Goal: Task Accomplishment & Management: Use online tool/utility

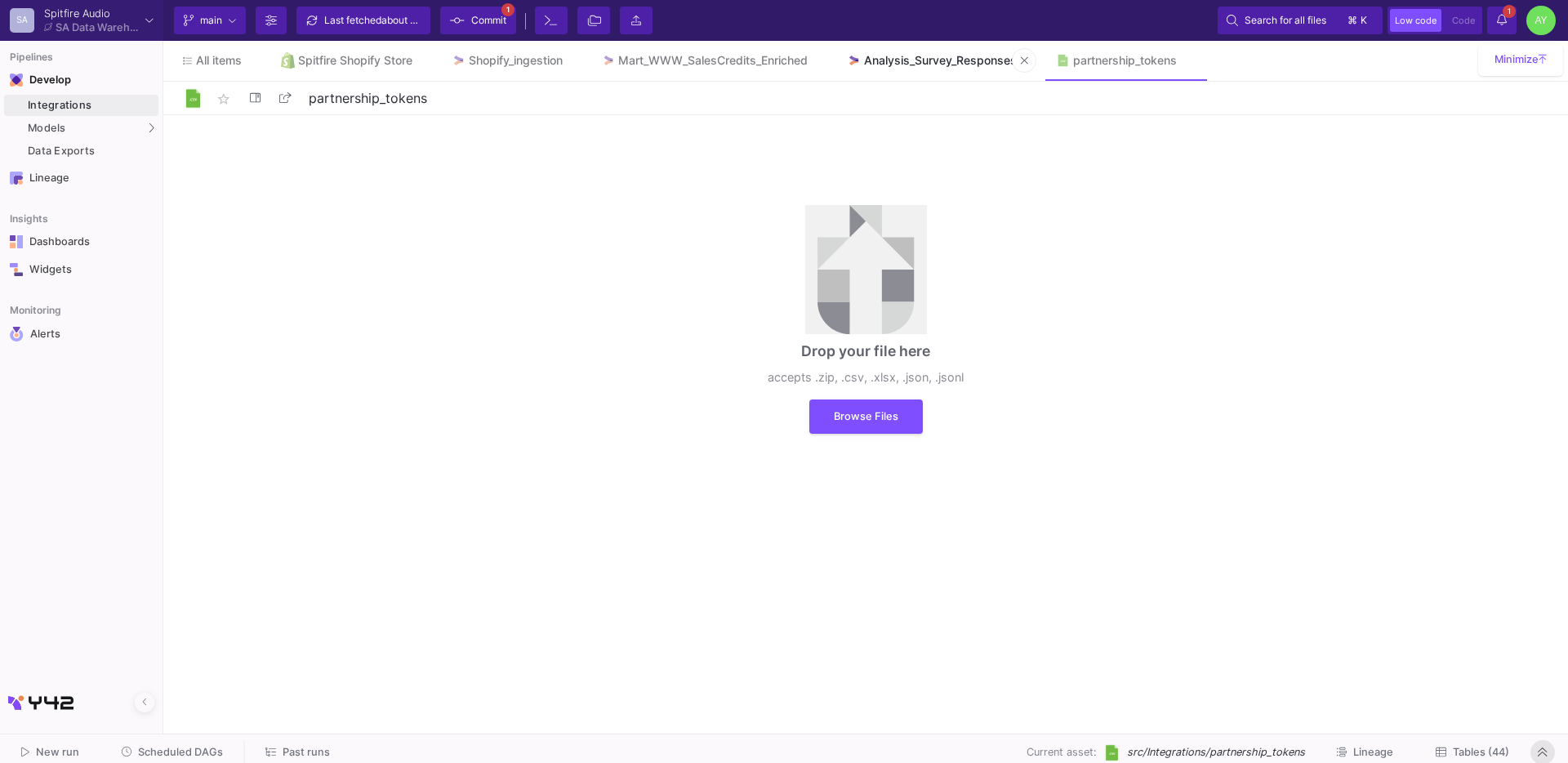
click at [891, 50] on link "Analysis_Survey_Responses" at bounding box center [931, 60] width 209 height 39
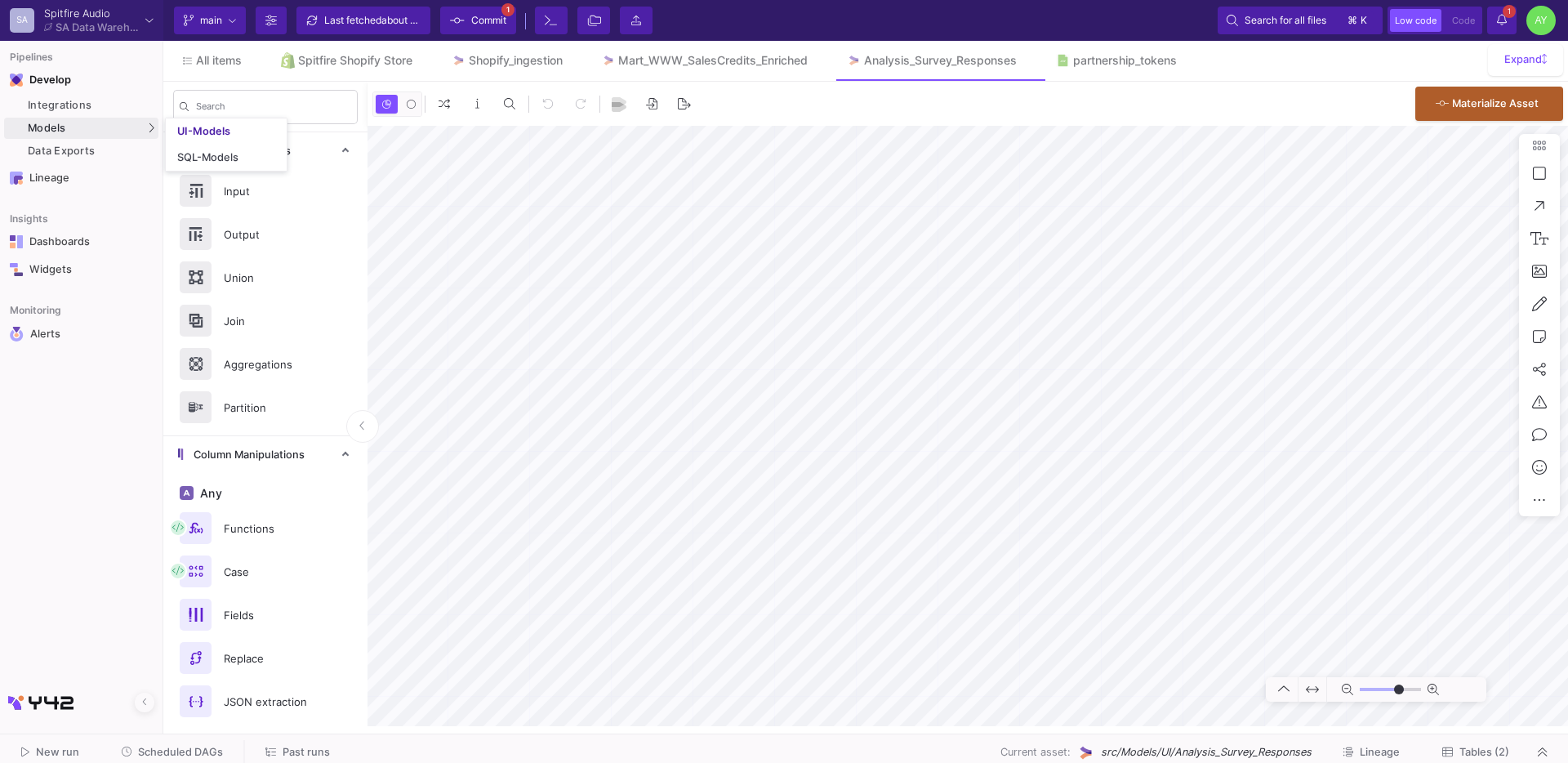
type input "-30"
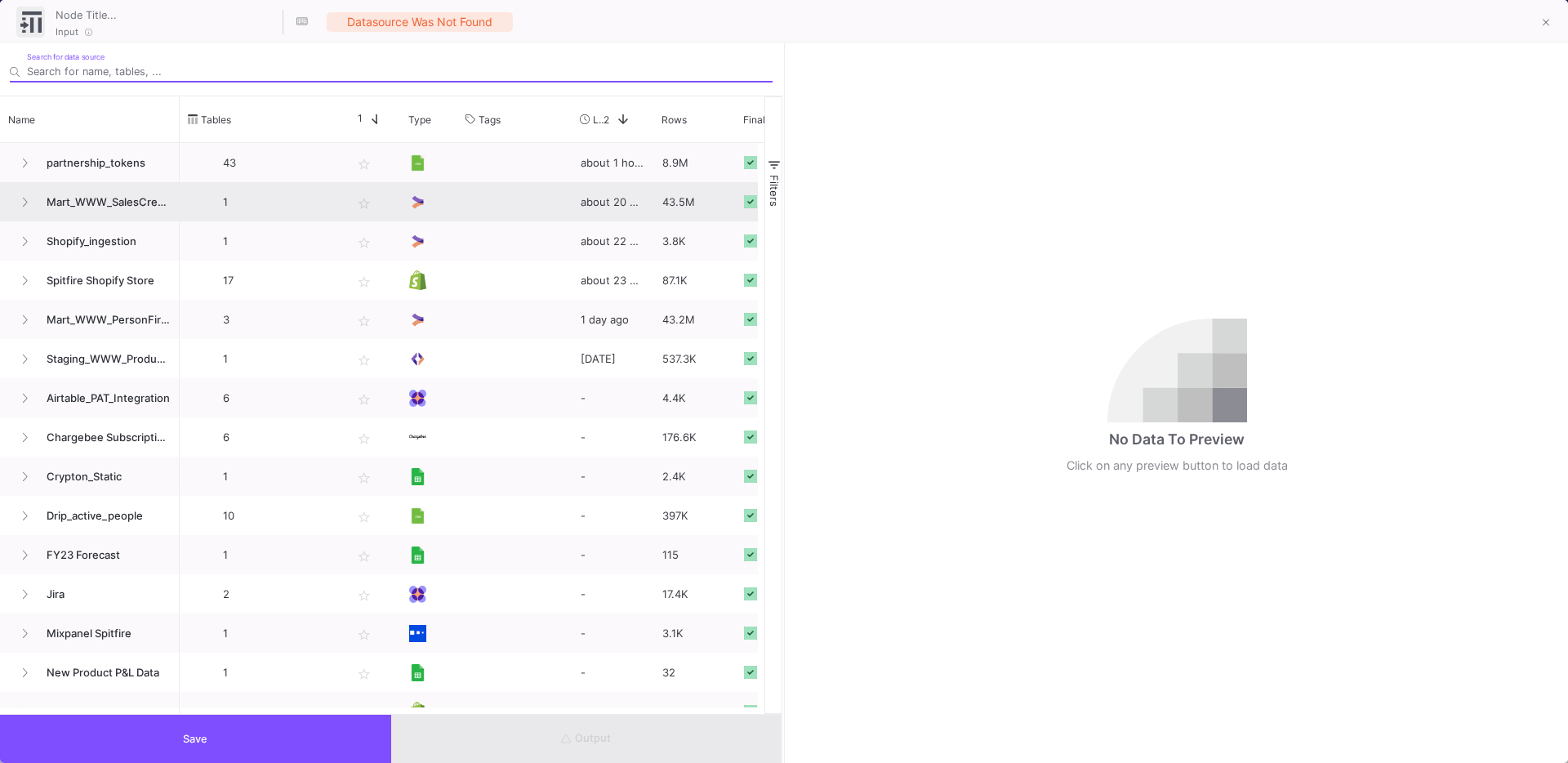
click at [98, 183] on span "Mart_WWW_SalesCredits_Enriched" at bounding box center [103, 202] width 134 height 38
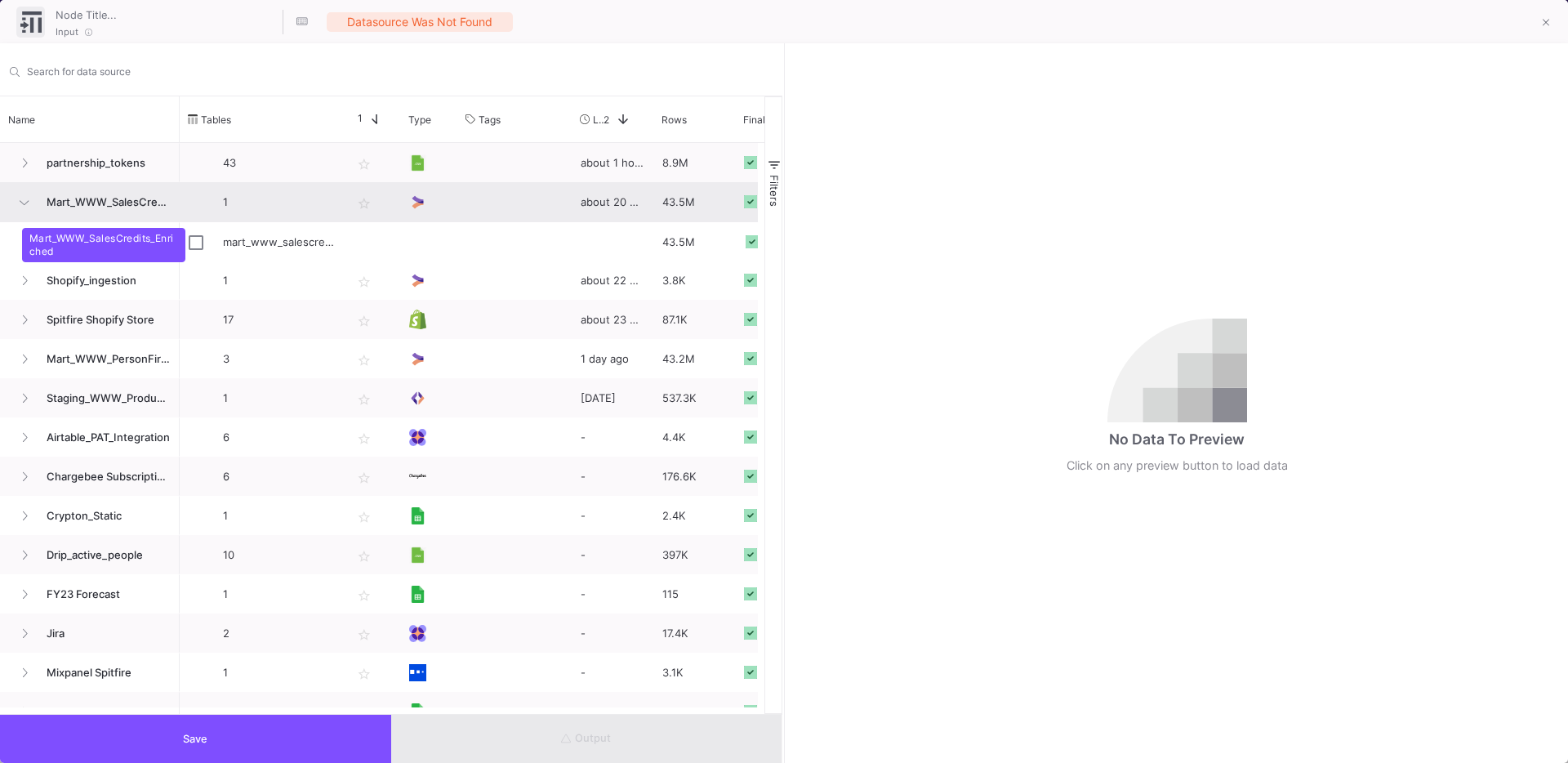
click at [78, 200] on span "Mart_WWW_SalesCredits_Enriched" at bounding box center [103, 202] width 134 height 38
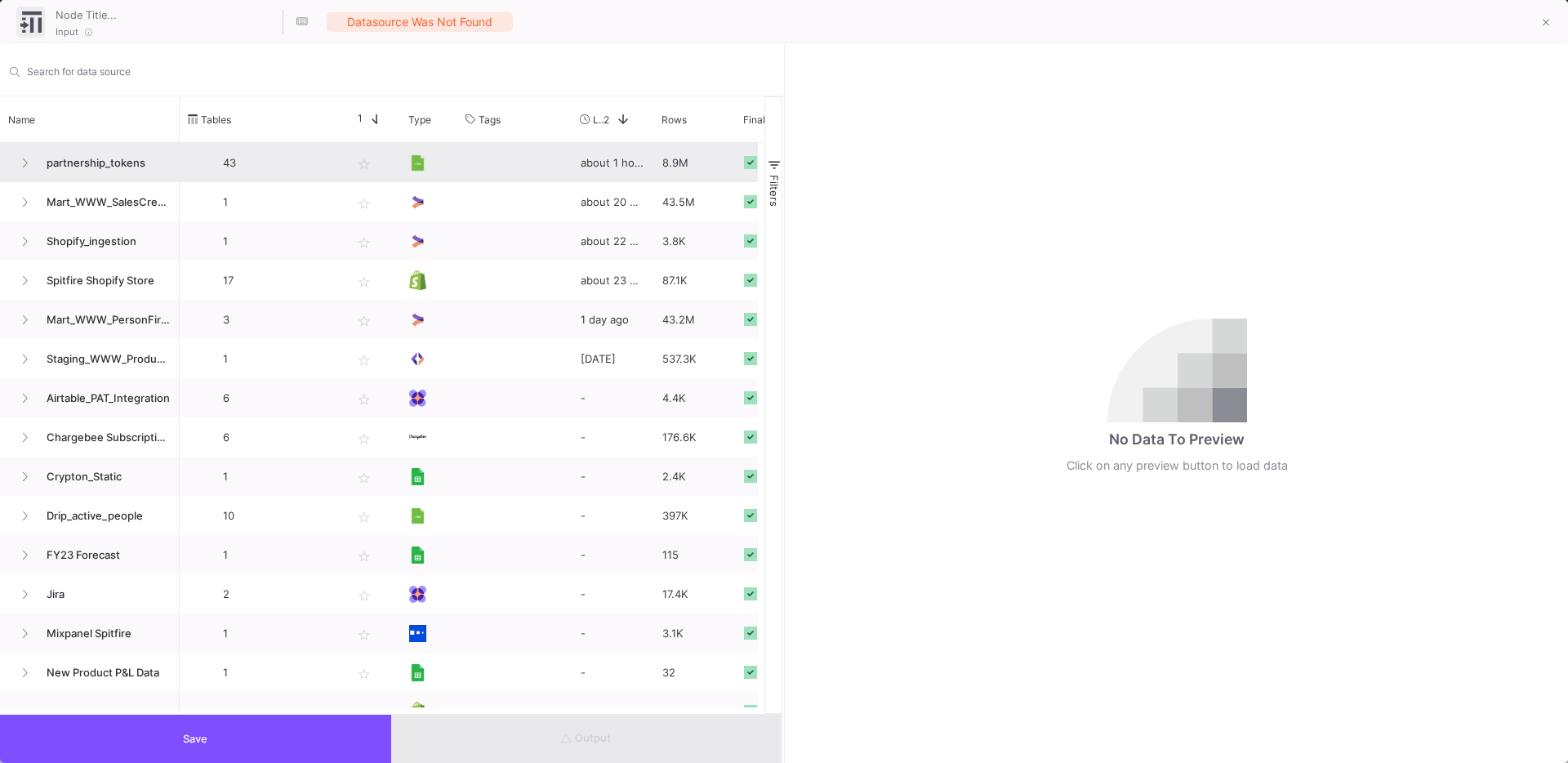
click at [105, 165] on span "partnership_tokens" at bounding box center [103, 163] width 134 height 38
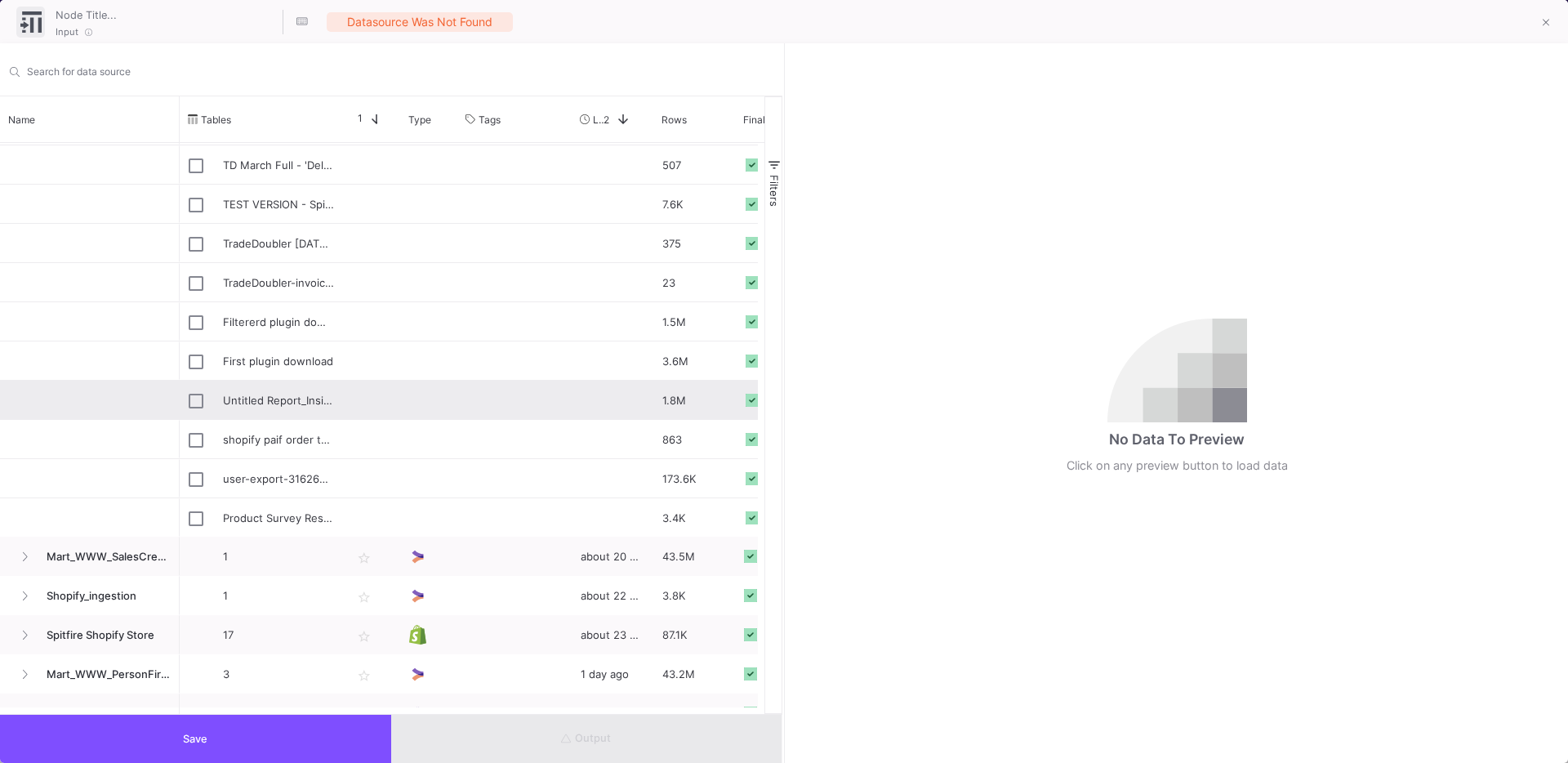
scroll to position [1466, 0]
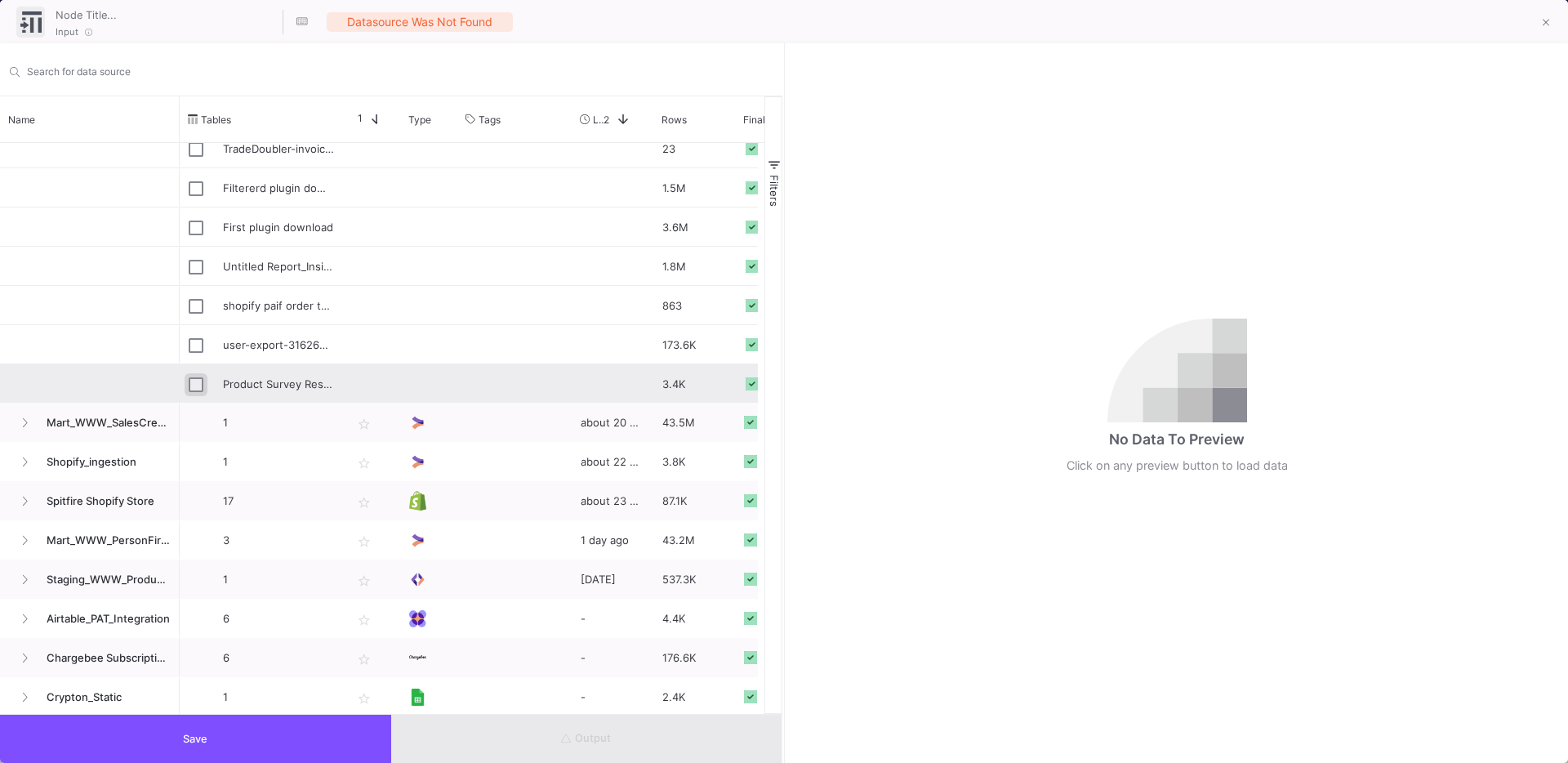
click at [198, 390] on input "Press Space to toggle row selection (unchecked)" at bounding box center [196, 385] width 15 height 15
checkbox input "true"
type input "Product Survey Responses - responses.csv"
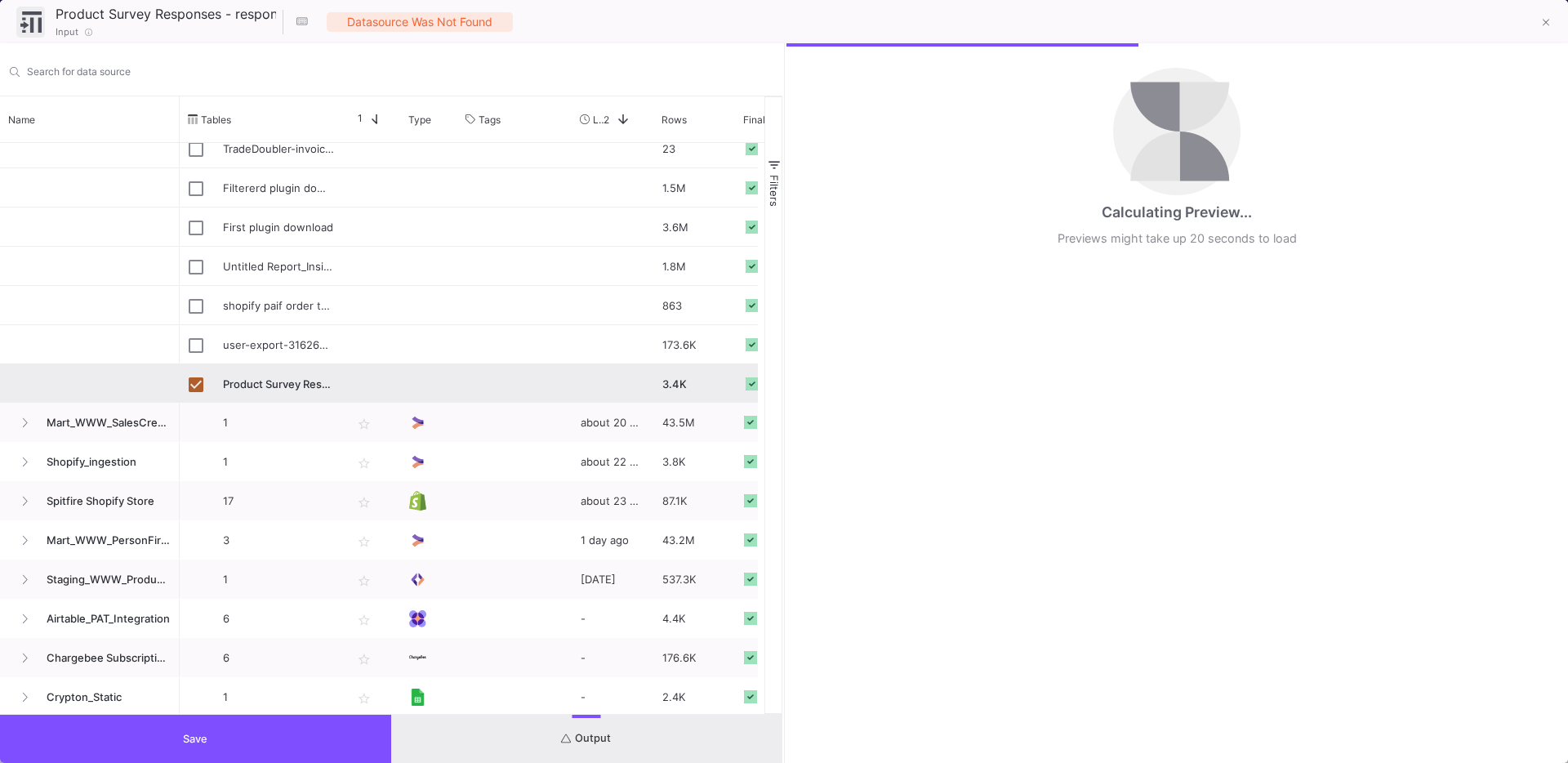
click at [181, 735] on button "Save" at bounding box center [195, 738] width 391 height 48
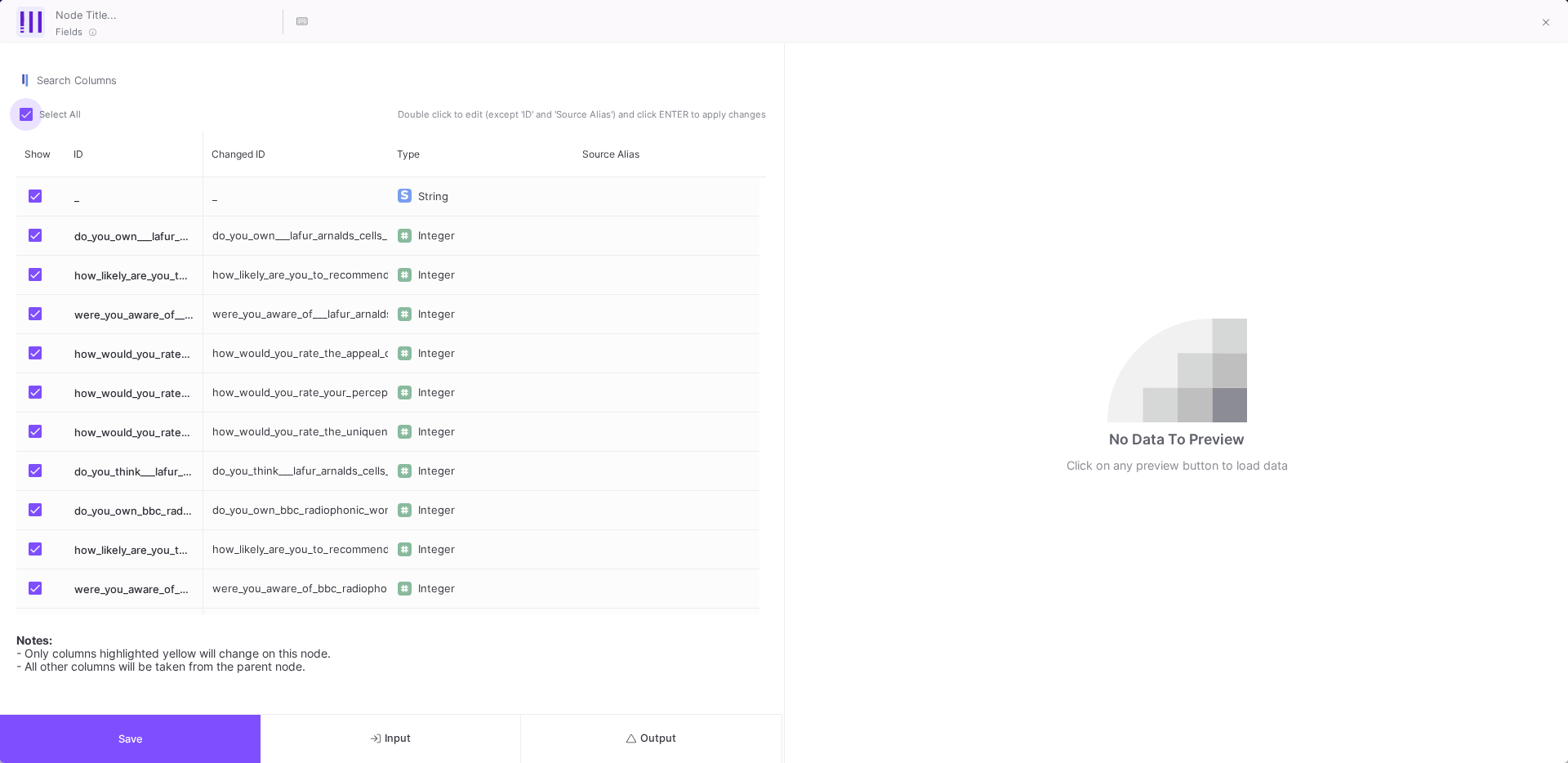
click at [30, 119] on span at bounding box center [26, 114] width 13 height 13
click at [26, 120] on input "Select All" at bounding box center [26, 120] width 1 height 1
checkbox input "false"
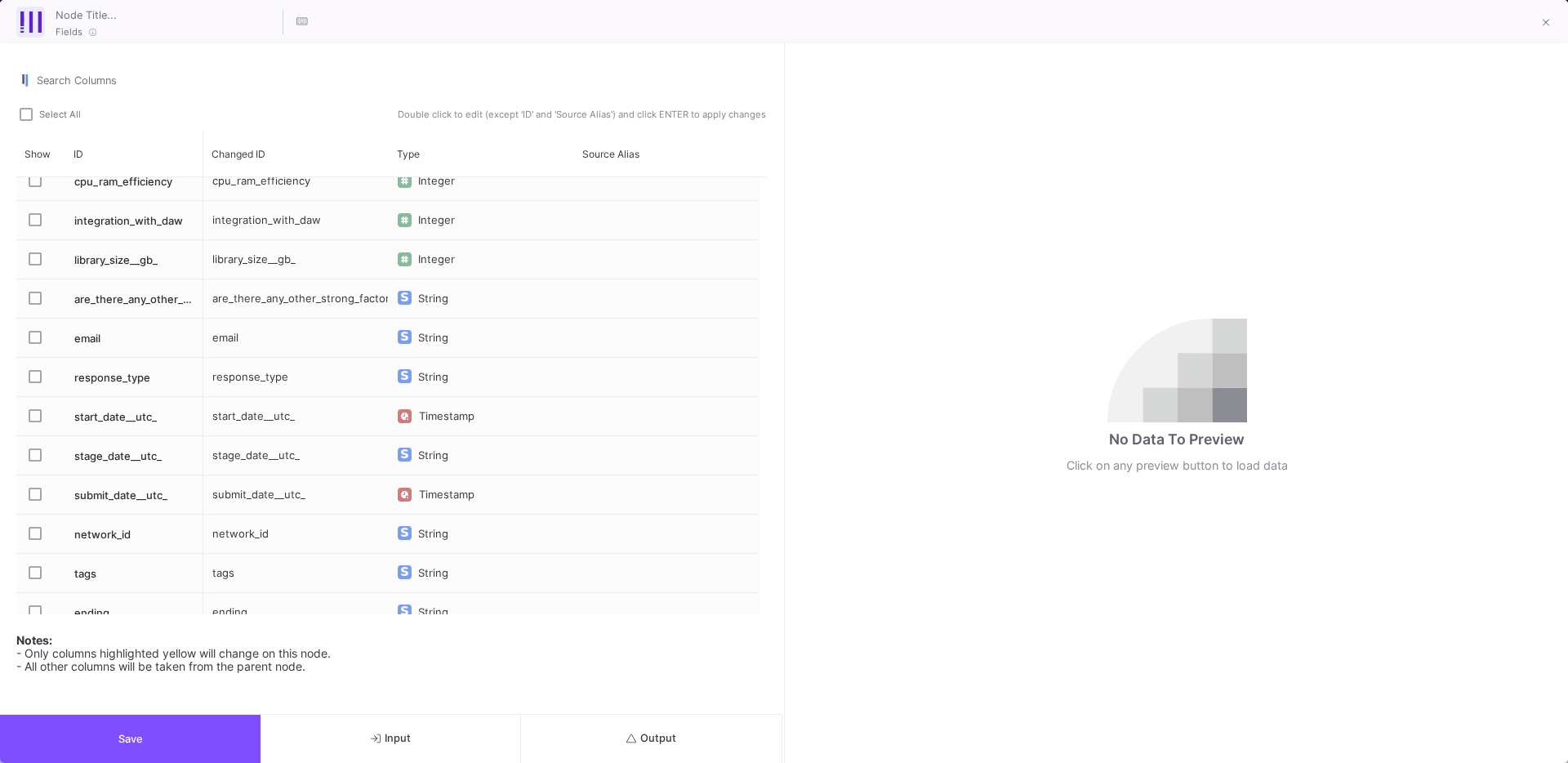
scroll to position [3171, 0]
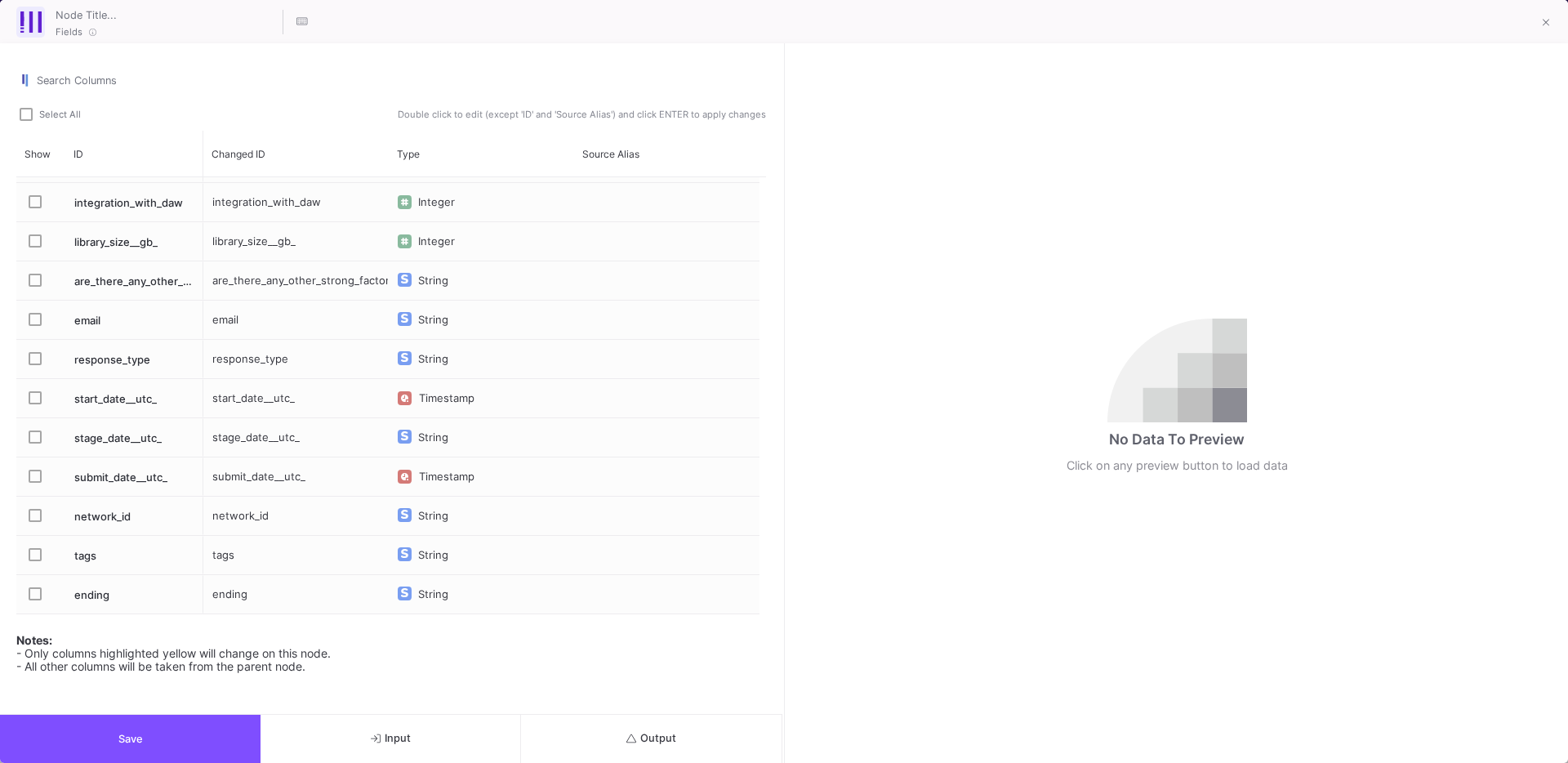
click at [221, 328] on div "email" at bounding box center [296, 319] width 185 height 38
click at [221, 328] on input "email" at bounding box center [296, 330] width 168 height 33
type input "product_email"
click at [171, 730] on button "Save" at bounding box center [130, 738] width 261 height 48
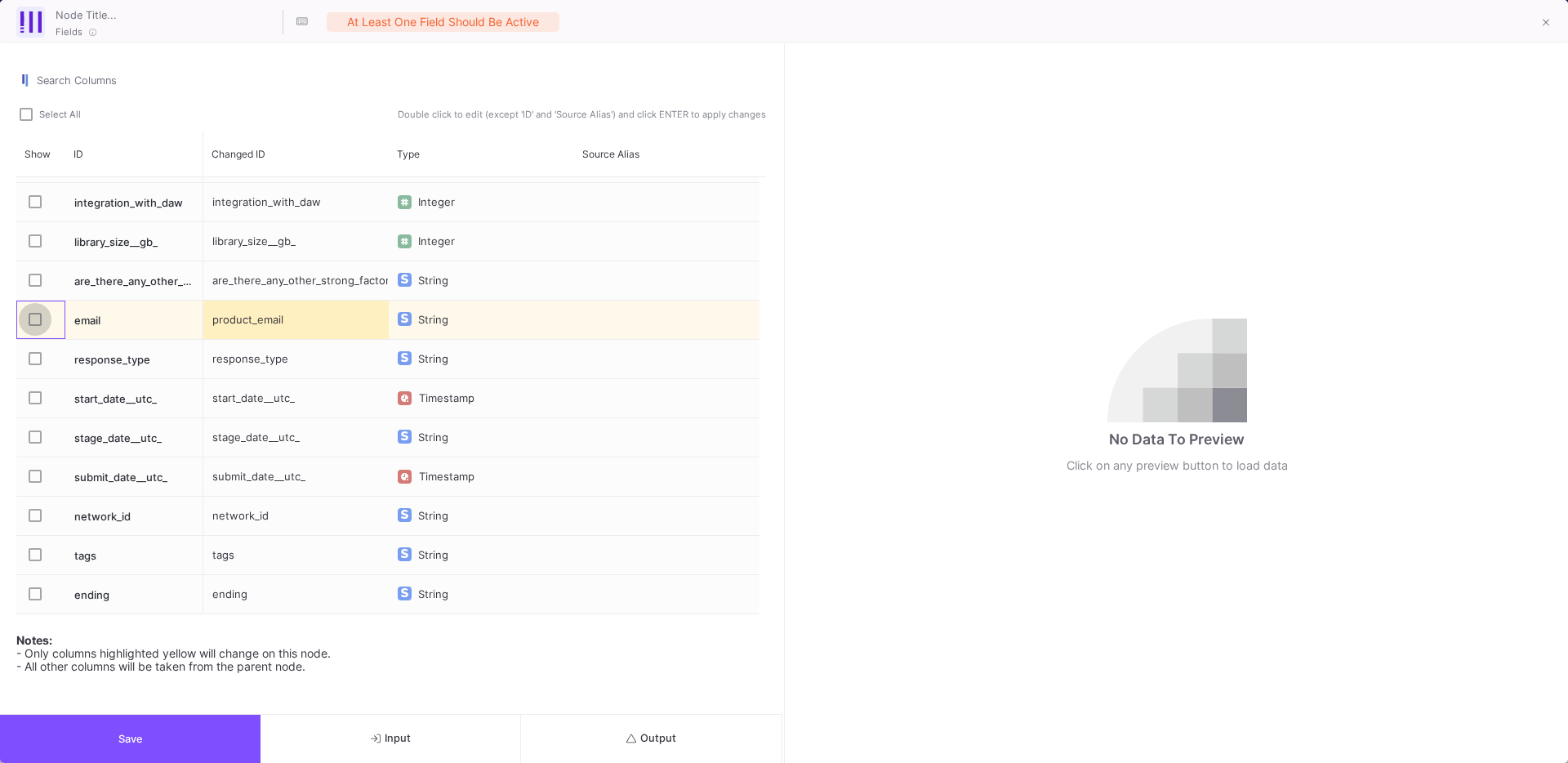
click at [29, 321] on span "Press SPACE to select this row." at bounding box center [35, 319] width 13 height 13
click at [35, 326] on input "Press SPACE to select this row." at bounding box center [35, 326] width 1 height 1
click at [114, 751] on button "Save" at bounding box center [130, 738] width 261 height 48
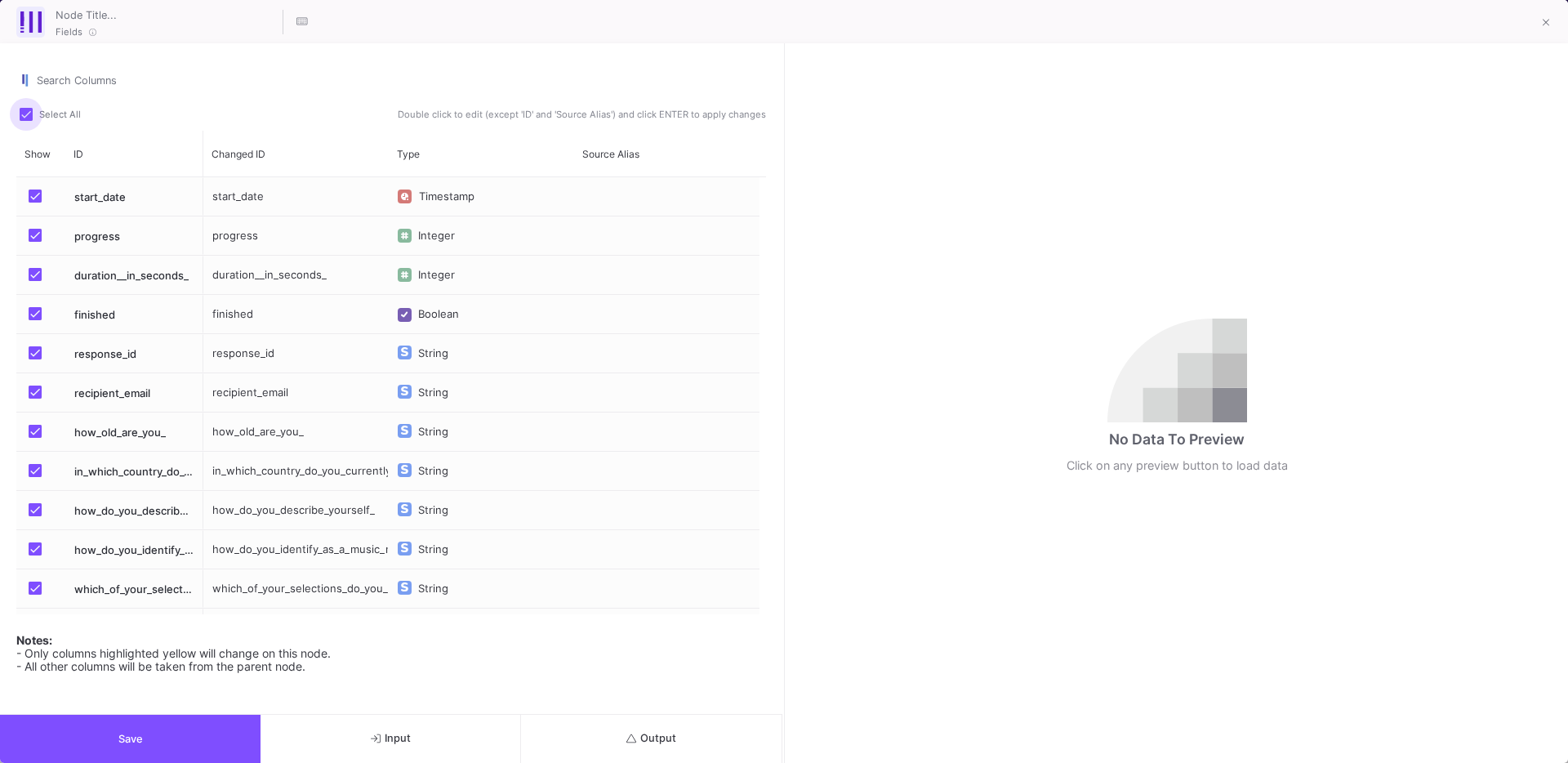
click at [29, 118] on span at bounding box center [26, 114] width 13 height 13
click at [26, 120] on input "Select All" at bounding box center [26, 120] width 1 height 1
checkbox input "false"
click at [42, 391] on label "Press SPACE to select this row." at bounding box center [39, 393] width 23 height 16
click at [35, 399] on input "Press SPACE to select this row." at bounding box center [35, 399] width 1 height 1
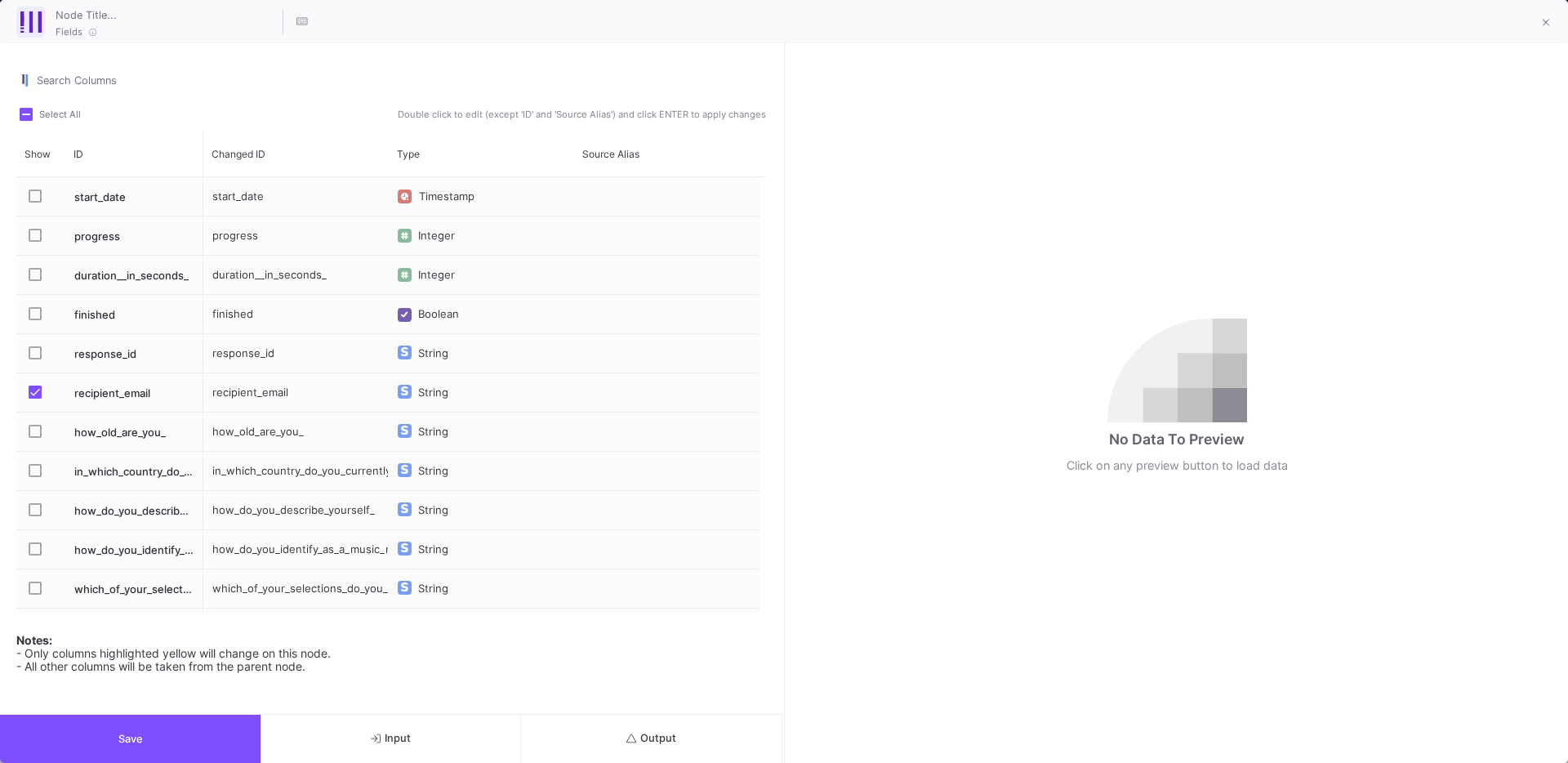
click at [237, 389] on div "recipient_email" at bounding box center [296, 392] width 185 height 38
type input "profile_email"
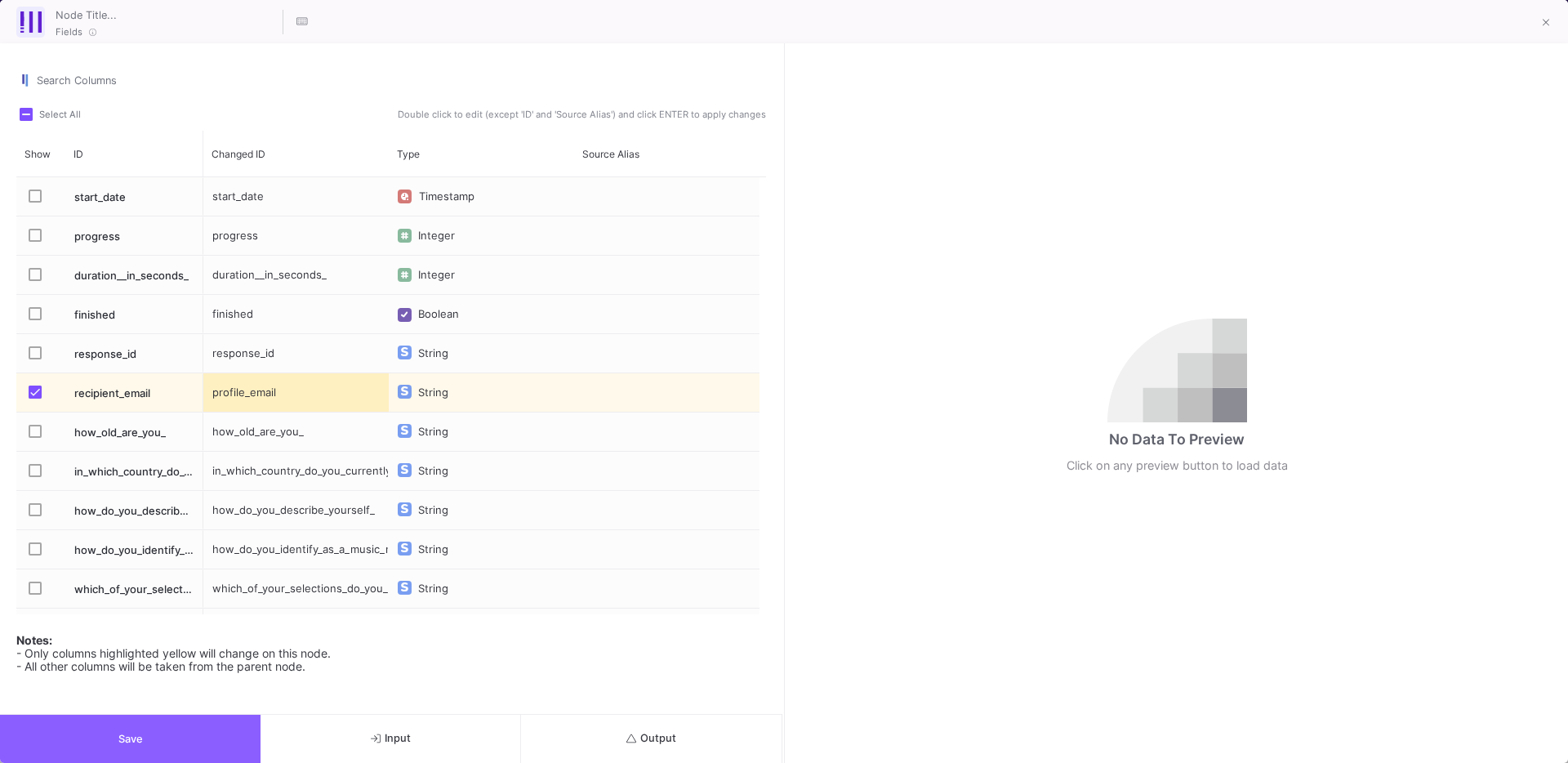
click at [151, 731] on button "Save" at bounding box center [130, 738] width 261 height 48
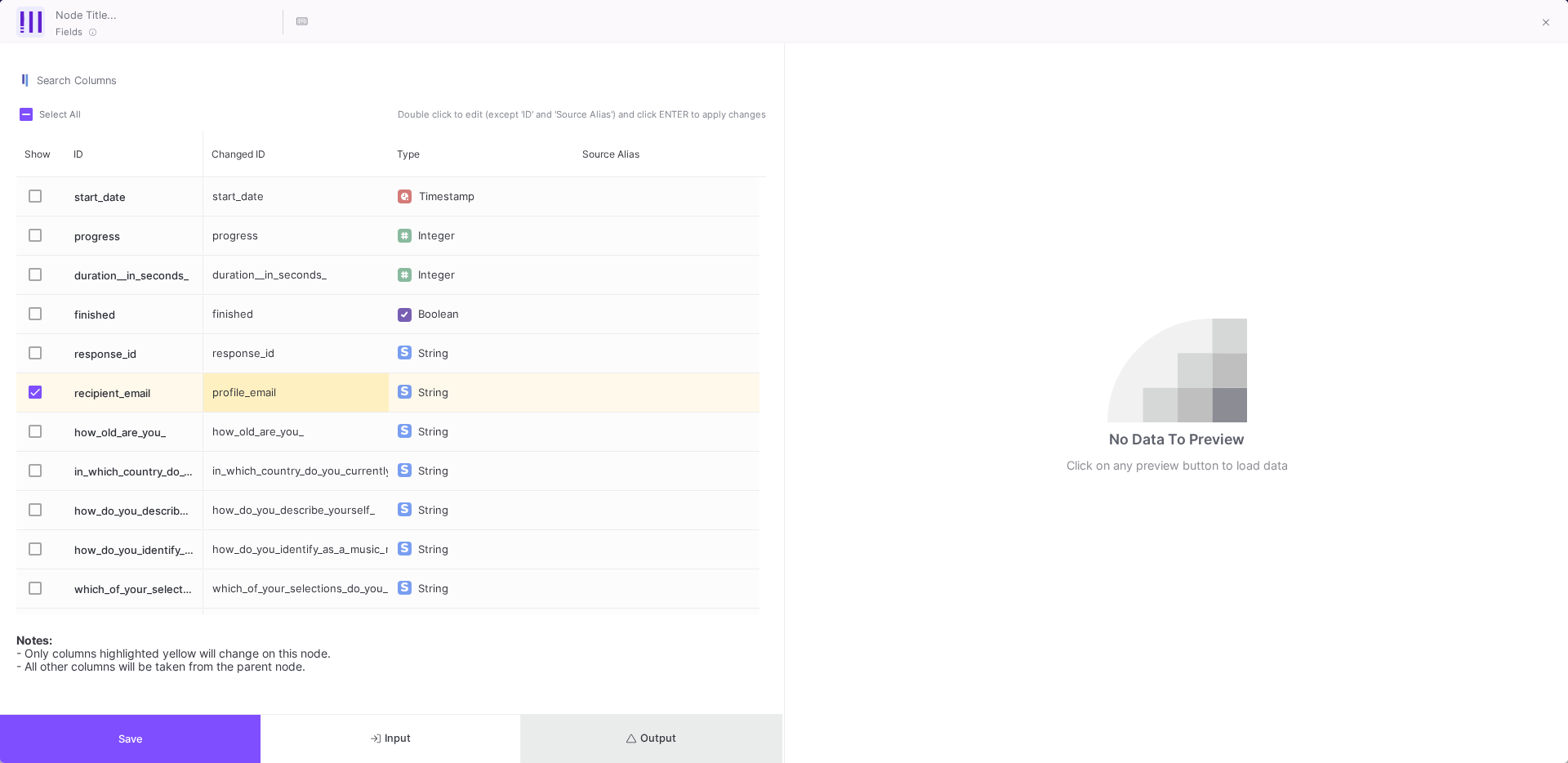
click at [654, 732] on span "Output" at bounding box center [651, 737] width 50 height 12
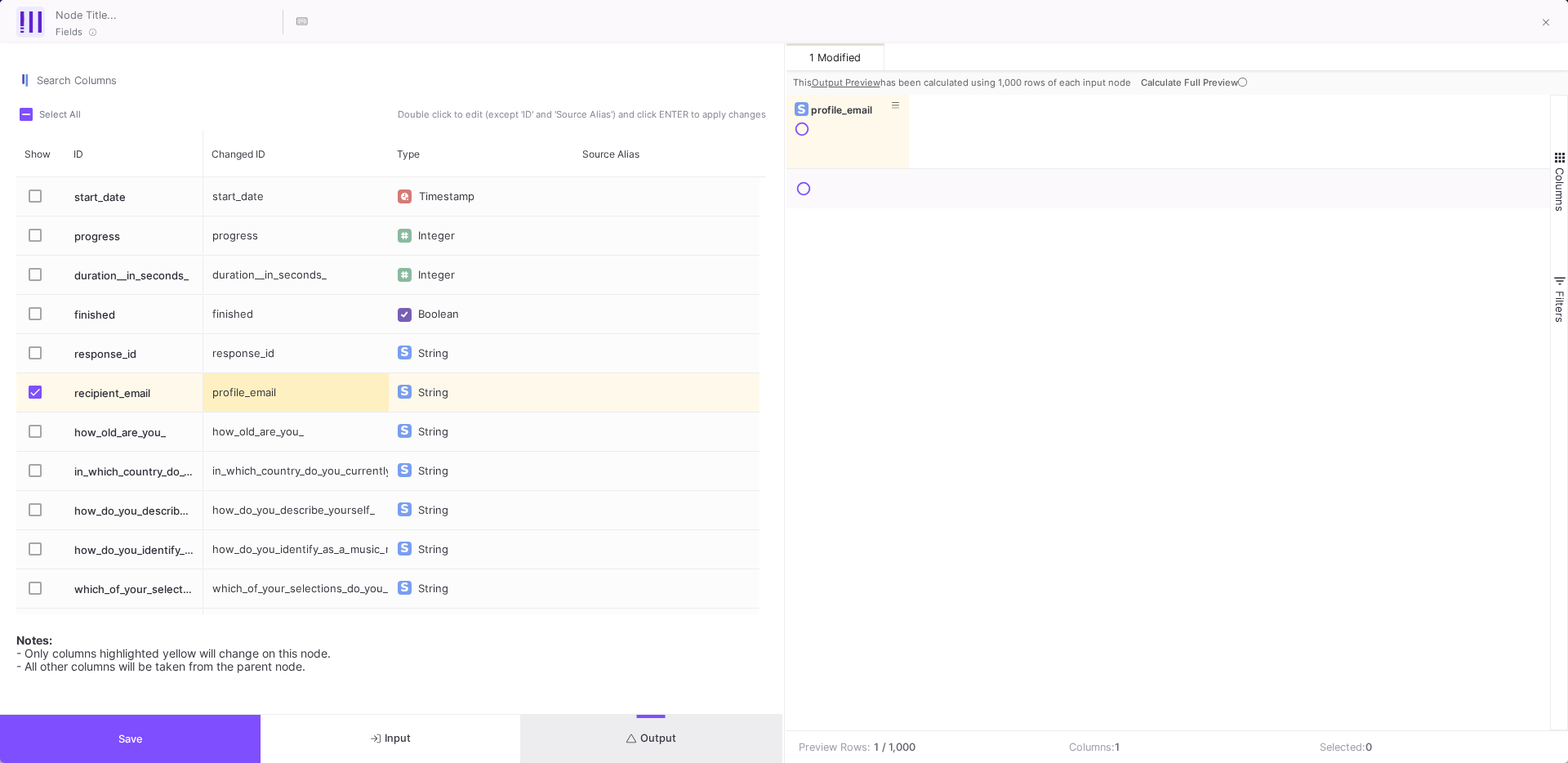
click at [1233, 79] on span "Calculate Full Preview" at bounding box center [1195, 82] width 109 height 12
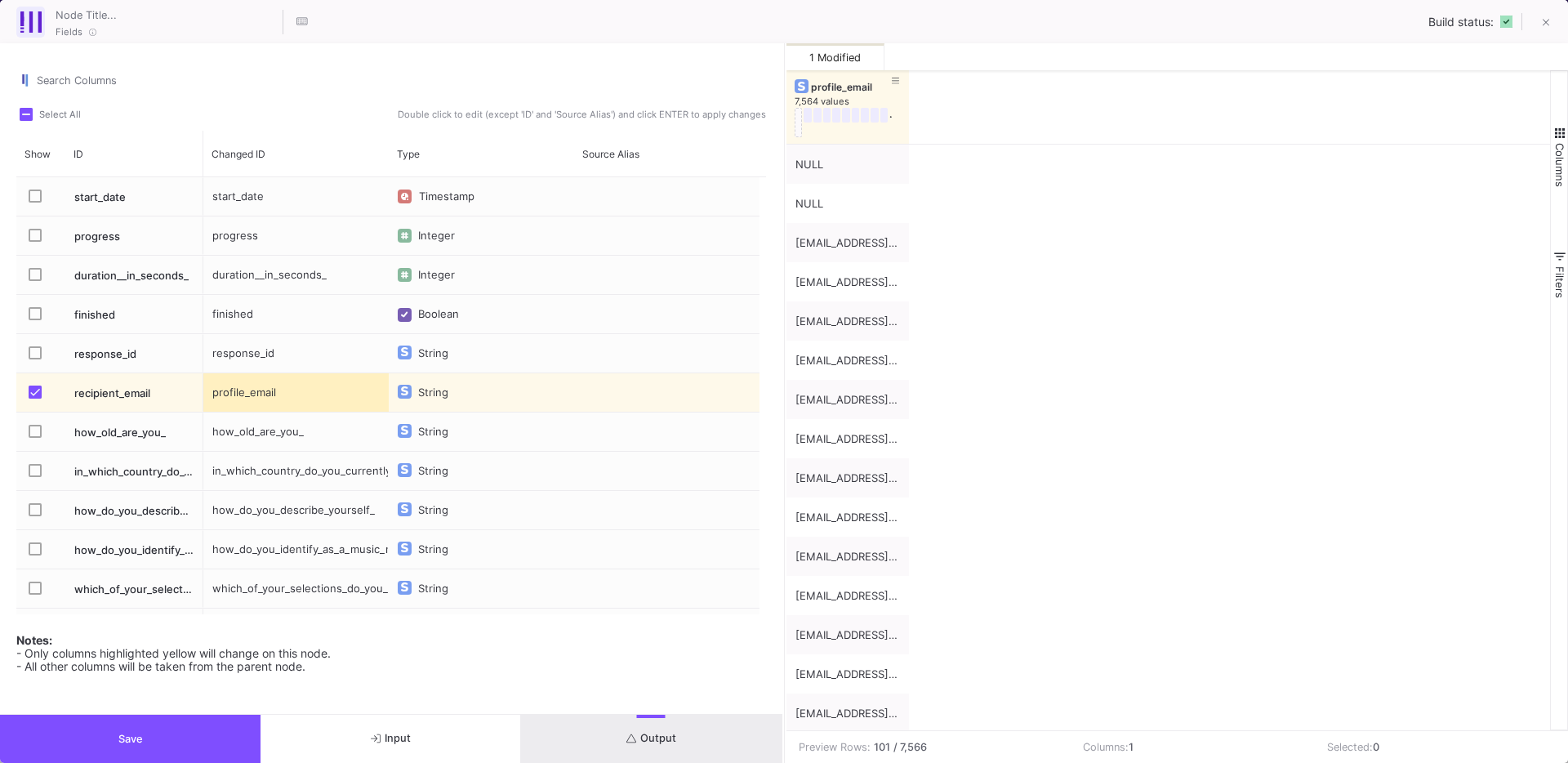
click at [182, 729] on button "Save" at bounding box center [130, 738] width 261 height 48
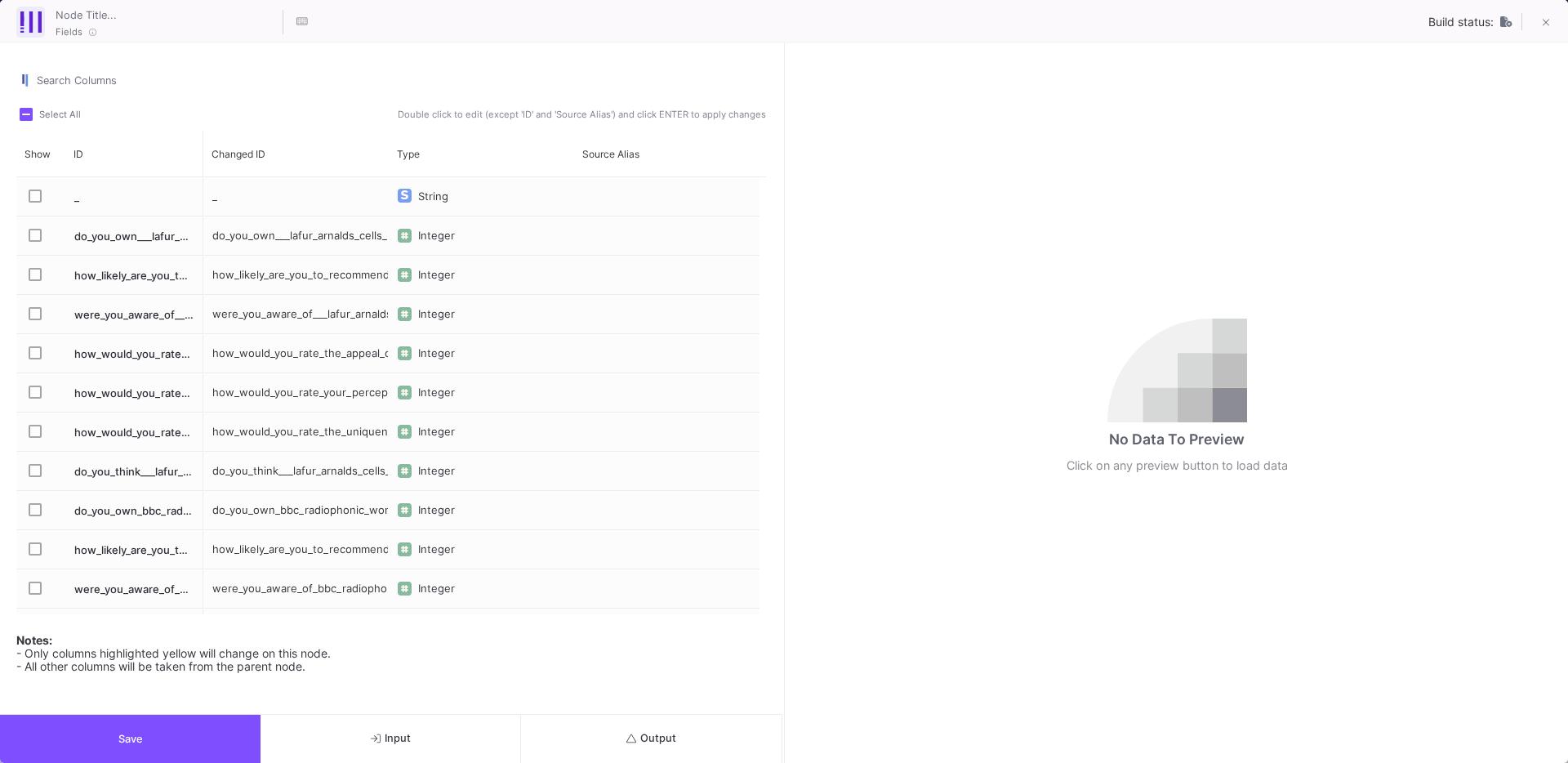
click at [615, 740] on button "Output" at bounding box center [651, 738] width 261 height 48
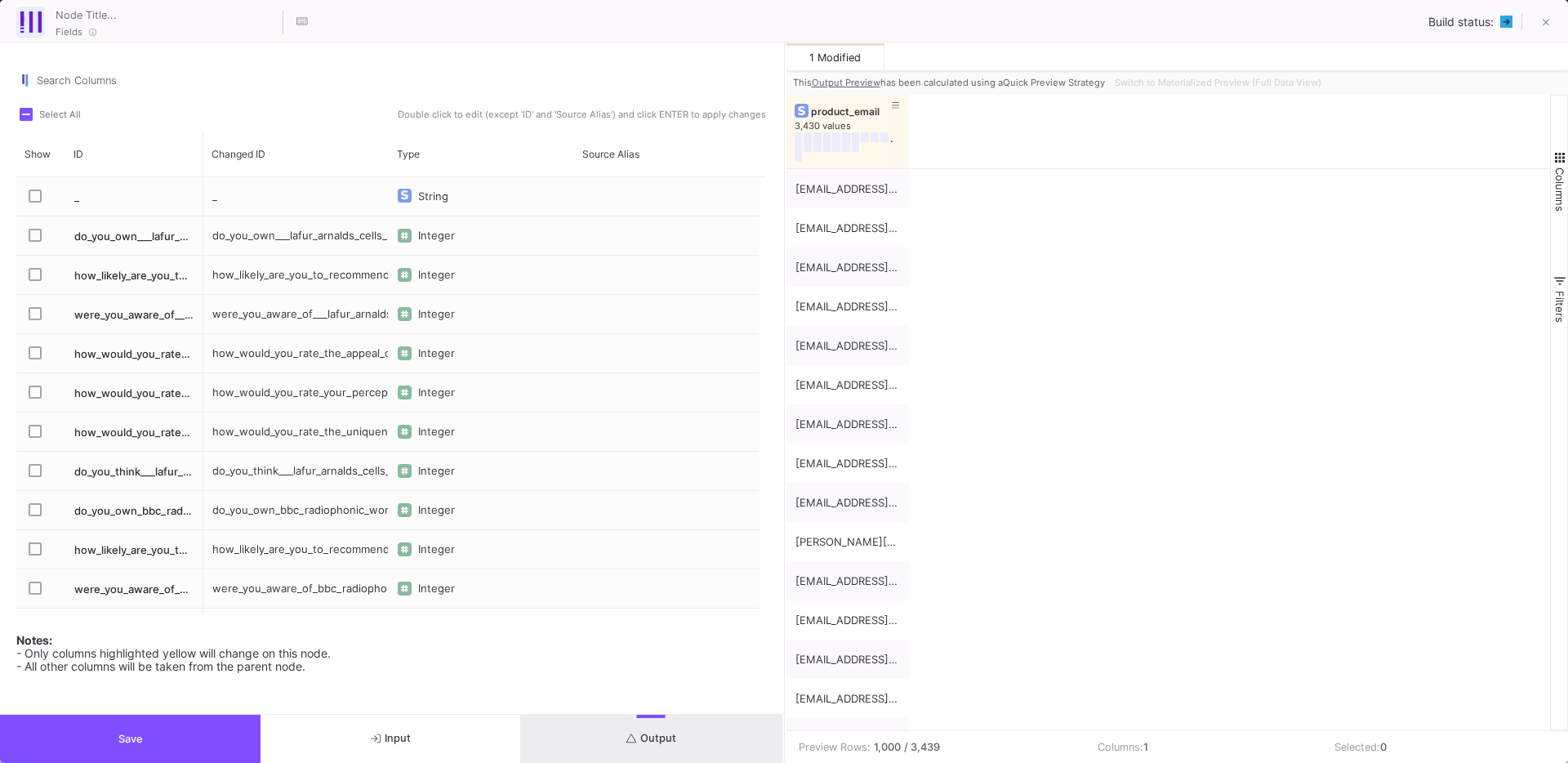
click at [206, 744] on button "Save" at bounding box center [130, 738] width 261 height 48
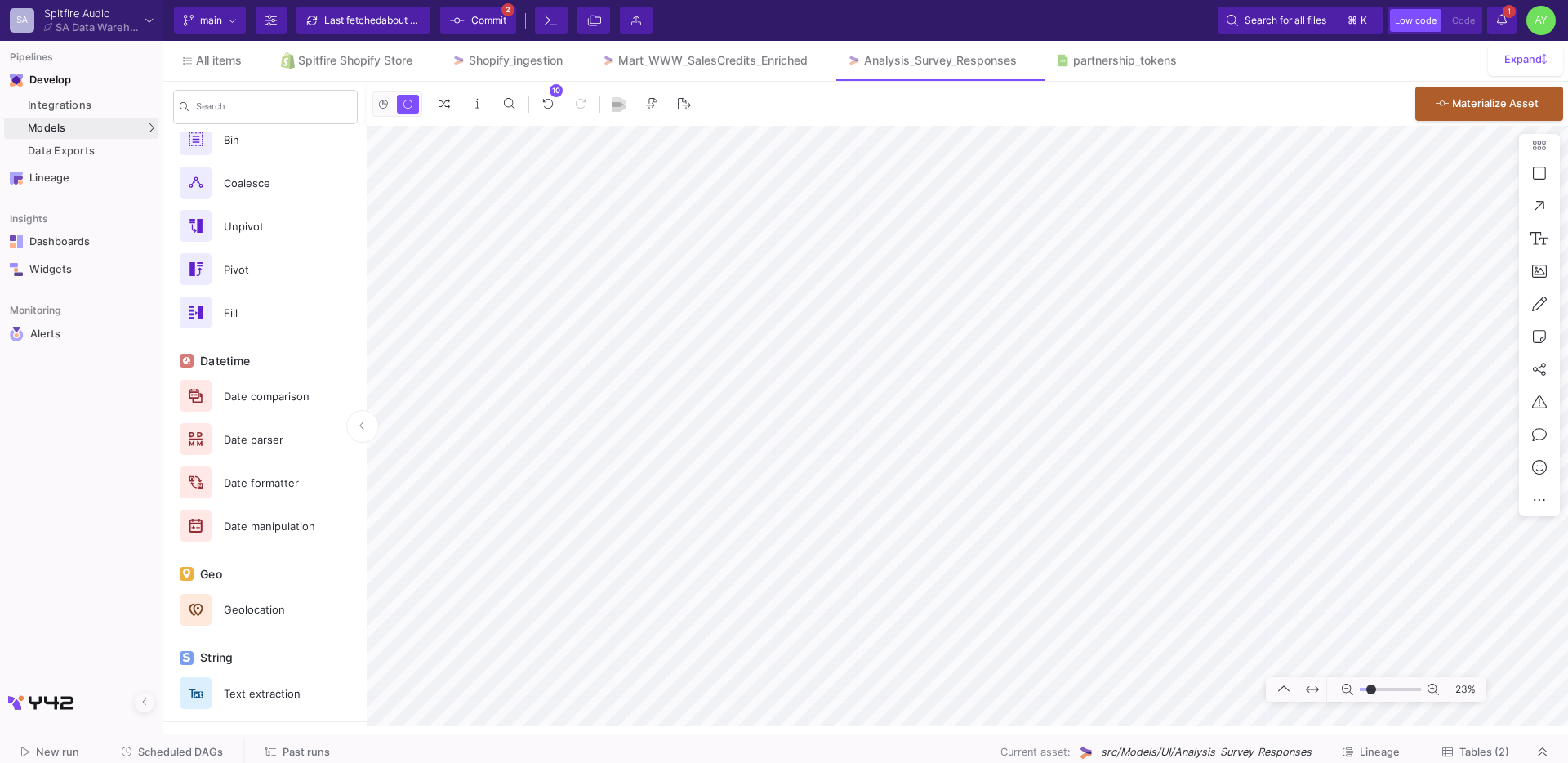
scroll to position [775, 0]
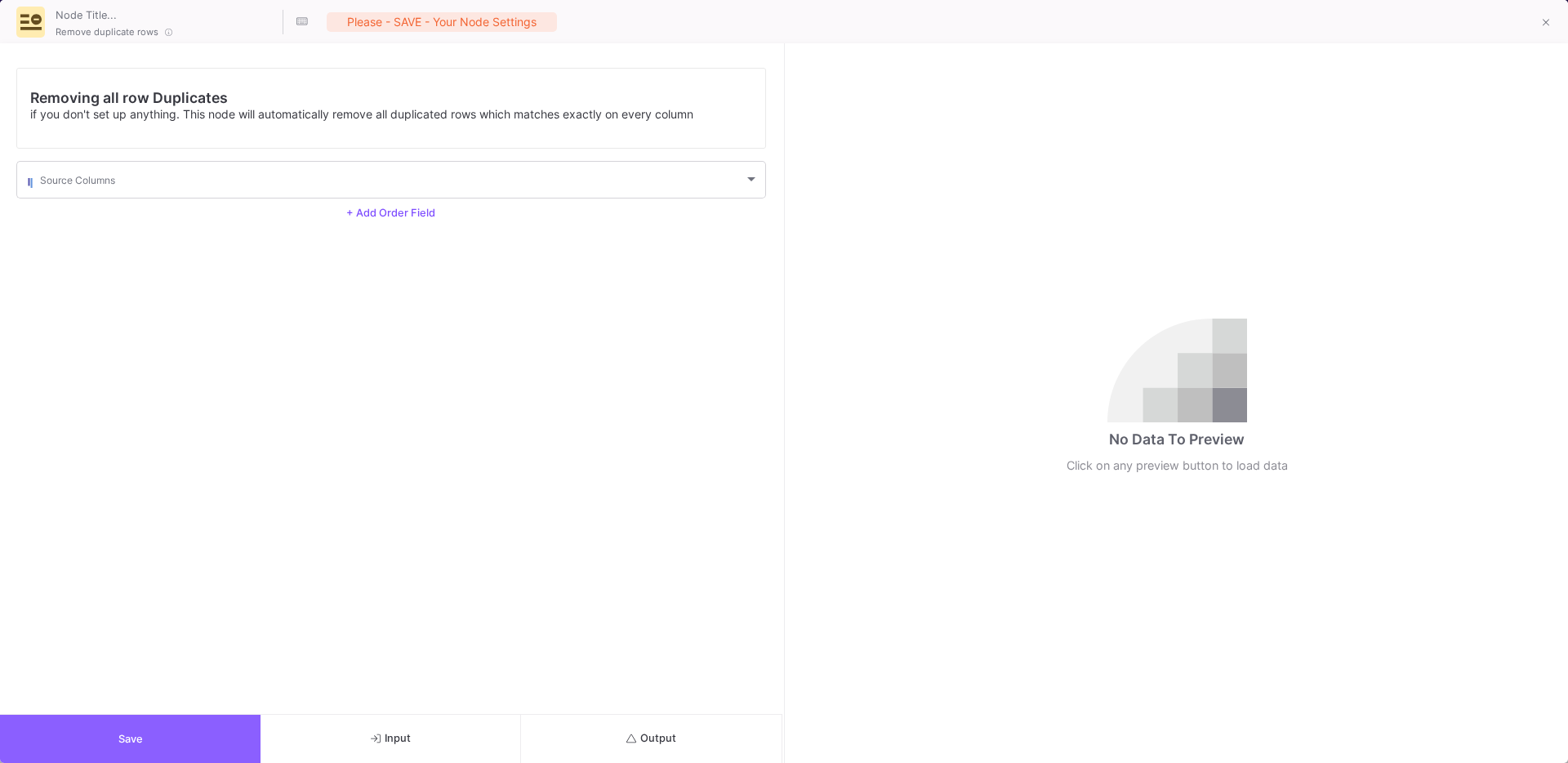
click at [145, 737] on button "Save" at bounding box center [130, 738] width 261 height 48
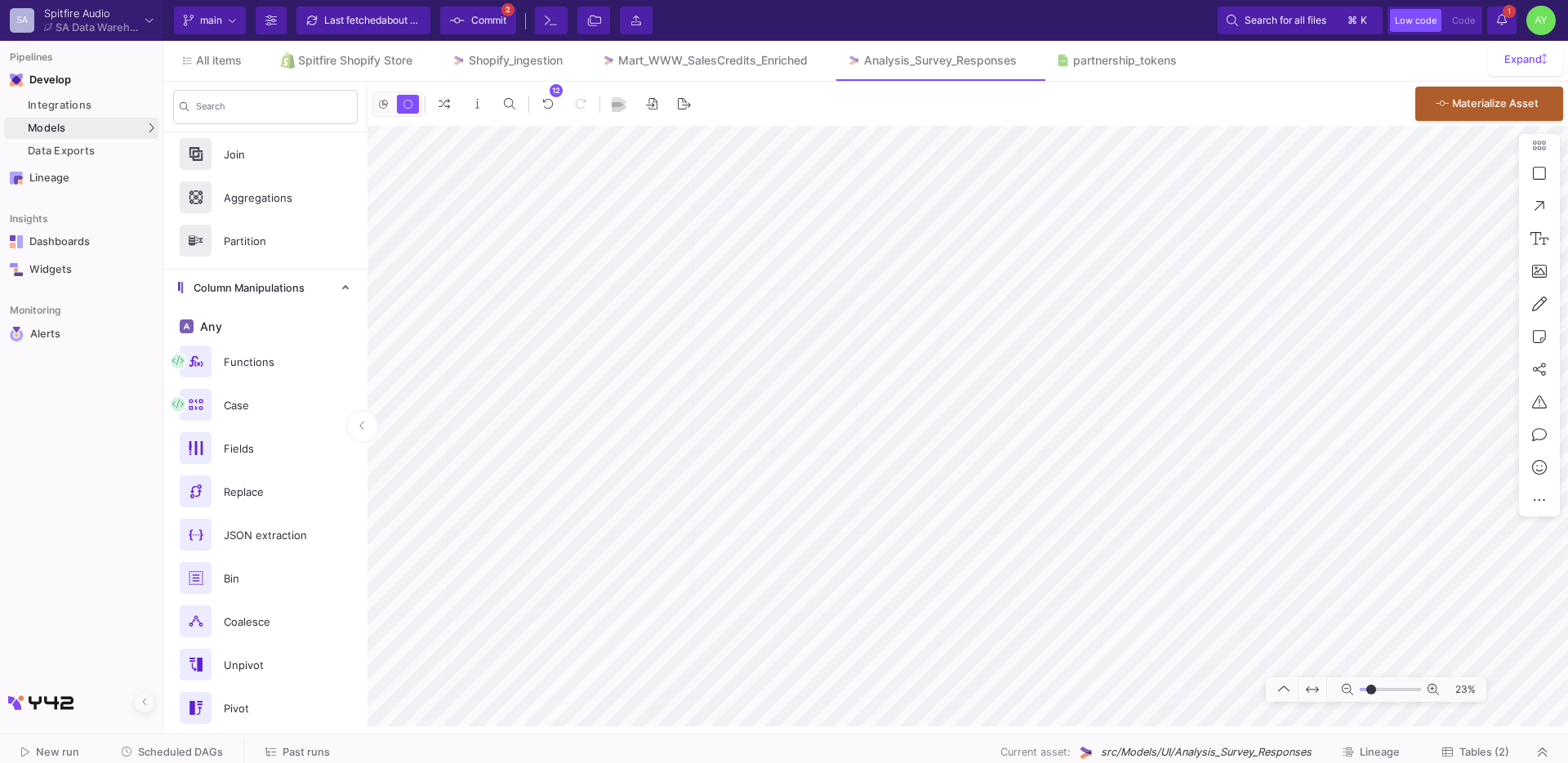
scroll to position [0, 0]
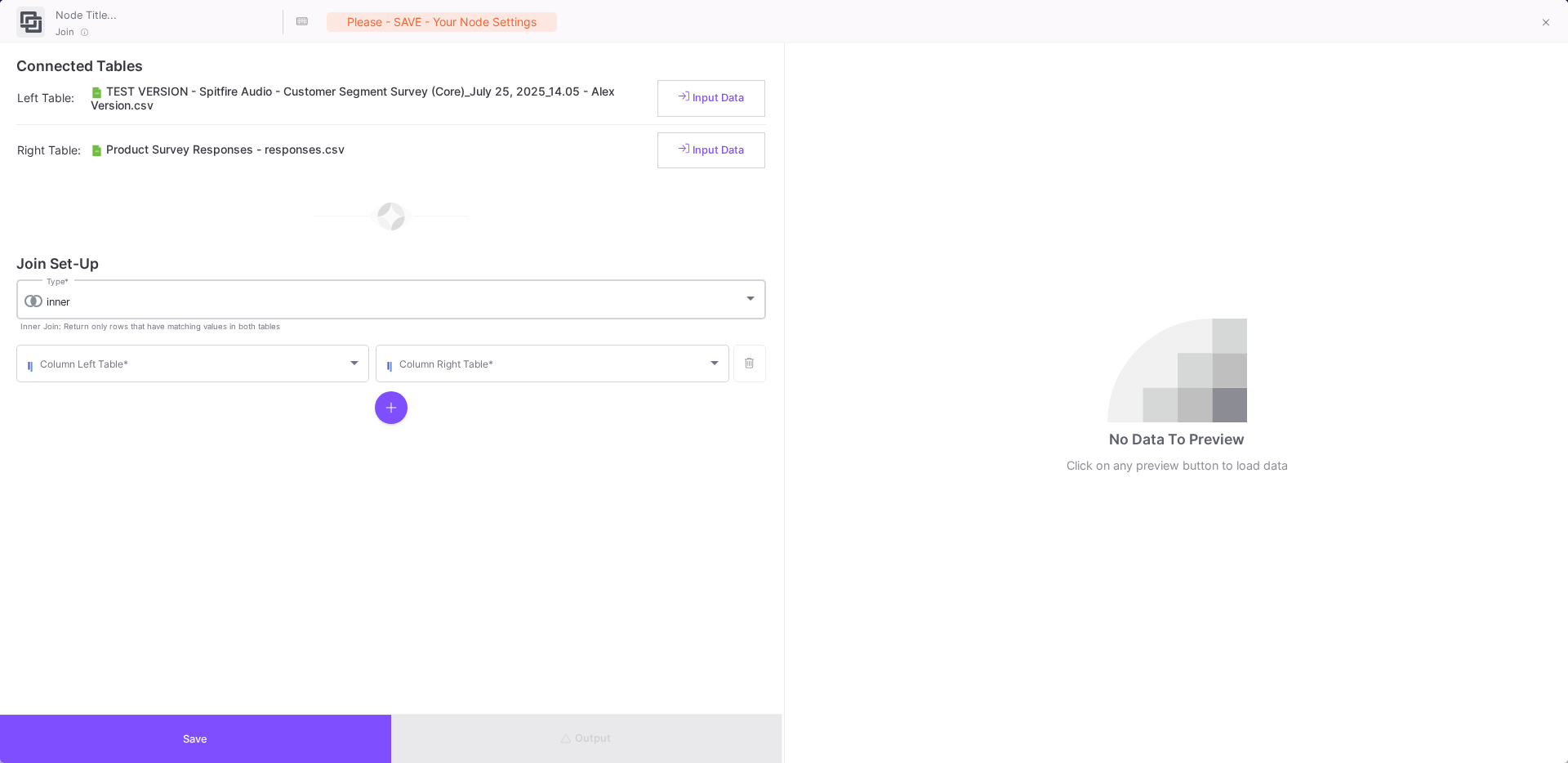
click at [229, 296] on div "inner" at bounding box center [395, 302] width 697 height 13
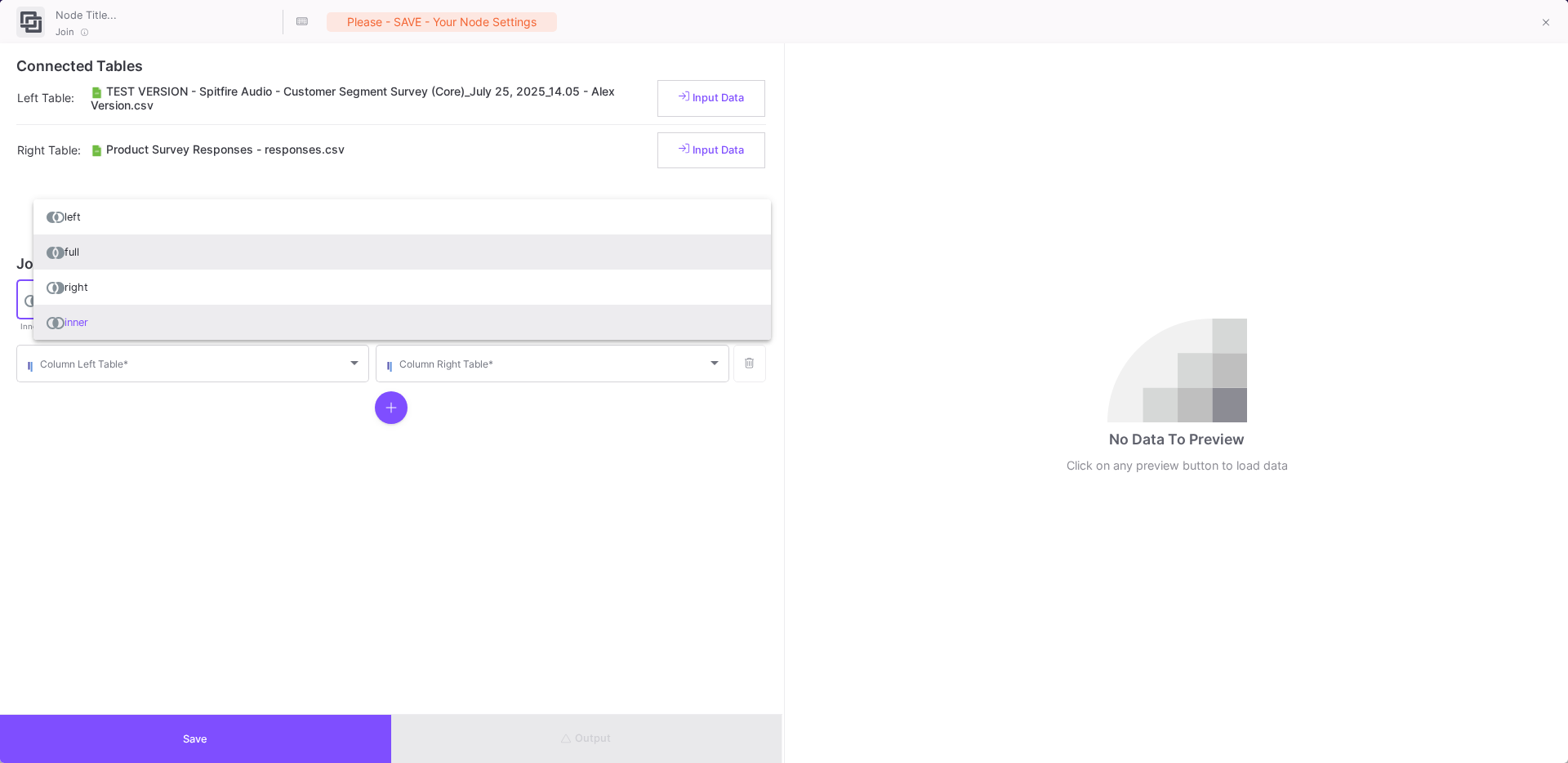
click at [111, 260] on span "full" at bounding box center [402, 252] width 711 height 35
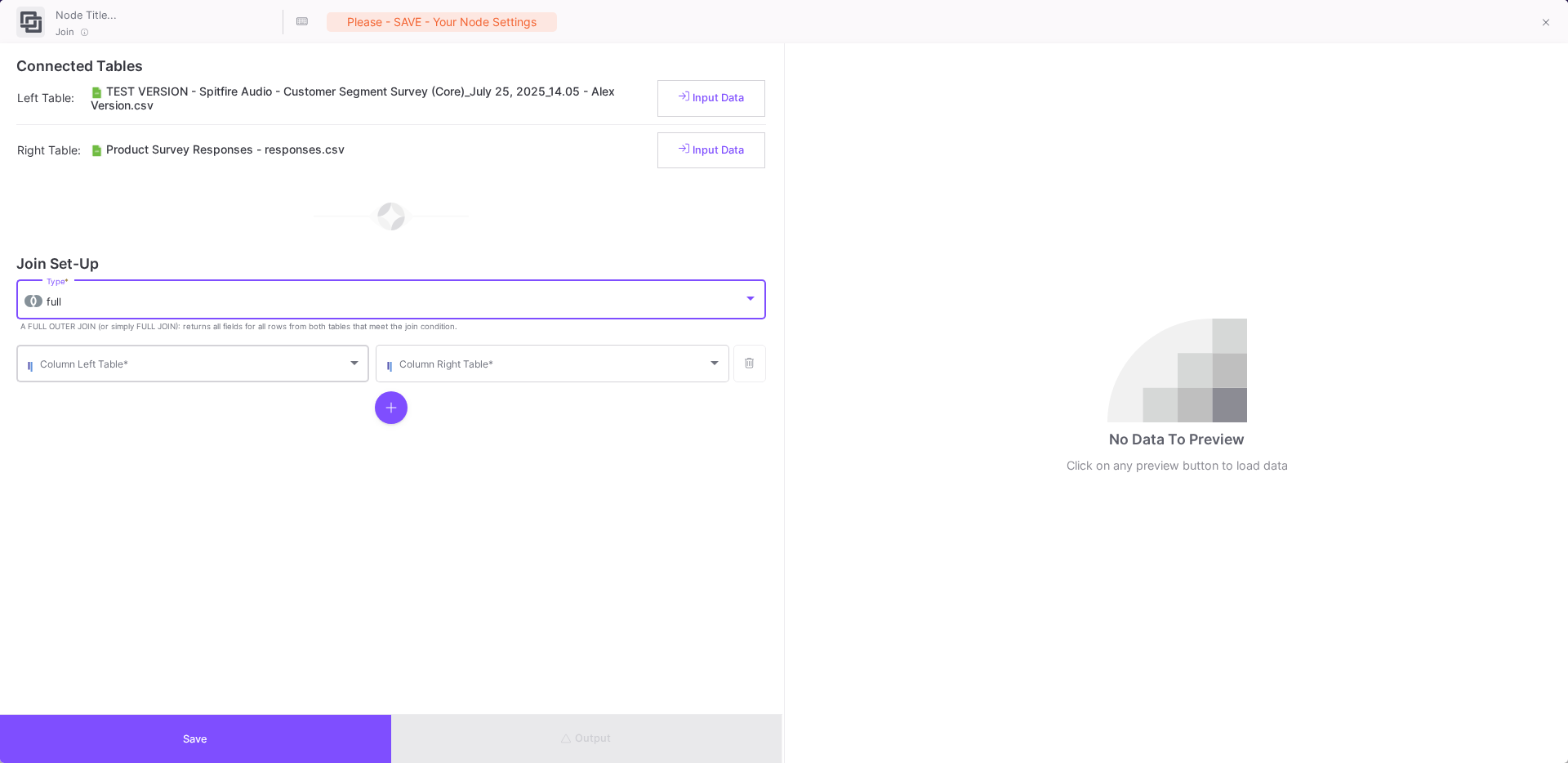
click at [81, 370] on span at bounding box center [193, 366] width 307 height 12
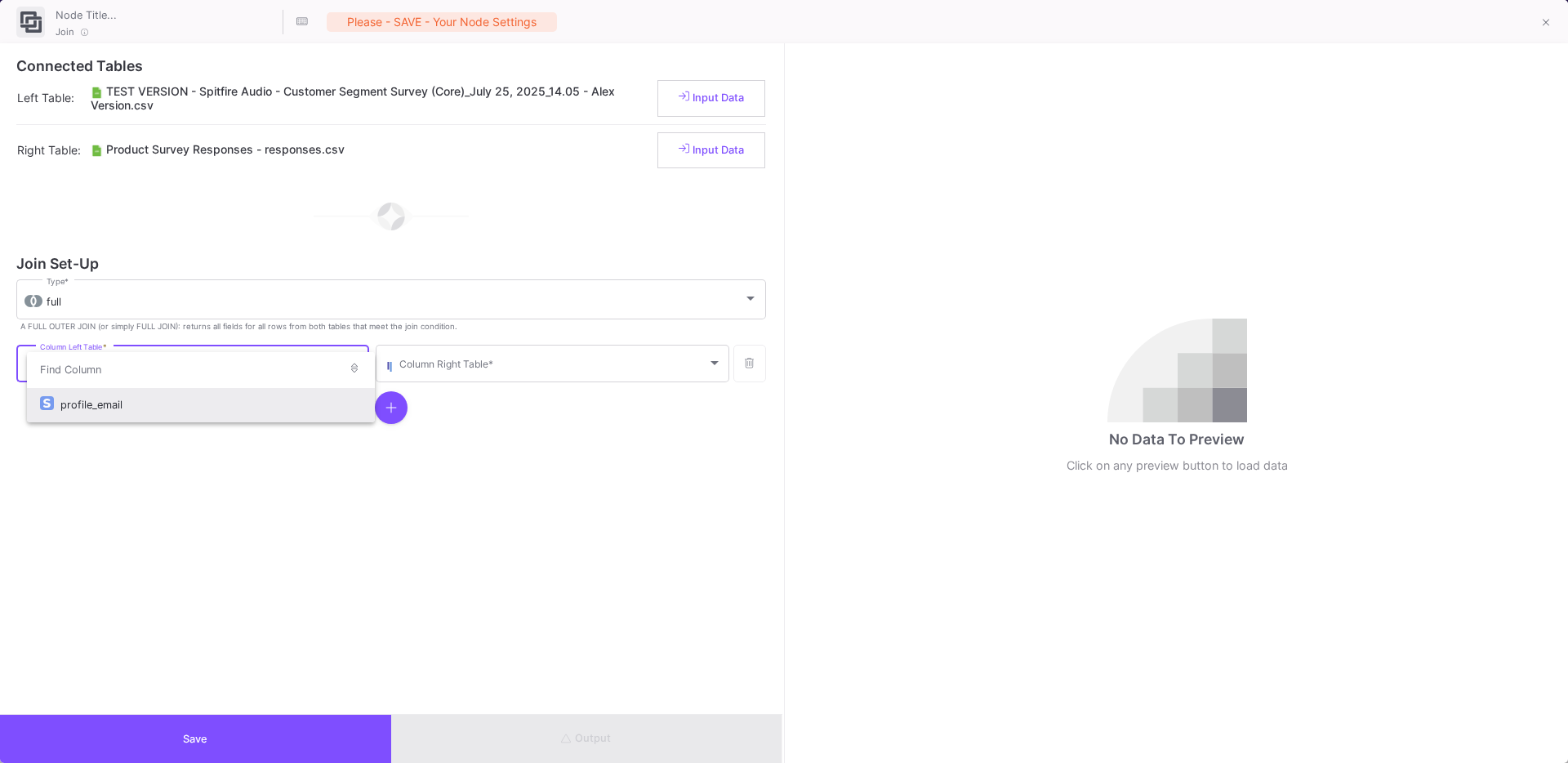
click at [72, 388] on div at bounding box center [201, 371] width 348 height 37
click at [72, 393] on div "profile_email" at bounding box center [211, 404] width 301 height 35
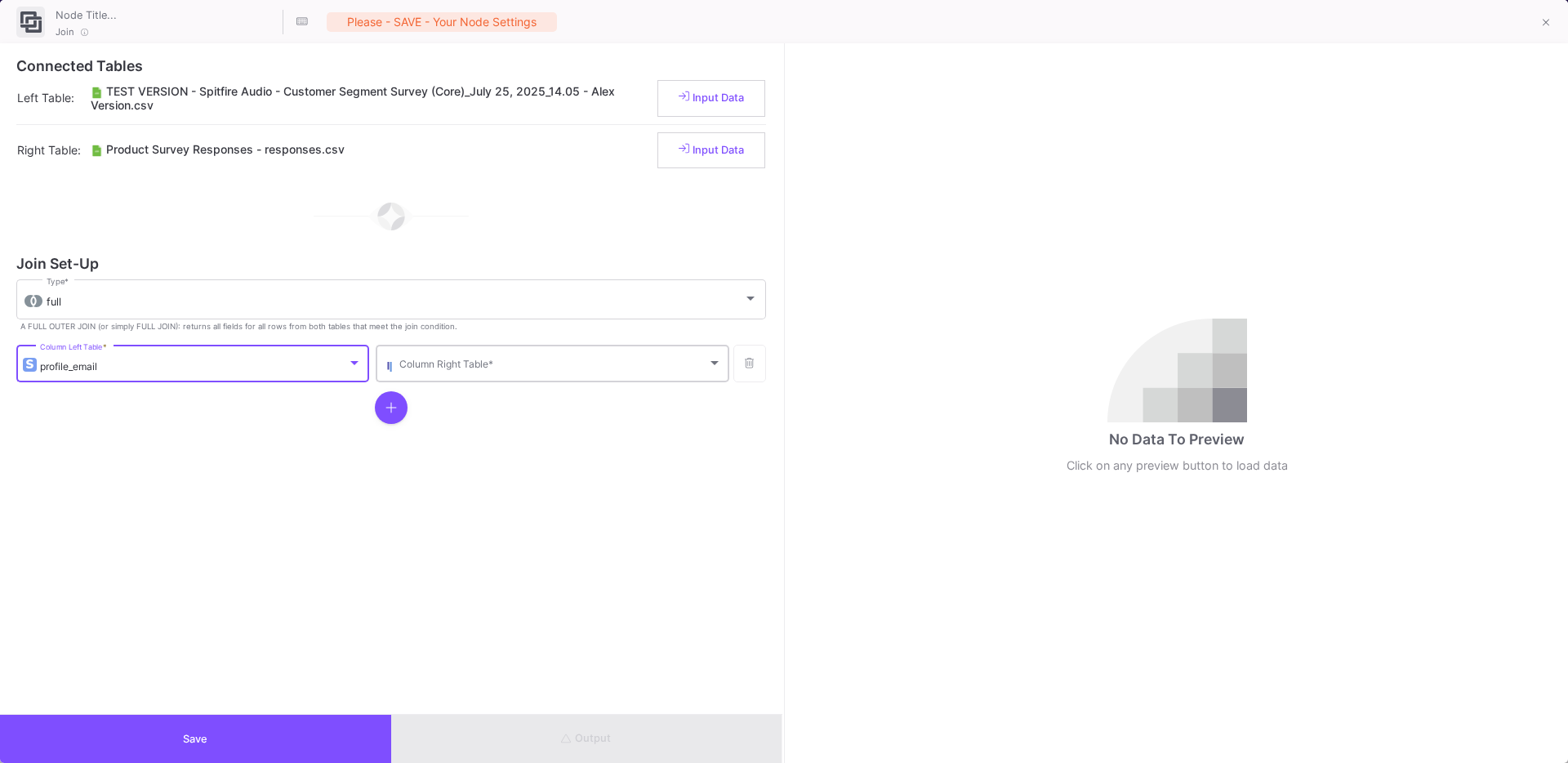
click at [431, 366] on span at bounding box center [553, 366] width 307 height 12
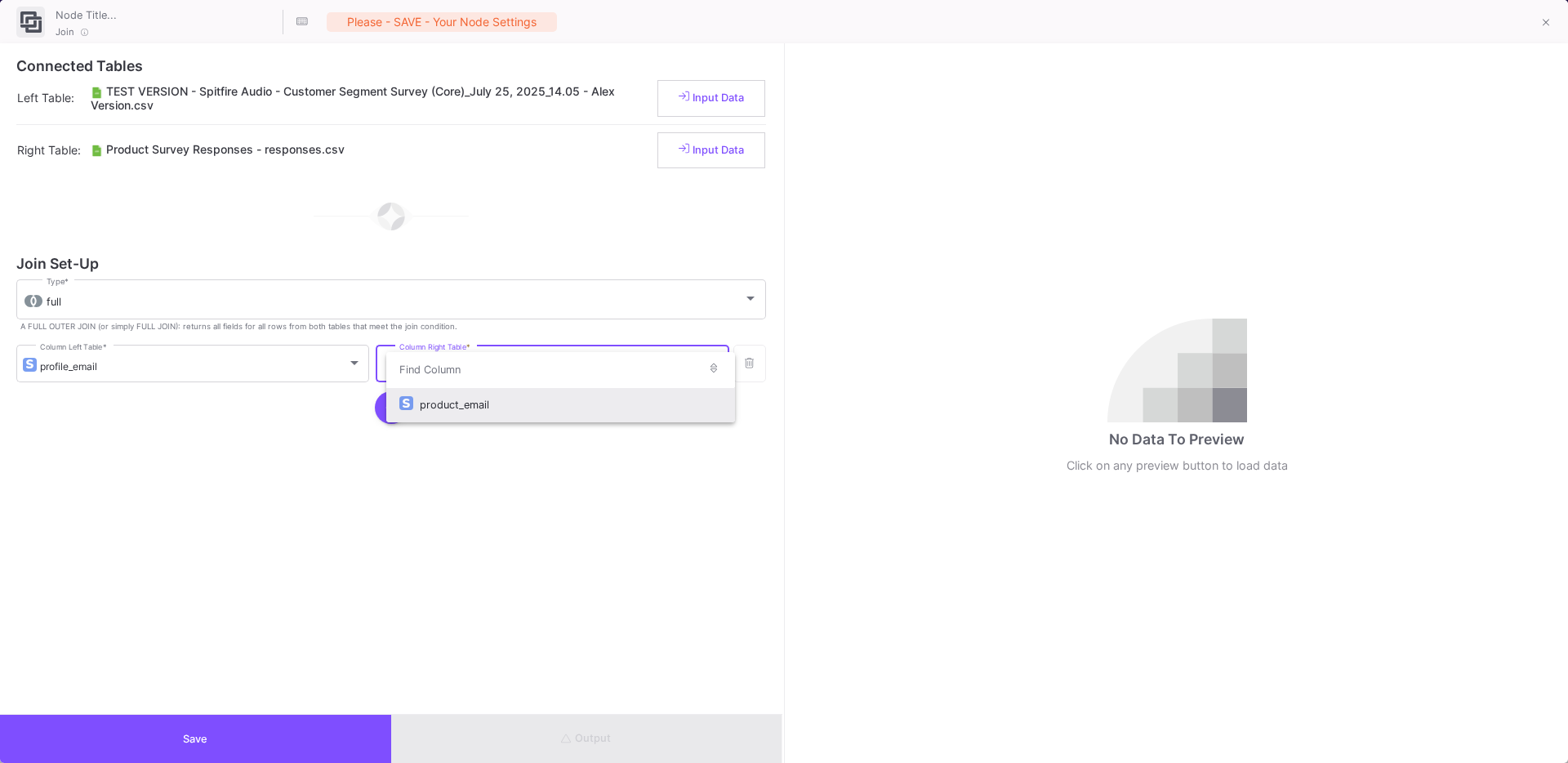
click at [433, 407] on div "product_email" at bounding box center [570, 404] width 301 height 35
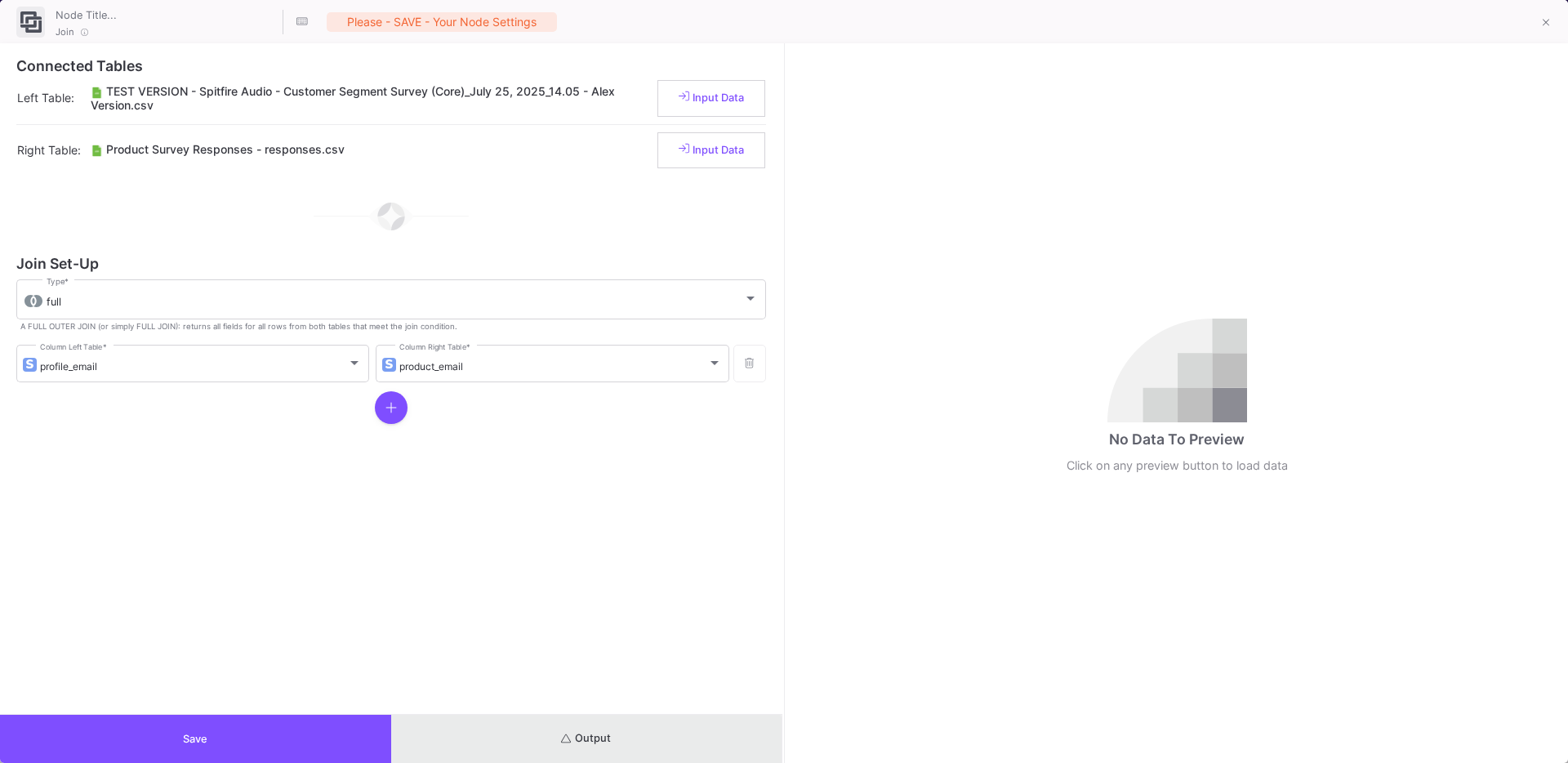
click at [548, 745] on button "Output" at bounding box center [587, 738] width 391 height 48
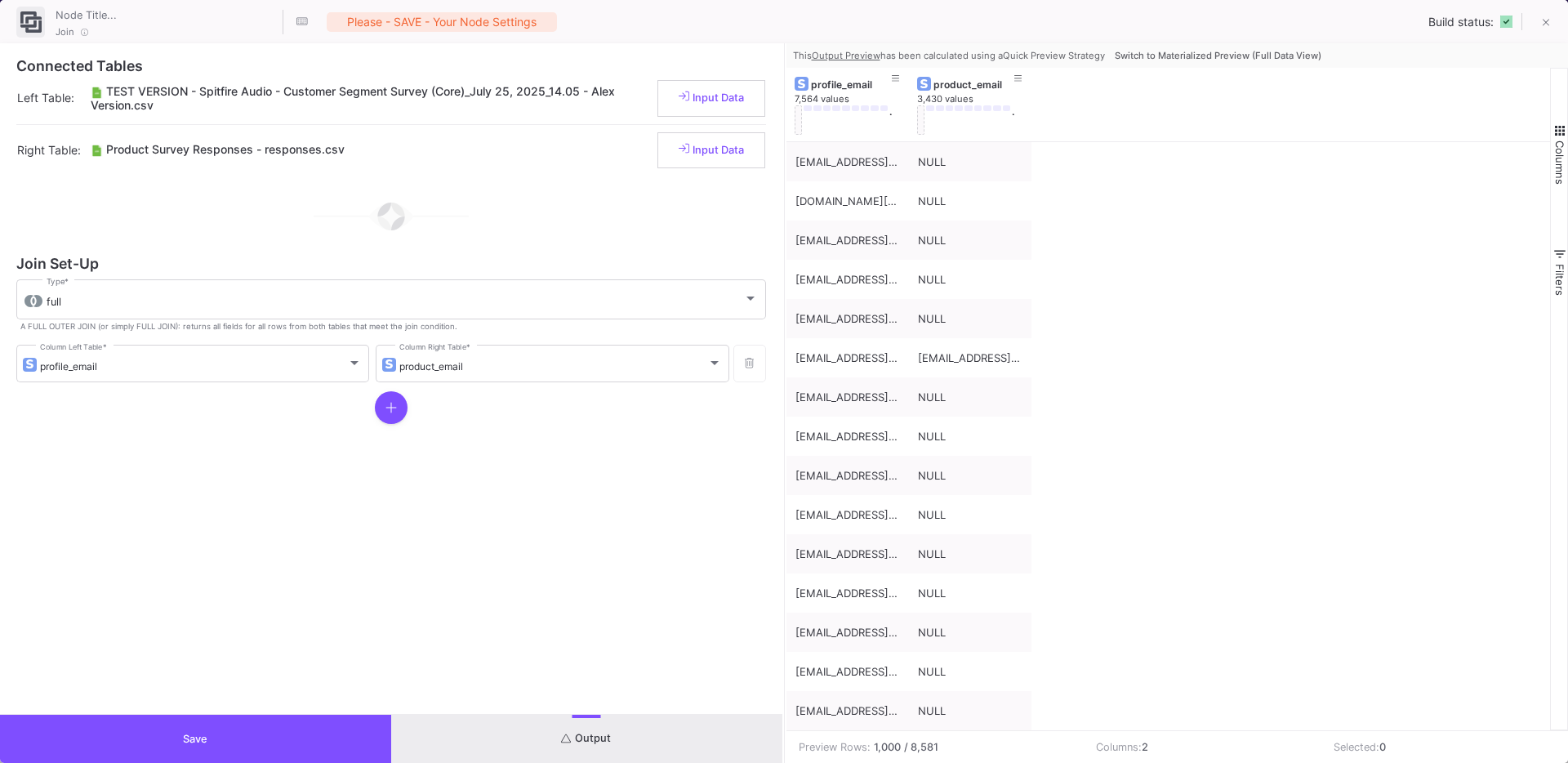
click at [1234, 55] on span "Switch to Materialized Preview (Full Data View)" at bounding box center [1218, 56] width 206 height 12
click at [1234, 68] on div "profile_email 7,564 values . product_email 3,430 values ." at bounding box center [1168, 104] width 764 height 74
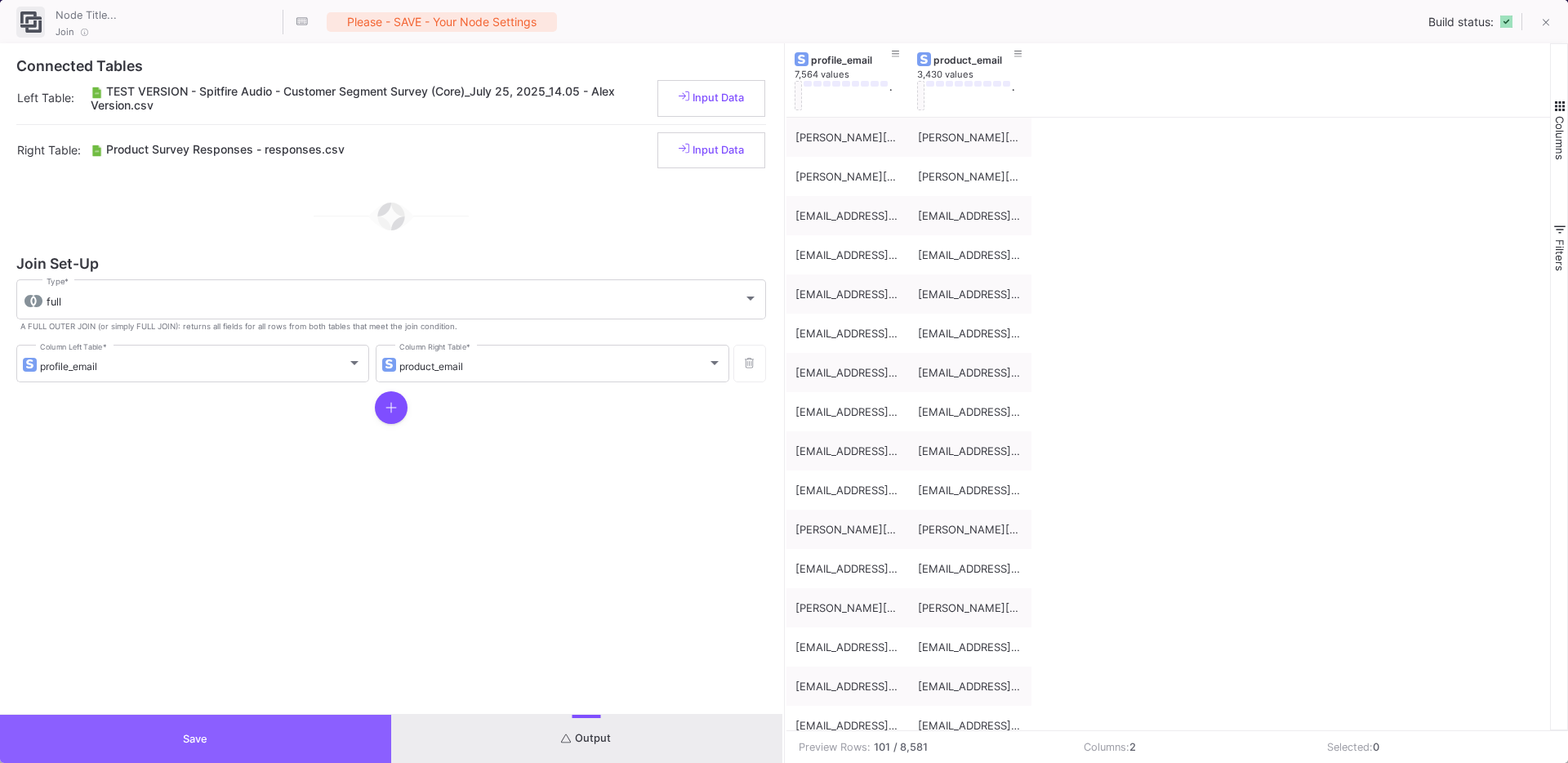
click at [211, 732] on button "Save" at bounding box center [195, 738] width 391 height 48
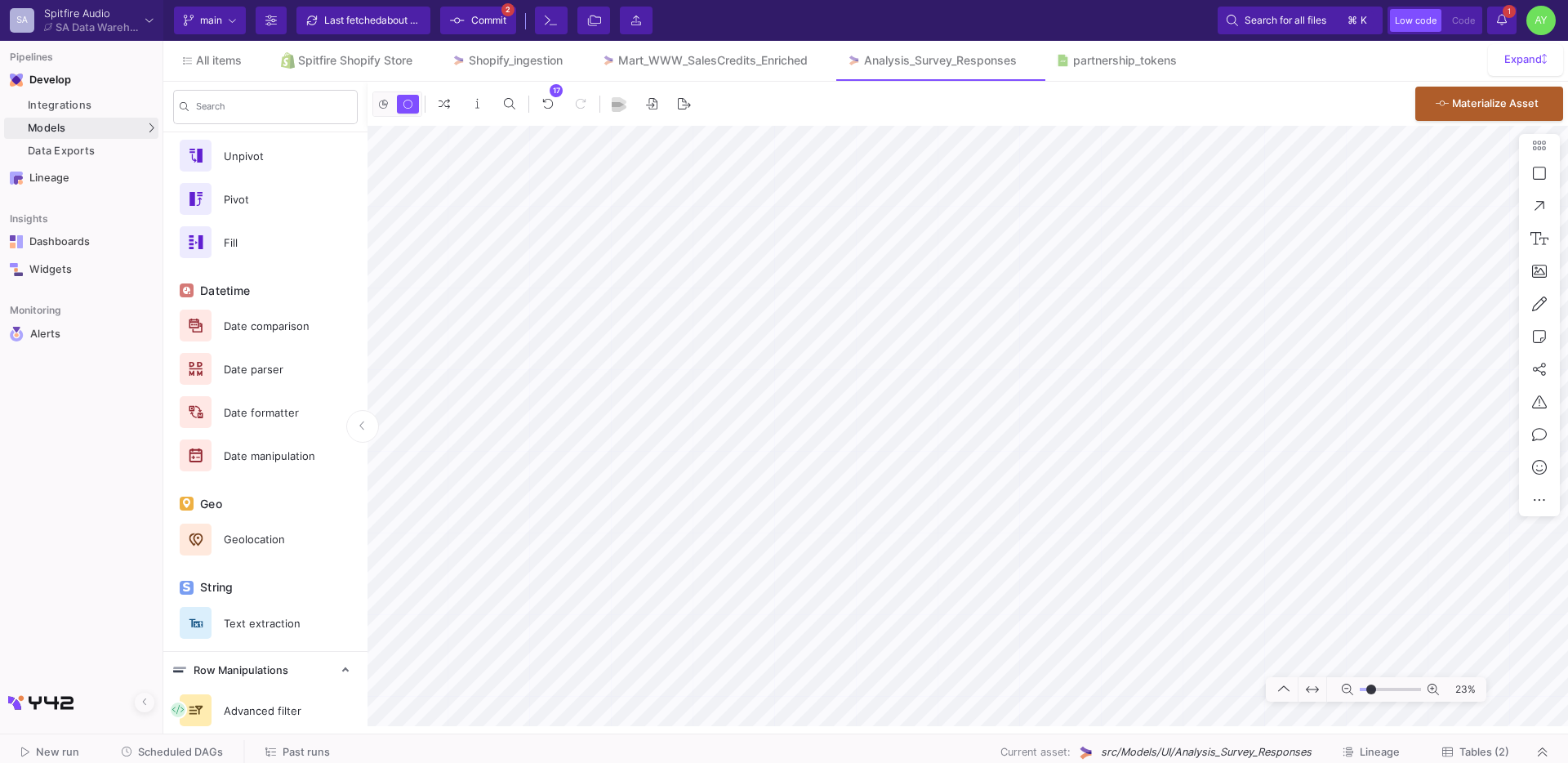
scroll to position [775, 0]
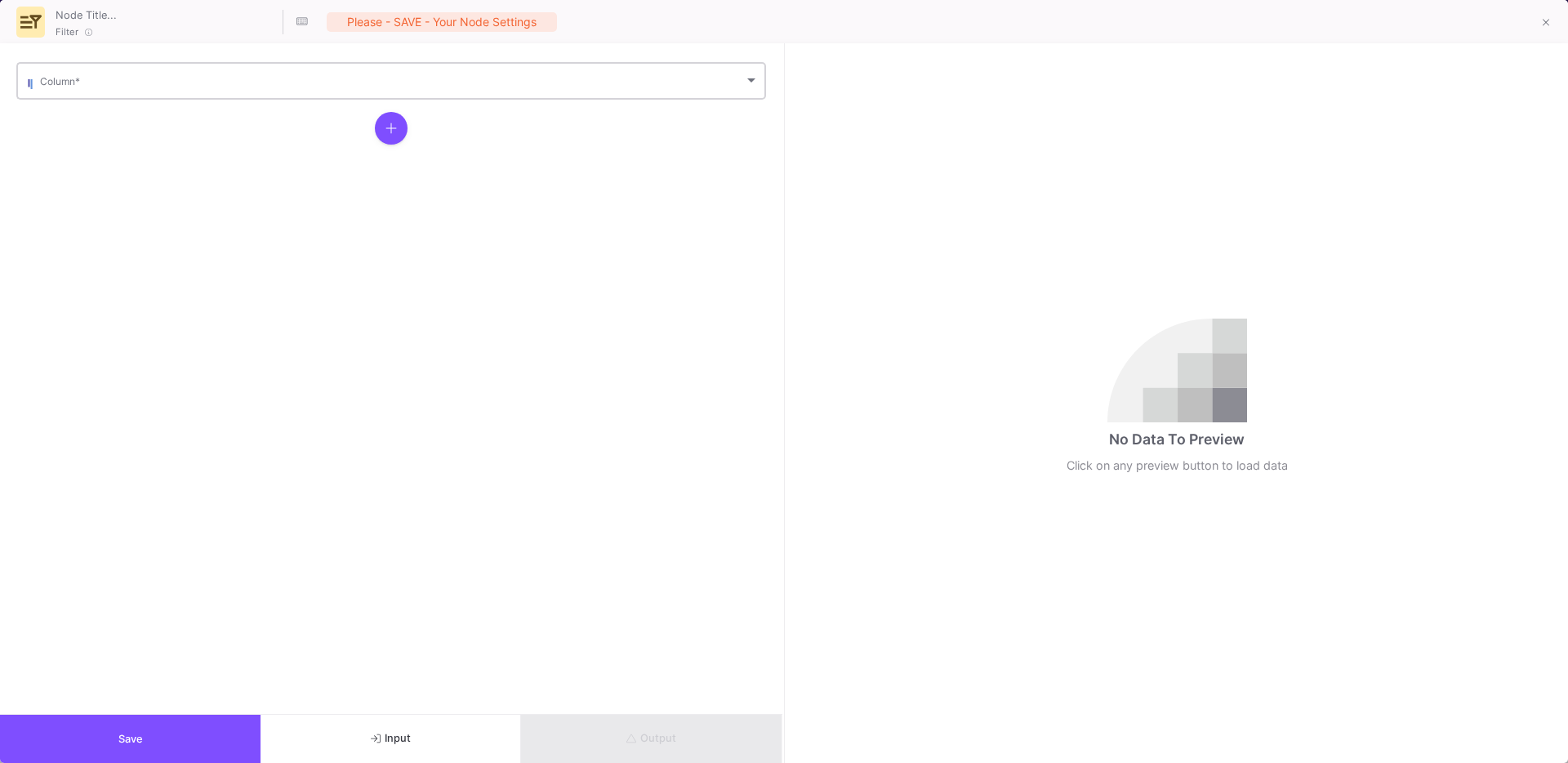
click at [88, 92] on div "Column *" at bounding box center [400, 79] width 719 height 40
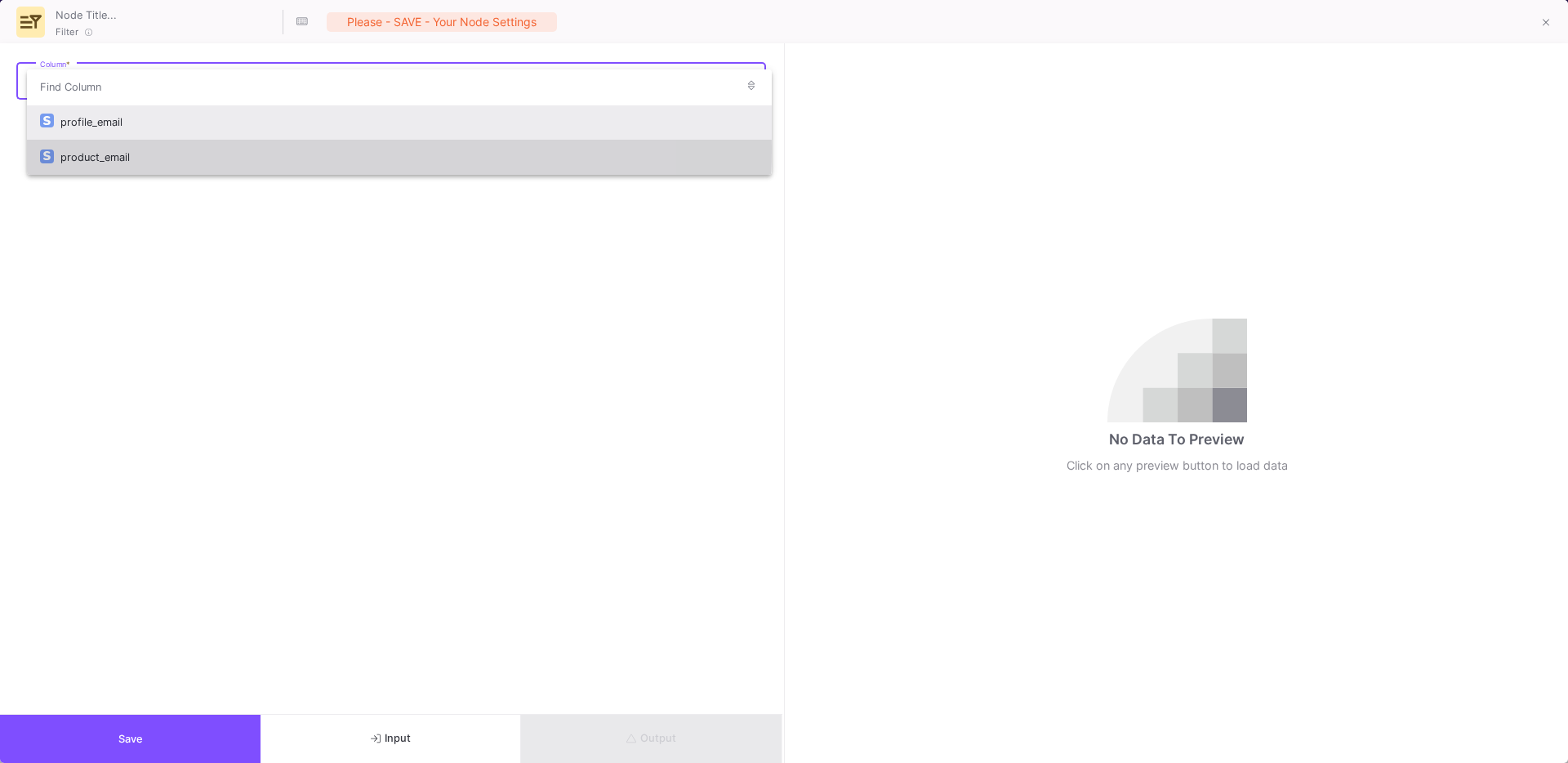
click at [101, 148] on div "product_email" at bounding box center [409, 157] width 698 height 35
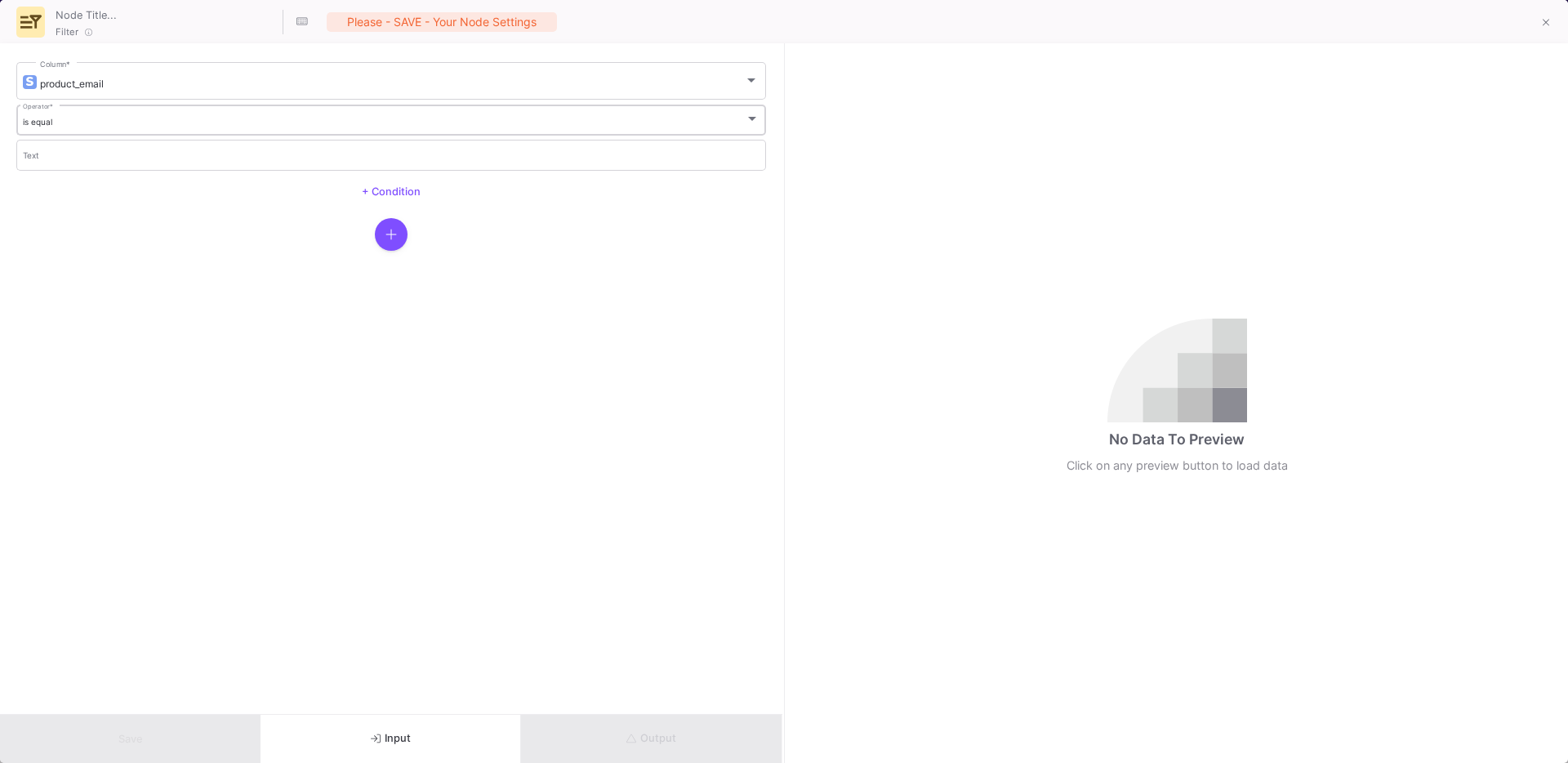
click at [73, 129] on div "is equal Operator *" at bounding box center [391, 119] width 737 height 34
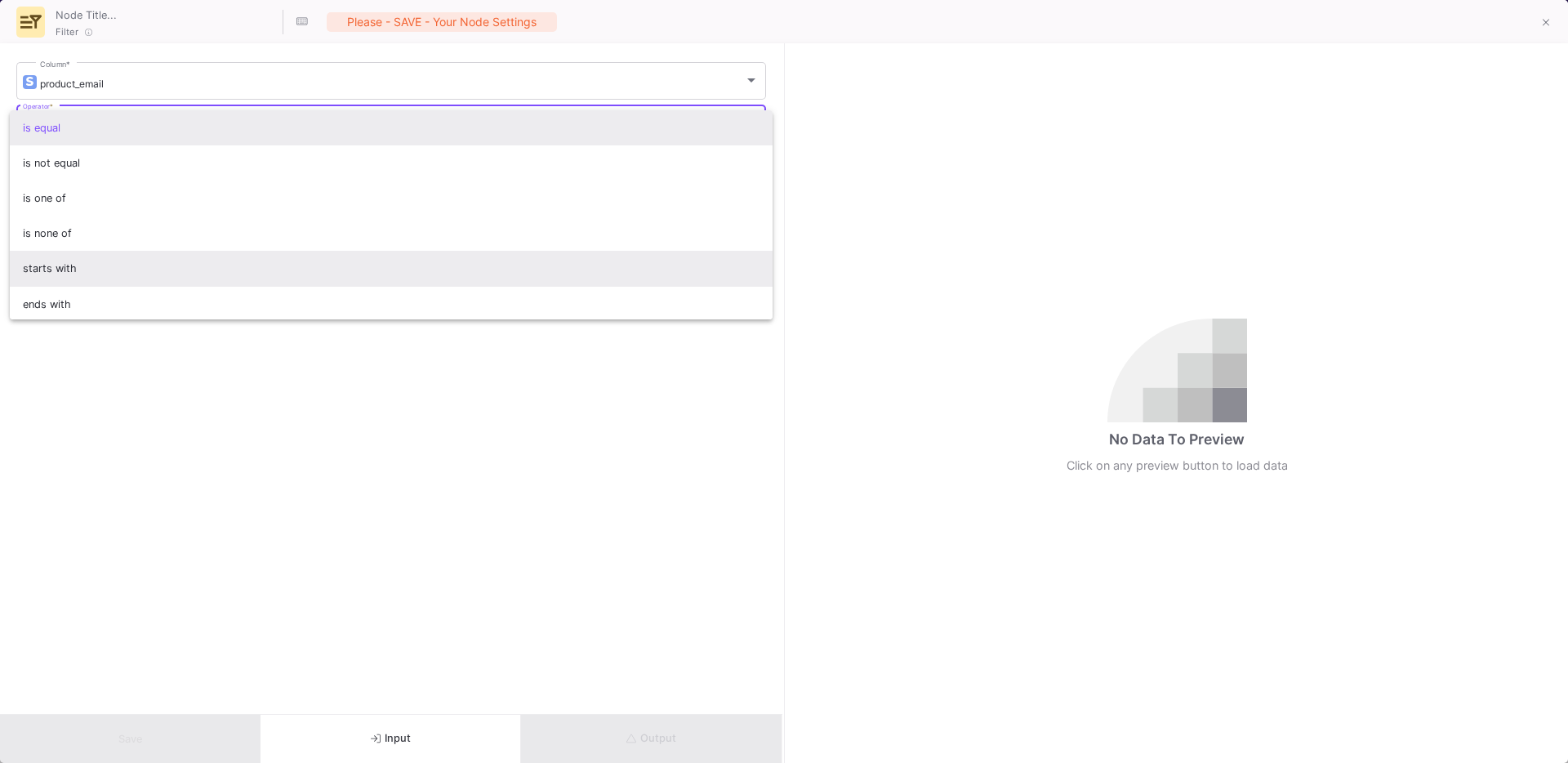
scroll to position [144, 0]
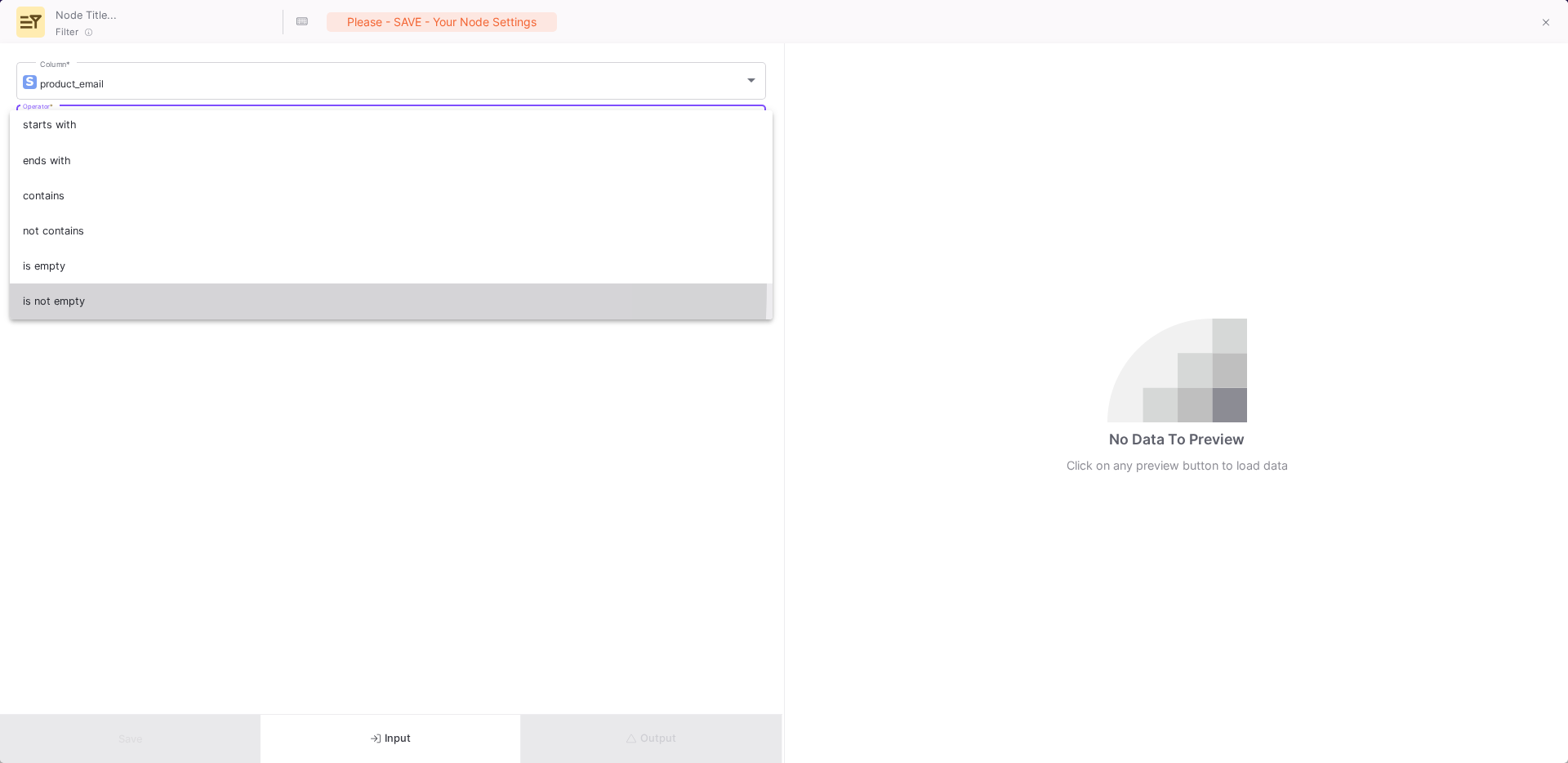
click at [77, 284] on span "is not empty" at bounding box center [391, 301] width 737 height 35
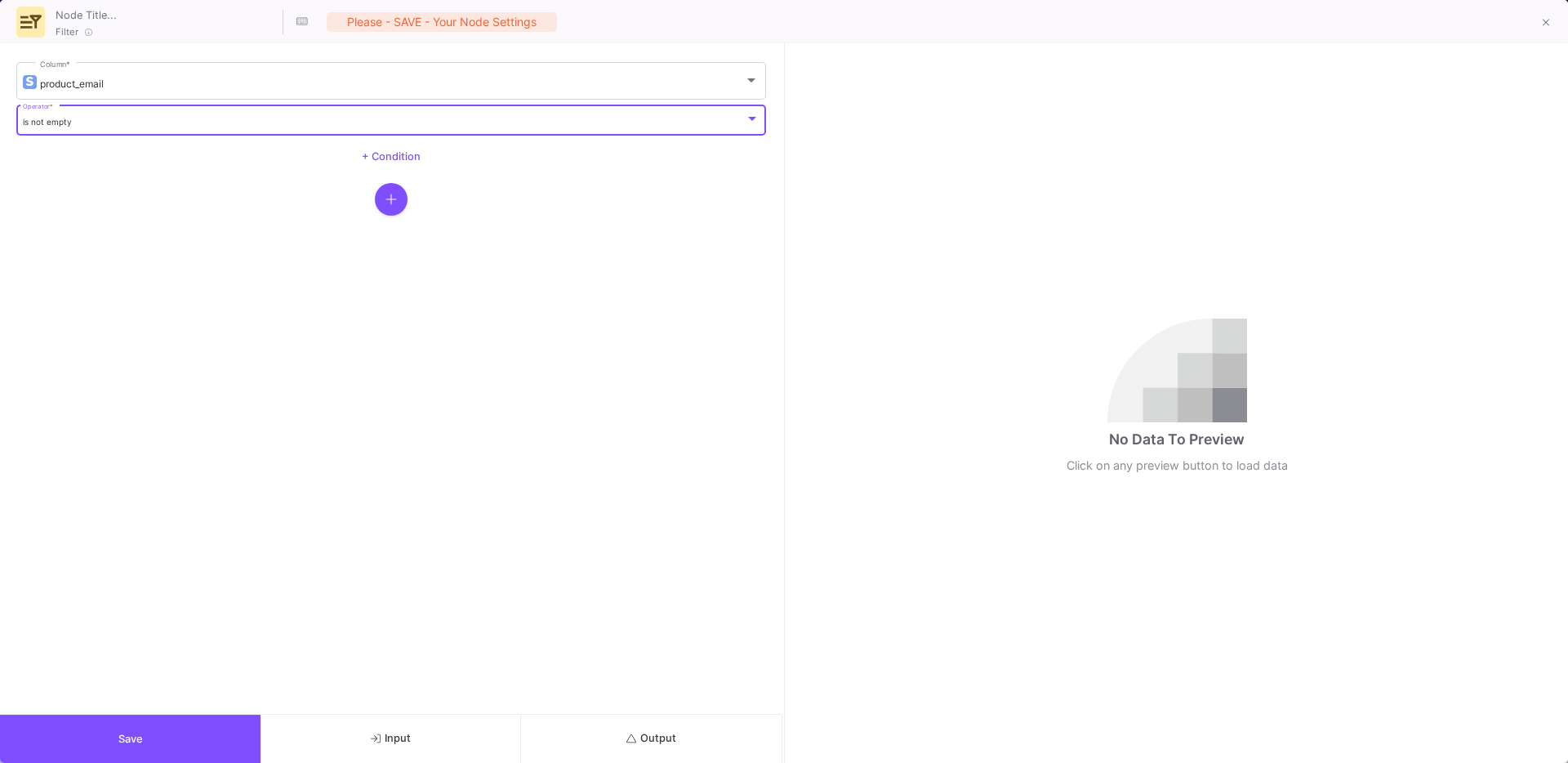
click at [532, 740] on button "Output" at bounding box center [651, 738] width 261 height 48
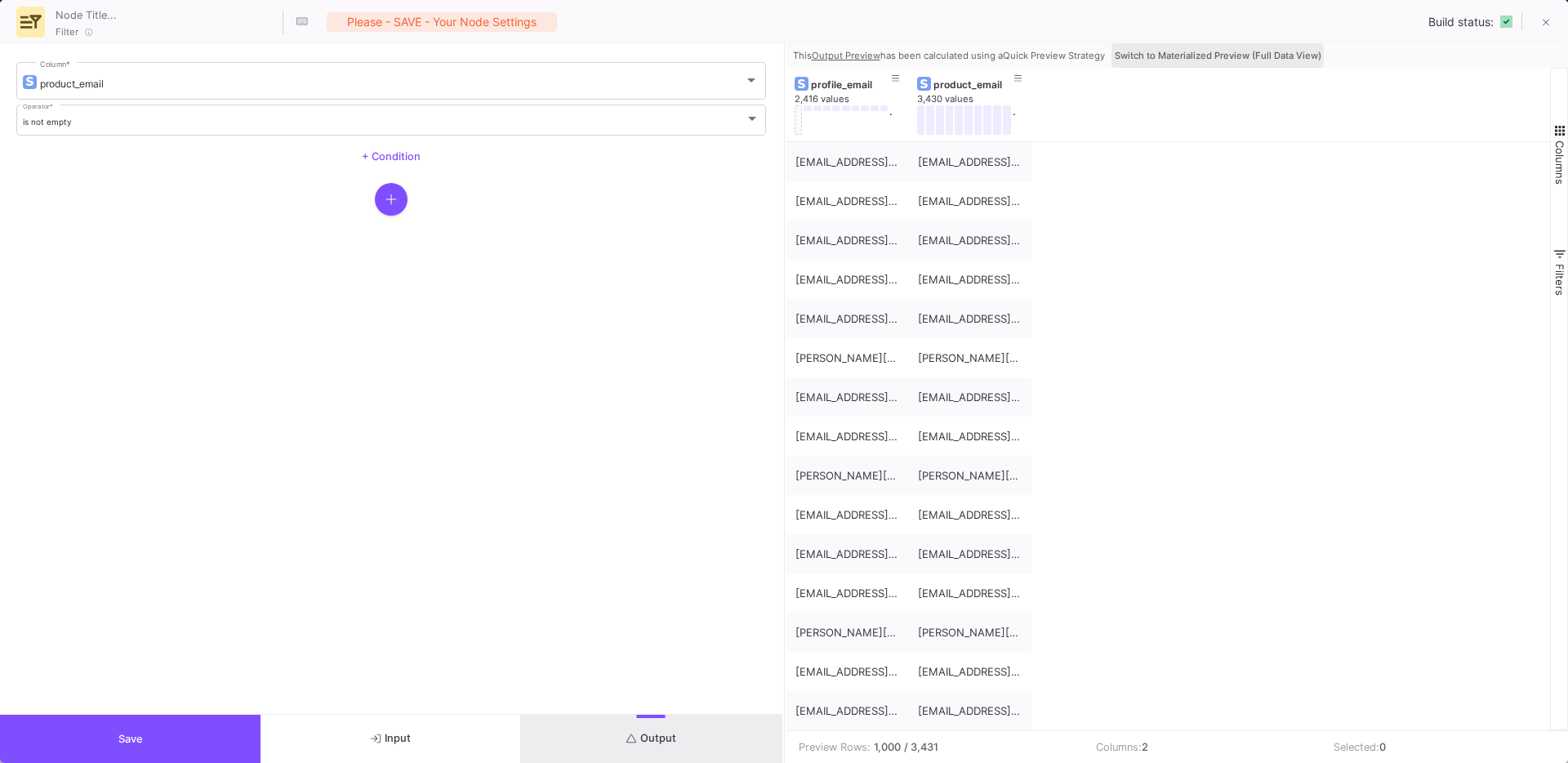
click at [1179, 56] on span "Switch to Materialized Preview (Full Data View)" at bounding box center [1218, 56] width 206 height 12
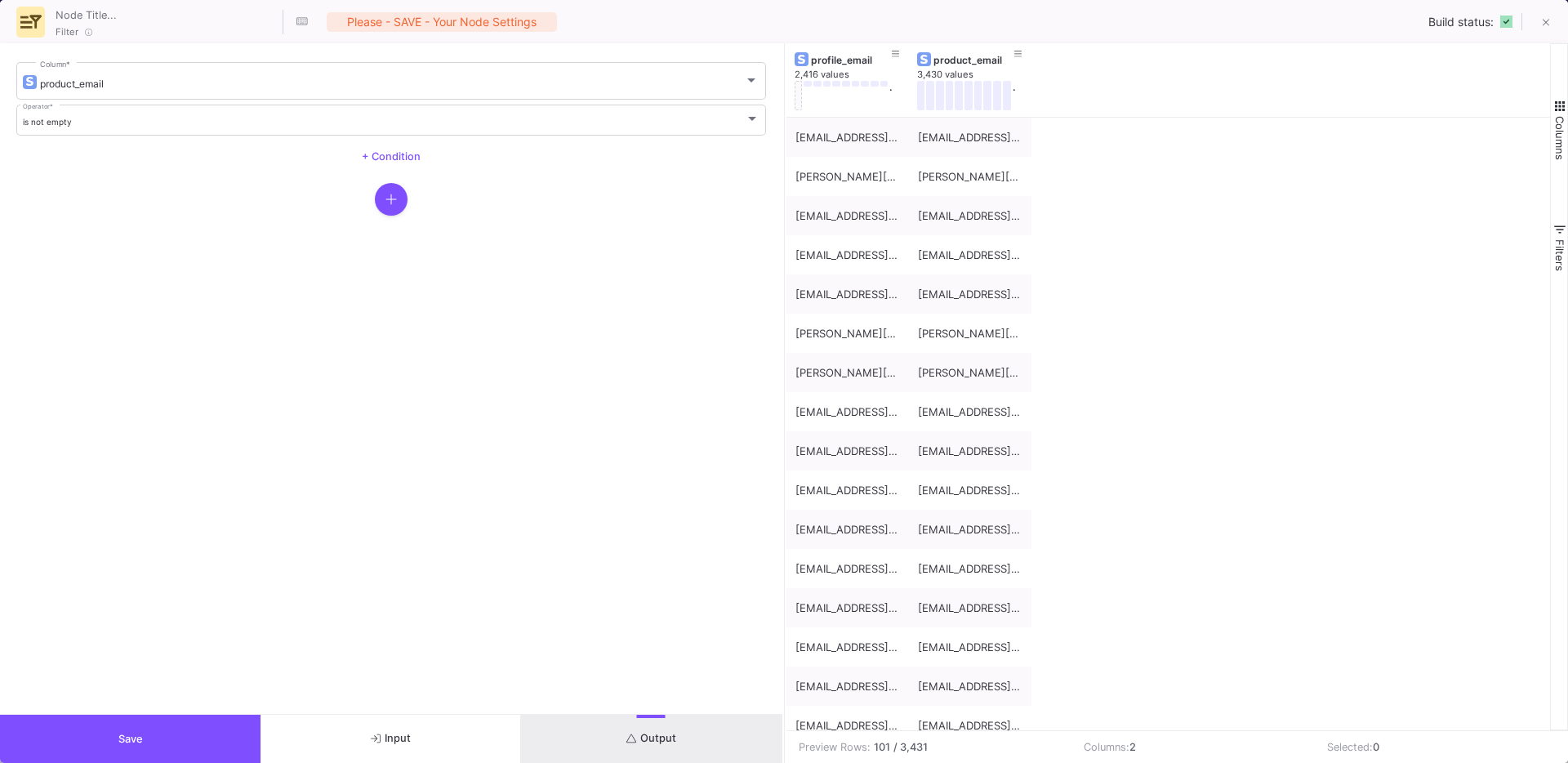
click at [152, 730] on button "Save" at bounding box center [130, 738] width 261 height 48
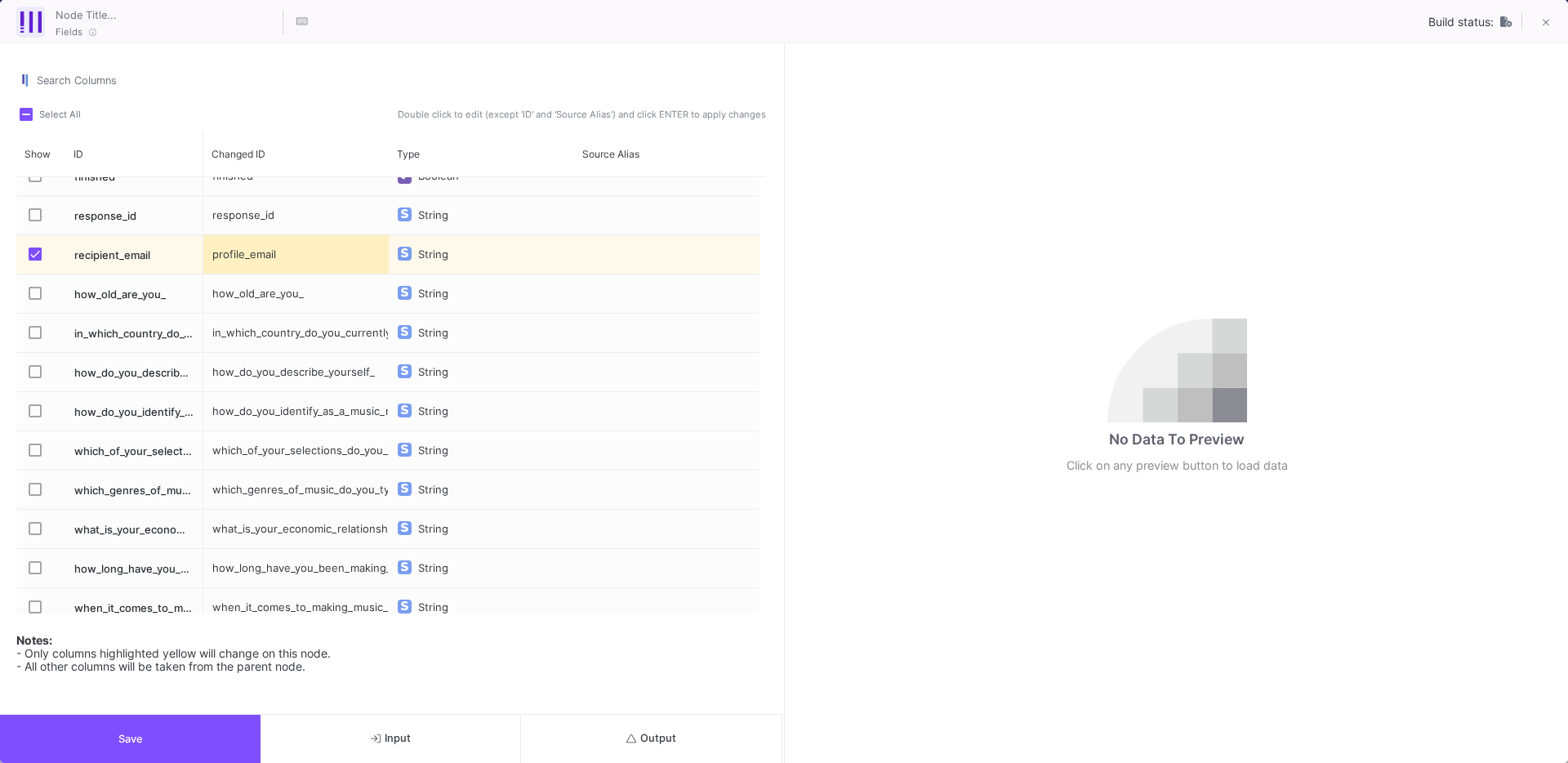
scroll to position [141, 0]
click at [47, 442] on label "Press SPACE to select this row." at bounding box center [39, 448] width 23 height 16
click at [35, 454] on input "Press SPACE to select this row." at bounding box center [35, 454] width 1 height 1
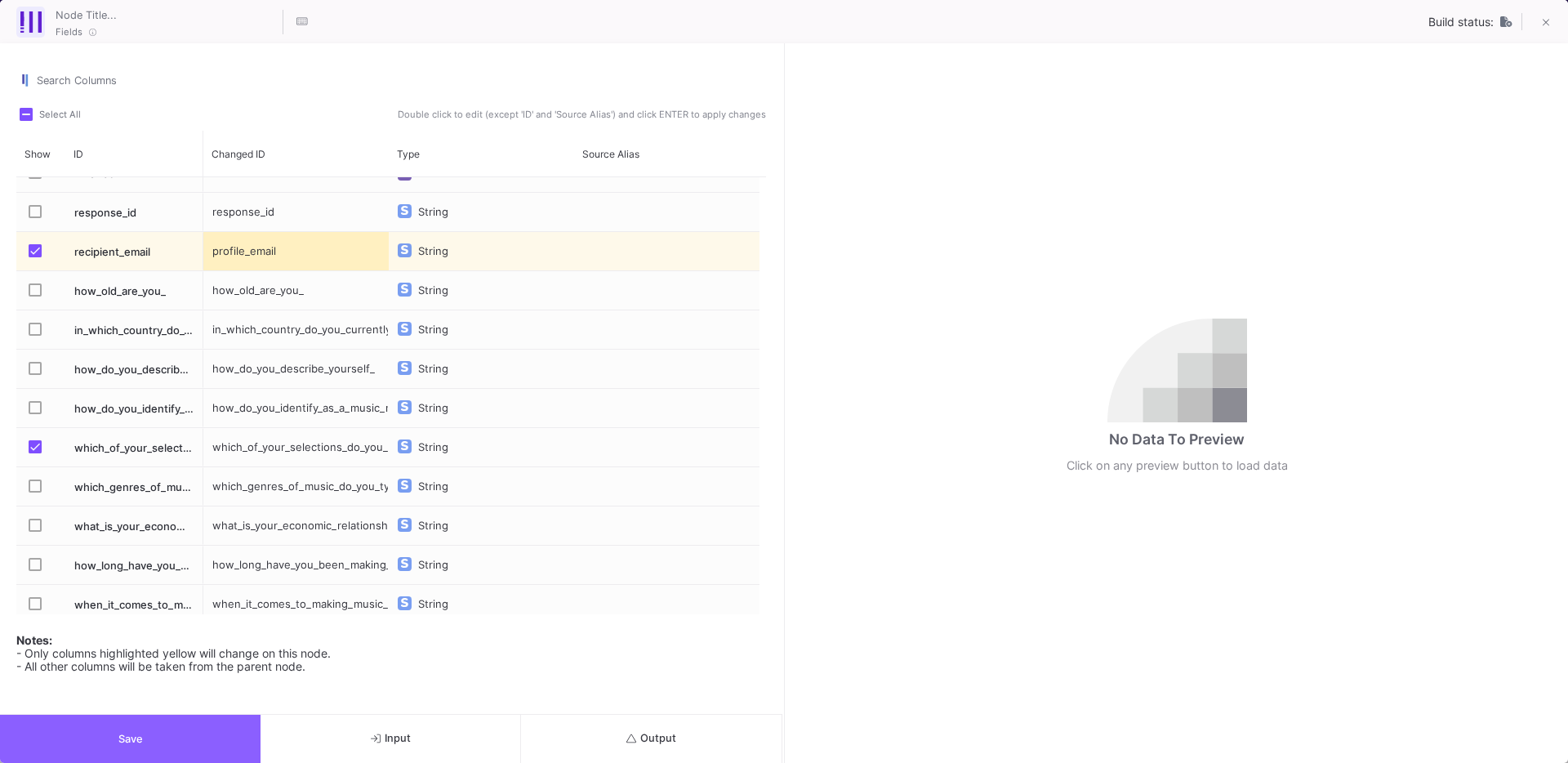
click at [222, 723] on button "Save" at bounding box center [130, 738] width 261 height 48
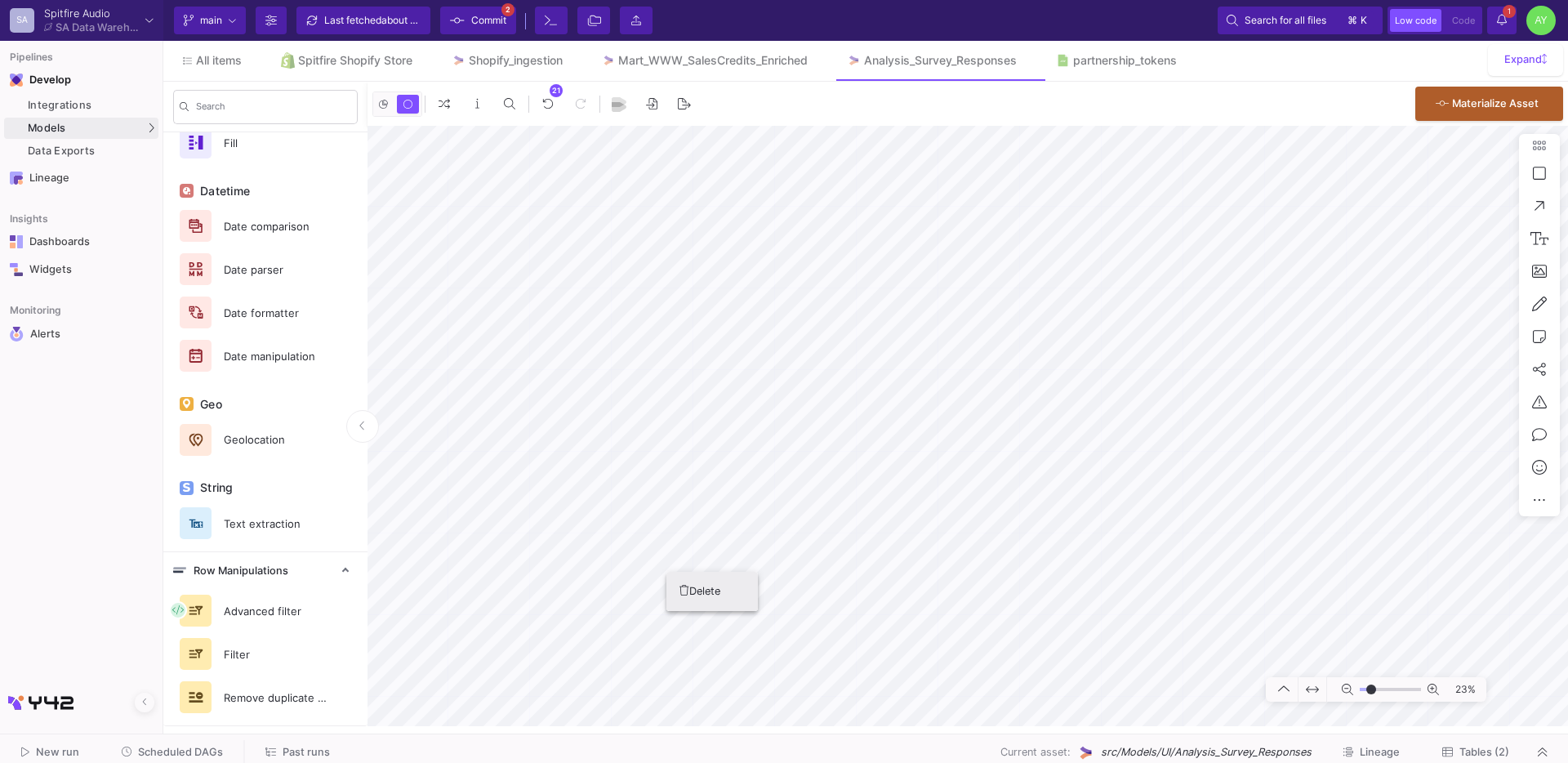
click at [717, 591] on button "Delete" at bounding box center [711, 591] width 91 height 39
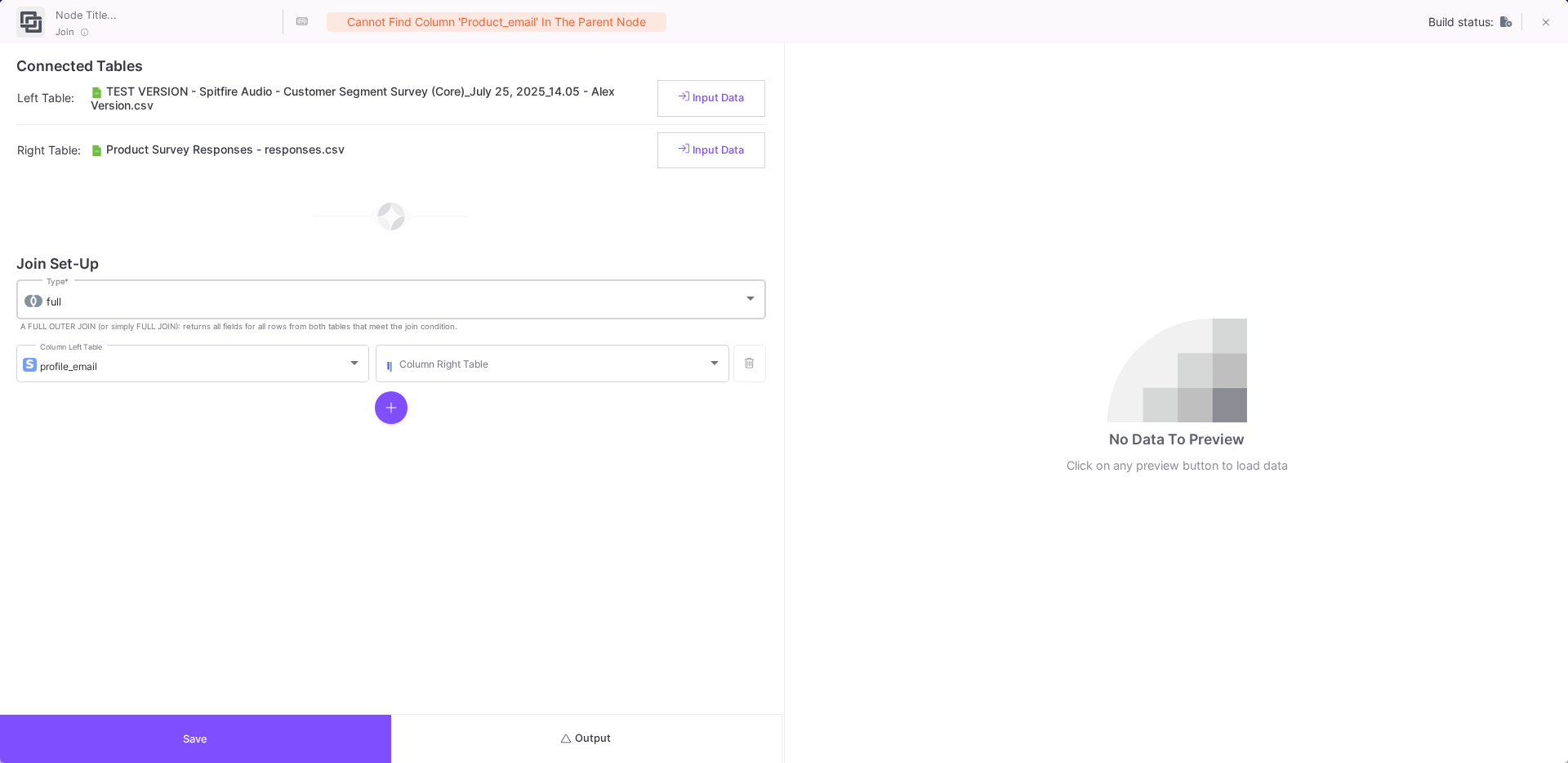
click at [254, 307] on div "full" at bounding box center [395, 302] width 697 height 13
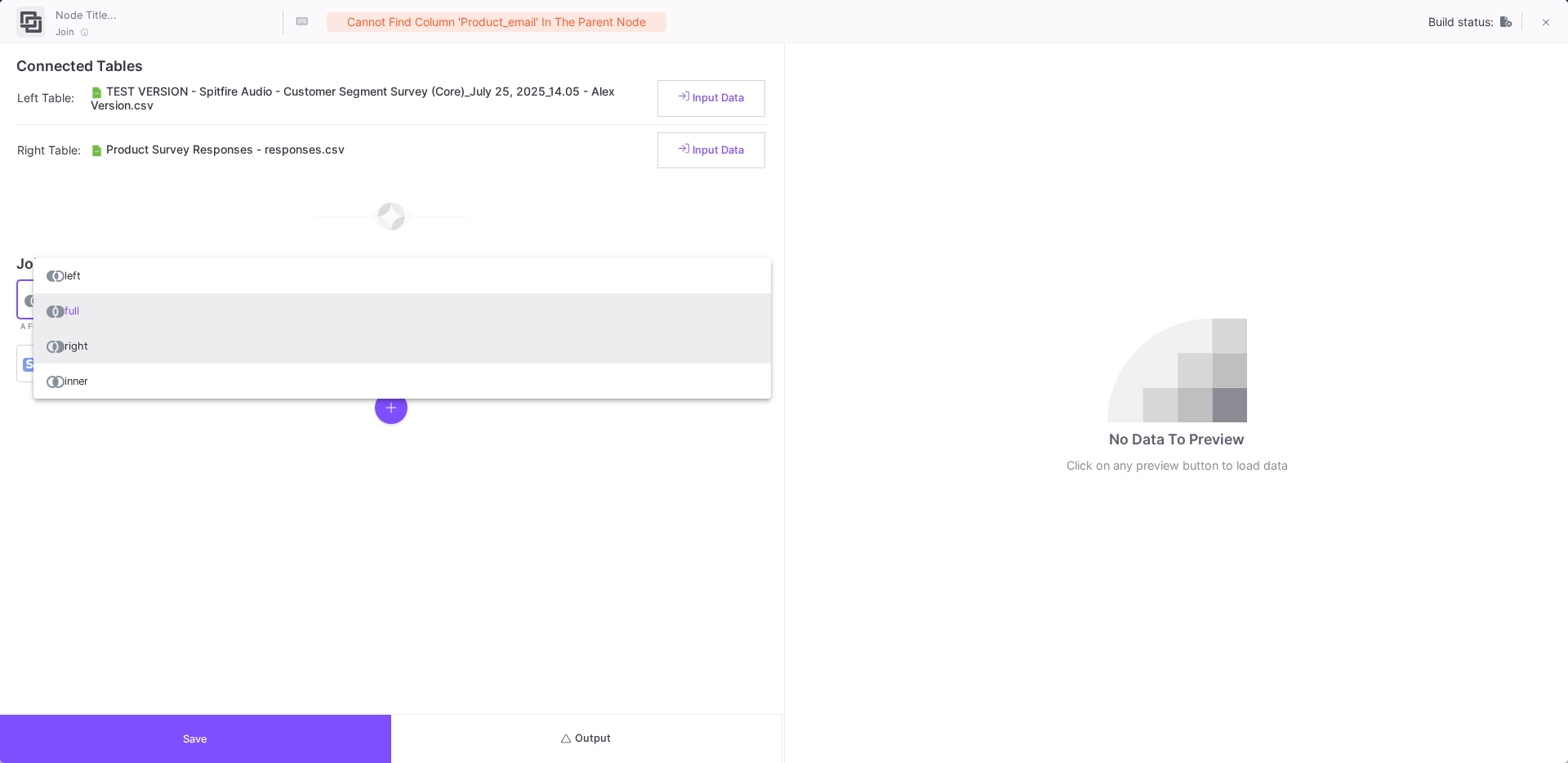
click at [182, 354] on span "right" at bounding box center [402, 346] width 711 height 35
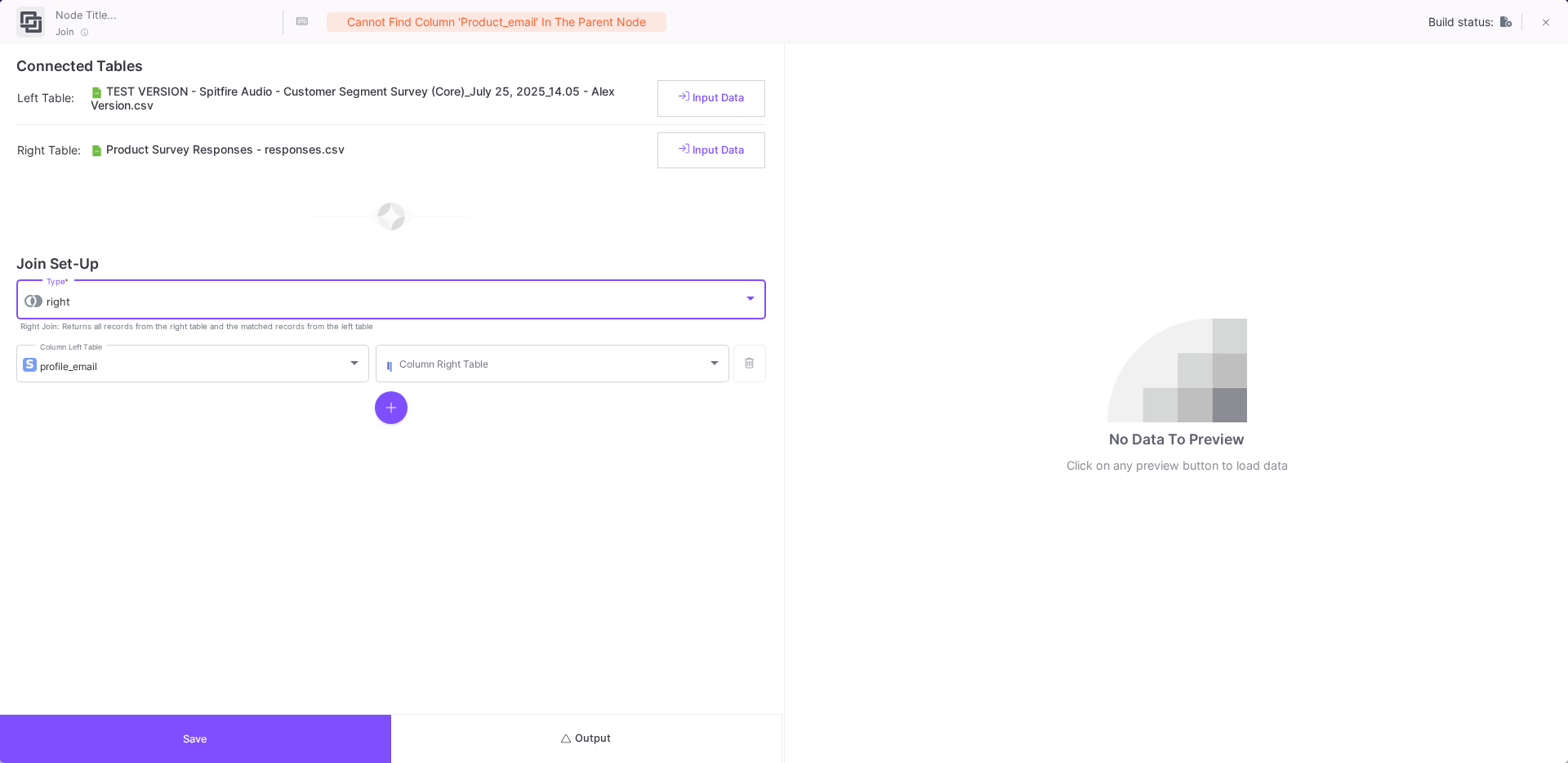
click at [378, 582] on div "Connected Tables Left Table: TEST VERSION - Spitfire Audio - Customer Segment S…" at bounding box center [390, 378] width 782 height 671
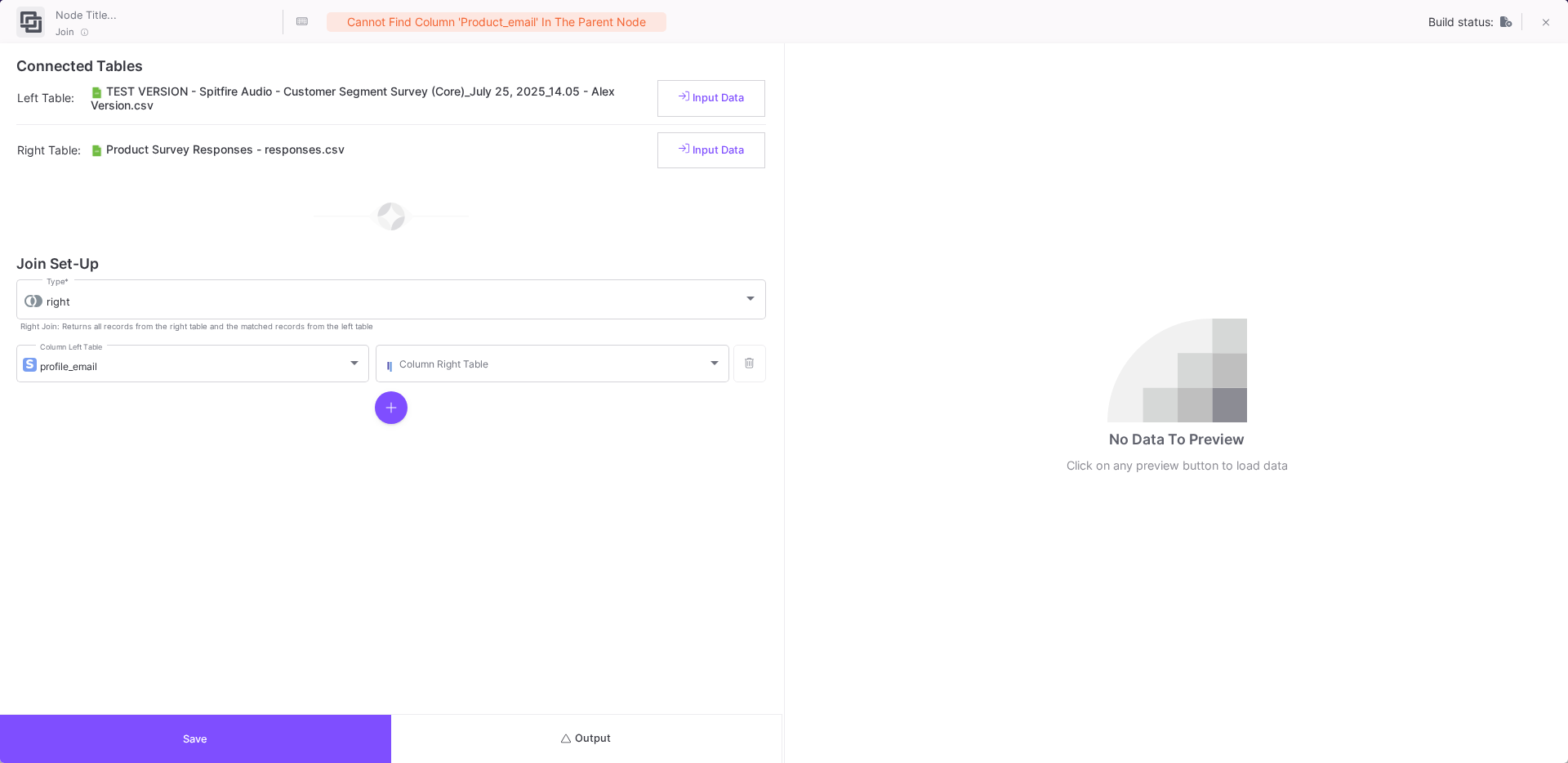
drag, startPoint x: 463, startPoint y: 416, endPoint x: 483, endPoint y: 398, distance: 26.9
click at [475, 406] on div at bounding box center [391, 408] width 750 height 46
click at [510, 375] on div "Column Right Table" at bounding box center [560, 362] width 322 height 40
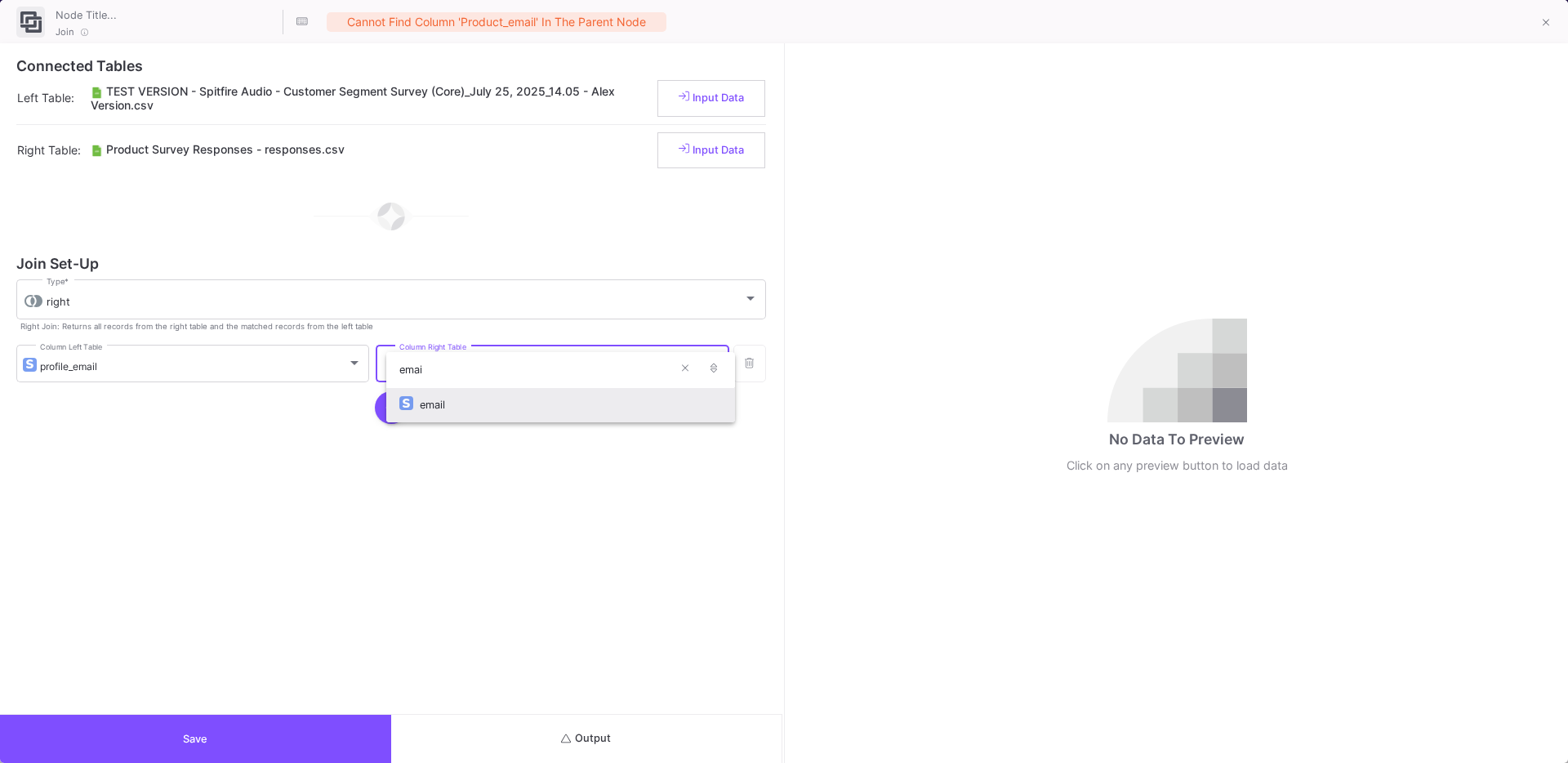
type input "emai"
click at [524, 405] on div "email" at bounding box center [570, 404] width 301 height 35
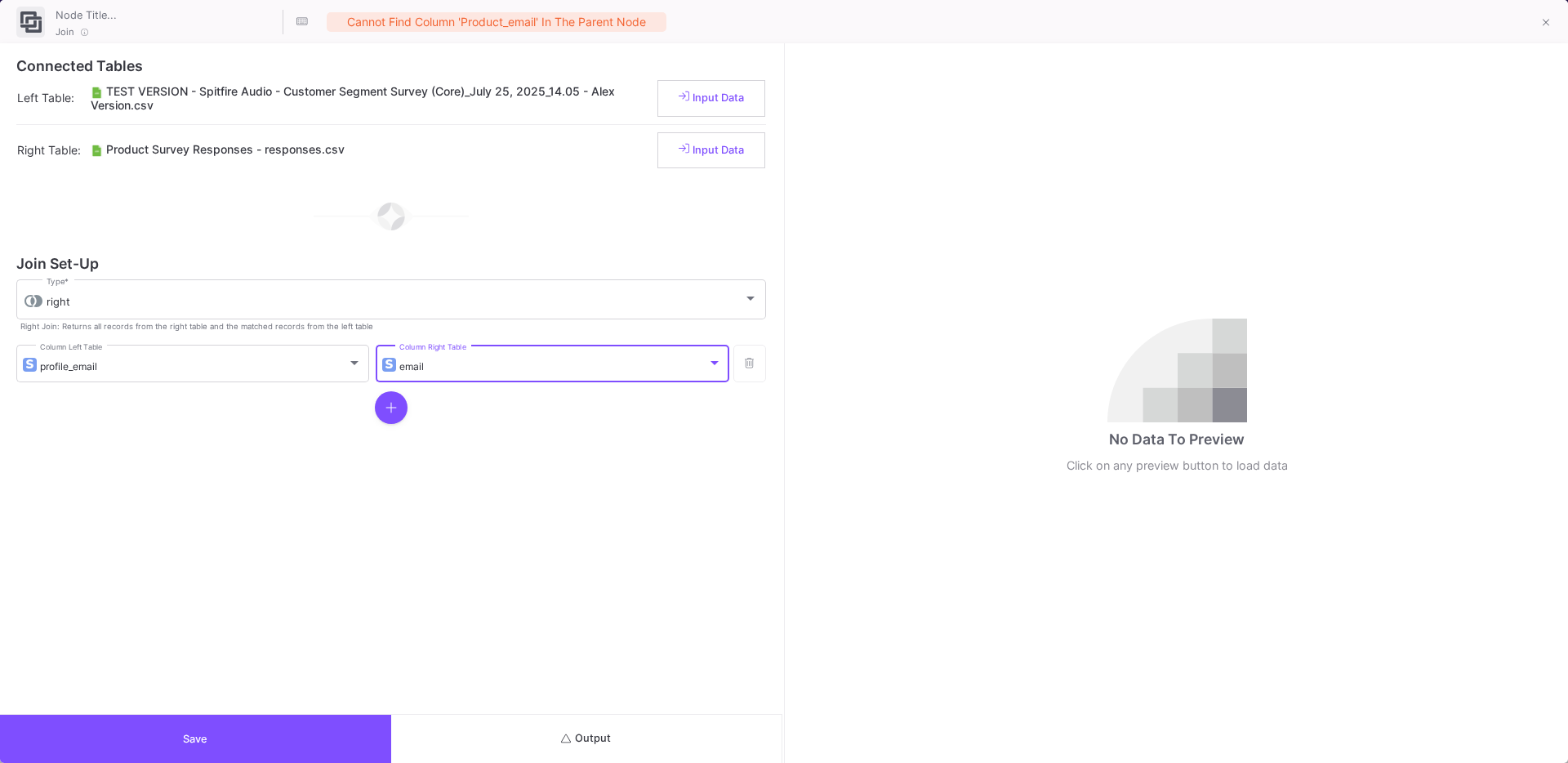
click at [251, 738] on button "Save" at bounding box center [195, 738] width 391 height 48
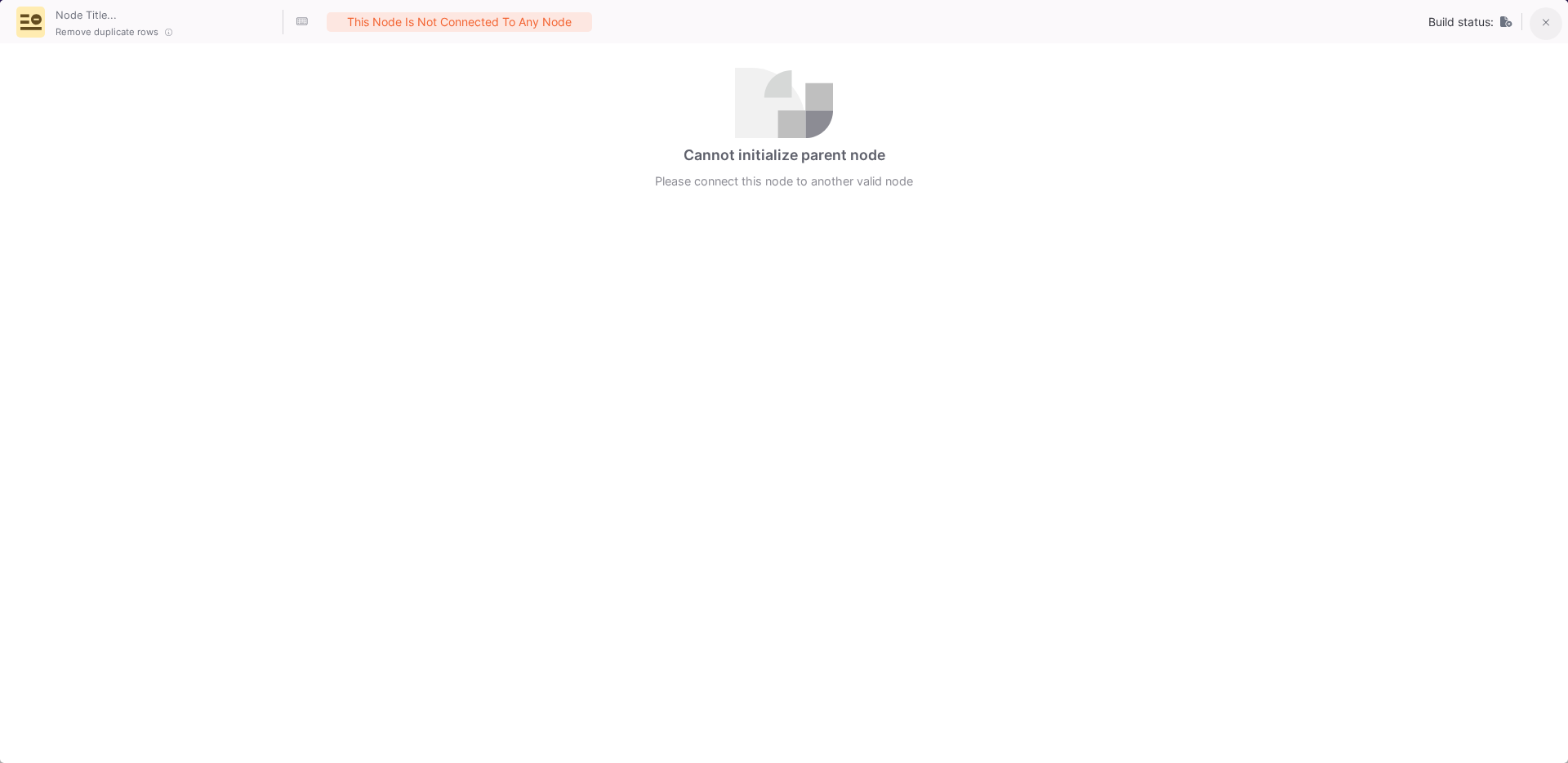
click at [1535, 20] on button at bounding box center [1545, 24] width 33 height 33
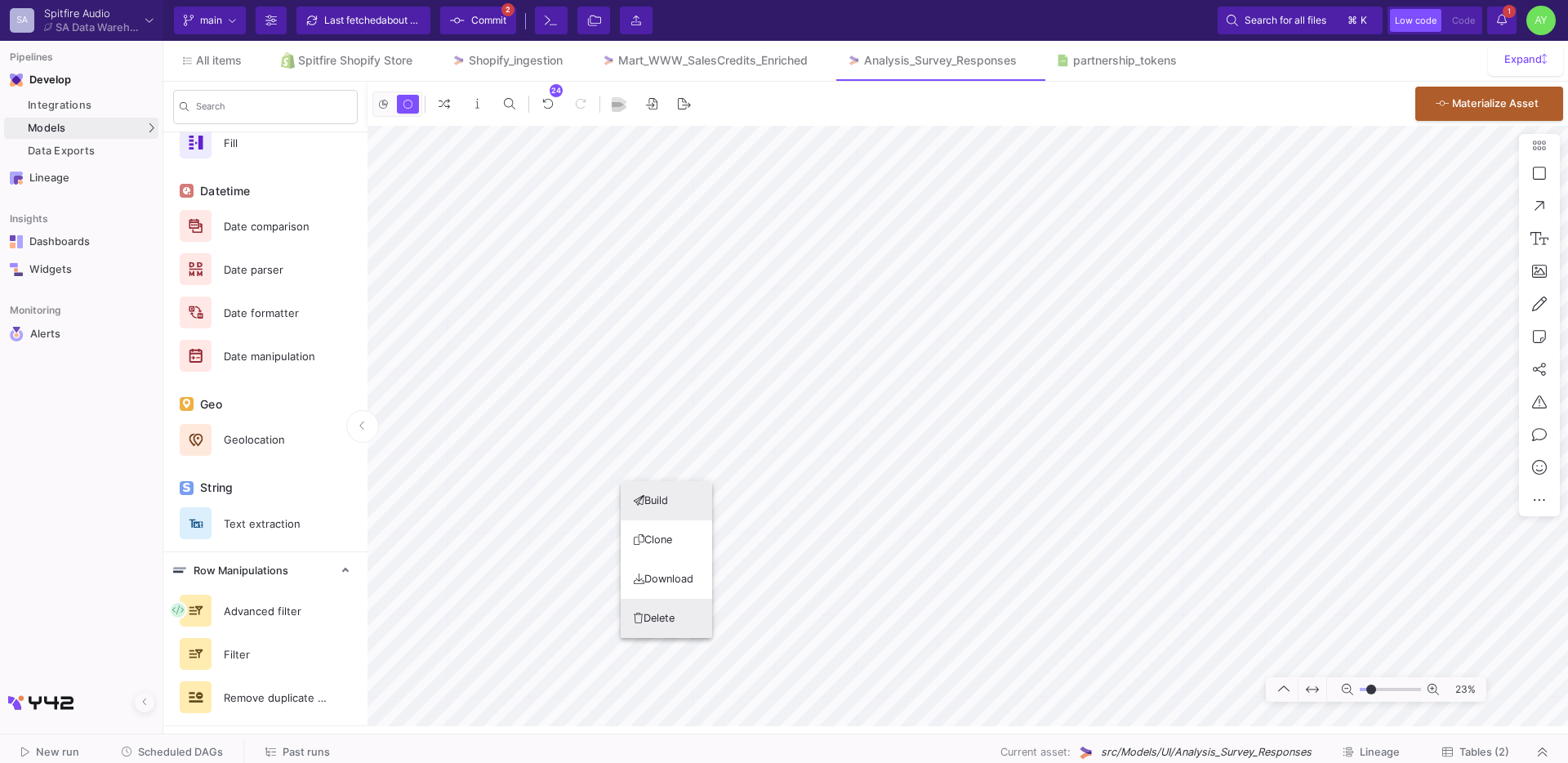
click at [661, 624] on button "Delete" at bounding box center [666, 618] width 91 height 39
click at [624, 628] on button "Delete" at bounding box center [625, 622] width 91 height 39
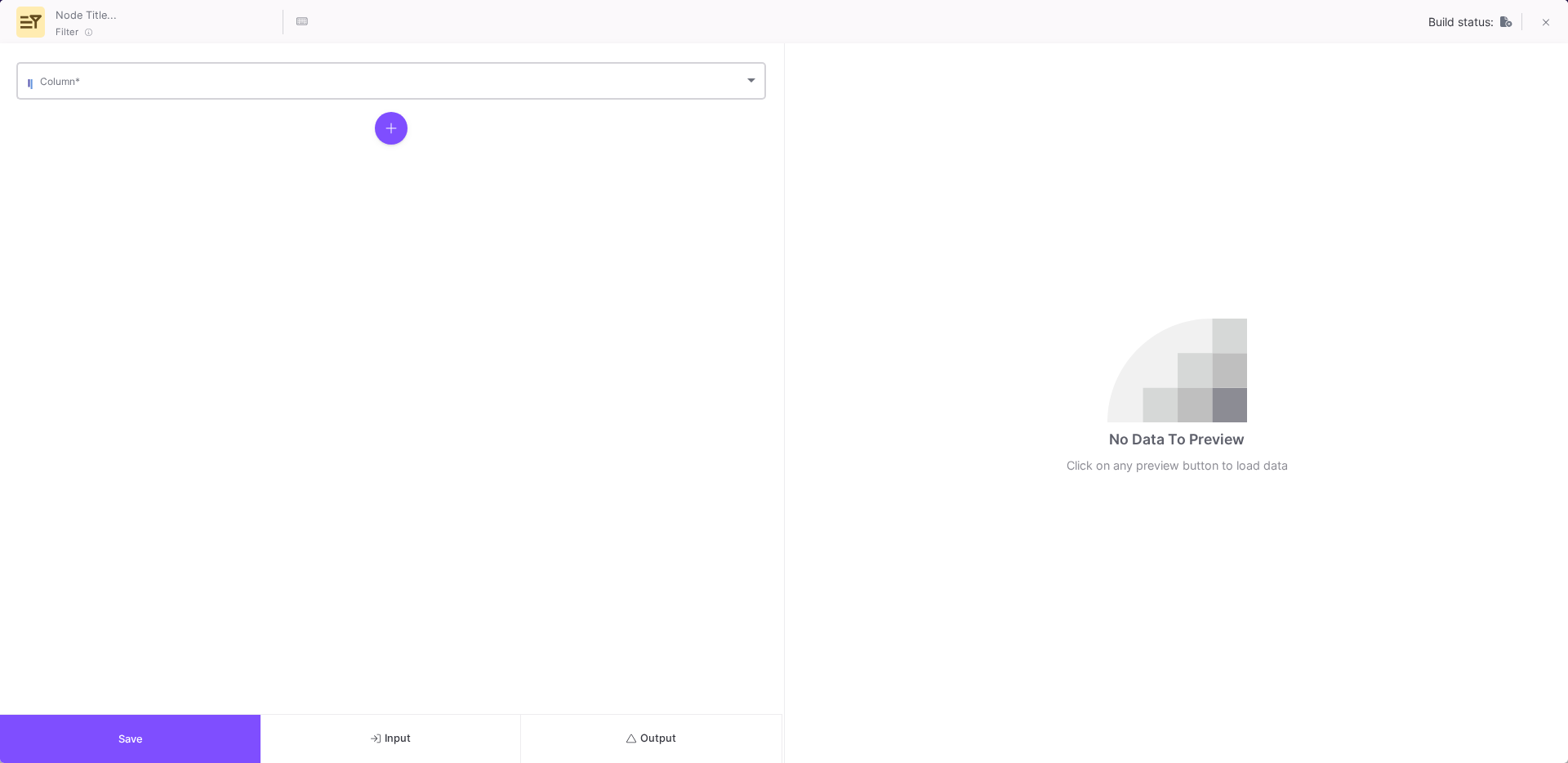
click at [143, 78] on span at bounding box center [392, 83] width 704 height 12
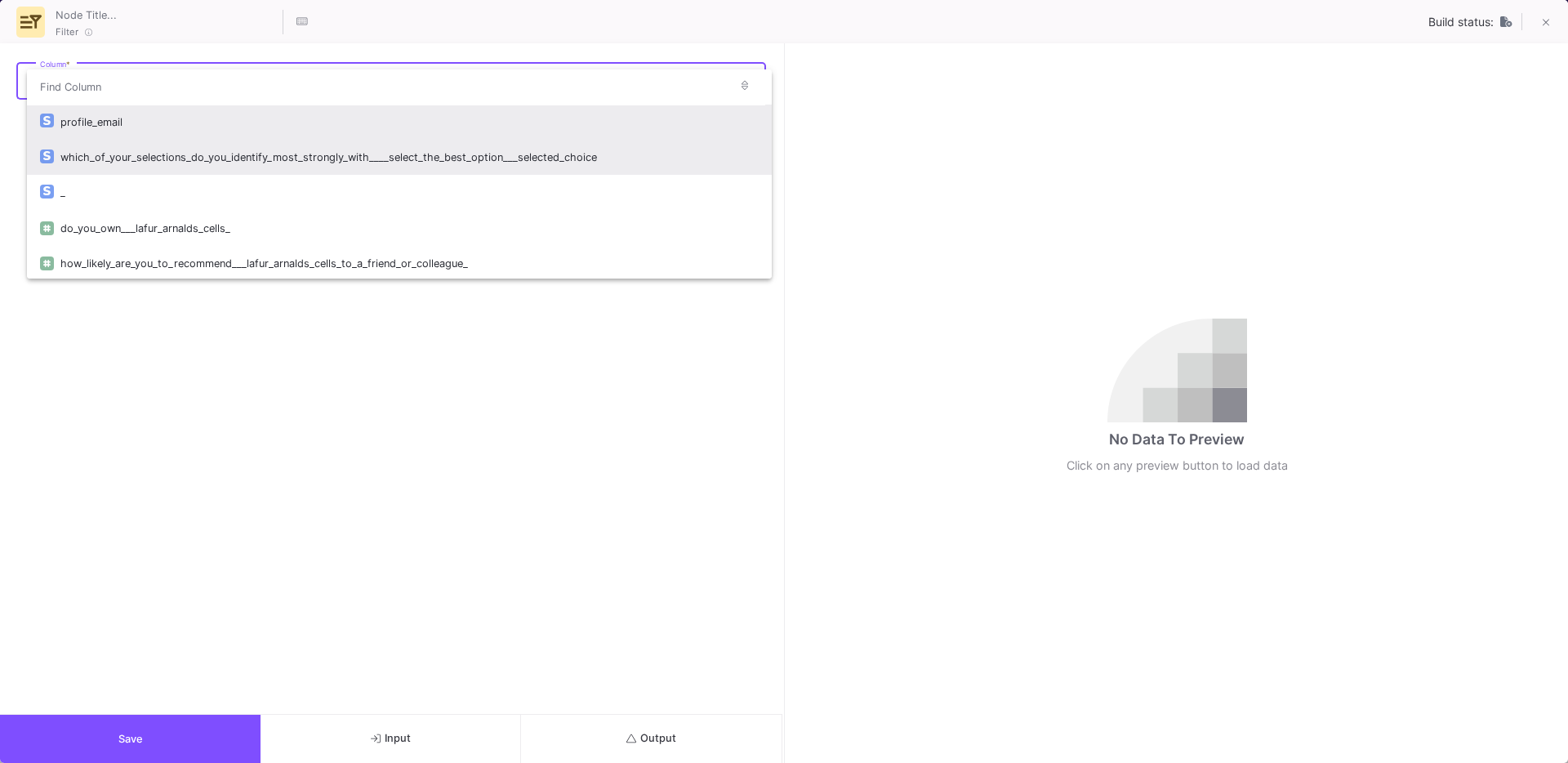
click at [241, 155] on div "which_of_your_selections_do_you_identify_most_strongly_with____select_the_best_…" at bounding box center [409, 157] width 698 height 35
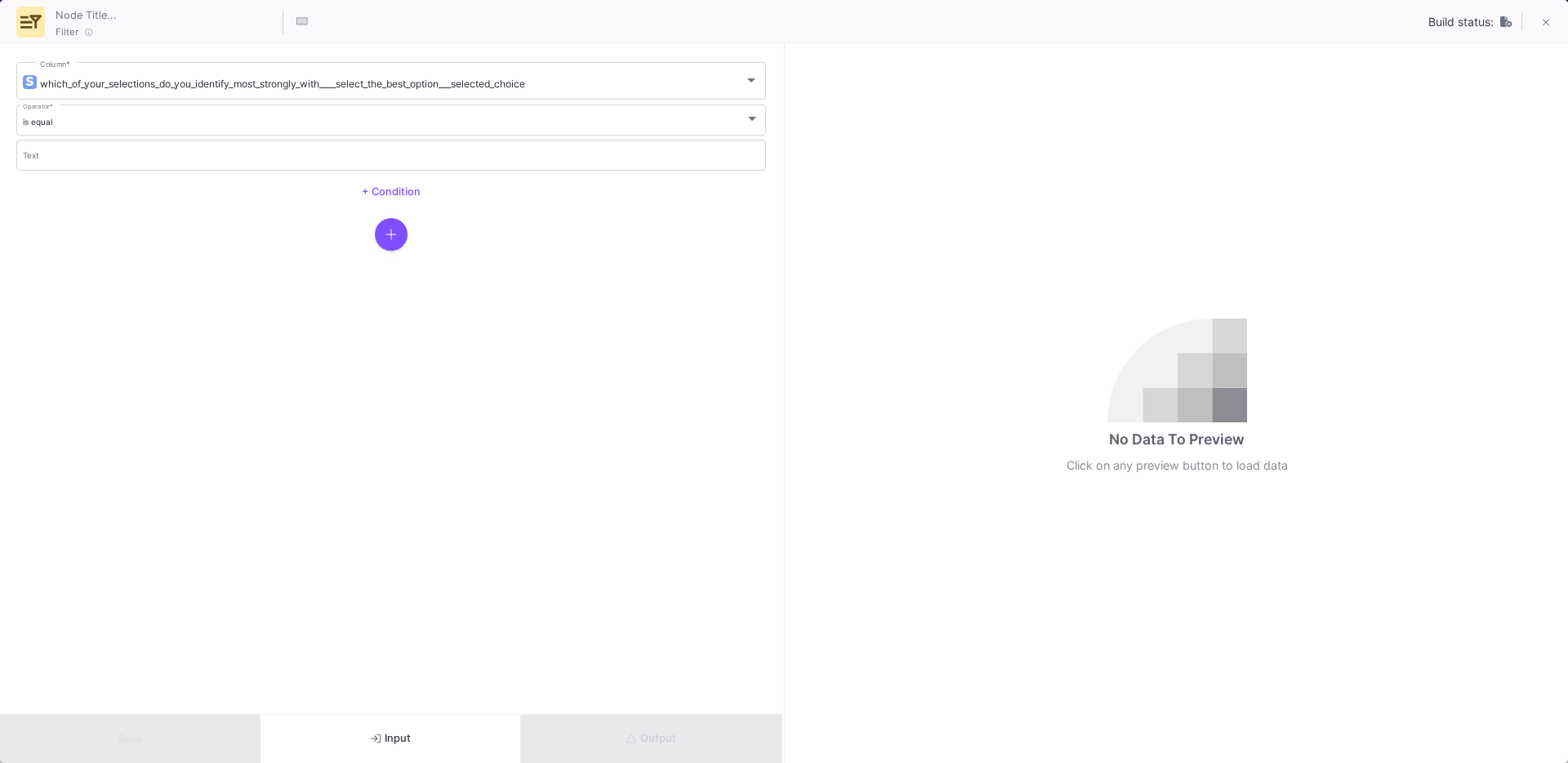
click at [342, 747] on button "Input" at bounding box center [391, 738] width 261 height 48
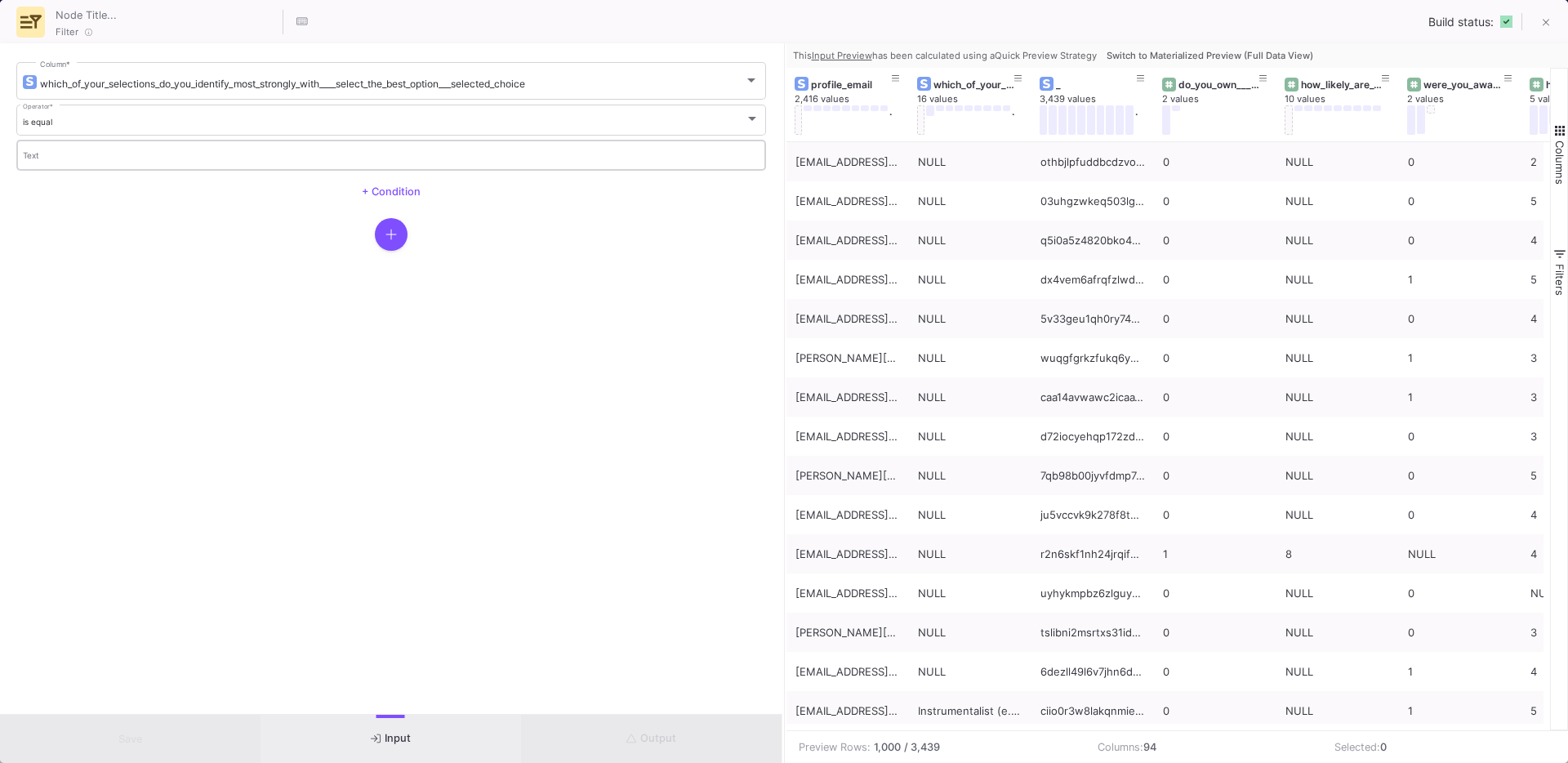
click at [457, 156] on input "Text" at bounding box center [391, 157] width 737 height 11
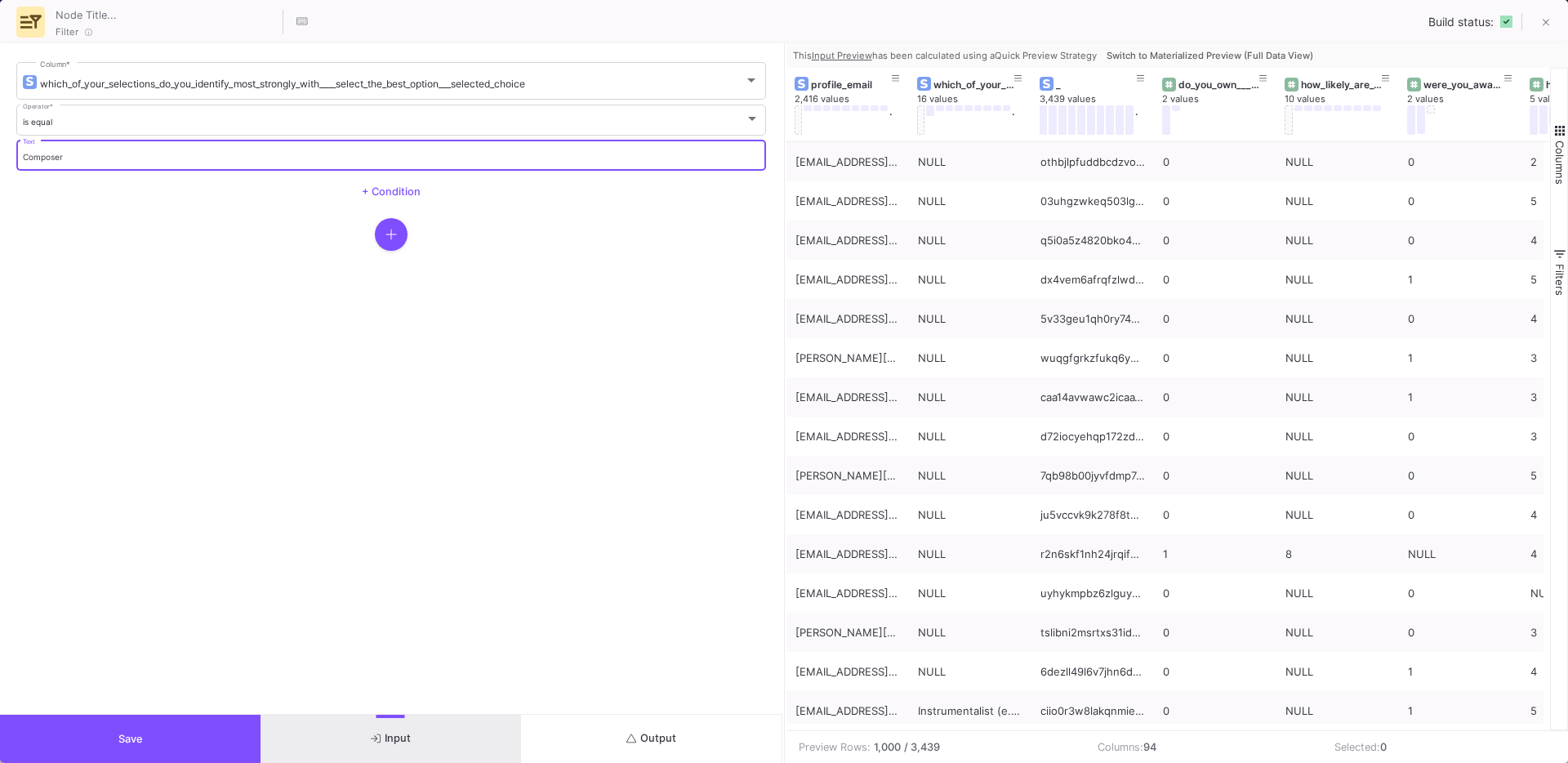
type input "Composer"
click at [659, 751] on button "Output" at bounding box center [651, 738] width 261 height 48
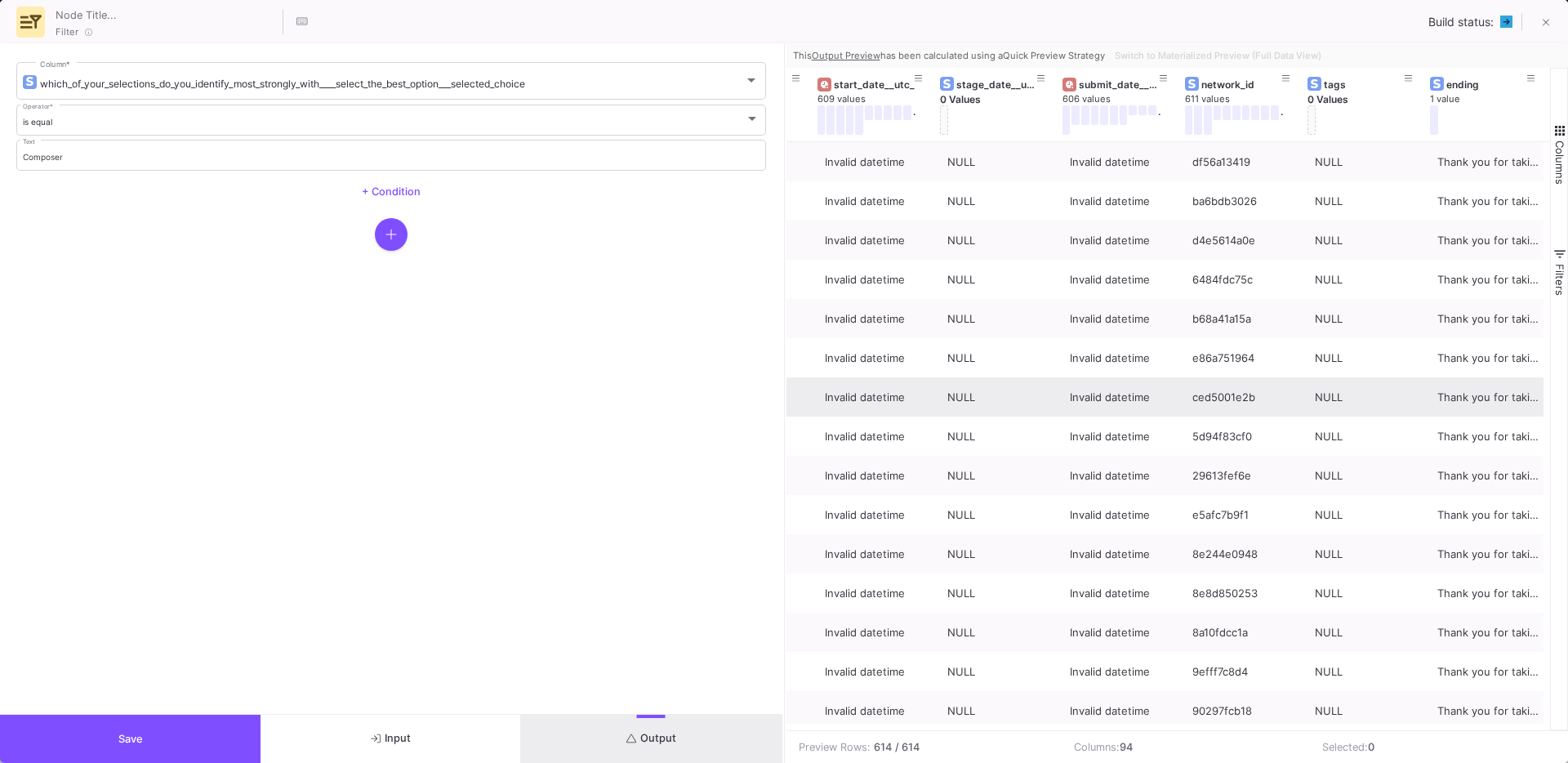
scroll to position [0, 10754]
click at [222, 713] on form "which_of_your_selections_do_you_identify_most_strongly_with____select_the_best_…" at bounding box center [390, 378] width 782 height 671
click at [181, 746] on button "Save" at bounding box center [130, 738] width 261 height 48
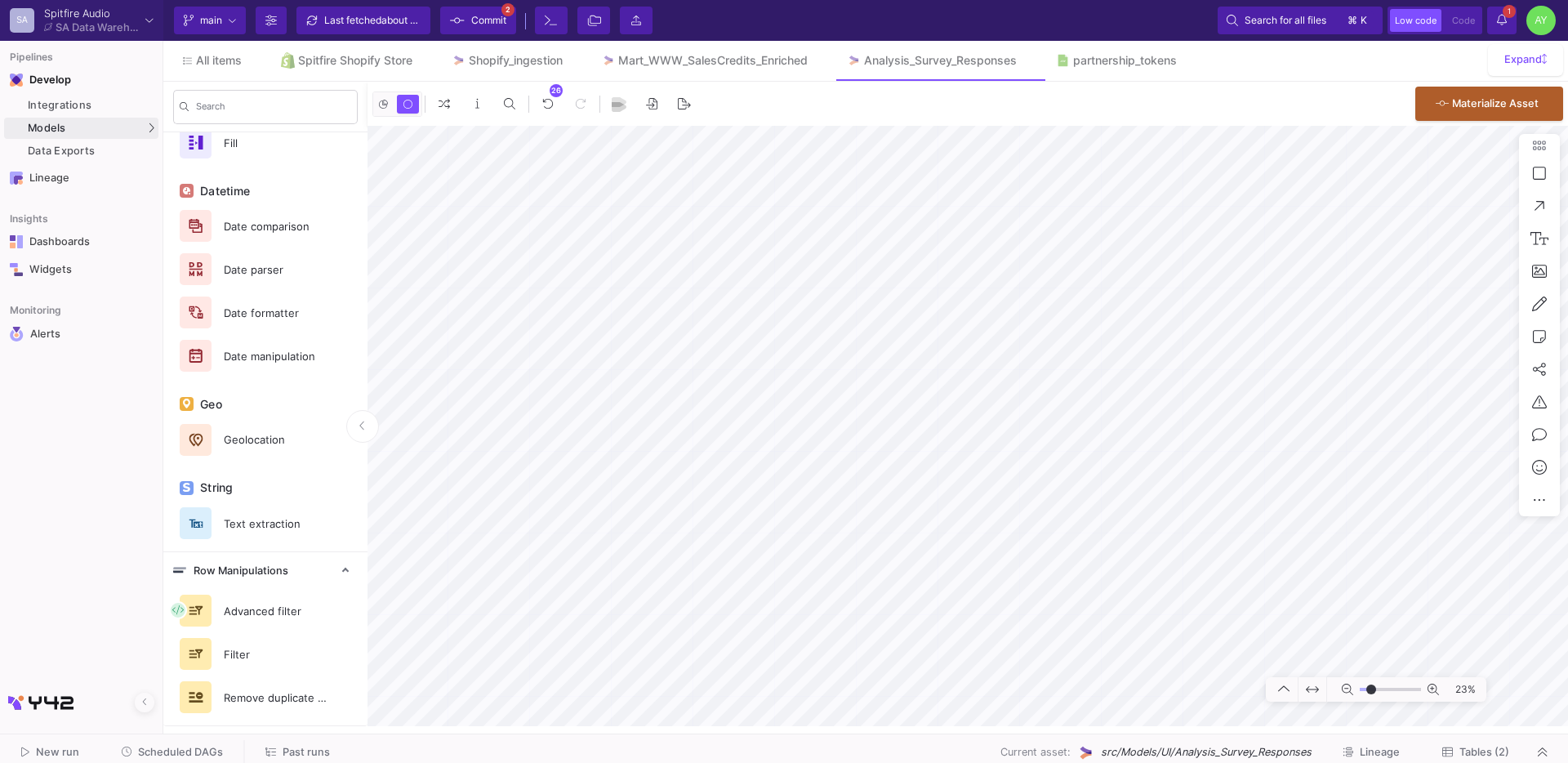
scroll to position [0, 0]
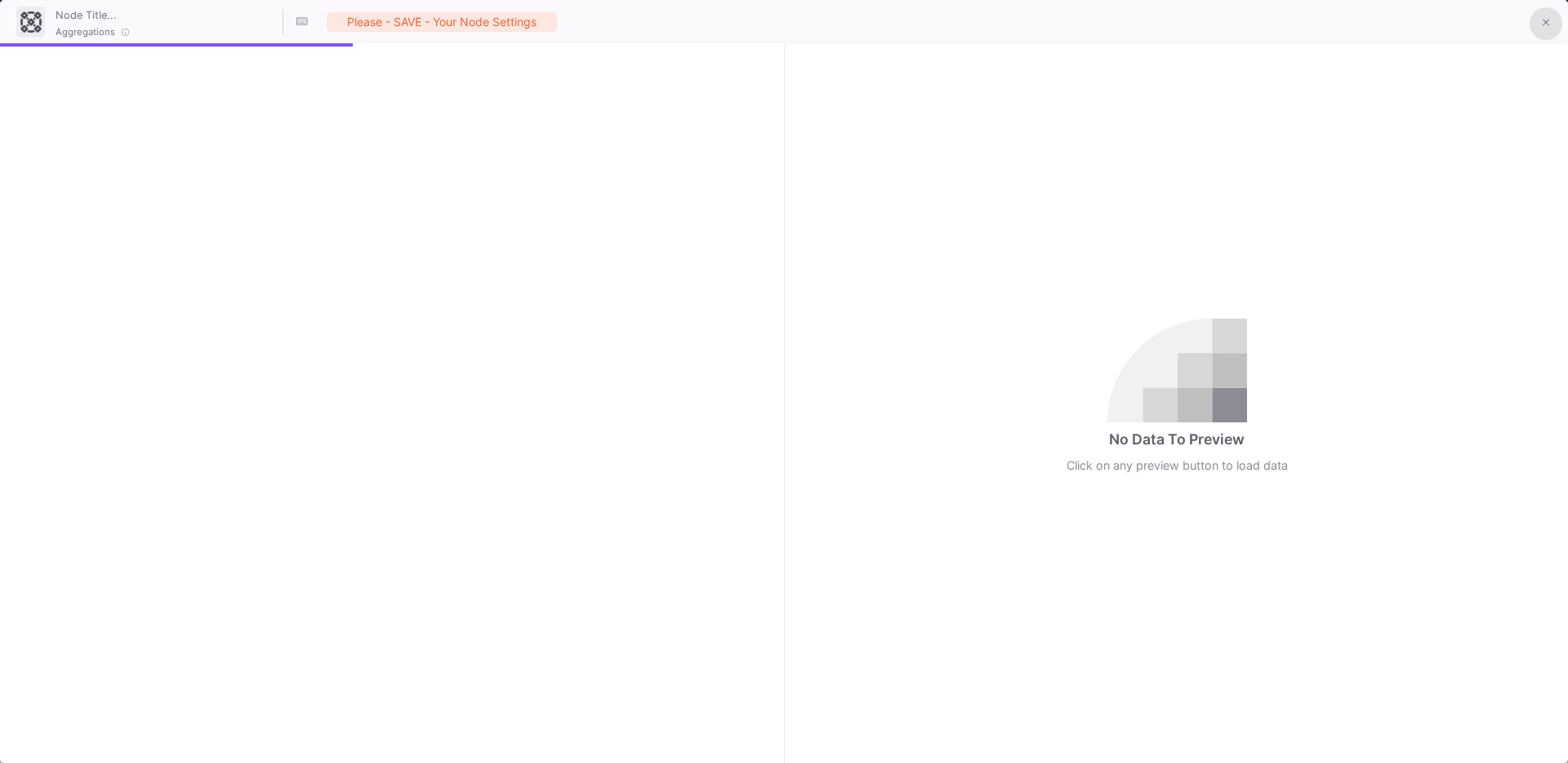
click at [1545, 33] on button at bounding box center [1545, 24] width 33 height 33
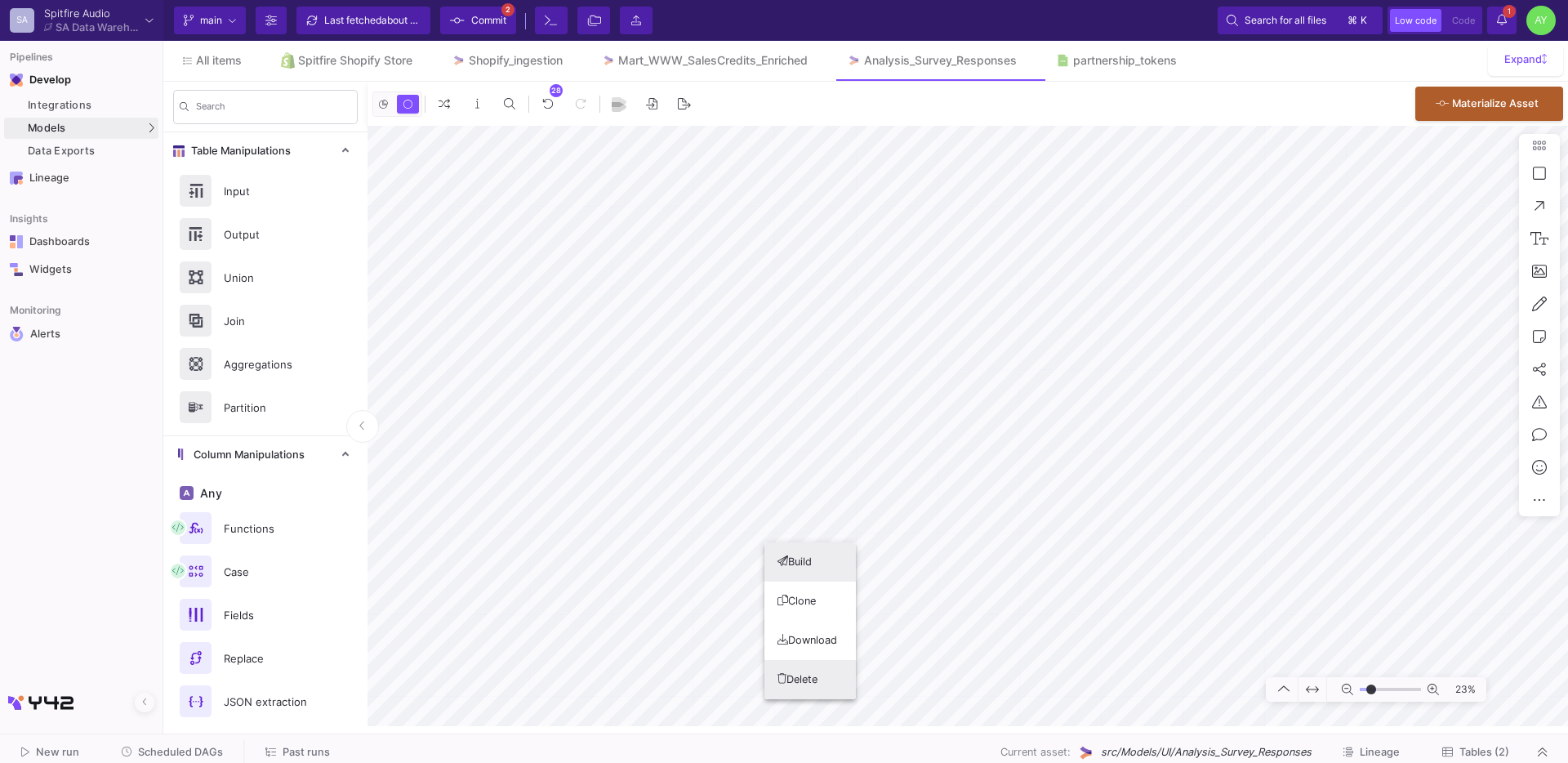
click at [805, 676] on button "Delete" at bounding box center [810, 679] width 91 height 39
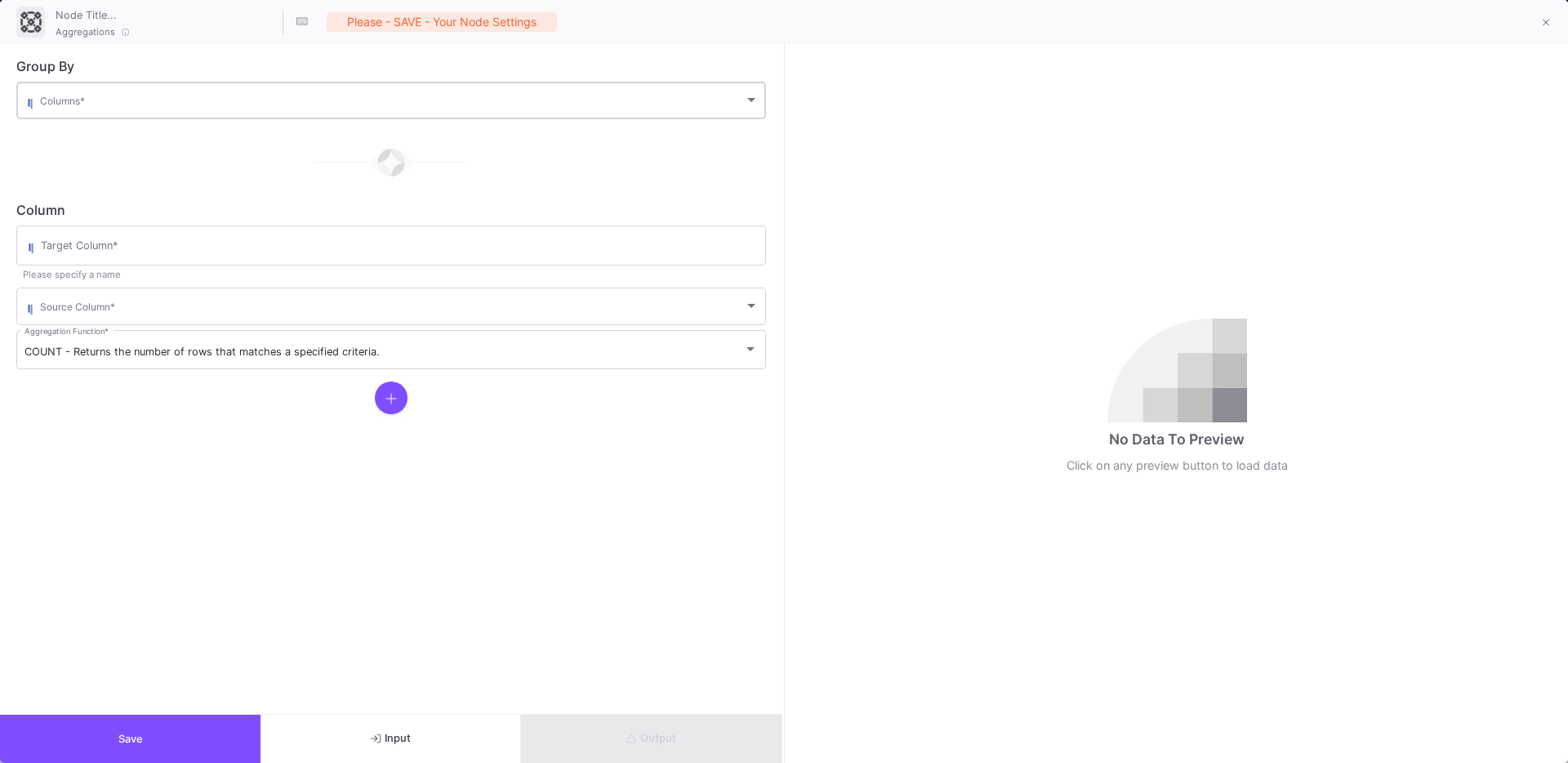
click at [144, 92] on div "Columns *" at bounding box center [400, 99] width 719 height 40
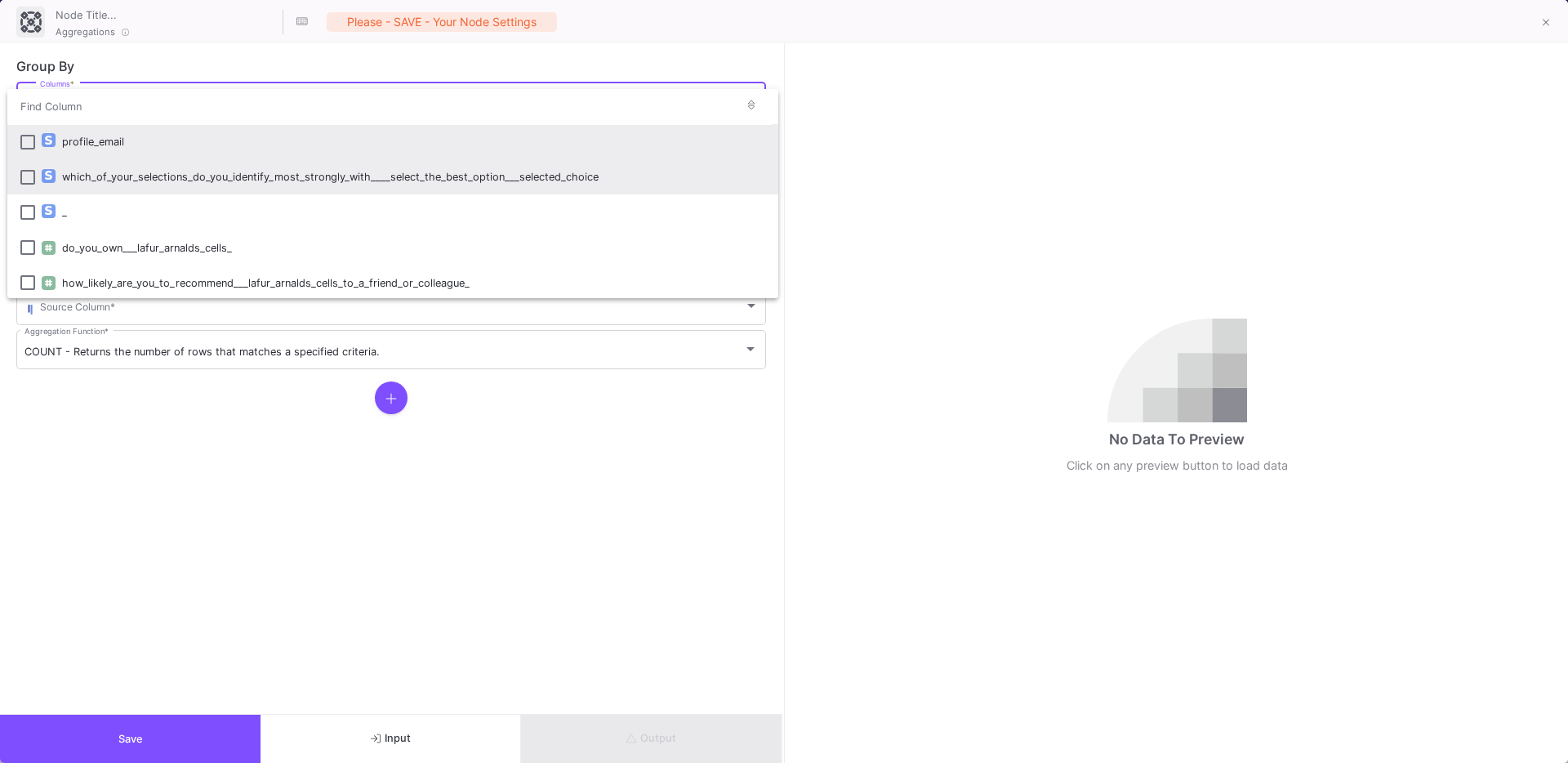
click at [149, 177] on div "which_of_your_selections_do_you_identify_most_strongly_with____select_the_best_…" at bounding box center [413, 177] width 703 height 35
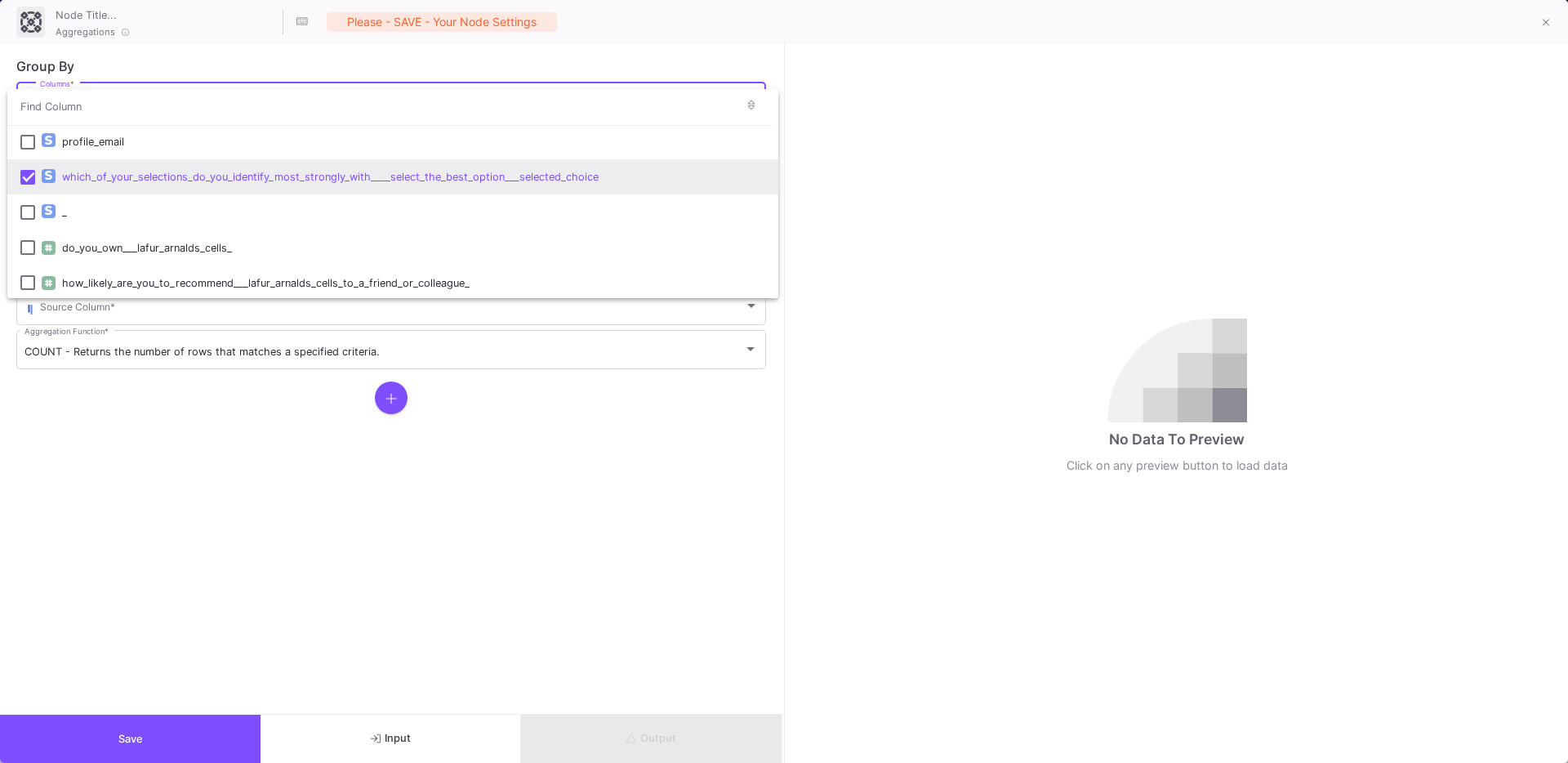
click at [213, 530] on div at bounding box center [784, 382] width 1568 height 763
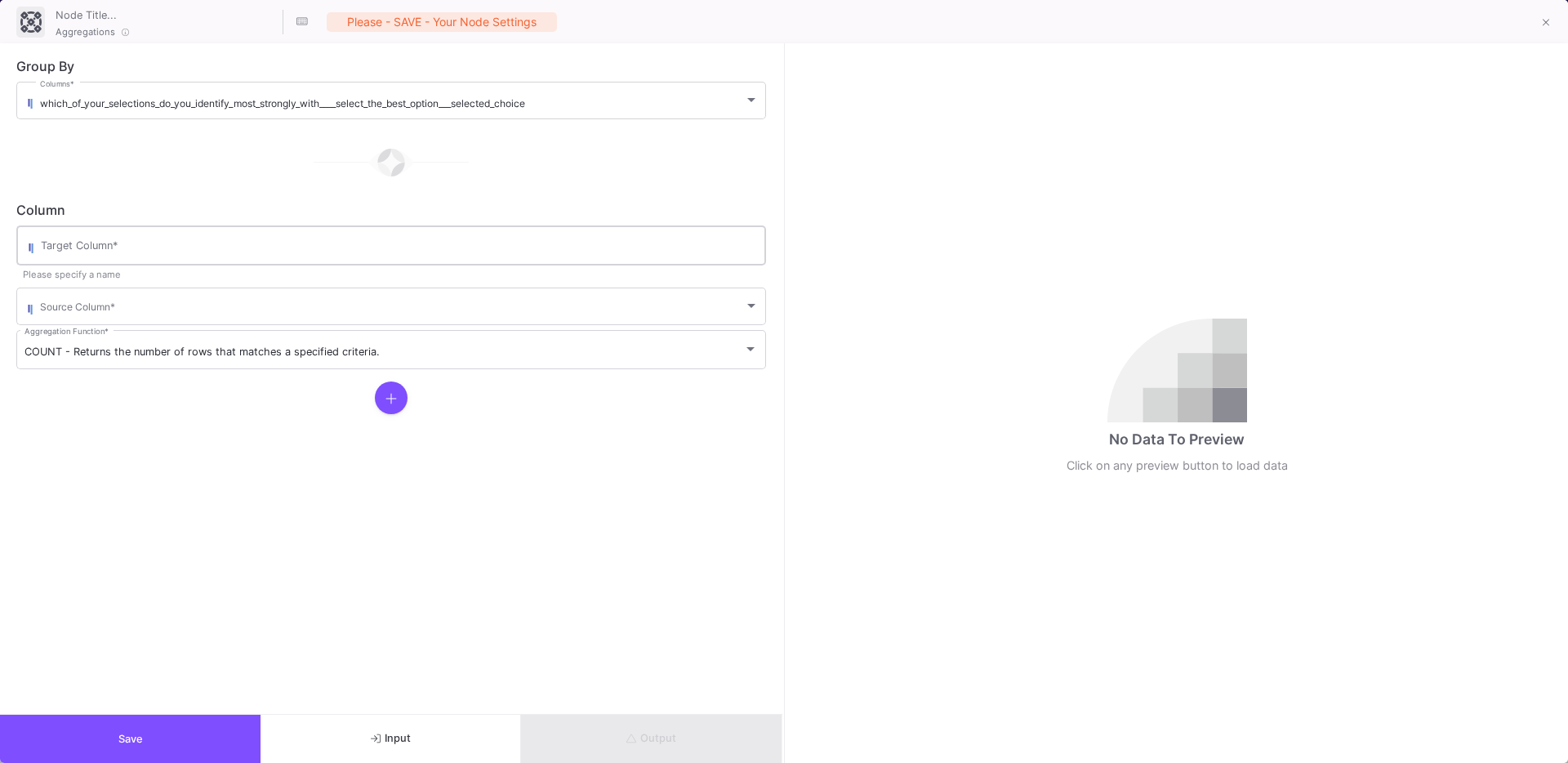
click at [123, 235] on div "Target Column *" at bounding box center [400, 244] width 717 height 43
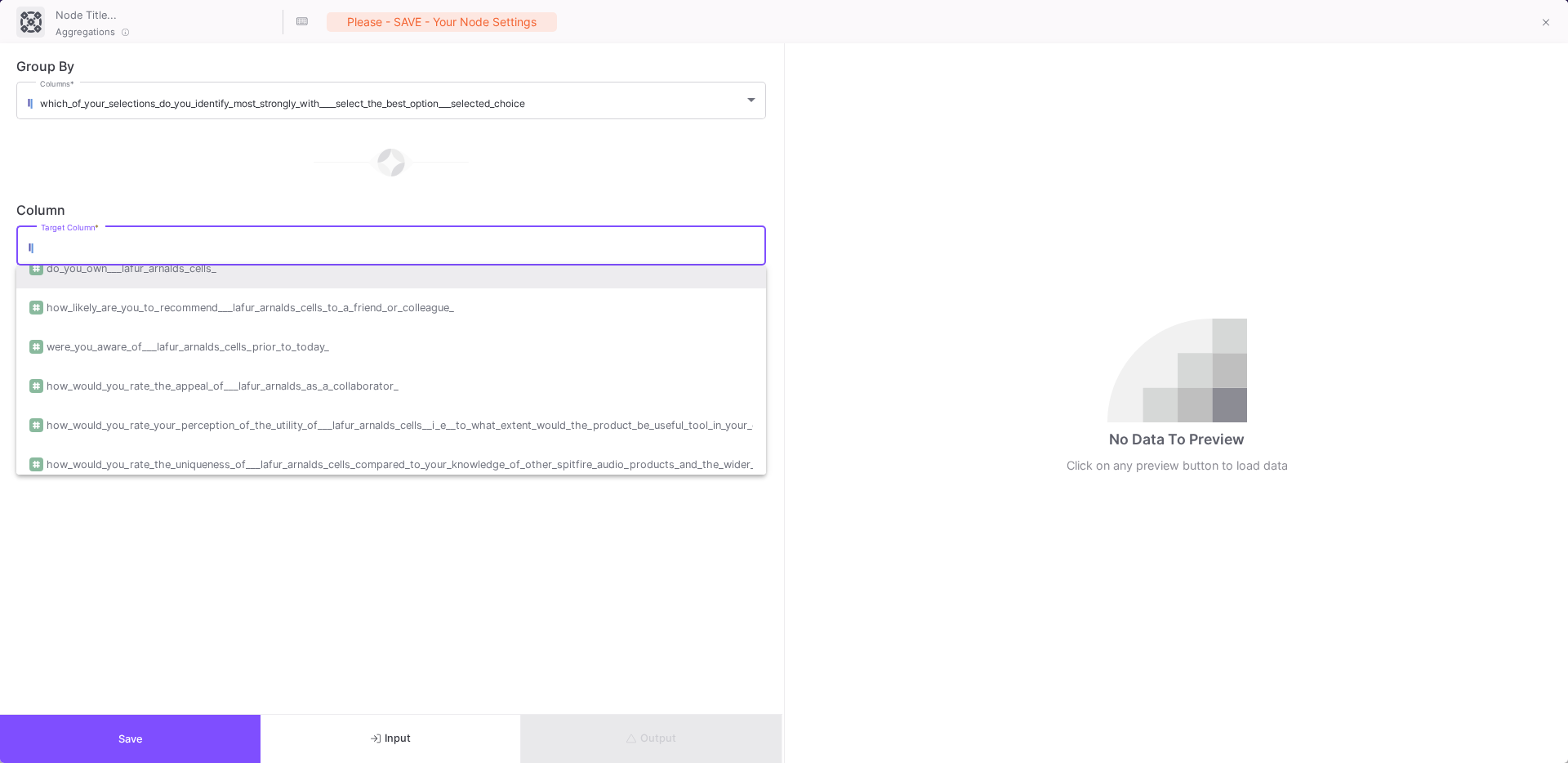
scroll to position [160, 0]
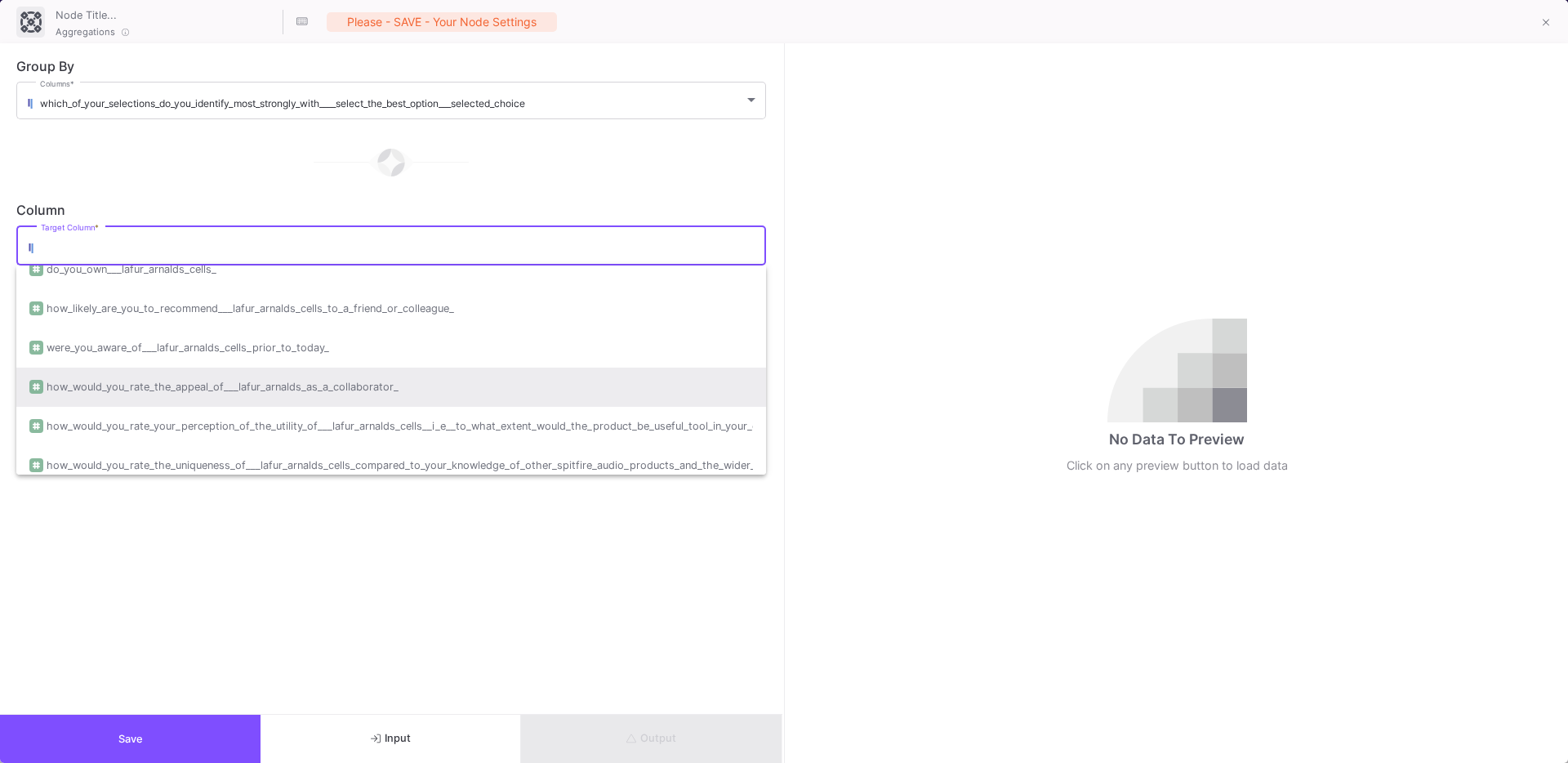
click at [221, 398] on div "how_would_you_rate_the_appeal_of___lafur_arnalds_as_a_collaborator_" at bounding box center [223, 387] width 352 height 39
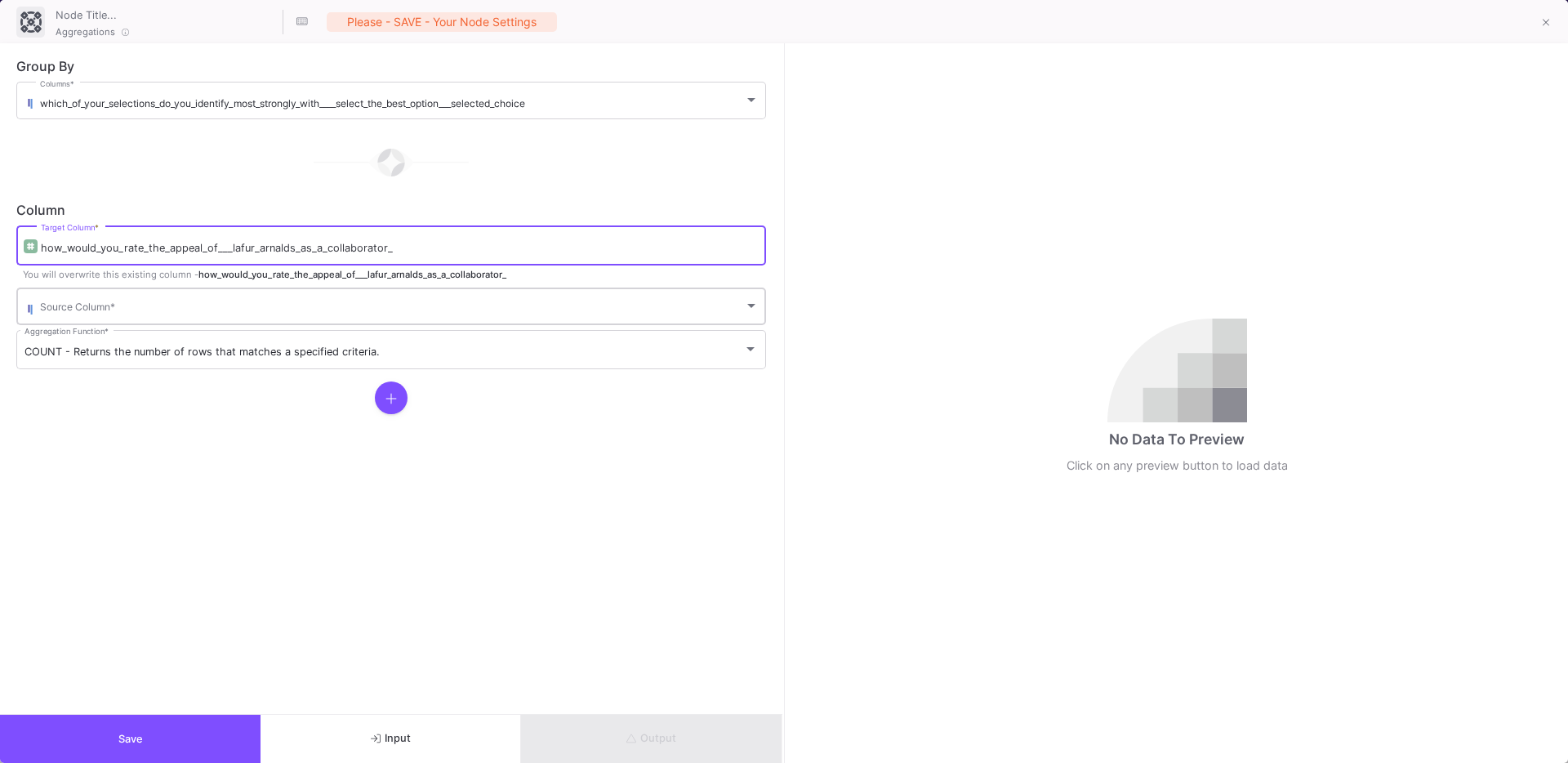
click at [190, 317] on div "Source Column *" at bounding box center [400, 305] width 719 height 40
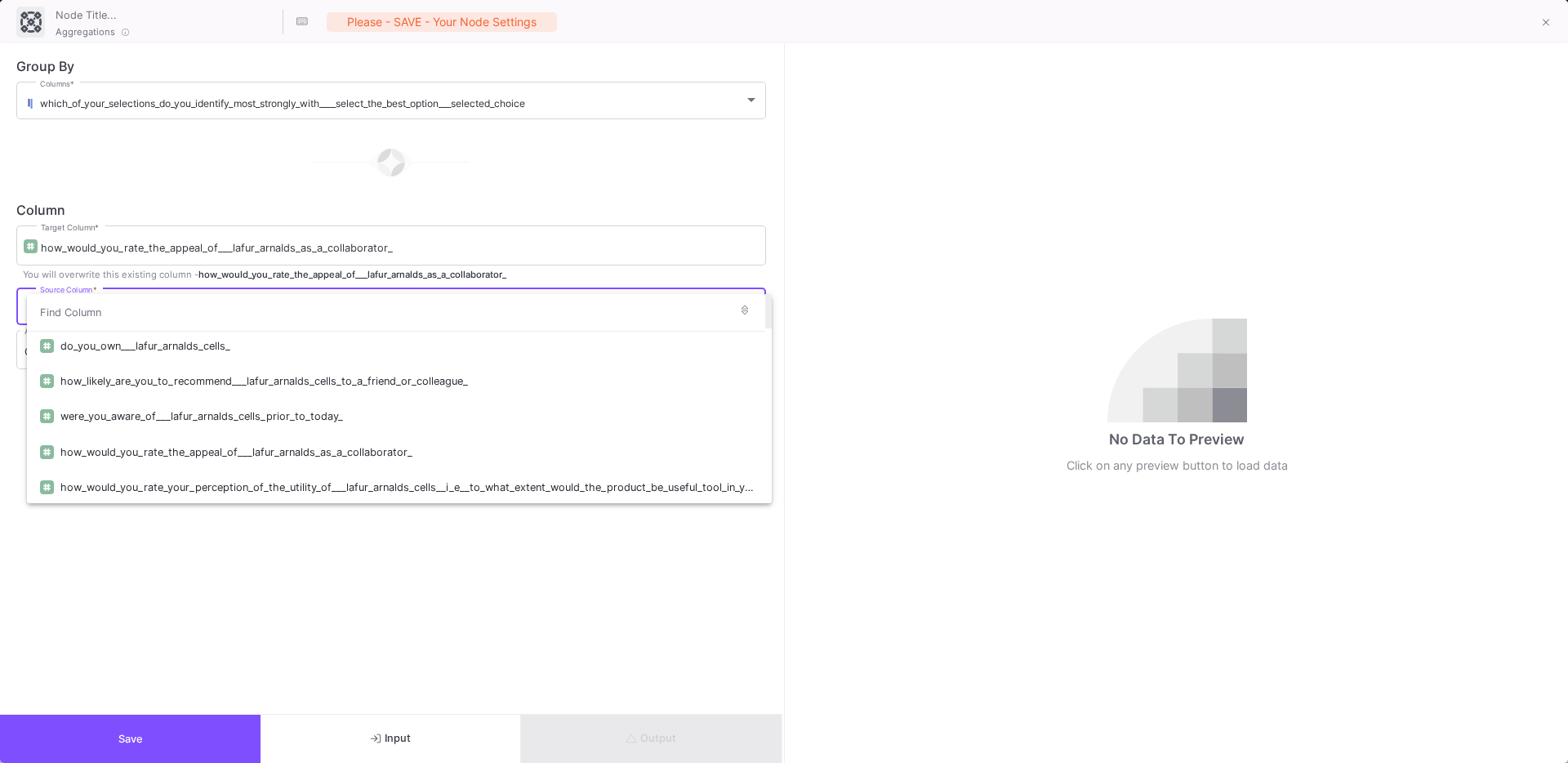
scroll to position [143, 0]
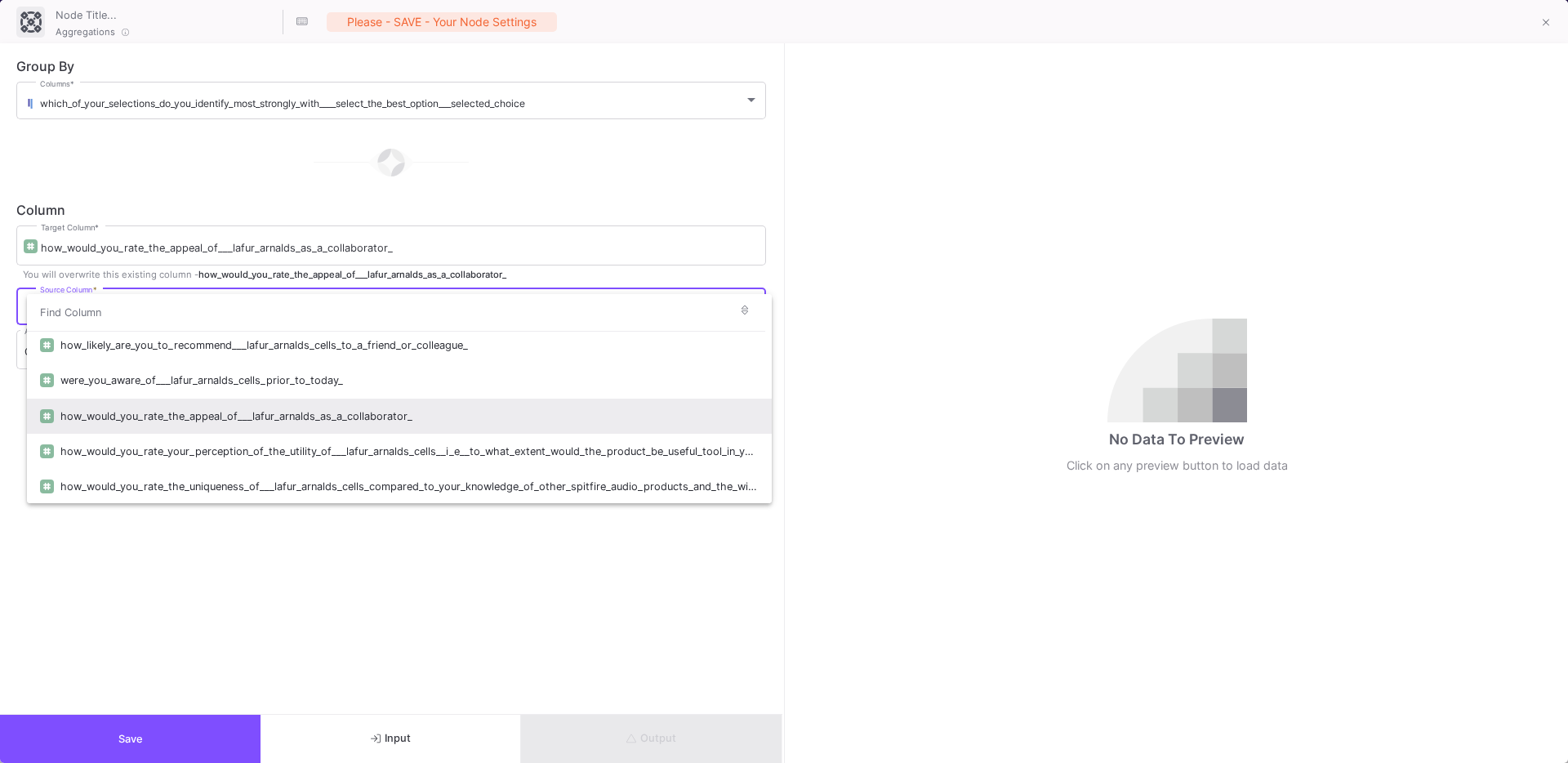
click at [221, 415] on div "how_would_you_rate_the_appeal_of___lafur_arnalds_as_a_collaborator_" at bounding box center [409, 416] width 698 height 35
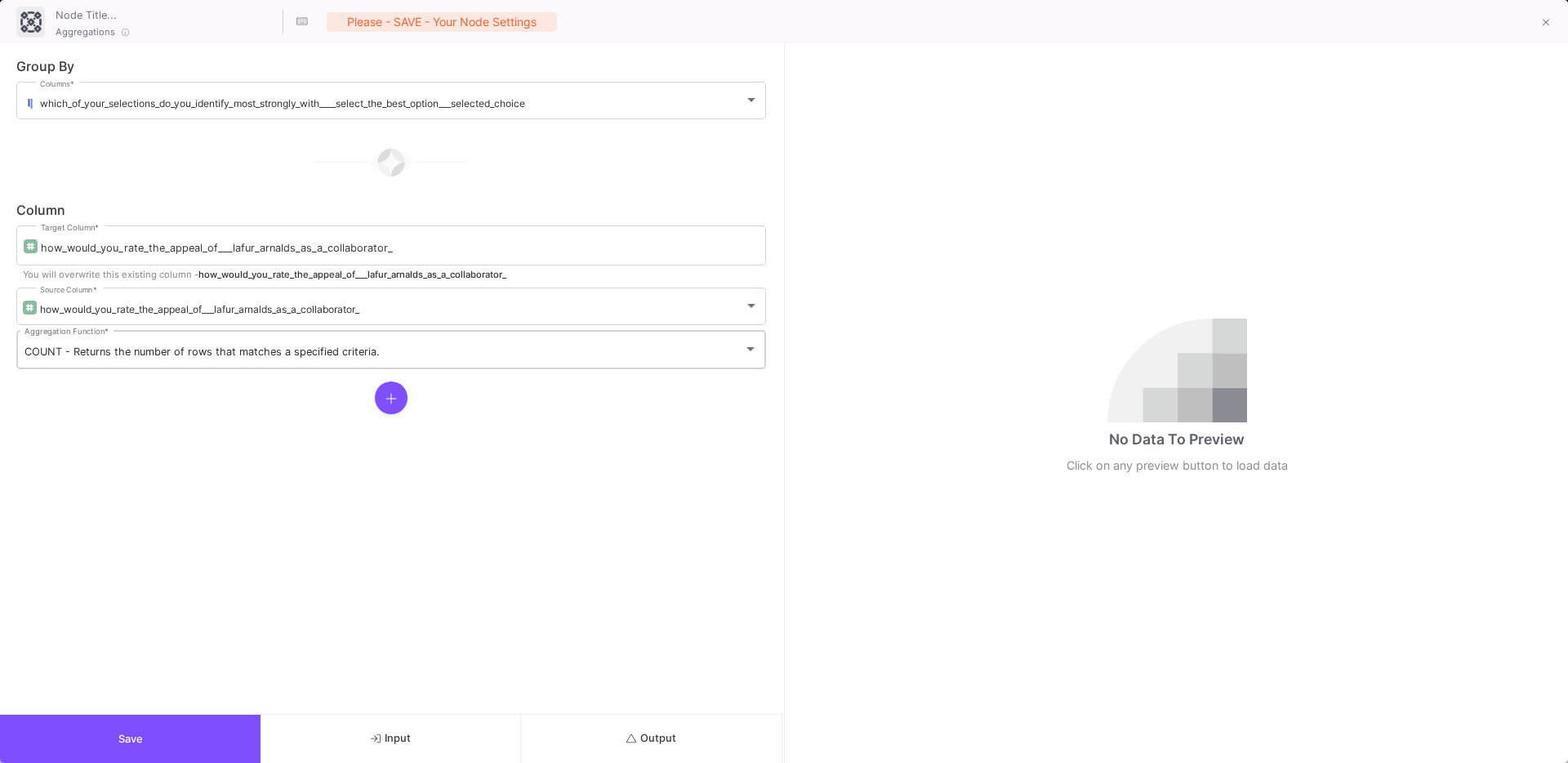
click at [175, 343] on div "COUNT - Returns the number of rows that matches a specified criteria. Aggregati…" at bounding box center [391, 349] width 733 height 43
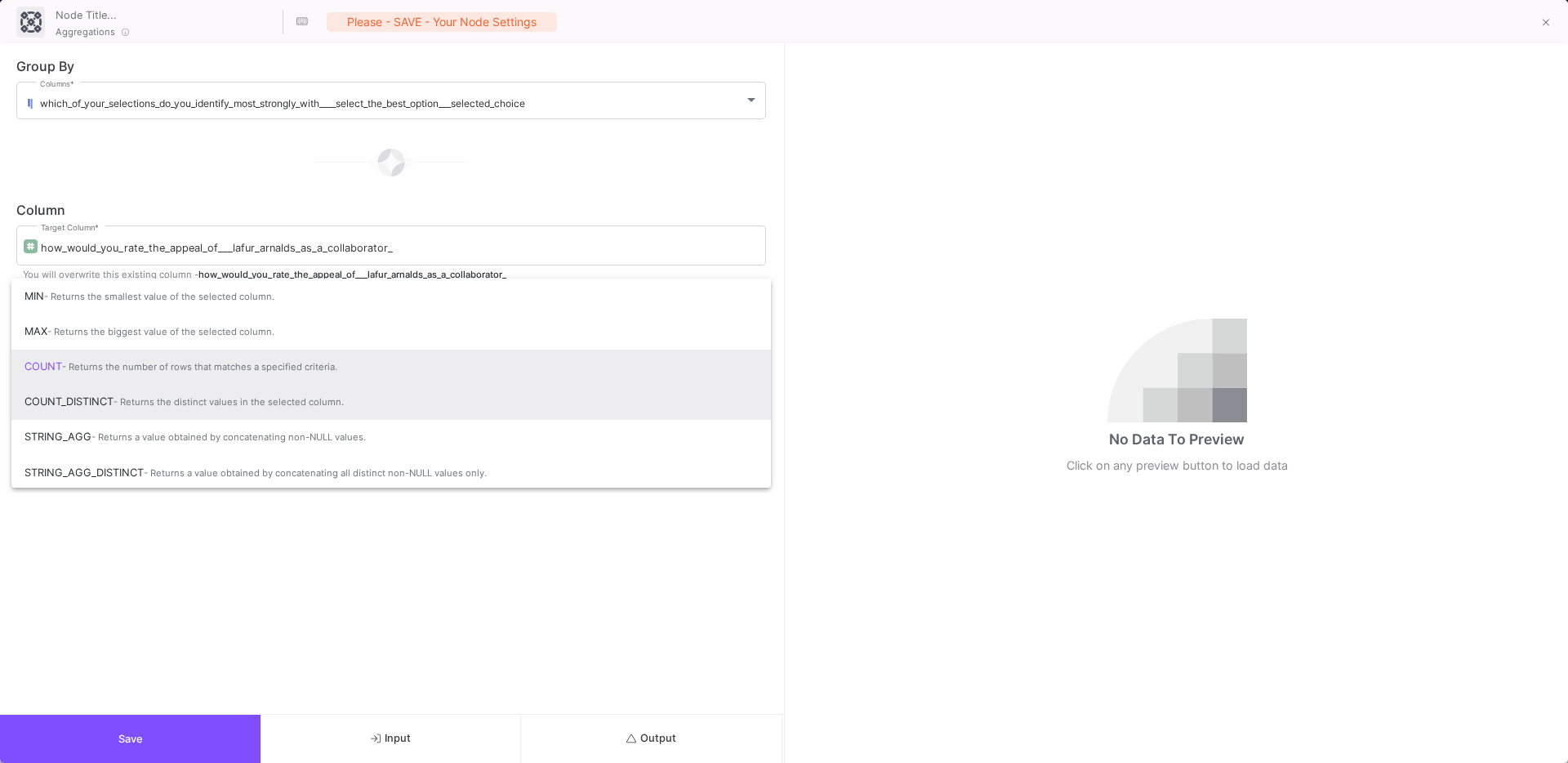
scroll to position [109, 0]
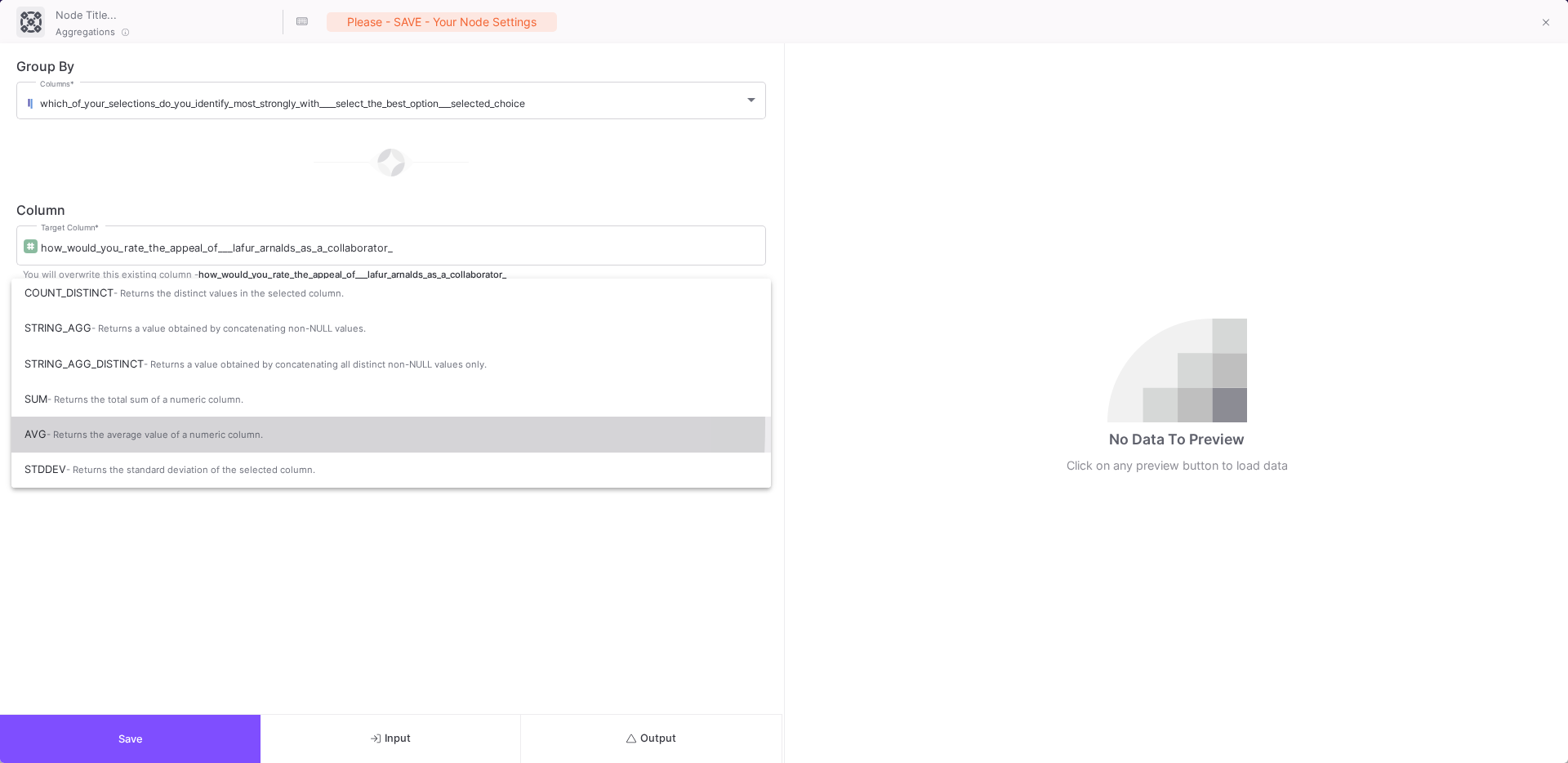
click at [115, 423] on span "AVG - Returns the average value of a numeric column." at bounding box center [391, 434] width 733 height 36
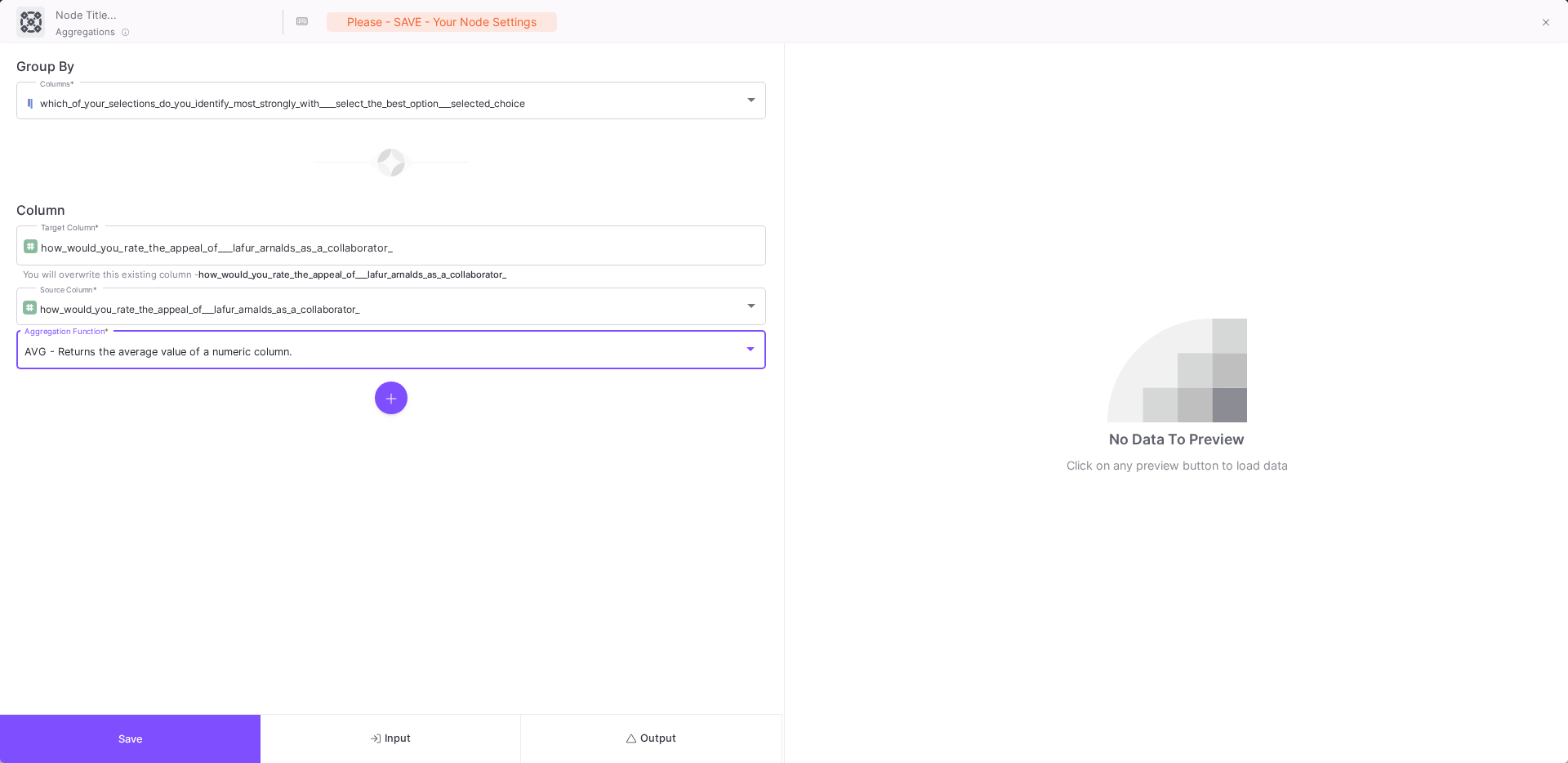
click at [619, 720] on button "Output" at bounding box center [651, 738] width 261 height 48
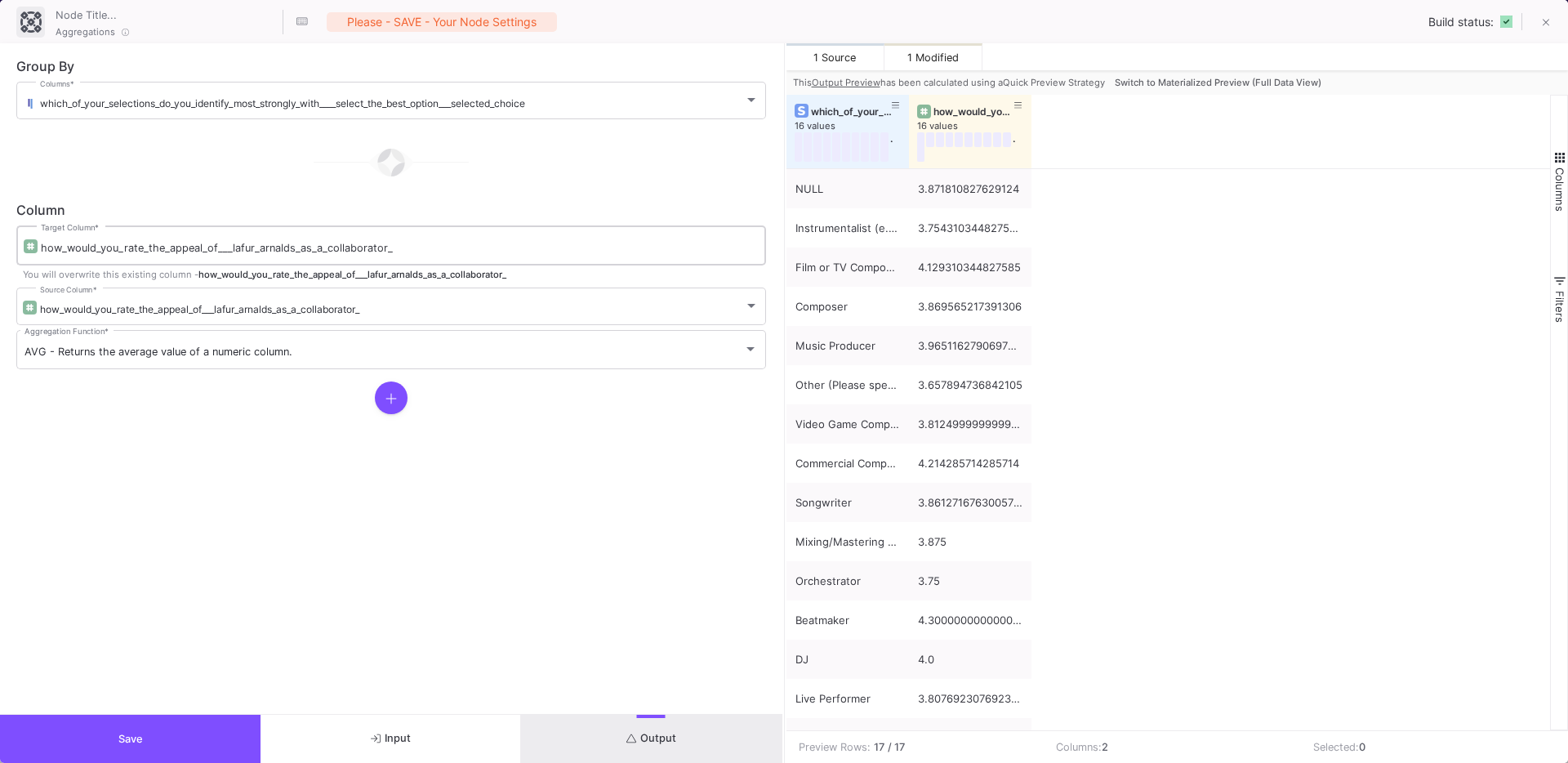
click at [284, 237] on div "how_would_you_rate_the_appeal_of___lafur_arnalds_as_a_collaborator_ Target Colu…" at bounding box center [400, 244] width 717 height 43
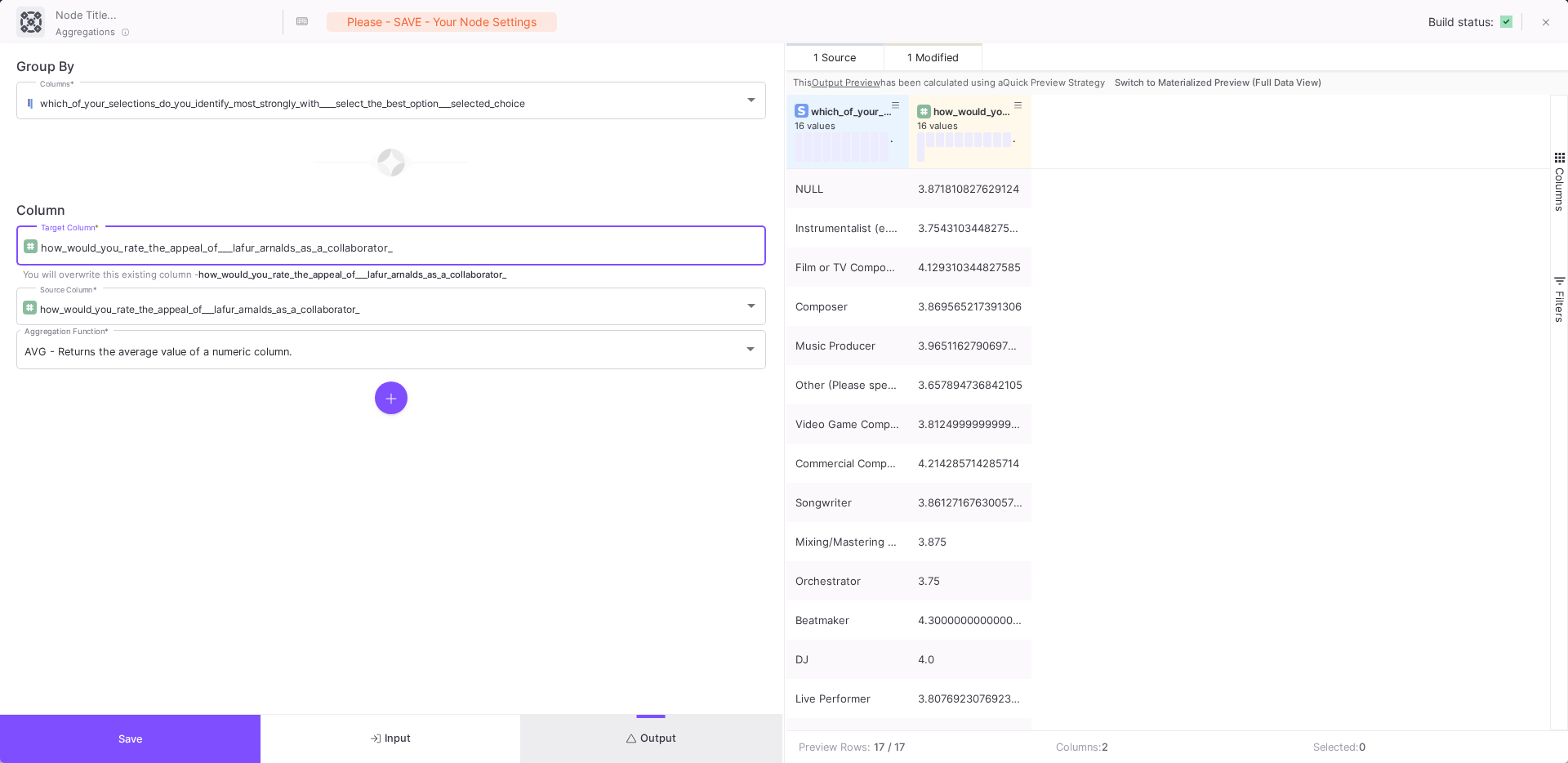
click at [274, 245] on input "how_would_you_rate_the_appeal_of___lafur_arnalds_as_a_collaborator_" at bounding box center [400, 248] width 717 height 13
type input "olafur_collab"
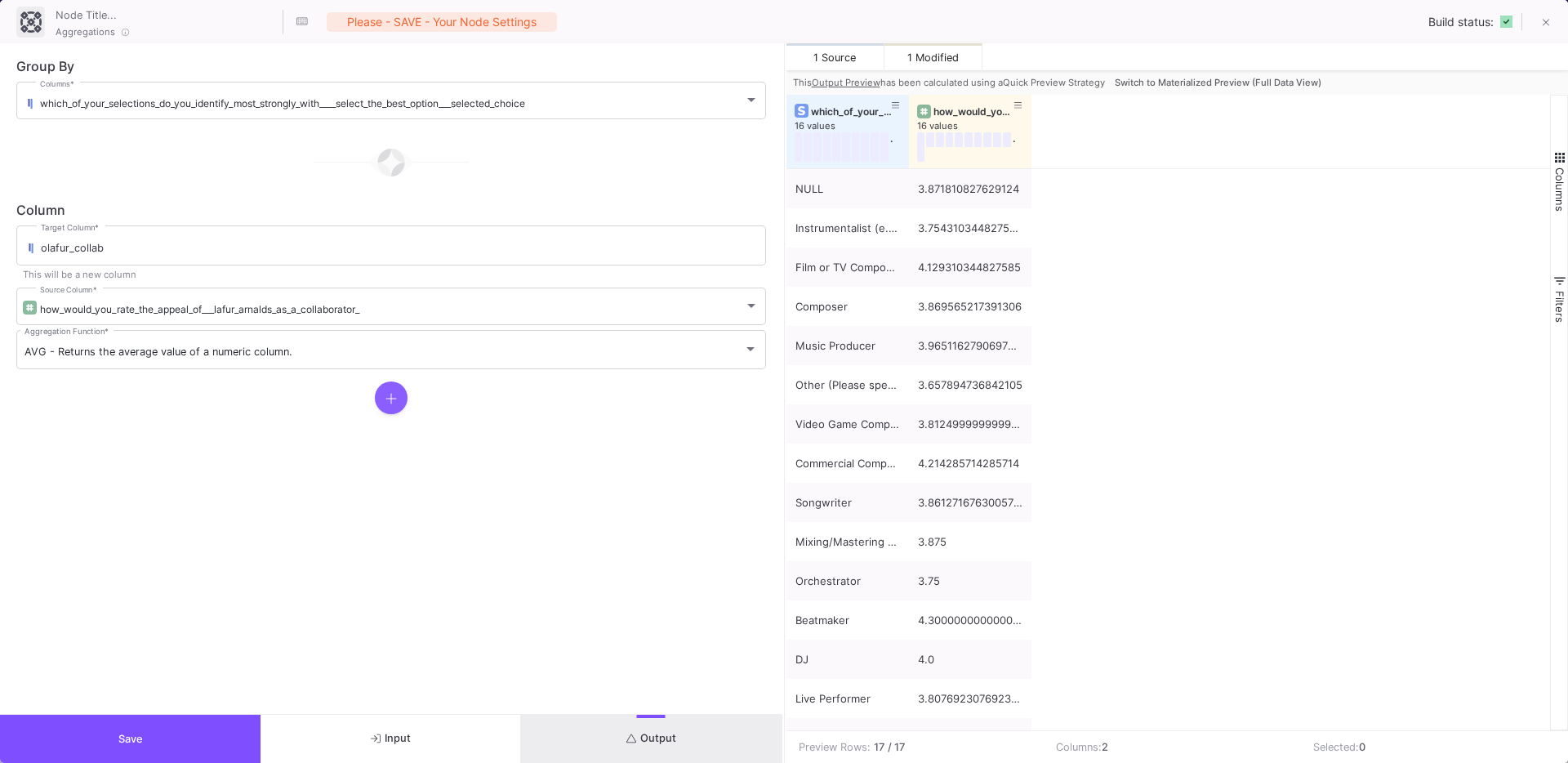
click at [388, 407] on button at bounding box center [391, 398] width 33 height 33
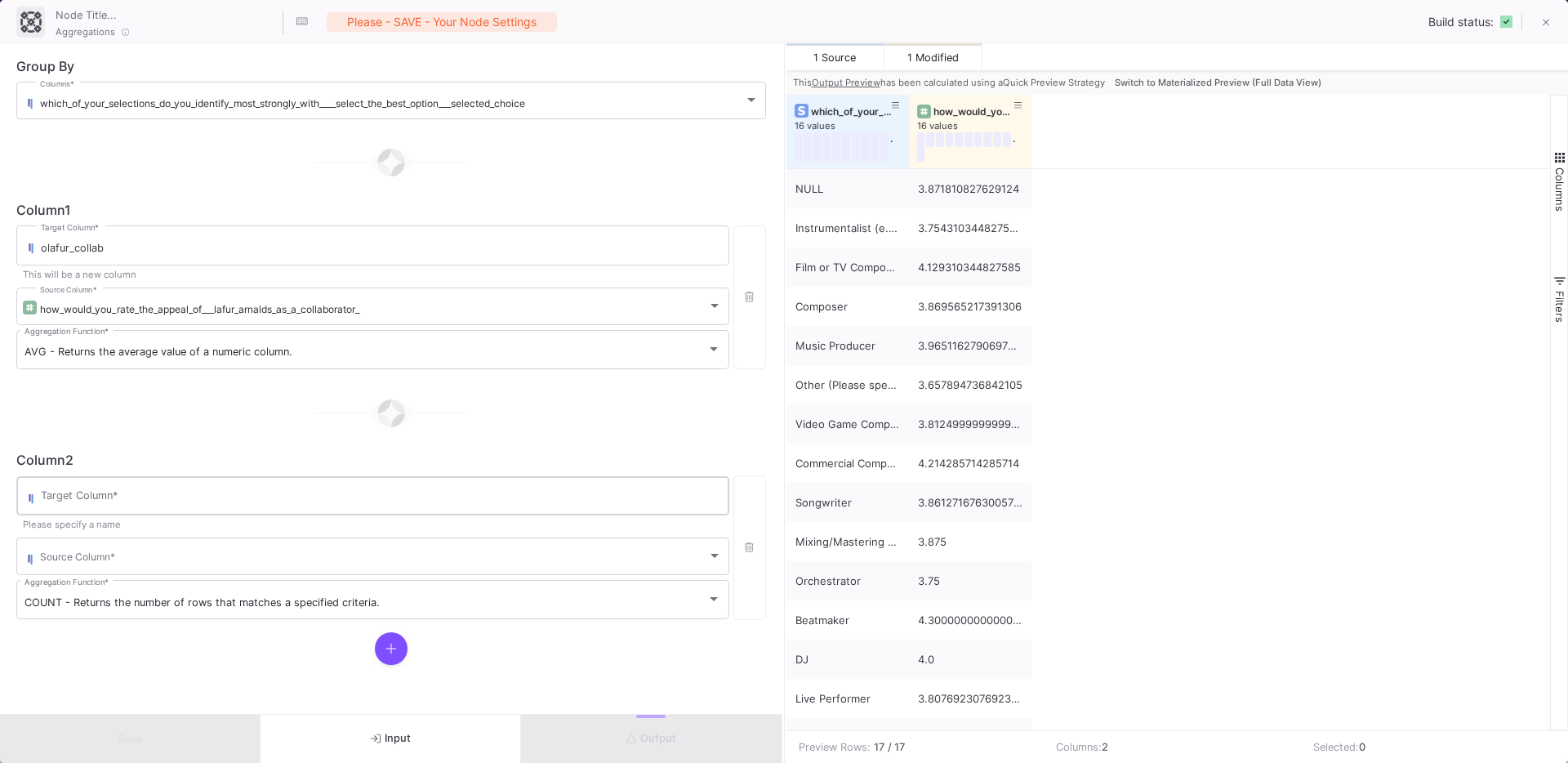
click at [230, 490] on div "Target Column *" at bounding box center [381, 494] width 680 height 43
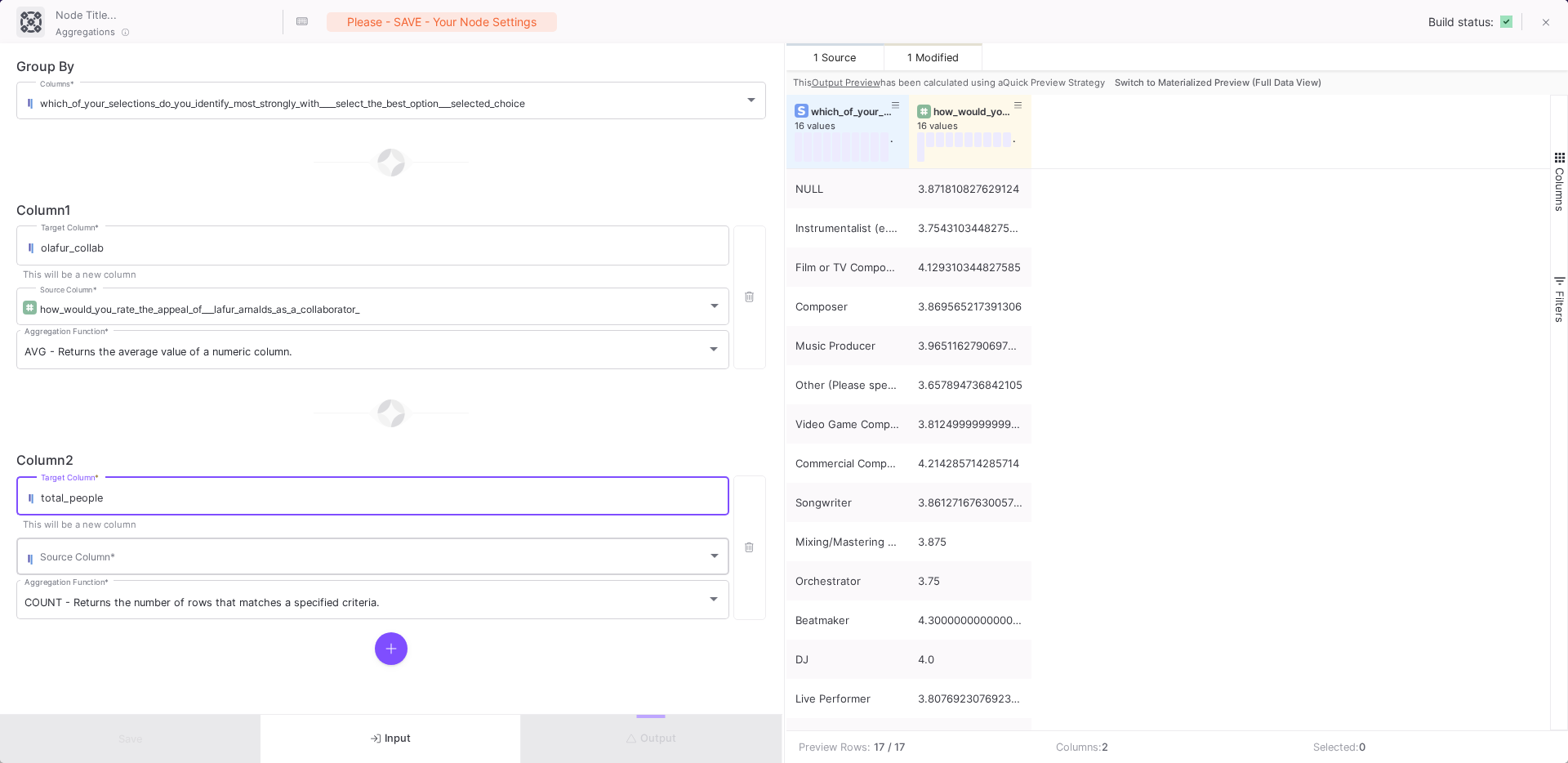
type input "total_people"
click at [216, 561] on span at bounding box center [373, 559] width 667 height 12
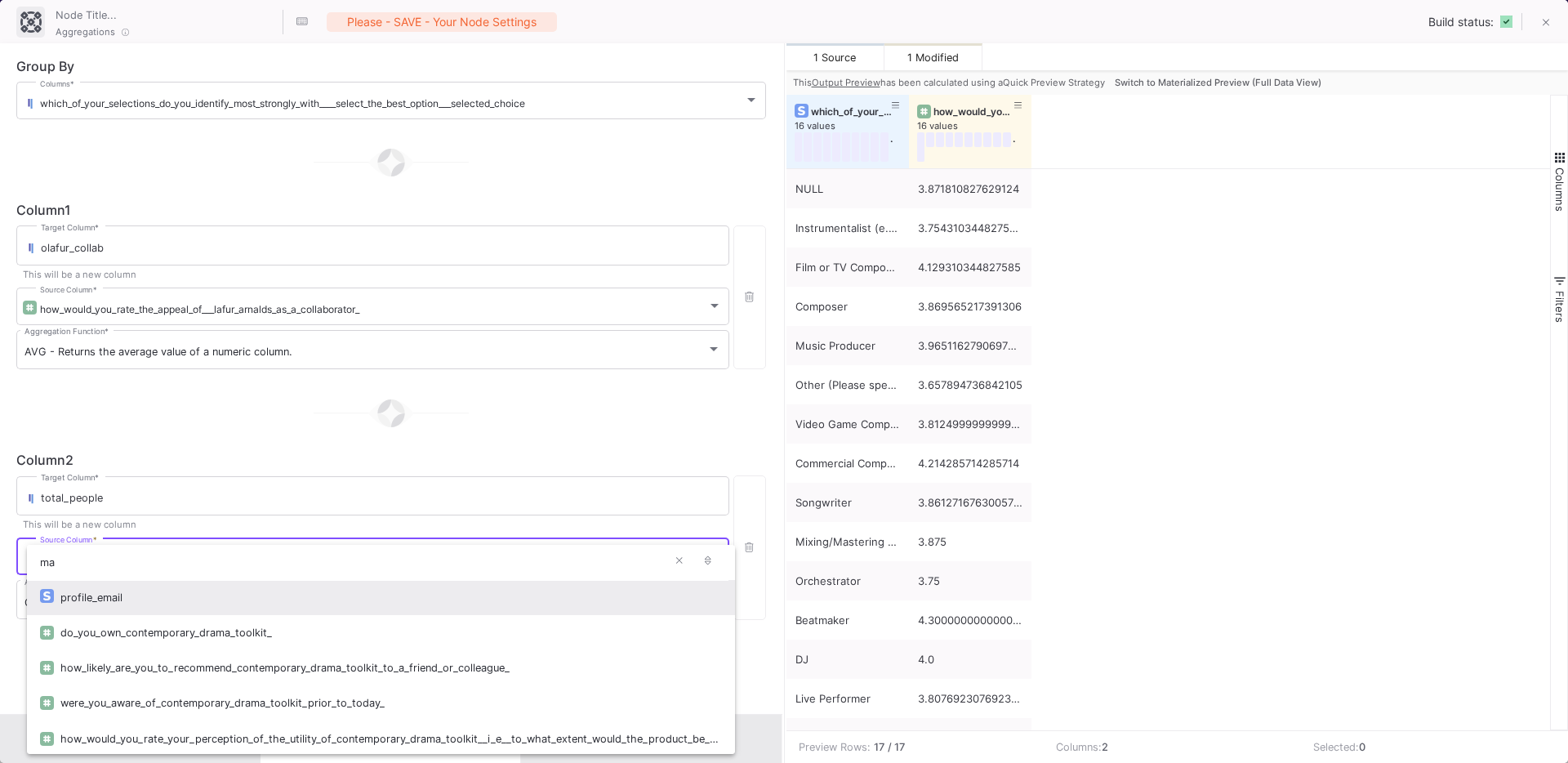
type input "ma"
click at [162, 588] on div "profile_email" at bounding box center [390, 598] width 661 height 35
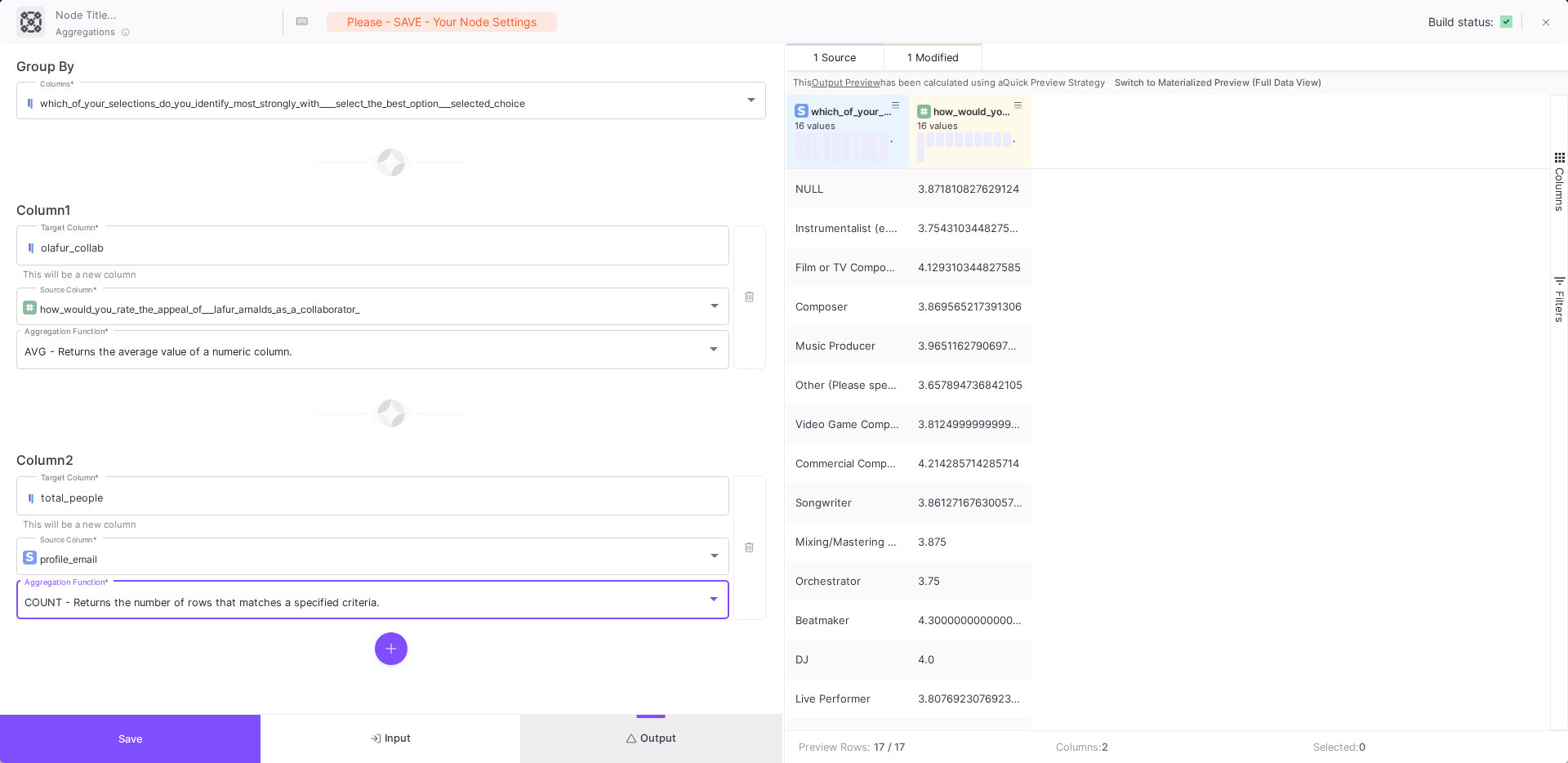
click at [125, 605] on span "COUNT - Returns the number of rows that matches a specified criteria." at bounding box center [202, 601] width 355 height 12
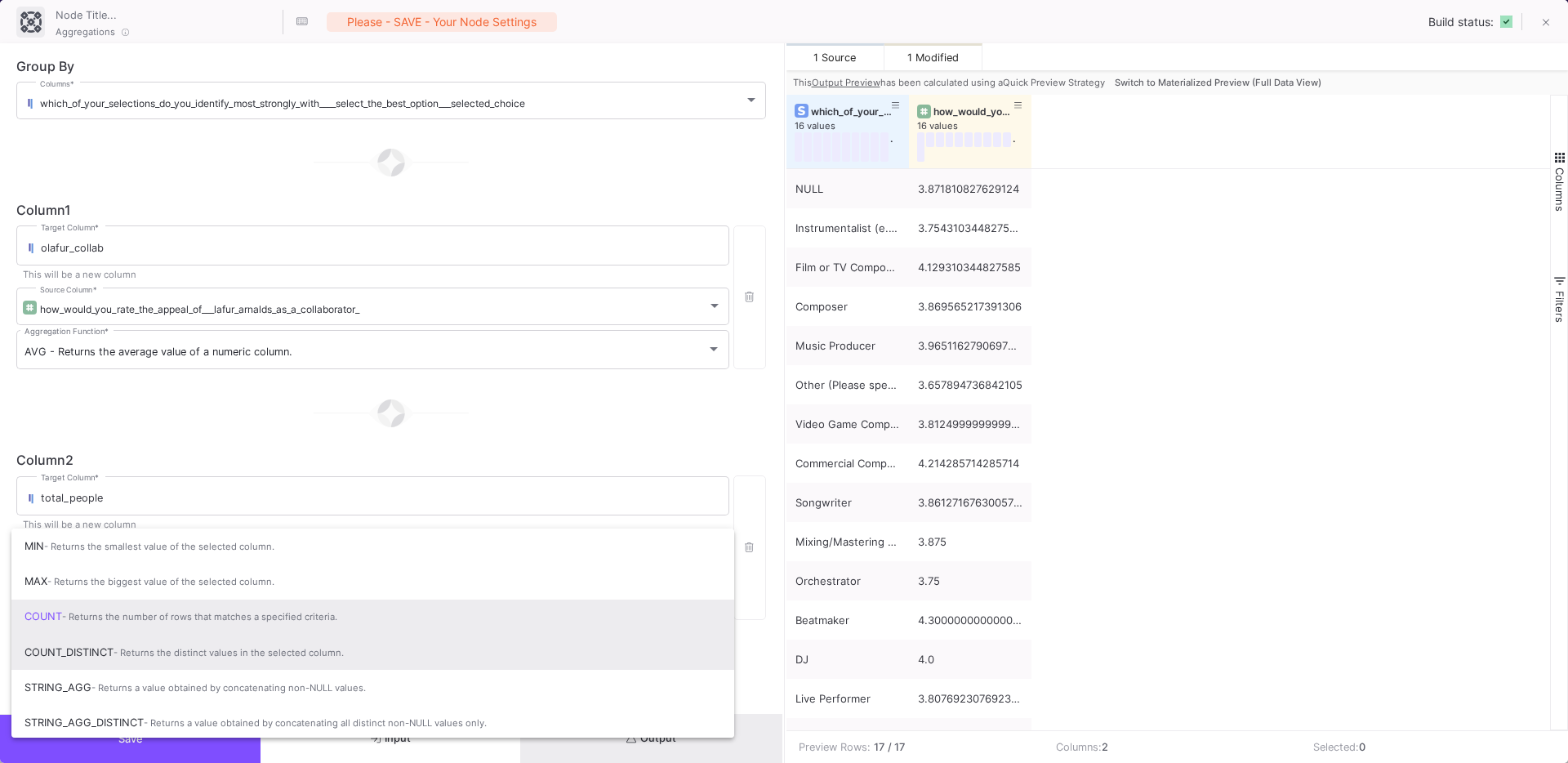
click at [92, 650] on span "COUNT_DISTINCT - Returns the distinct values in the selected column." at bounding box center [373, 652] width 697 height 36
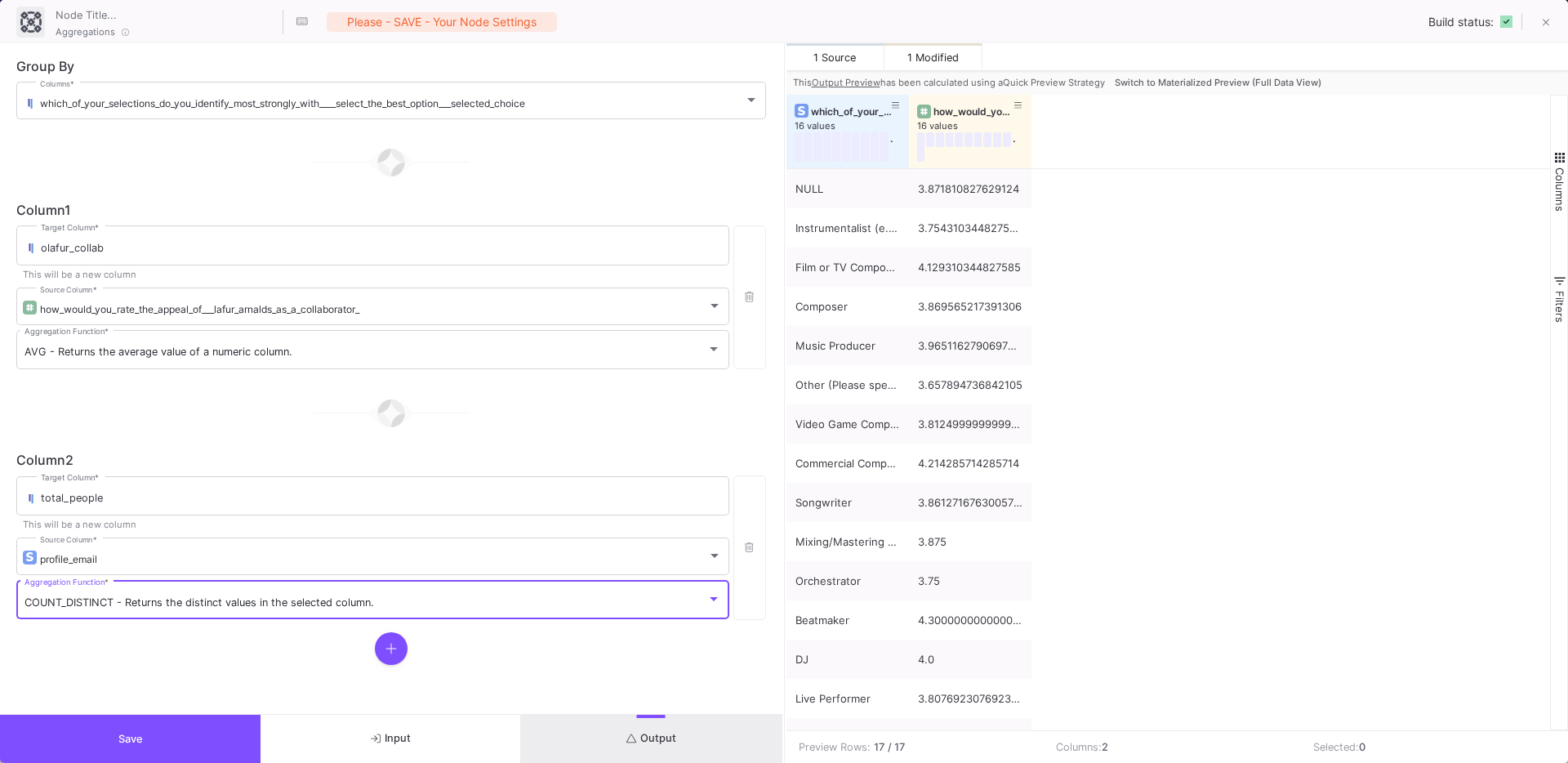
click at [400, 639] on button at bounding box center [391, 649] width 33 height 33
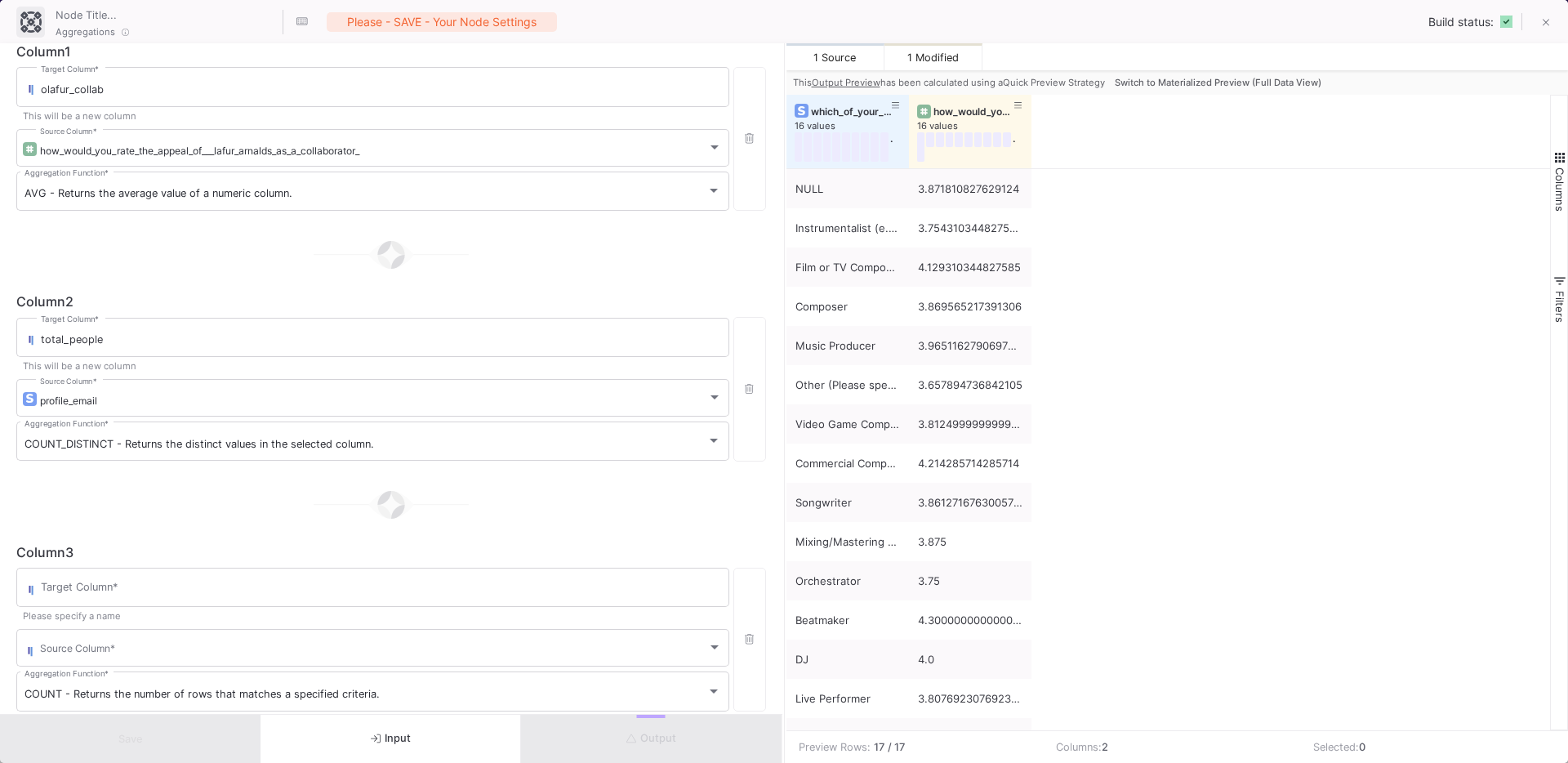
scroll to position [242, 0]
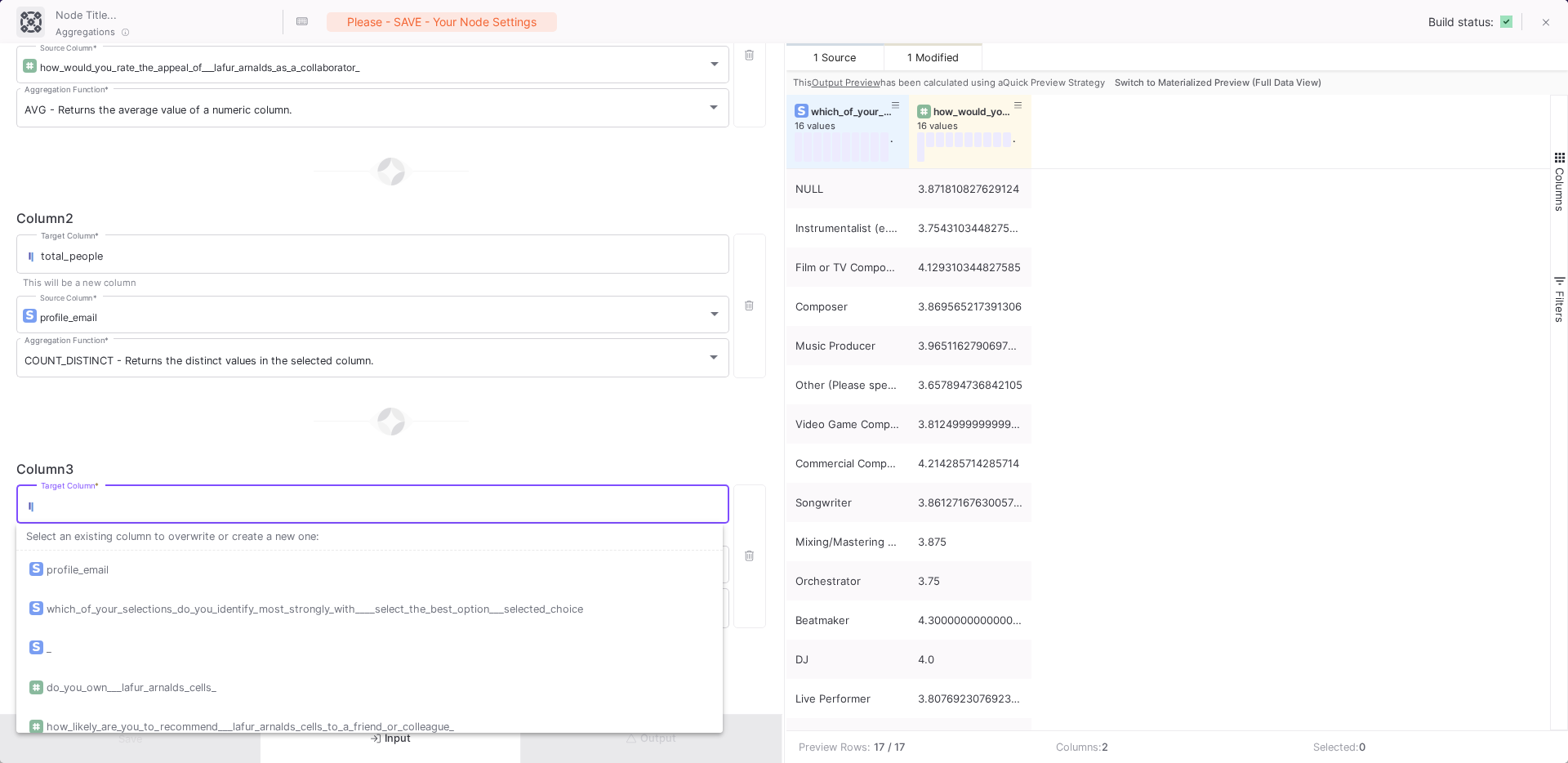
click at [164, 500] on input "Target Column *" at bounding box center [381, 507] width 680 height 13
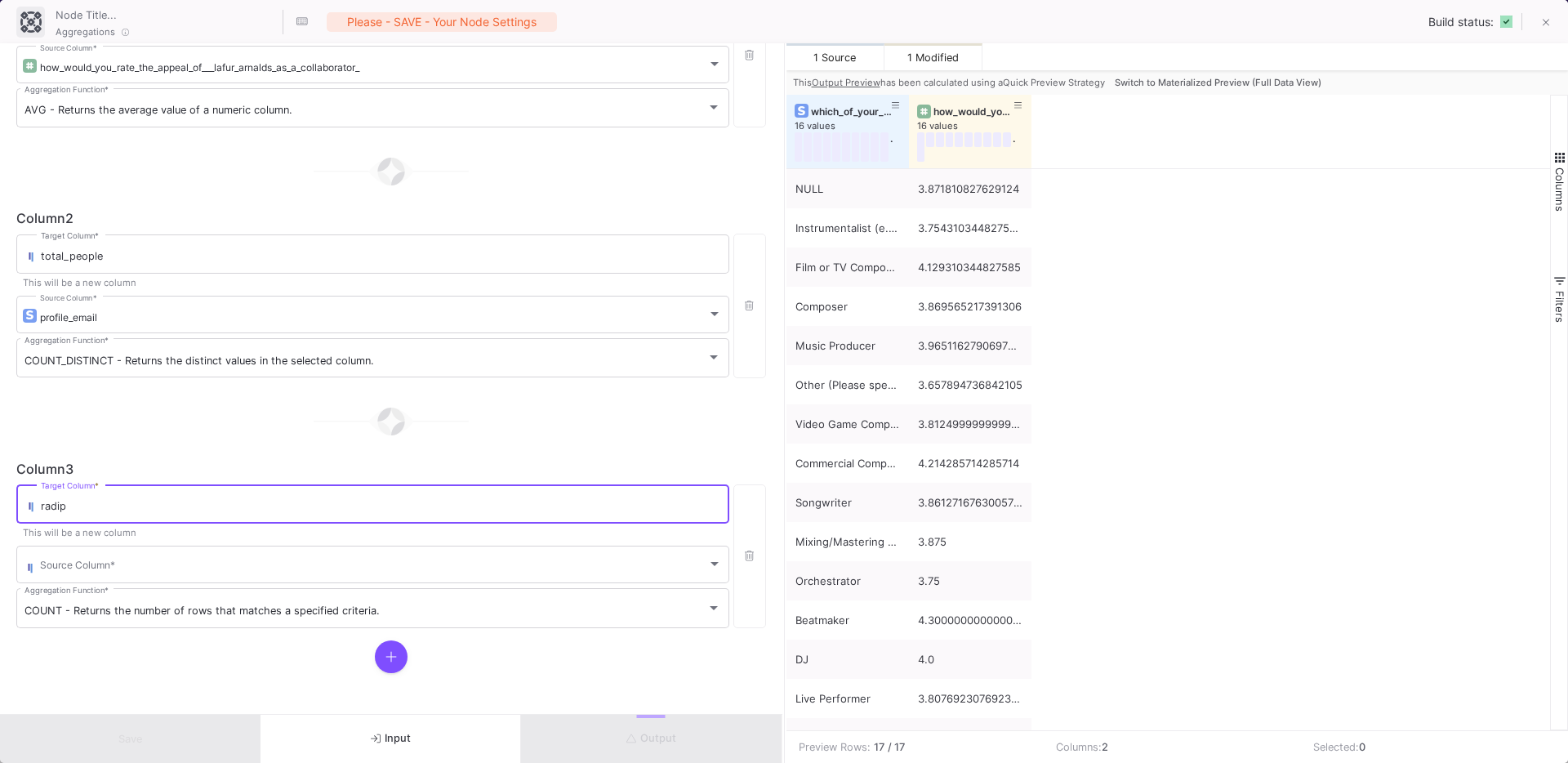
scroll to position [0, 0]
type input "radiophonic_collab"
click at [254, 561] on span at bounding box center [373, 567] width 667 height 12
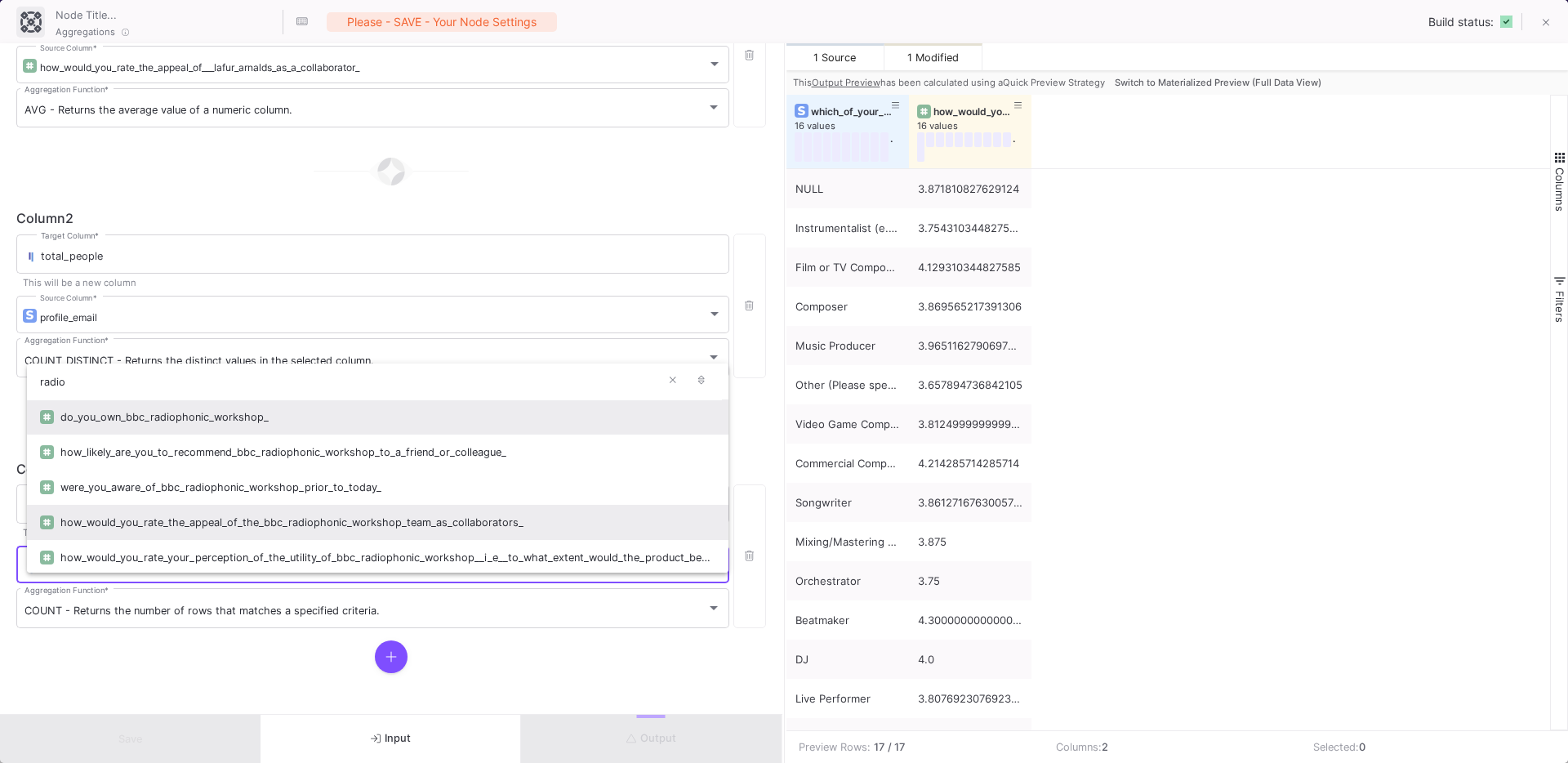
type input "radio"
click at [358, 521] on div "how_would_you_rate_the_appeal_of_the_bbc_radiophonic_workshop_team_as_collabora…" at bounding box center [388, 522] width 655 height 35
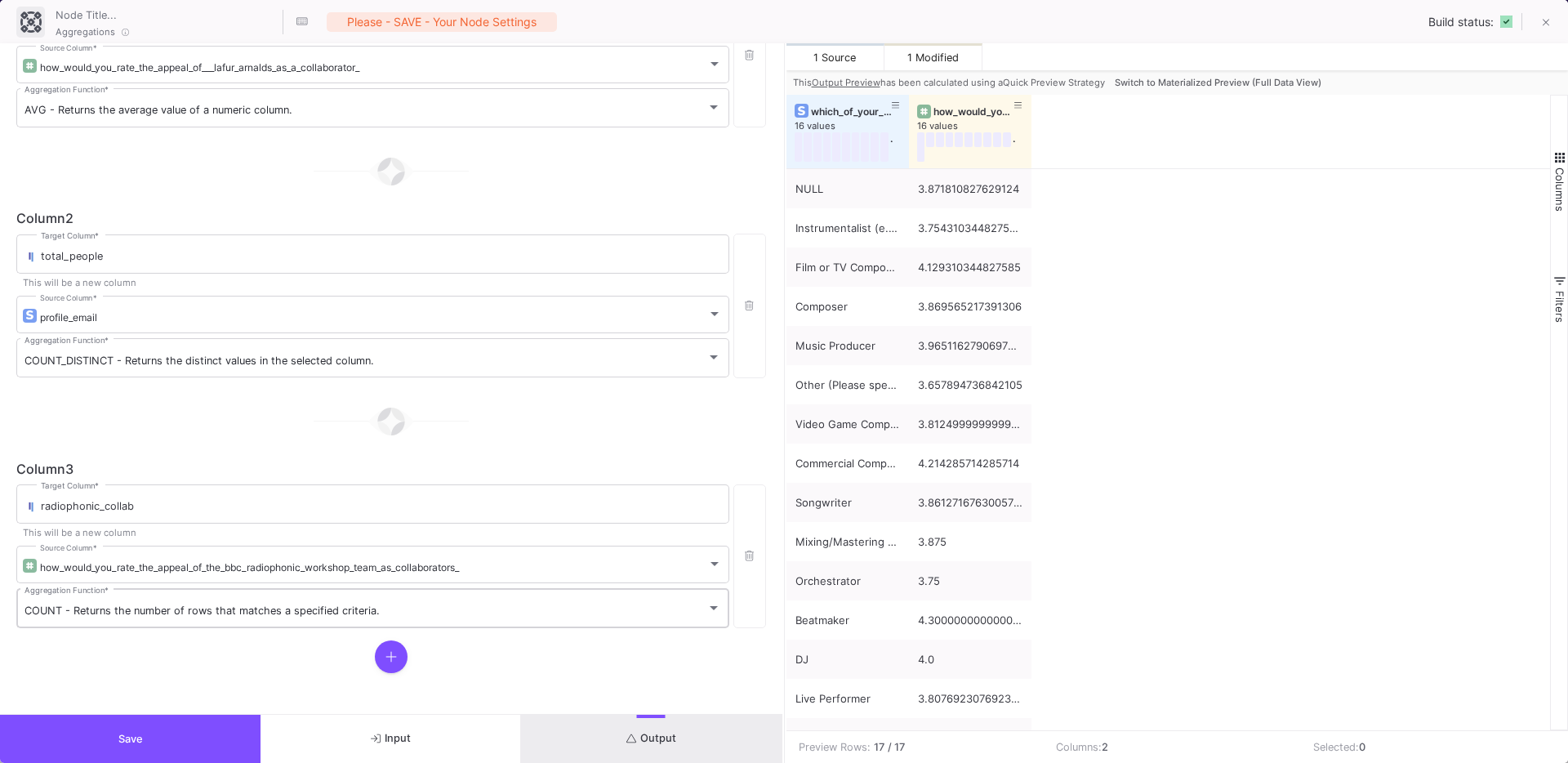
click at [202, 623] on div "COUNT - Returns the number of rows that matches a specified criteria. Aggregati…" at bounding box center [373, 607] width 697 height 43
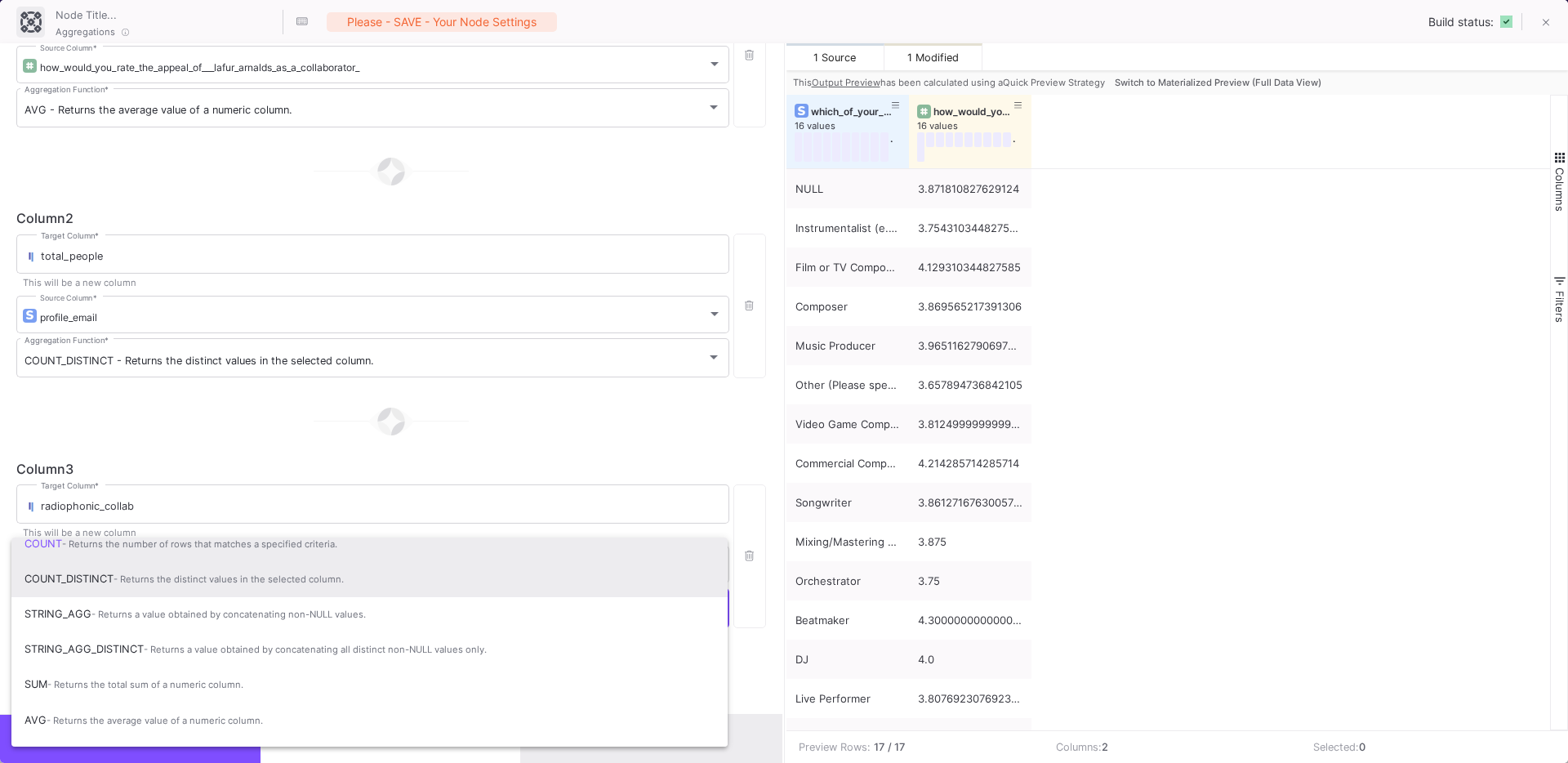
scroll to position [109, 0]
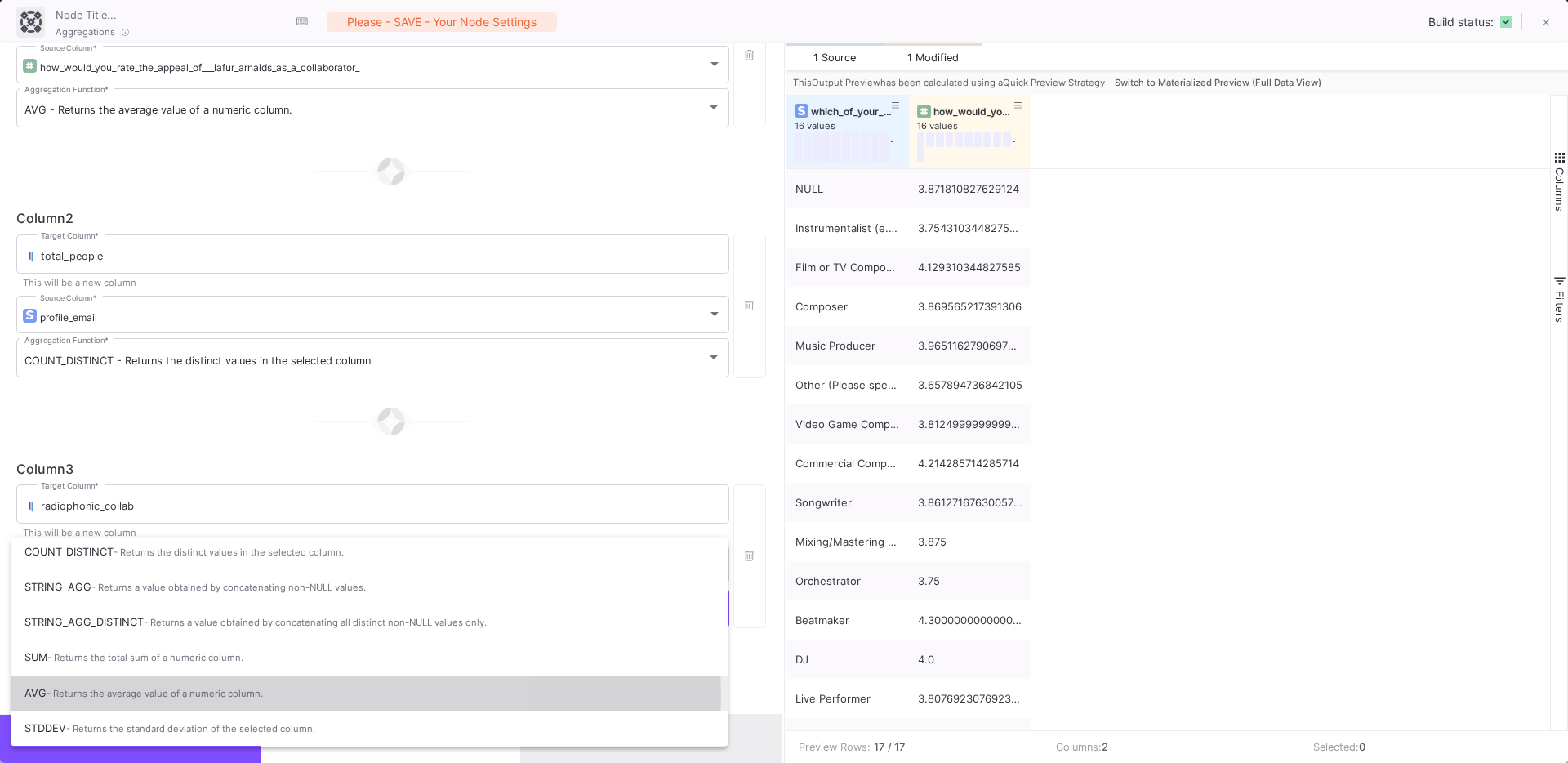
click at [212, 697] on span "- Returns the average value of a numeric column." at bounding box center [154, 694] width 216 height 12
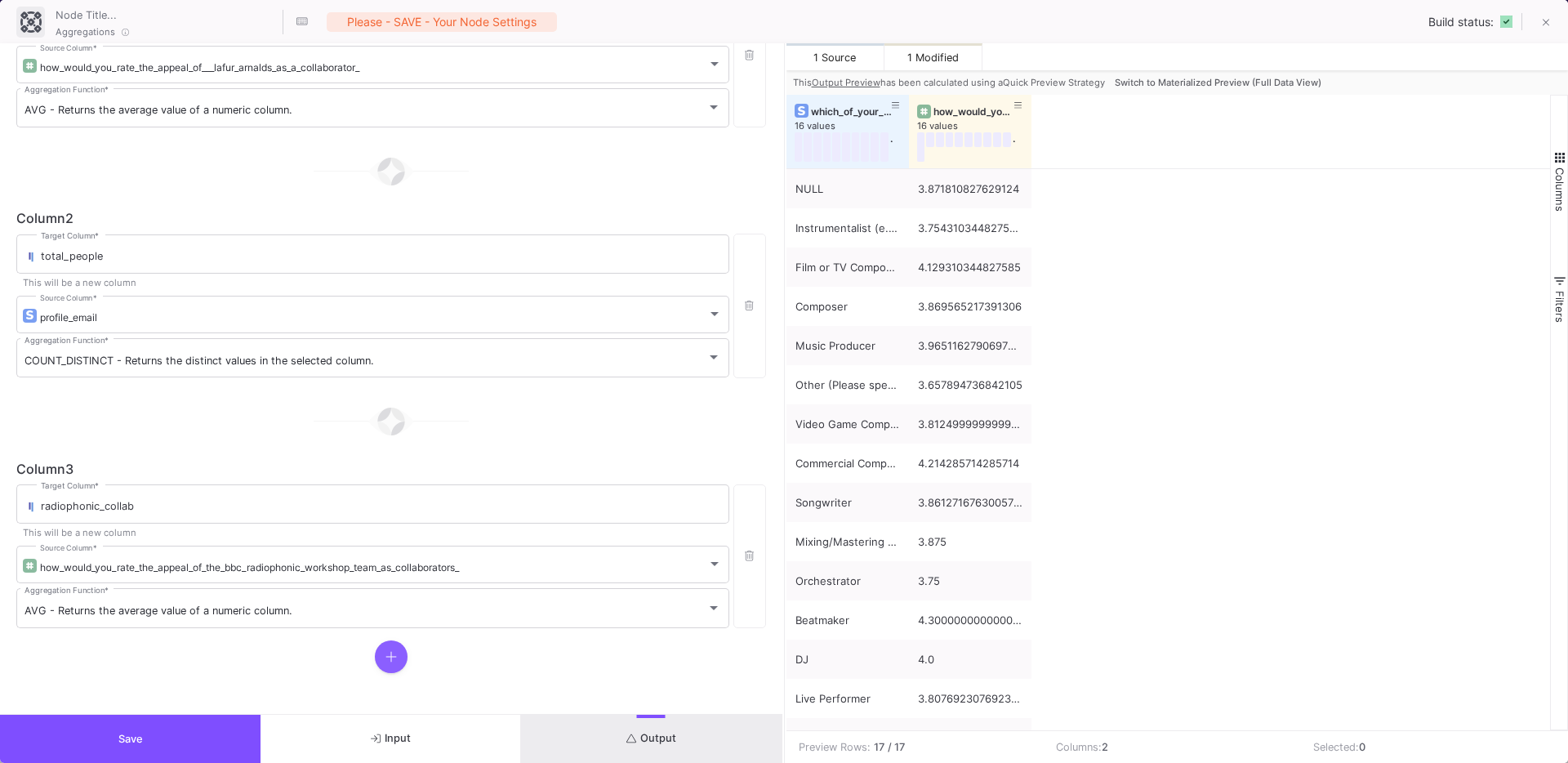
click at [385, 654] on icon at bounding box center [390, 656] width 12 height 13
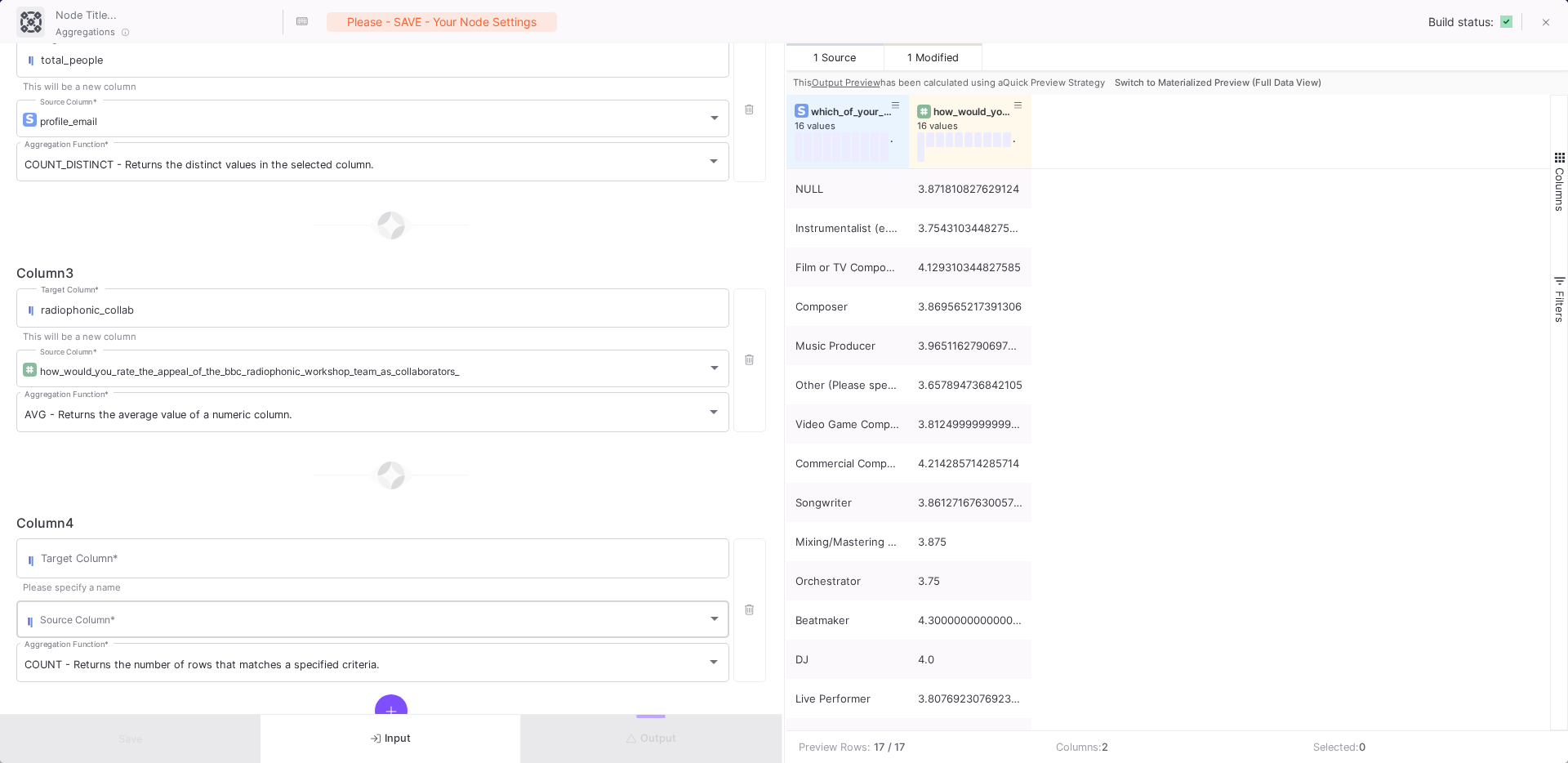
scroll to position [459, 0]
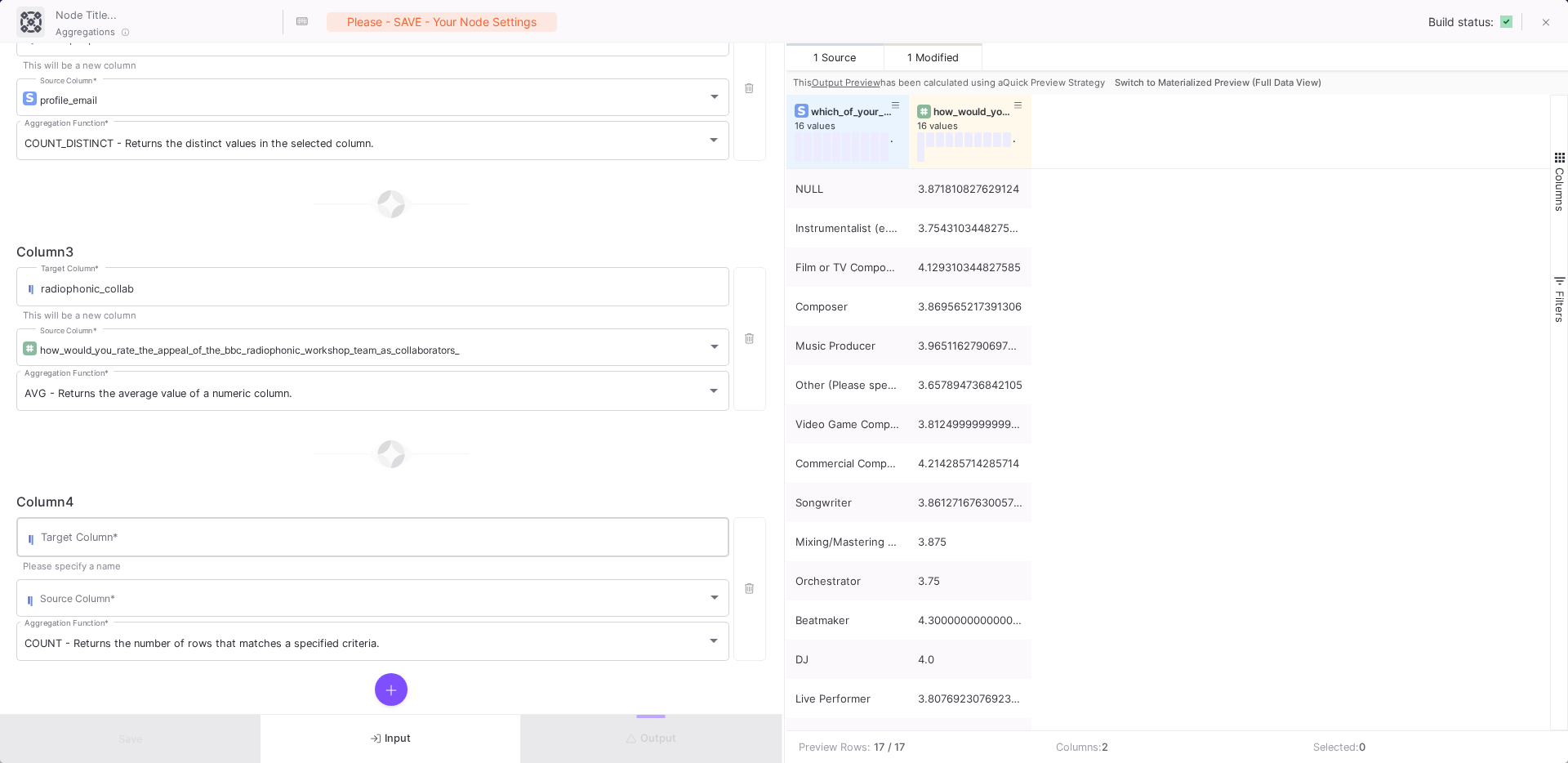
click at [173, 519] on div "Target Column *" at bounding box center [381, 536] width 680 height 43
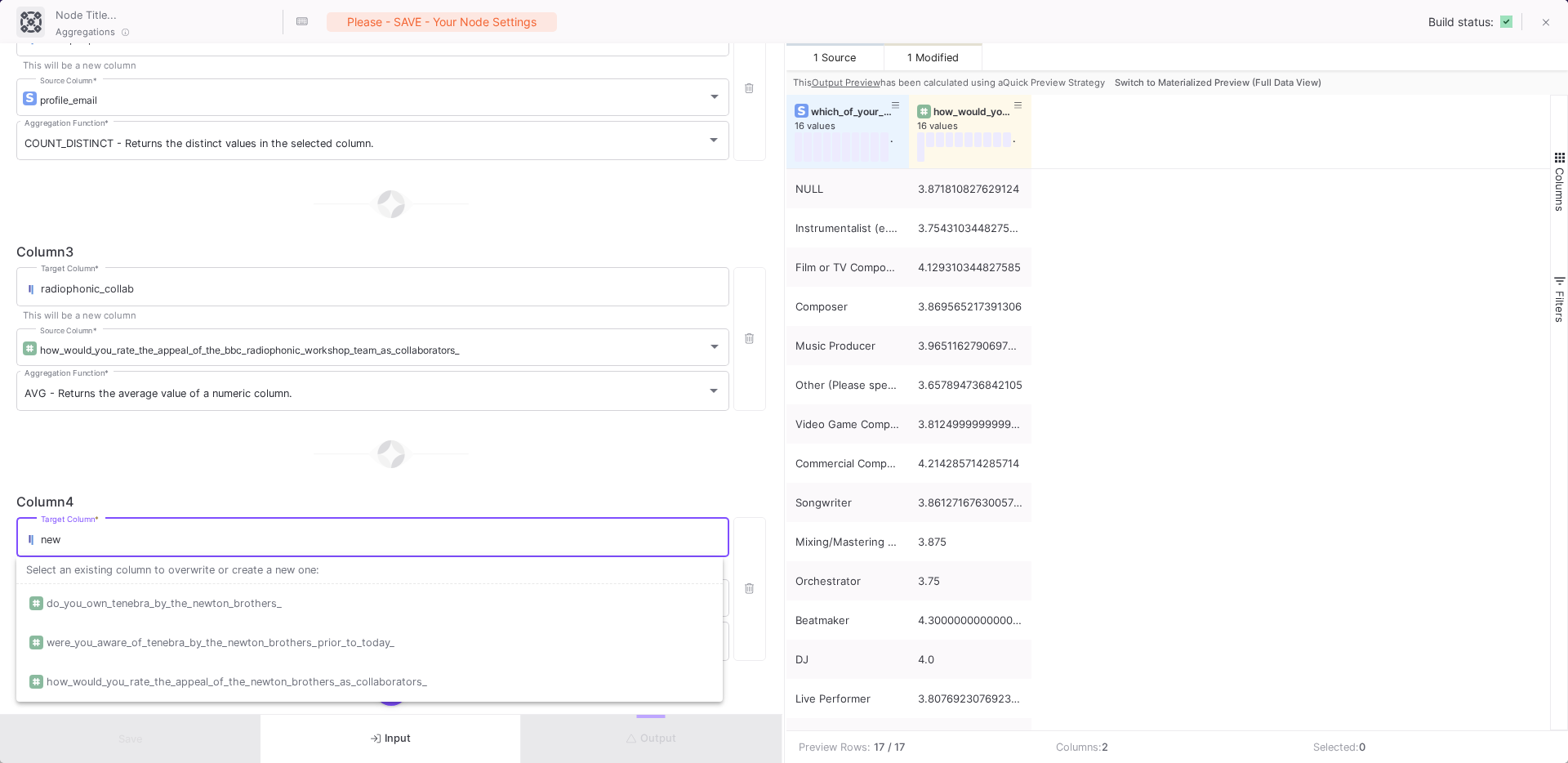
scroll to position [0, 0]
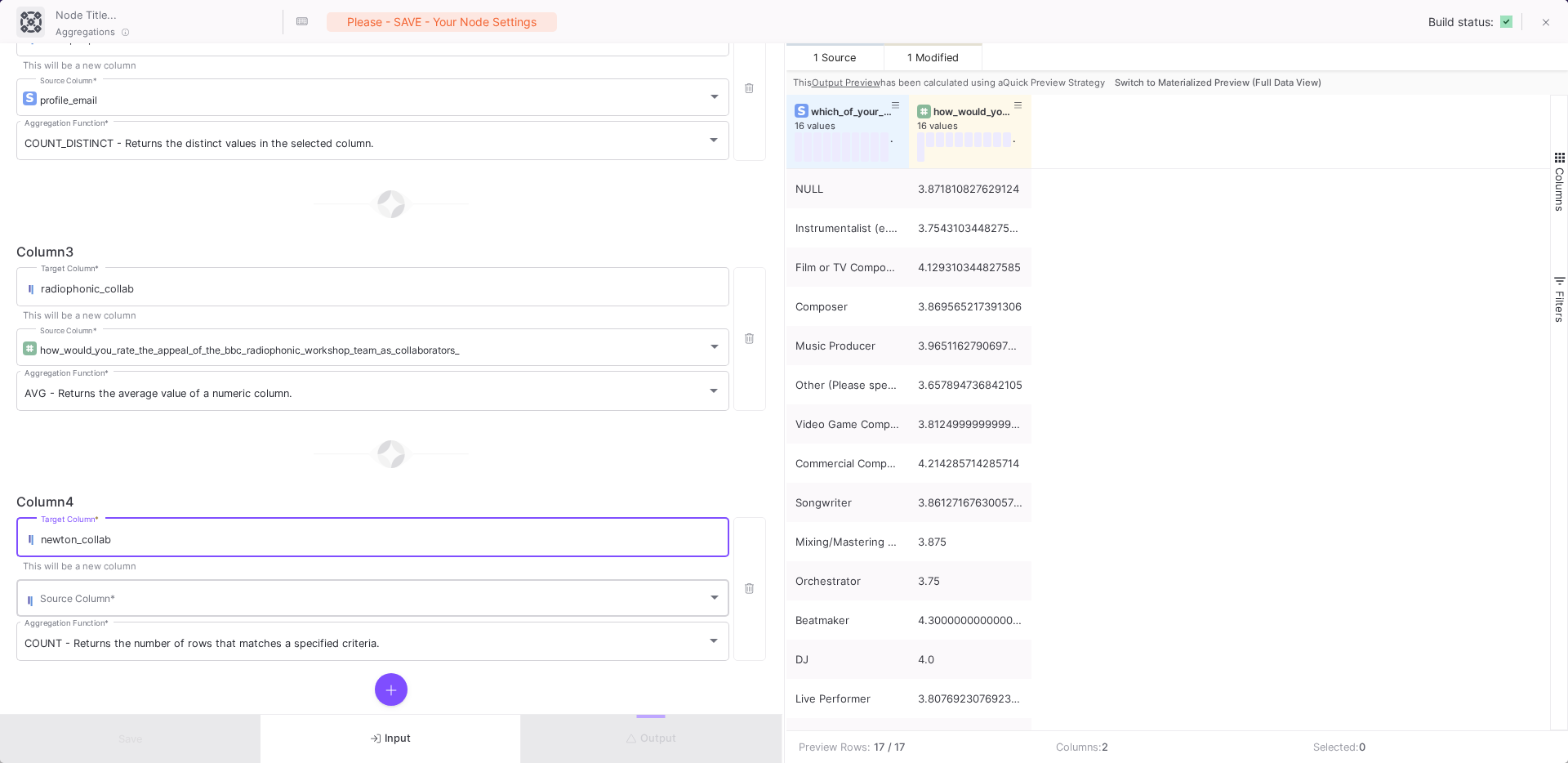
type input "newton_collab"
click at [150, 601] on span at bounding box center [373, 601] width 667 height 12
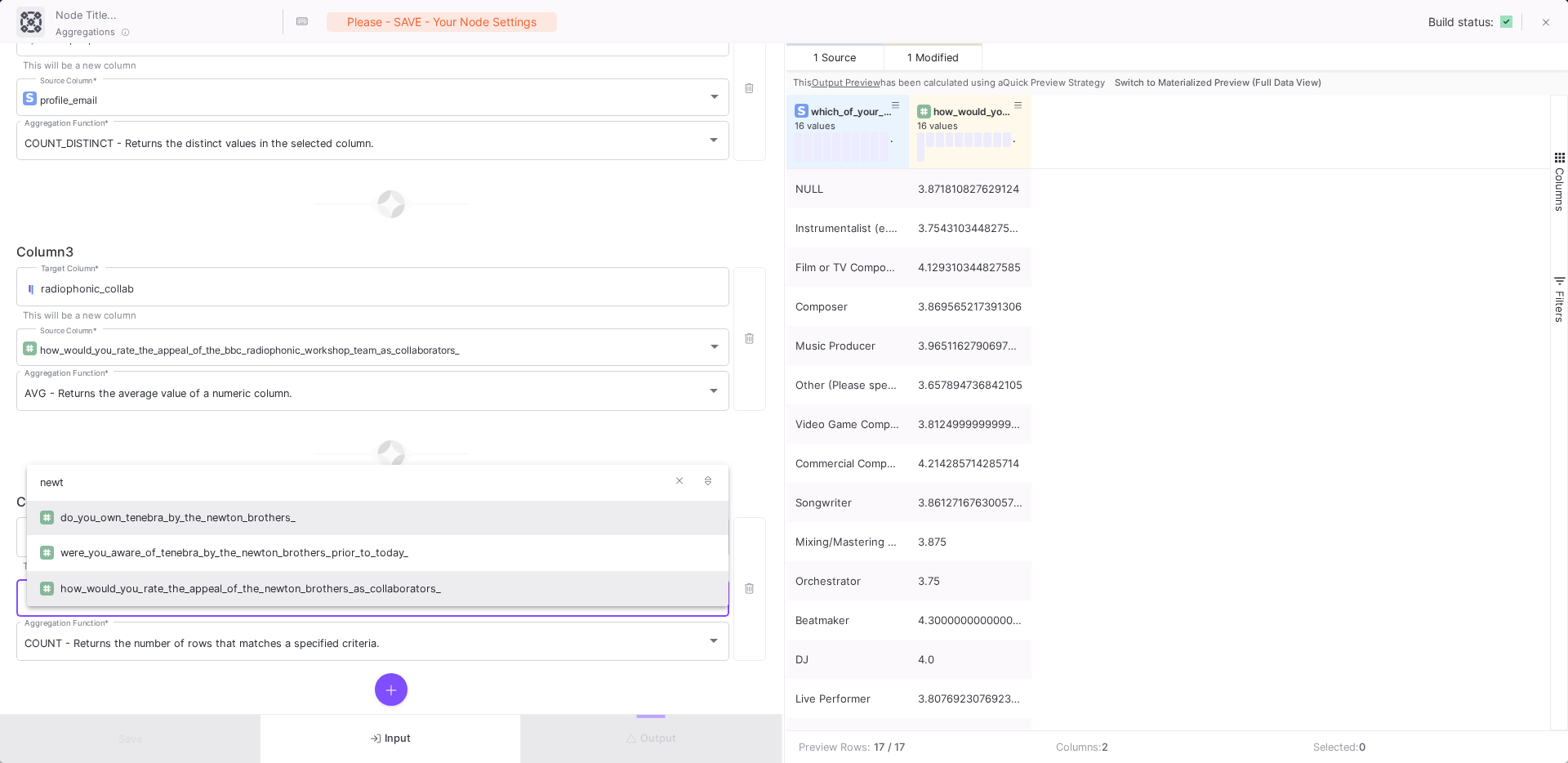
type input "newt"
click at [236, 586] on div "how_would_you_rate_the_appeal_of_the_newton_brothers_as_collaborators_" at bounding box center [388, 589] width 655 height 35
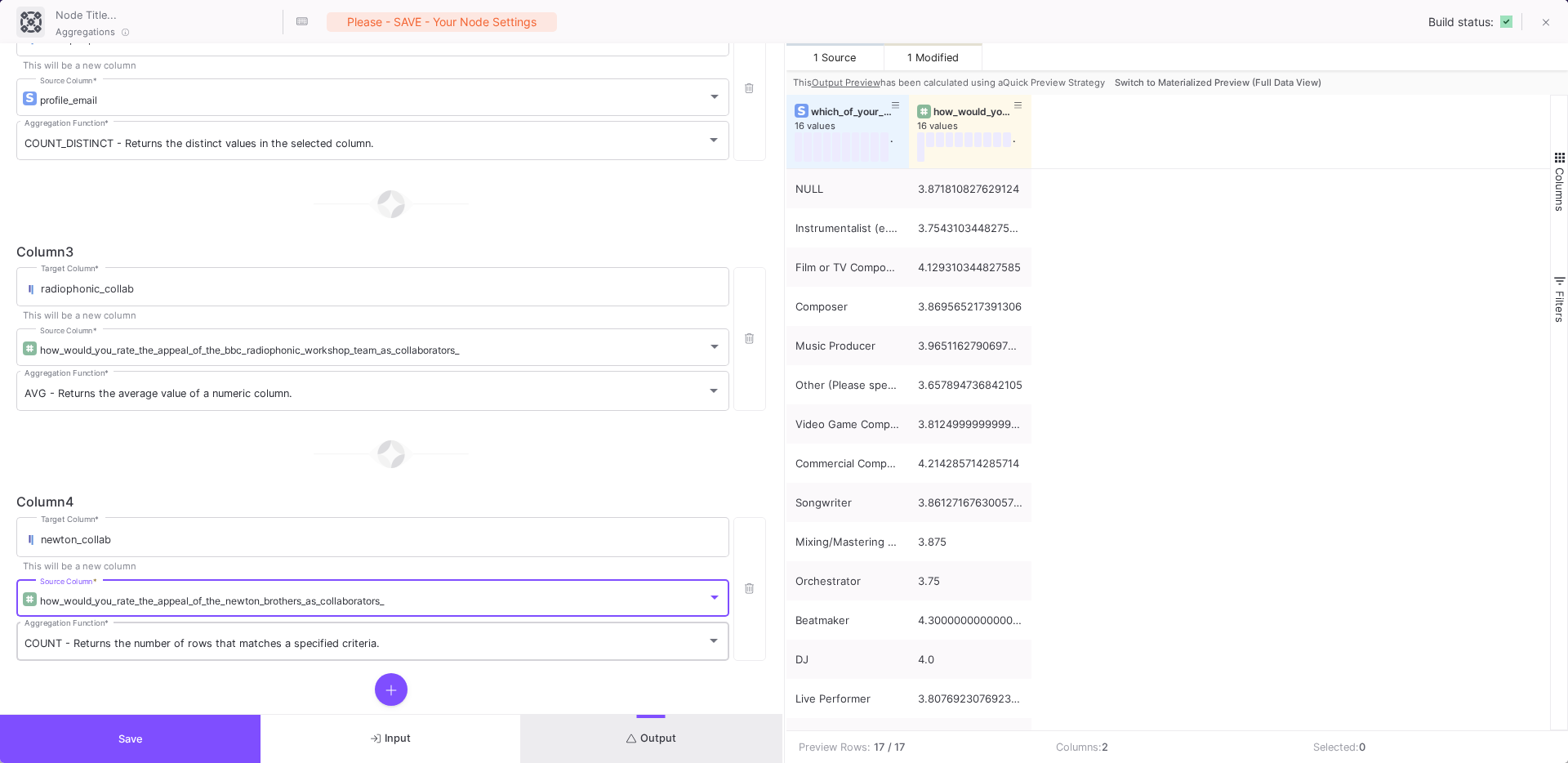
click at [152, 654] on div "COUNT - Returns the number of rows that matches a specified criteria. Aggregati…" at bounding box center [373, 640] width 697 height 43
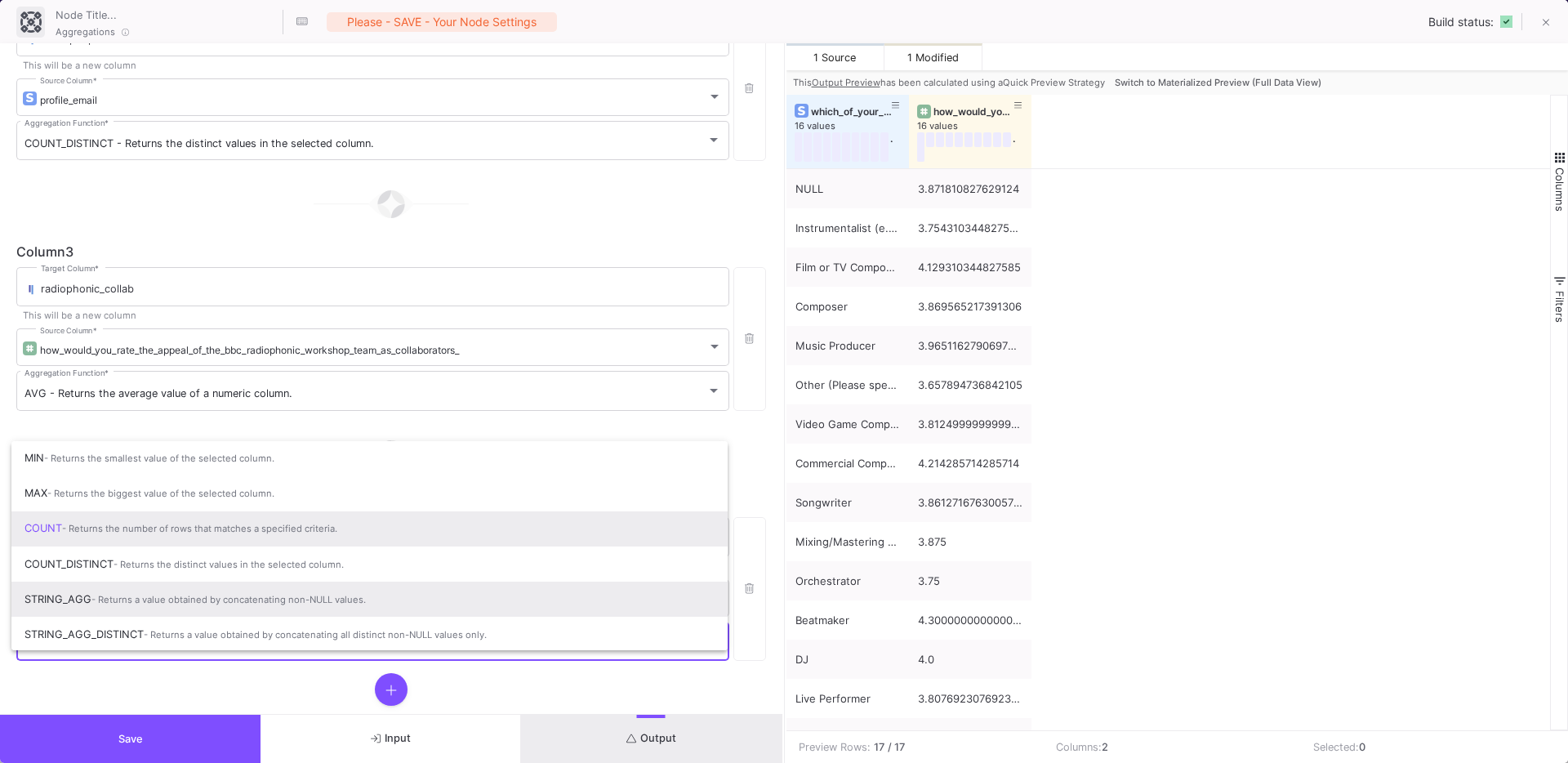
scroll to position [108, 0]
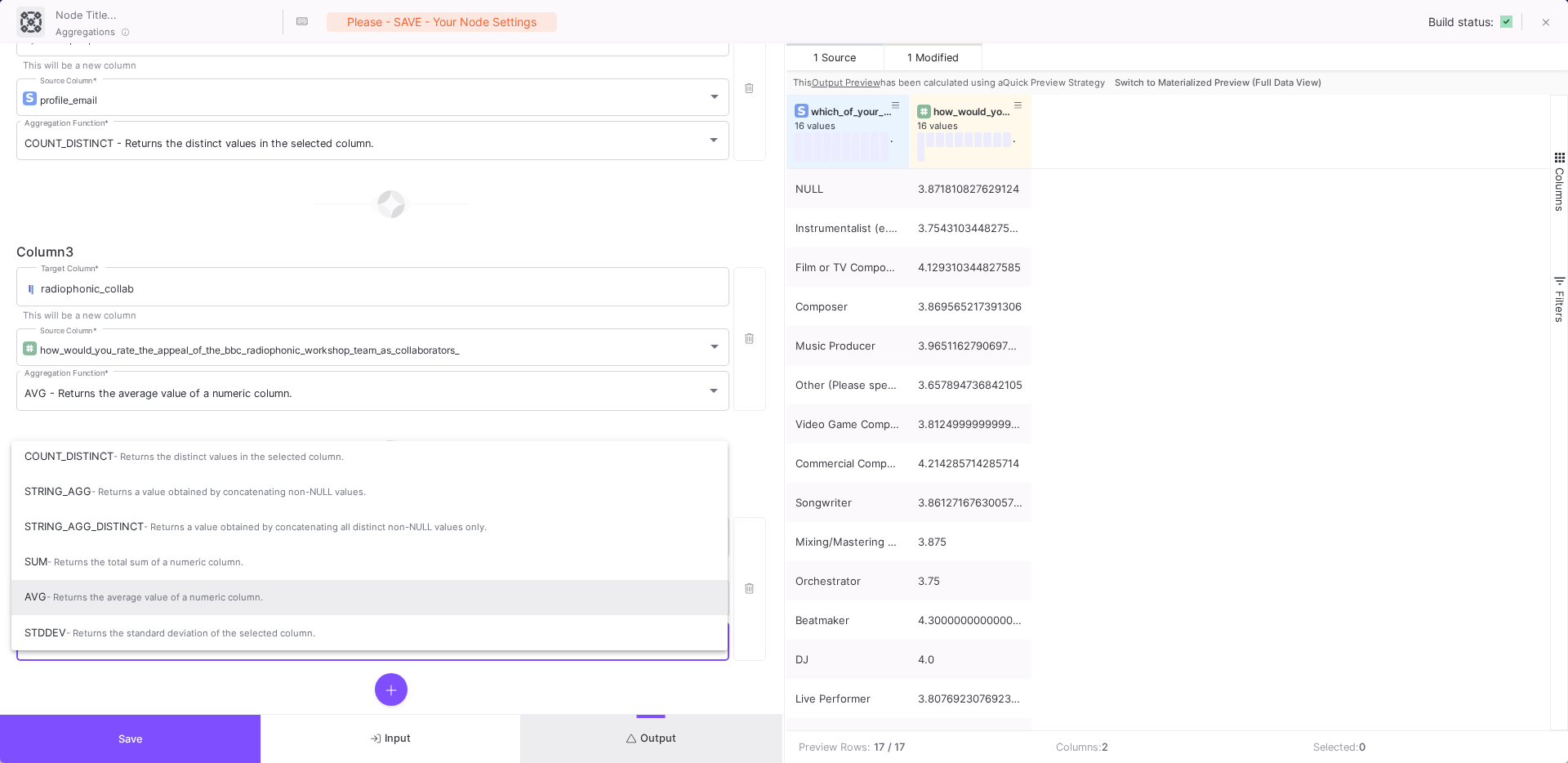
click at [169, 588] on span "AVG - Returns the average value of a numeric column." at bounding box center [369, 597] width 690 height 36
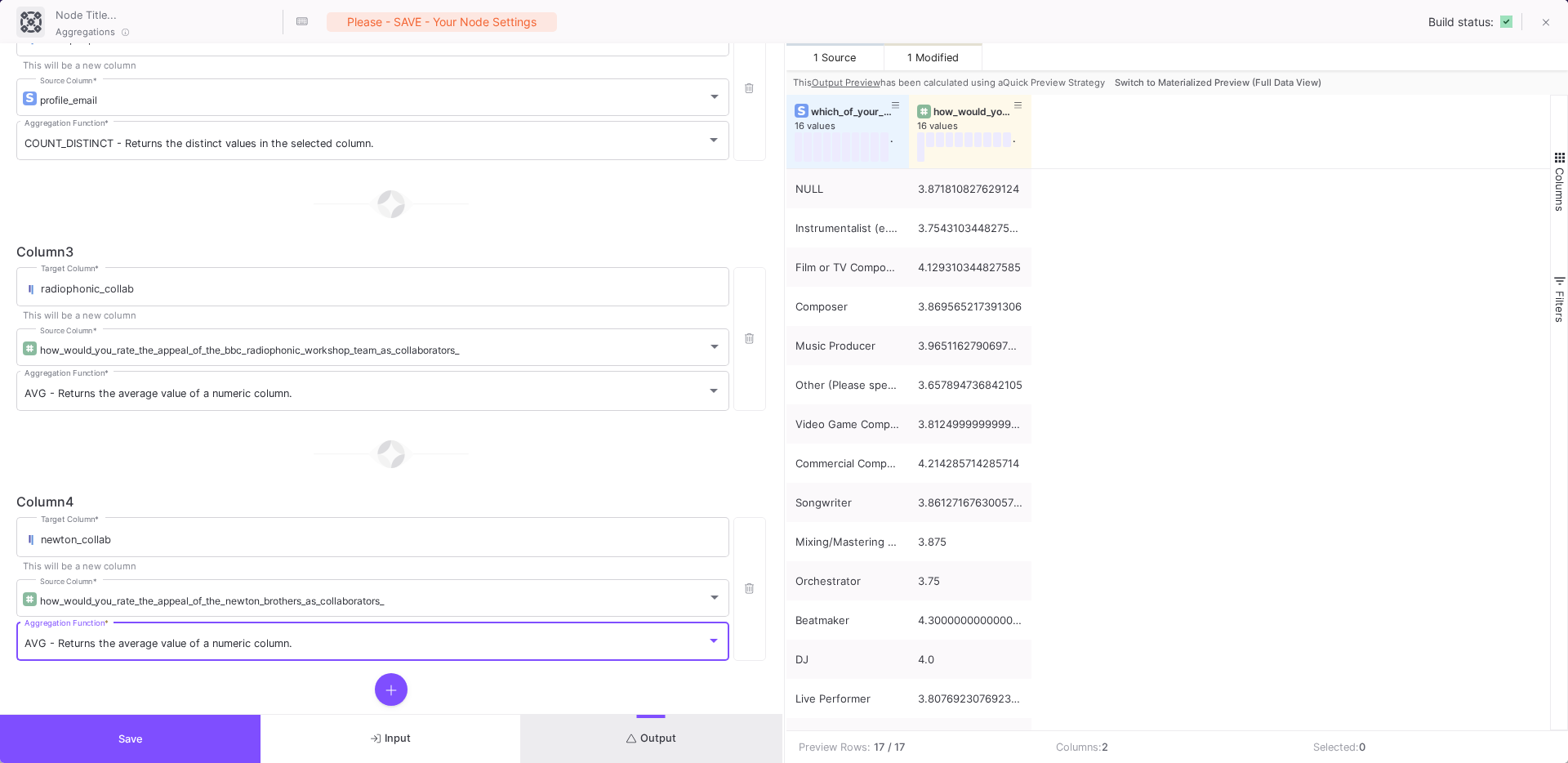
scroll to position [492, 0]
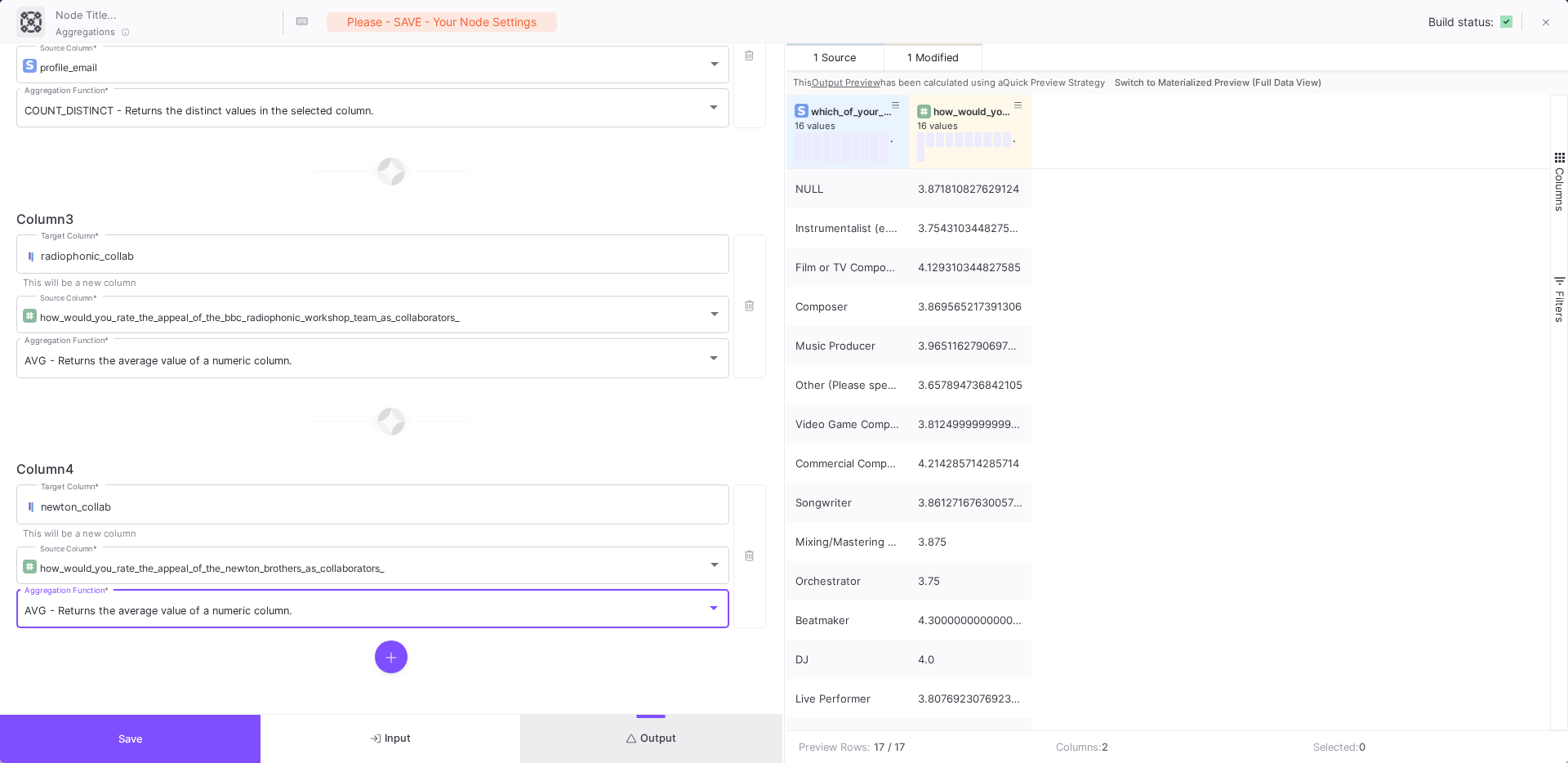
click at [389, 654] on icon at bounding box center [390, 657] width 12 height 13
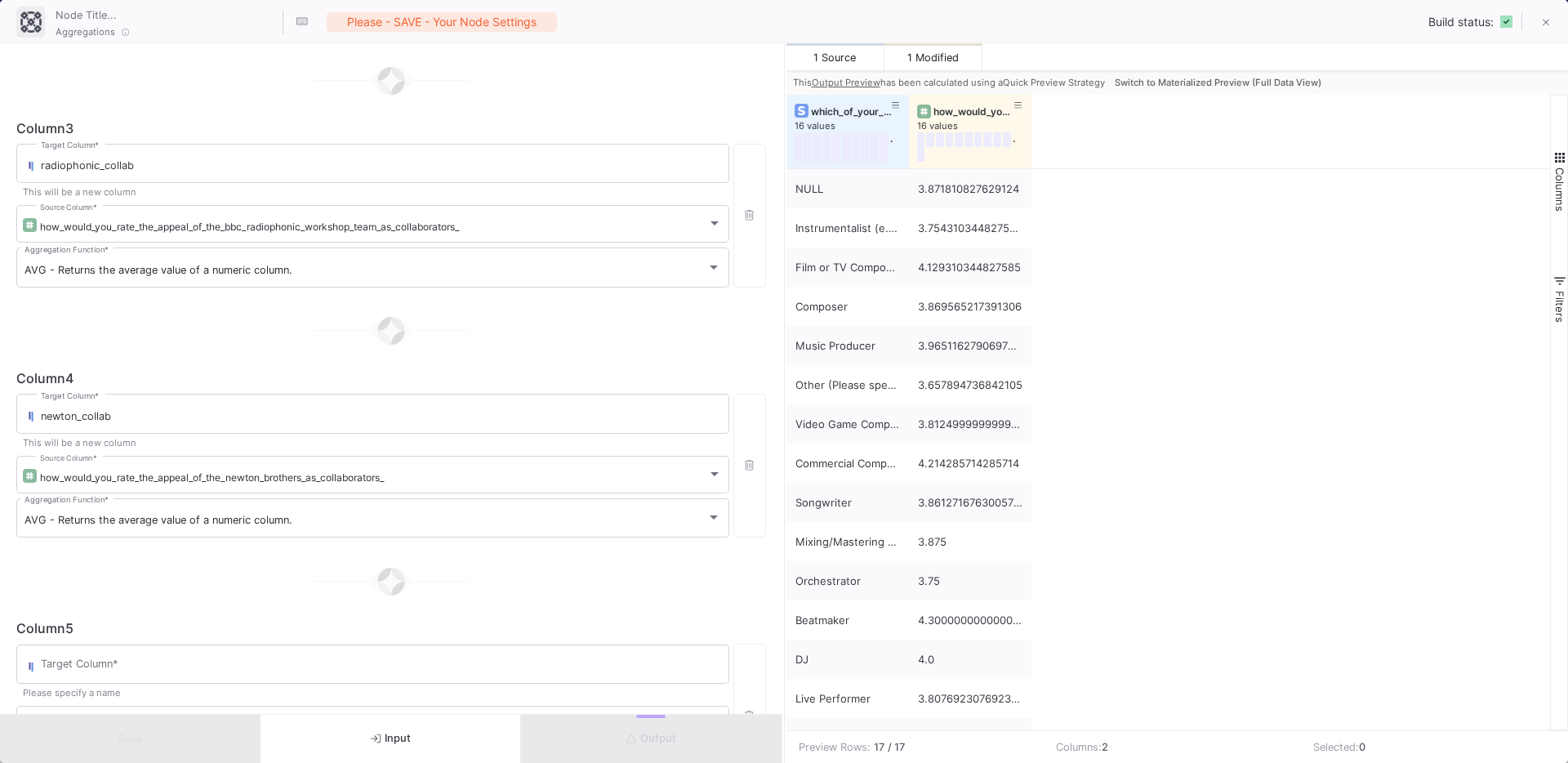
scroll to position [619, 0]
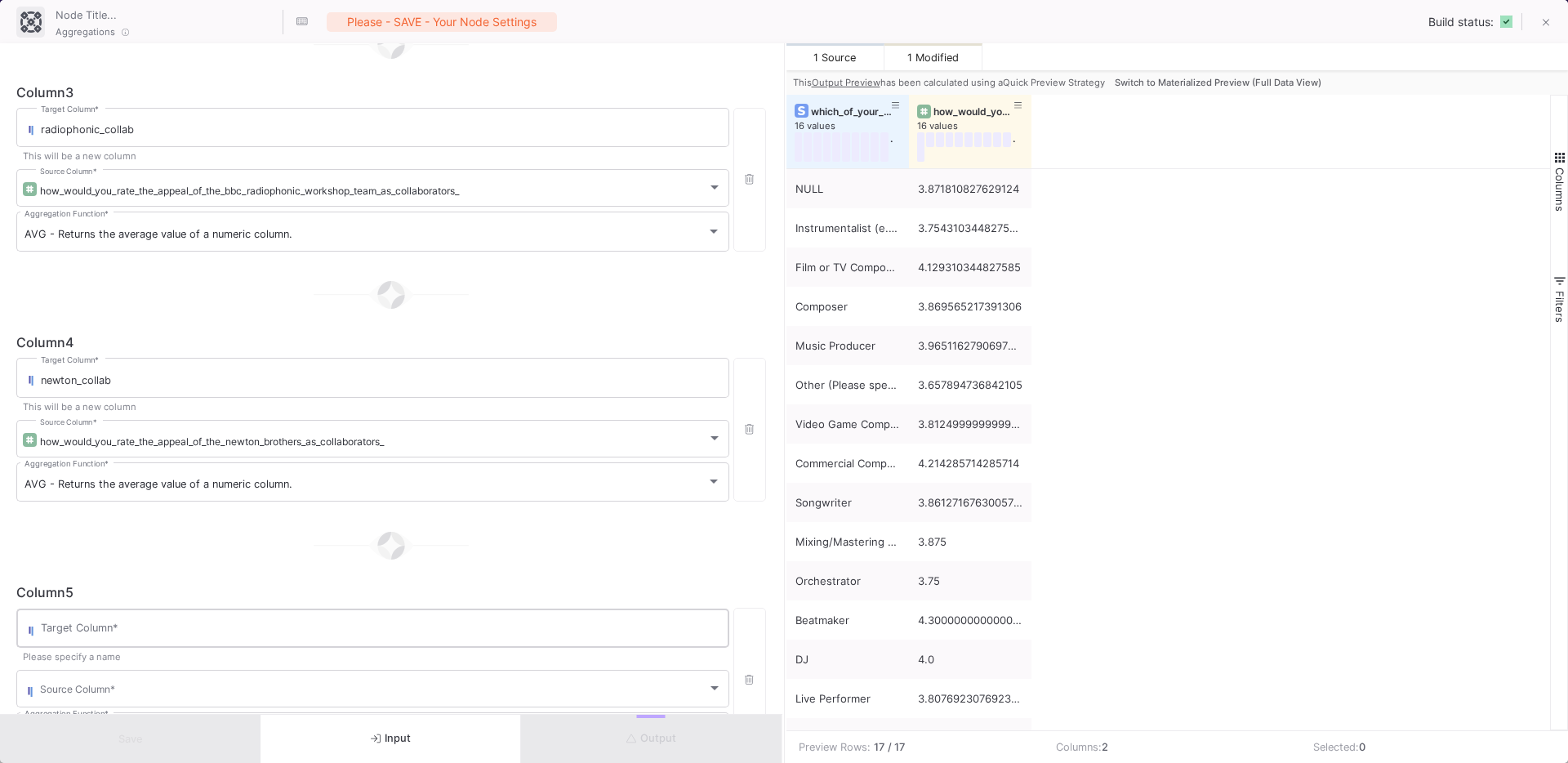
click at [236, 619] on div "Target Column *" at bounding box center [381, 626] width 680 height 43
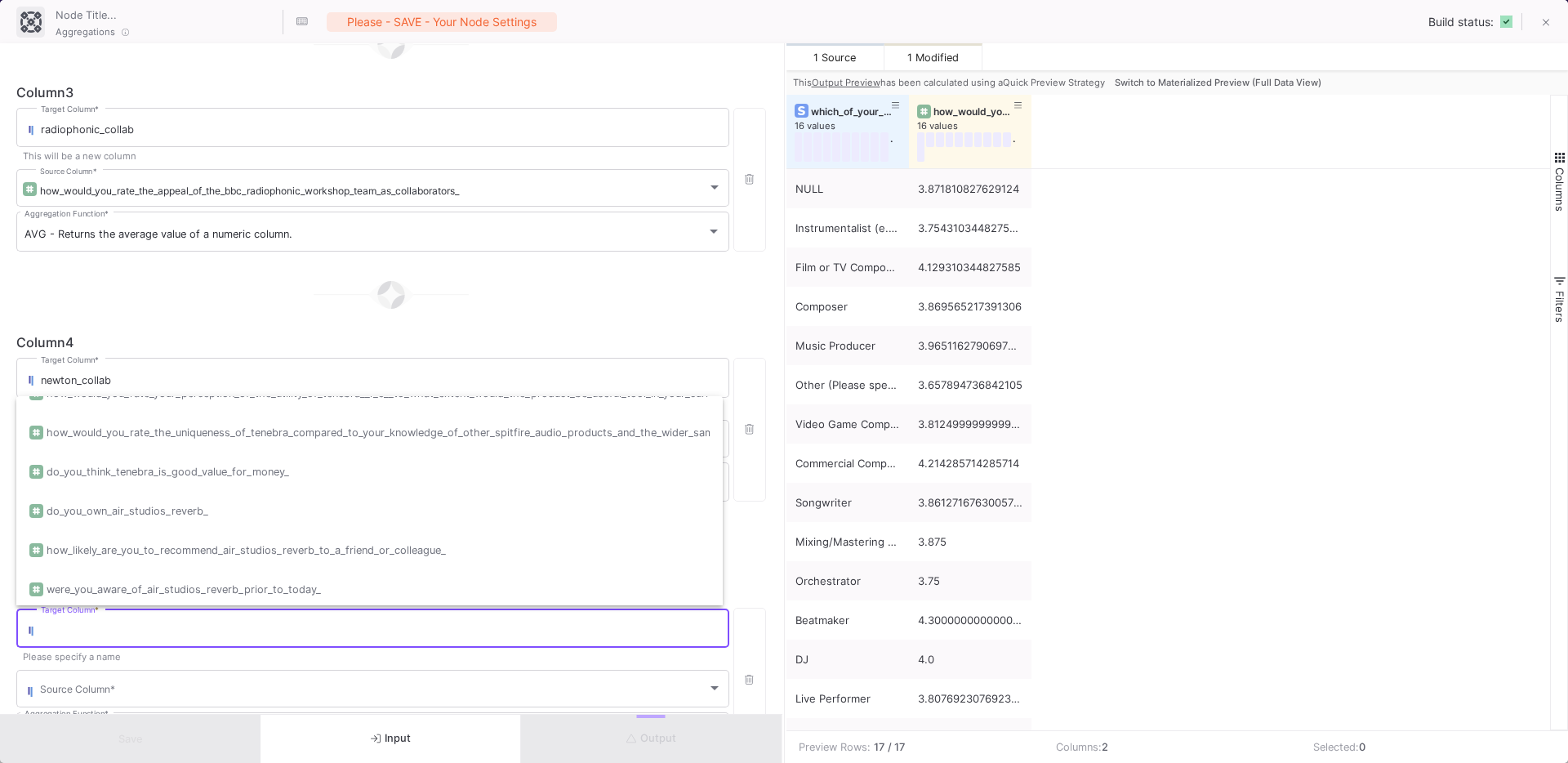
scroll to position [904, 0]
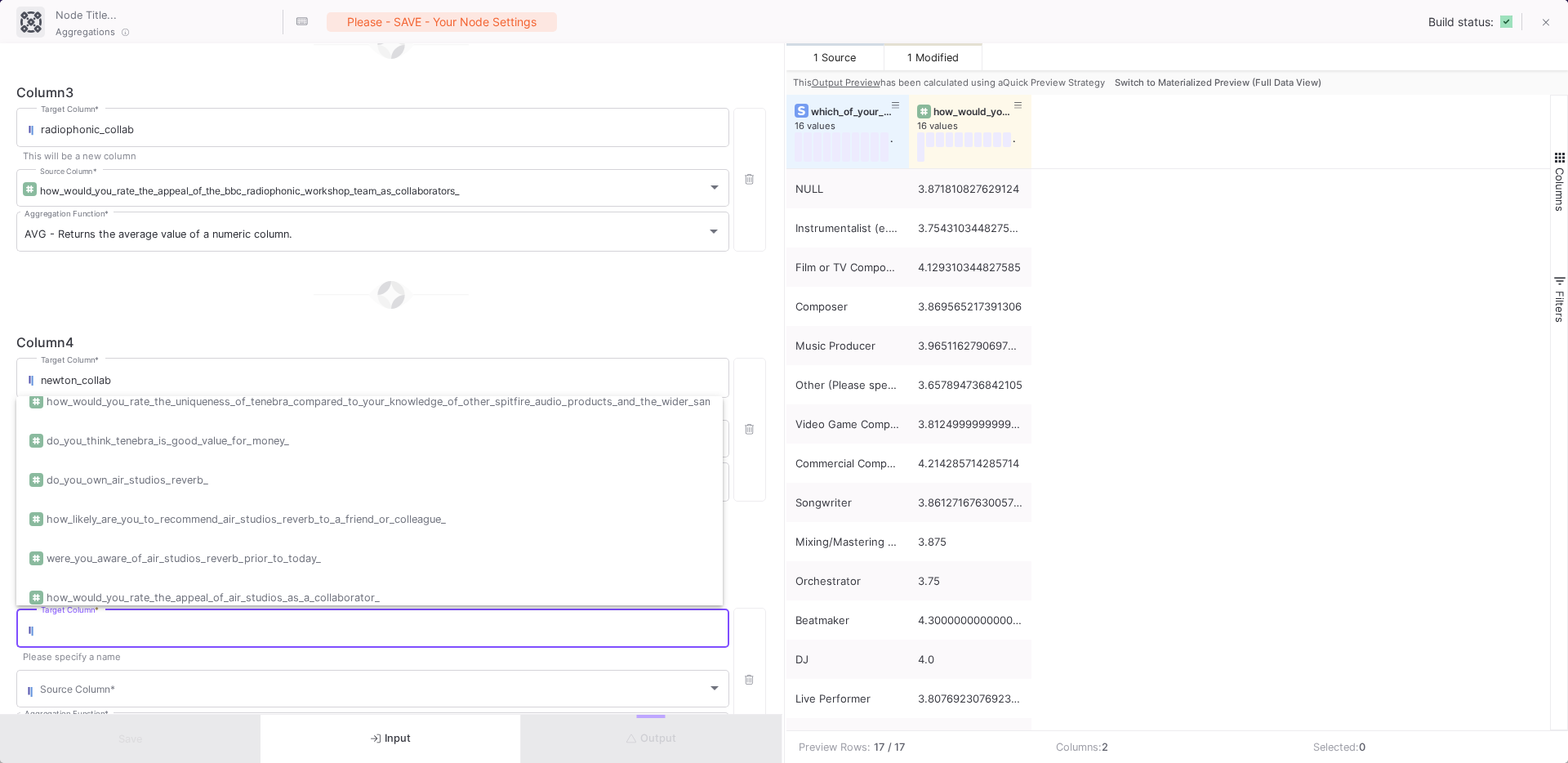
click at [144, 634] on input "Target Column *" at bounding box center [381, 631] width 680 height 13
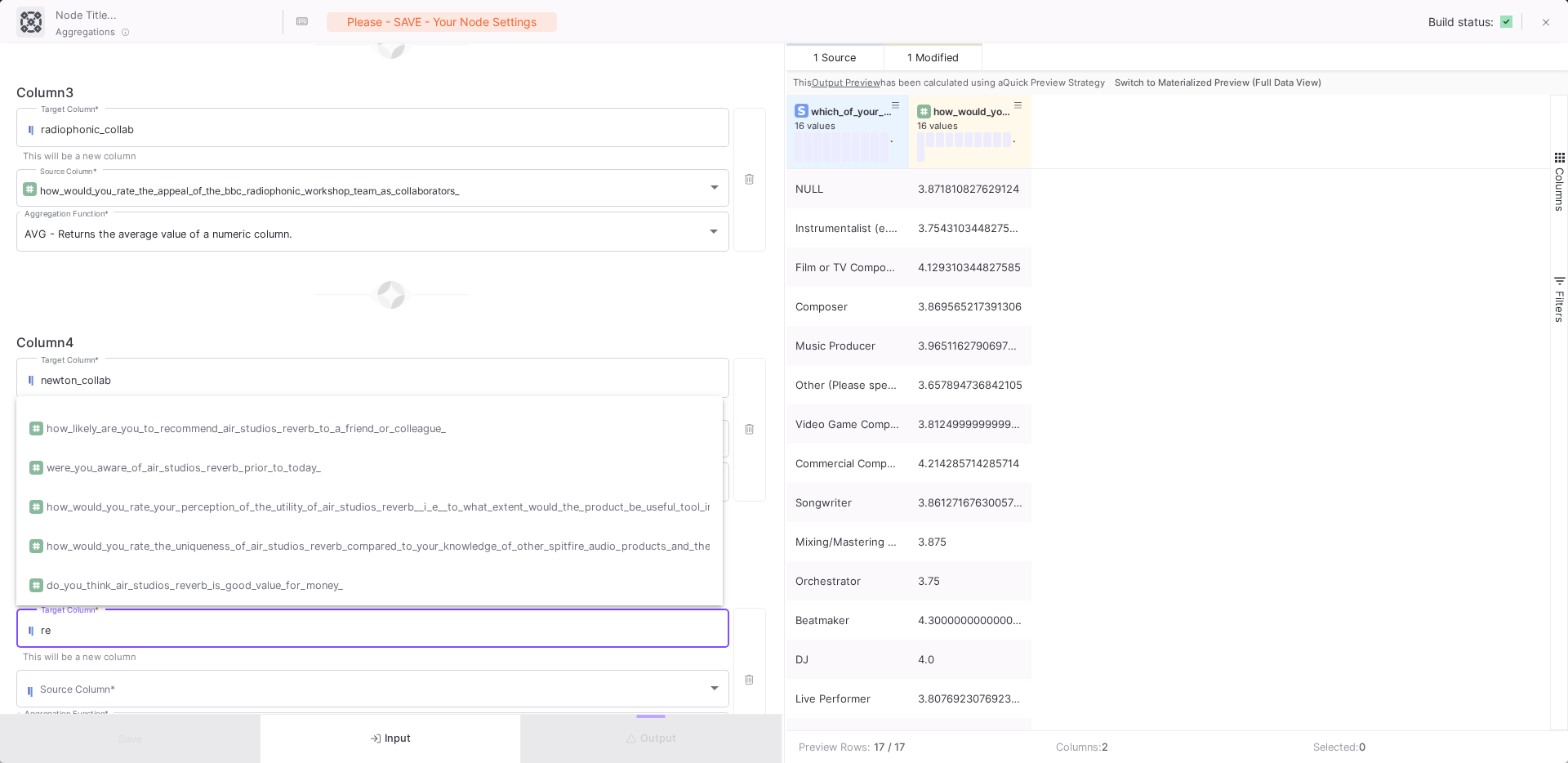
type input "r"
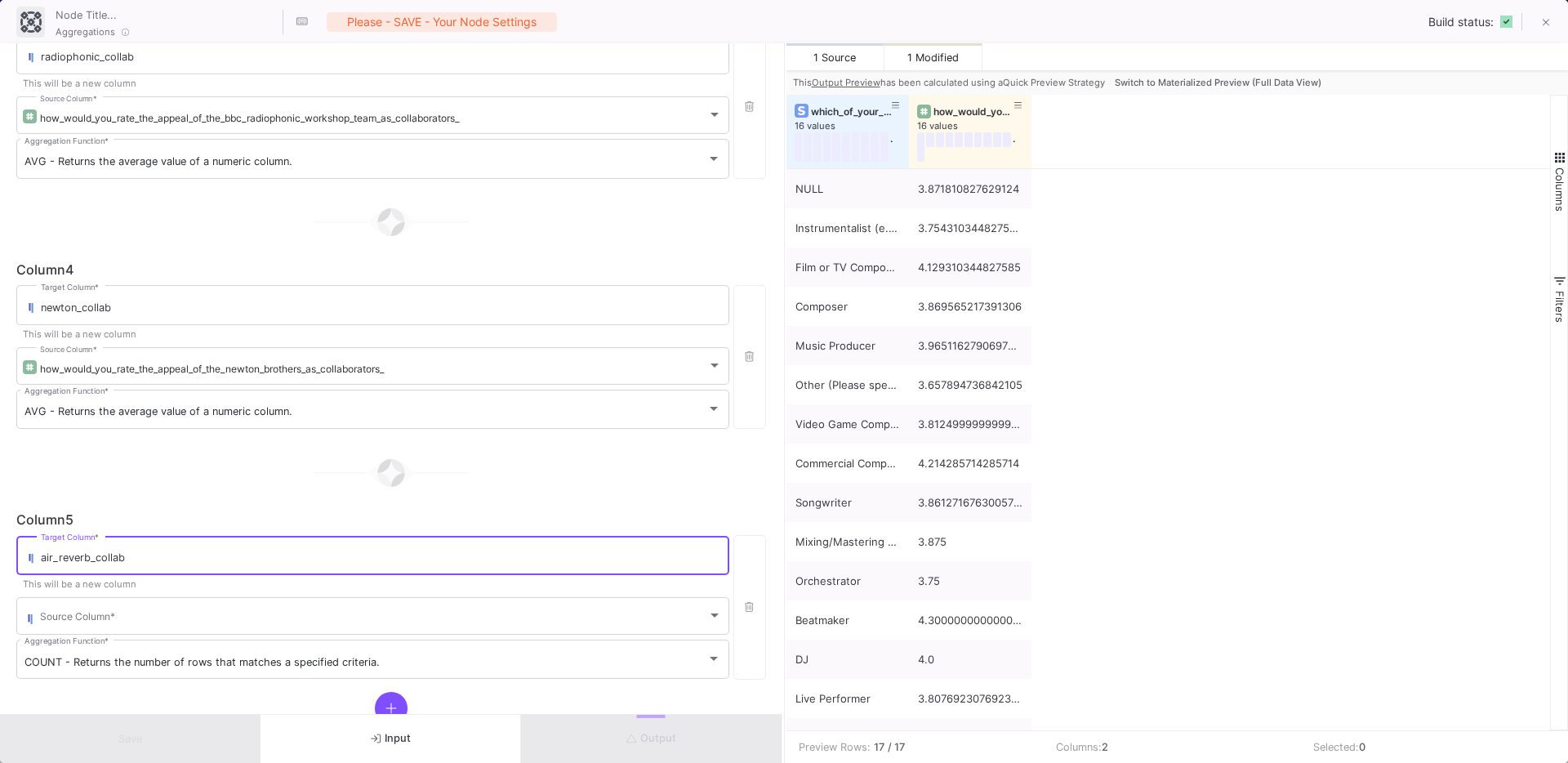
scroll to position [713, 0]
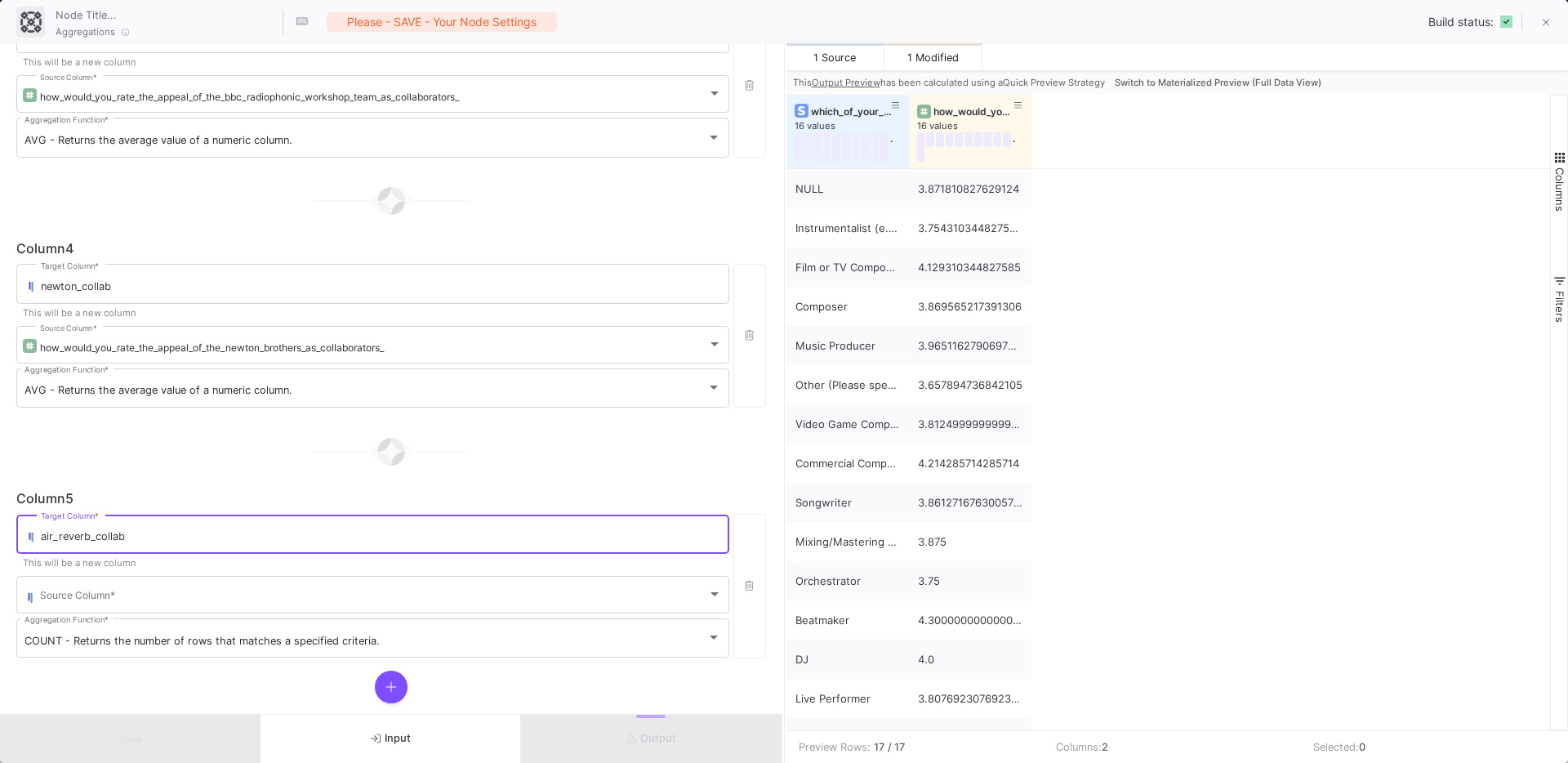
type input "air_reverb_collab"
click at [151, 601] on div "Select an existing column to overwrite or create a new one:" at bounding box center [369, 592] width 706 height 27
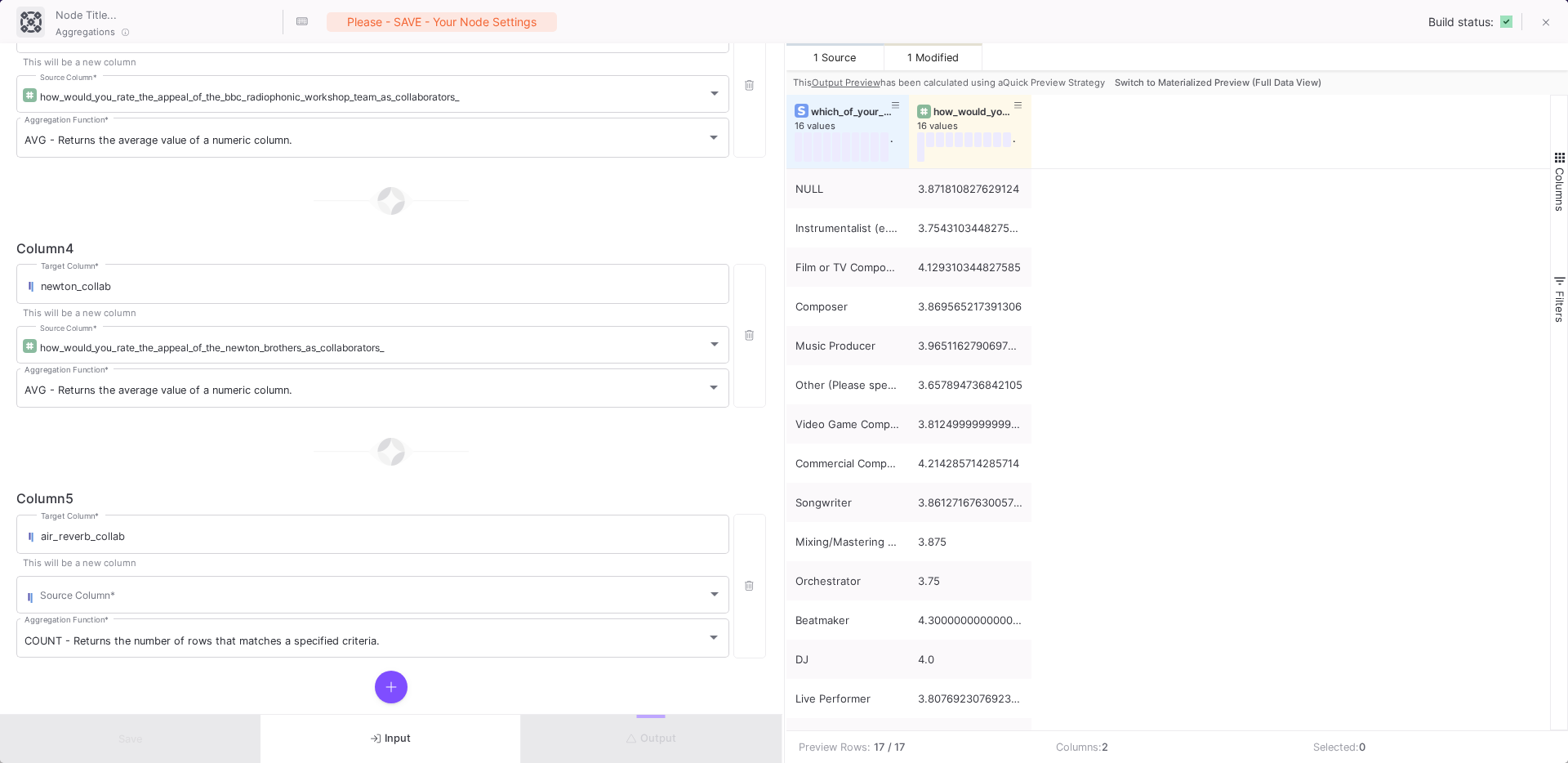
click at [132, 591] on div "Select an existing column to overwrite or create a new one:" at bounding box center [369, 592] width 706 height 27
click at [60, 591] on div "Select an existing column to overwrite or create a new one:" at bounding box center [369, 592] width 706 height 27
click at [70, 600] on div "Select an existing column to overwrite or create a new one:" at bounding box center [369, 592] width 706 height 27
click at [126, 537] on input "air_reverb_collab" at bounding box center [381, 537] width 680 height 13
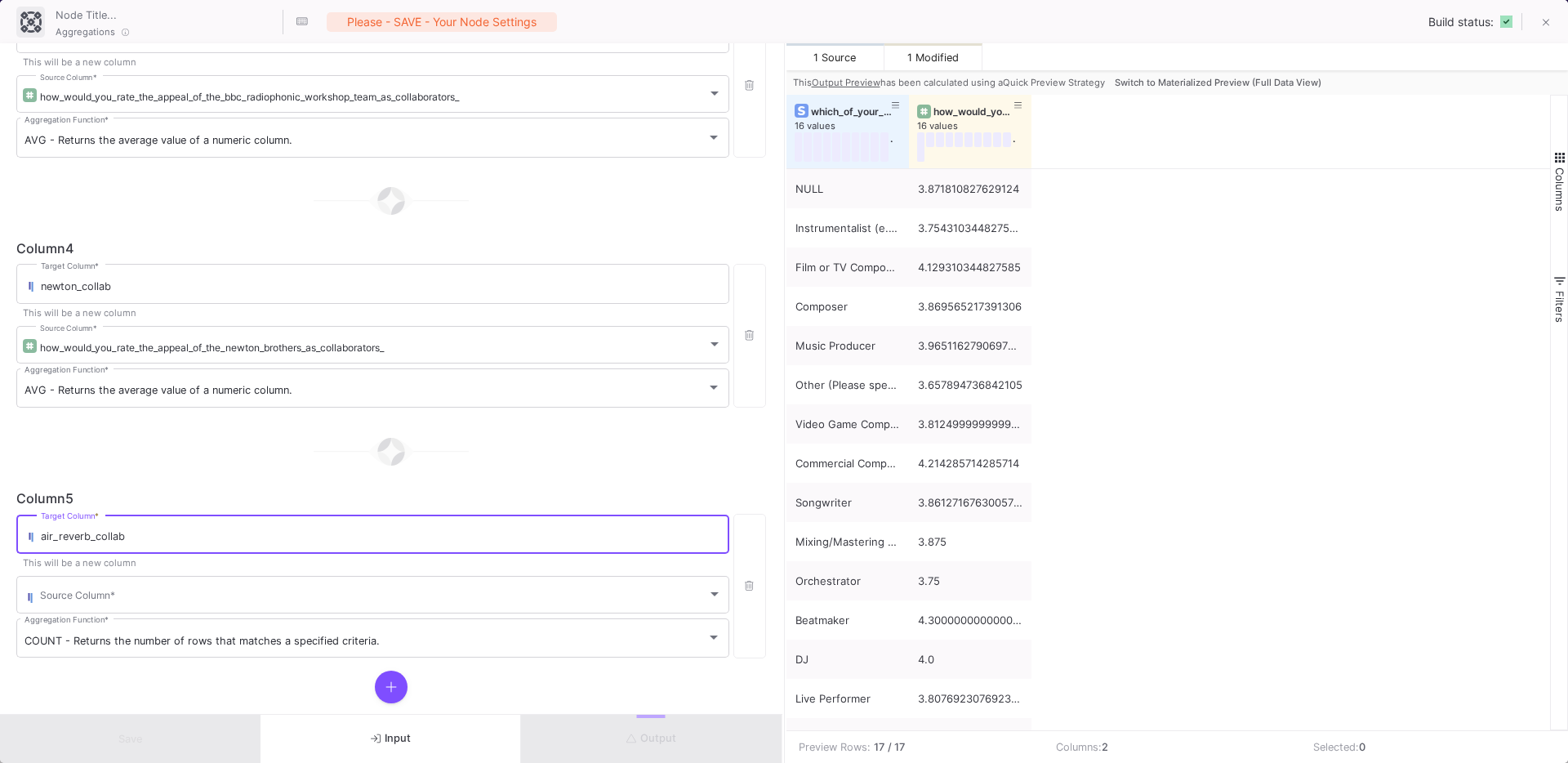
scroll to position [743, 0]
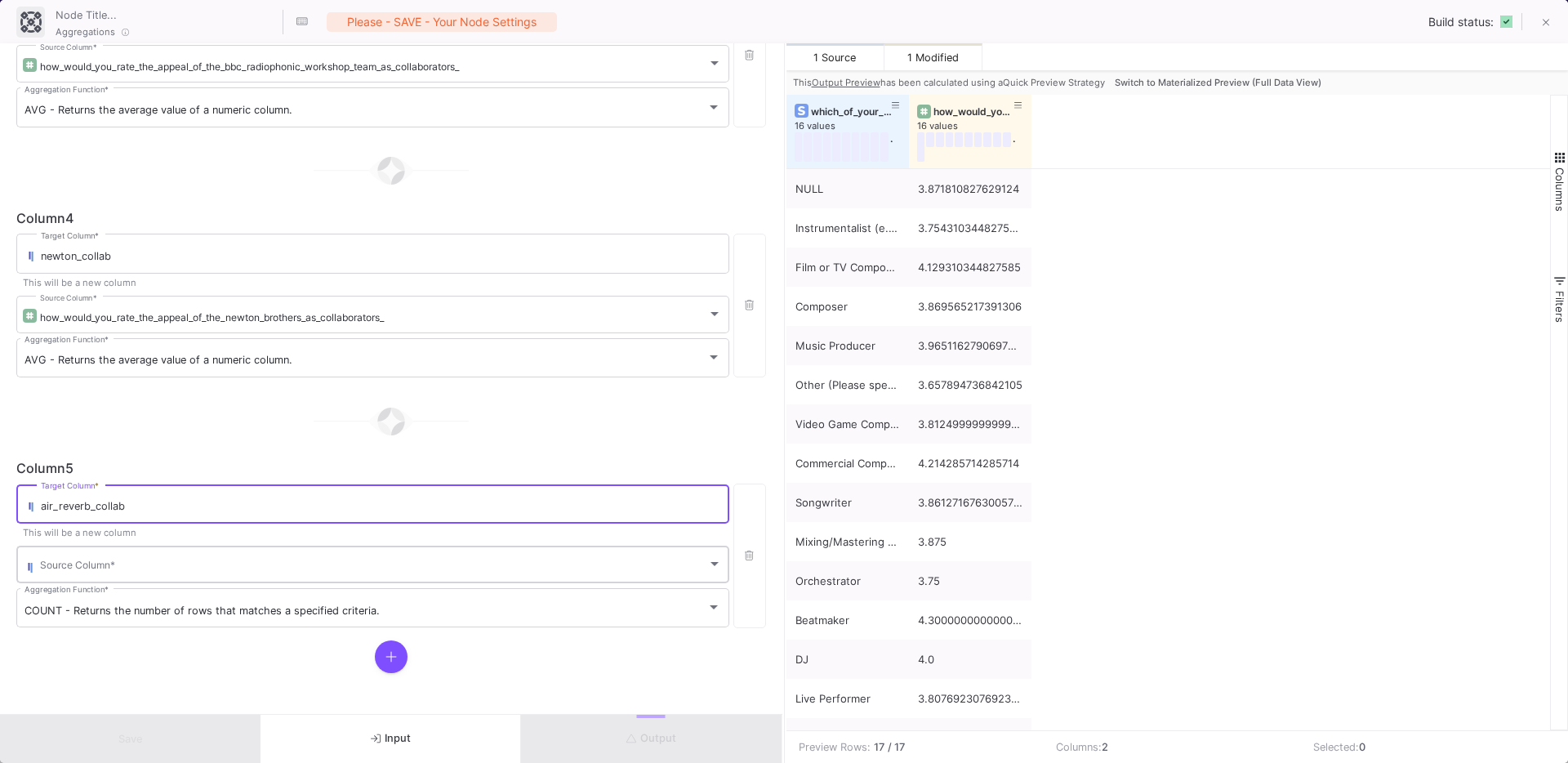
click at [90, 555] on div "Source Column *" at bounding box center [380, 563] width 681 height 40
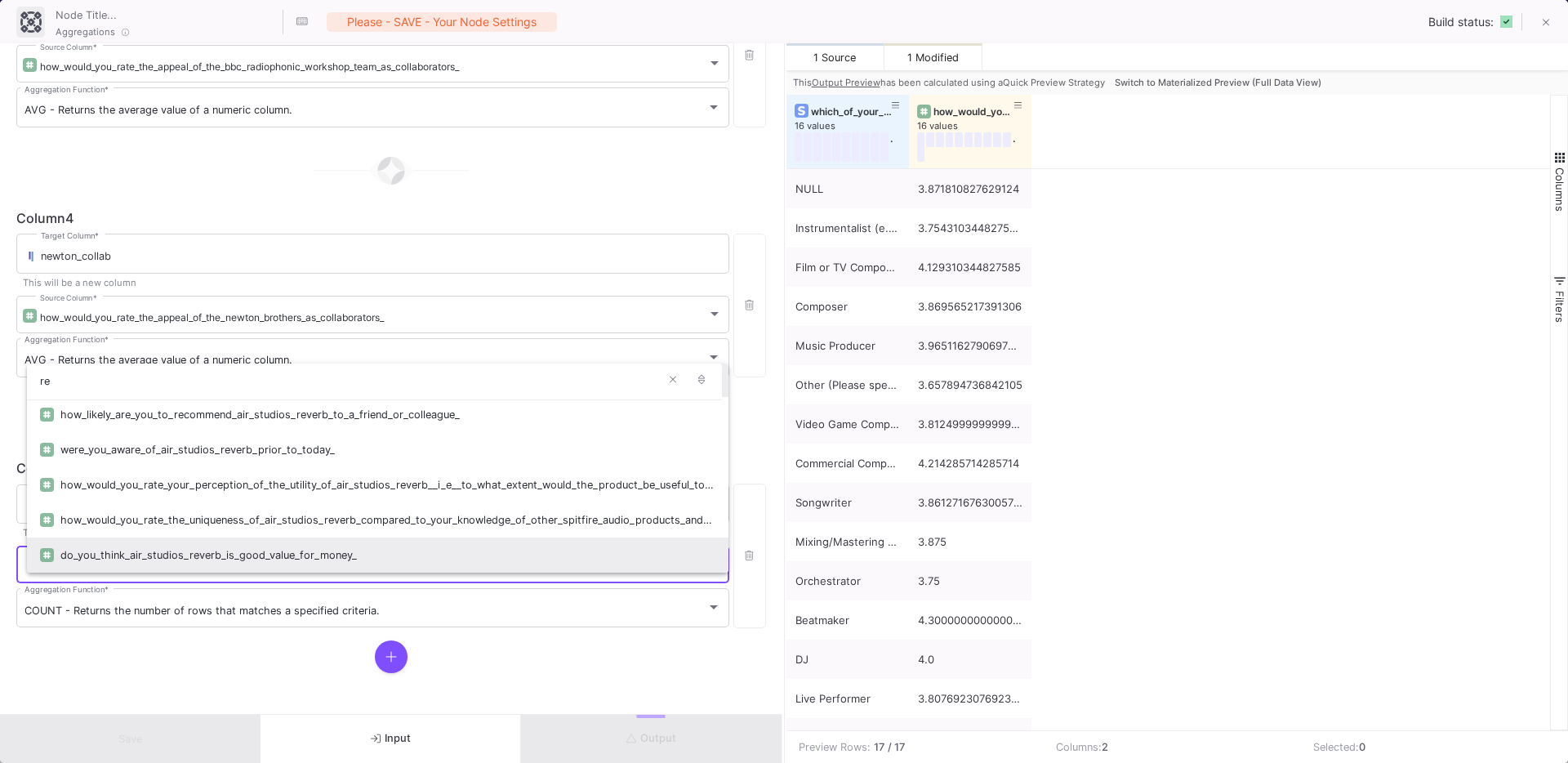
scroll to position [0, 0]
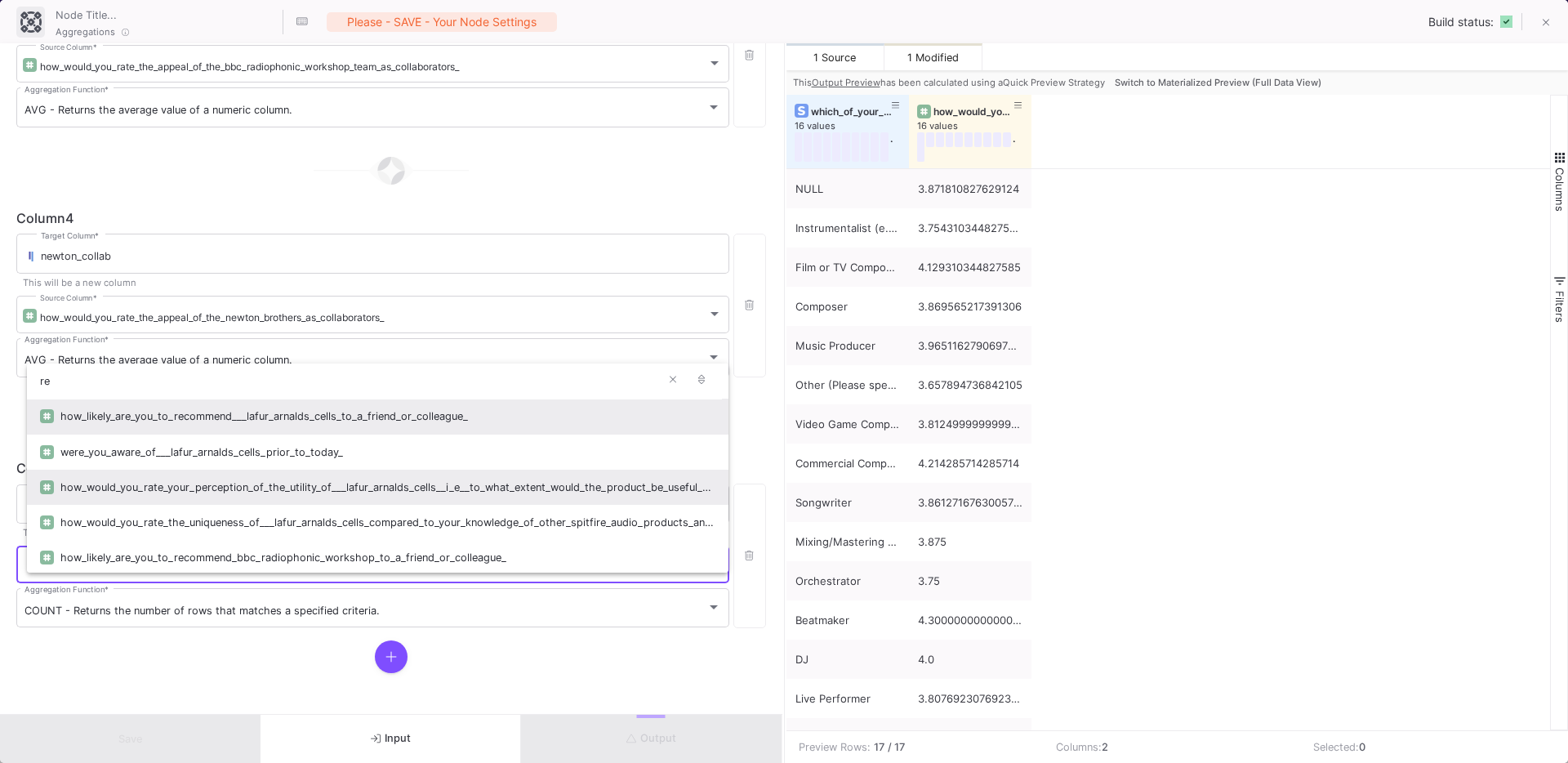
type input "r"
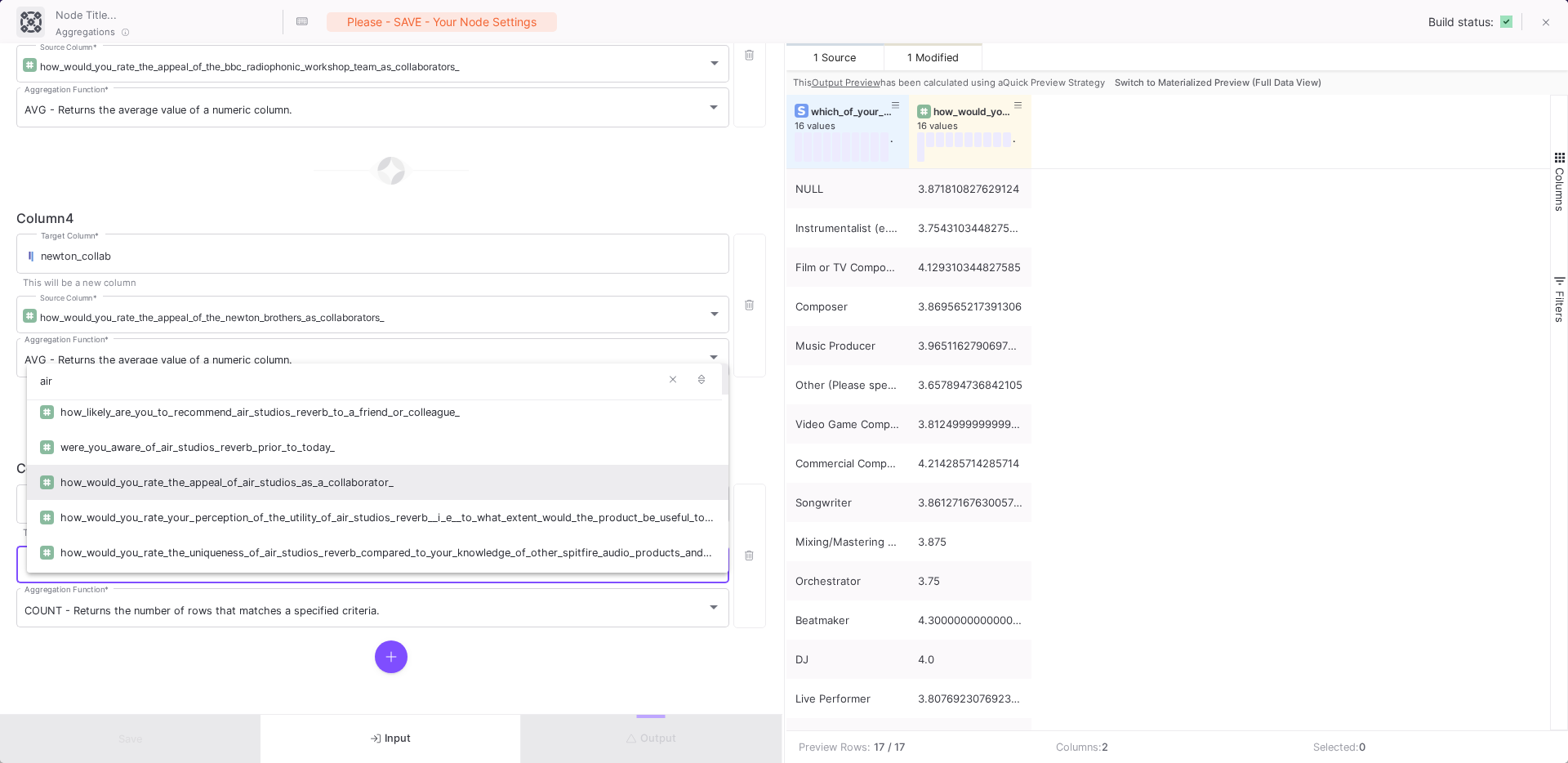
scroll to position [44, 0]
type input "air"
click at [297, 477] on div "how_would_you_rate_the_appeal_of_air_studios_as_a_collaborator_" at bounding box center [388, 478] width 655 height 35
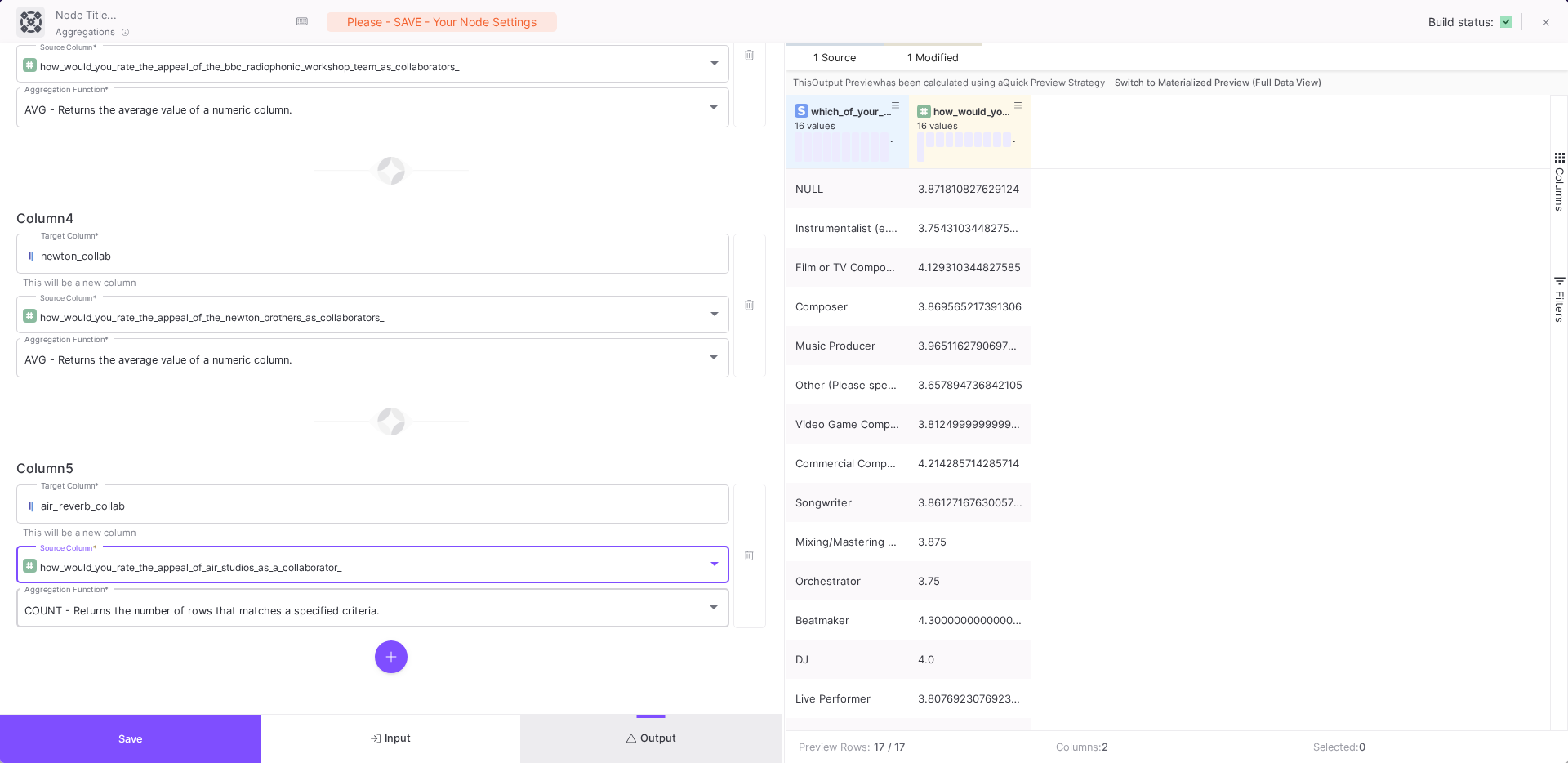
click at [183, 617] on div "COUNT - Returns the number of rows that matches a specified criteria. Aggregati…" at bounding box center [373, 607] width 697 height 43
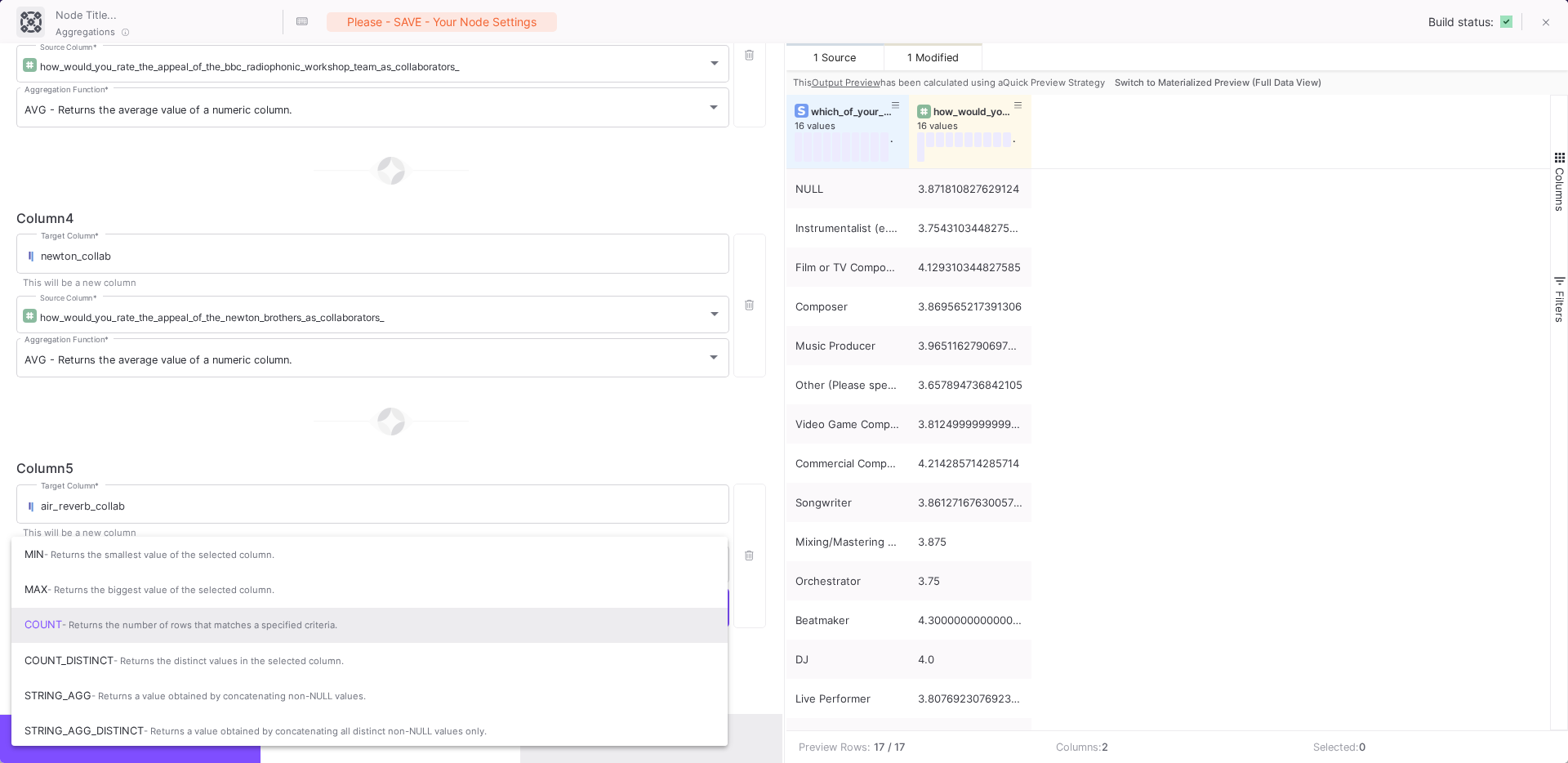
scroll to position [109, 0]
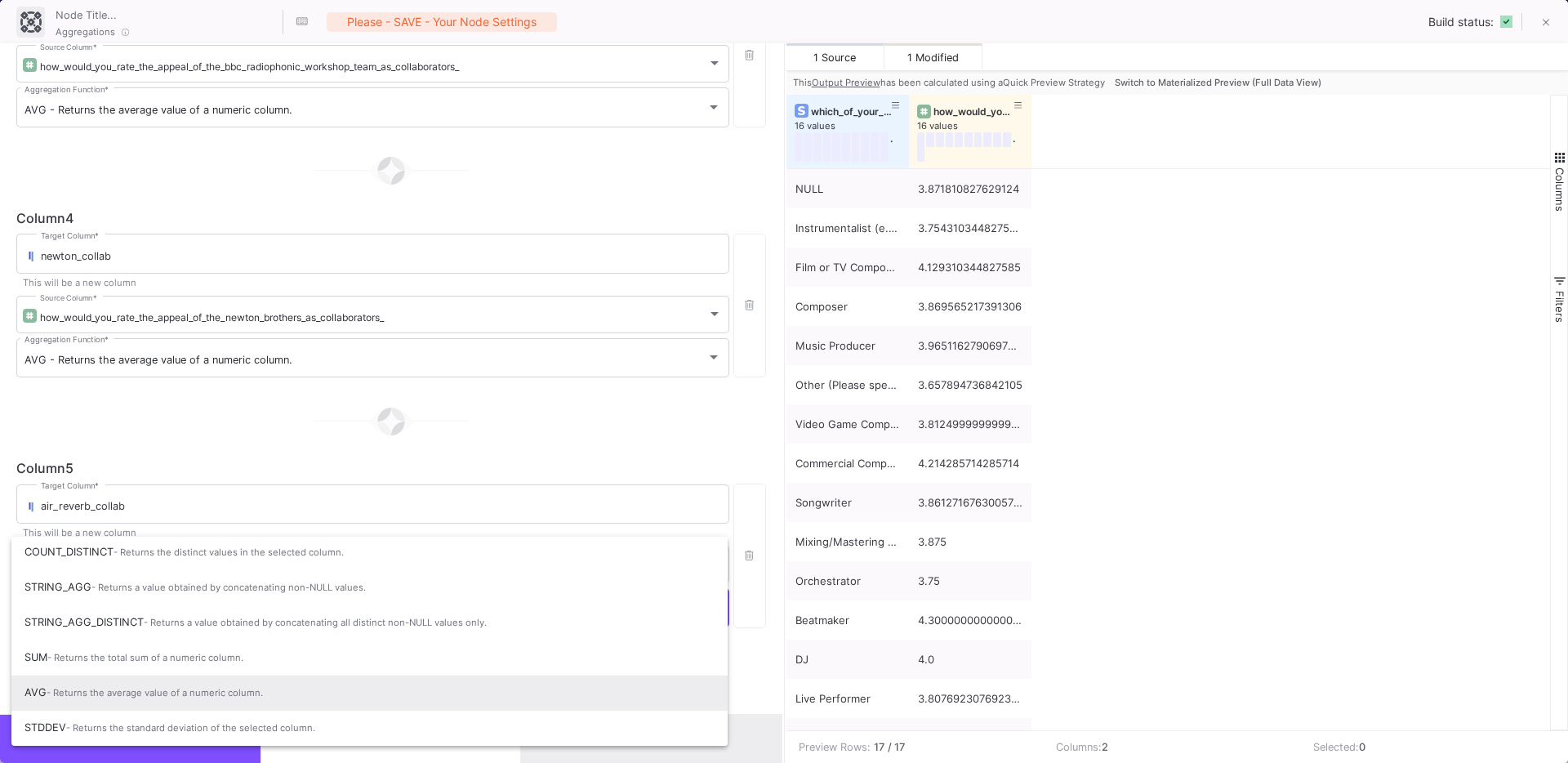
click at [131, 684] on span "AVG - Returns the average value of a numeric column." at bounding box center [369, 692] width 690 height 36
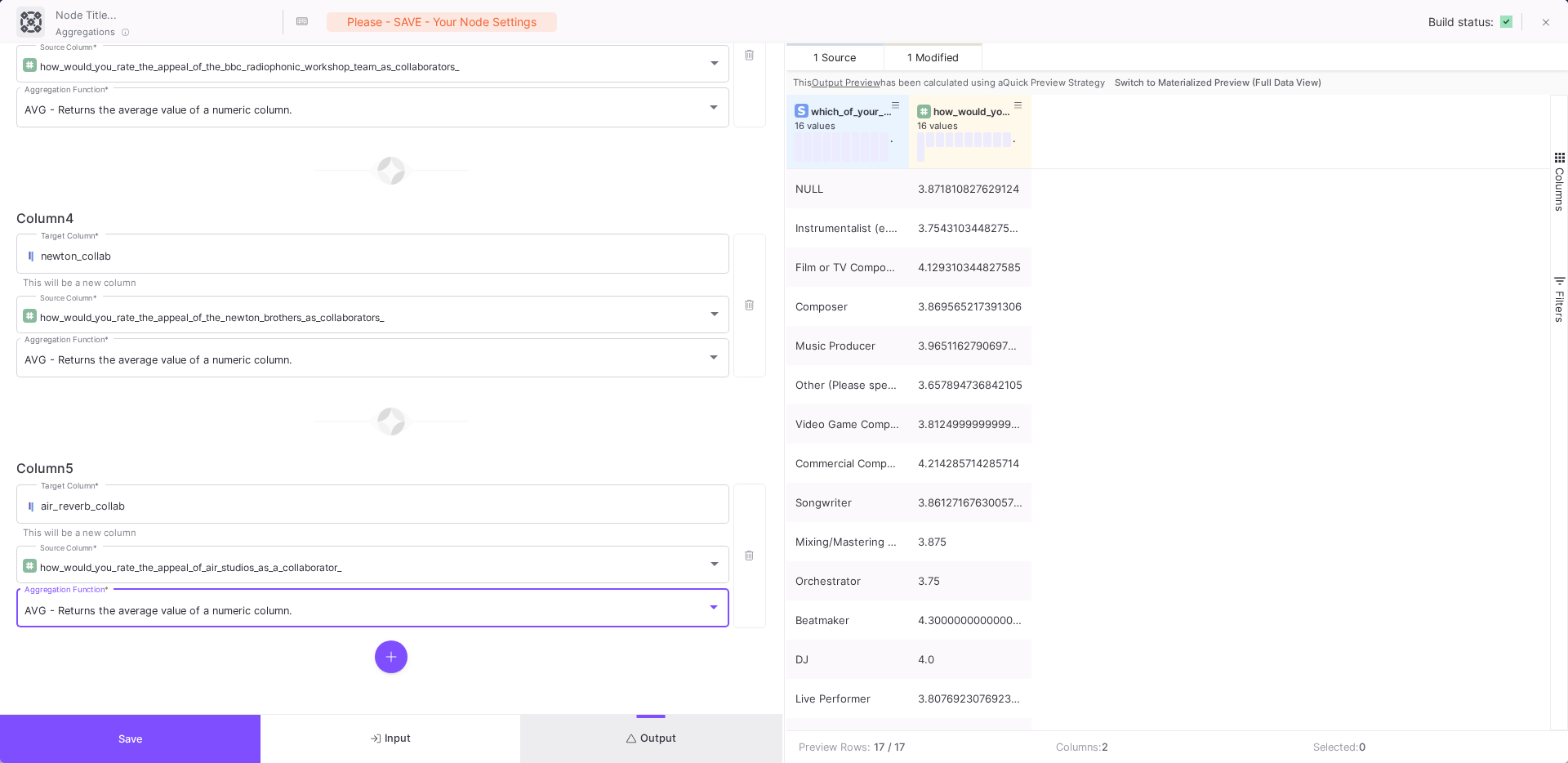
click at [365, 665] on div at bounding box center [391, 657] width 750 height 33
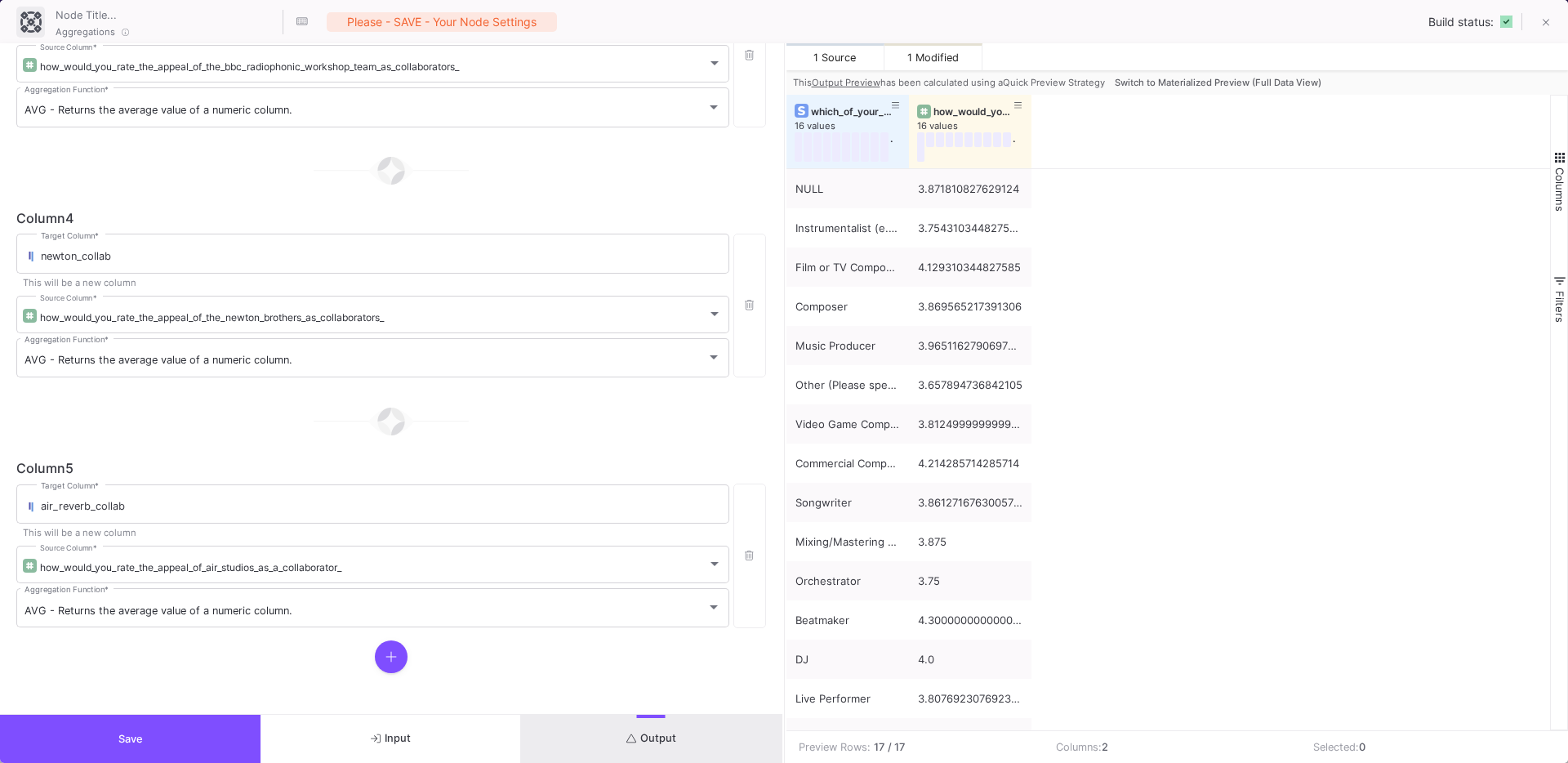
click at [390, 652] on icon at bounding box center [390, 656] width 12 height 13
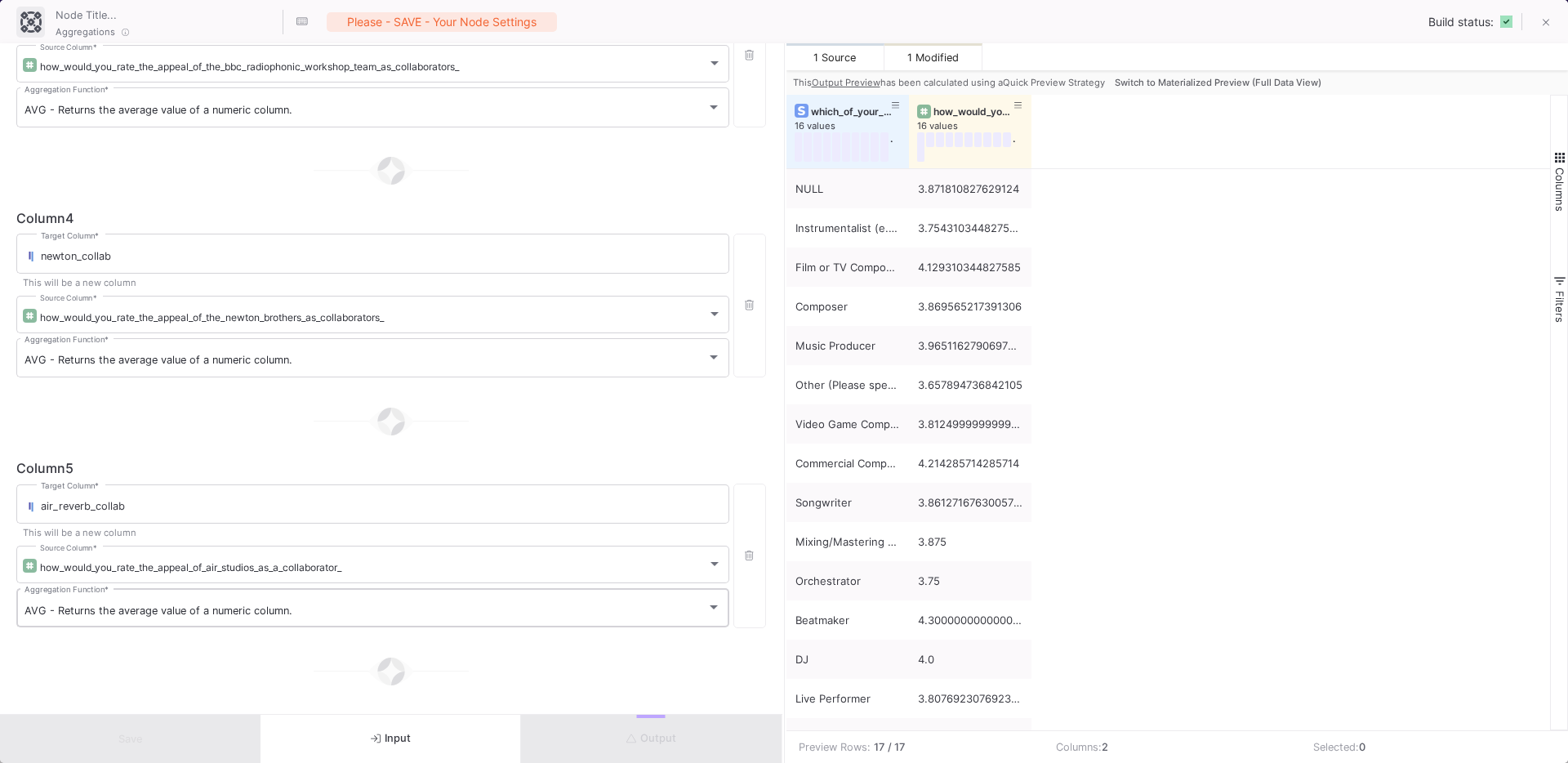
scroll to position [993, 0]
click at [305, 513] on div "Target Column *" at bounding box center [381, 503] width 680 height 43
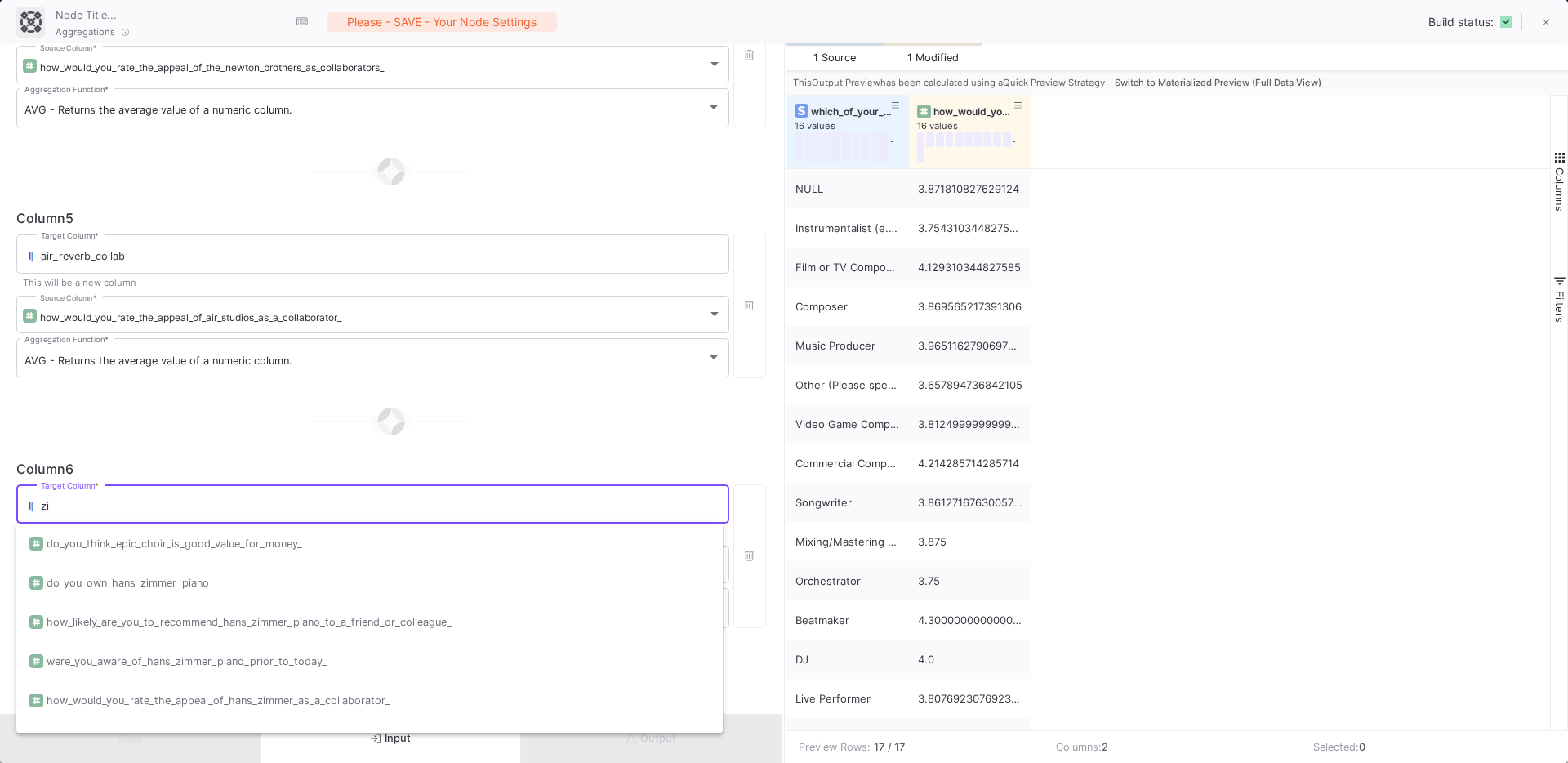
scroll to position [0, 0]
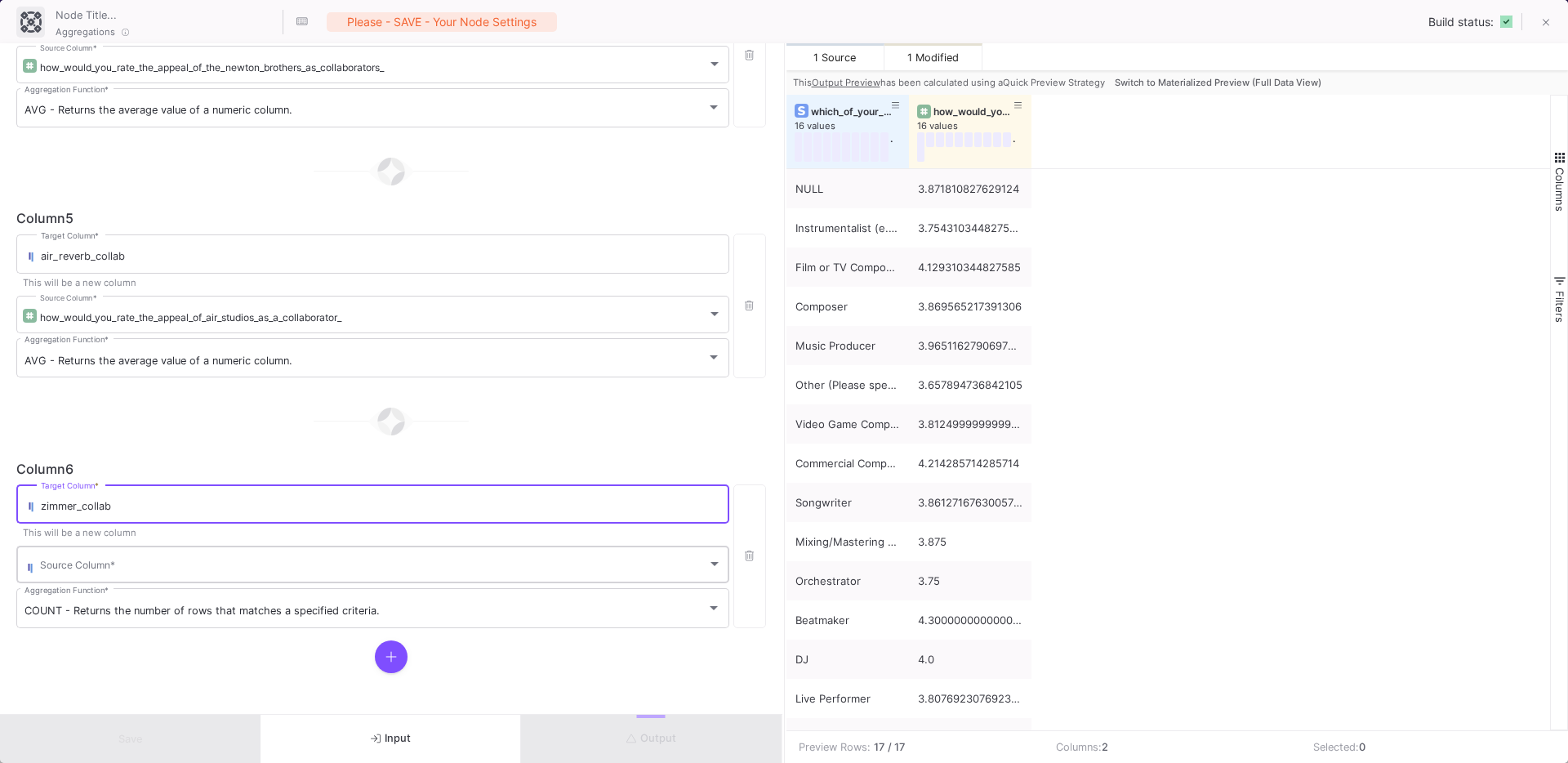
type input "zimmer_collab"
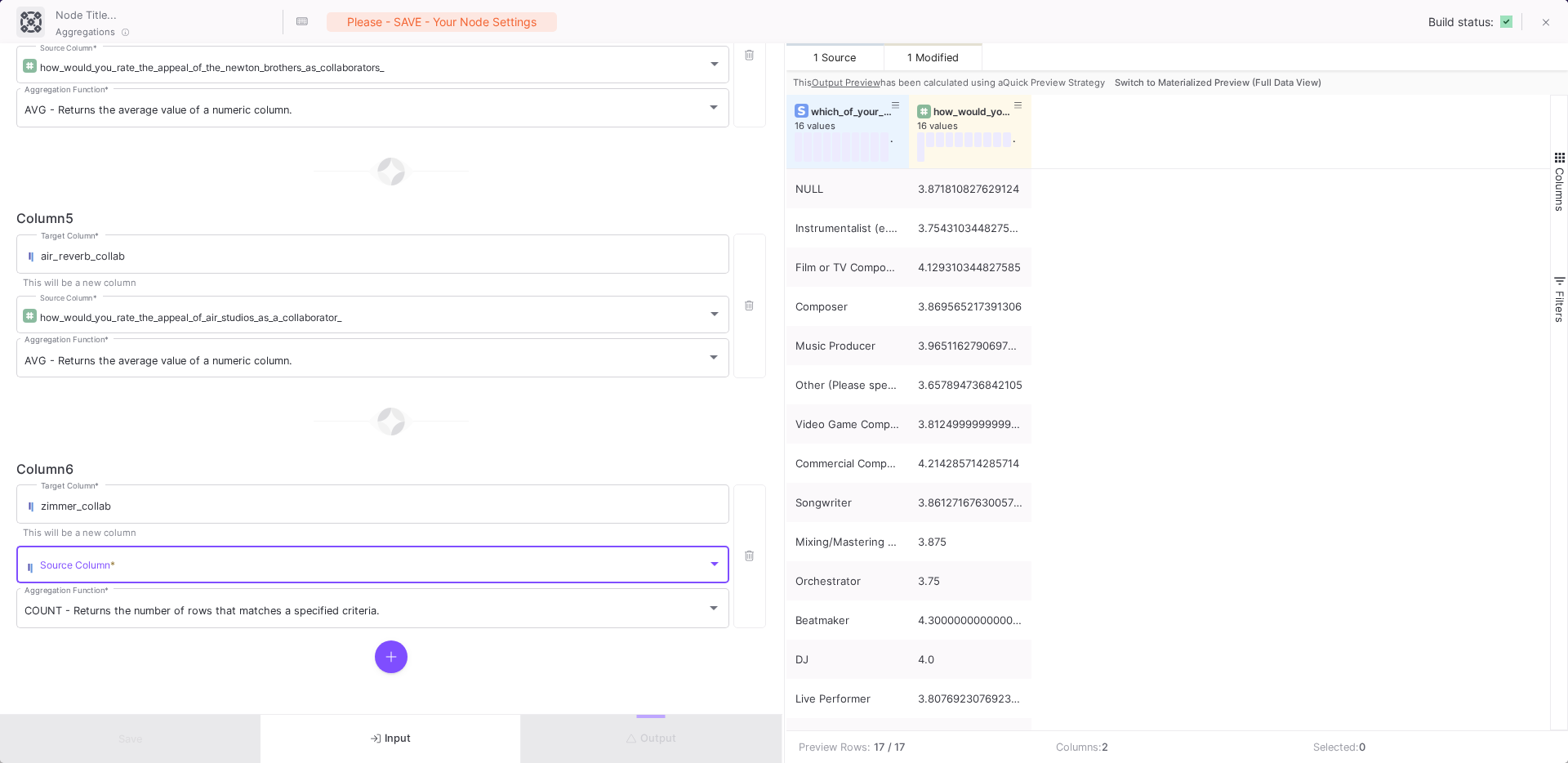
click at [157, 570] on span at bounding box center [373, 567] width 667 height 12
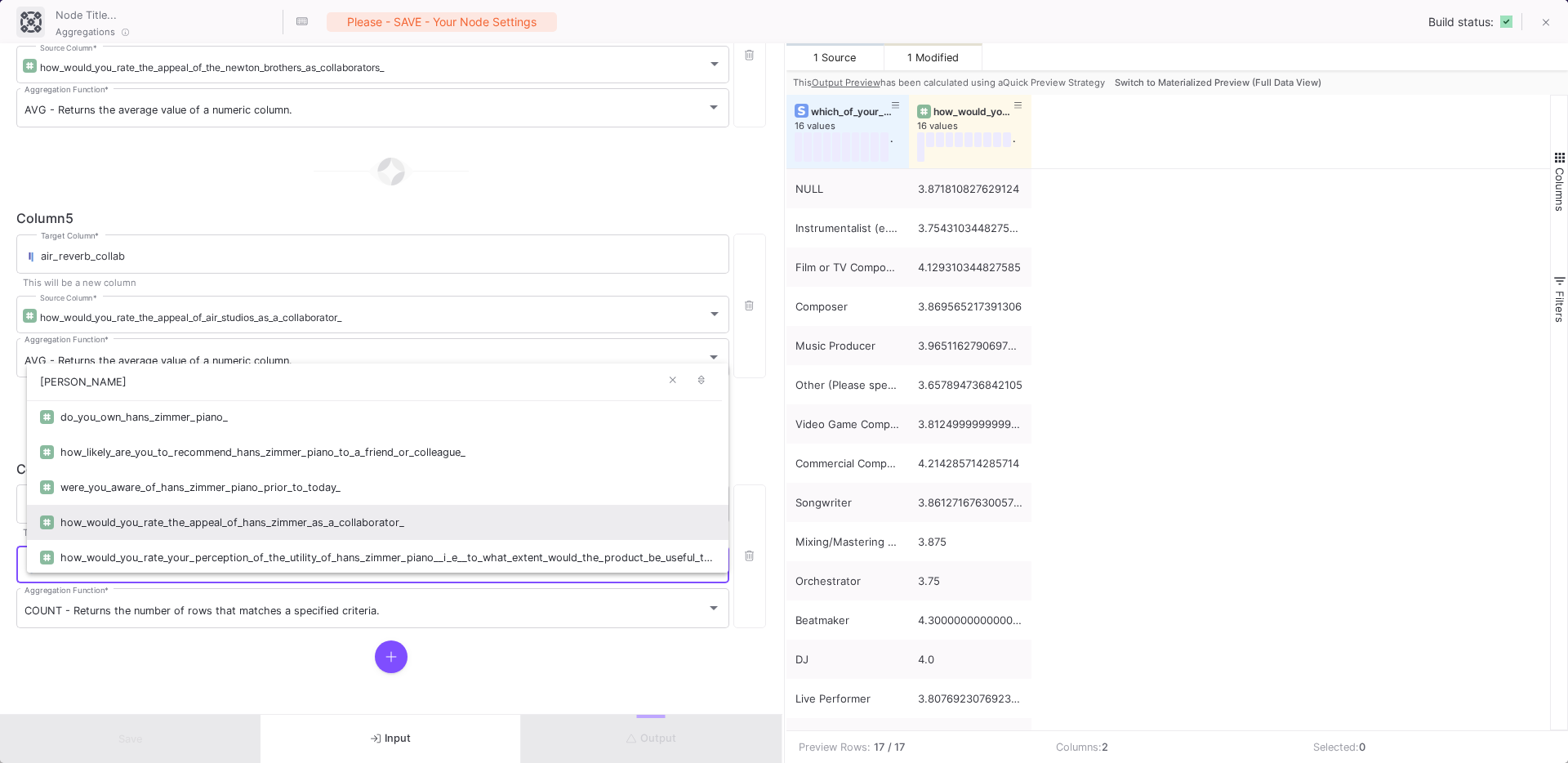
type input "[PERSON_NAME]"
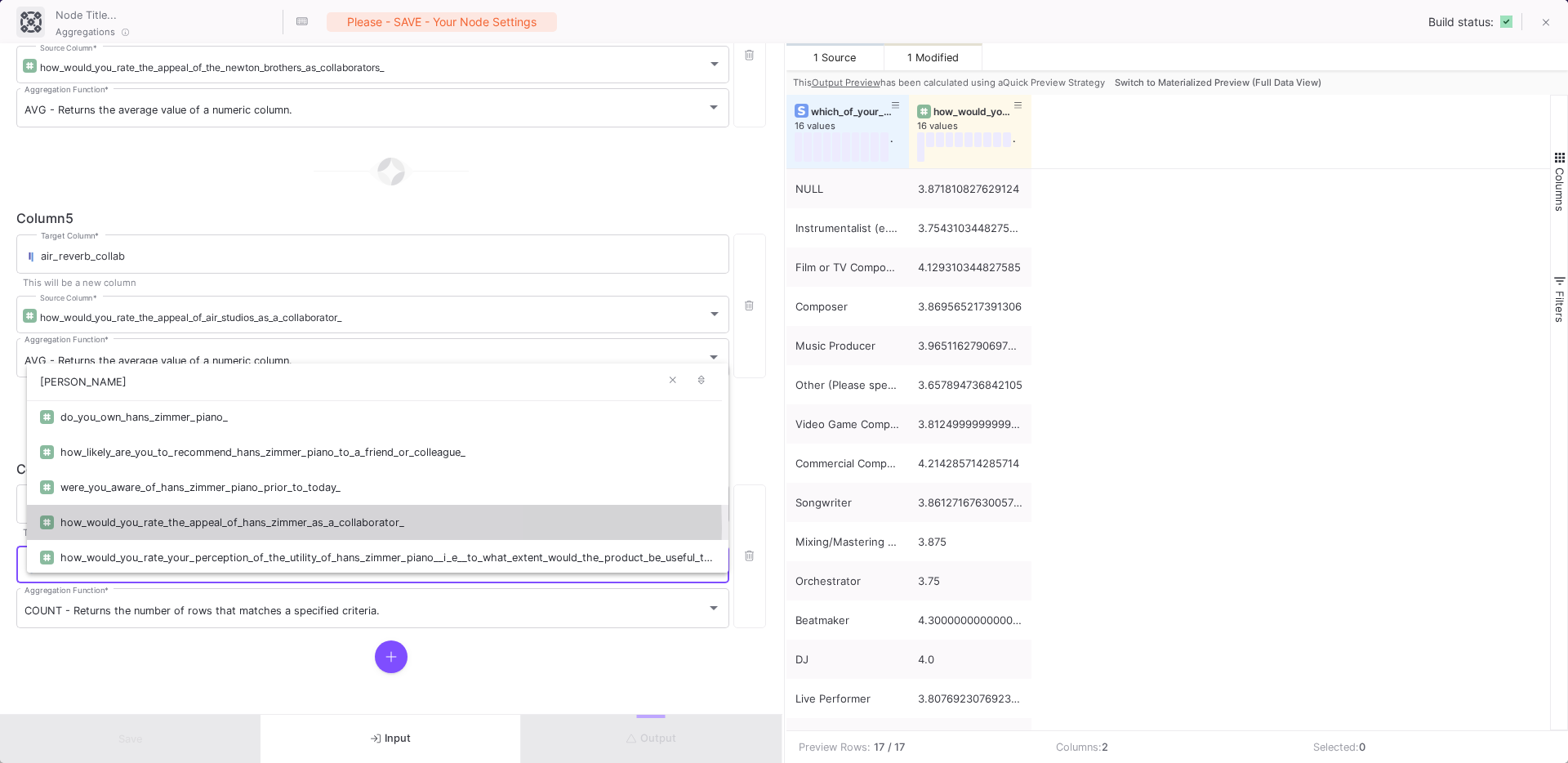
click at [207, 528] on div "how_would_you_rate_the_appeal_of_hans_zimmer_as_a_collaborator_" at bounding box center [388, 522] width 655 height 35
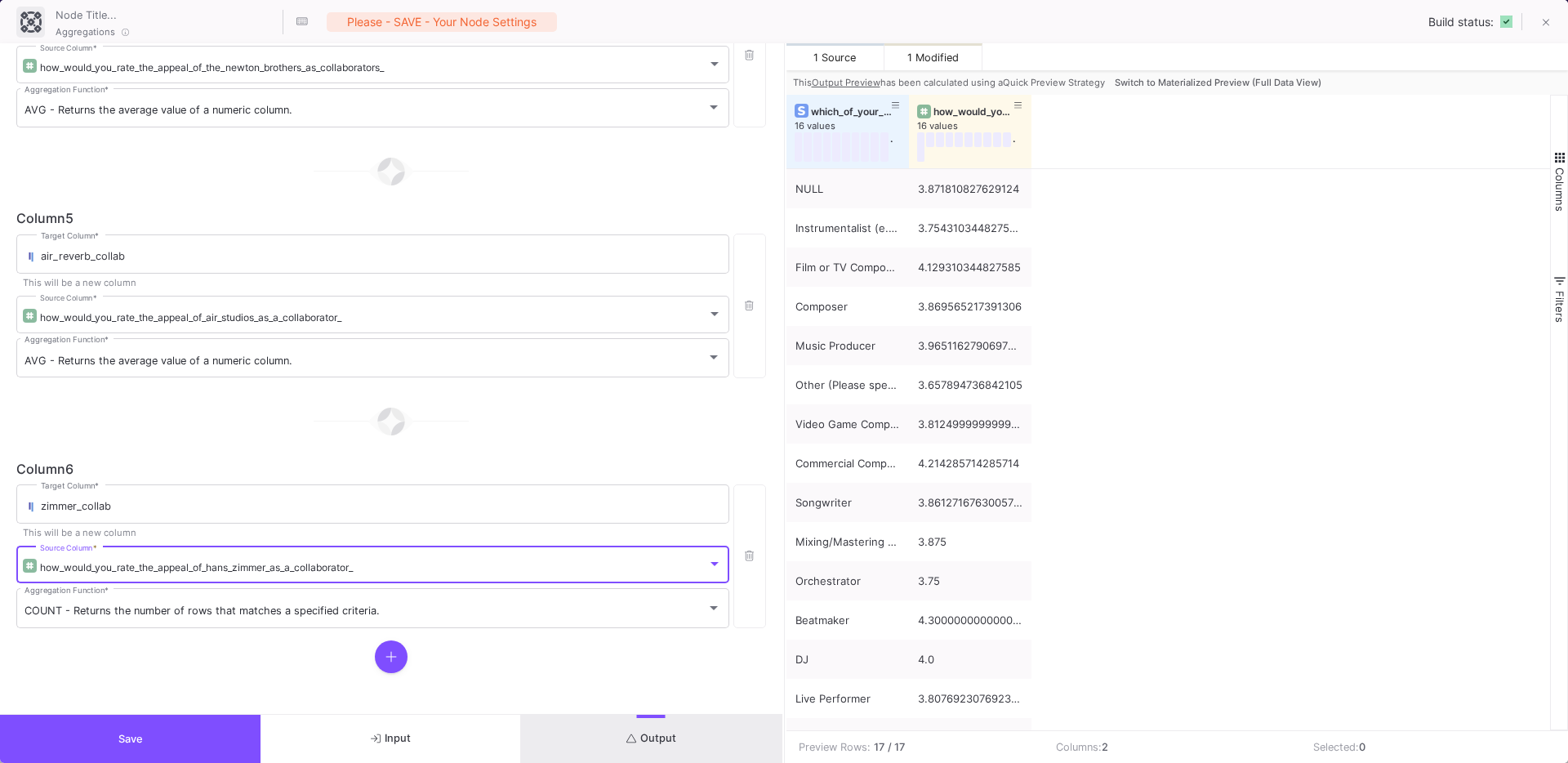
click at [113, 629] on mat-form-field "COUNT - Returns the number of rows that matches a specified criteria. Aggregati…" at bounding box center [372, 608] width 712 height 45
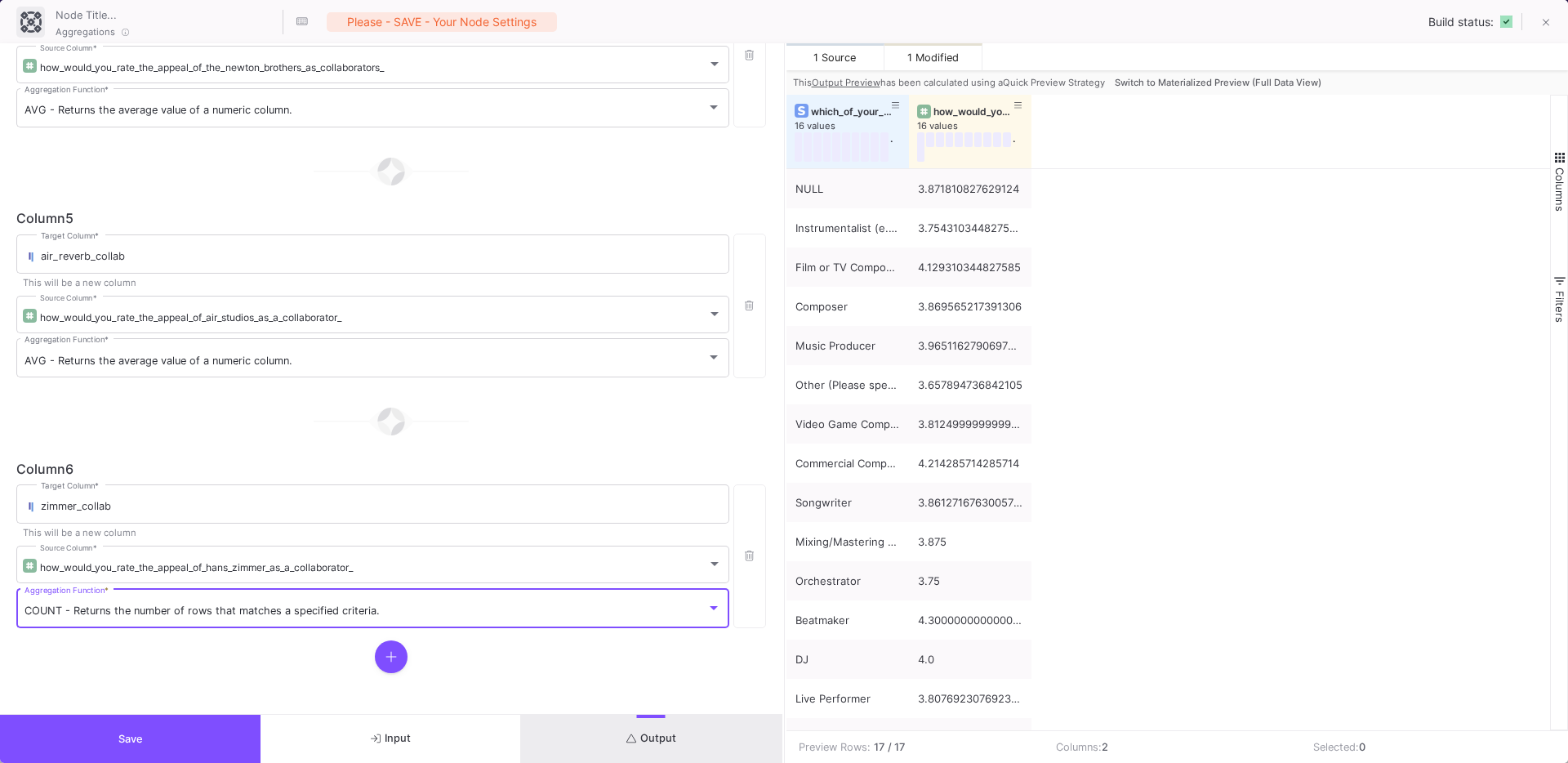
click at [136, 610] on span "COUNT - Returns the number of rows that matches a specified criteria." at bounding box center [202, 610] width 355 height 12
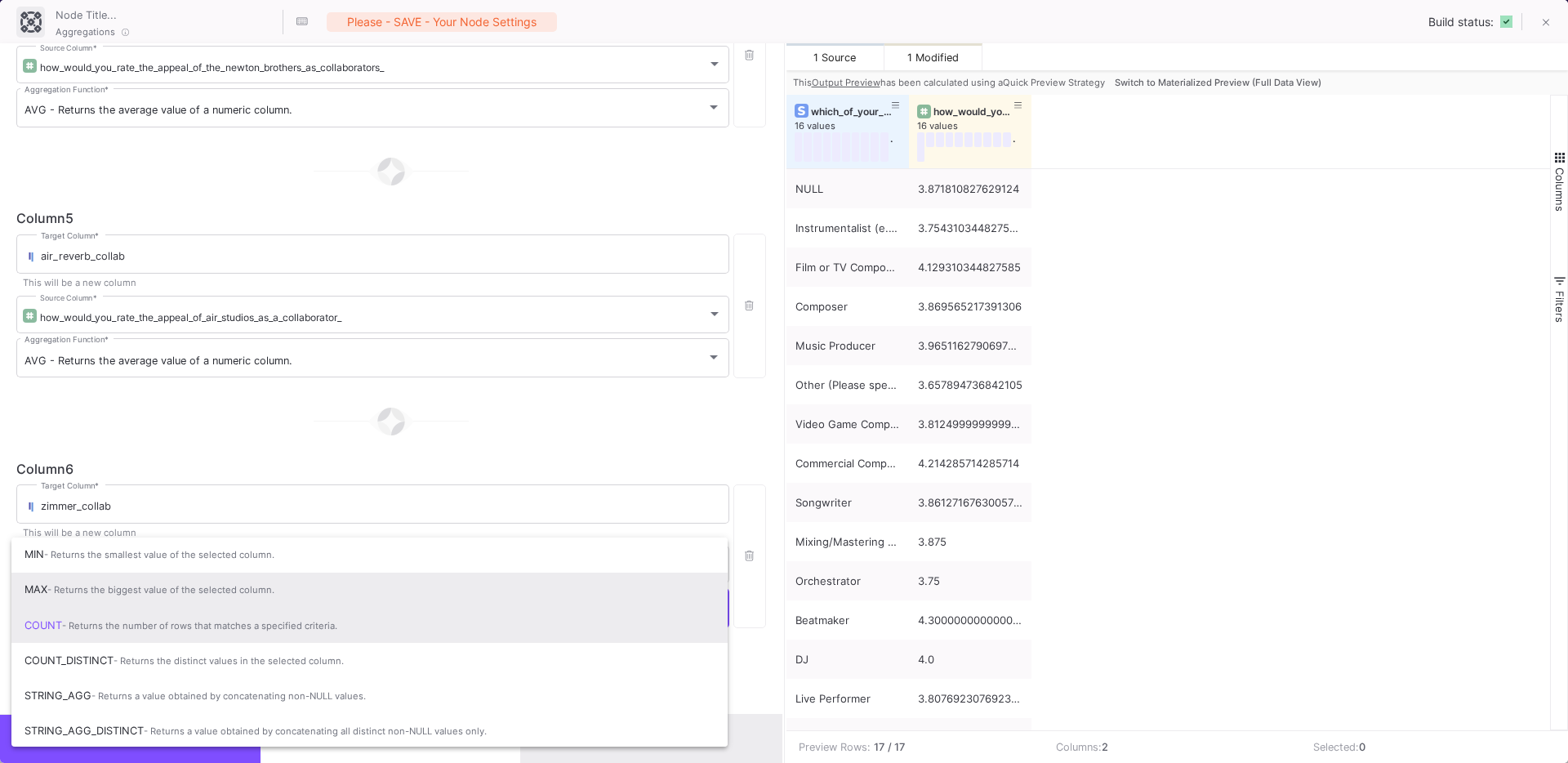
scroll to position [108, 0]
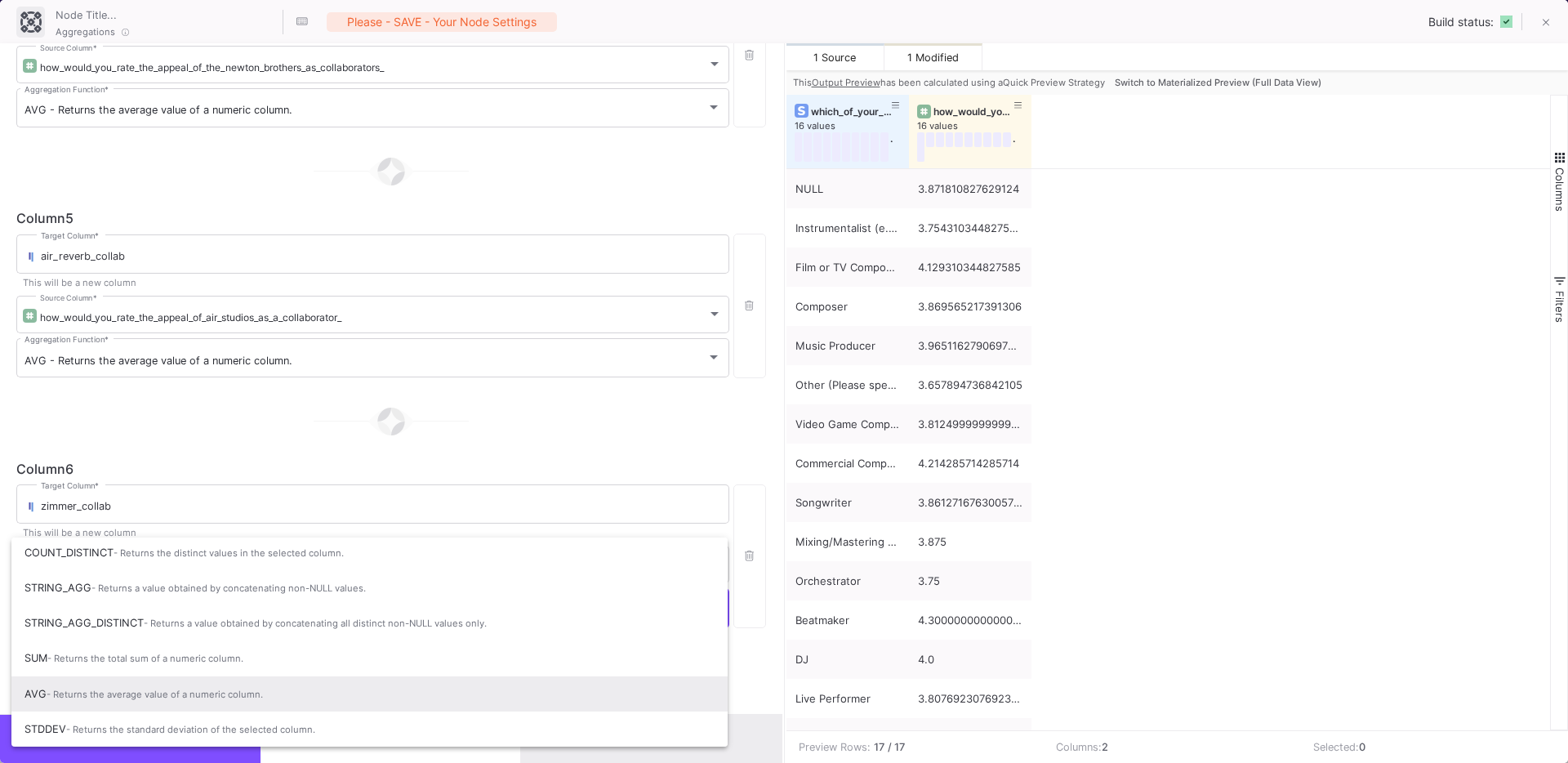
click at [96, 689] on span "- Returns the average value of a numeric column." at bounding box center [154, 695] width 216 height 12
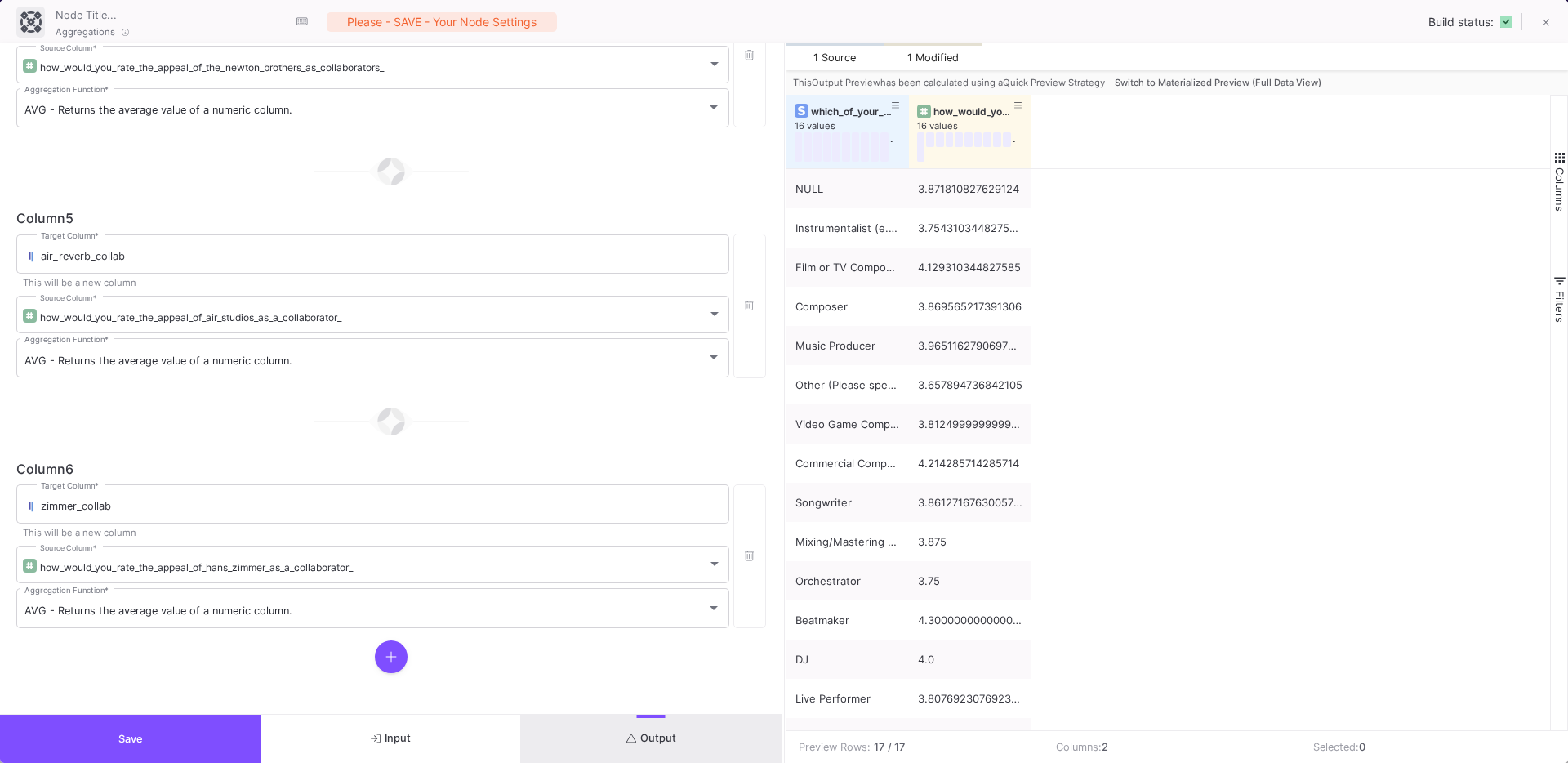
click at [171, 674] on form "Group By which_of_your_selections_do_you_identify_most_strongly_with____select_…" at bounding box center [390, 378] width 782 height 671
click at [395, 645] on button at bounding box center [391, 657] width 33 height 33
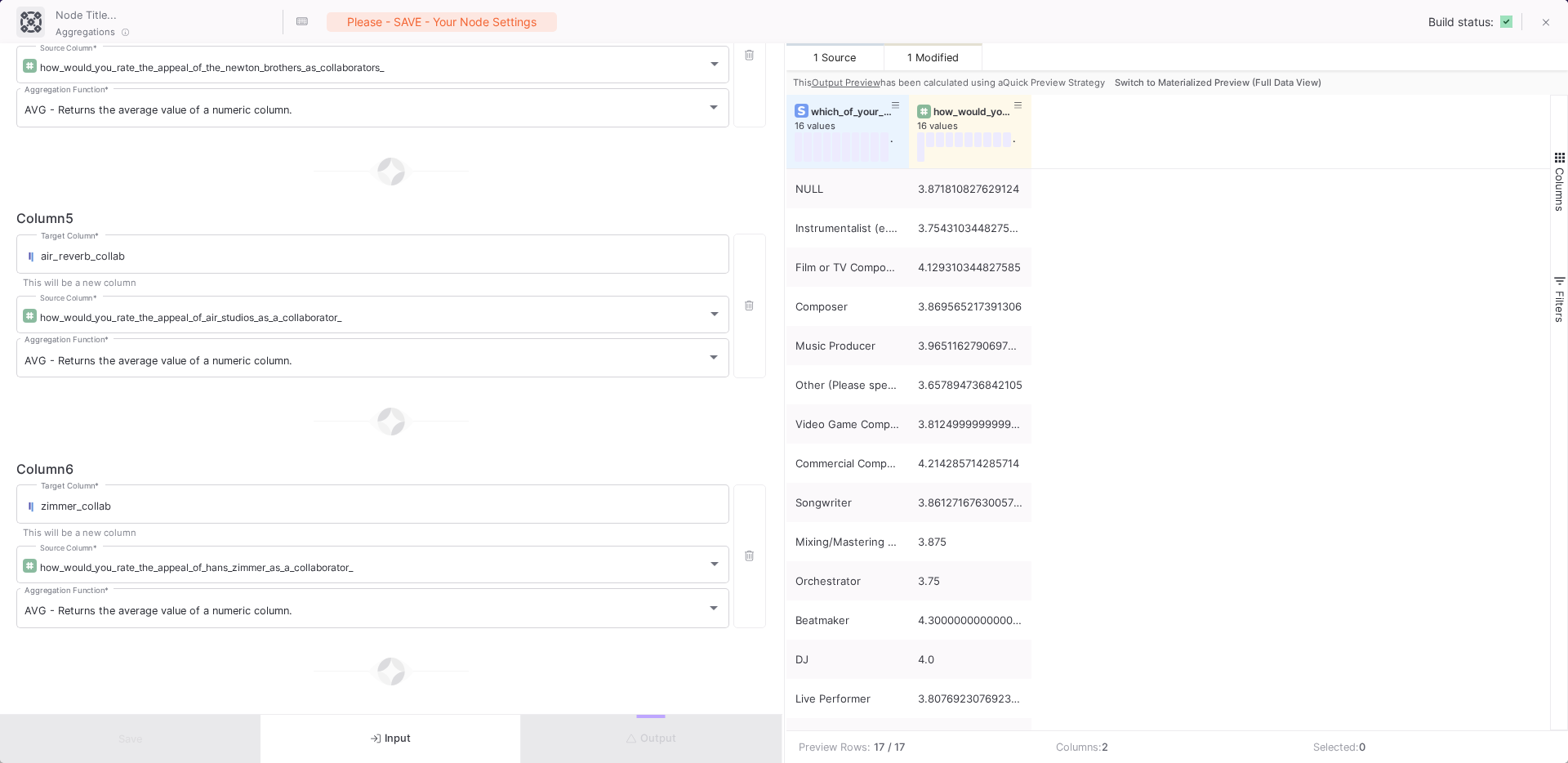
scroll to position [1242, 0]
click at [176, 517] on div "Target Column *" at bounding box center [381, 503] width 680 height 43
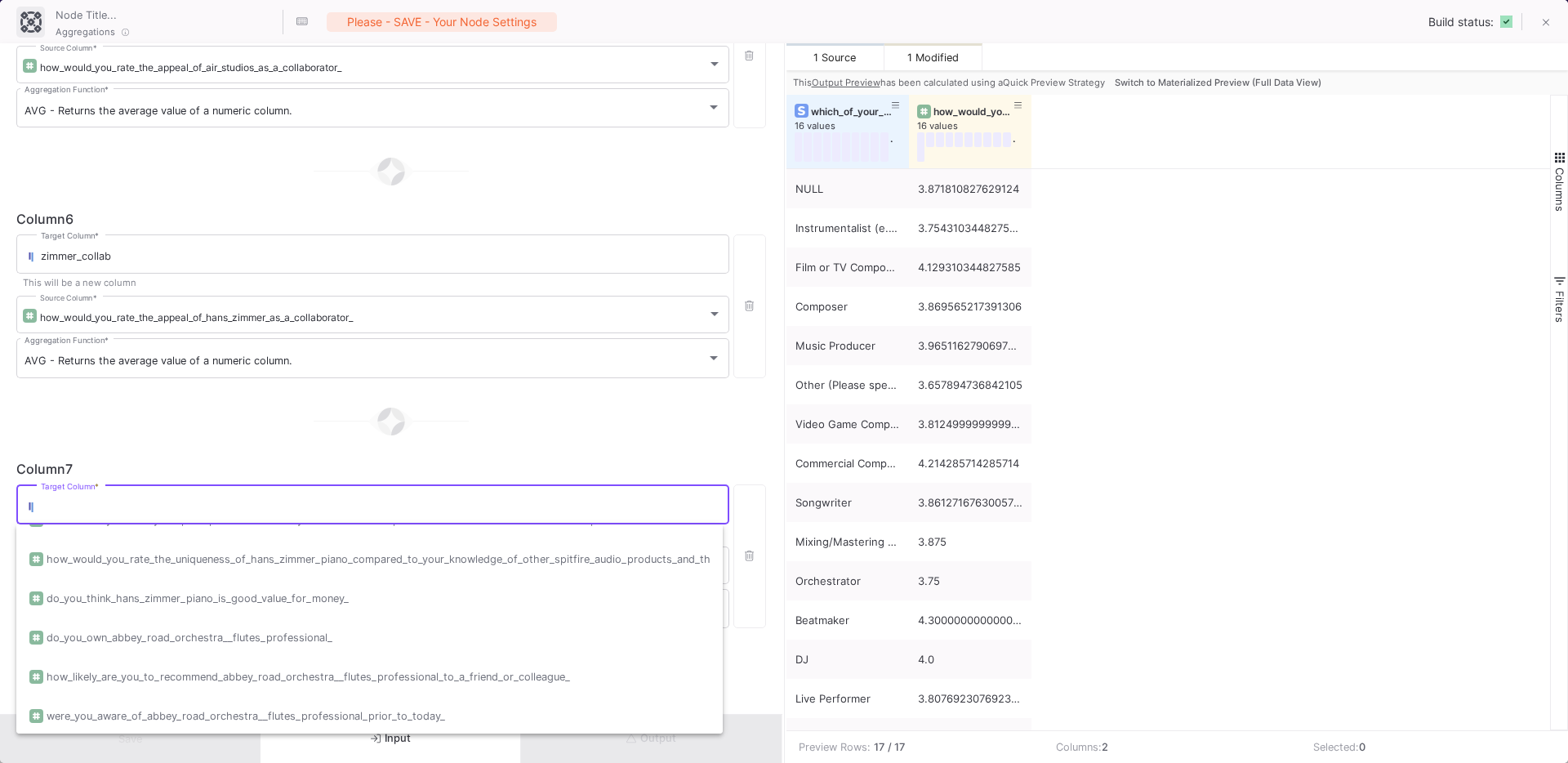
scroll to position [1708, 0]
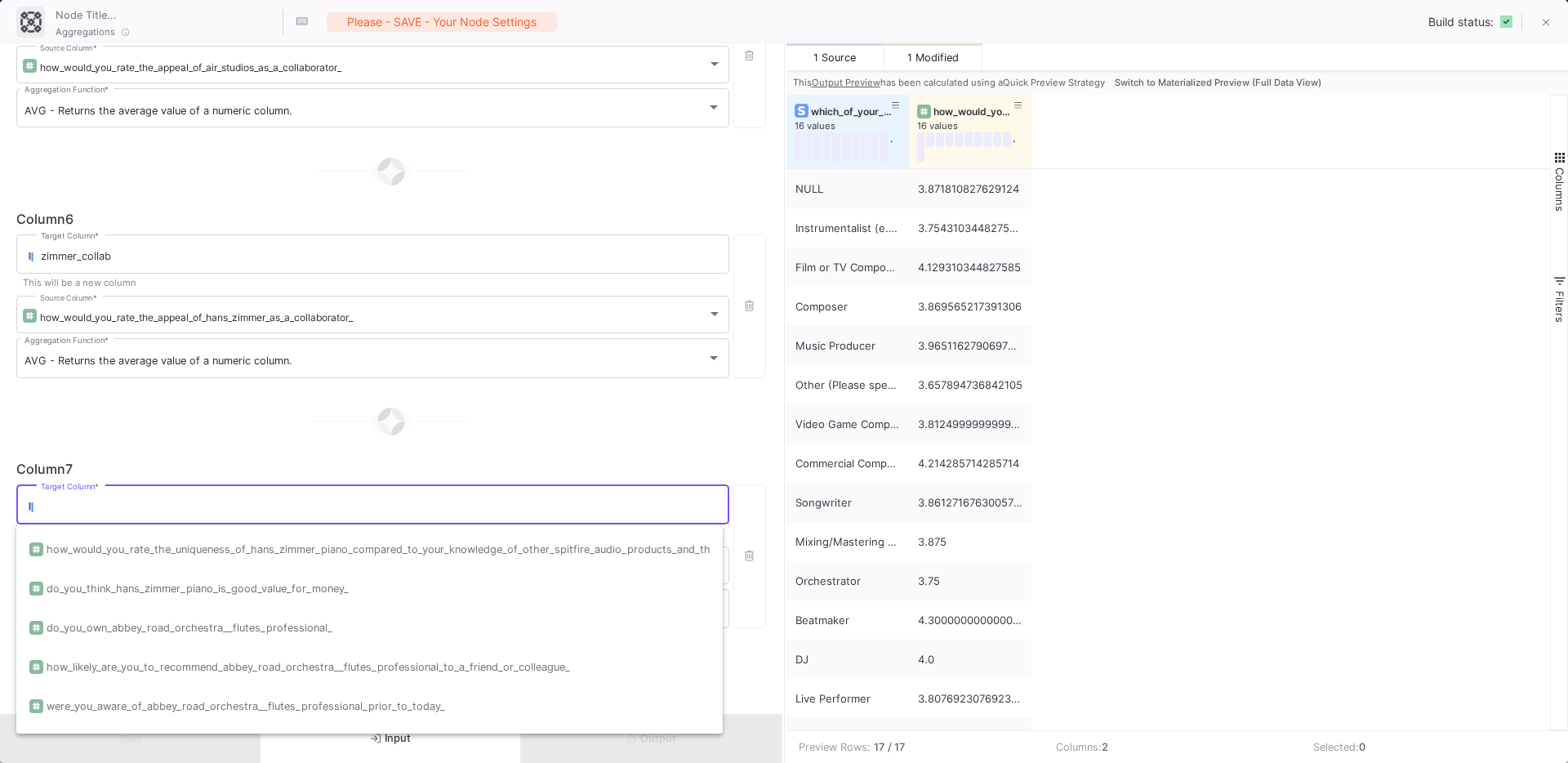
click at [161, 504] on input "Target Column *" at bounding box center [381, 507] width 680 height 13
type input "A"
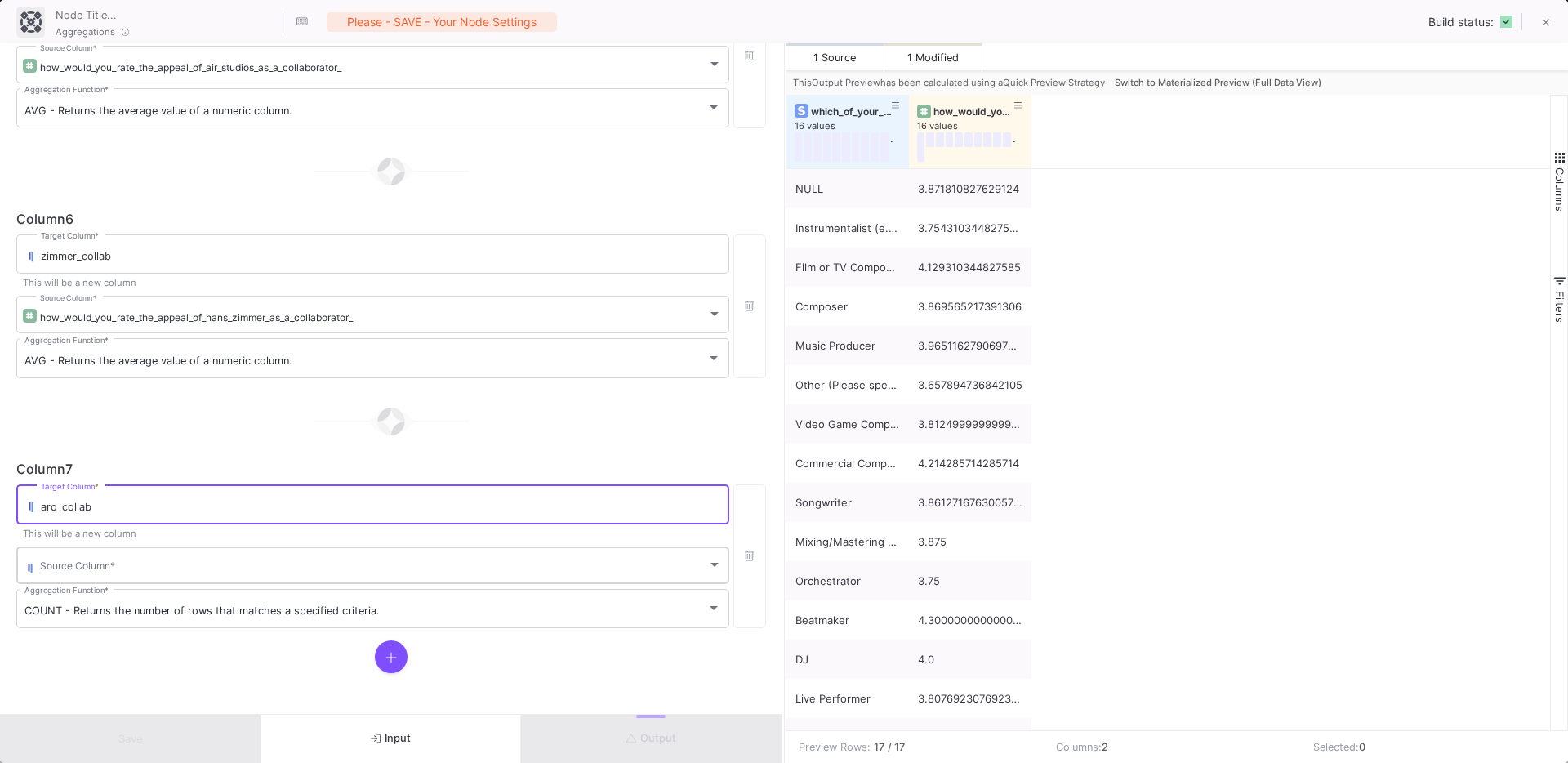
type input "aro_collab"
click at [129, 565] on span at bounding box center [373, 568] width 667 height 12
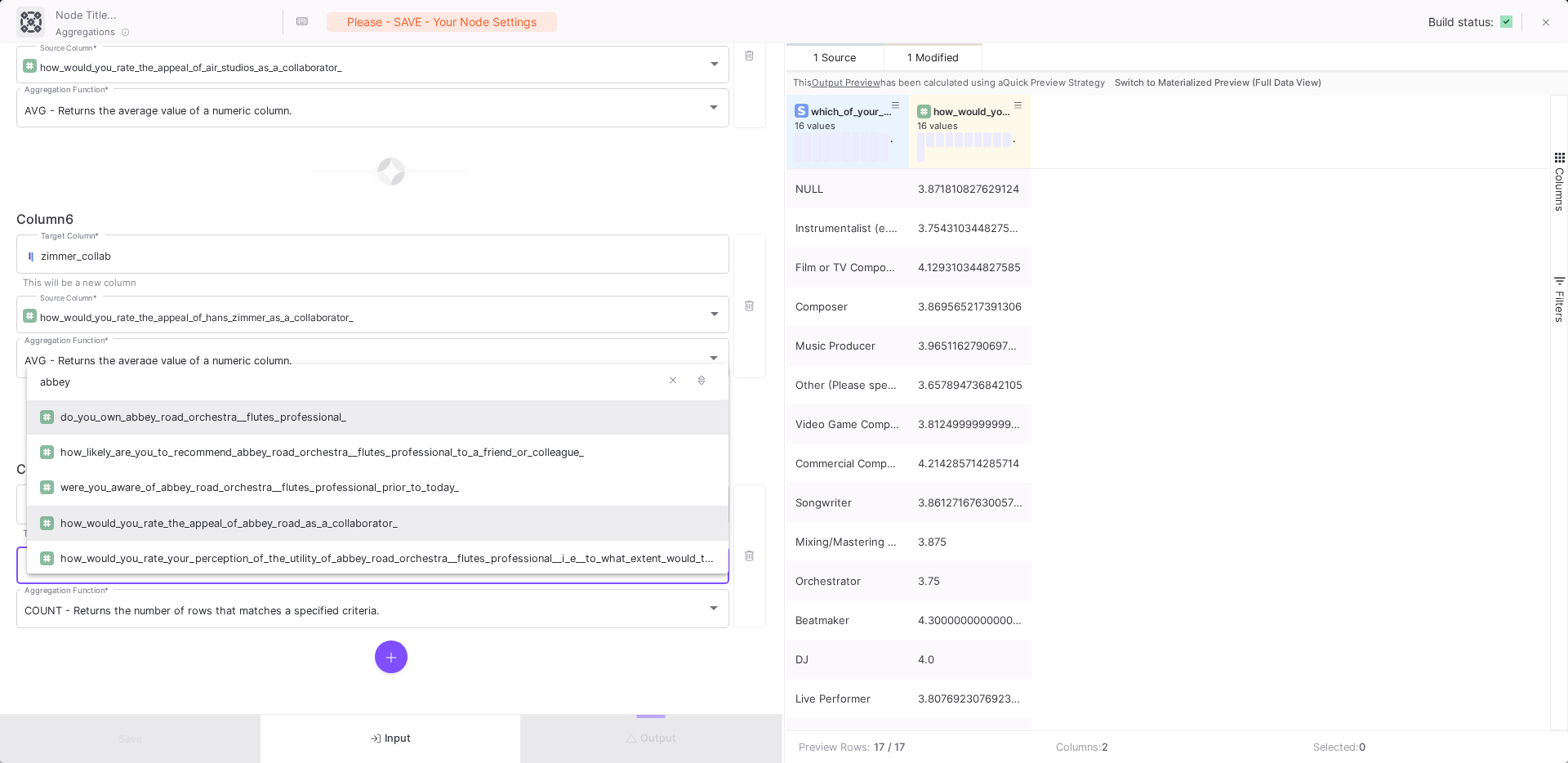
type input "abbey"
click at [250, 521] on div "how_would_you_rate_the_appeal_of_abbey_road_as_a_collaborator_" at bounding box center [388, 523] width 655 height 35
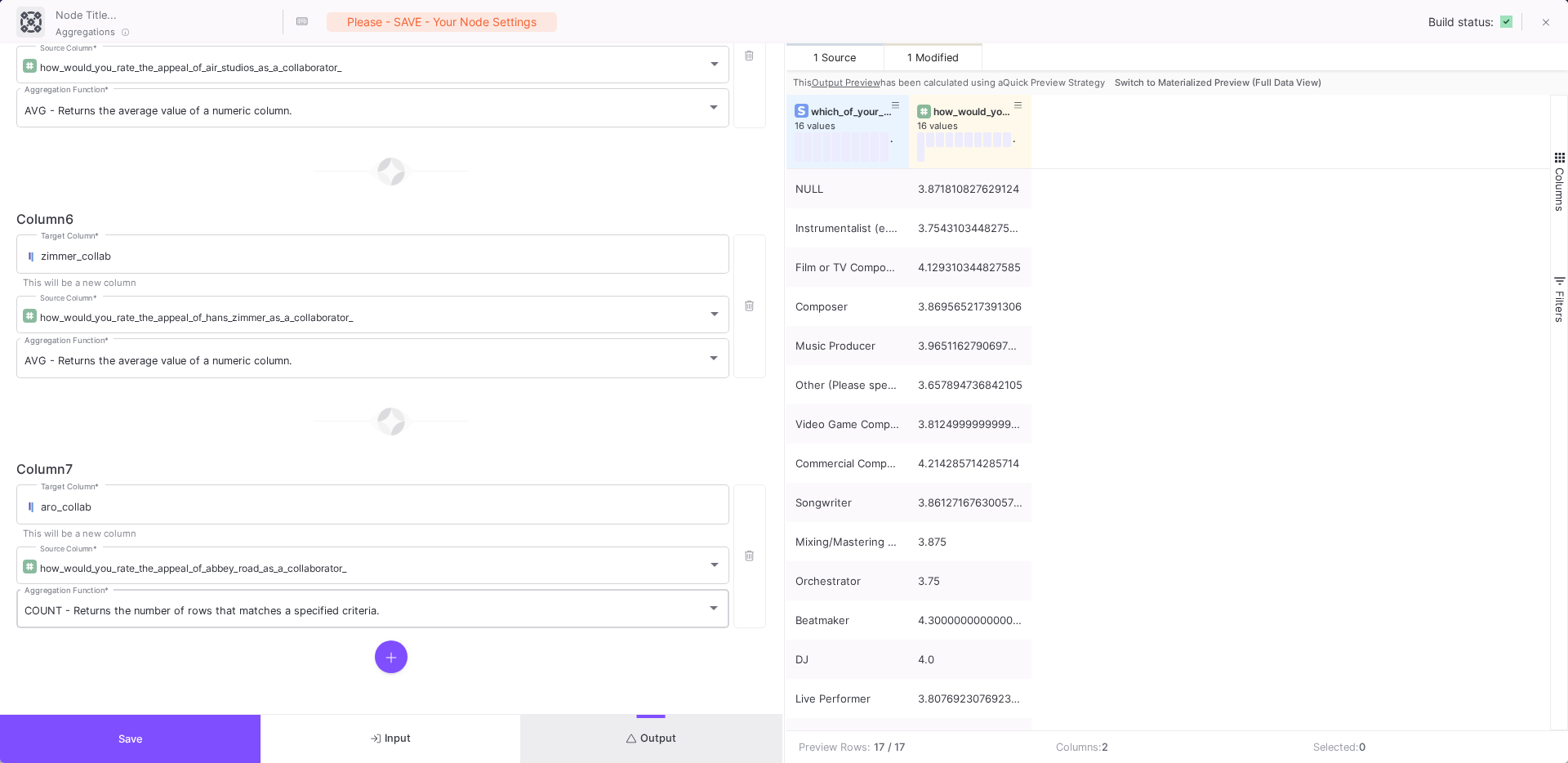
click at [108, 627] on div "COUNT - Returns the number of rows that matches a specified criteria. Aggregati…" at bounding box center [373, 608] width 697 height 43
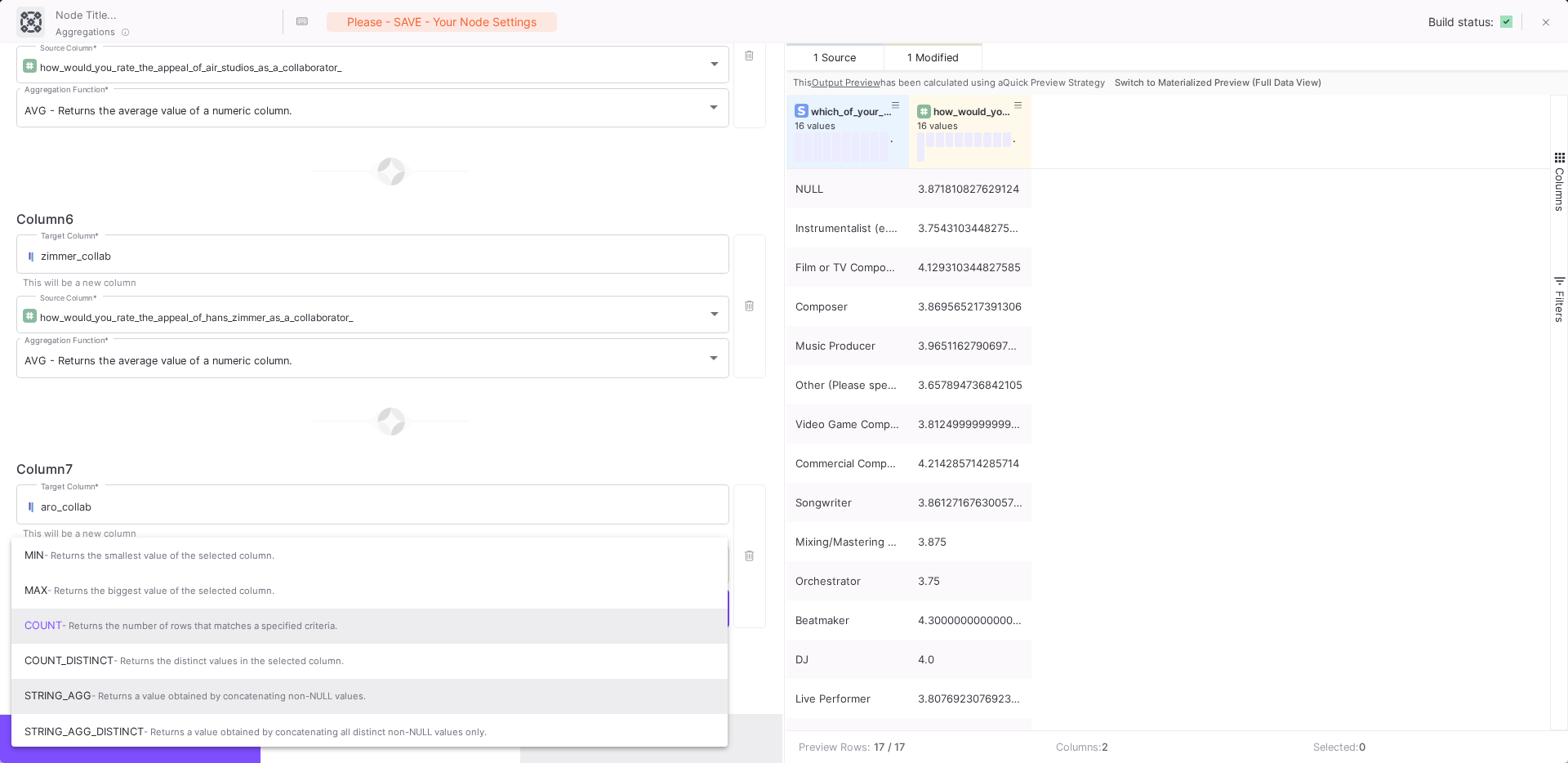
scroll to position [109, 0]
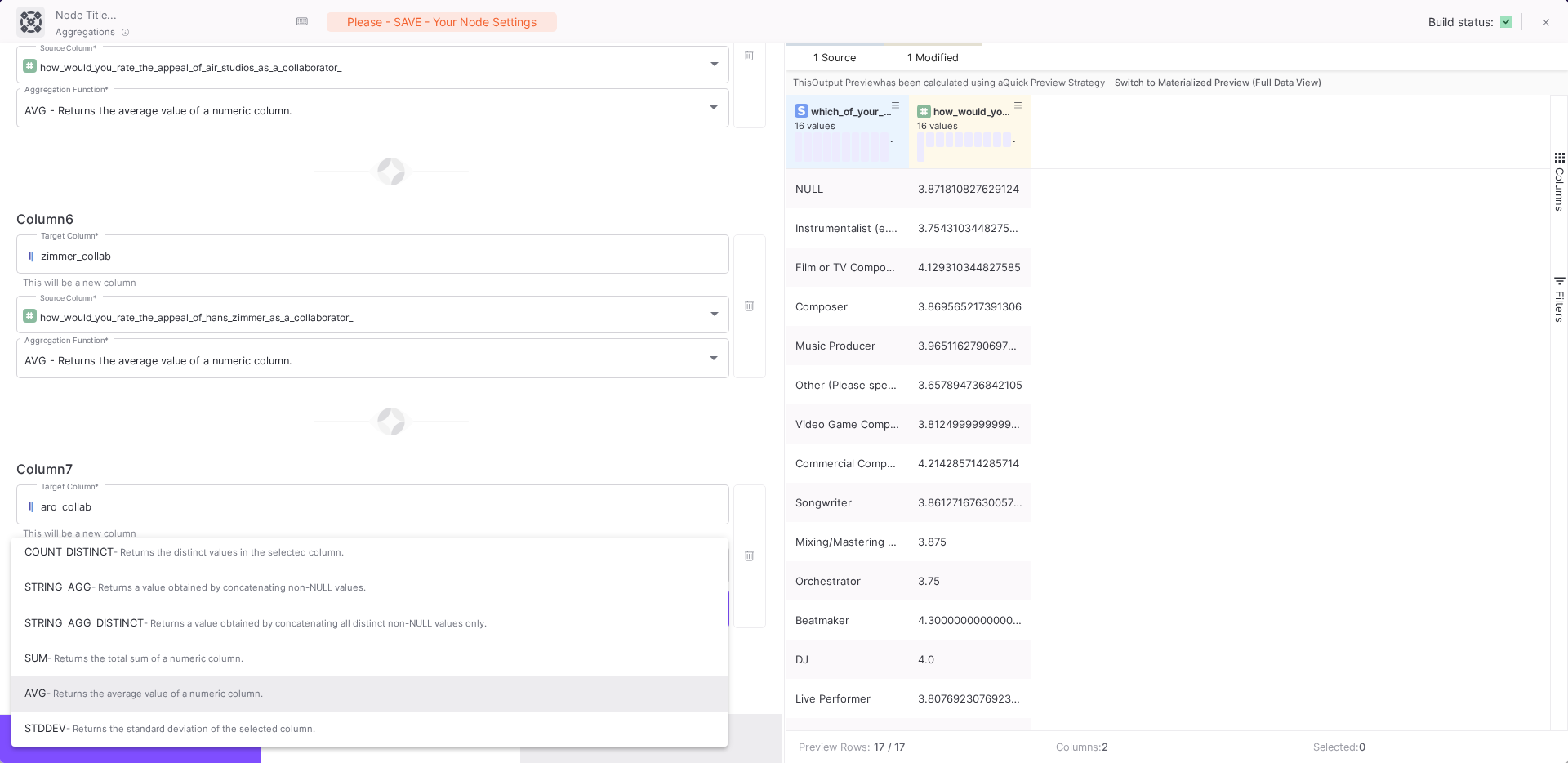
click at [105, 700] on span "AVG - Returns the average value of a numeric column." at bounding box center [369, 693] width 690 height 36
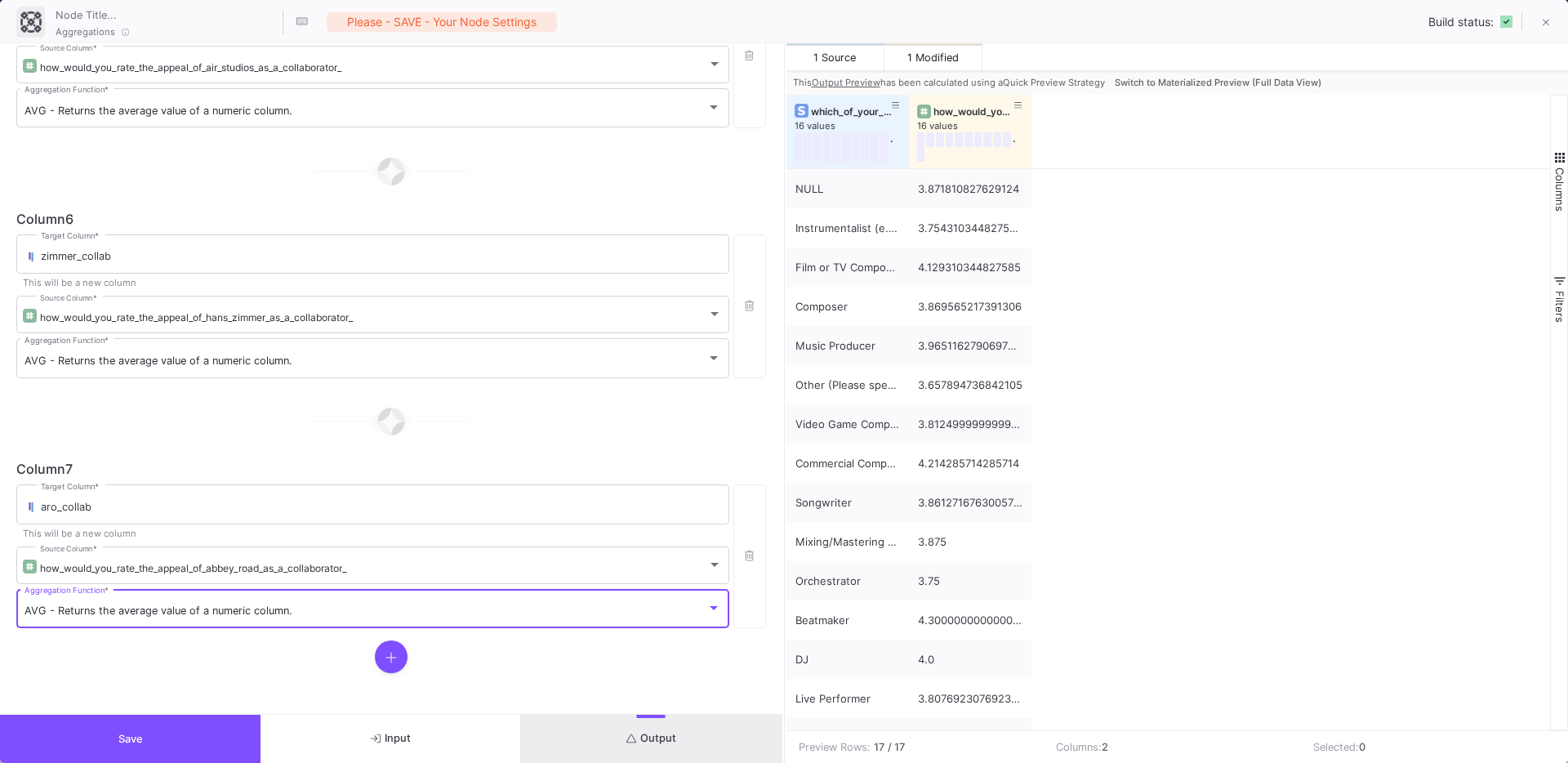
click at [390, 658] on icon at bounding box center [390, 657] width 12 height 13
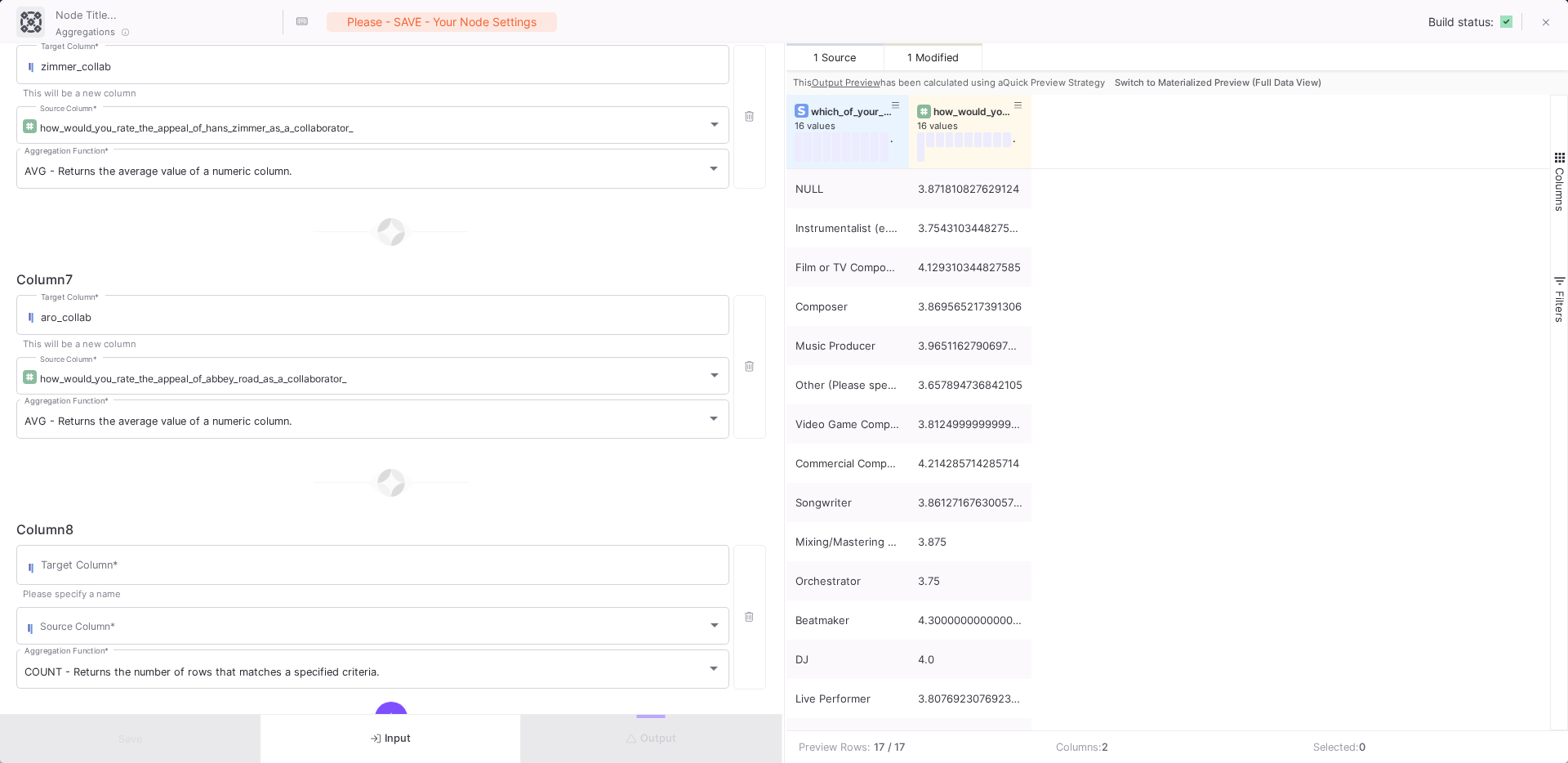
scroll to position [1493, 0]
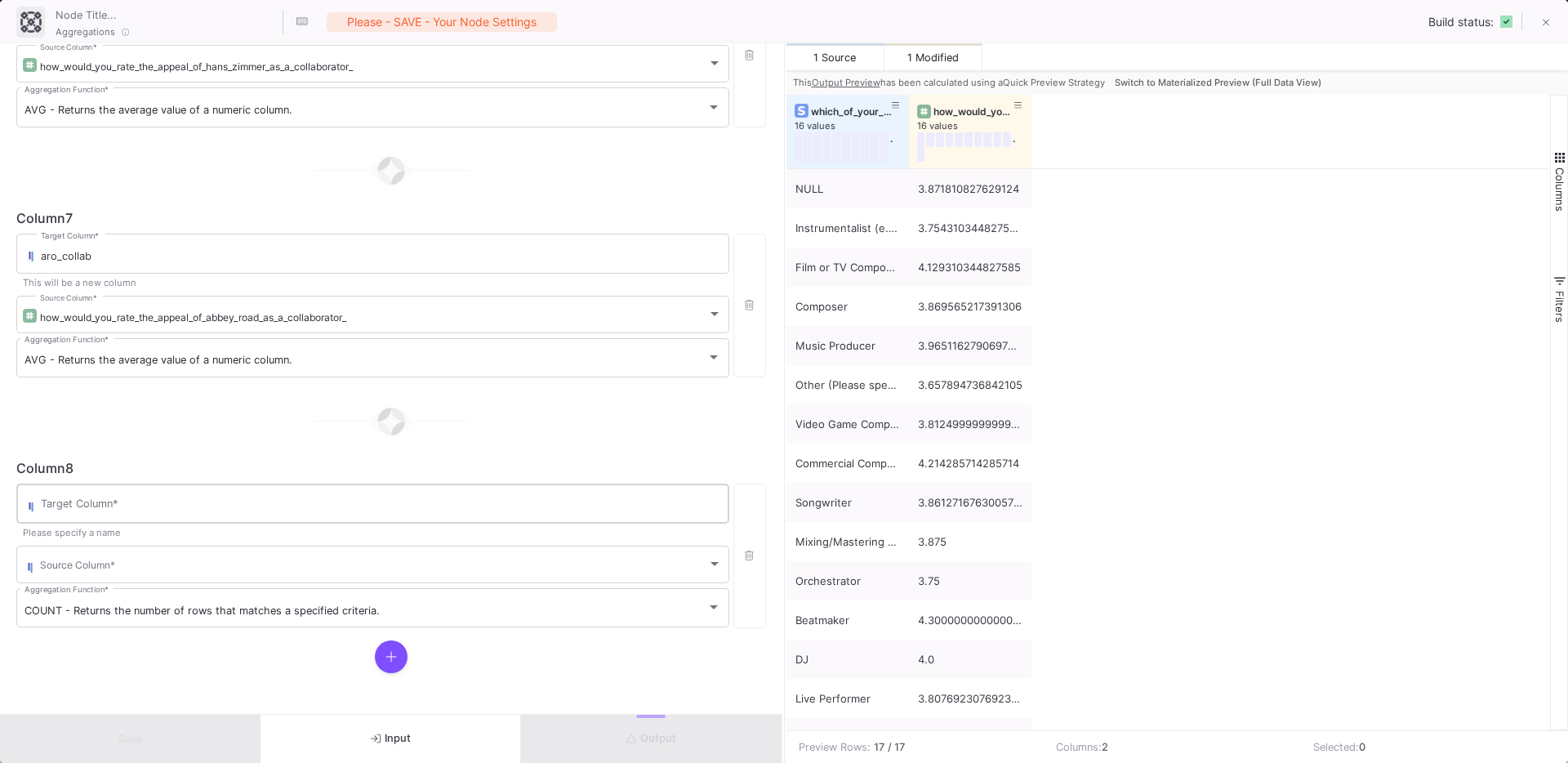
click at [151, 517] on div "Target Column *" at bounding box center [381, 502] width 680 height 43
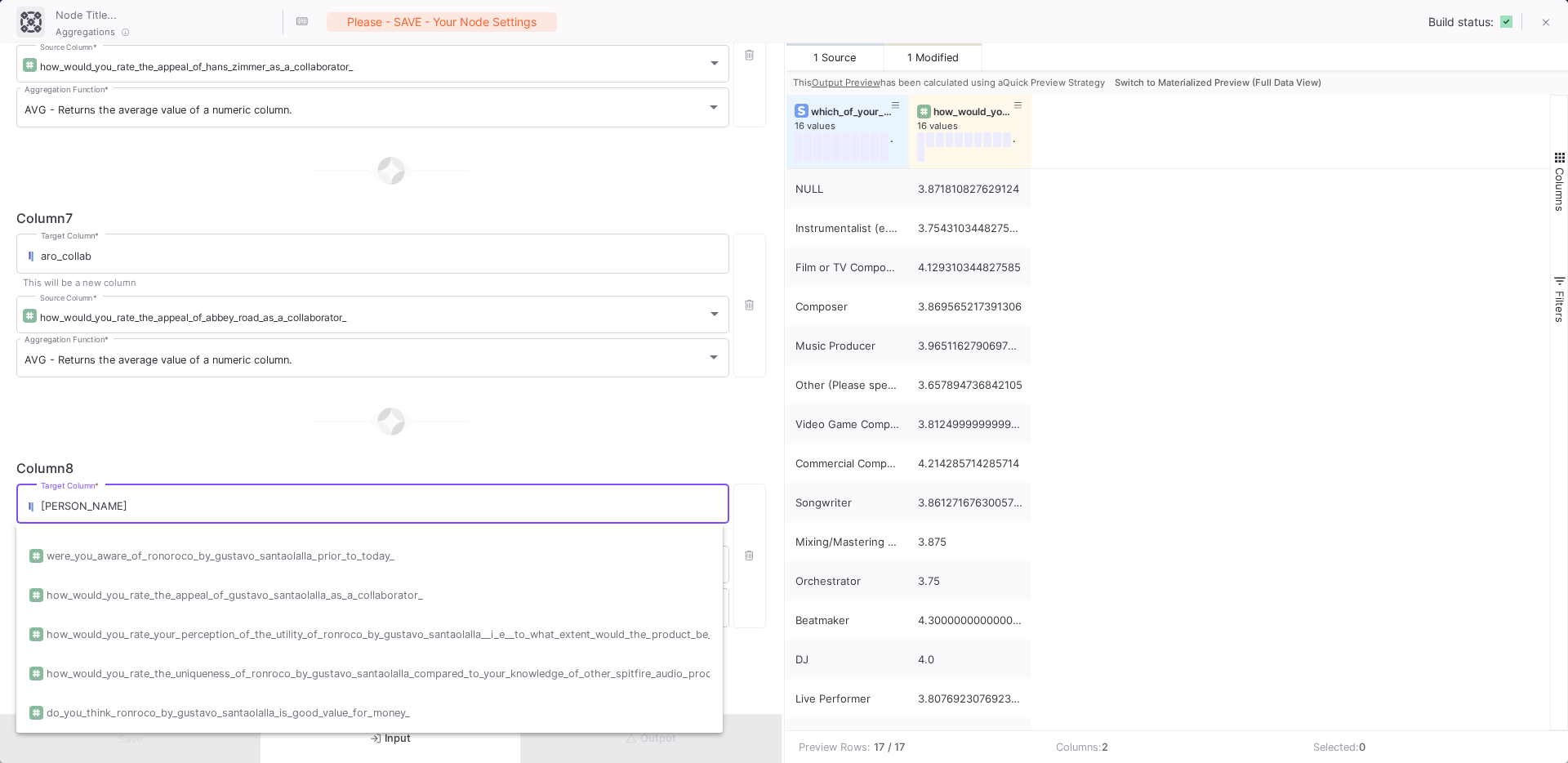
scroll to position [0, 0]
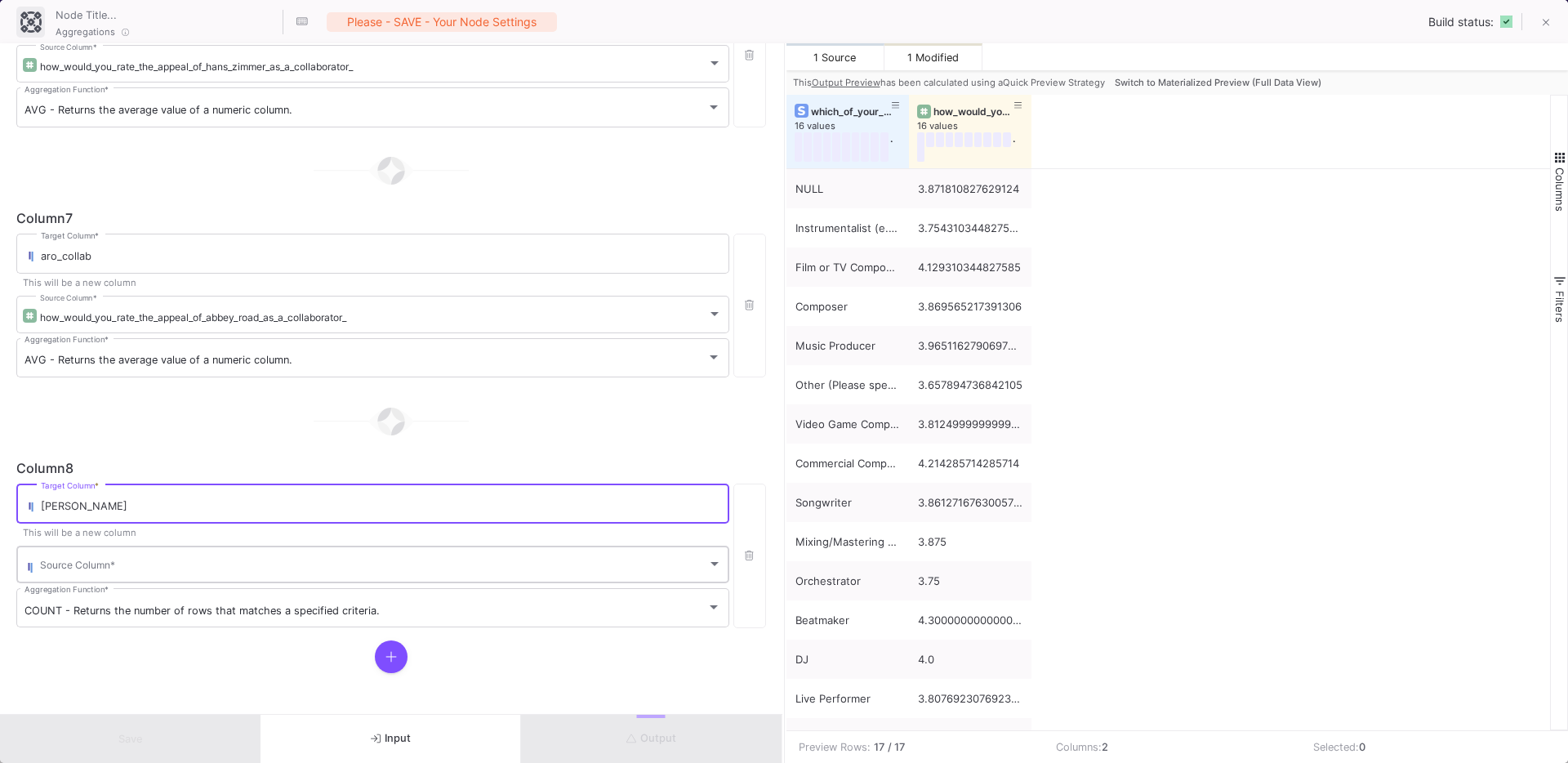
type input "[PERSON_NAME]"
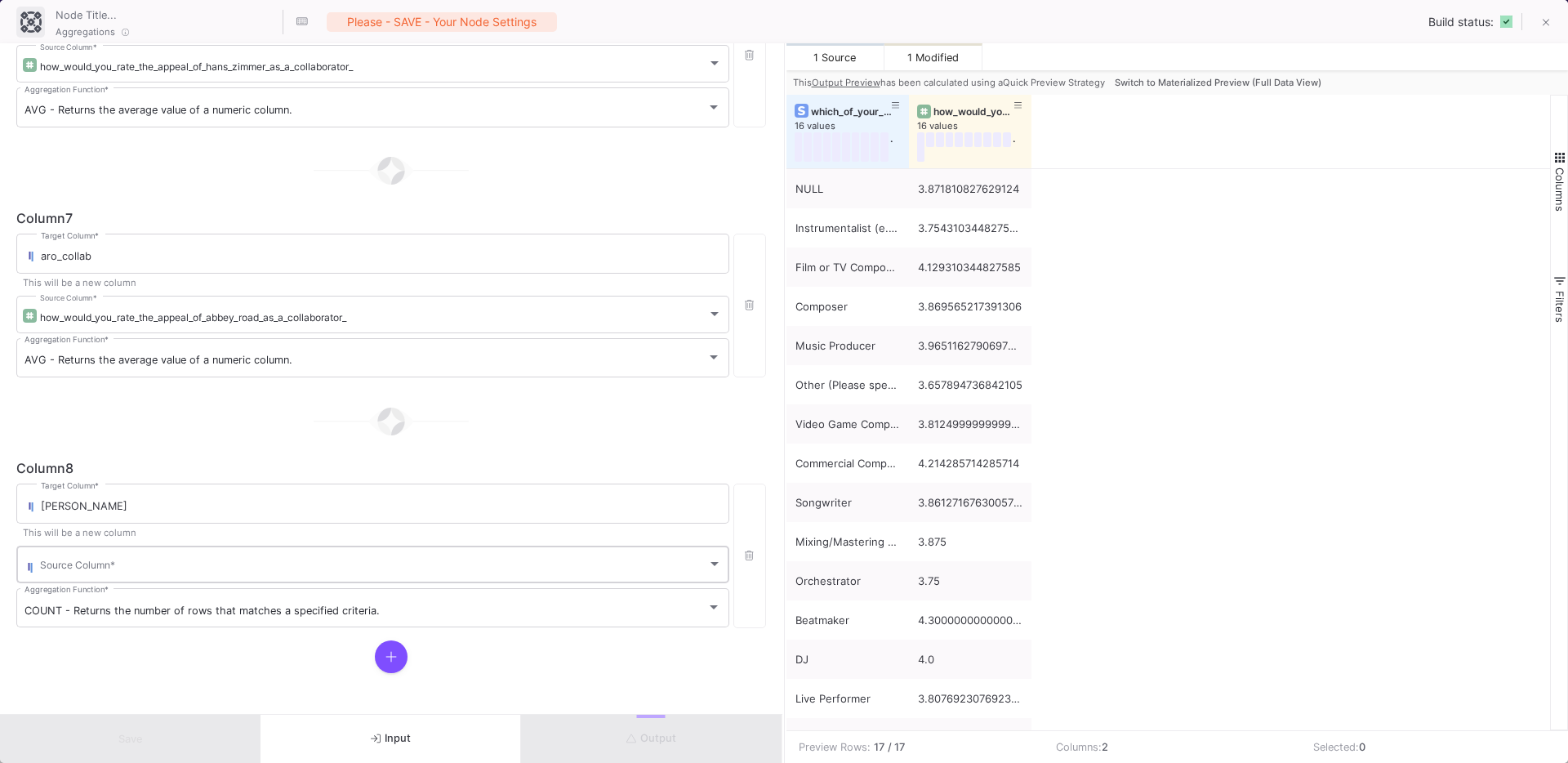
click at [155, 557] on div "Source Column *" at bounding box center [380, 563] width 681 height 40
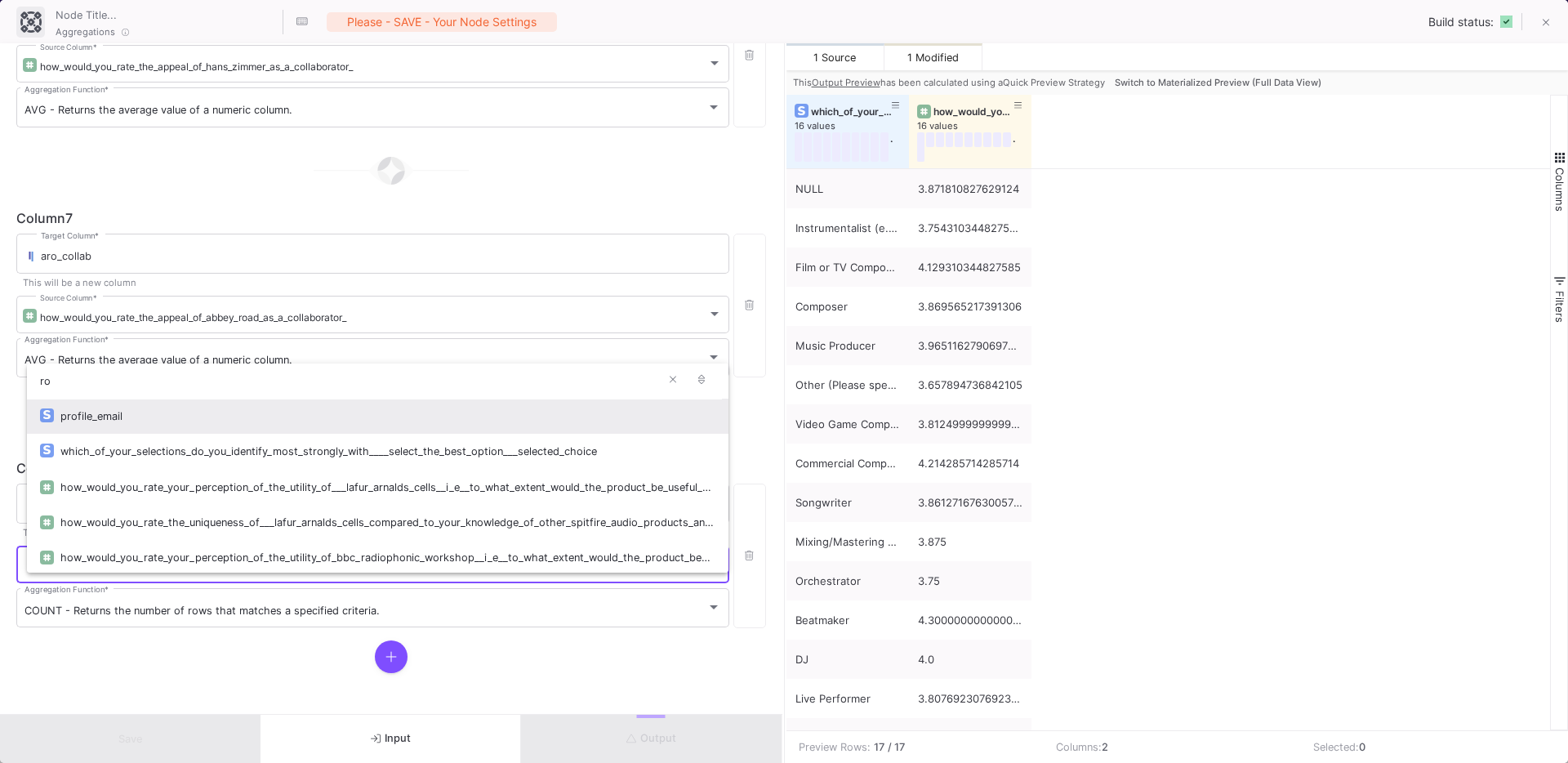
type input "r"
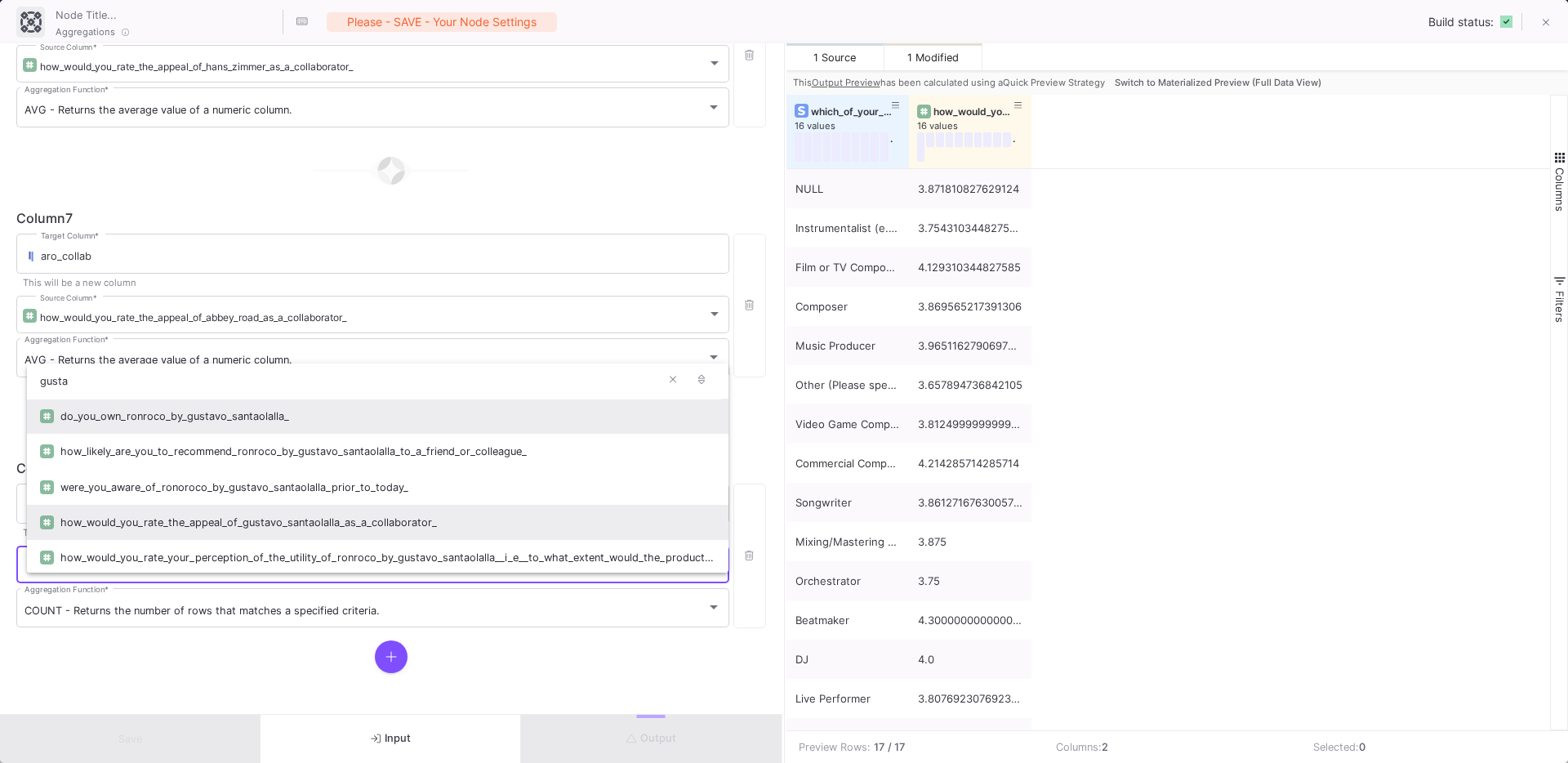
type input "gusta"
click at [364, 526] on div "how_would_you_rate_the_appeal_of_gustavo_santaolalla_as_a_collaborator_" at bounding box center [388, 522] width 655 height 35
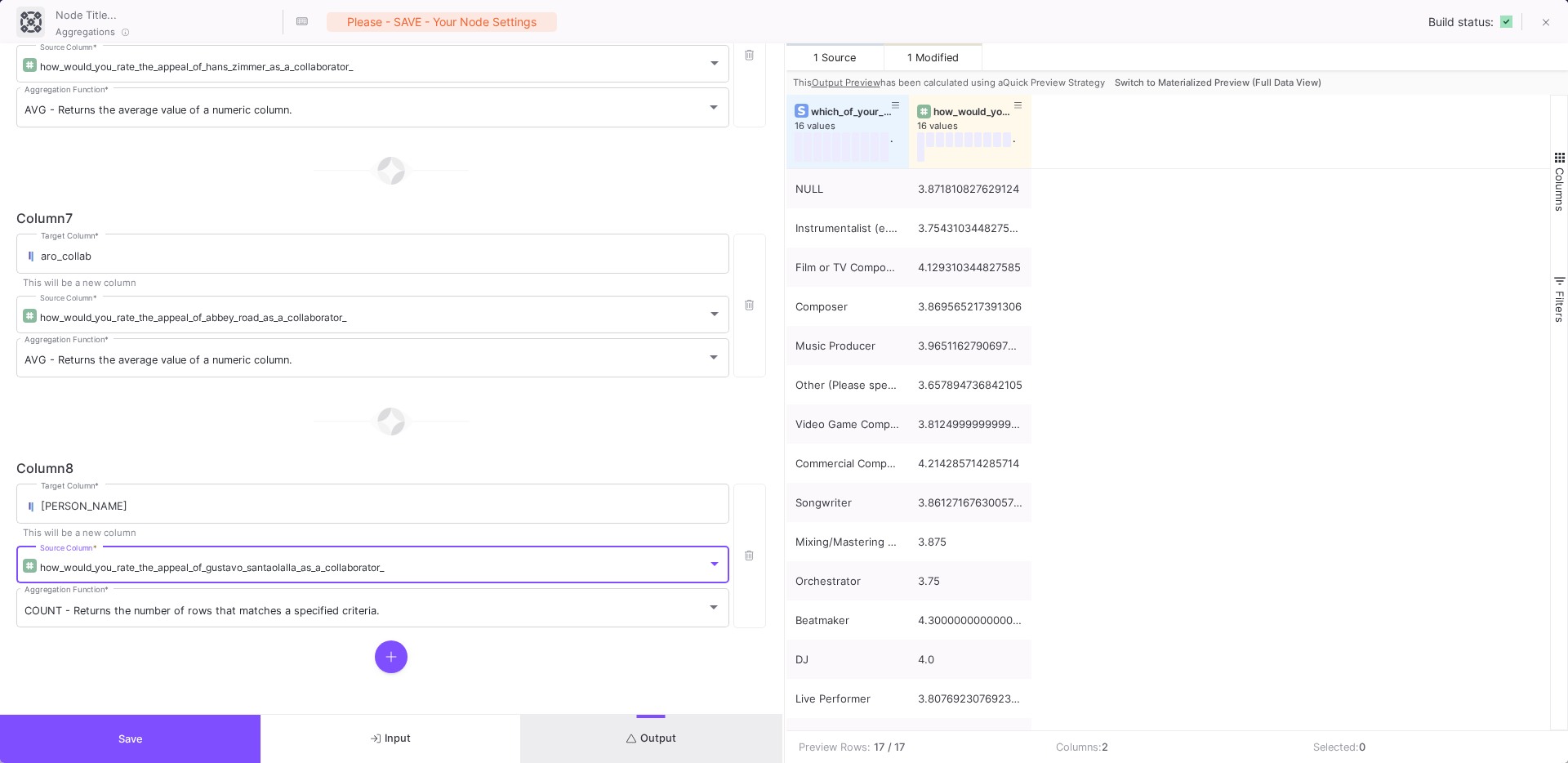
click at [374, 642] on div at bounding box center [391, 657] width 750 height 33
click at [393, 659] on button at bounding box center [391, 657] width 33 height 33
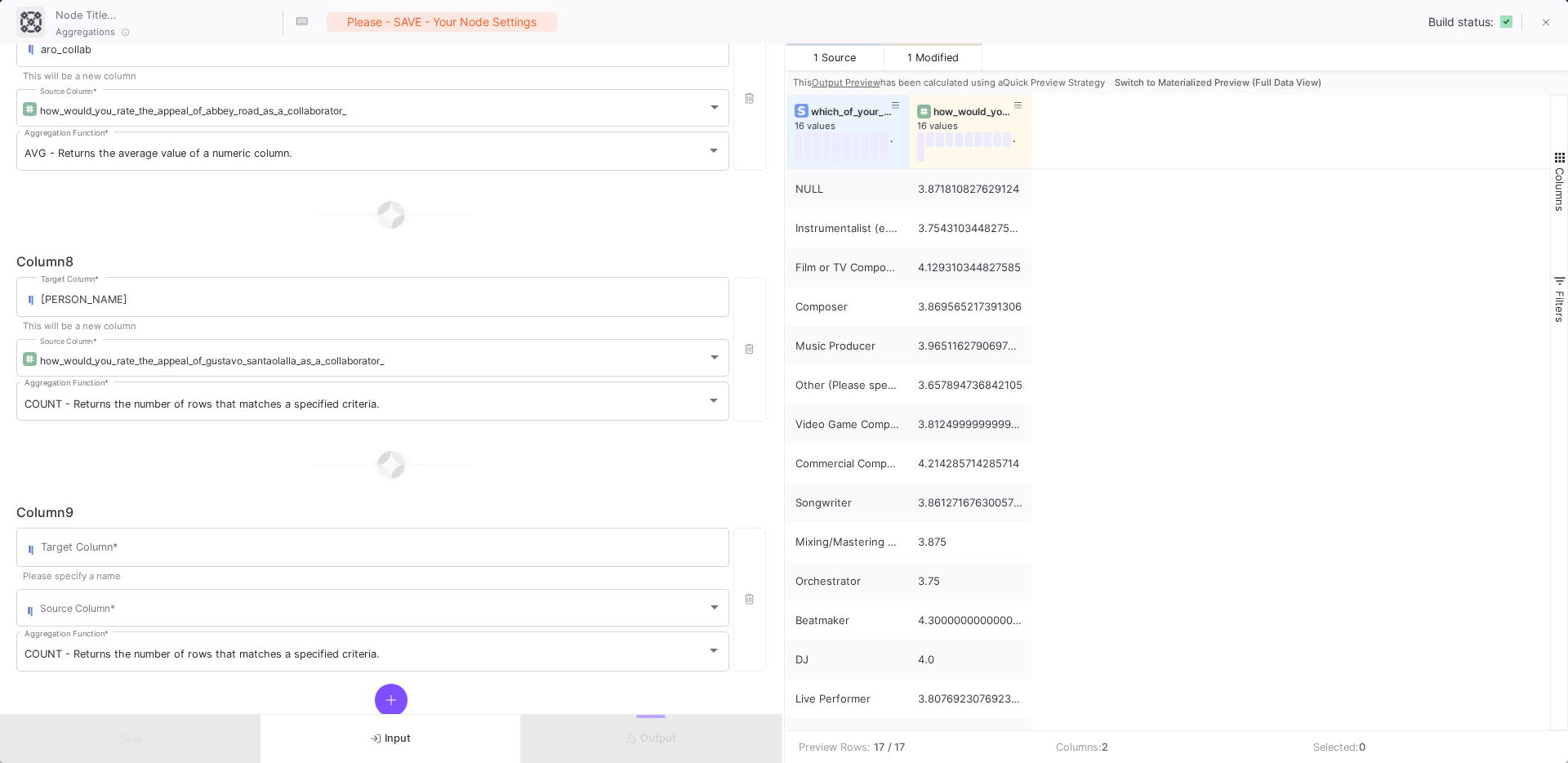
scroll to position [1743, 0]
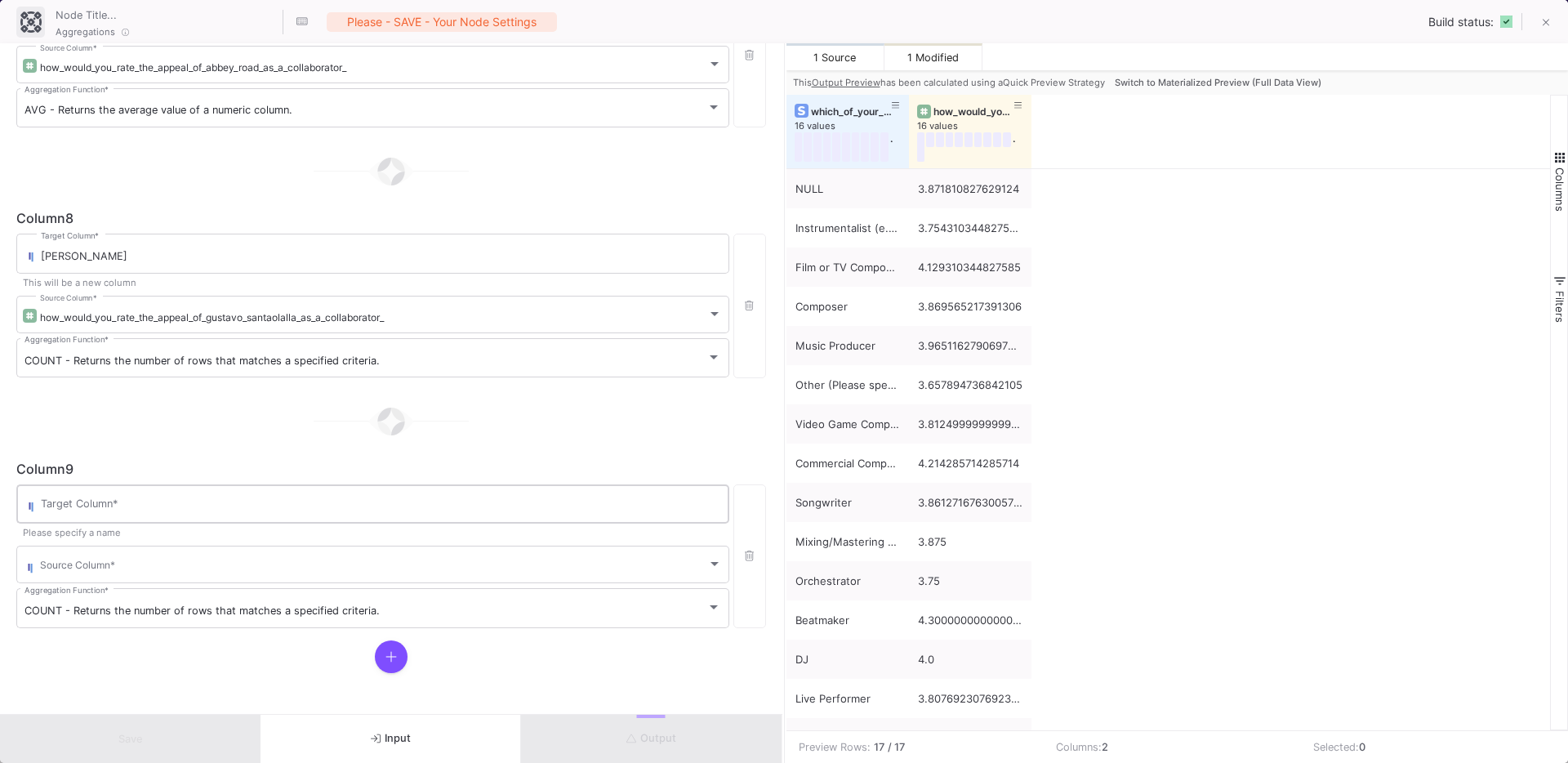
click at [263, 515] on div "Target Column *" at bounding box center [381, 503] width 680 height 43
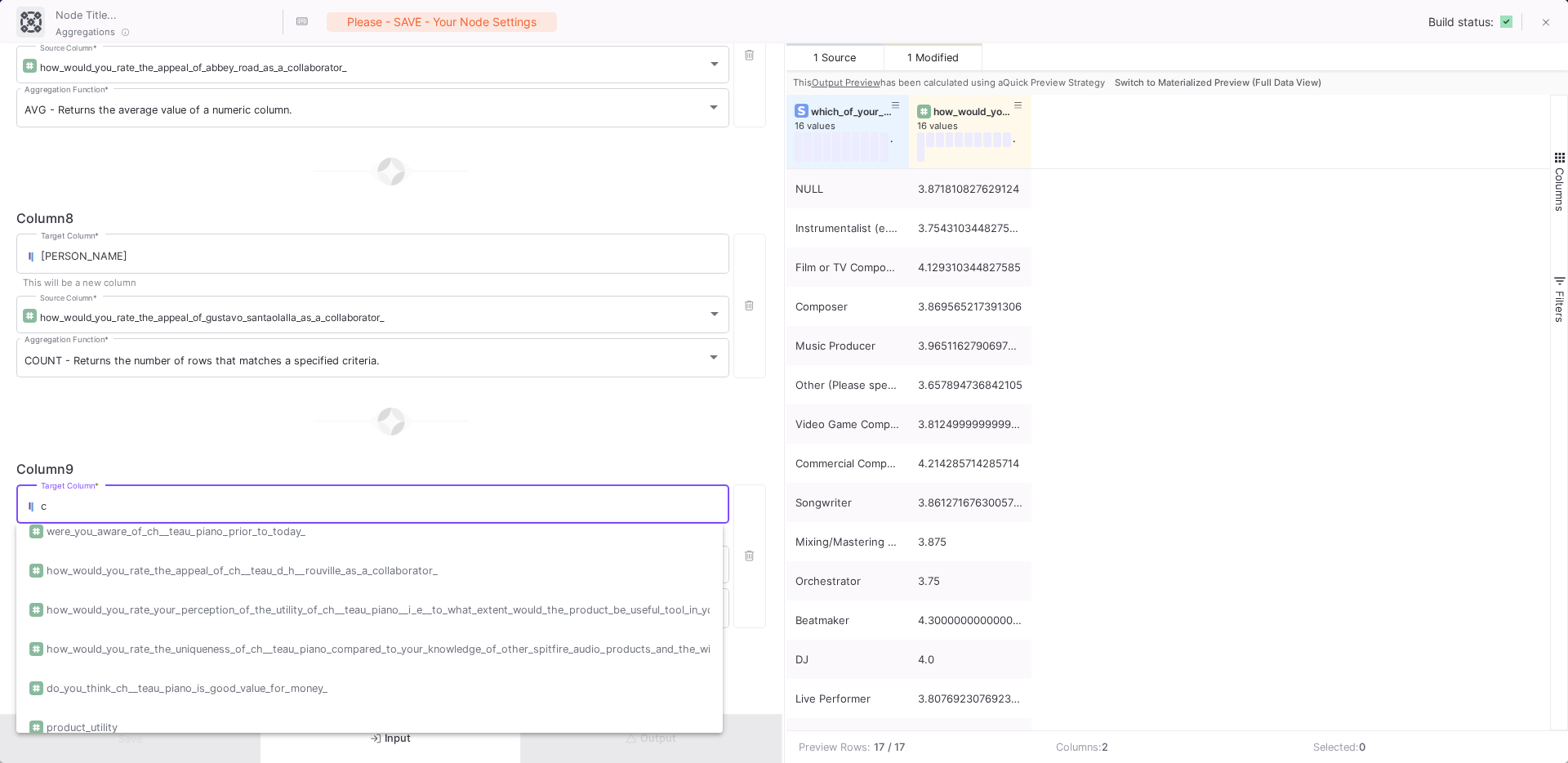
scroll to position [0, 0]
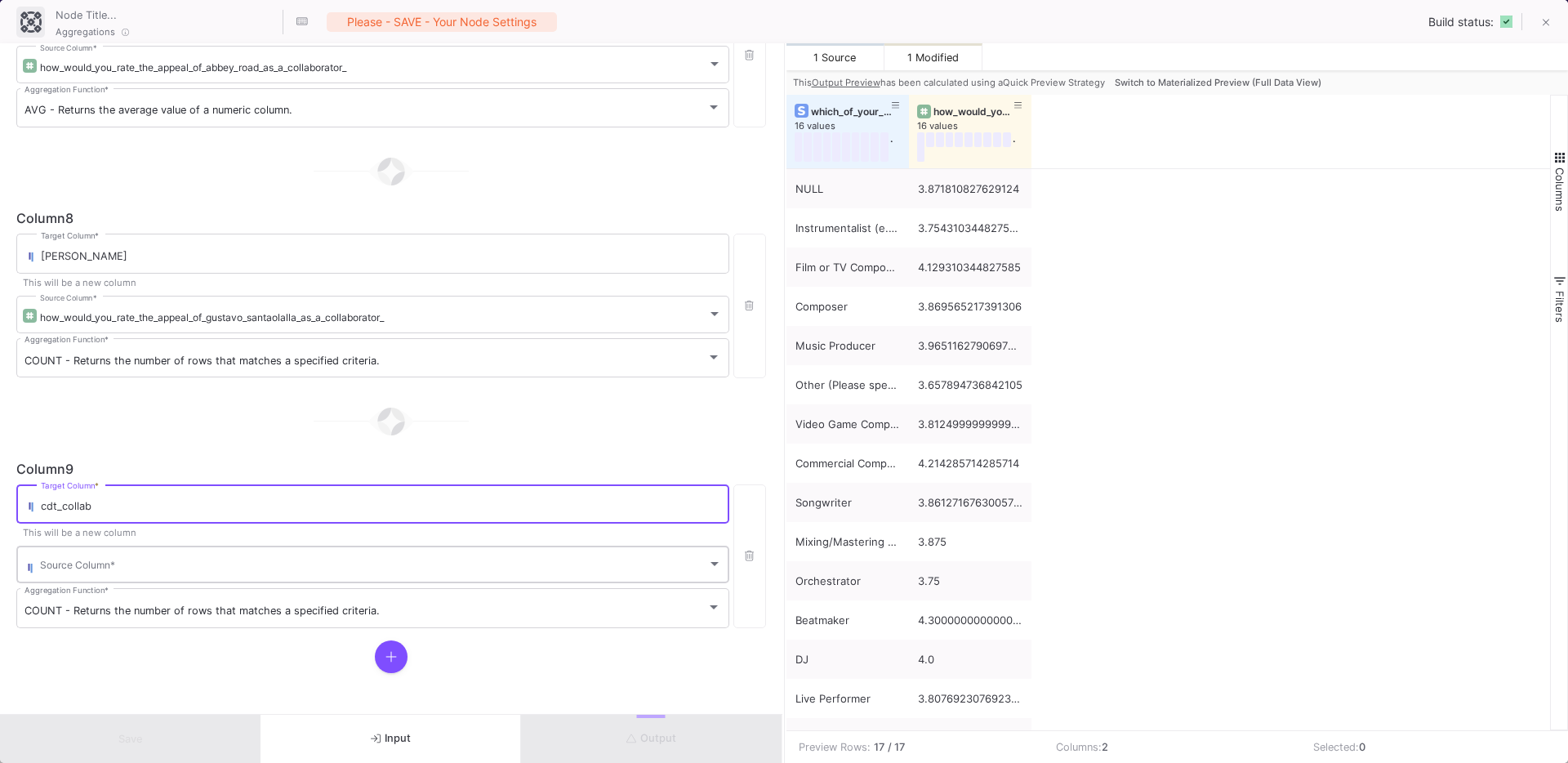
type input "cdt_collab"
click at [167, 557] on div "Source Column *" at bounding box center [380, 563] width 681 height 40
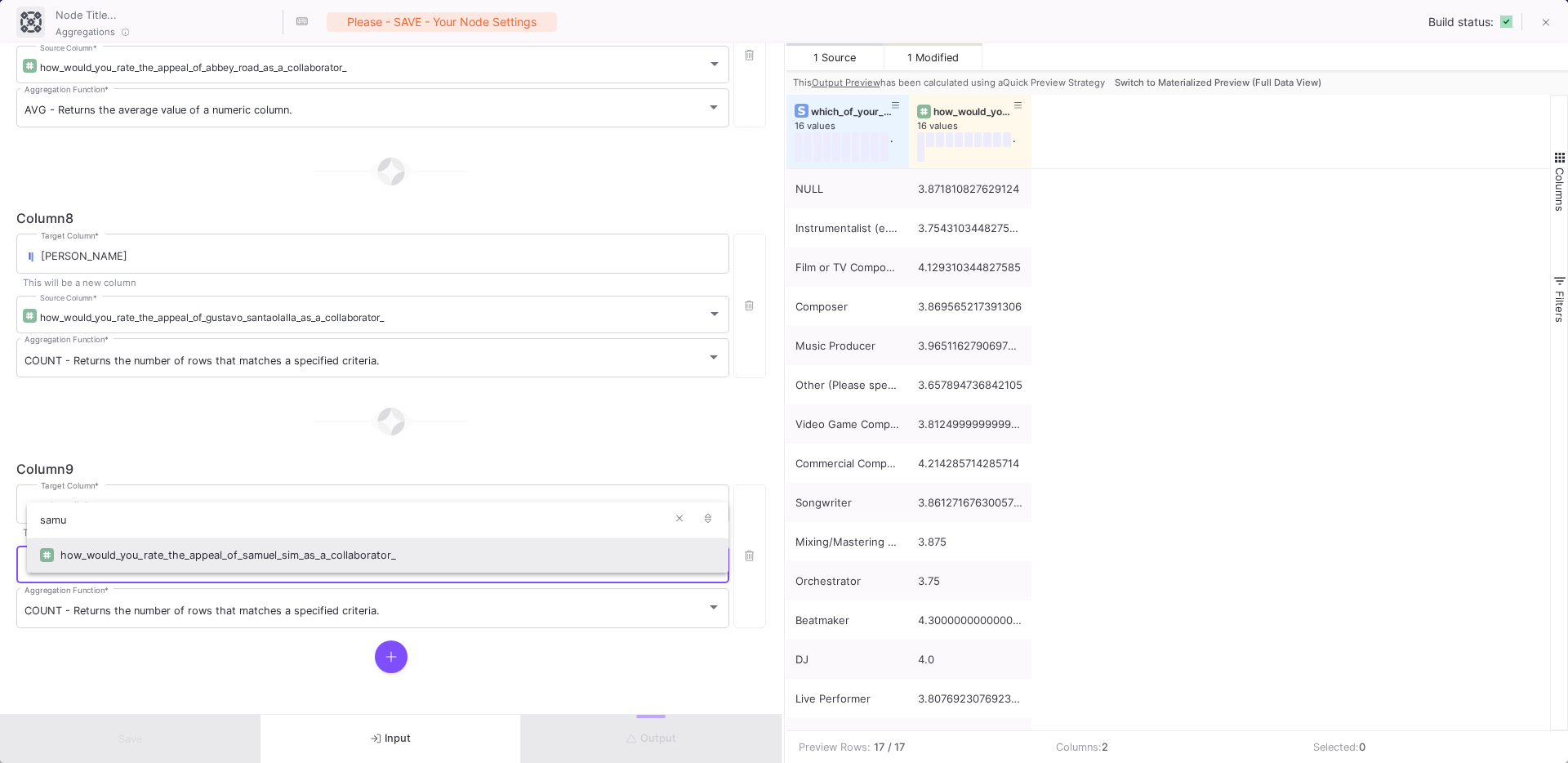
type input "samu"
click at [190, 556] on div "how_would_you_rate_the_appeal_of_samuel_sim_as_a_collaborator_" at bounding box center [388, 555] width 655 height 35
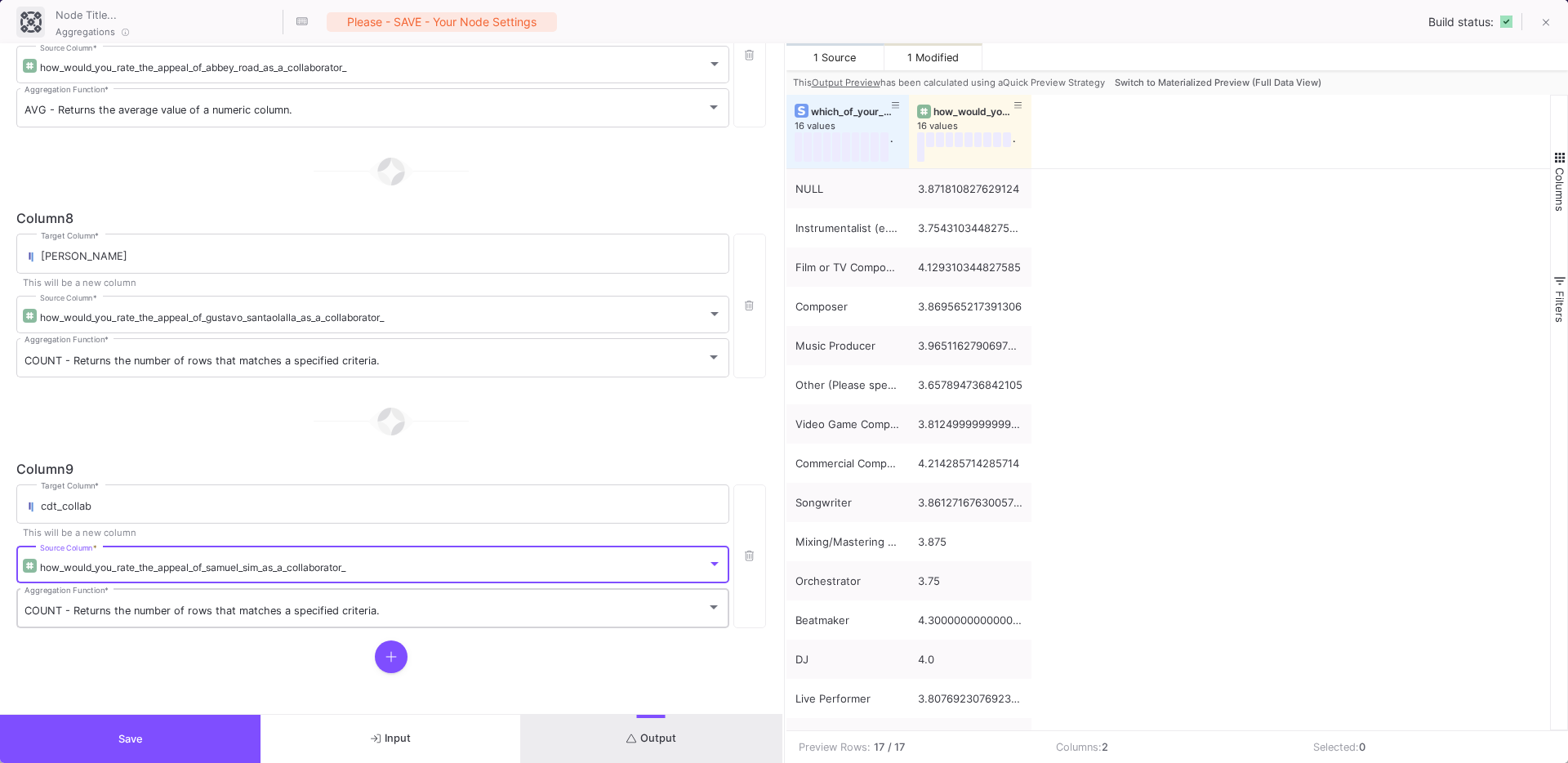
click at [193, 621] on div "COUNT - Returns the number of rows that matches a specified criteria. Aggregati…" at bounding box center [373, 607] width 697 height 43
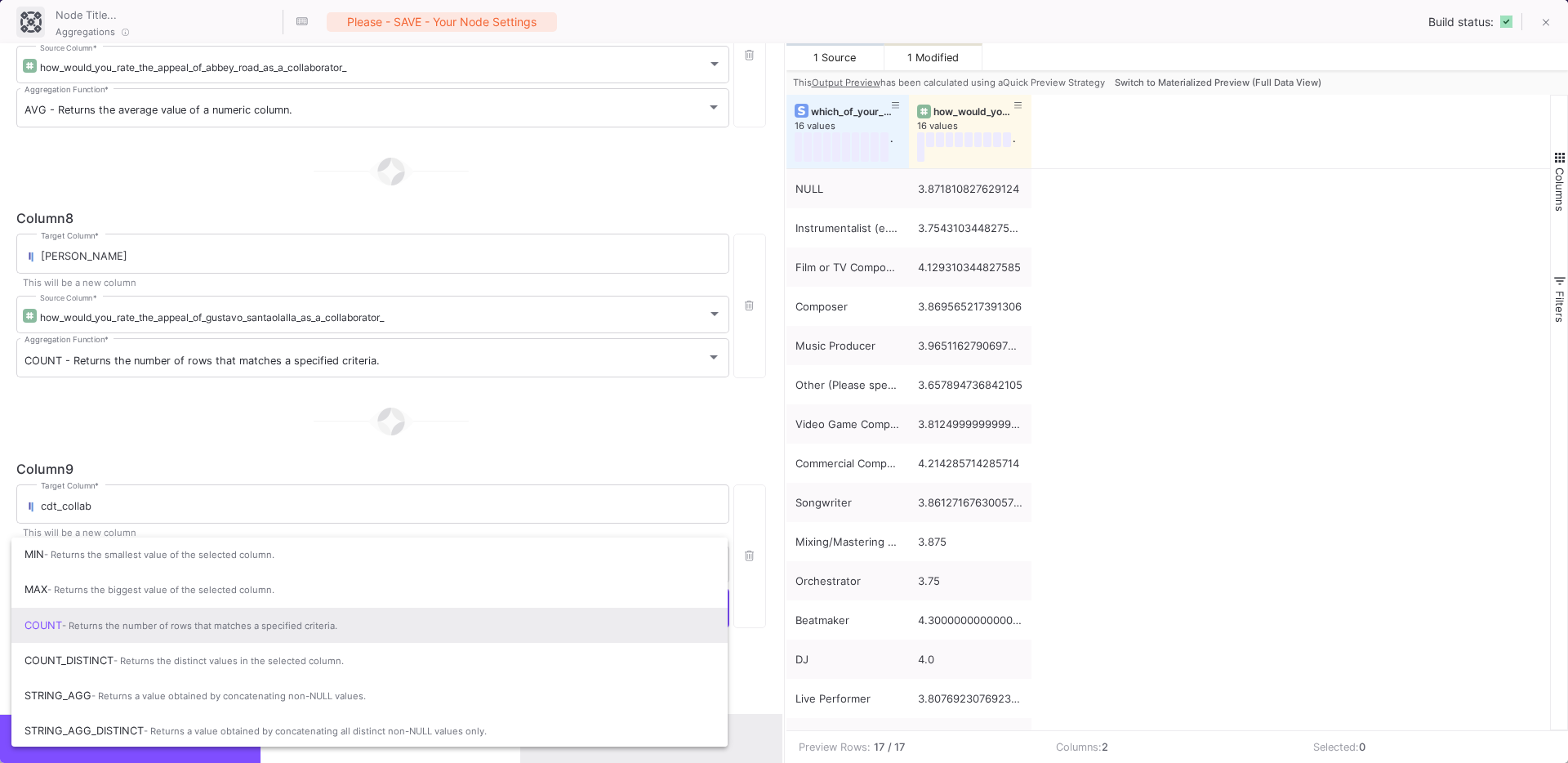
scroll to position [108, 0]
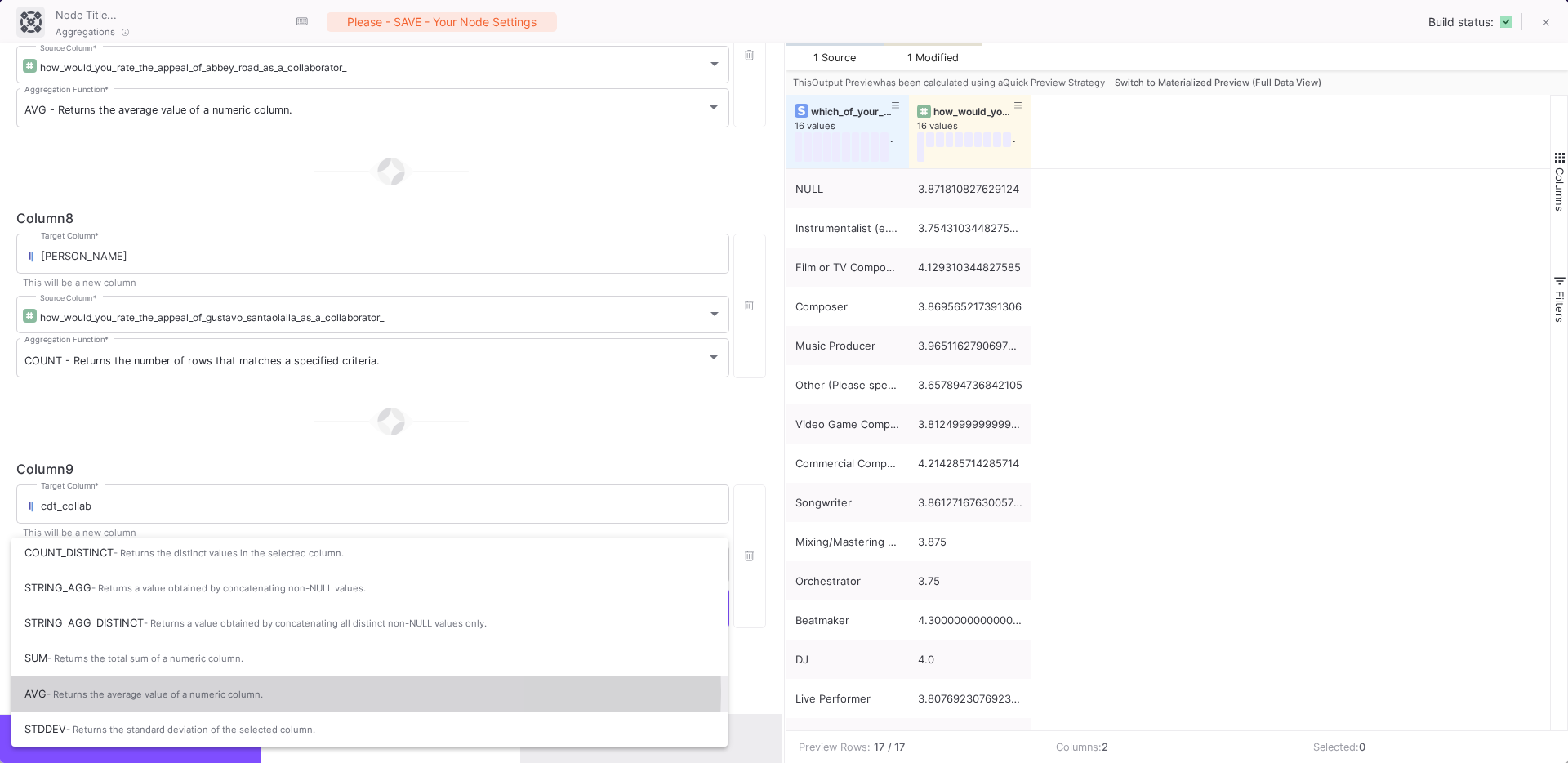
click at [104, 690] on span "- Returns the average value of a numeric column." at bounding box center [154, 695] width 216 height 12
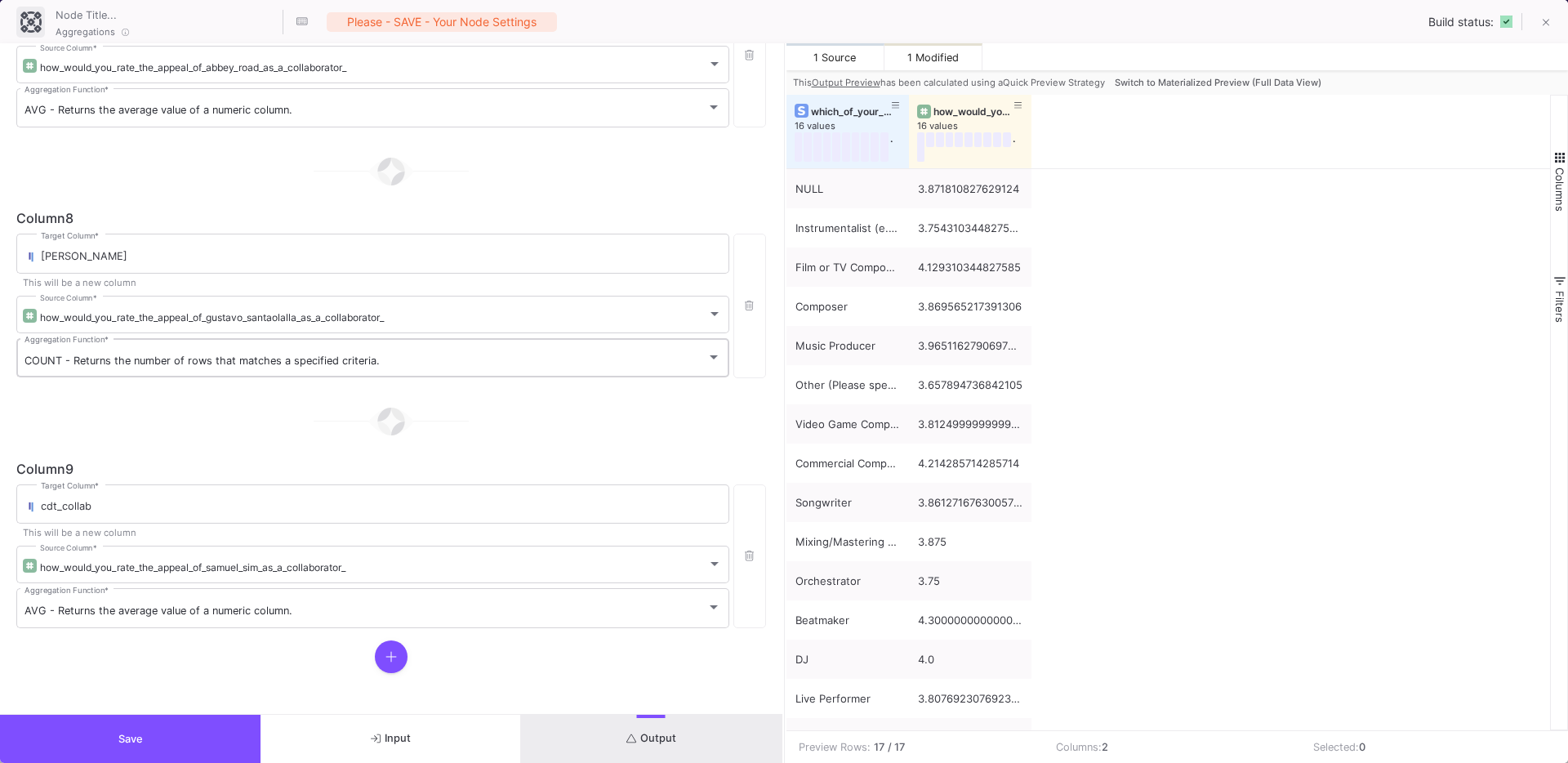
click at [207, 349] on div "COUNT - Returns the number of rows that matches a specified criteria. Aggregati…" at bounding box center [373, 357] width 697 height 43
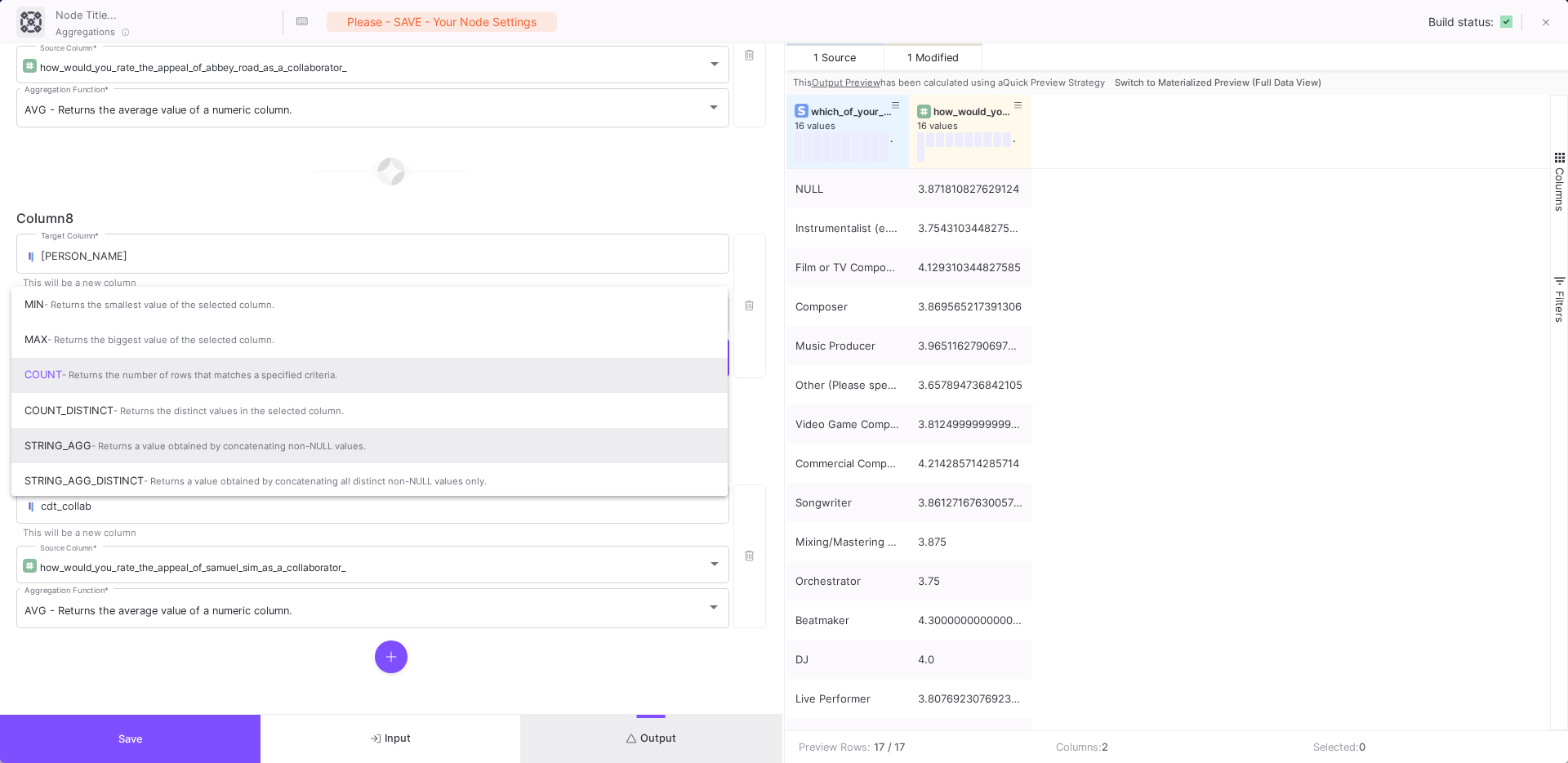
scroll to position [109, 0]
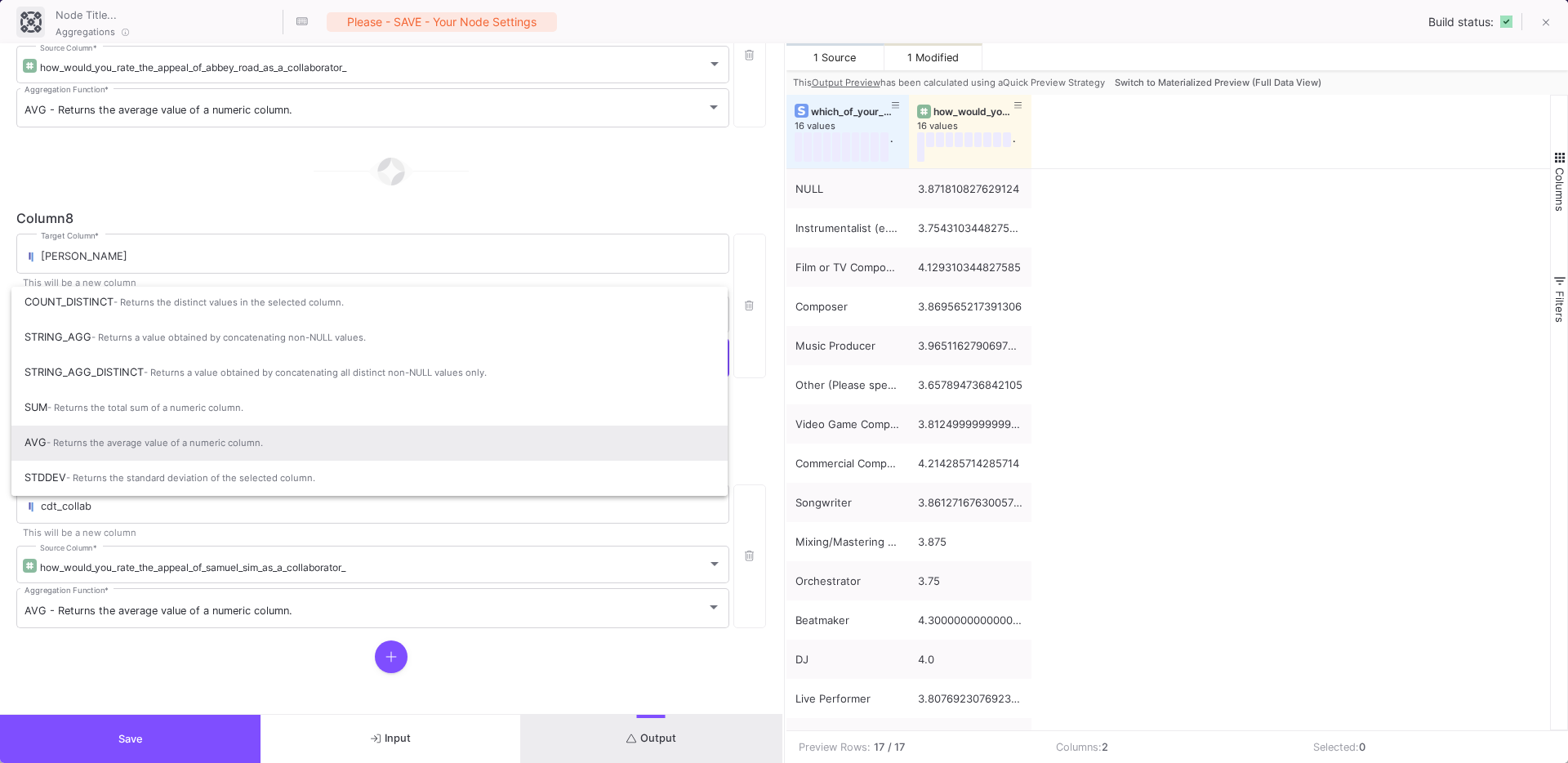
click at [155, 438] on span "- Returns the average value of a numeric column." at bounding box center [154, 443] width 216 height 12
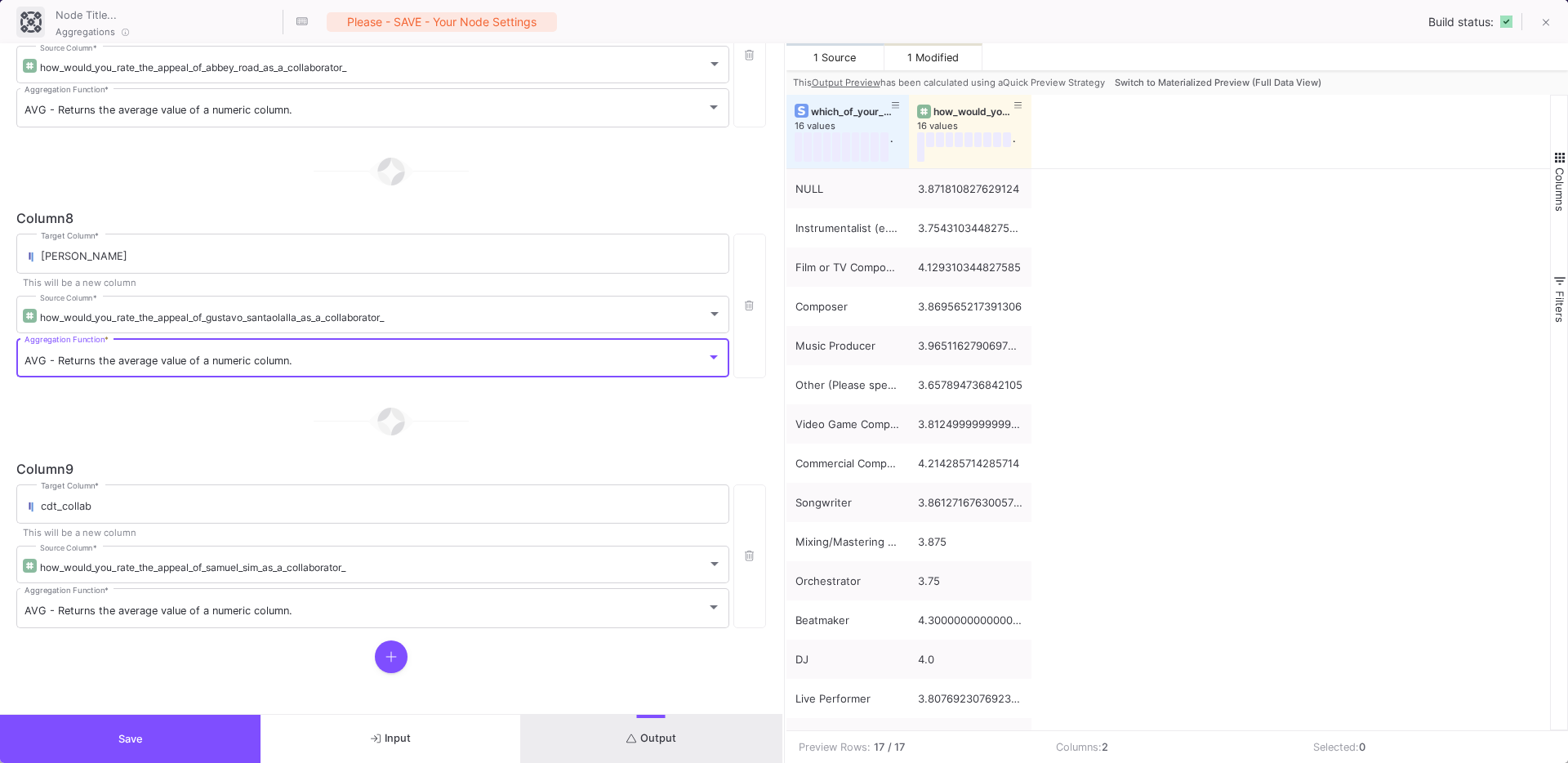
click at [393, 667] on button at bounding box center [391, 657] width 33 height 33
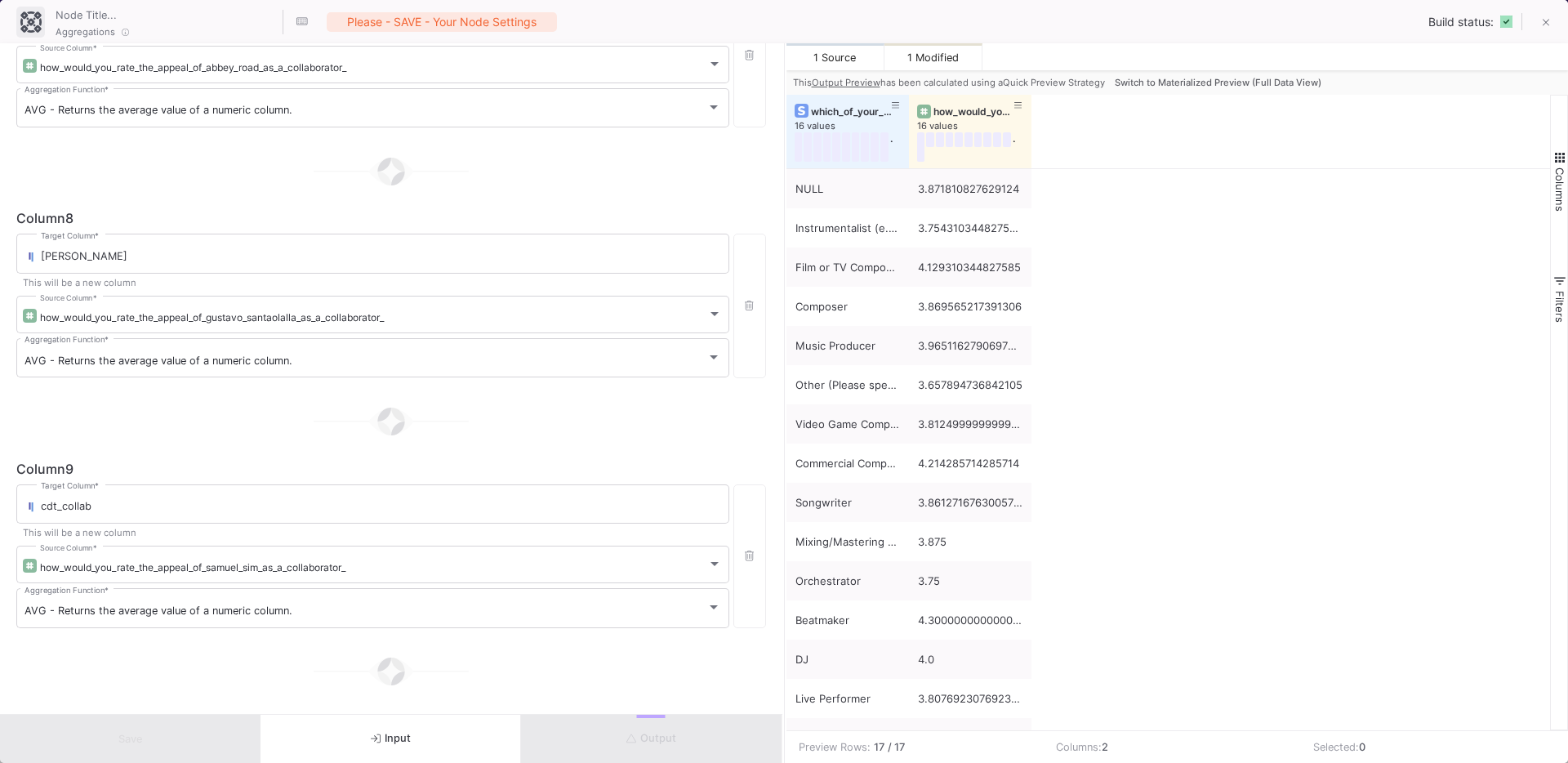
scroll to position [1993, 0]
click at [129, 511] on input "Target Column *" at bounding box center [381, 507] width 680 height 13
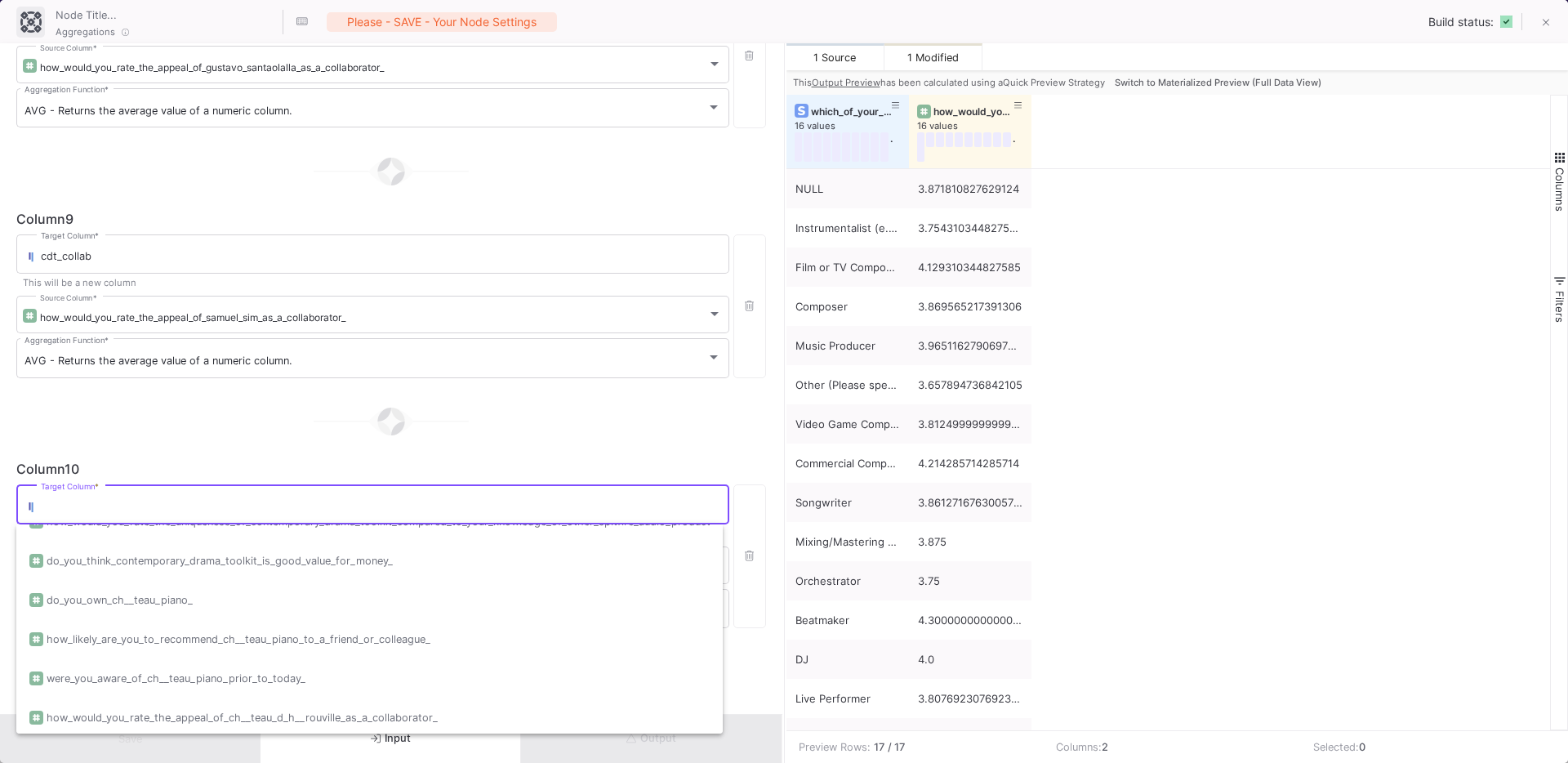
scroll to position [2569, 0]
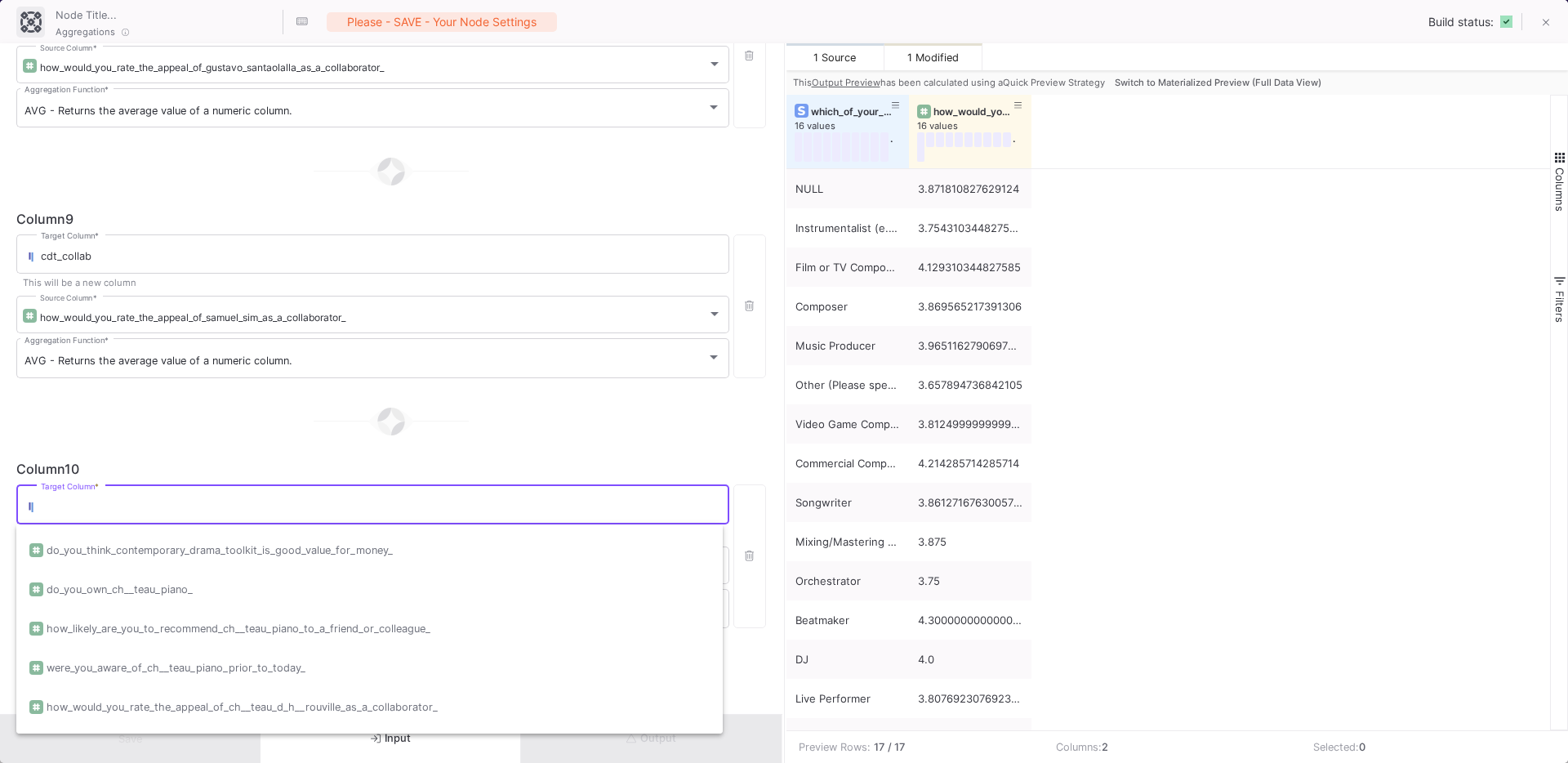
click at [78, 507] on input "Target Column *" at bounding box center [381, 507] width 680 height 13
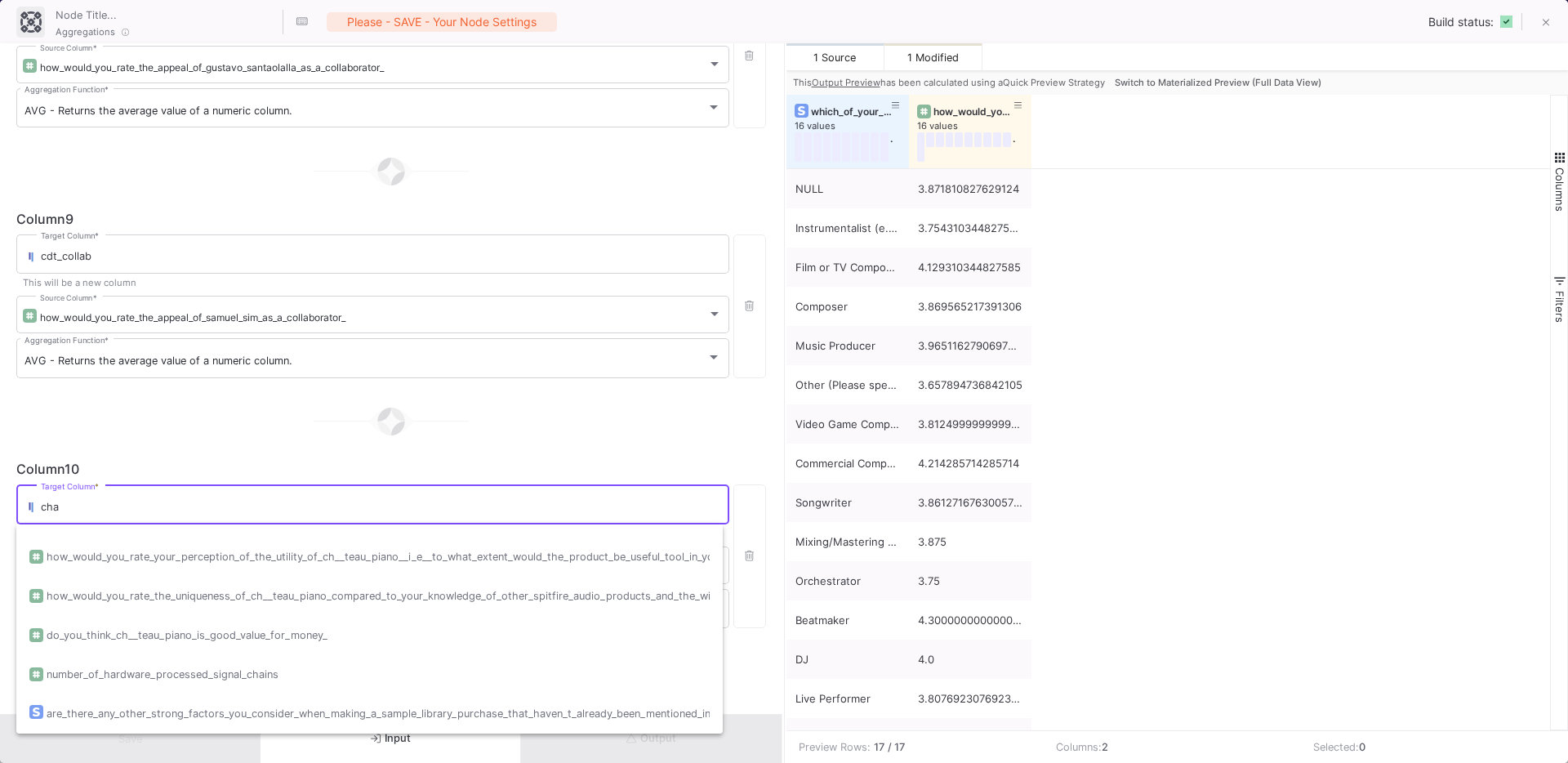
scroll to position [0, 0]
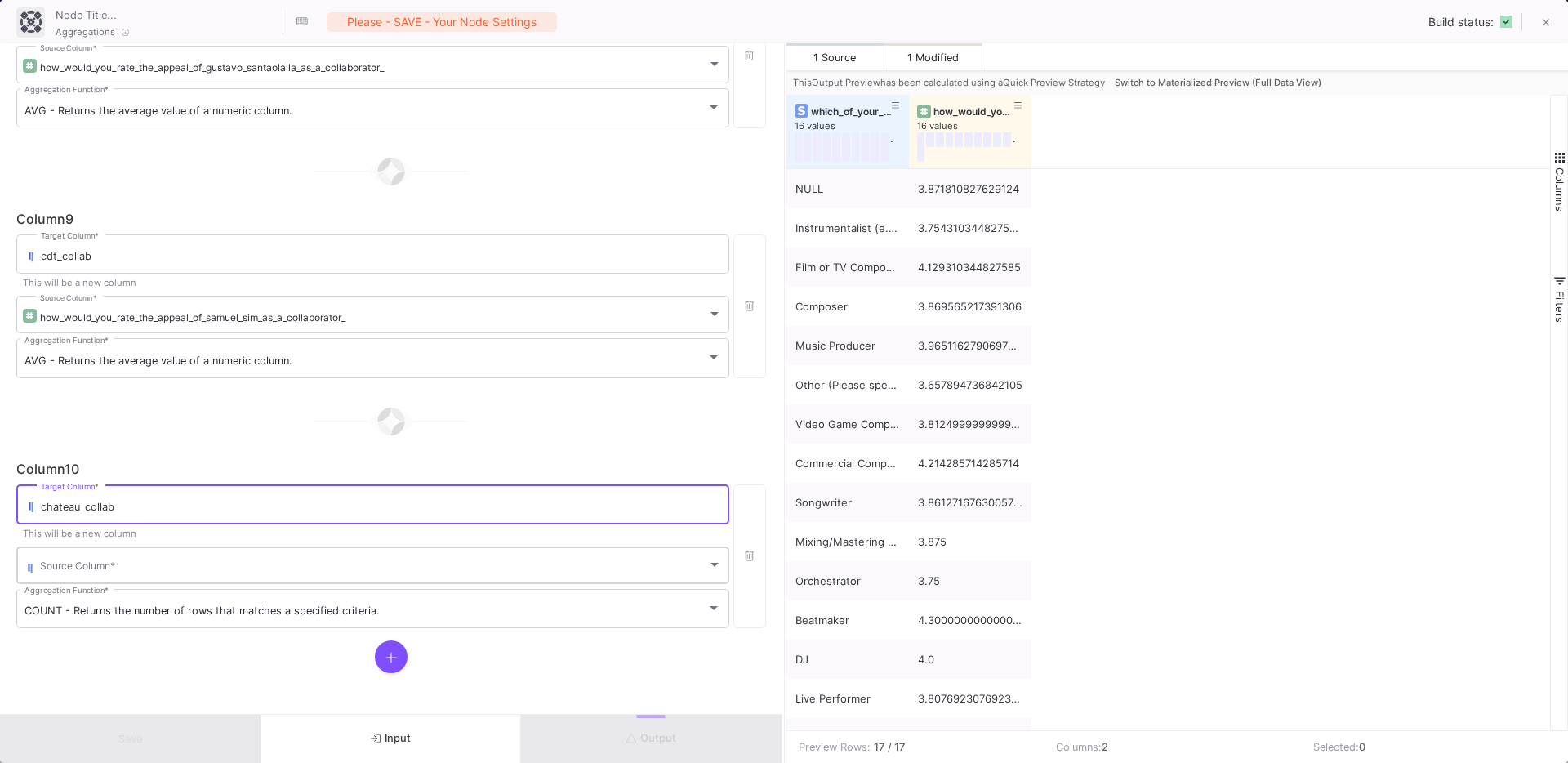
type input "chateau_collab"
click at [66, 556] on div "Source Column *" at bounding box center [380, 564] width 681 height 40
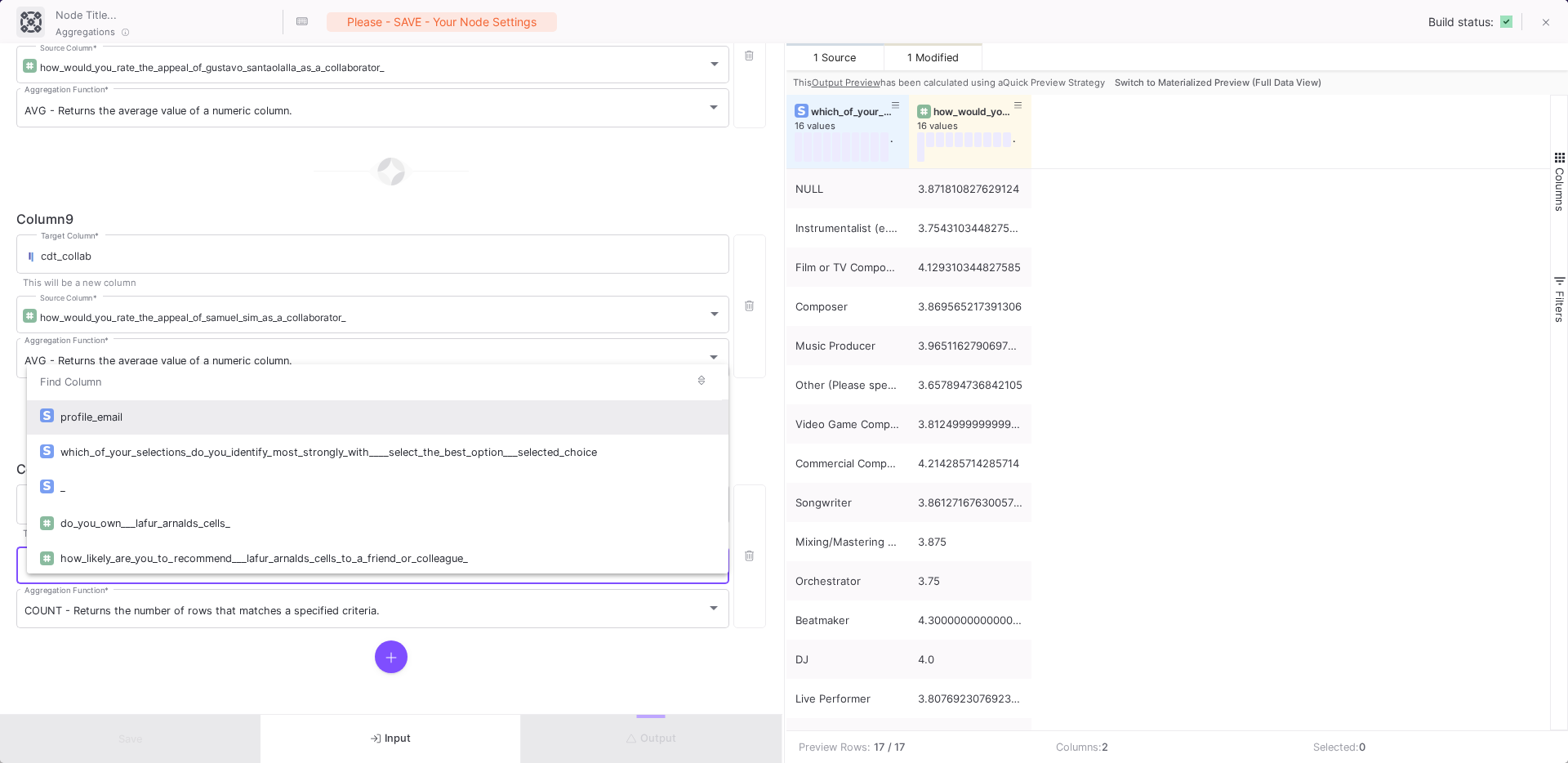
type input "o"
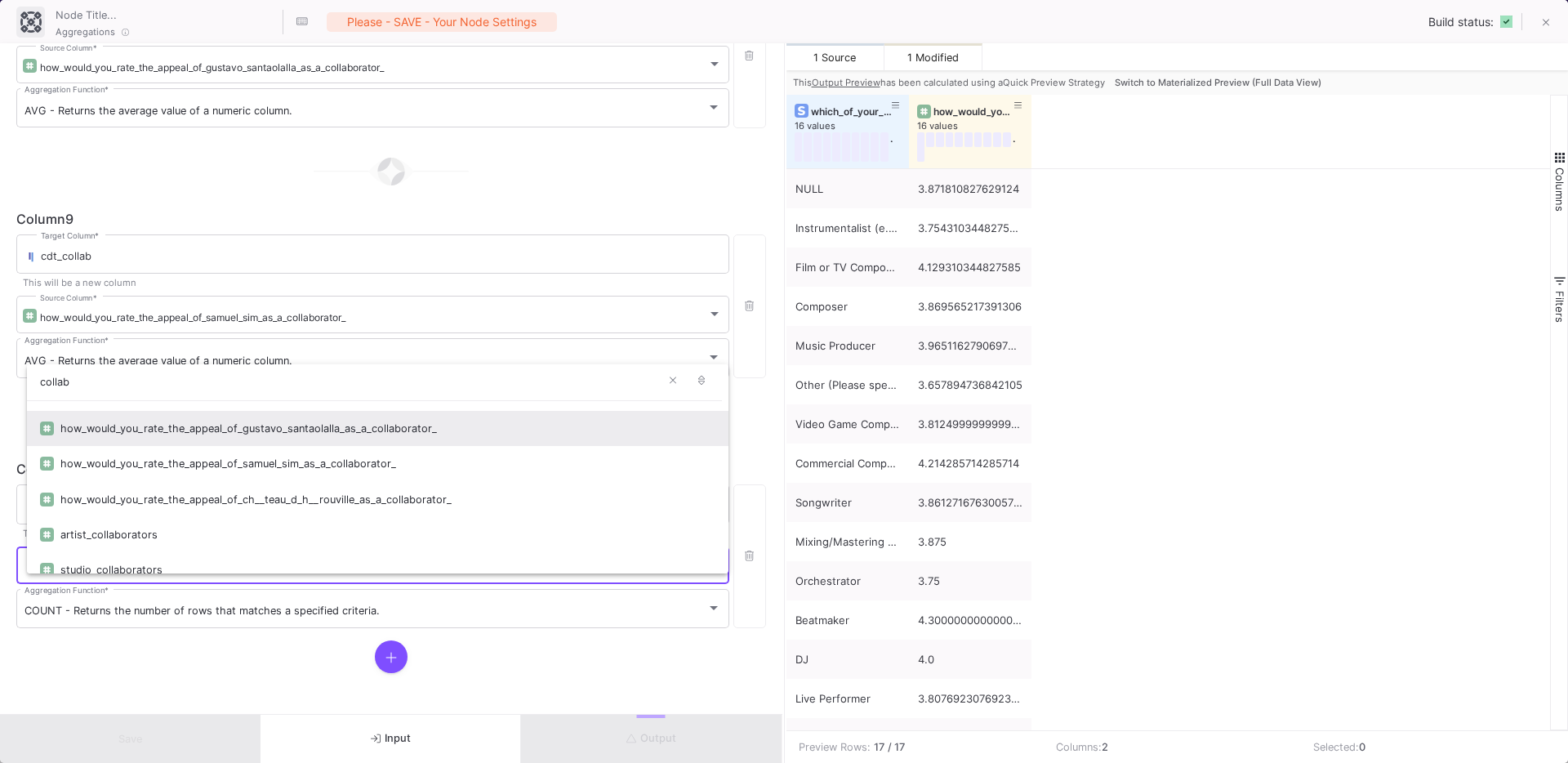
scroll to position [249, 0]
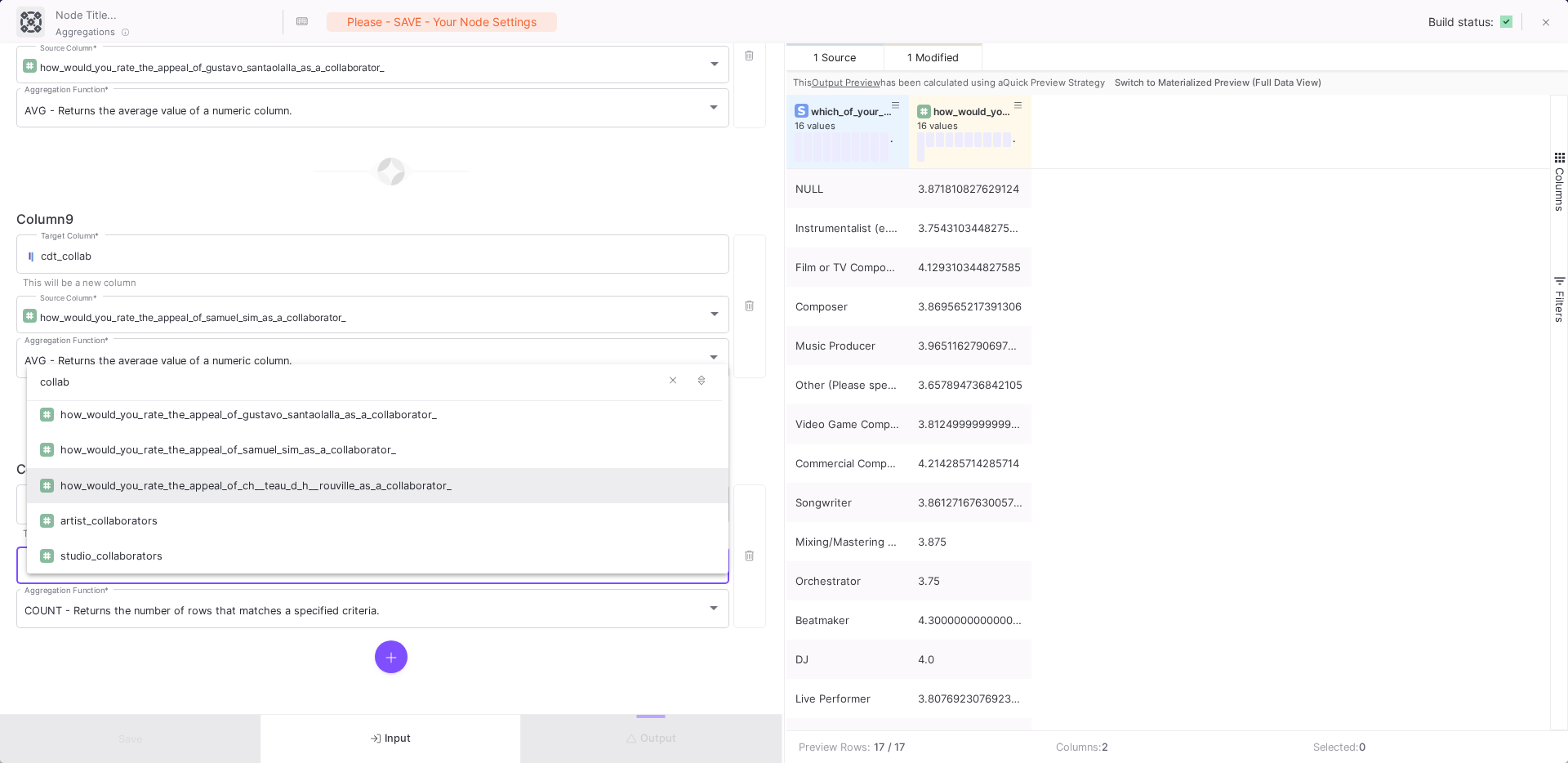
type input "collab"
click at [230, 486] on div "how_would_you_rate_the_appeal_of_ch__teau_d_h__rouville_as_a_collaborator_" at bounding box center [388, 486] width 655 height 35
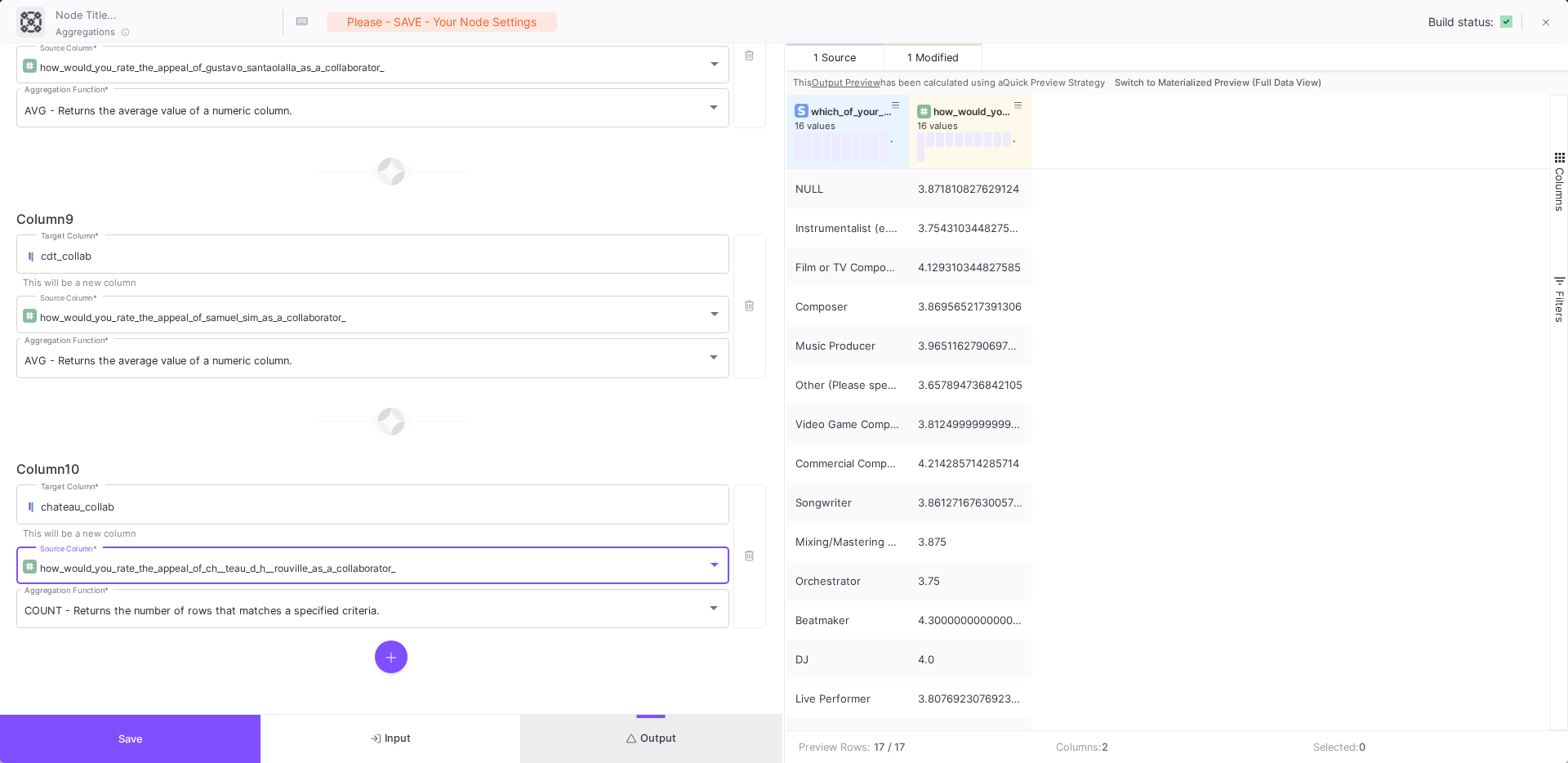
click at [195, 674] on form "Group By which_of_your_selections_do_you_identify_most_strongly_with____select_…" at bounding box center [390, 378] width 782 height 671
click at [204, 624] on div "COUNT - Returns the number of rows that matches a specified criteria. Aggregati…" at bounding box center [373, 608] width 697 height 43
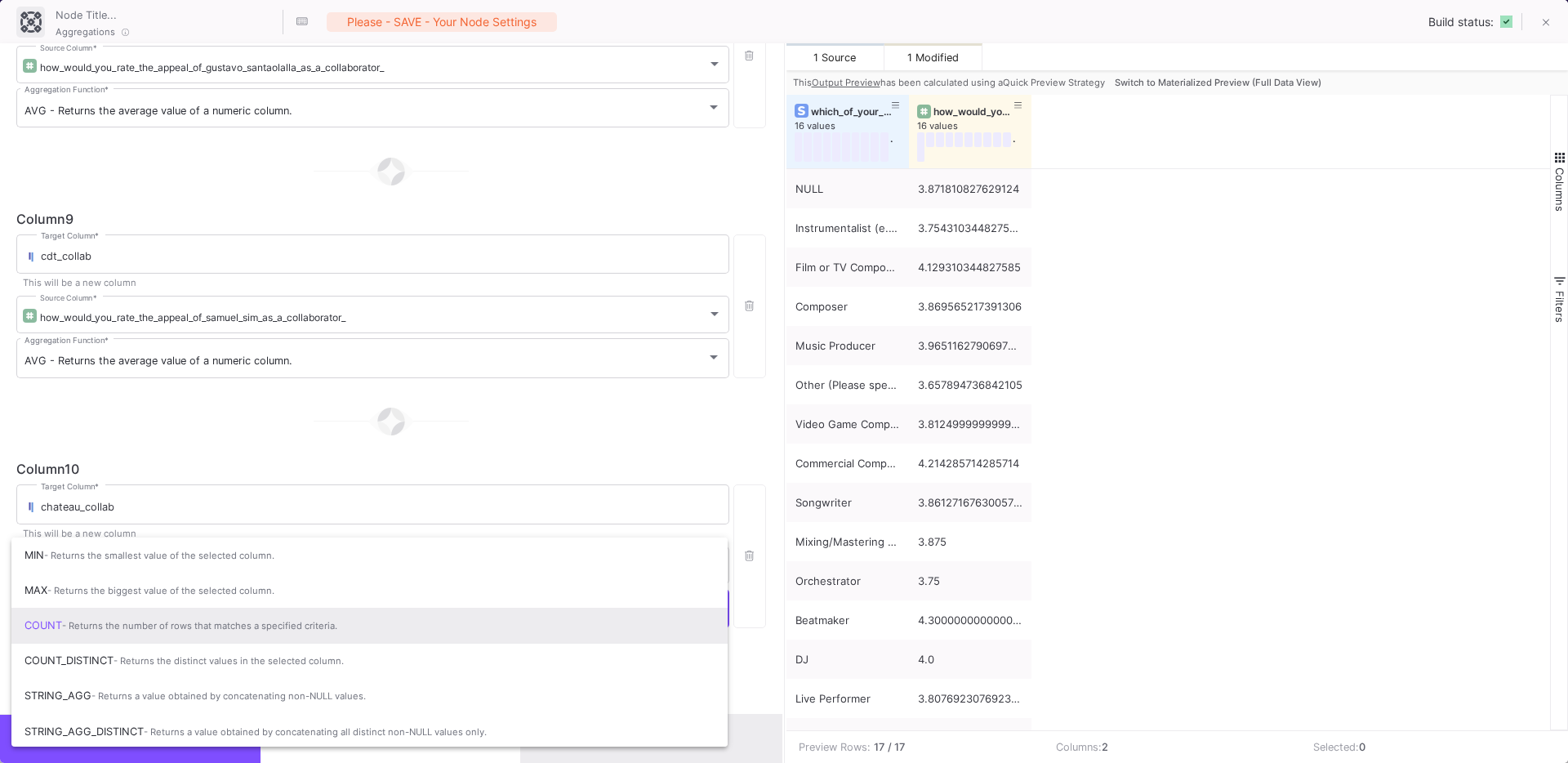
scroll to position [109, 0]
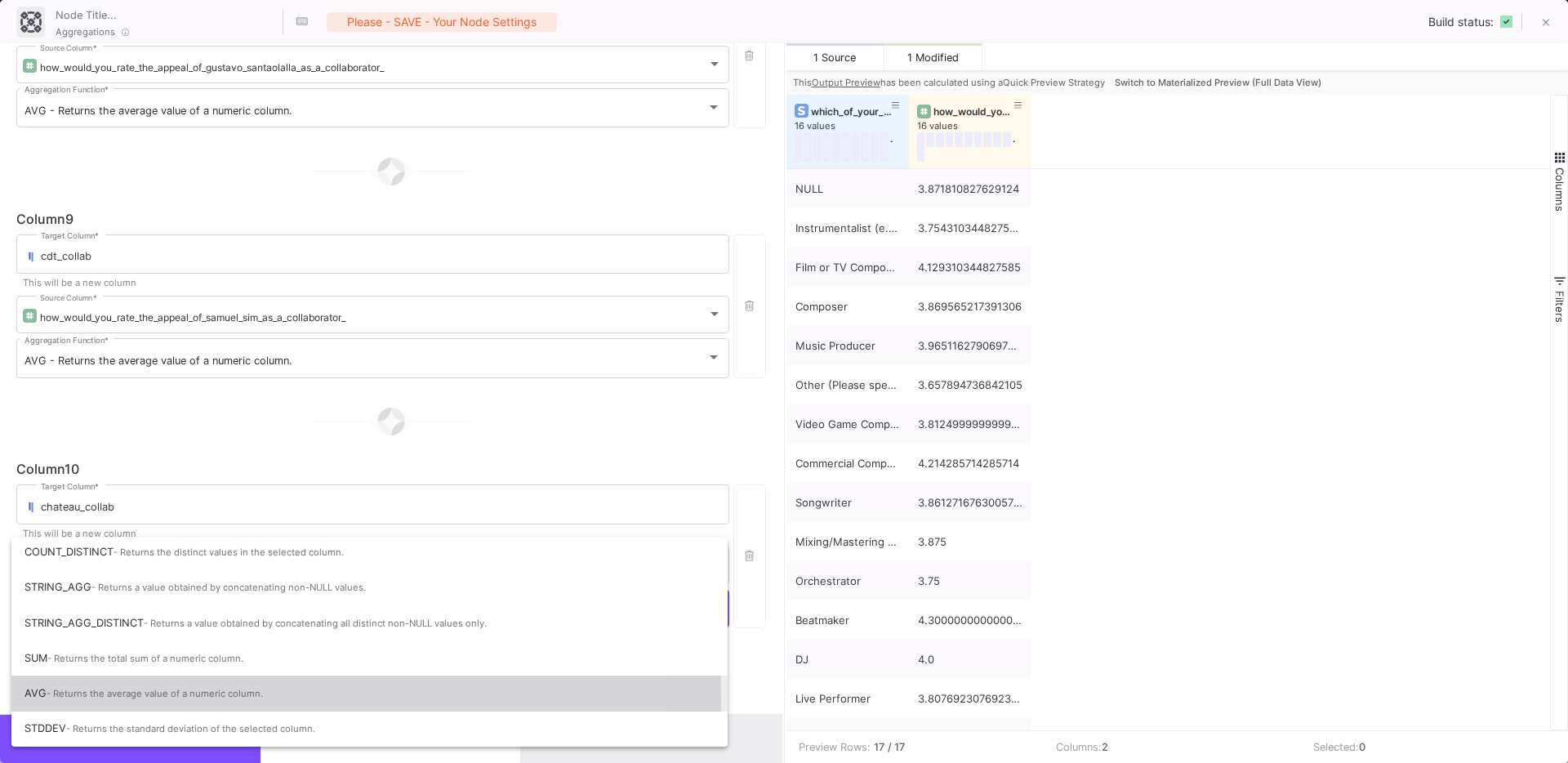
click at [71, 699] on span "AVG - Returns the average value of a numeric column." at bounding box center [369, 693] width 690 height 36
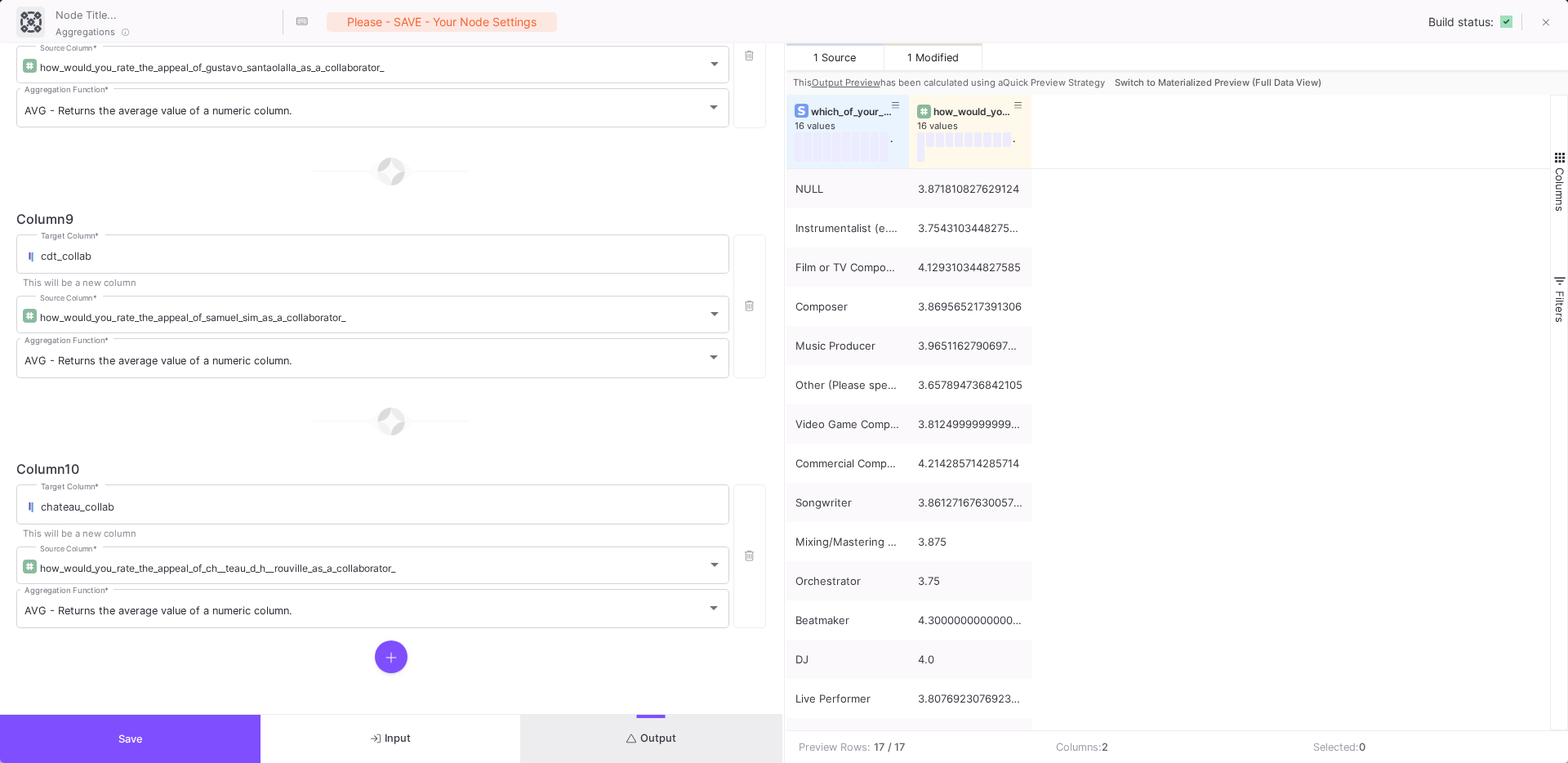
click at [144, 671] on div at bounding box center [391, 657] width 750 height 33
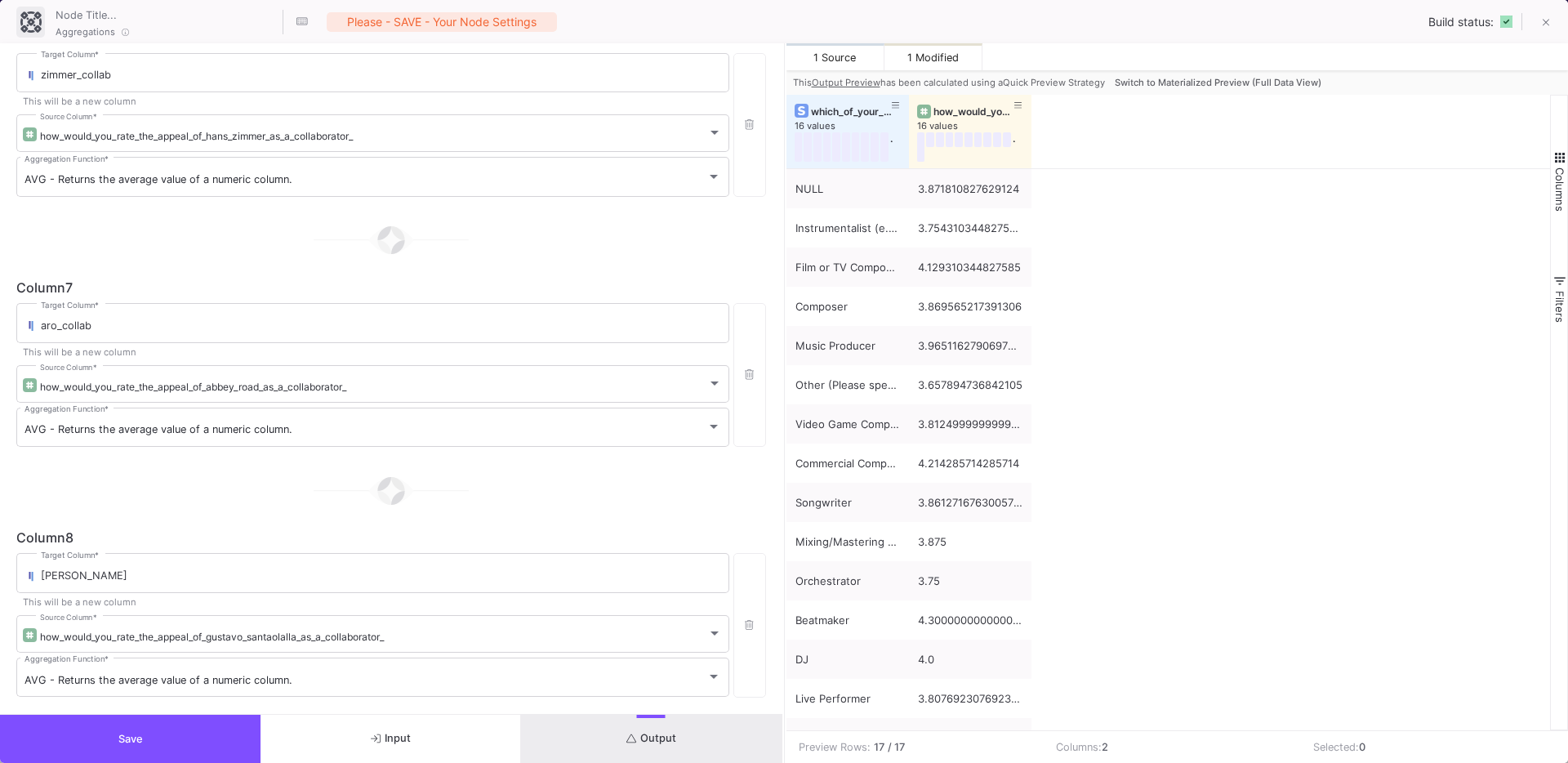
scroll to position [1993, 0]
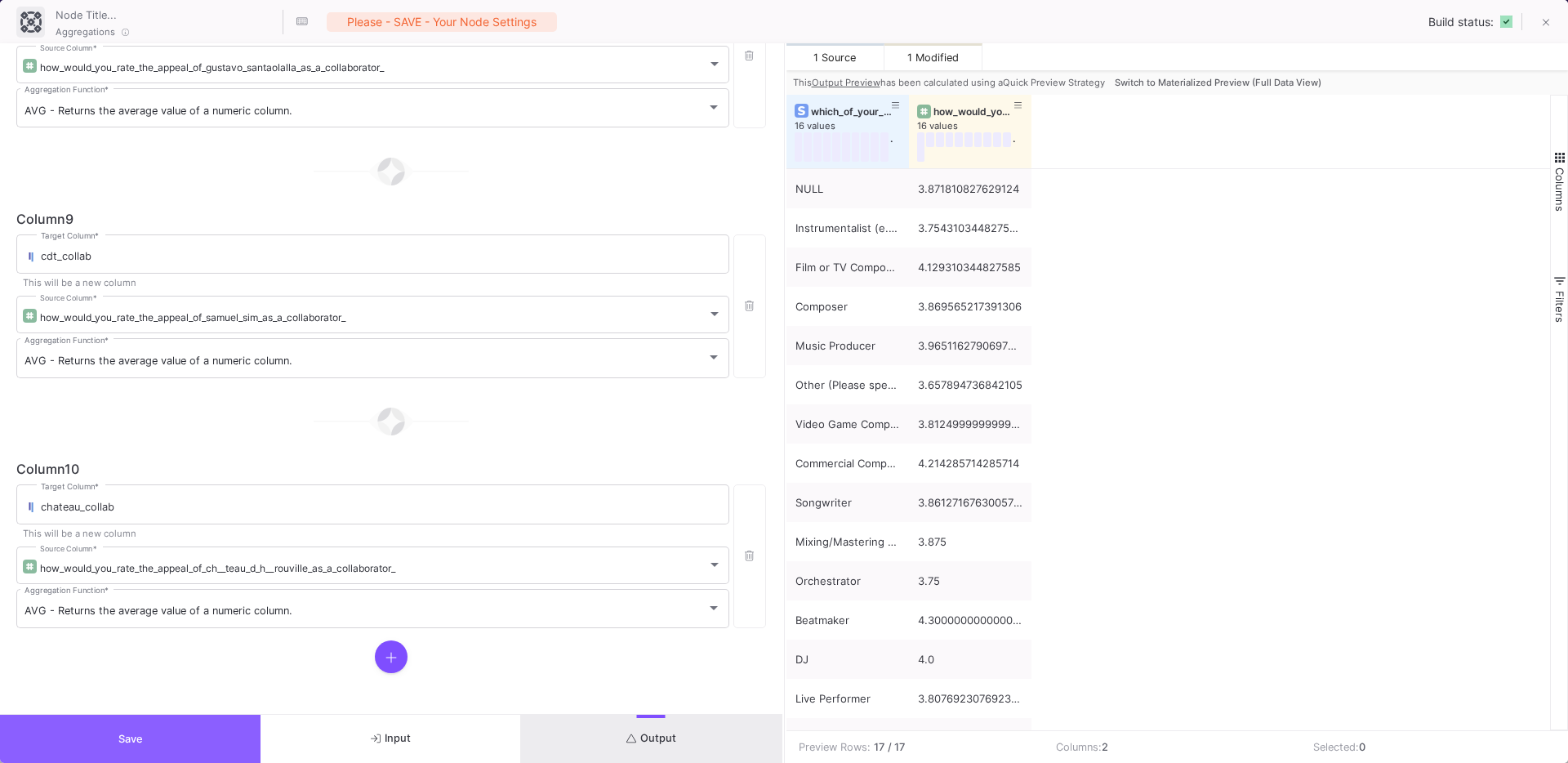
click at [176, 716] on button "Save" at bounding box center [130, 738] width 261 height 48
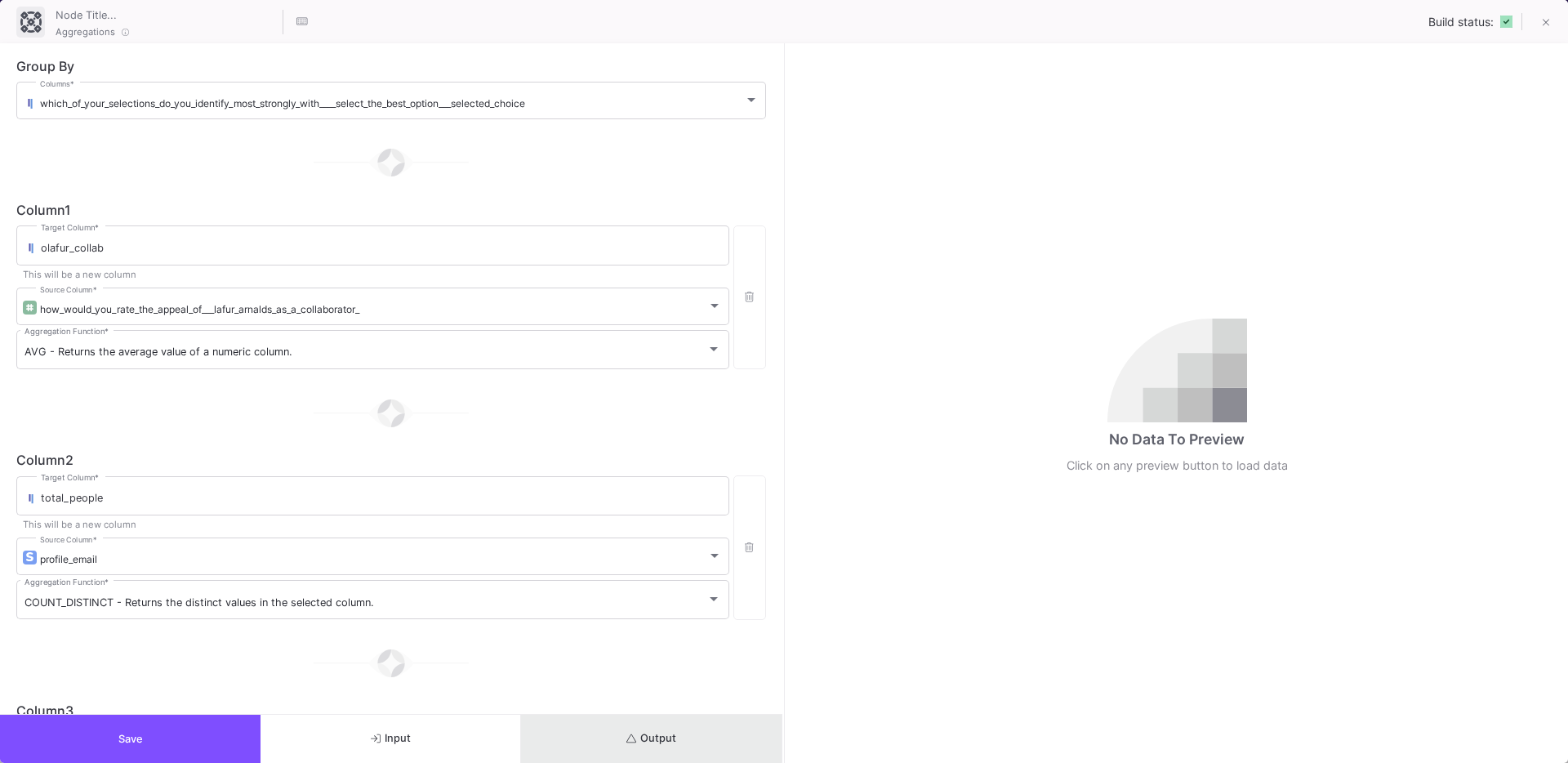
click at [616, 726] on button "Output" at bounding box center [651, 738] width 261 height 48
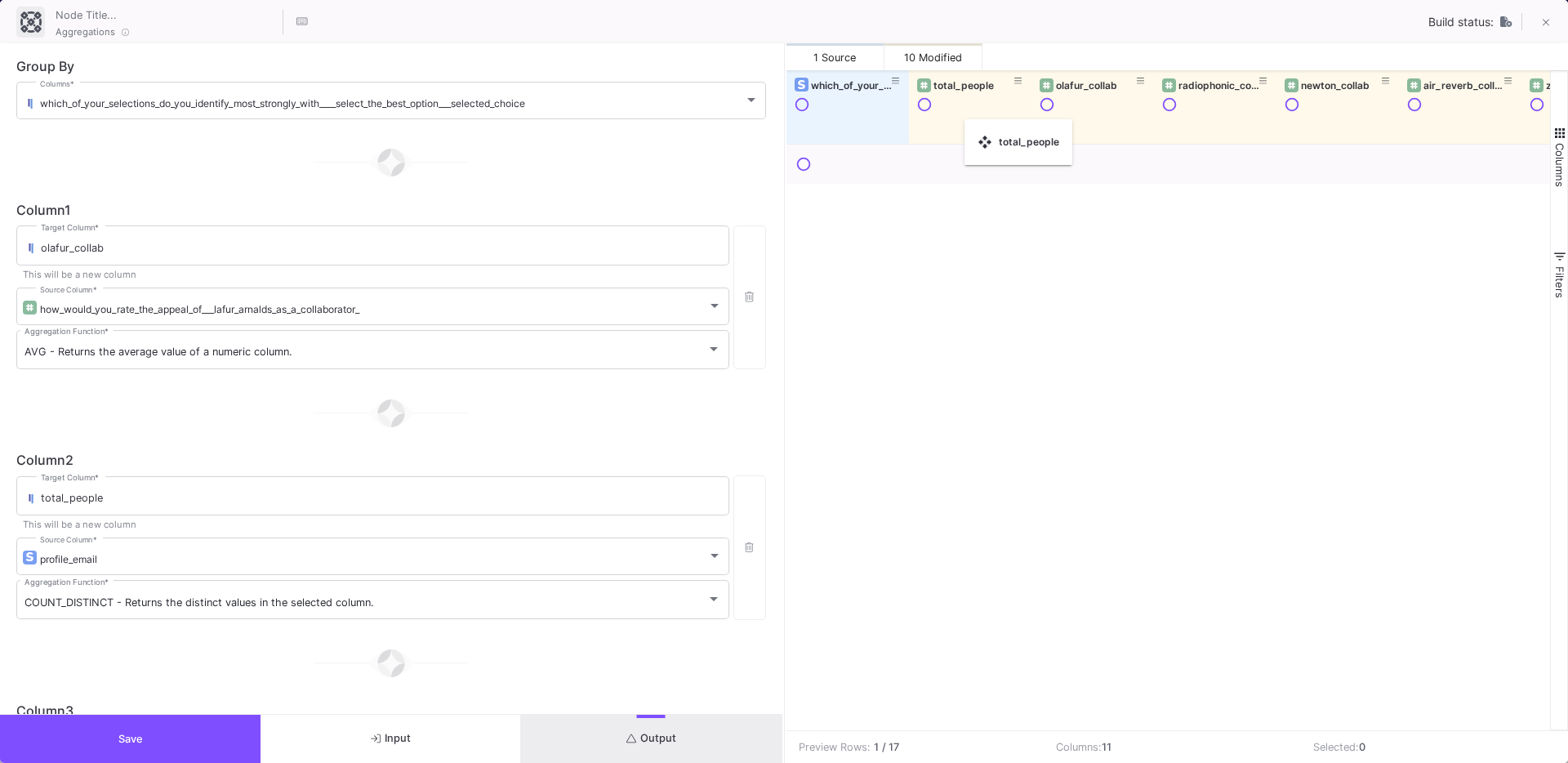
drag, startPoint x: 1085, startPoint y: 120, endPoint x: 968, endPoint y: 124, distance: 117.1
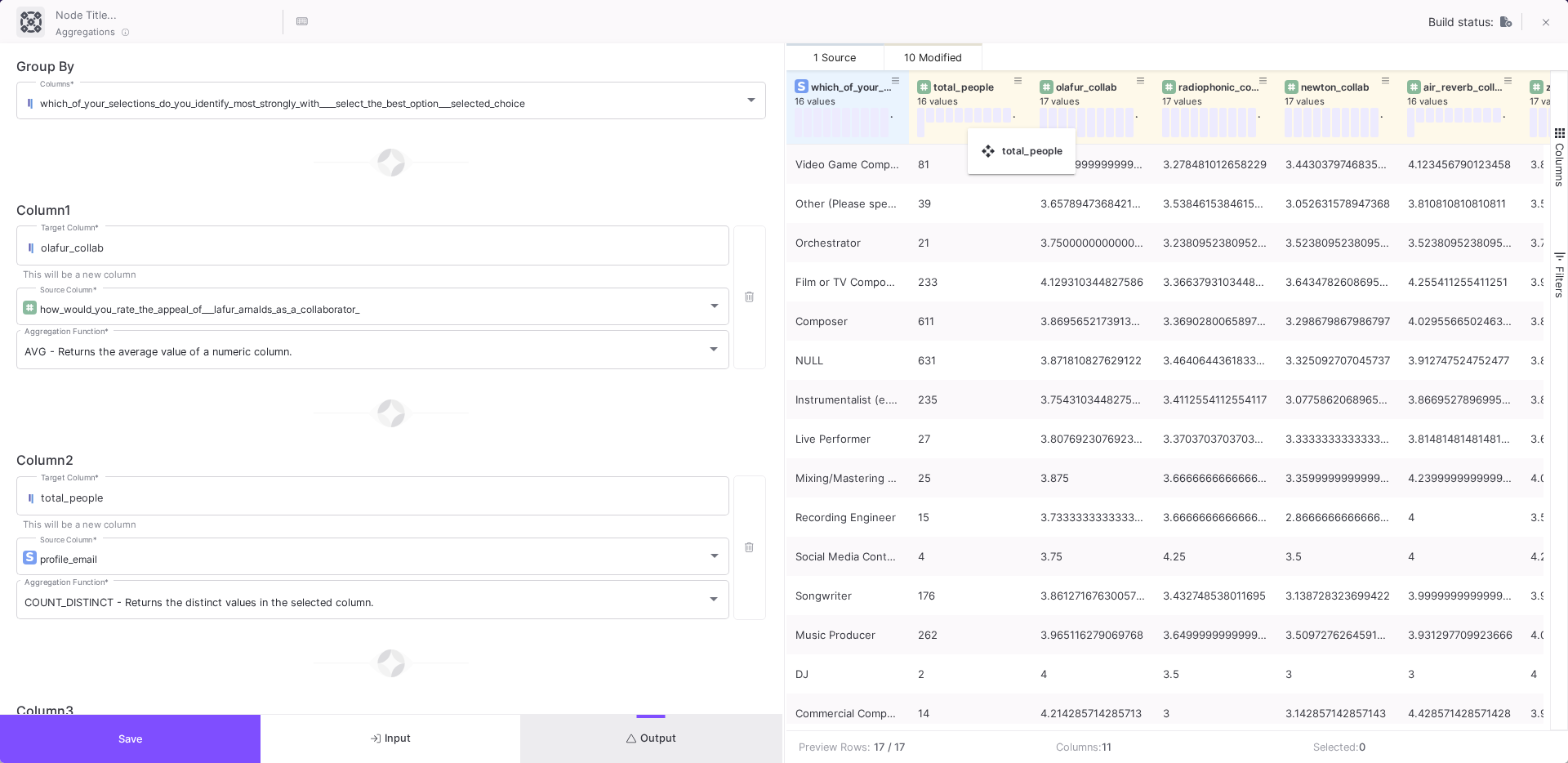
drag, startPoint x: 1081, startPoint y: 142, endPoint x: 973, endPoint y: 136, distance: 108.2
click at [968, 89] on div "total_people" at bounding box center [973, 87] width 81 height 12
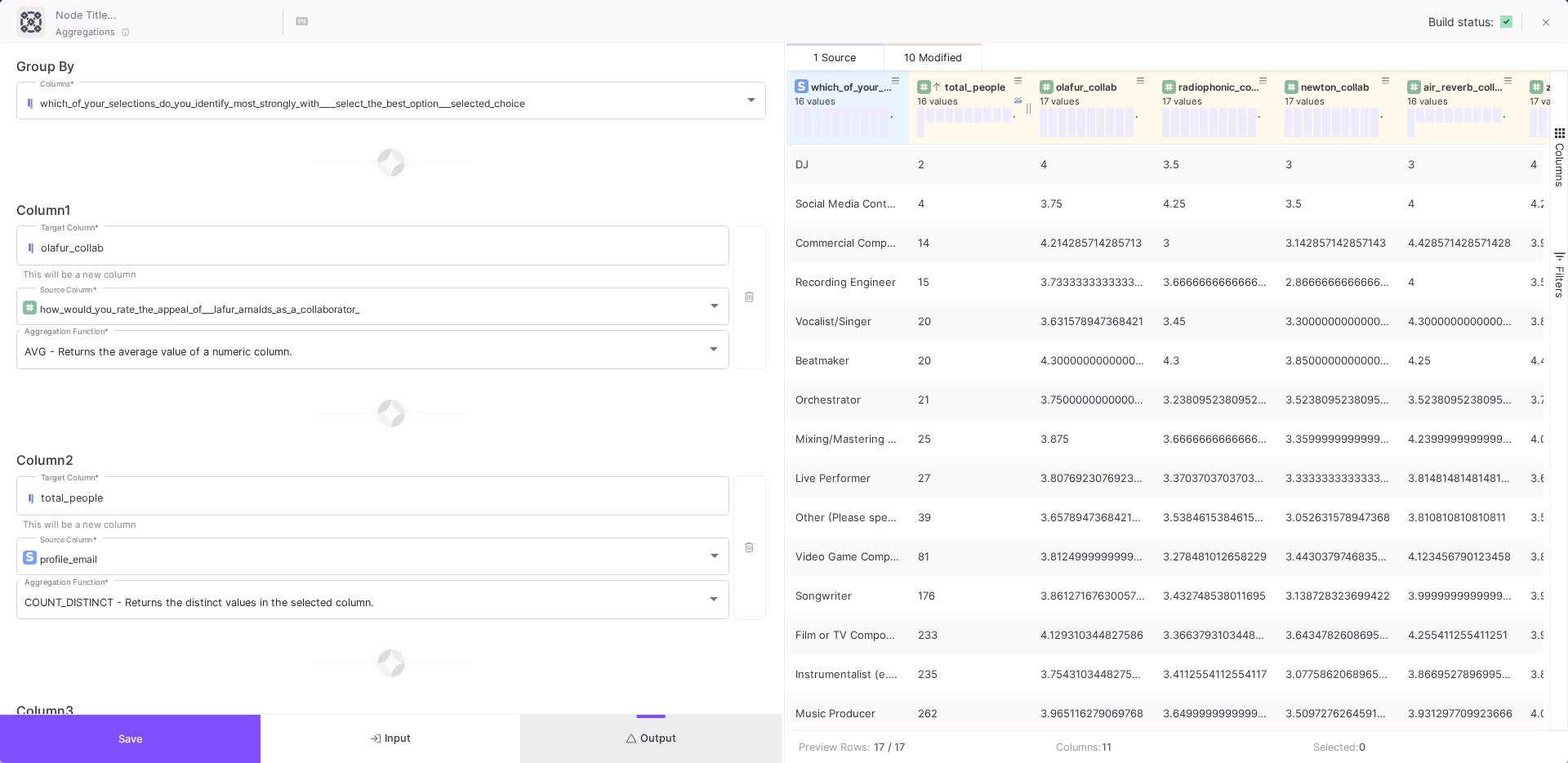
click at [968, 89] on div "total_people" at bounding box center [973, 87] width 81 height 12
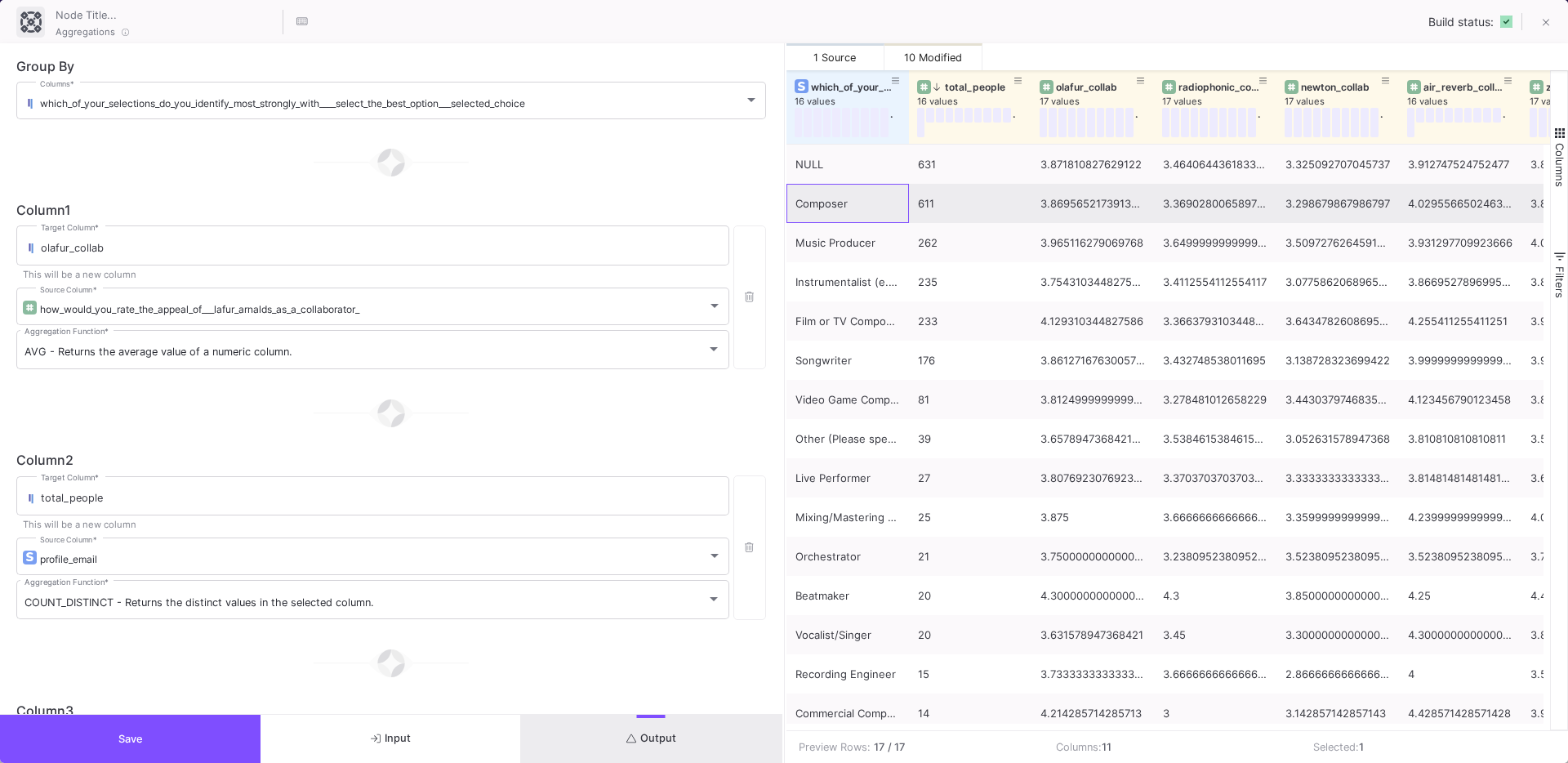
click at [816, 199] on div "Composer" at bounding box center [847, 204] width 105 height 38
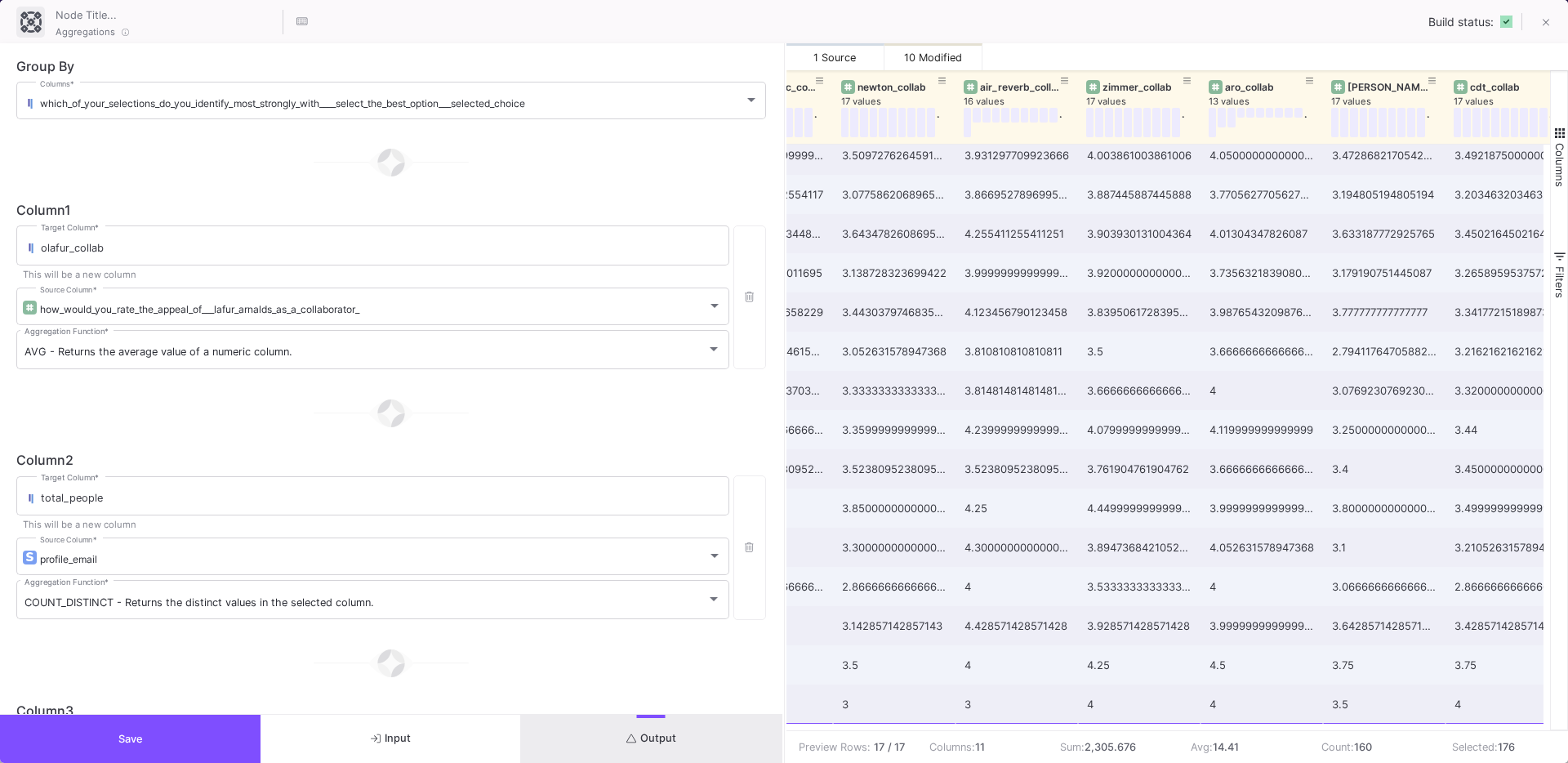
scroll to position [0, 0]
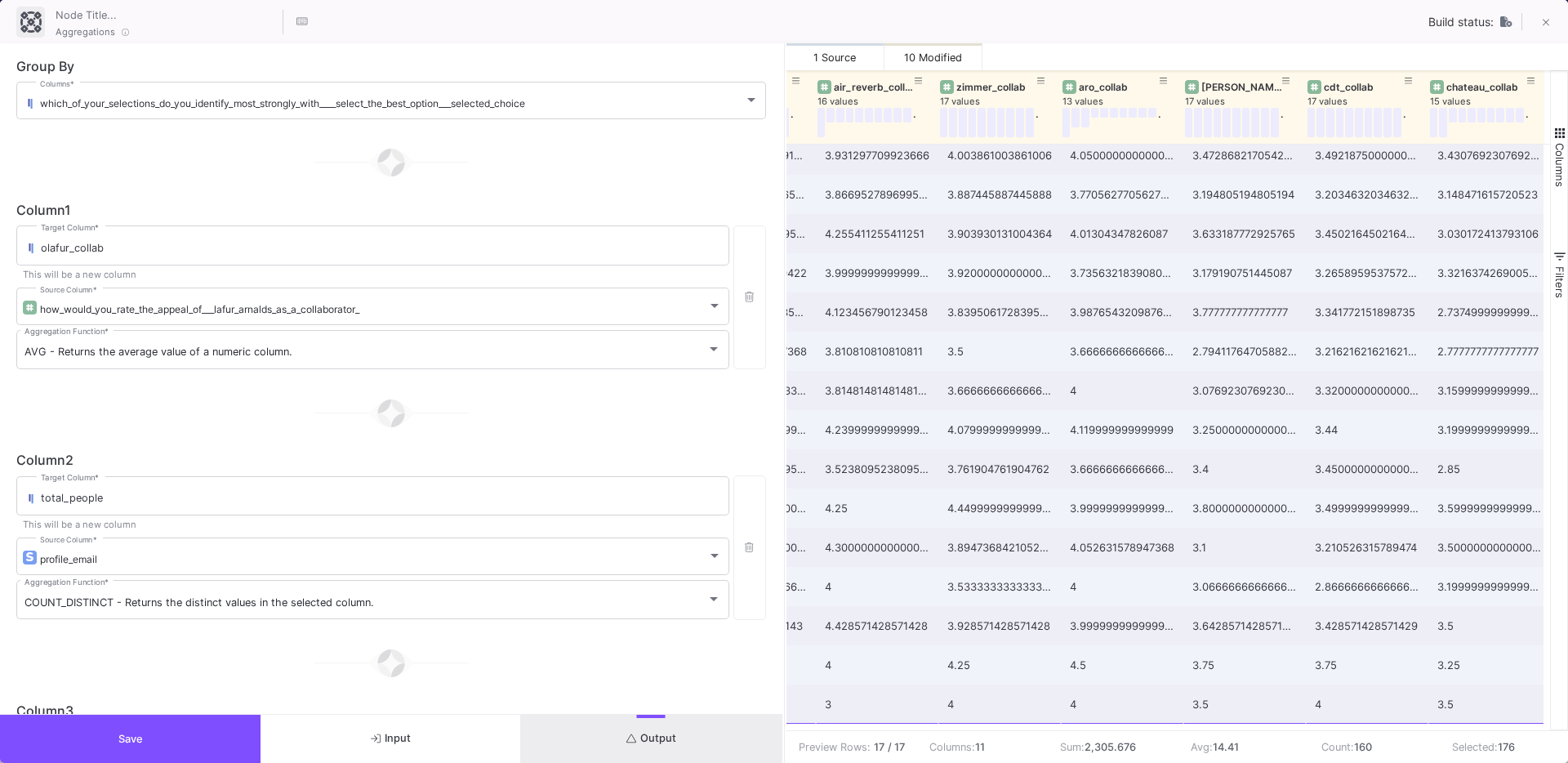
click at [135, 752] on button "Save" at bounding box center [130, 738] width 261 height 48
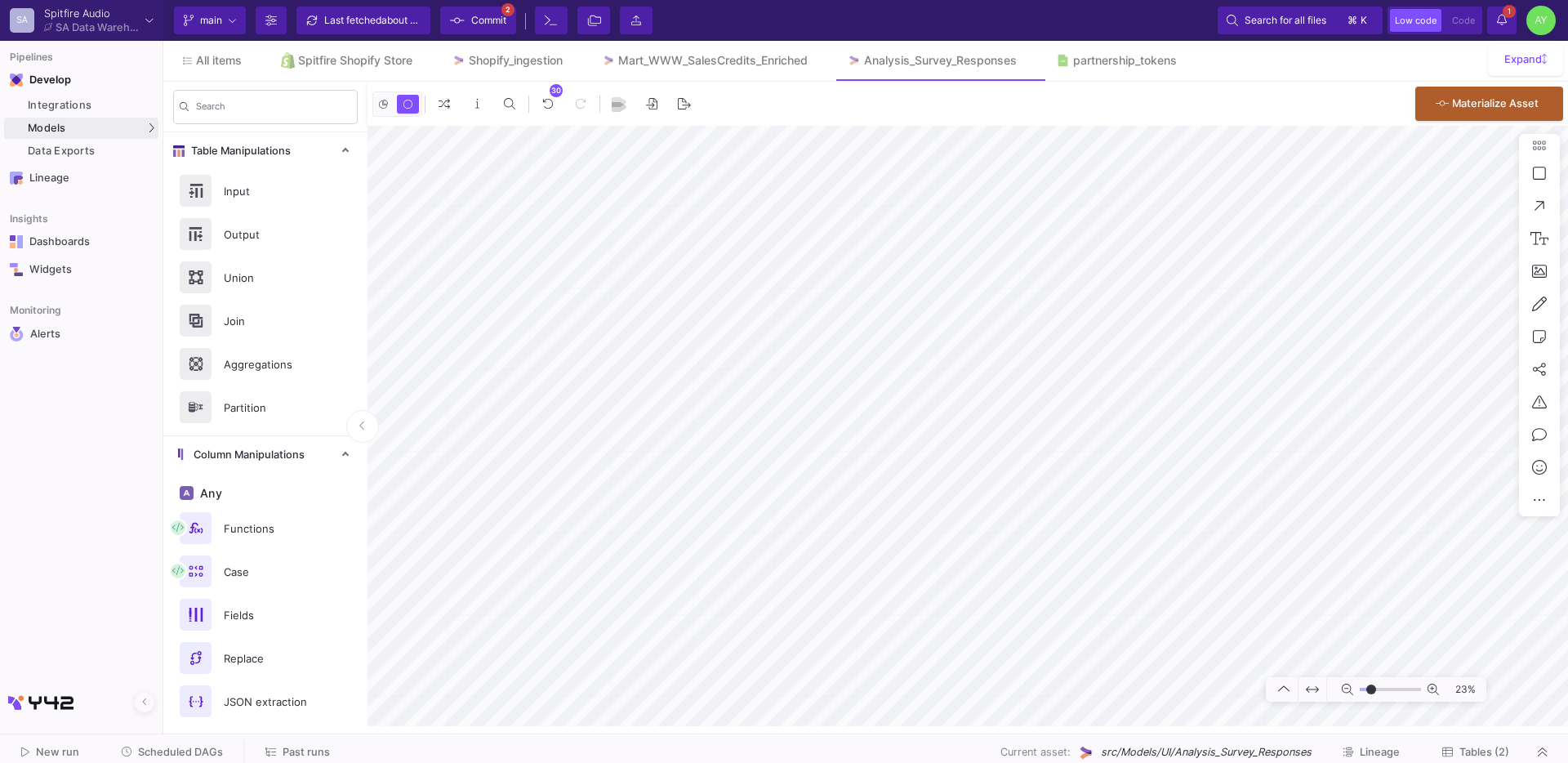
click at [136, 744] on button "Scheduled DAGs" at bounding box center [172, 753] width 141 height 26
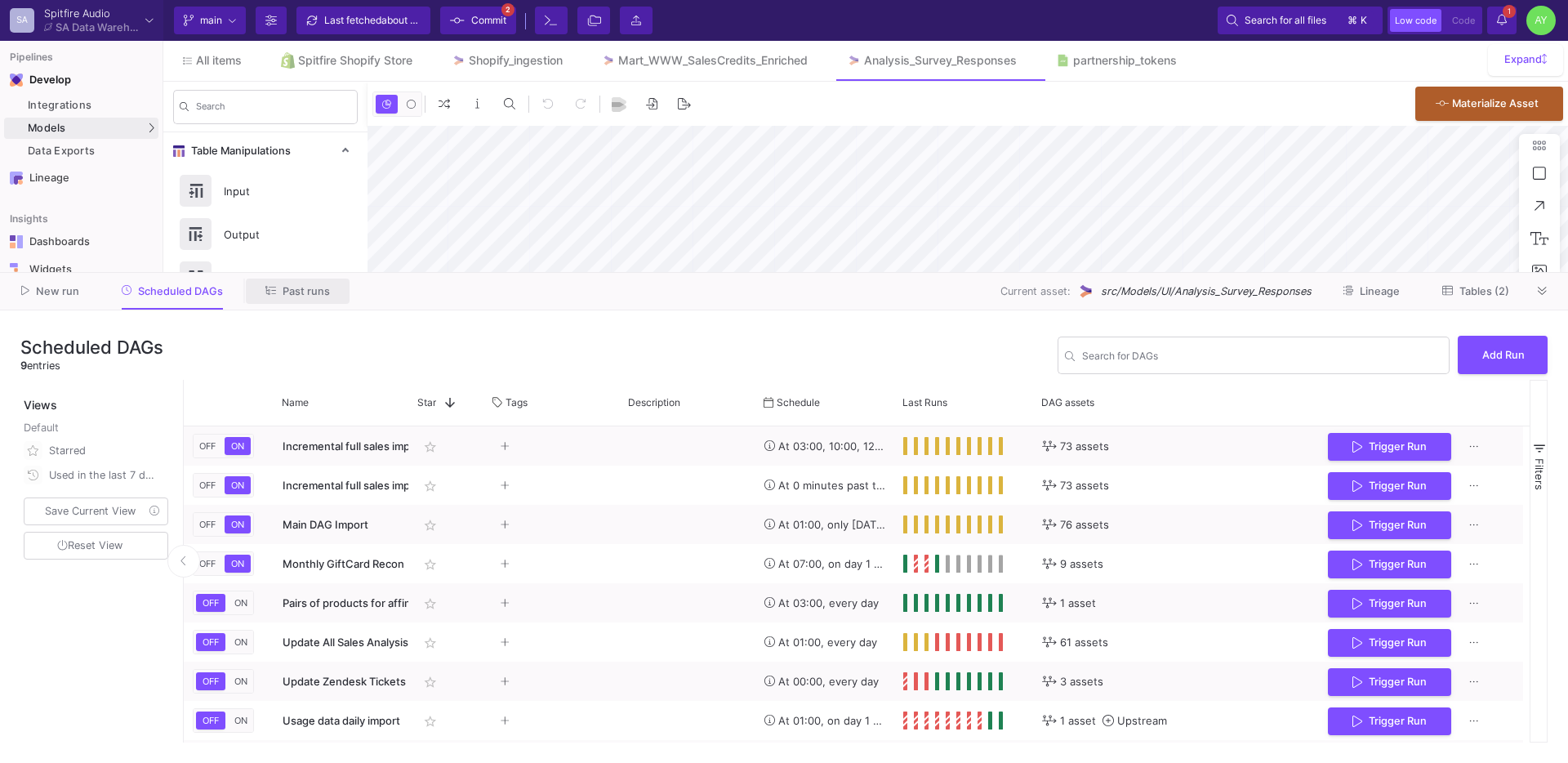
click at [296, 294] on span "Past runs" at bounding box center [306, 290] width 47 height 12
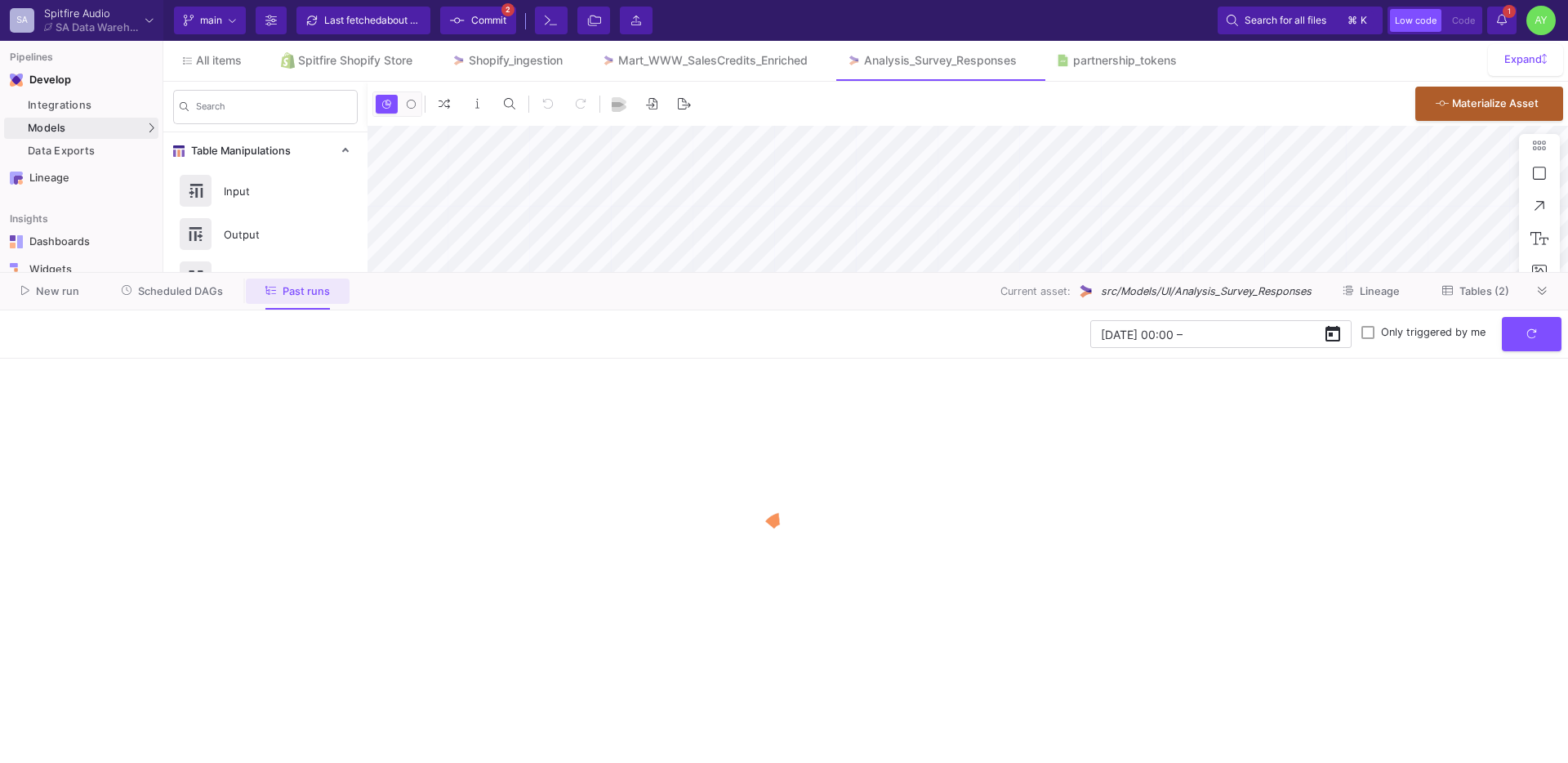
type input "-30"
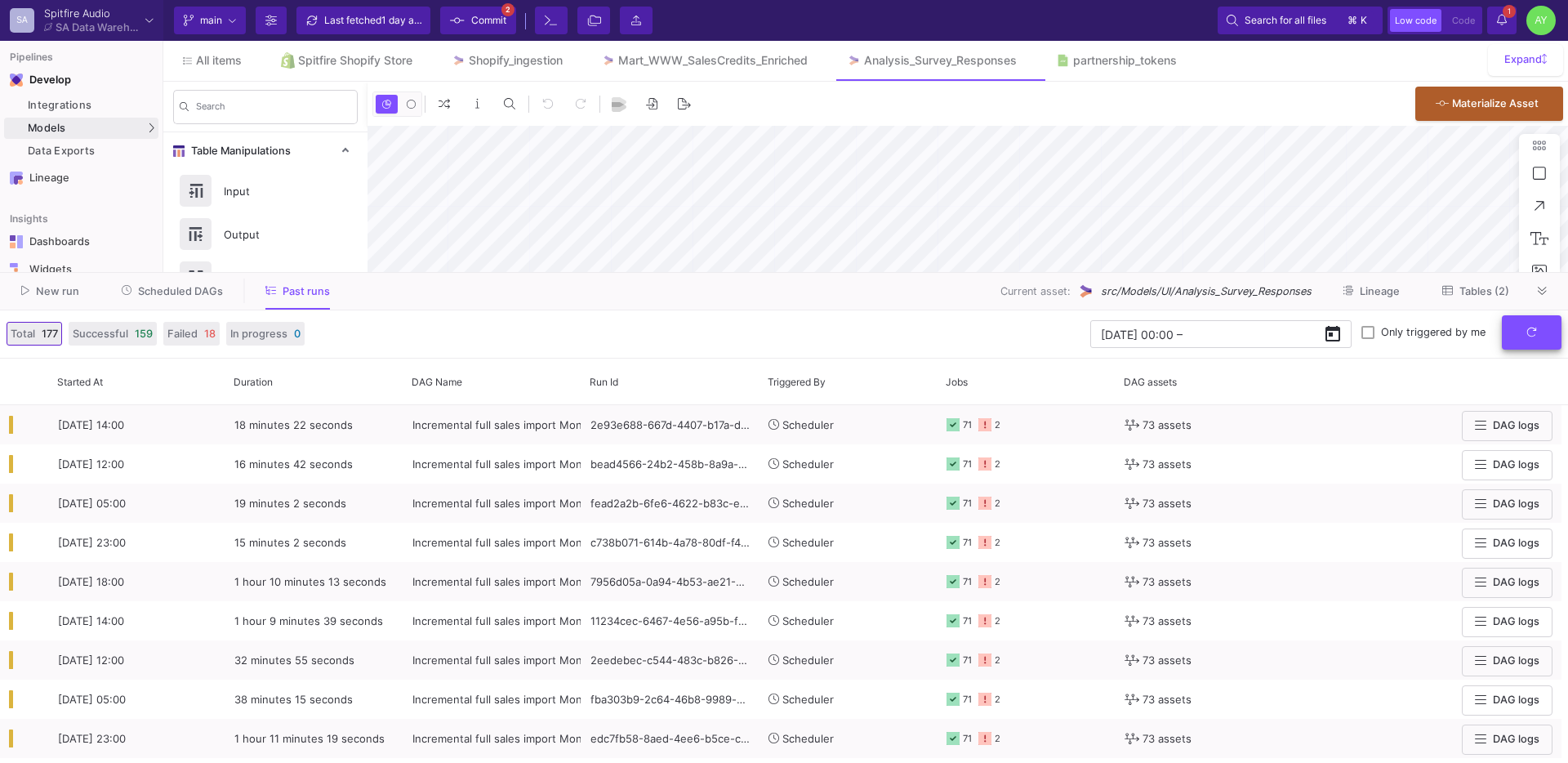
click at [1545, 344] on button "submit" at bounding box center [1531, 333] width 59 height 35
click at [1547, 294] on button at bounding box center [1542, 290] width 25 height 25
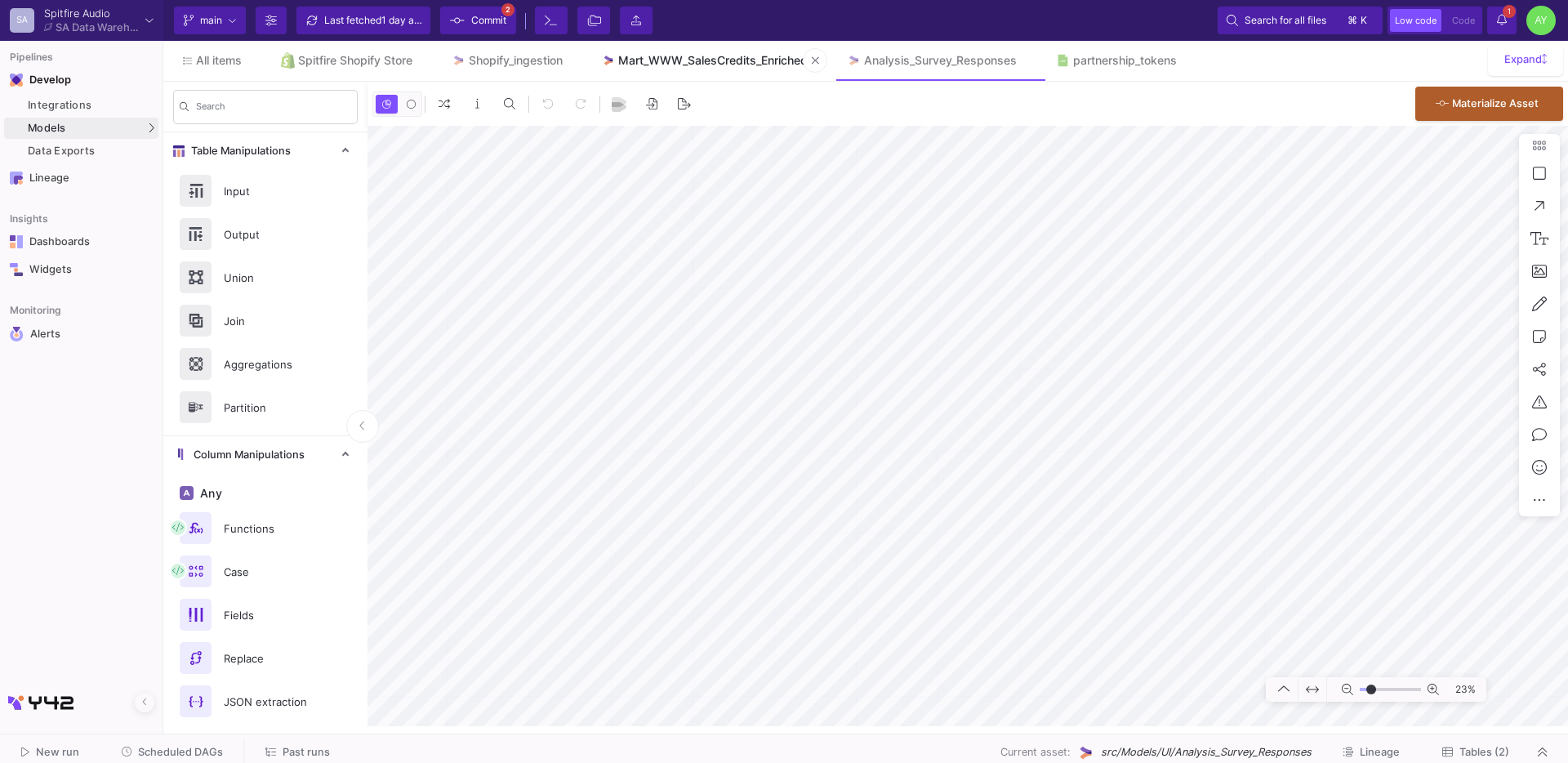
click at [743, 67] on div "Mart_WWW_SalesCredits_Enriched" at bounding box center [713, 60] width 190 height 13
type input "-50"
click at [225, 65] on span "All items" at bounding box center [219, 60] width 46 height 13
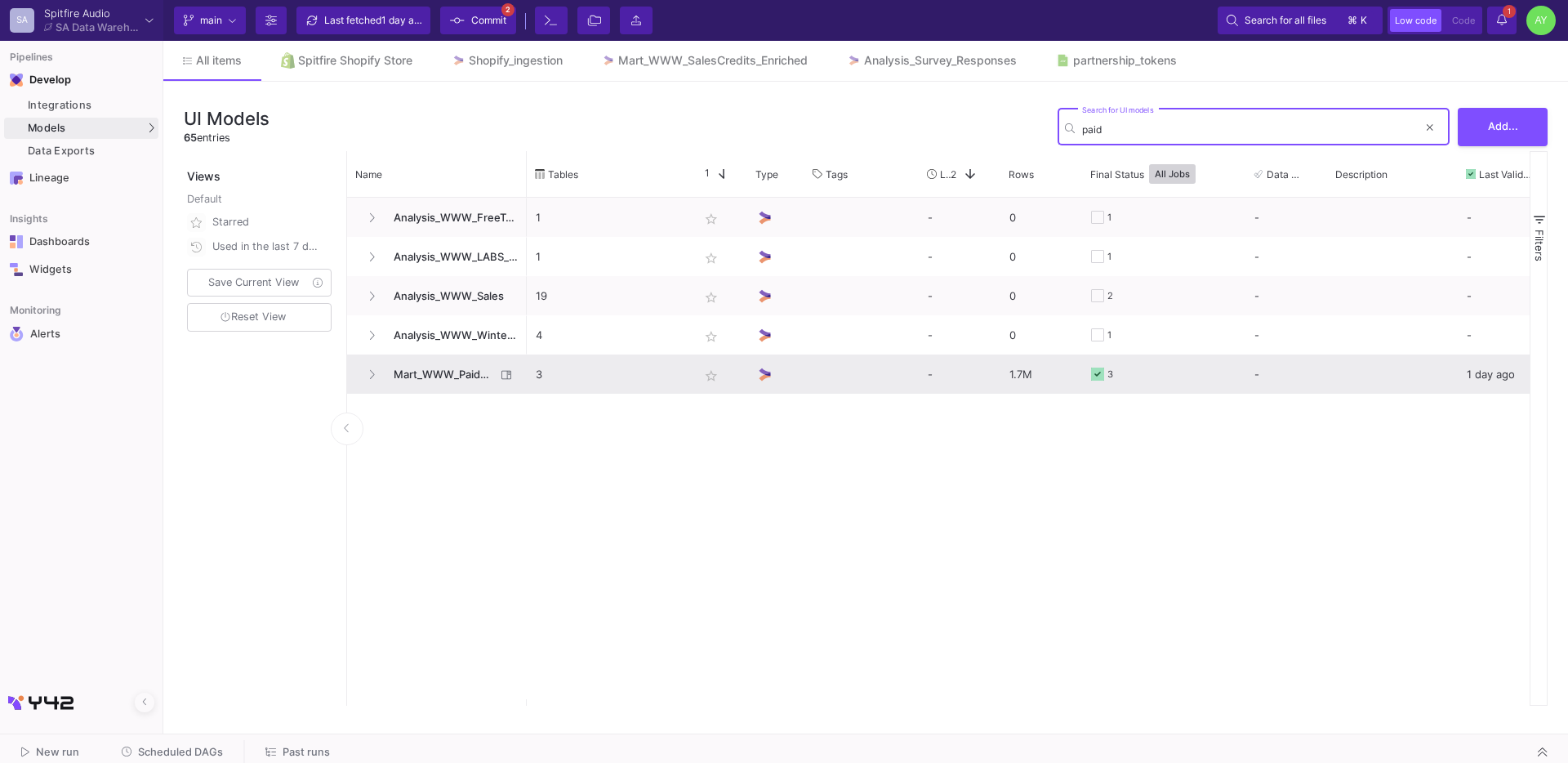
type input "paid"
click at [436, 383] on span "Mart_WWW_PaidOrdersEnriched" at bounding box center [440, 374] width 112 height 38
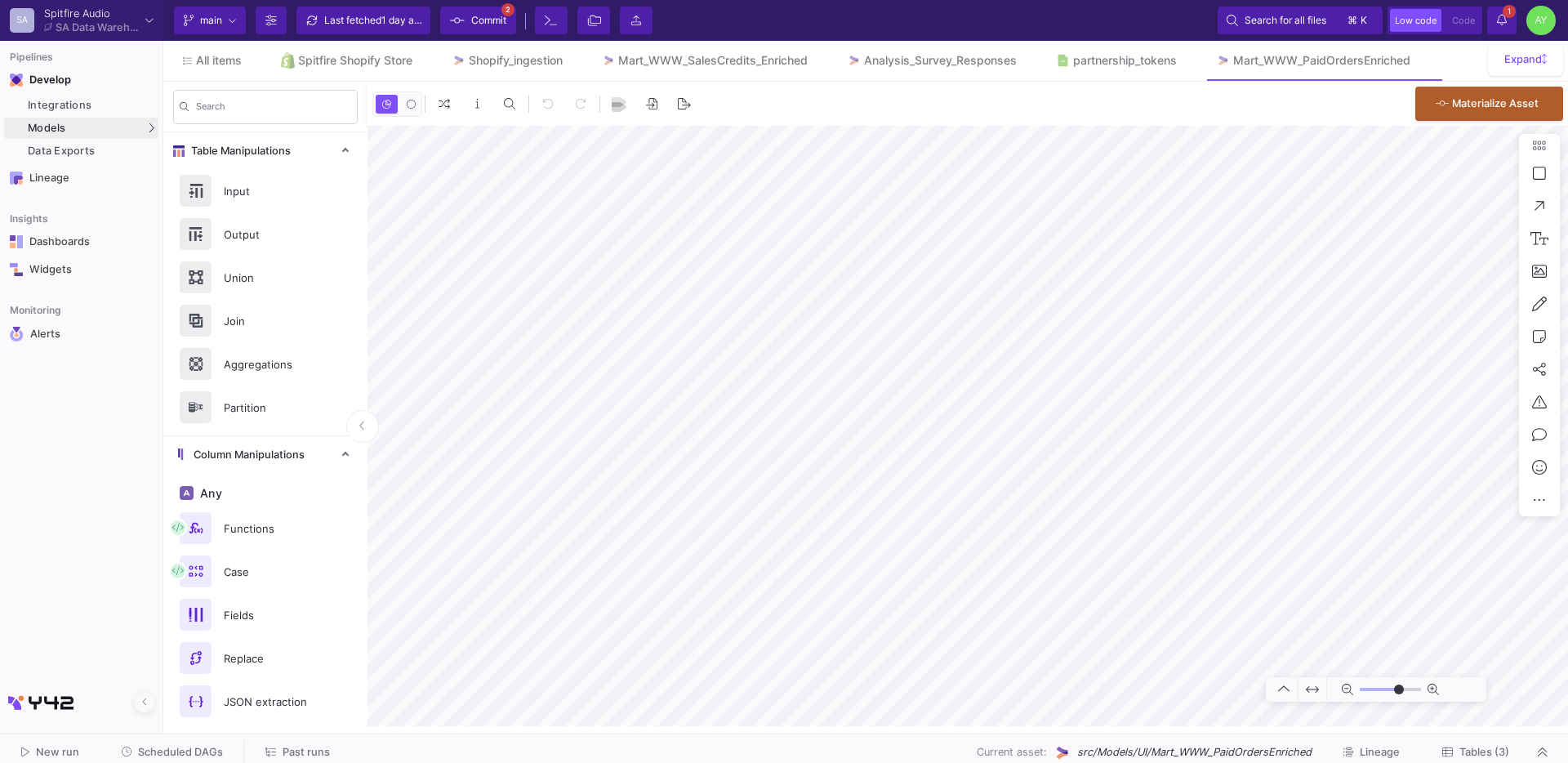
type input "-41"
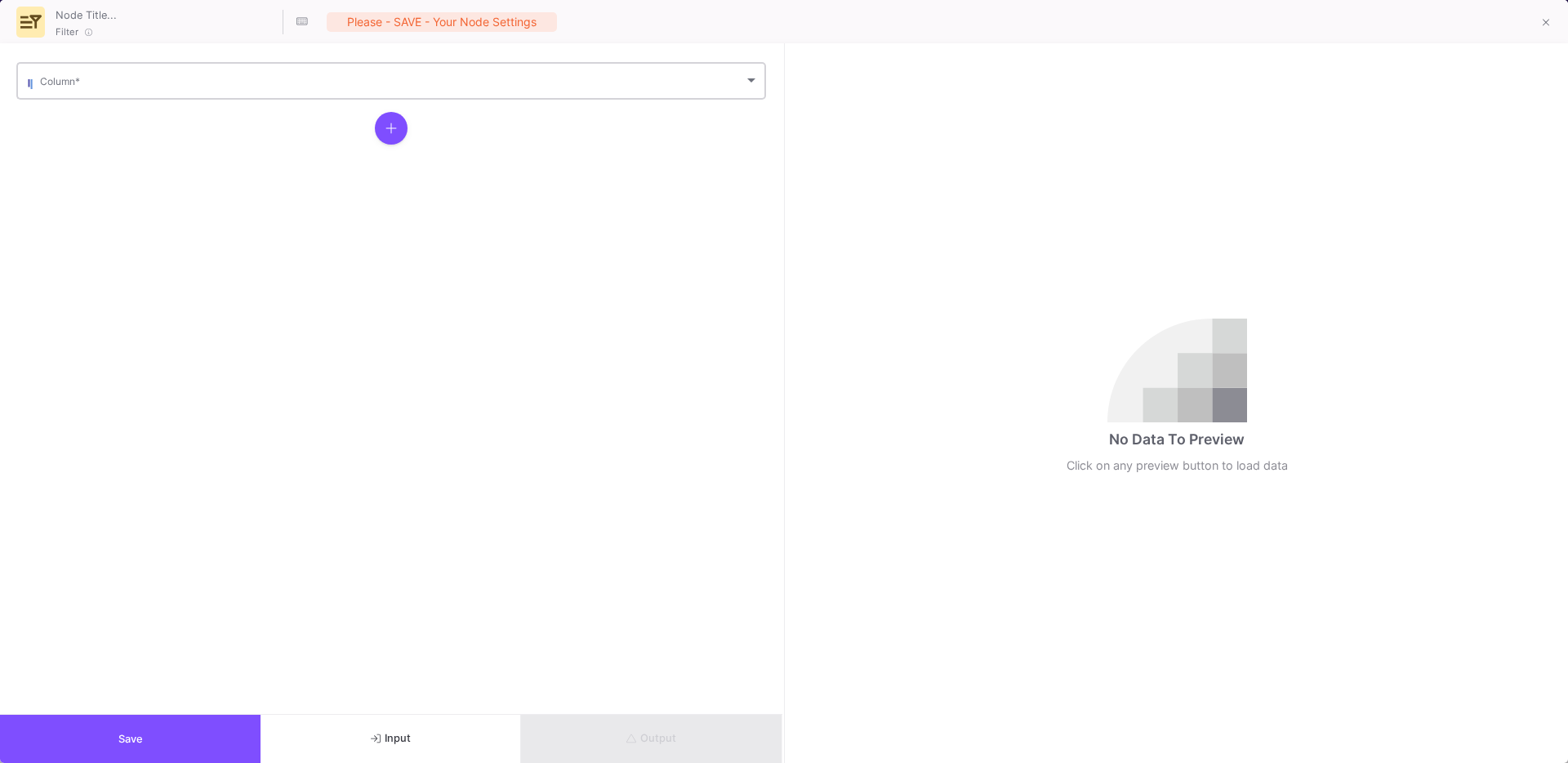
click at [105, 98] on div "Column *" at bounding box center [400, 79] width 719 height 40
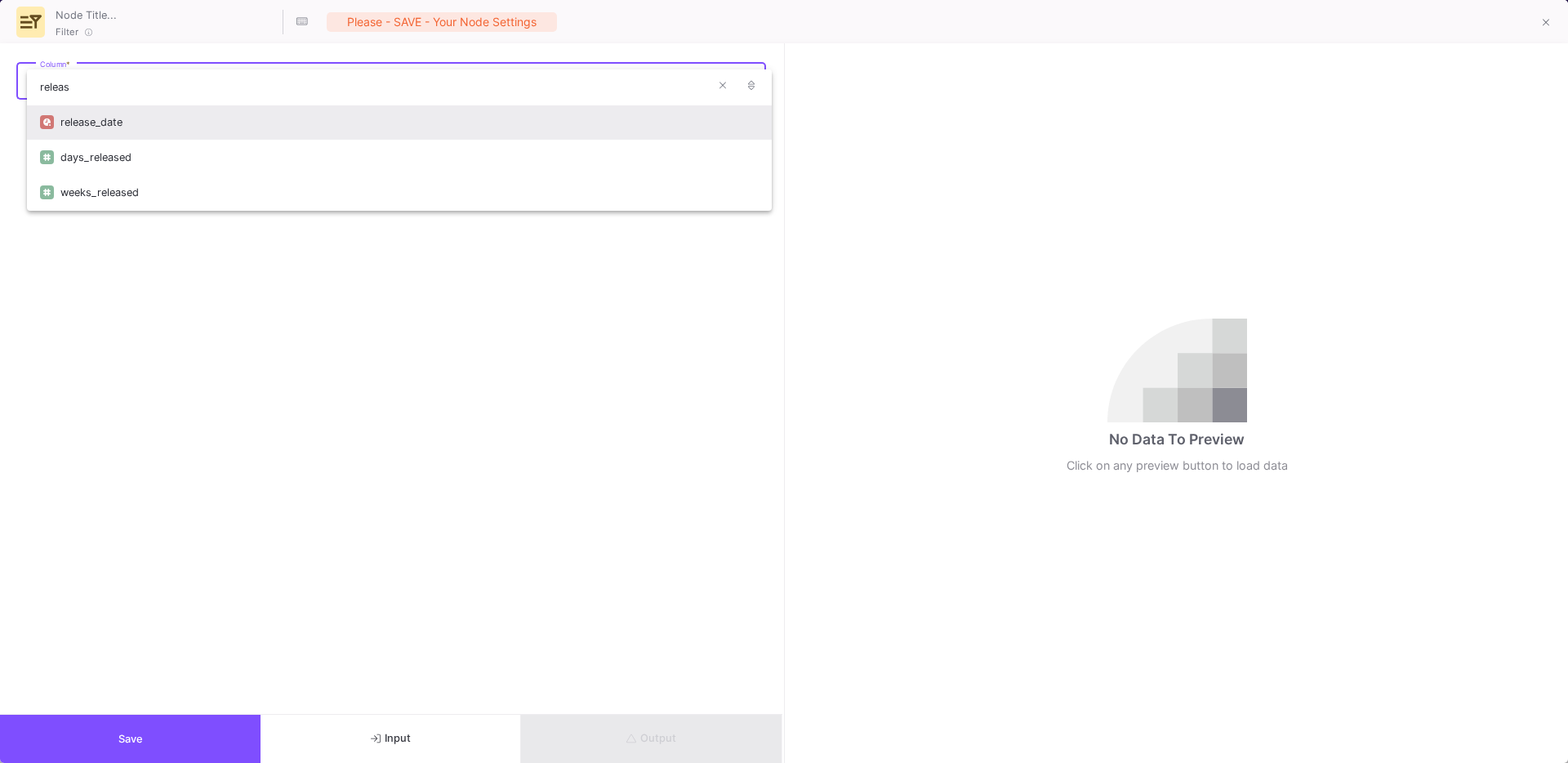
type input "releas"
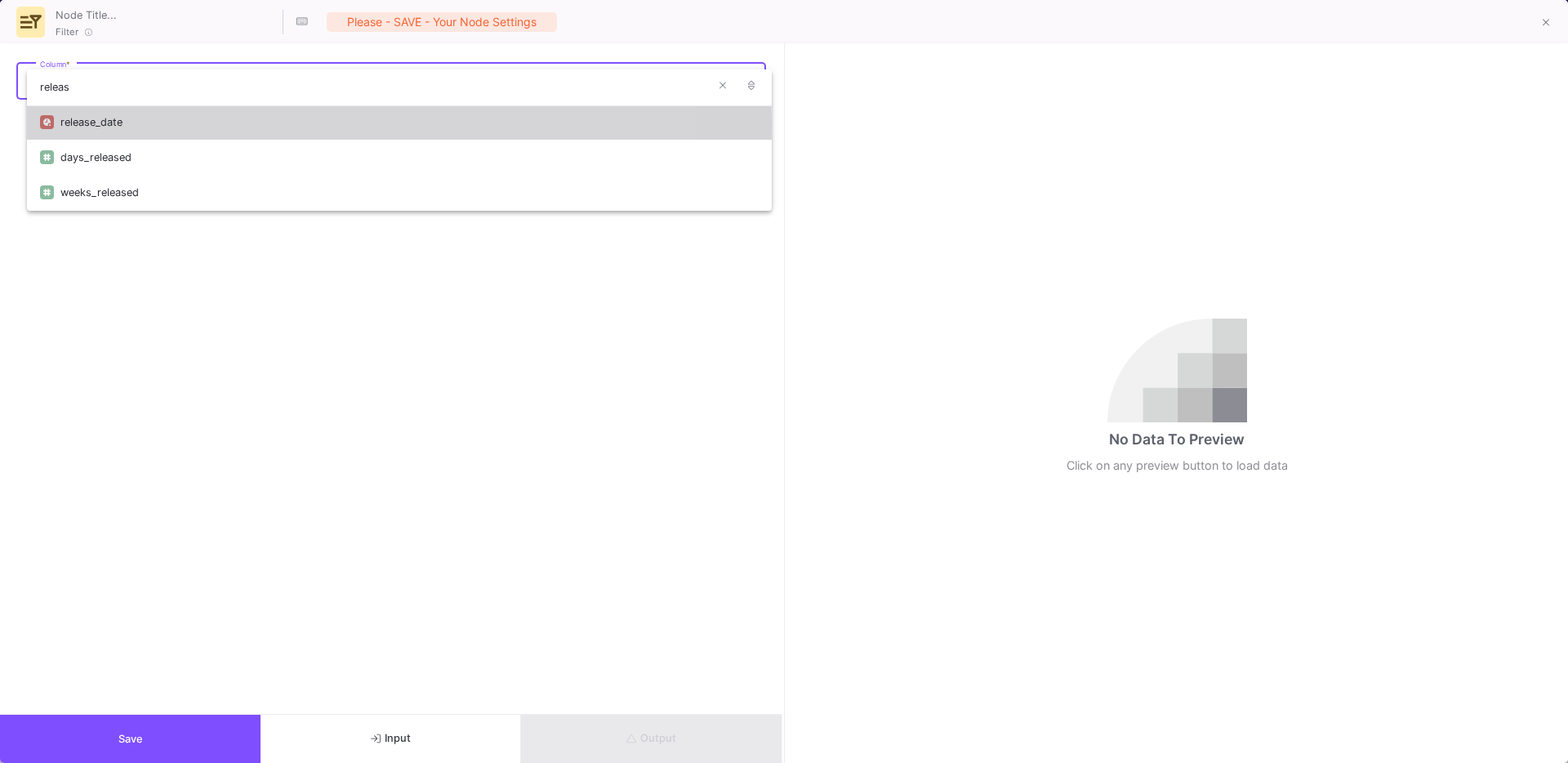
click at [111, 126] on div "release_date" at bounding box center [409, 122] width 698 height 35
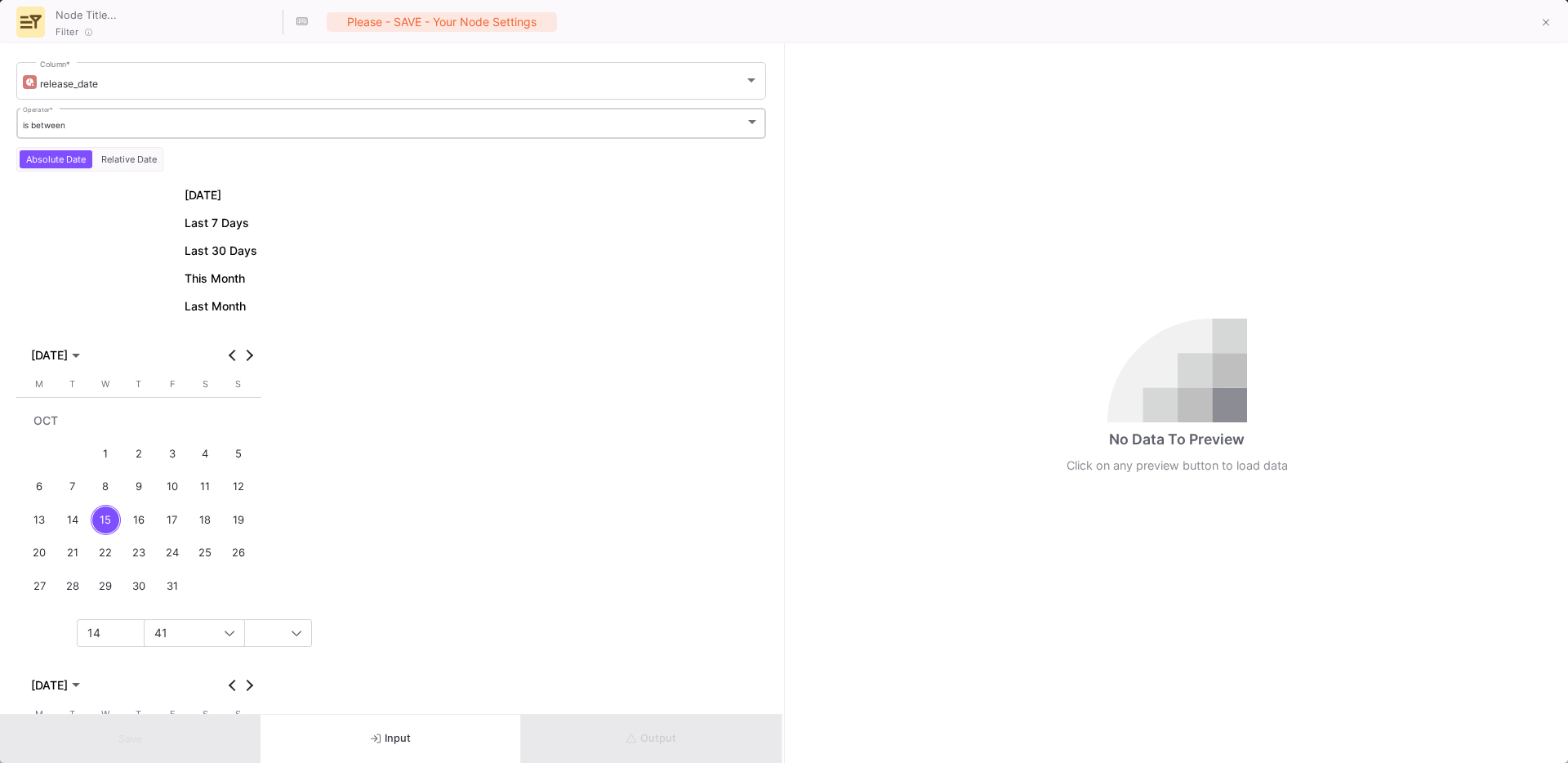
click at [87, 130] on div "is between Operator *" at bounding box center [391, 121] width 737 height 34
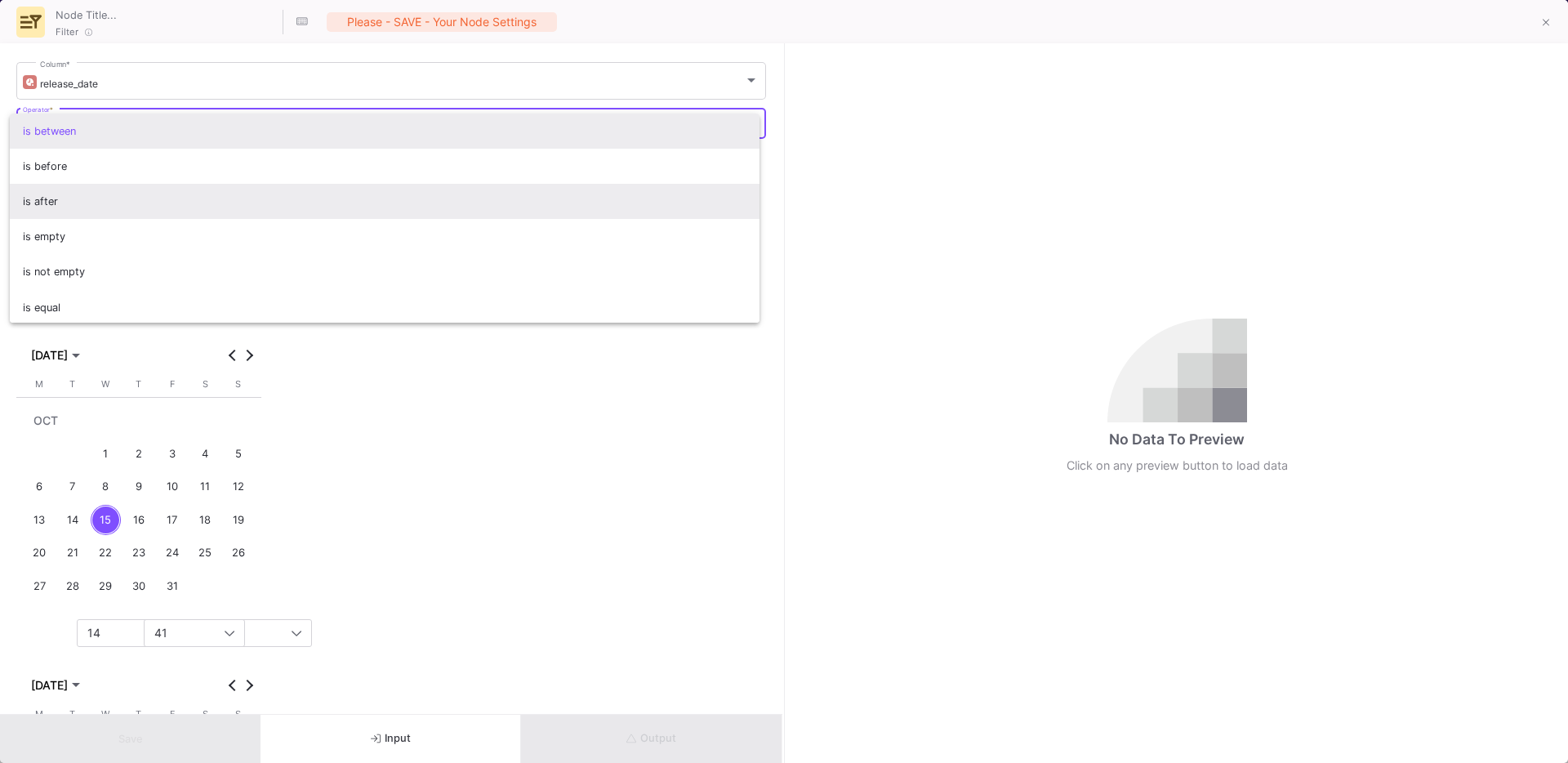
click at [57, 204] on span "is after" at bounding box center [385, 201] width 724 height 35
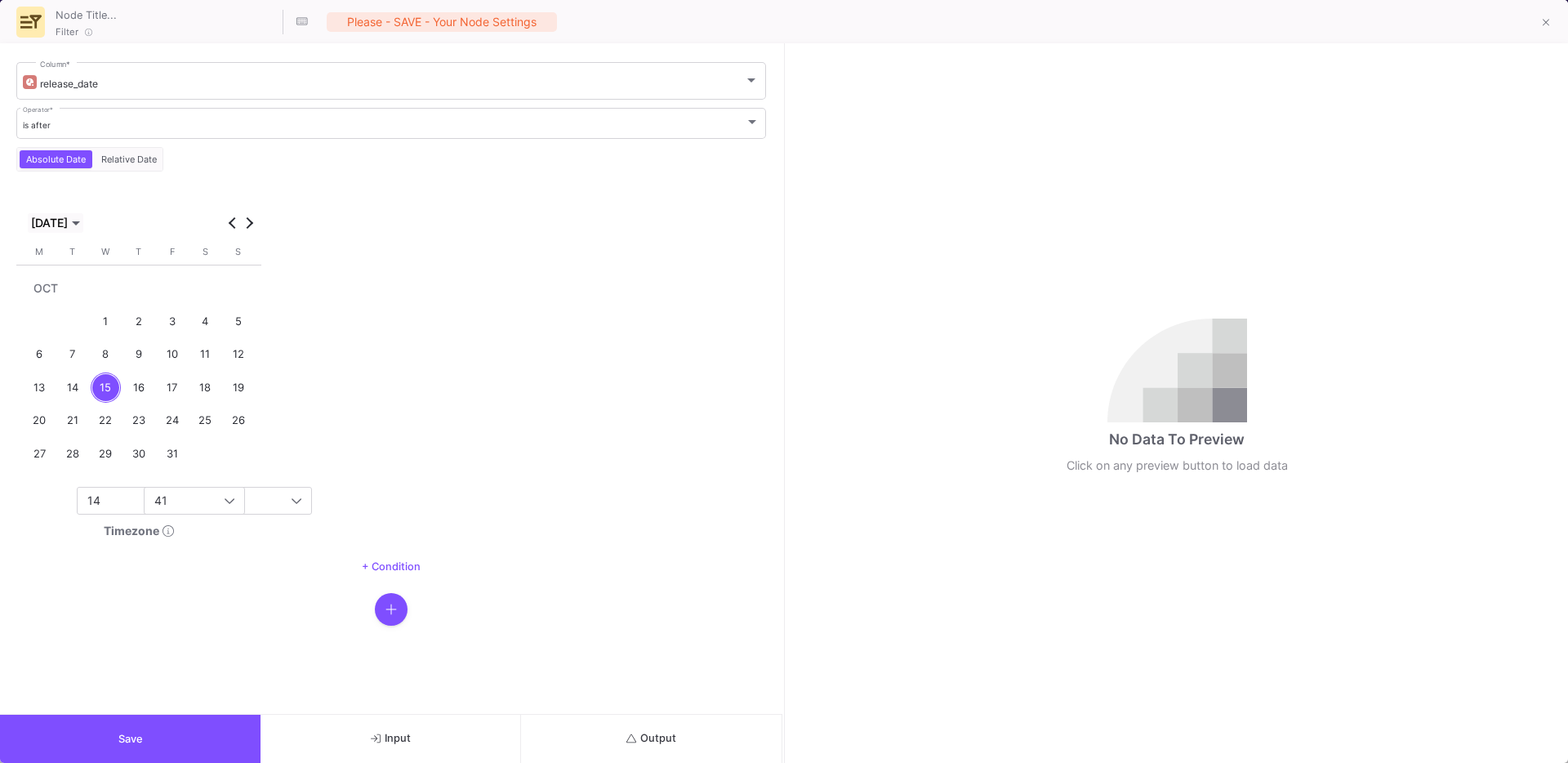
click at [54, 232] on span "Choose month and year" at bounding box center [55, 223] width 56 height 19
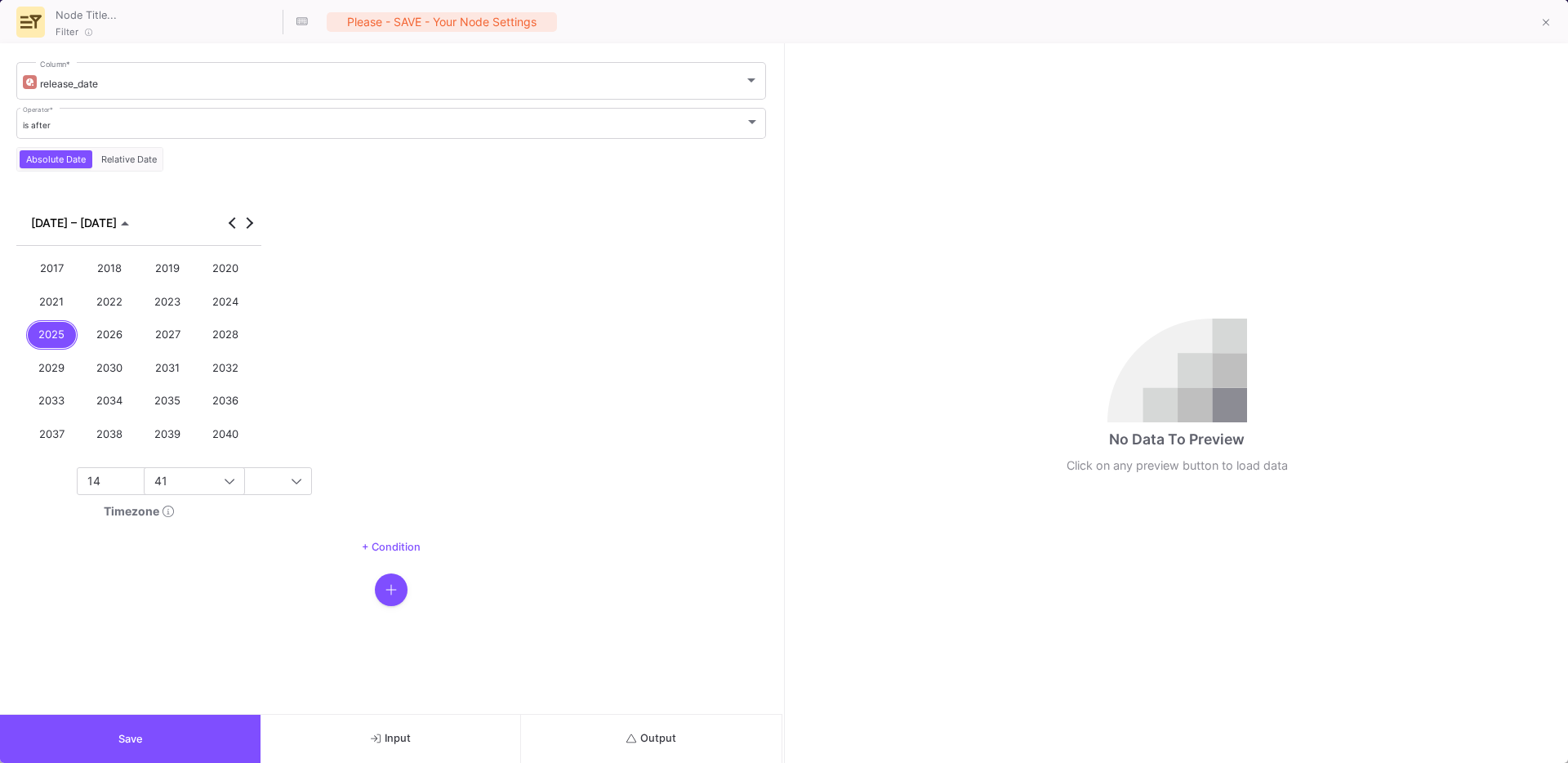
click at [155, 306] on div "2023" at bounding box center [168, 301] width 52 height 30
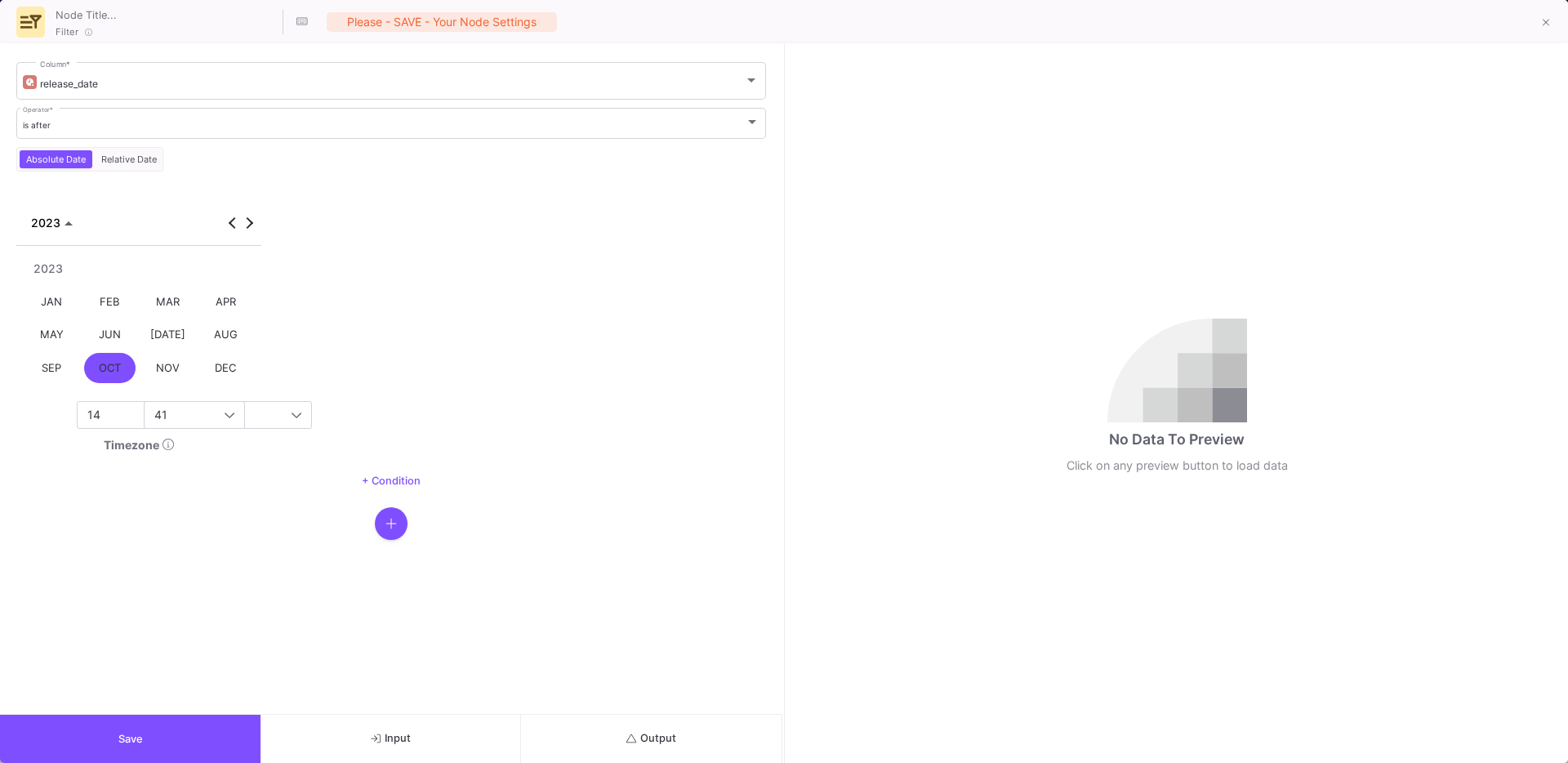
click at [57, 312] on div "JAN" at bounding box center [52, 301] width 52 height 30
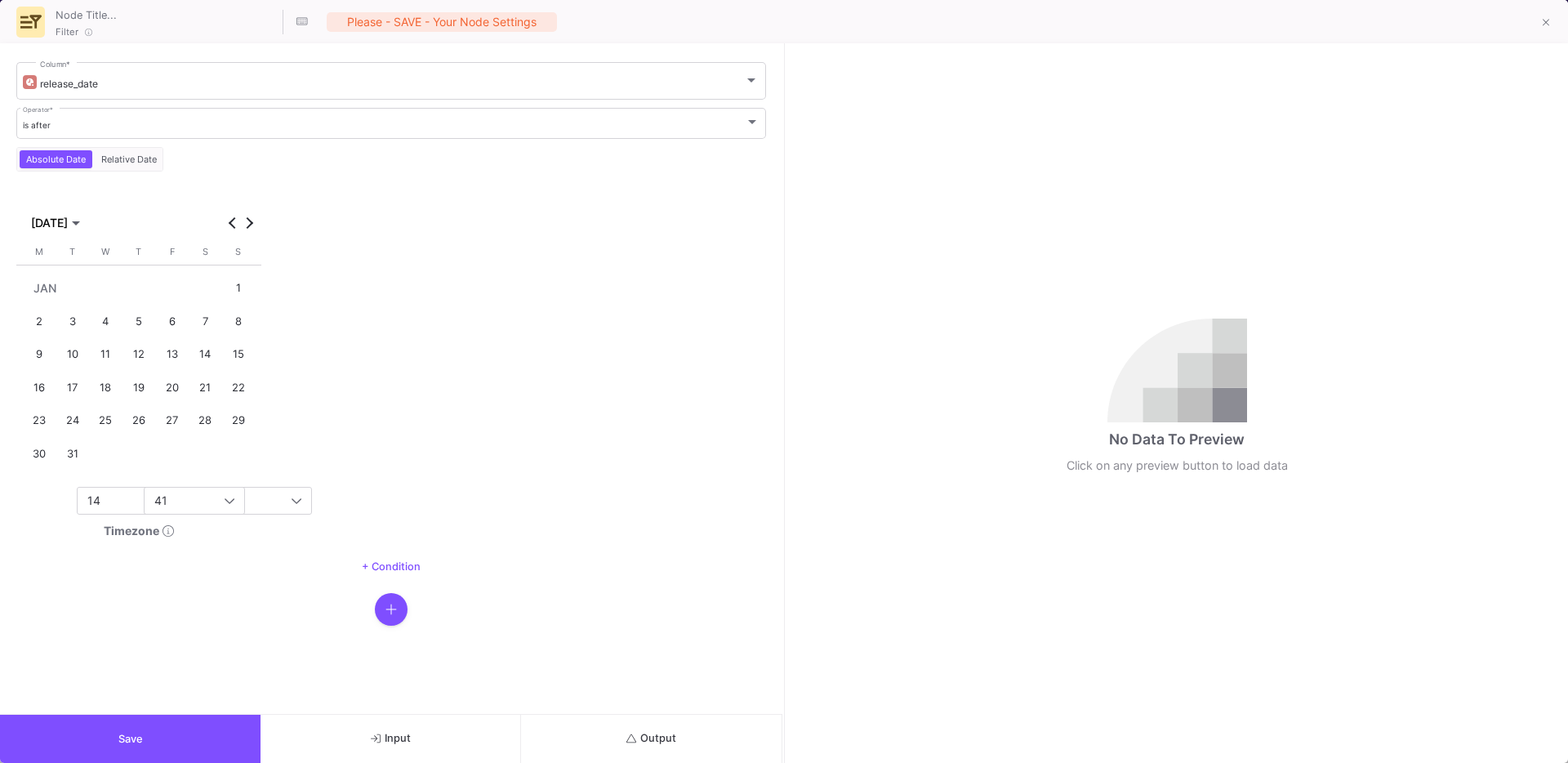
click at [230, 286] on div "1" at bounding box center [237, 287] width 30 height 30
click at [96, 512] on div "14" at bounding box center [161, 500] width 147 height 26
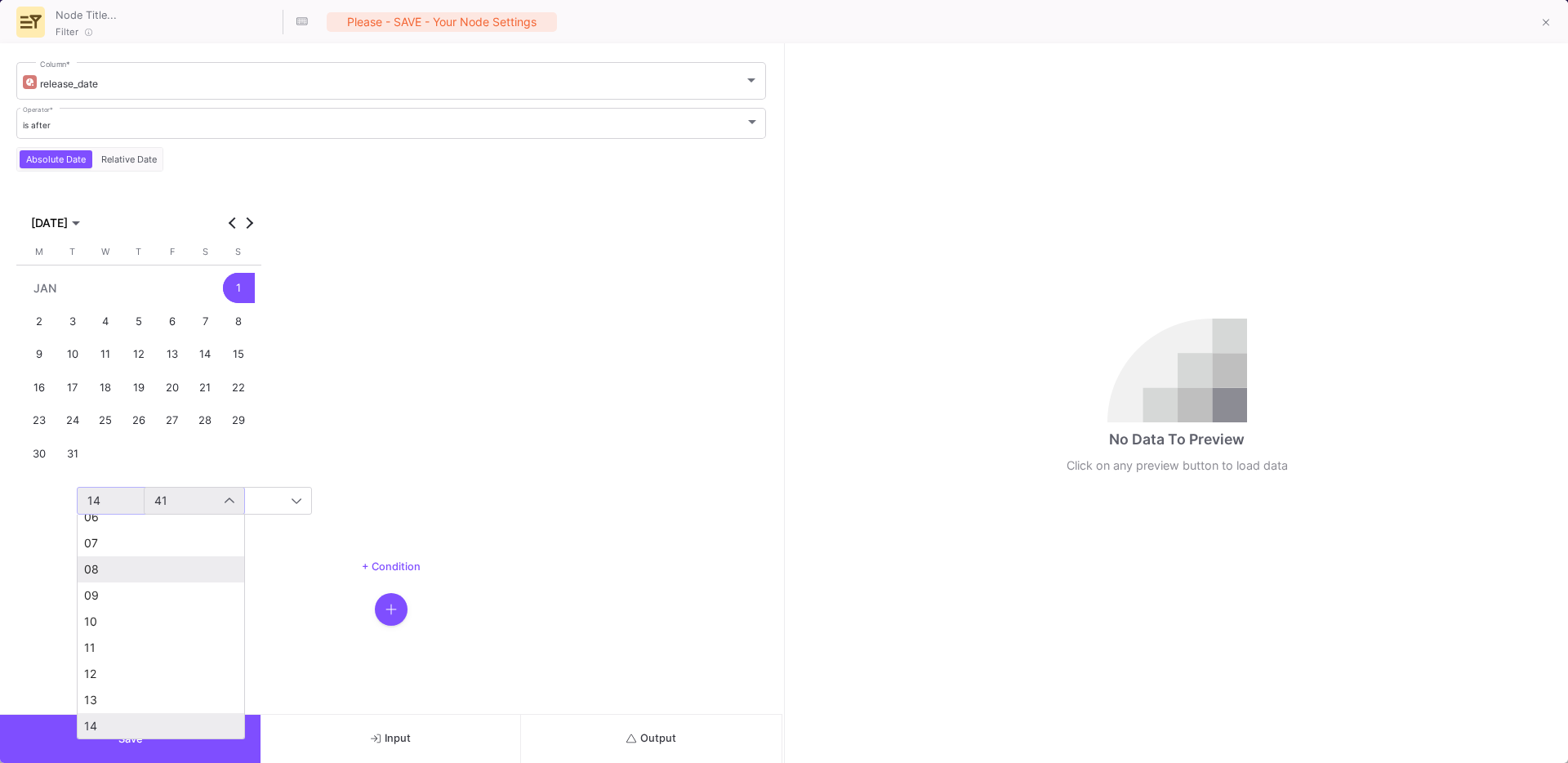
scroll to position [0, 0]
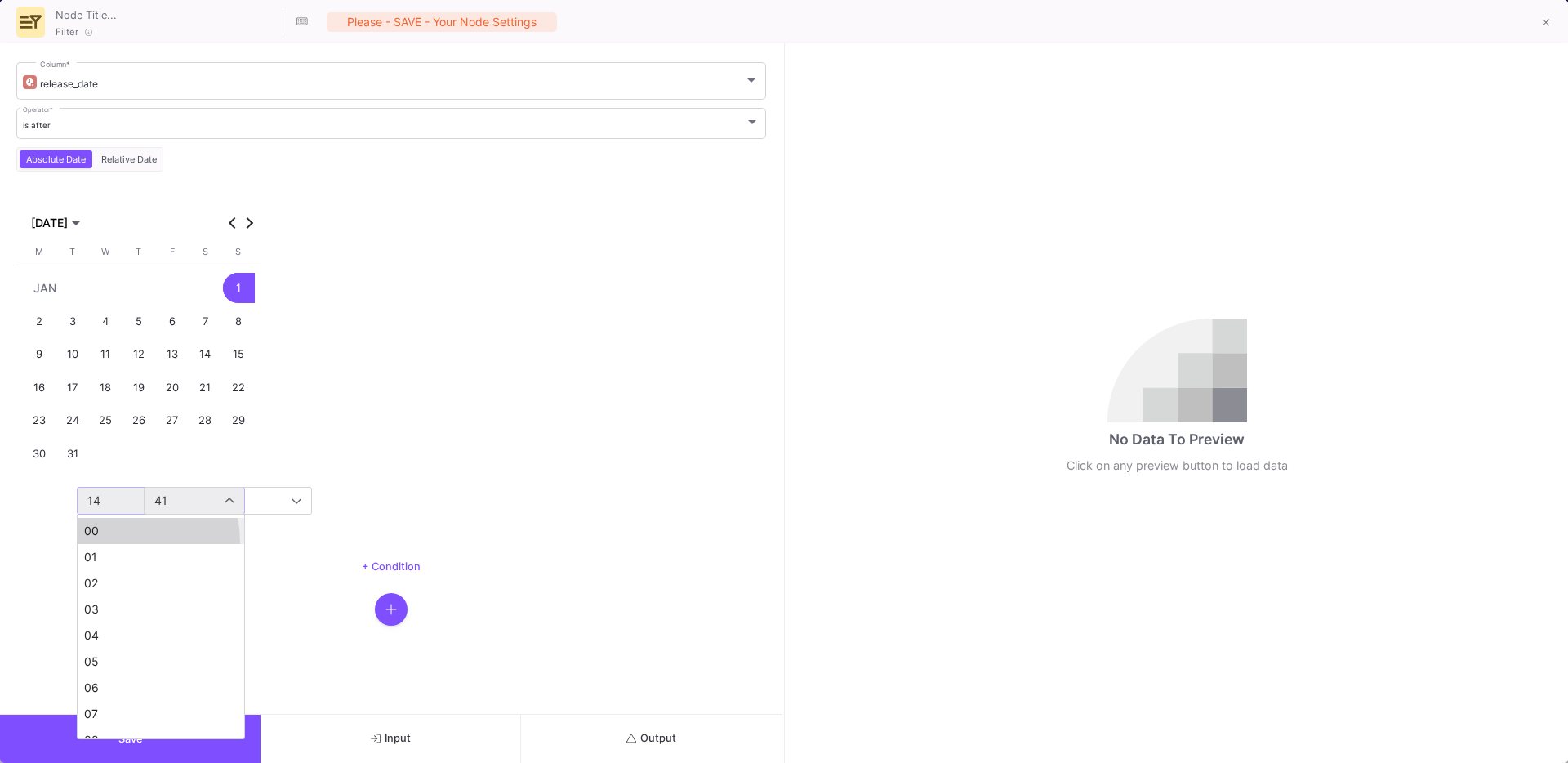
click at [116, 542] on mat-option "00" at bounding box center [161, 530] width 167 height 26
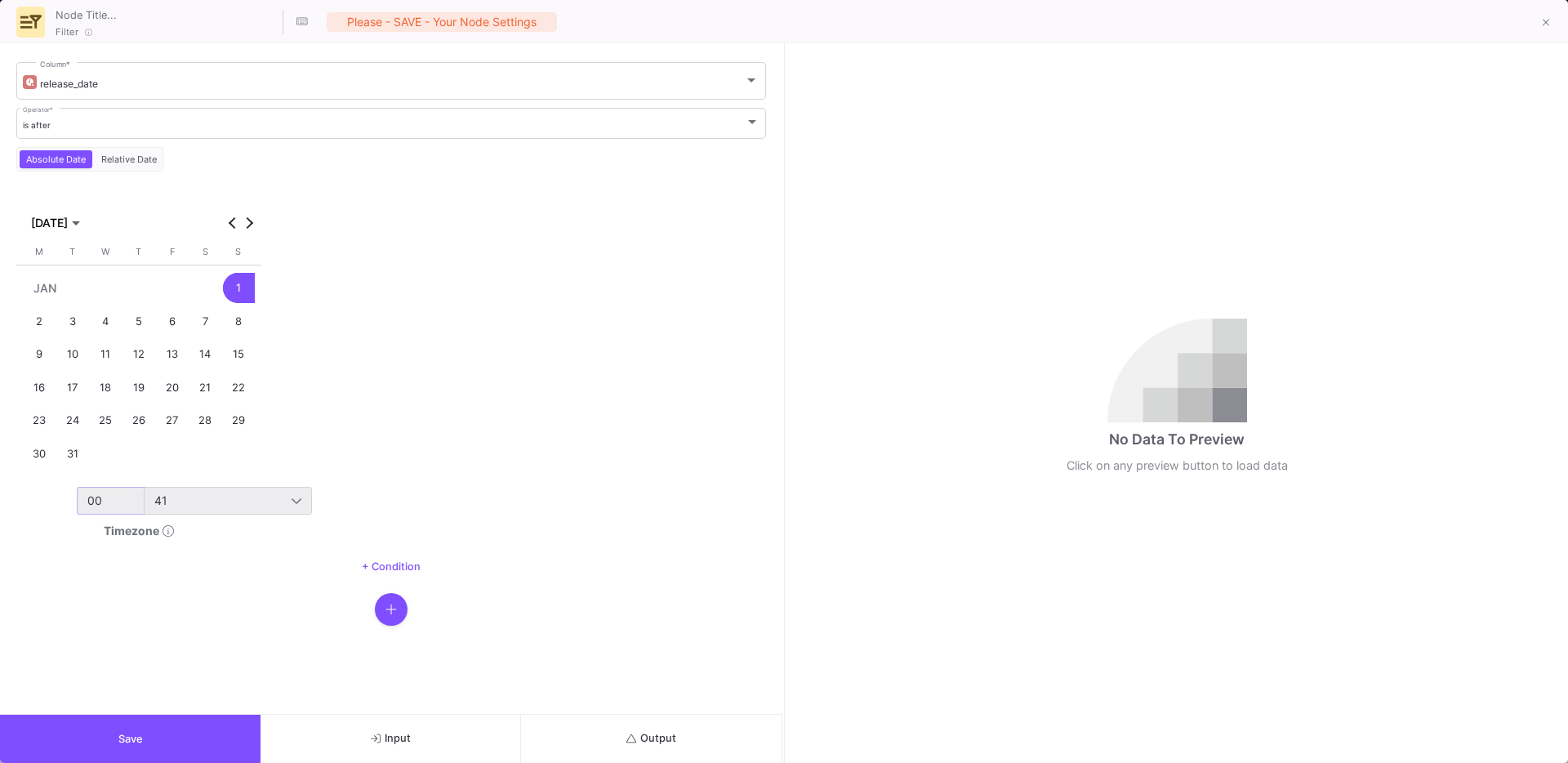
click at [188, 507] on div "41" at bounding box center [227, 500] width 147 height 26
click at [191, 541] on mat-option "00" at bounding box center [227, 530] width 167 height 26
click at [119, 726] on button "Save" at bounding box center [130, 738] width 261 height 48
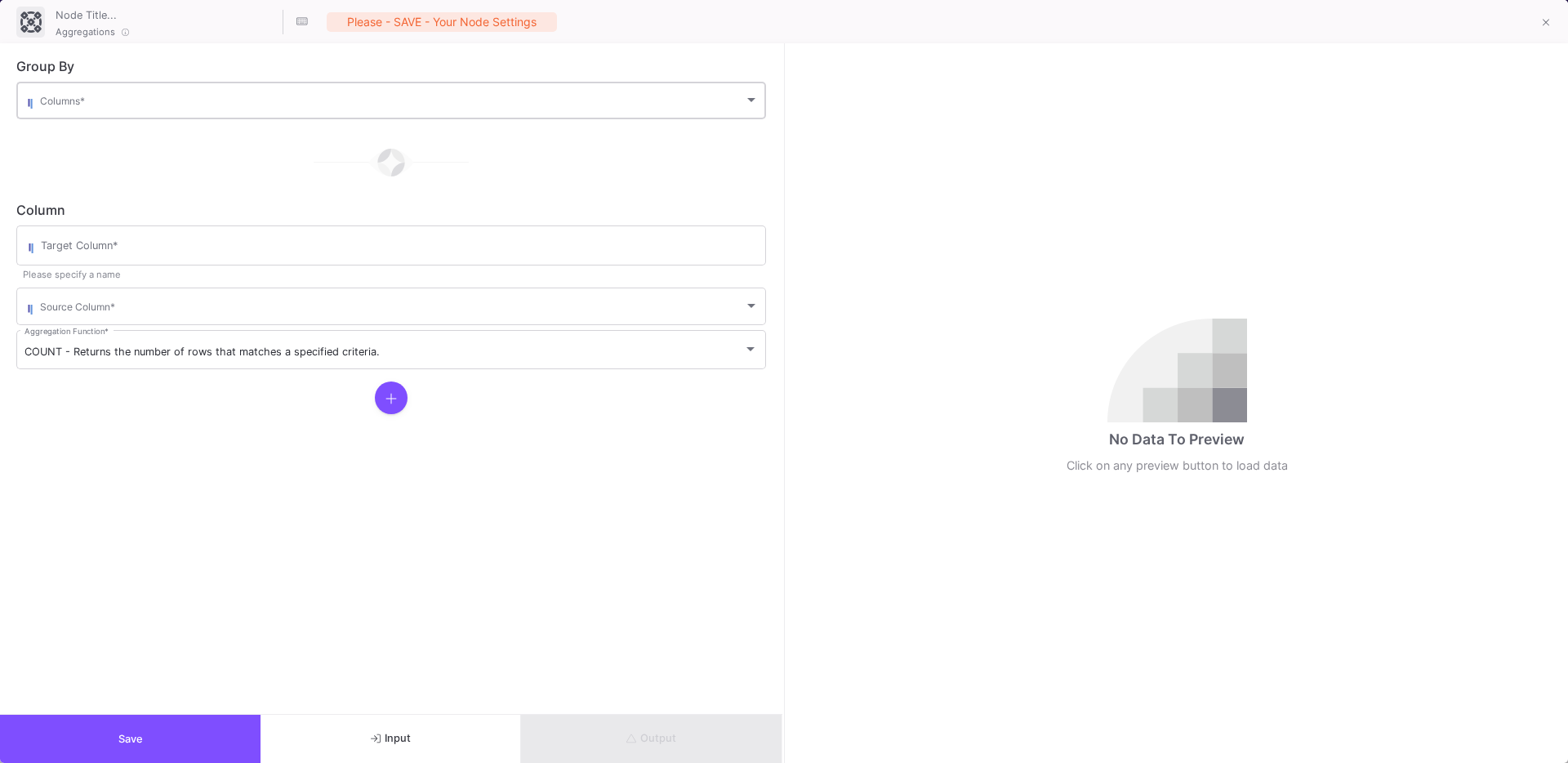
click at [109, 104] on span at bounding box center [392, 103] width 704 height 12
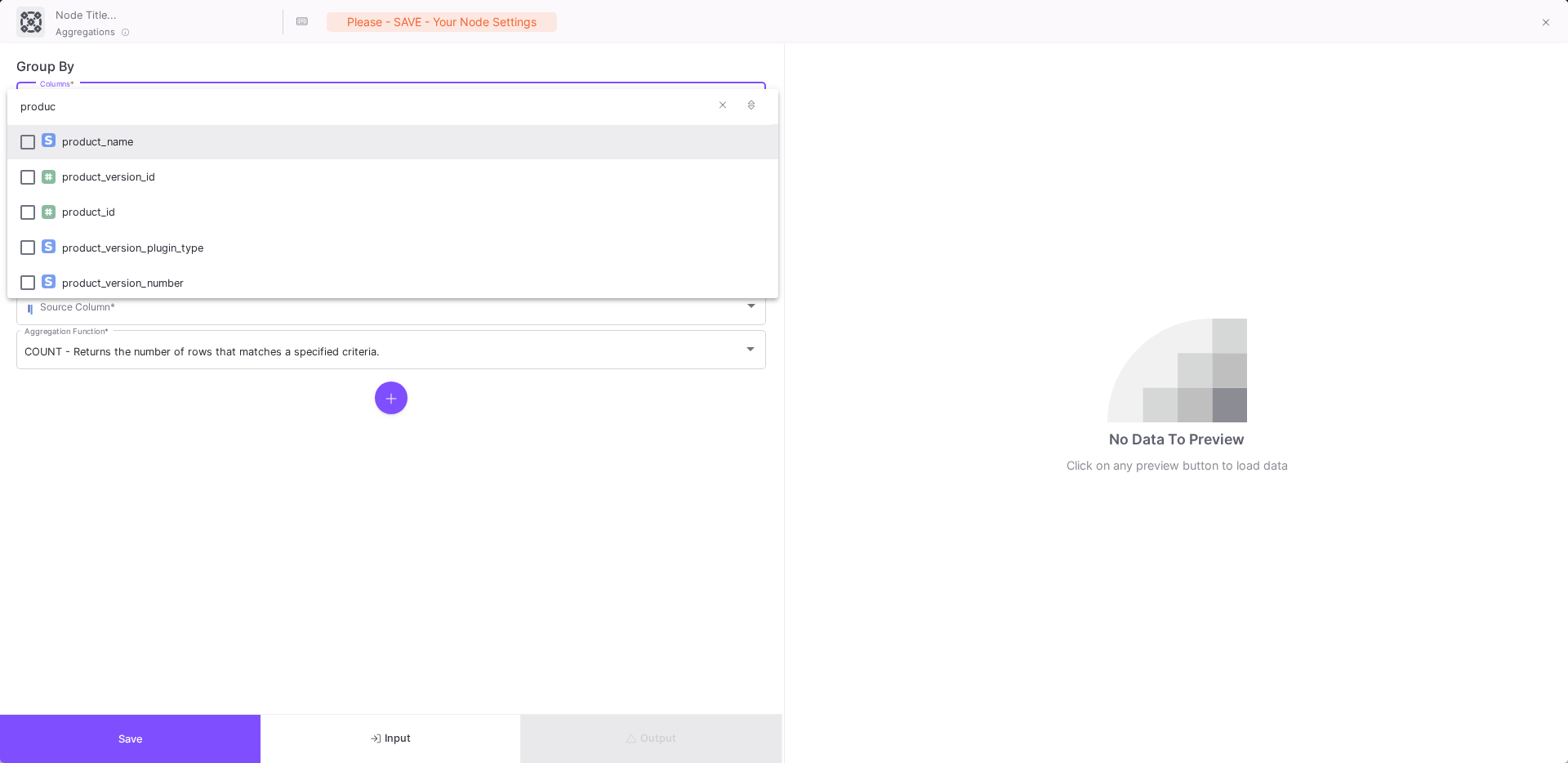
type input "produc"
click at [92, 144] on div "product_name" at bounding box center [413, 141] width 703 height 35
click at [144, 524] on div at bounding box center [784, 382] width 1568 height 763
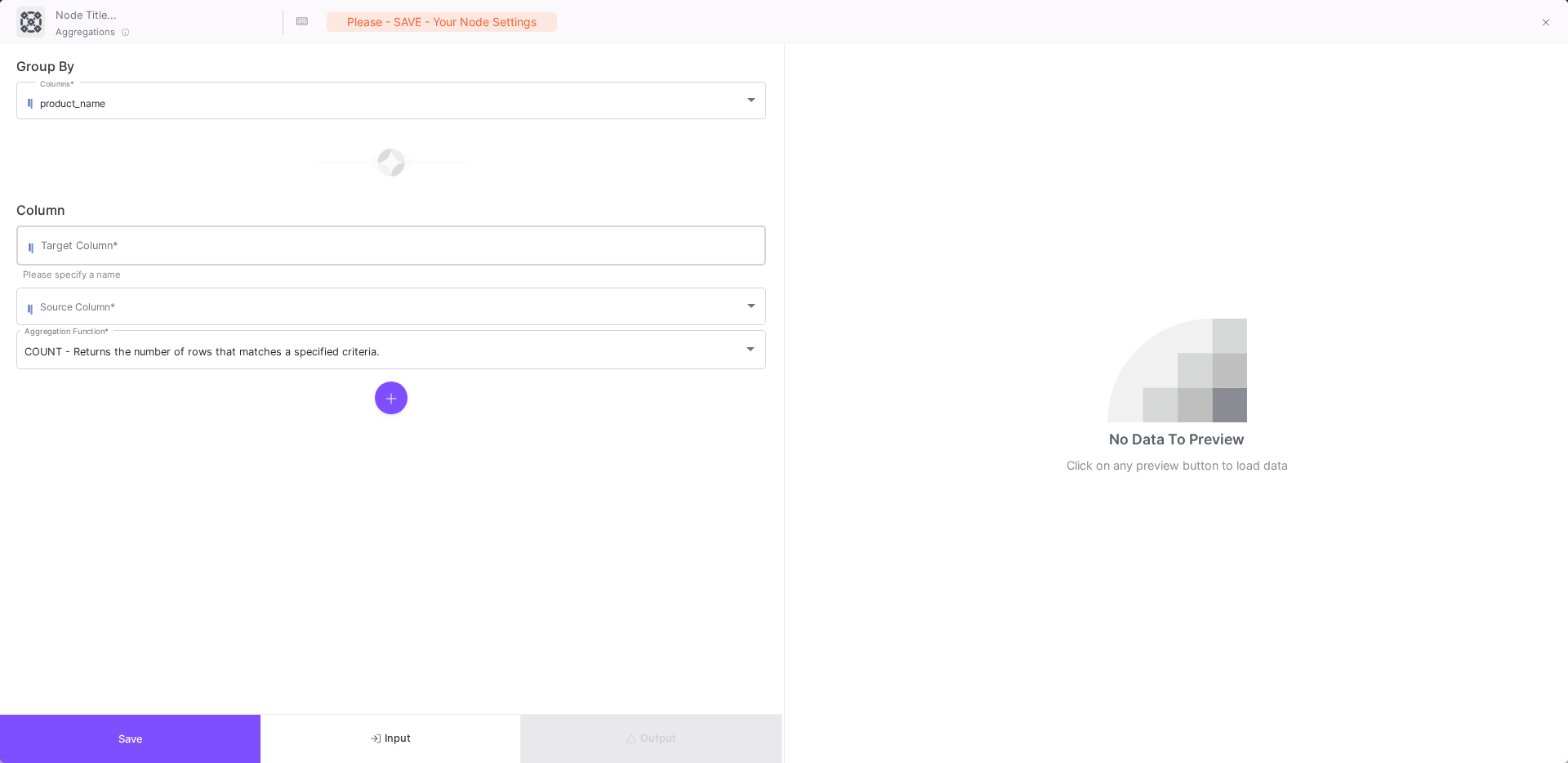
click at [110, 251] on input "Target Column *" at bounding box center [400, 248] width 717 height 13
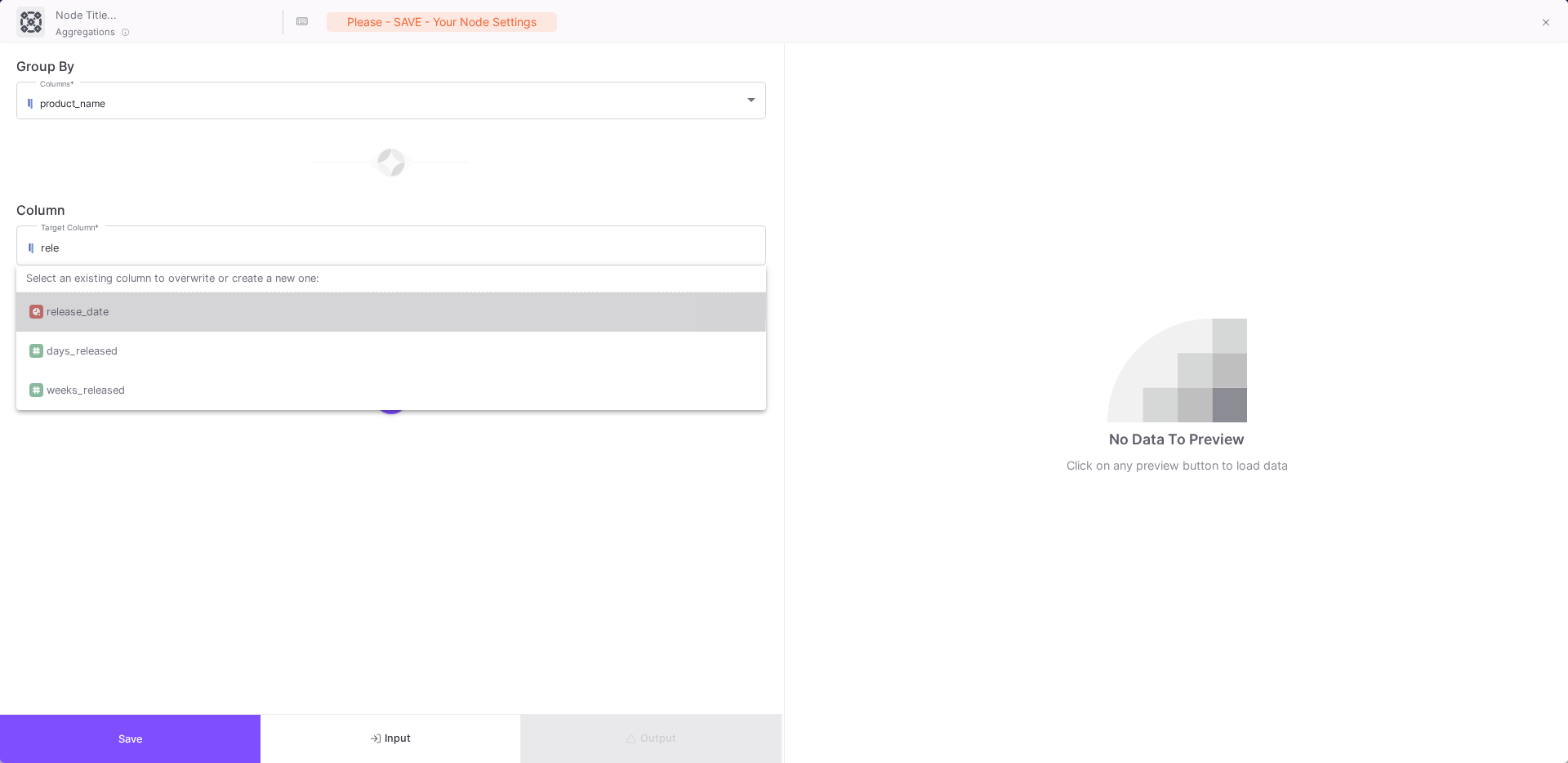
click at [109, 300] on div "release_date" at bounding box center [390, 311] width 723 height 39
type input "release_date"
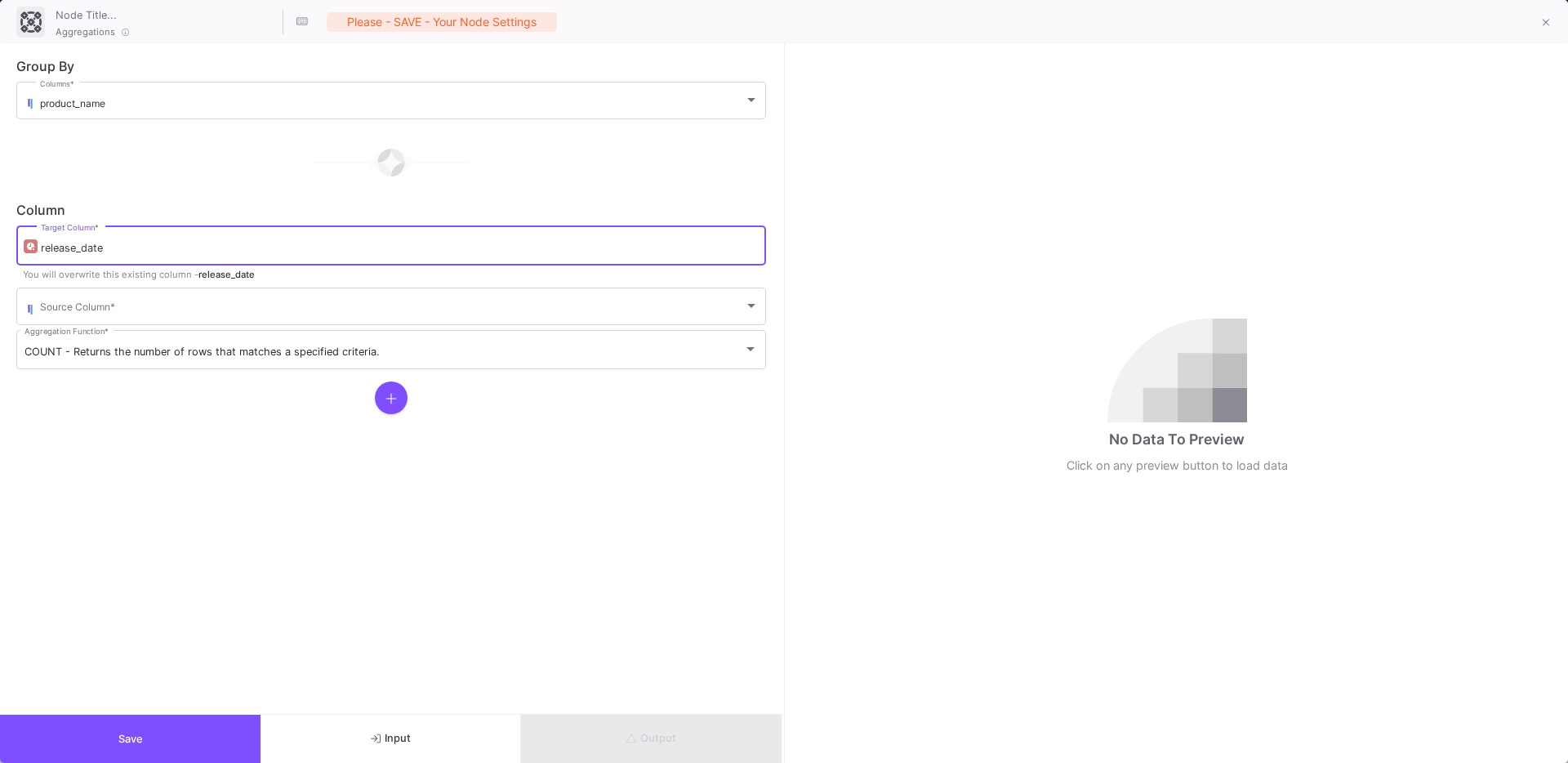
click at [111, 486] on form "Group By product_name Columns * Column release_date Target Column * You will ov…" at bounding box center [390, 378] width 782 height 671
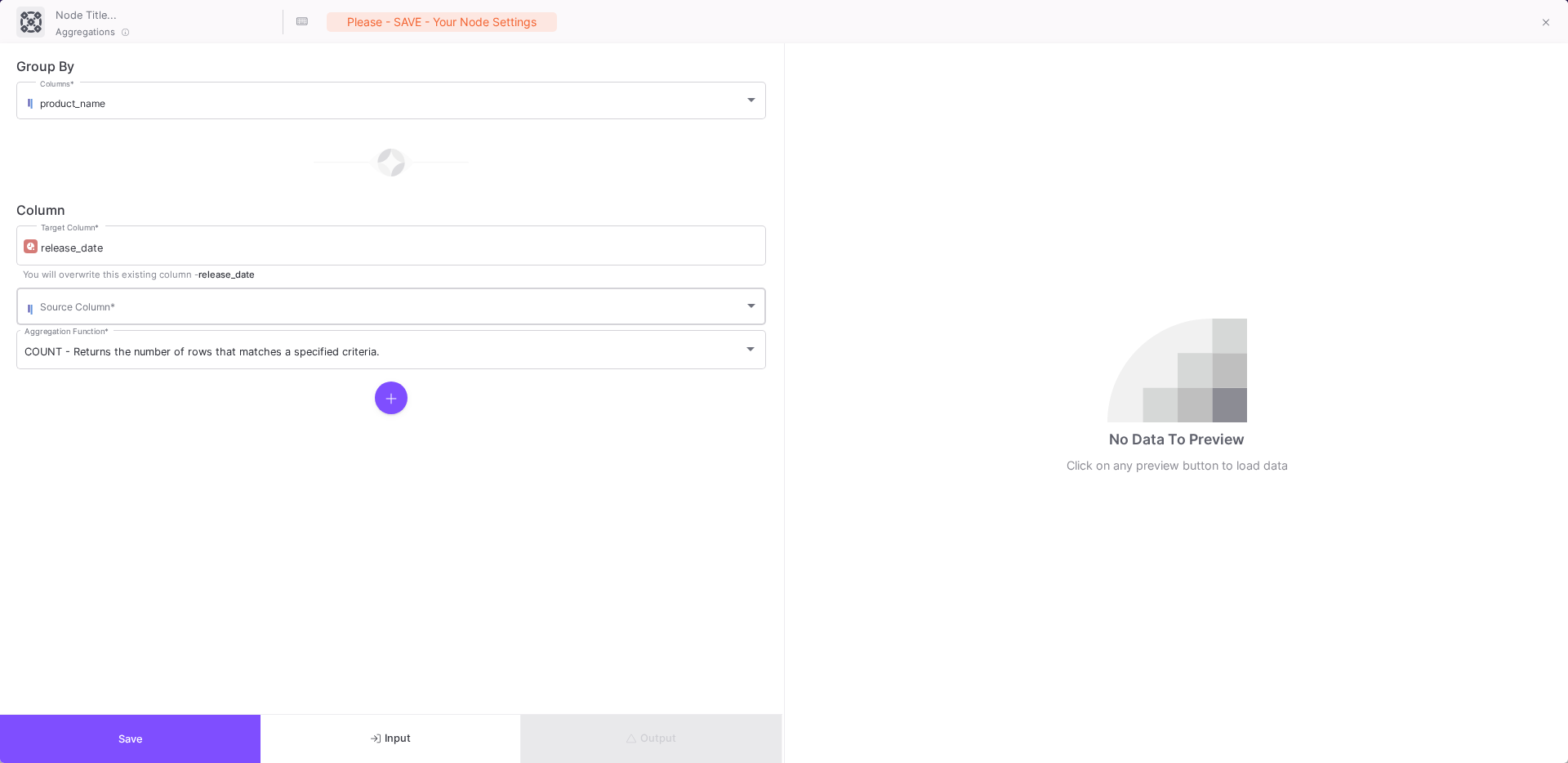
click at [114, 311] on span at bounding box center [392, 308] width 704 height 12
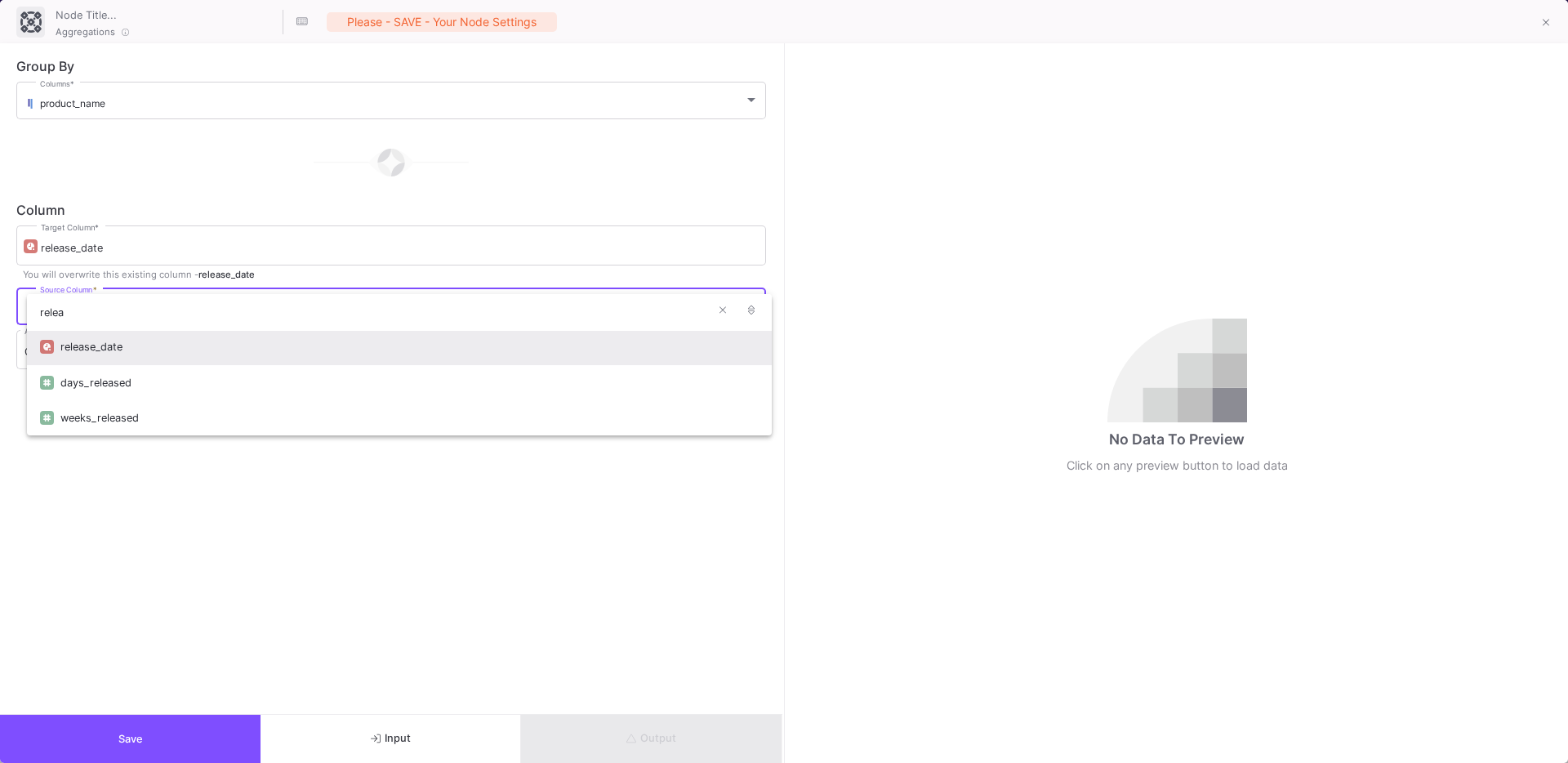
type input "relea"
click at [74, 346] on div "release_date" at bounding box center [409, 347] width 698 height 35
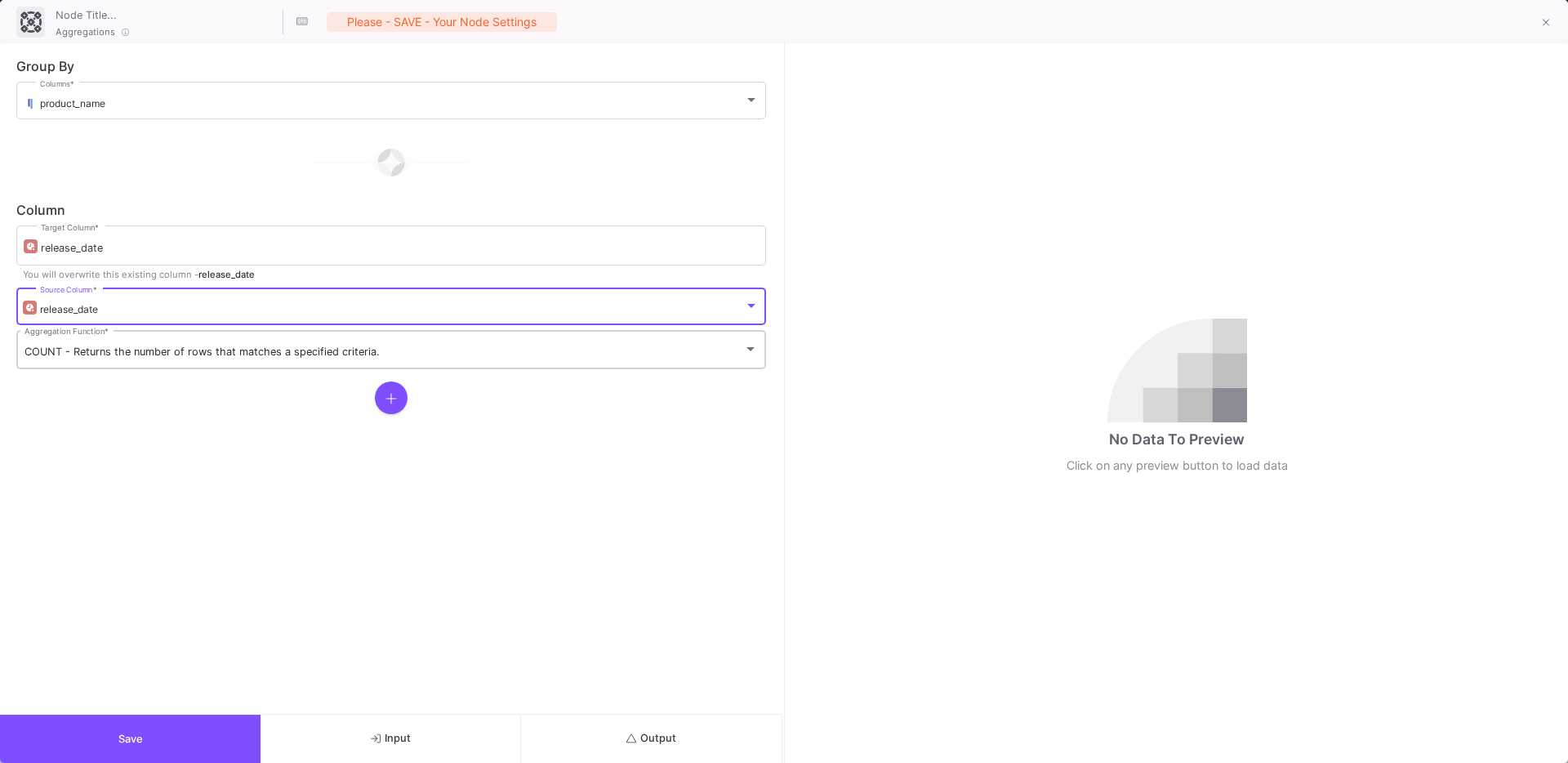
click at [213, 365] on div "COUNT - Returns the number of rows that matches a specified criteria. Aggregati…" at bounding box center [391, 349] width 733 height 43
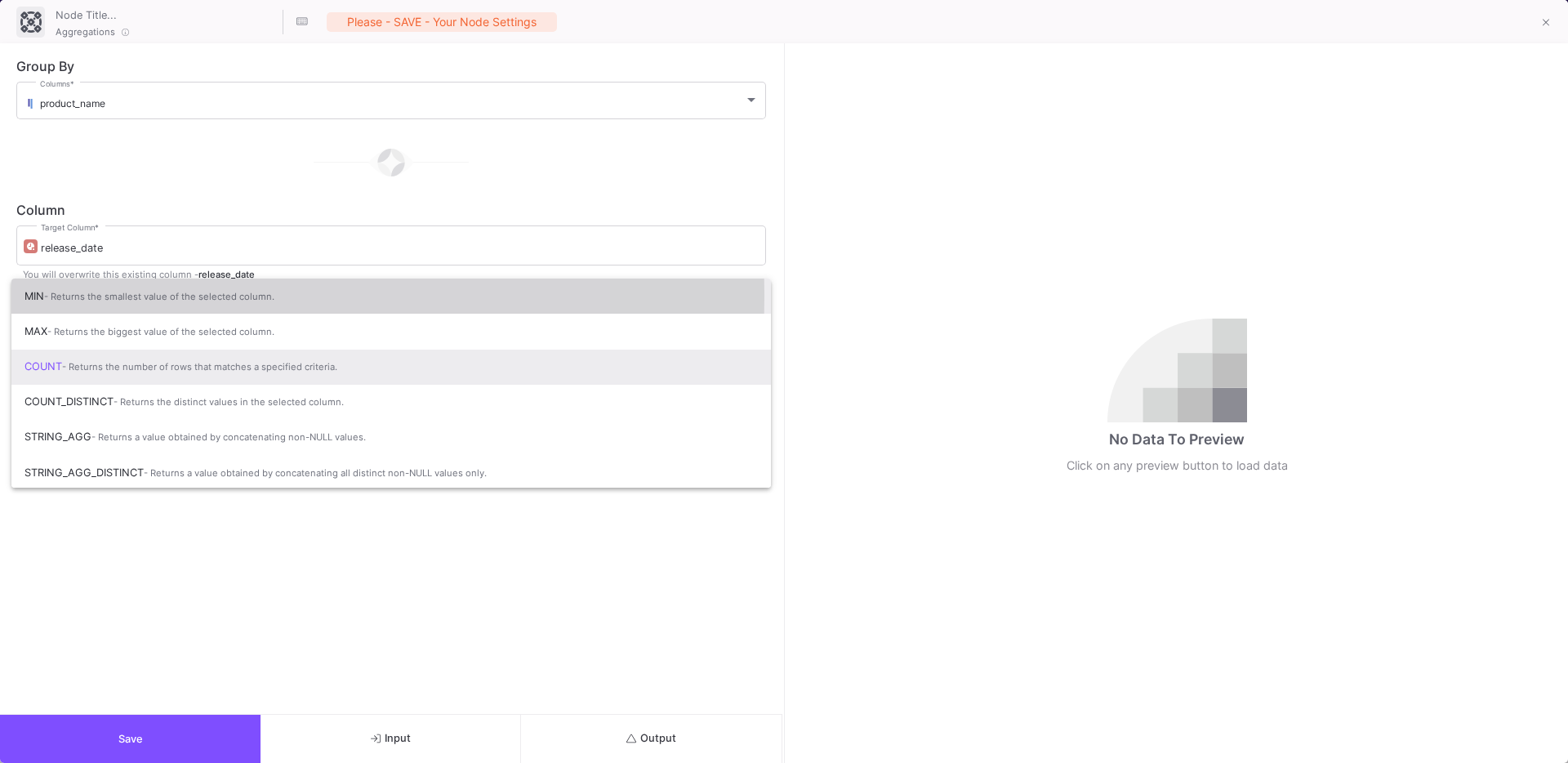
click at [65, 296] on span "- Returns the smallest value of the selected column." at bounding box center [159, 297] width 230 height 12
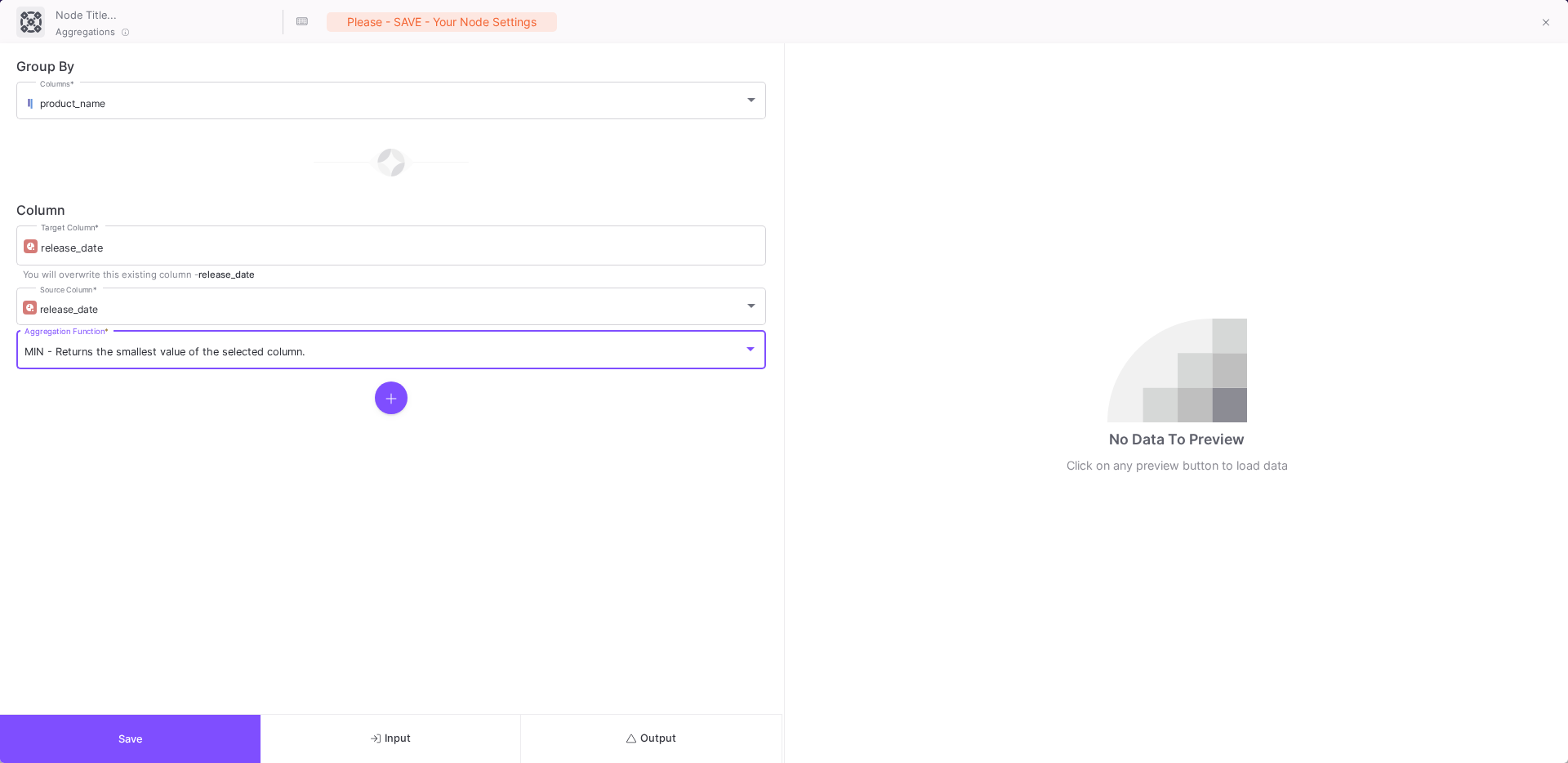
click at [264, 508] on form "Group By product_name Columns * Column release_date Target Column * You will ov…" at bounding box center [390, 378] width 782 height 671
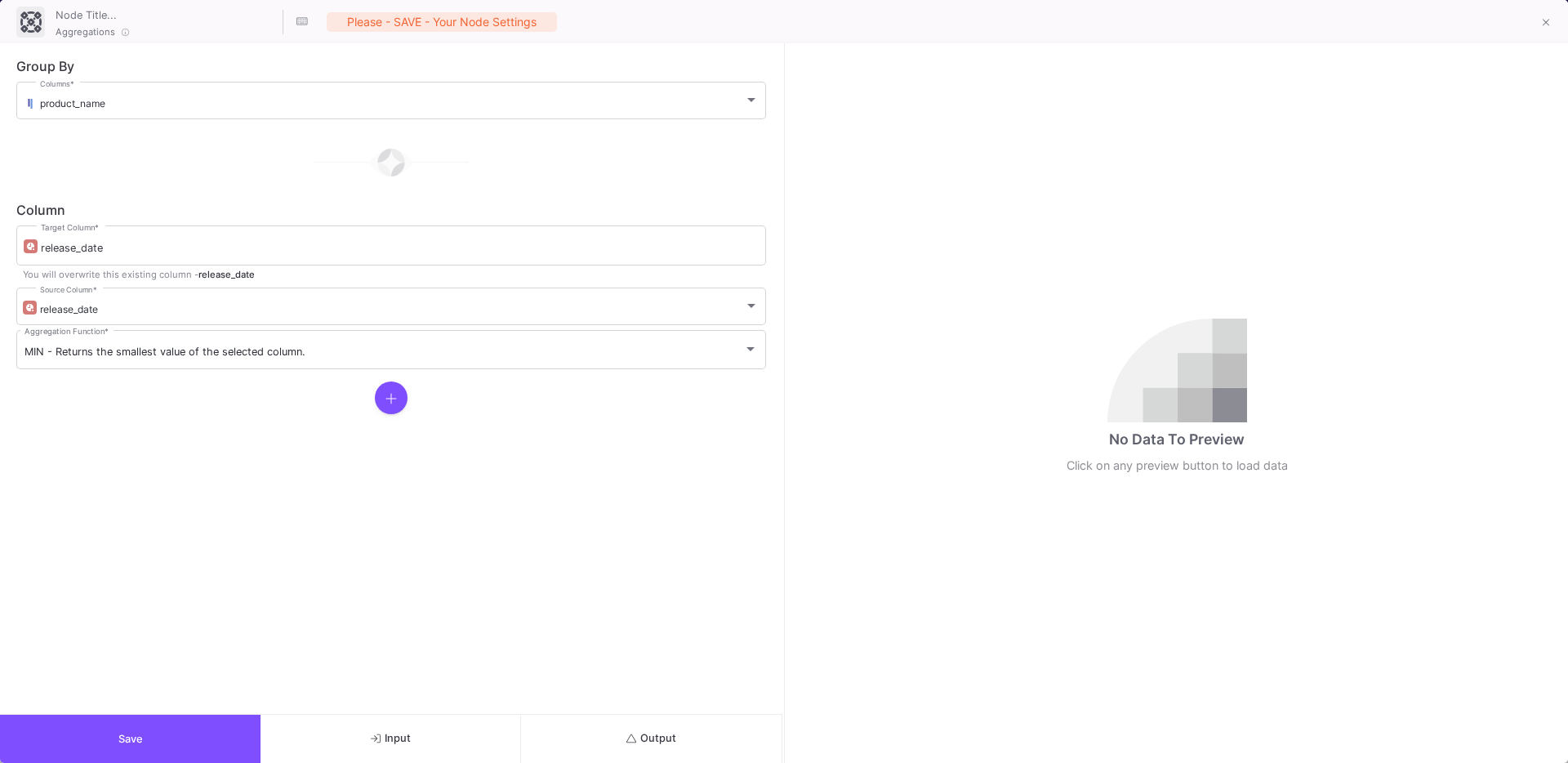
click at [391, 384] on button at bounding box center [391, 398] width 33 height 33
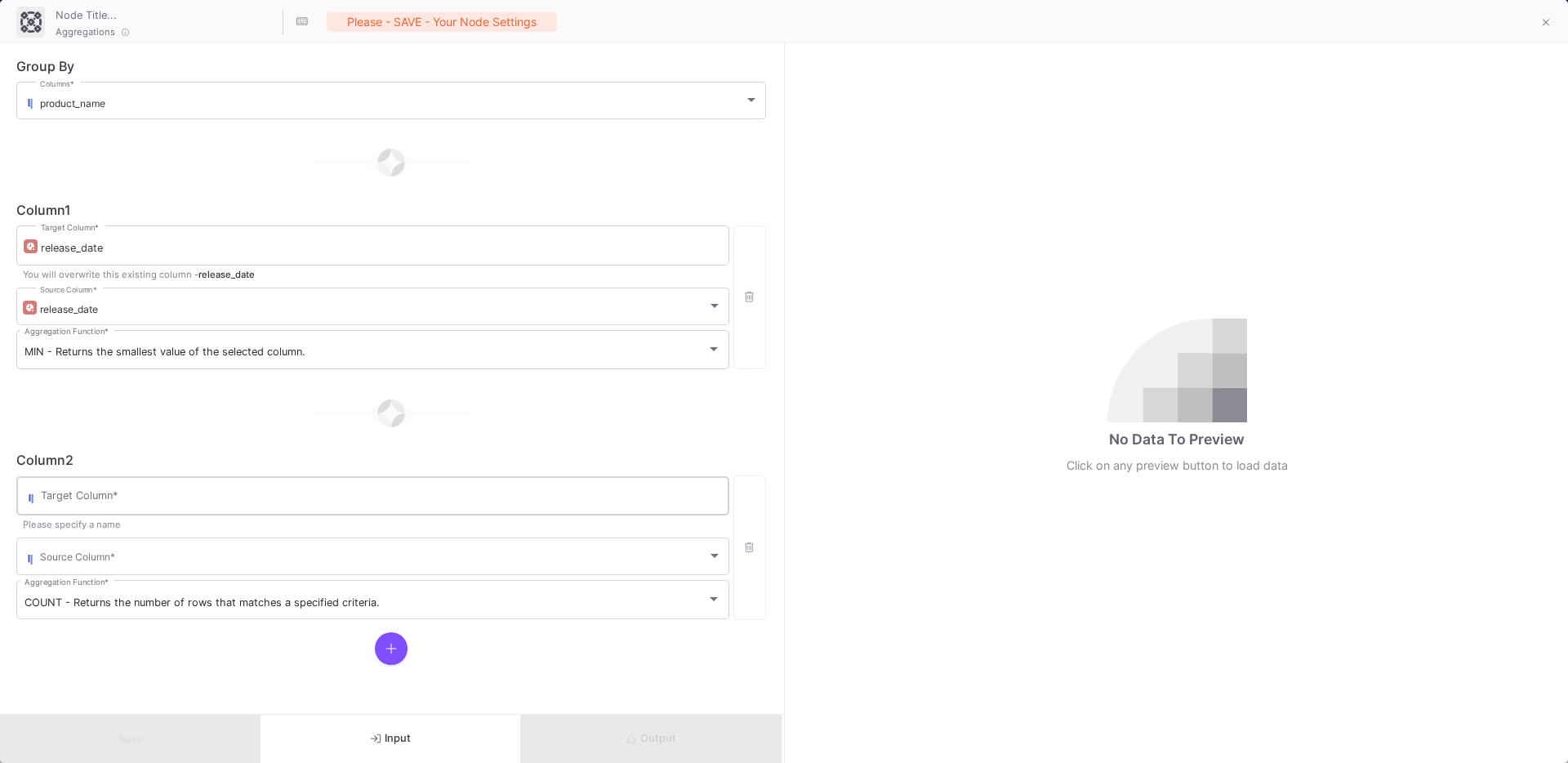
click at [239, 488] on div "Target Column *" at bounding box center [381, 494] width 680 height 43
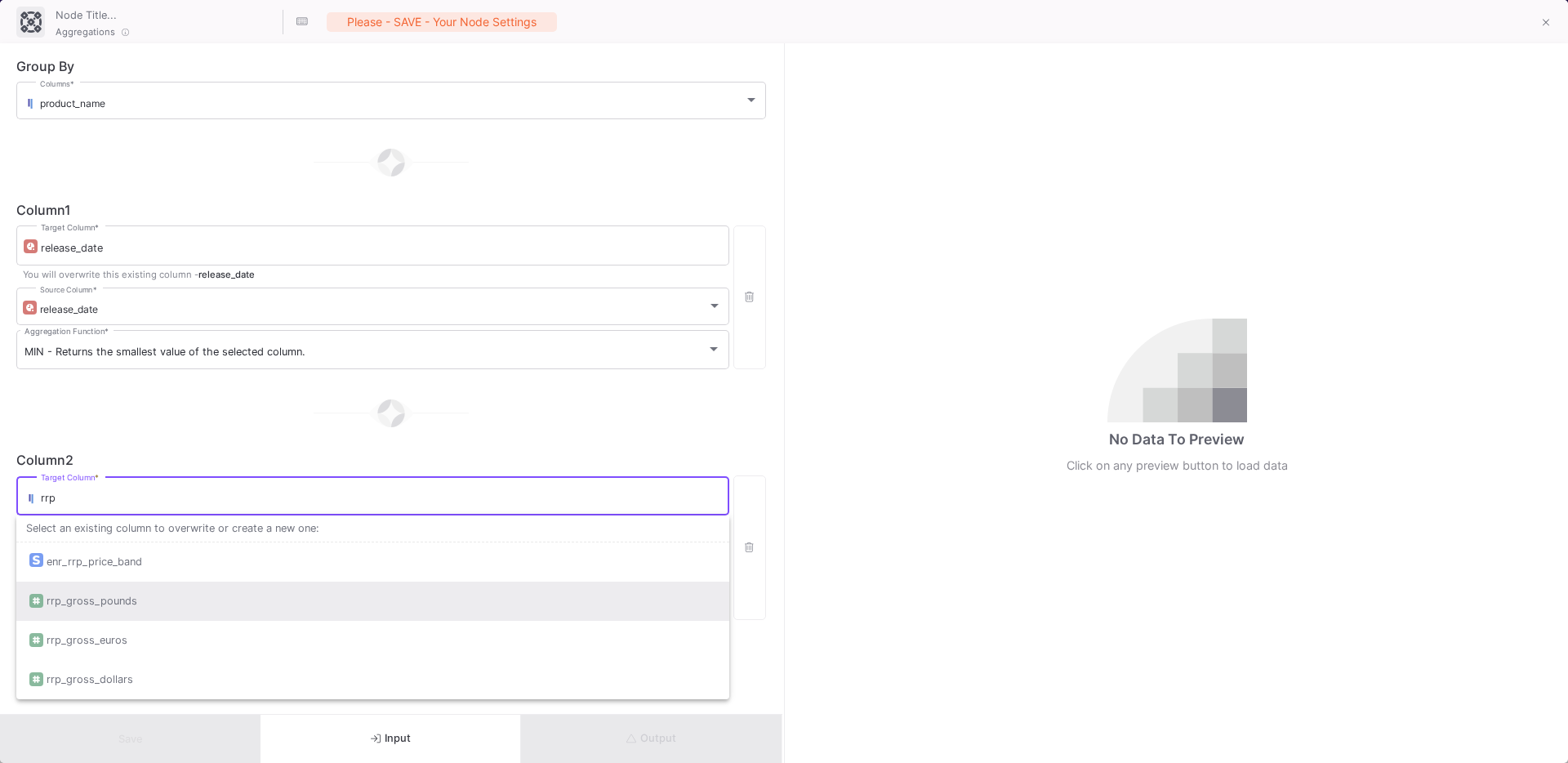
click at [122, 604] on div "rrp_gross_pounds" at bounding box center [91, 601] width 90 height 39
type input "rrp_gross_pounds"
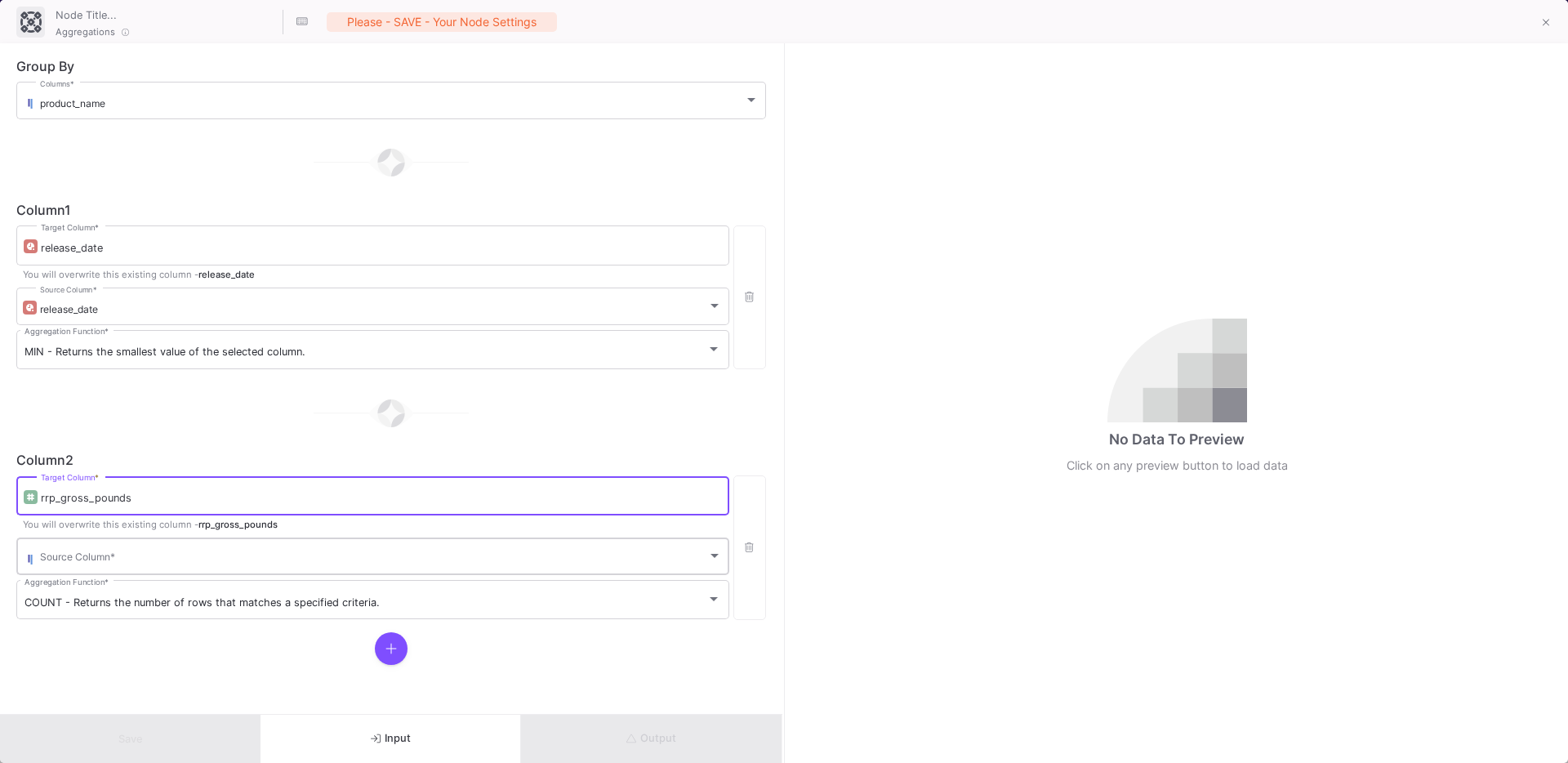
click at [116, 549] on div "Source Column *" at bounding box center [380, 555] width 681 height 40
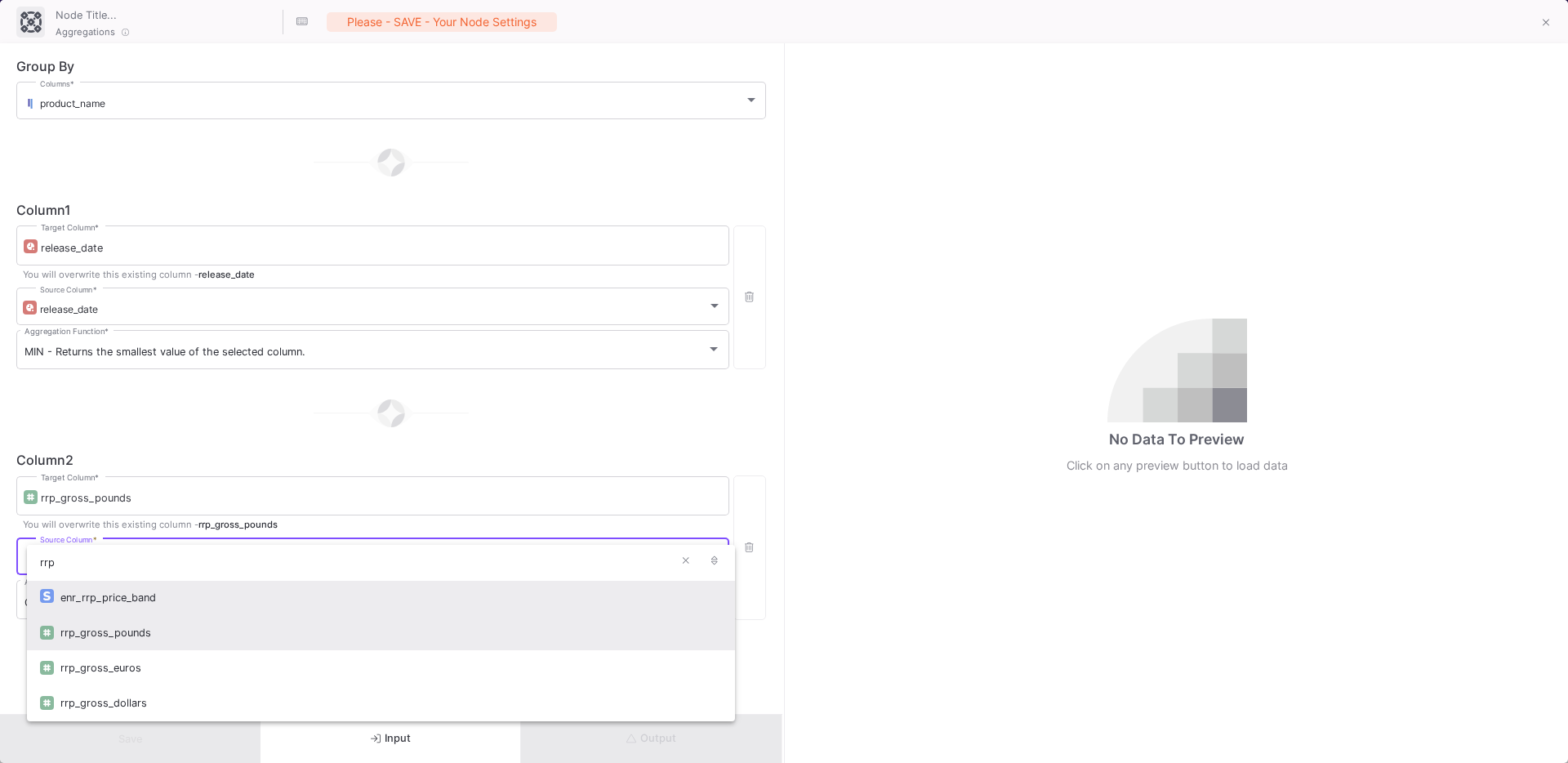
type input "rrp"
click at [129, 639] on div "rrp_gross_pounds" at bounding box center [390, 632] width 661 height 35
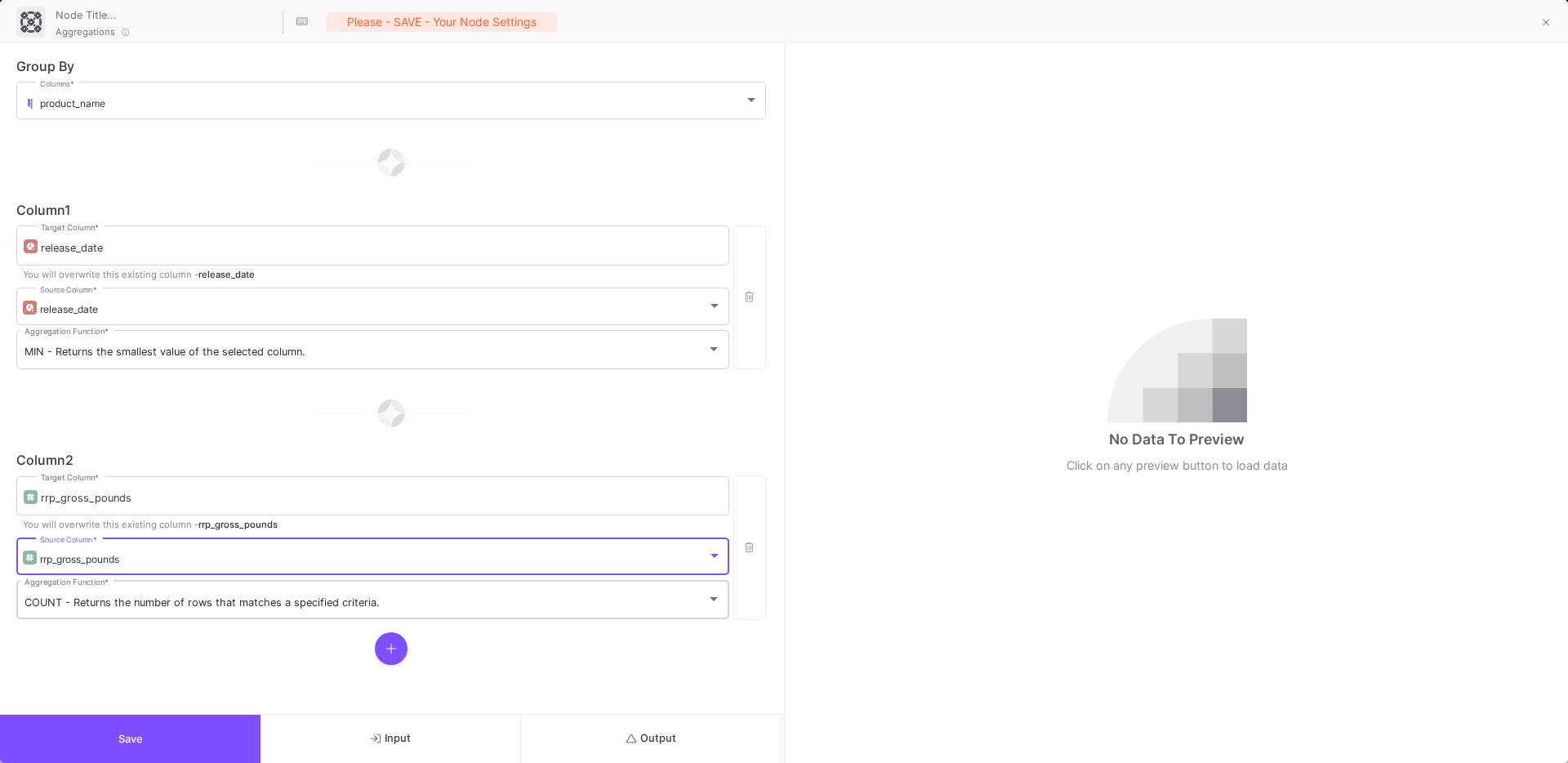
click at [55, 597] on span "COUNT - Returns the number of rows that matches a specified criteria." at bounding box center [202, 601] width 355 height 12
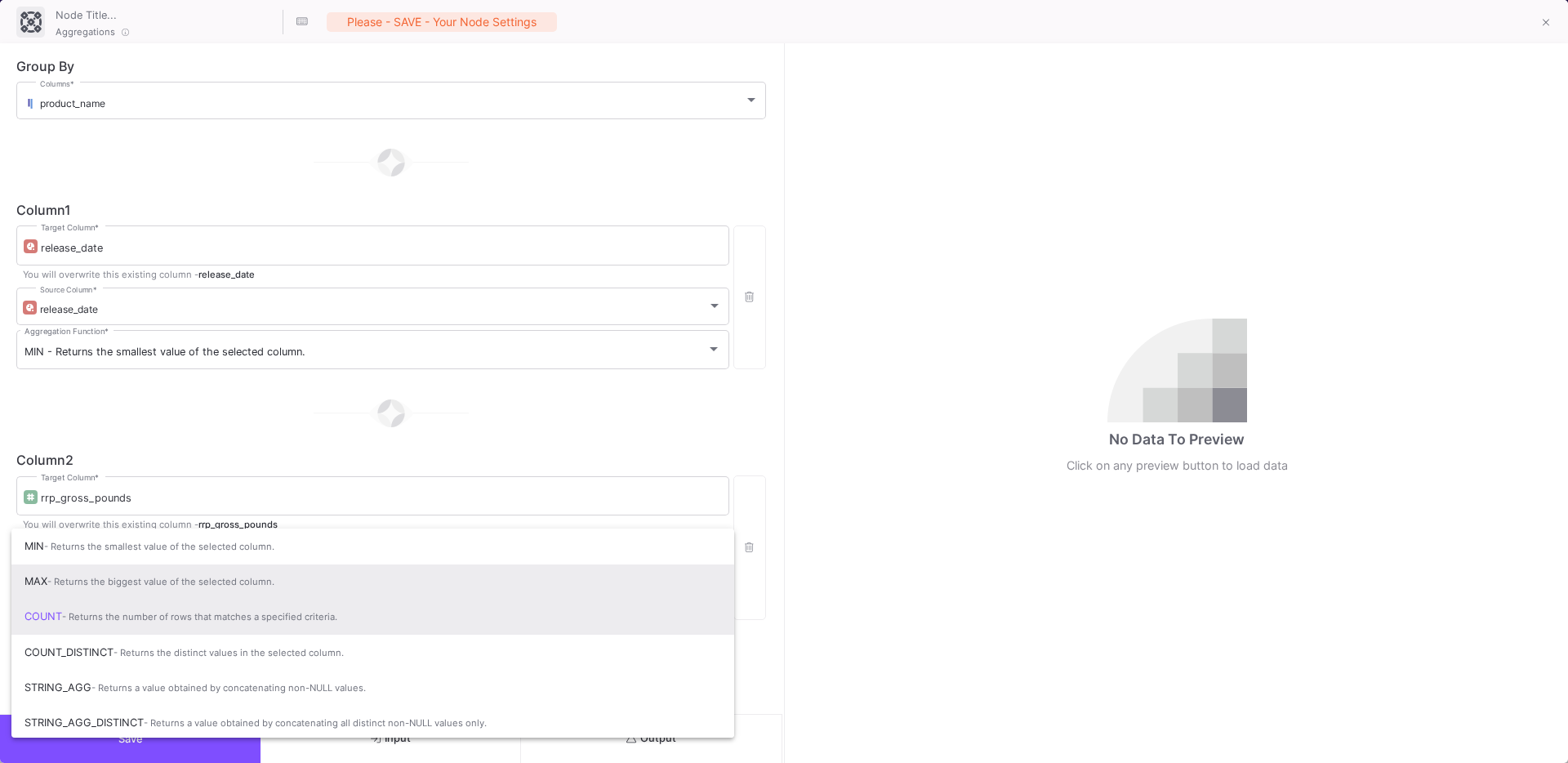
click at [82, 586] on span "- Returns the biggest value of the selected column." at bounding box center [161, 581] width 227 height 12
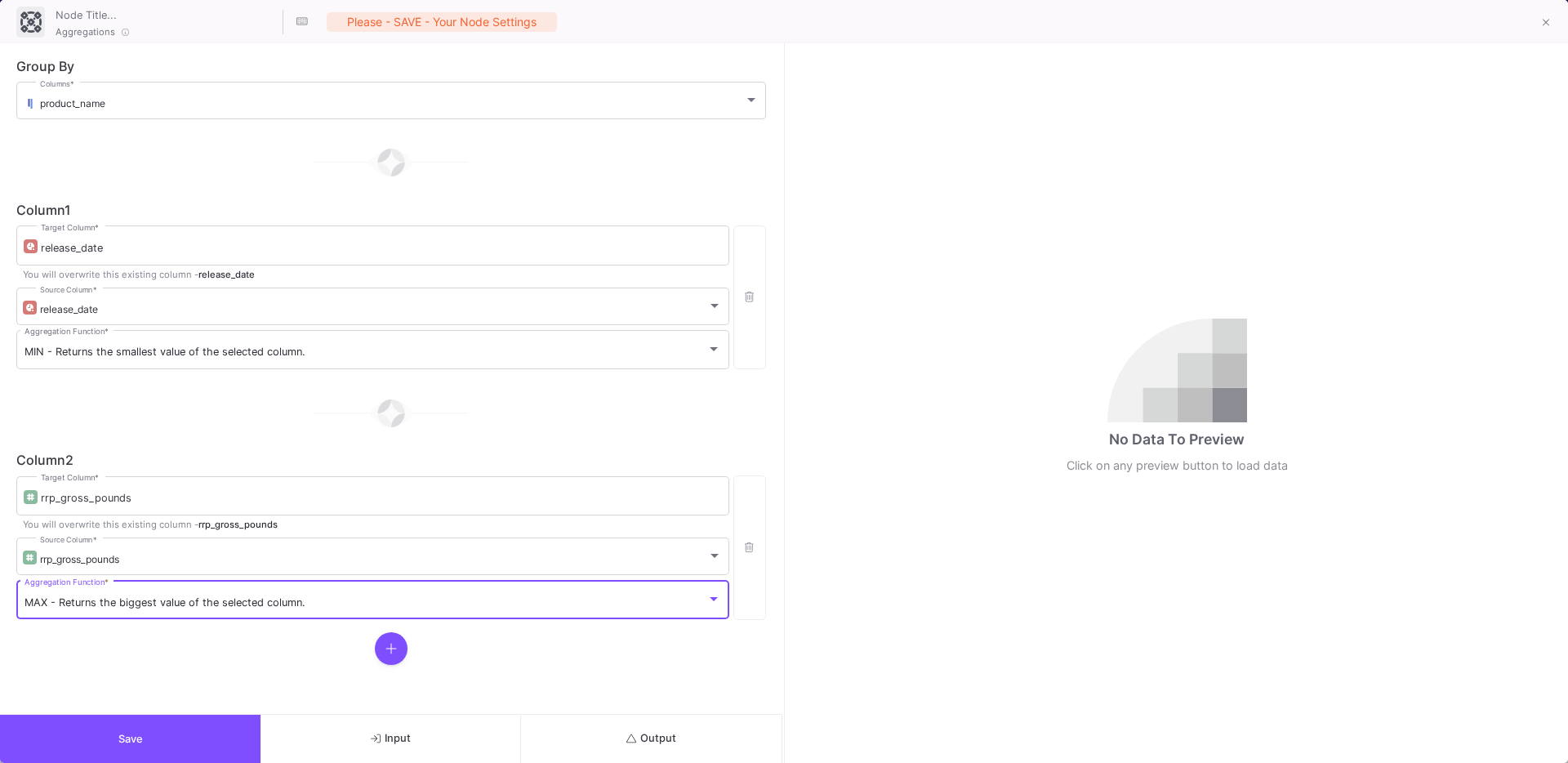
click at [79, 674] on form "Group By product_name Columns * Column 1 release_date Target Column * You will …" at bounding box center [390, 378] width 782 height 671
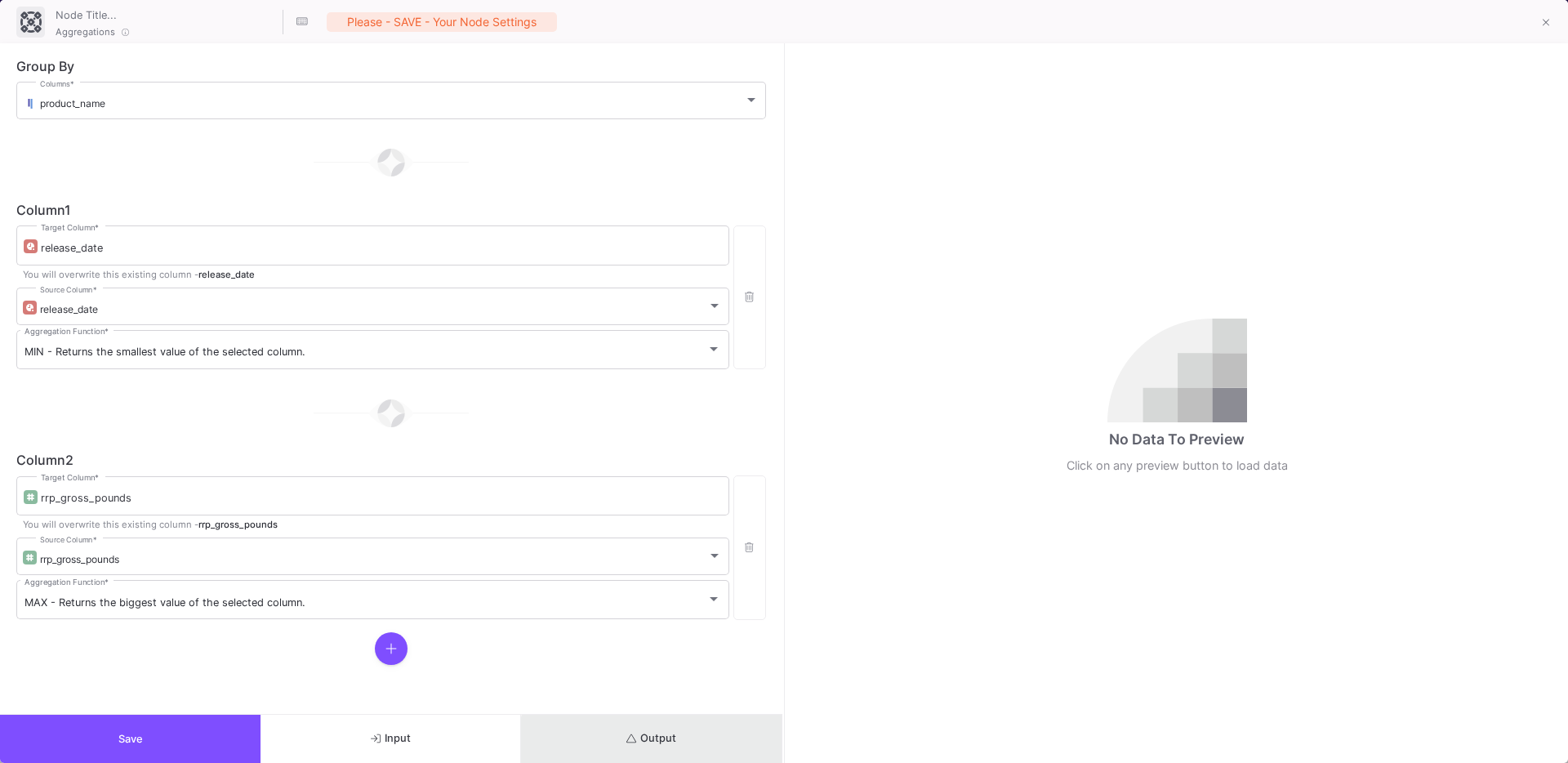
click at [679, 745] on button "Output" at bounding box center [651, 738] width 261 height 48
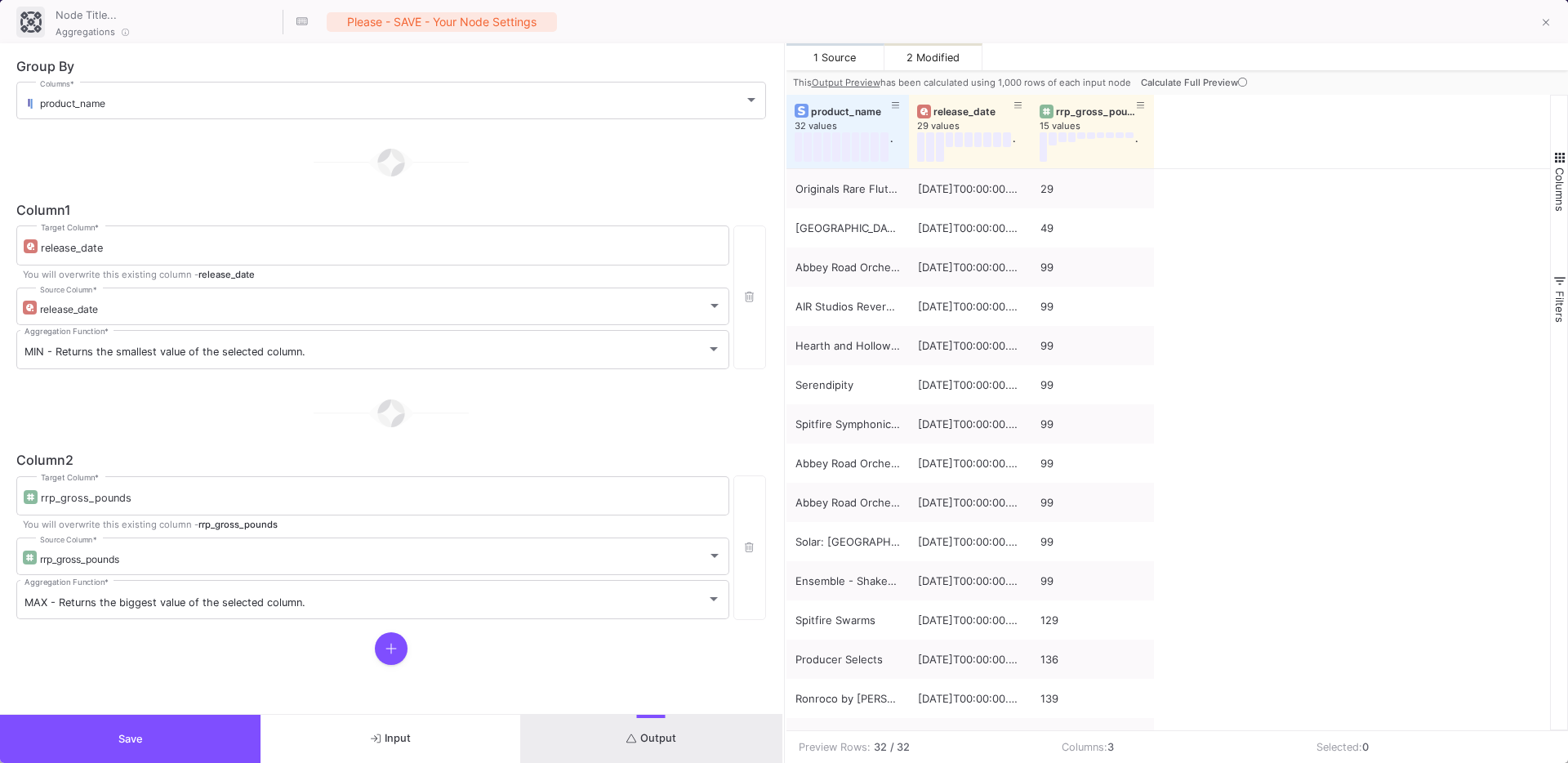
click at [1175, 85] on span "Calculate Full Preview" at bounding box center [1195, 82] width 109 height 12
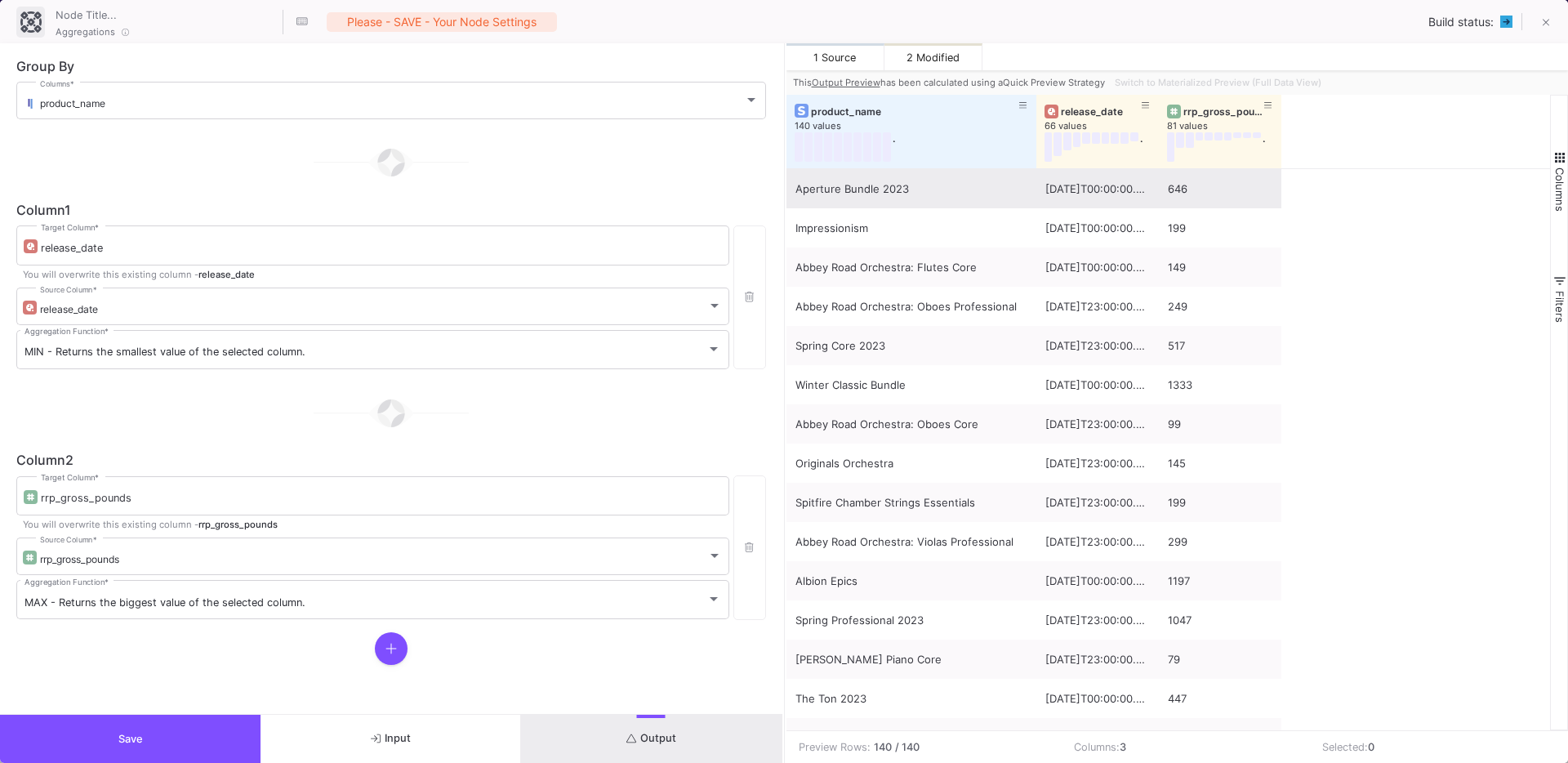
drag, startPoint x: 907, startPoint y: 162, endPoint x: 1033, endPoint y: 201, distance: 131.9
click at [1033, 201] on div "product_name 140 values . release_date 66 values . rrp_gross_pounds 81 values .…" at bounding box center [1168, 413] width 764 height 635
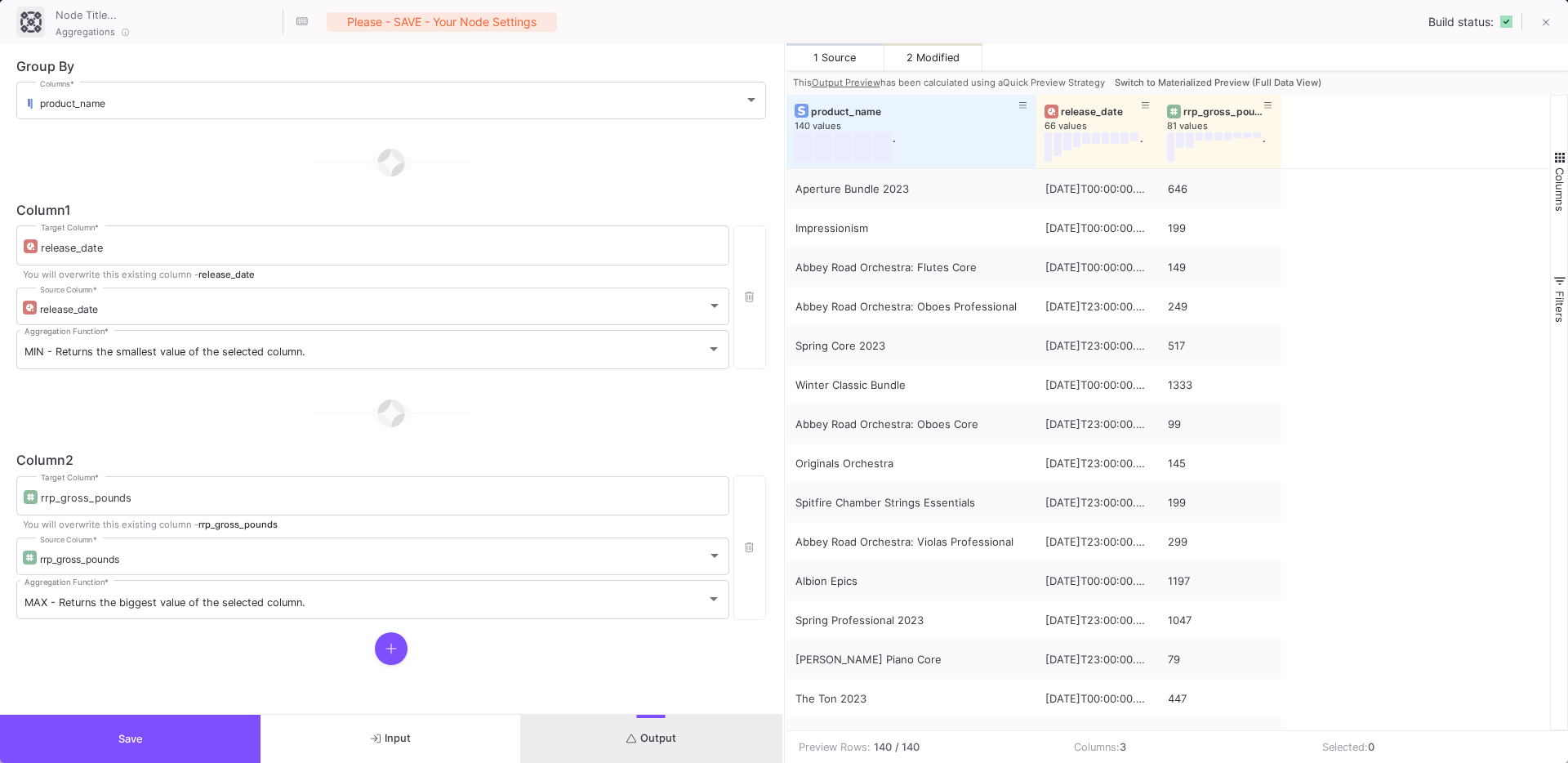
click at [1224, 82] on span "Switch to Materialized Preview (Full Data View)" at bounding box center [1218, 82] width 206 height 12
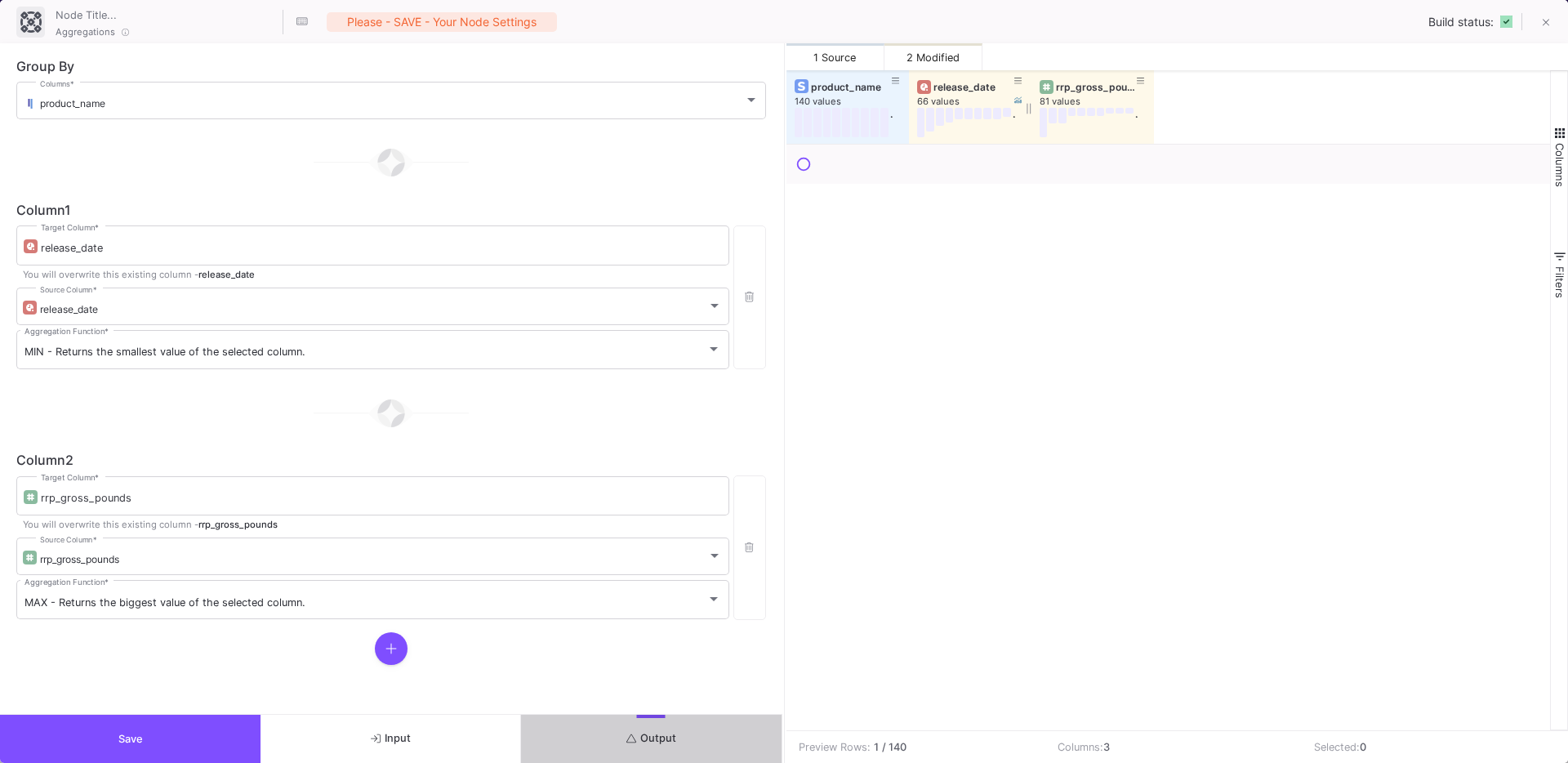
click at [949, 86] on div "release_date" at bounding box center [973, 87] width 81 height 12
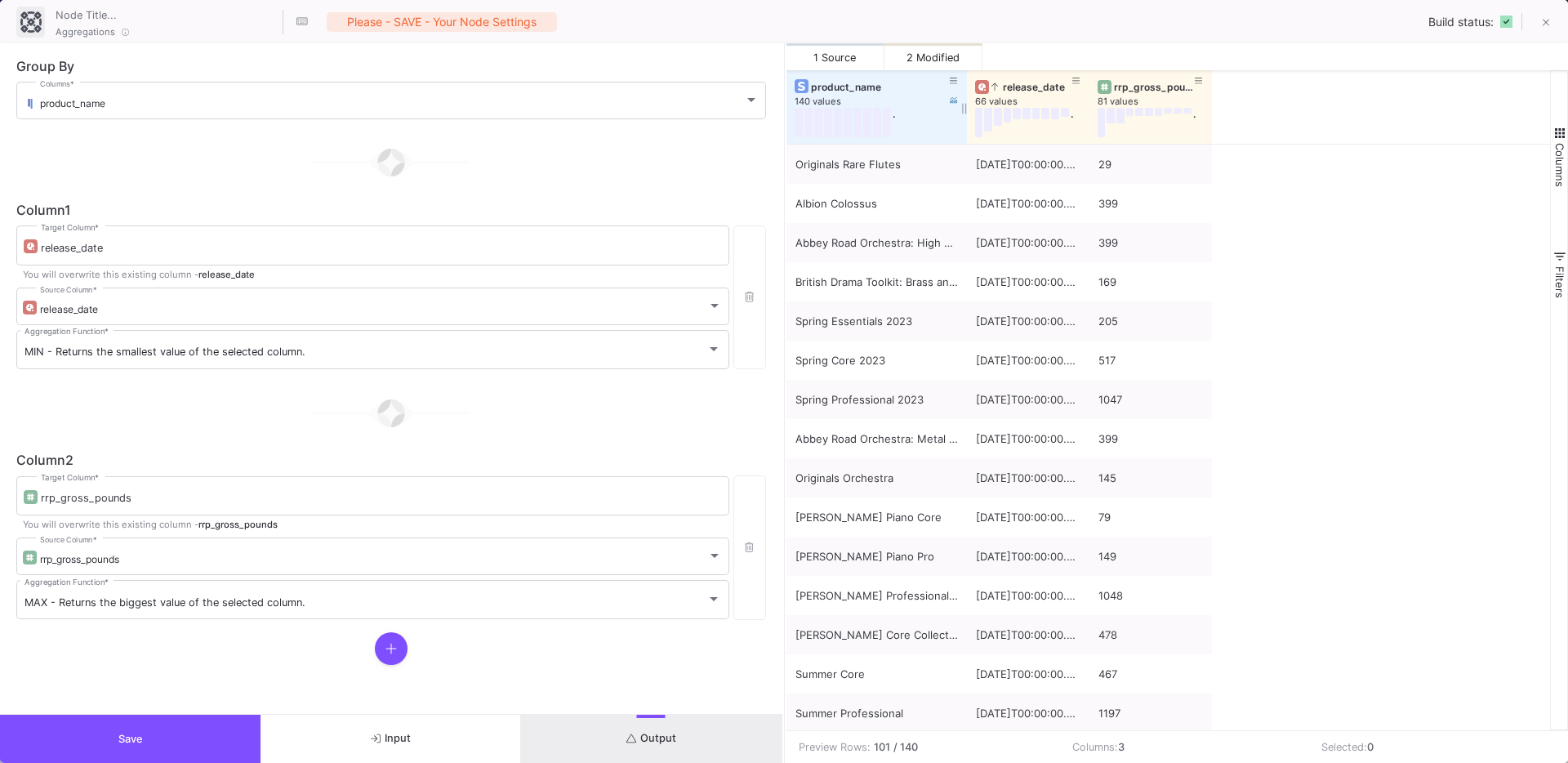
drag, startPoint x: 905, startPoint y: 129, endPoint x: 970, endPoint y: 127, distance: 65.0
click at [970, 127] on div at bounding box center [966, 107] width 6 height 74
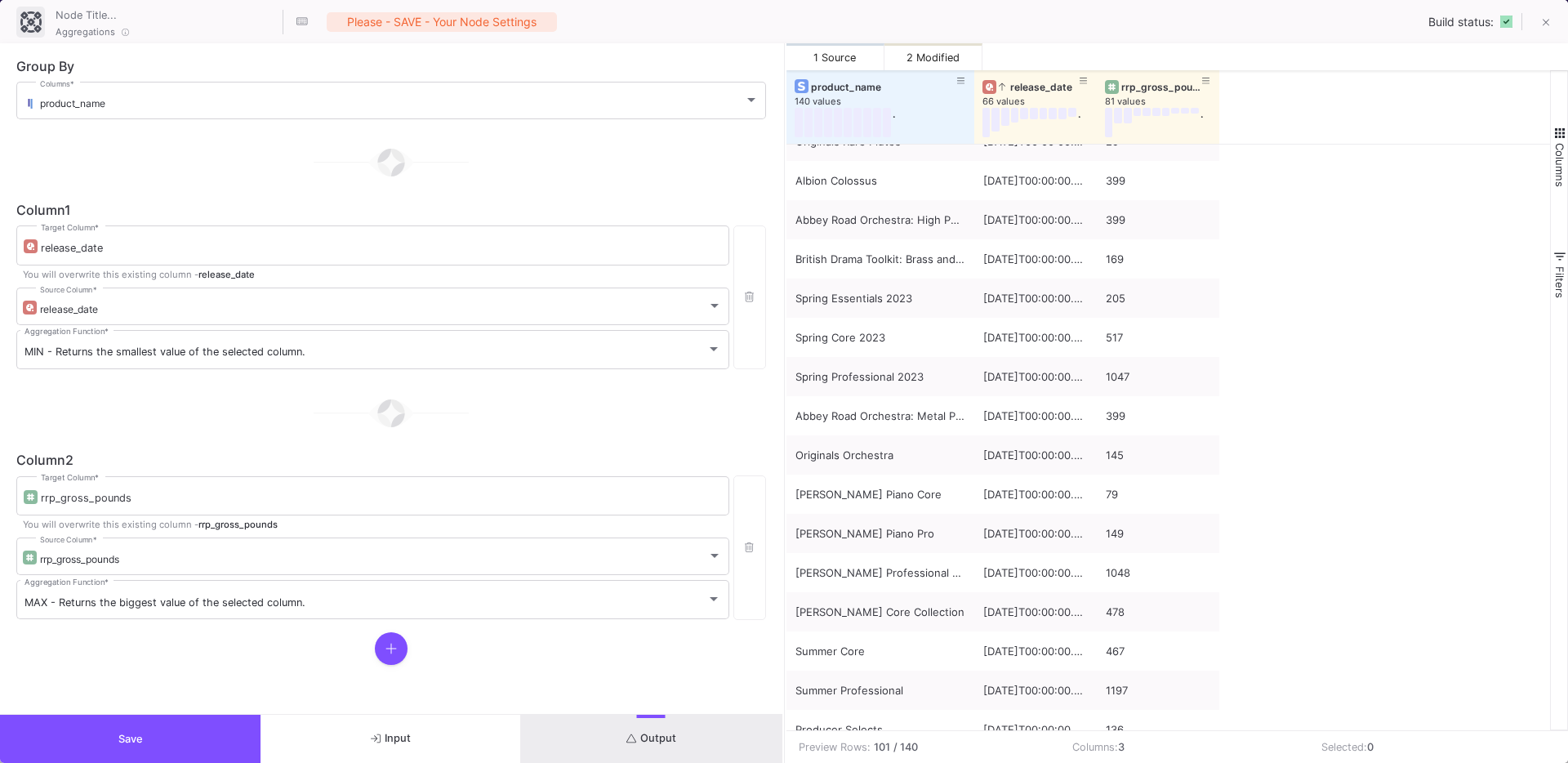
click at [389, 650] on icon at bounding box center [390, 649] width 12 height 13
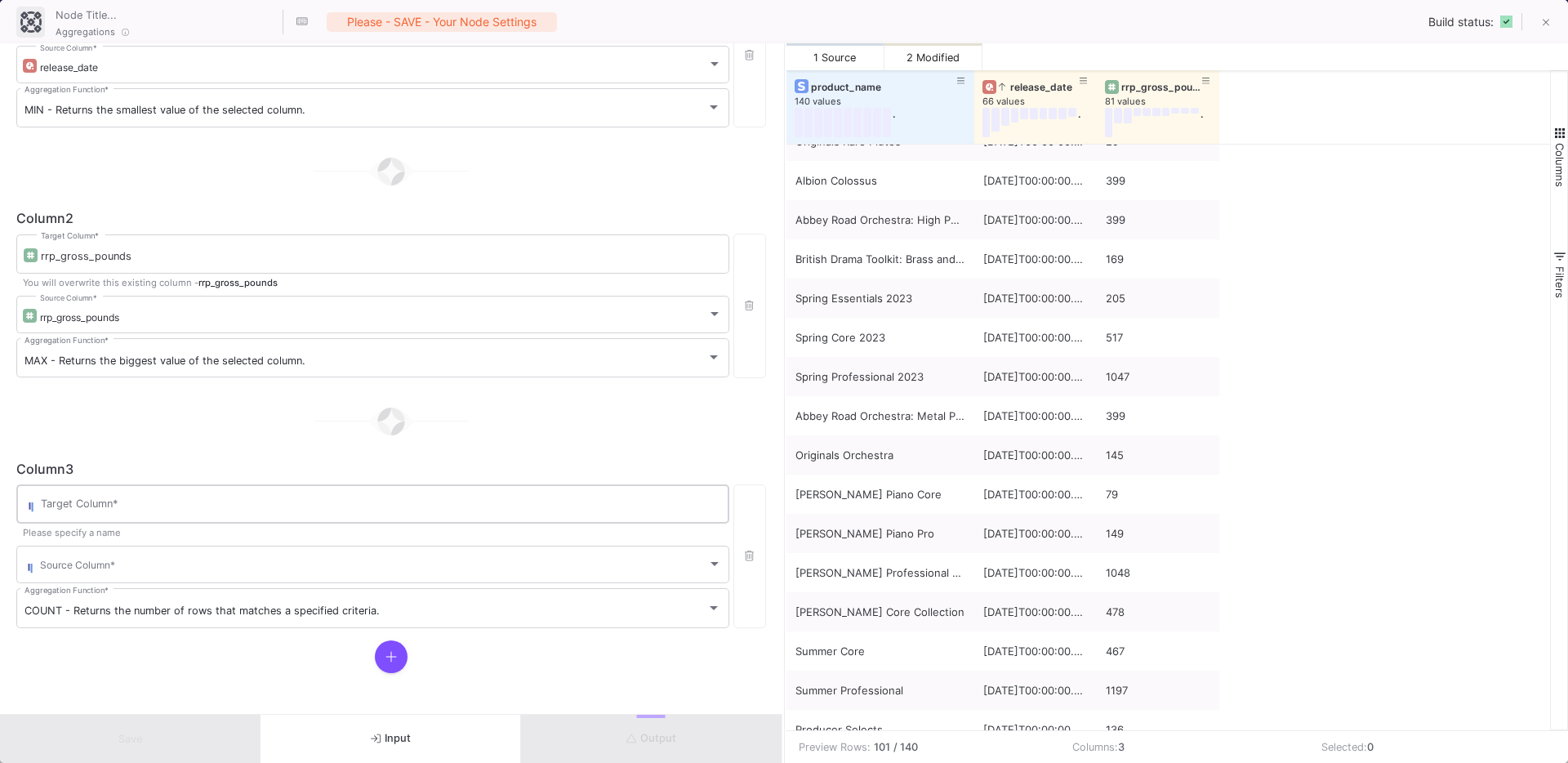
click at [196, 503] on input "Target Column *" at bounding box center [381, 507] width 680 height 13
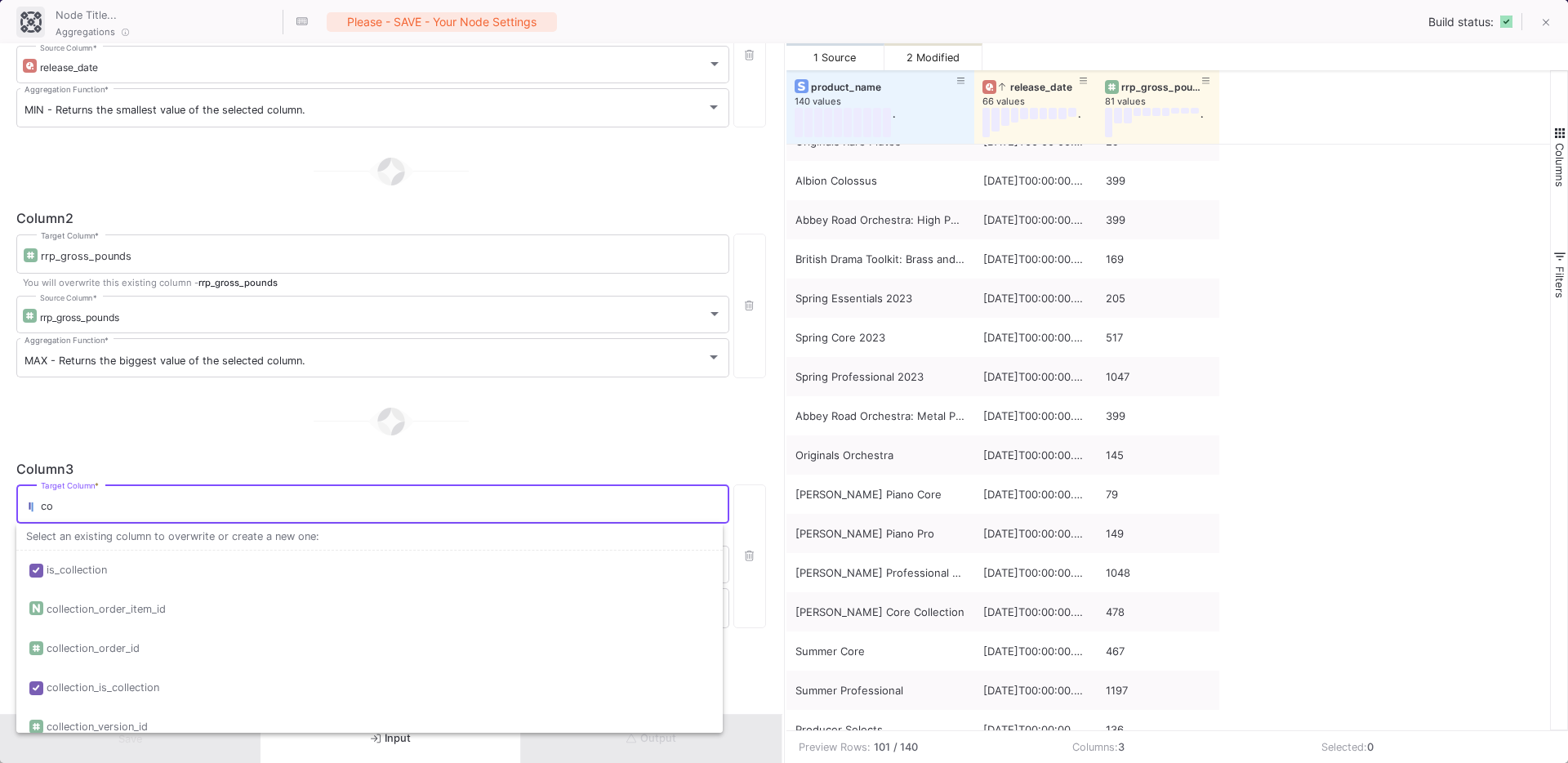
type input "c"
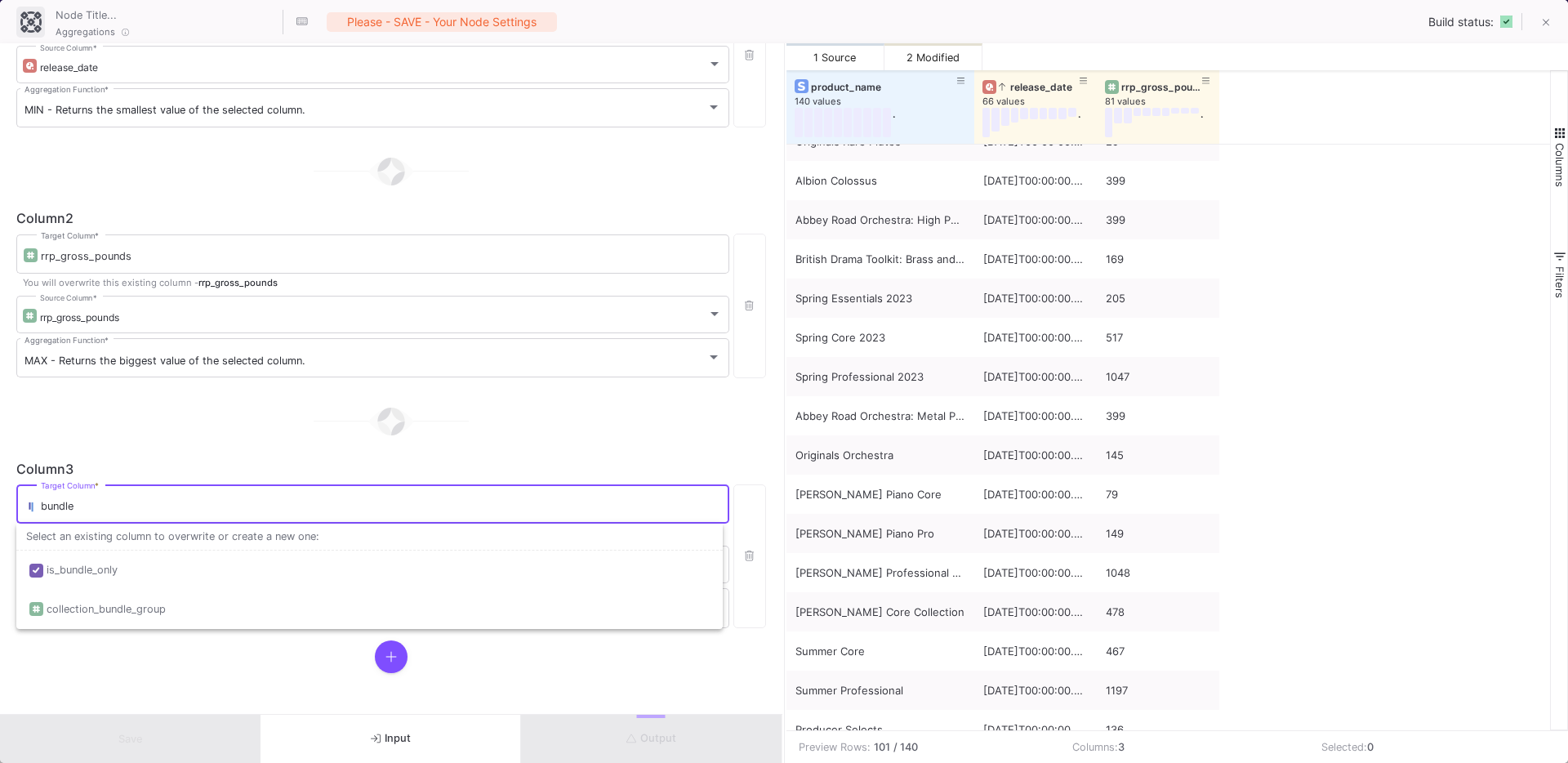
type input "bundle"
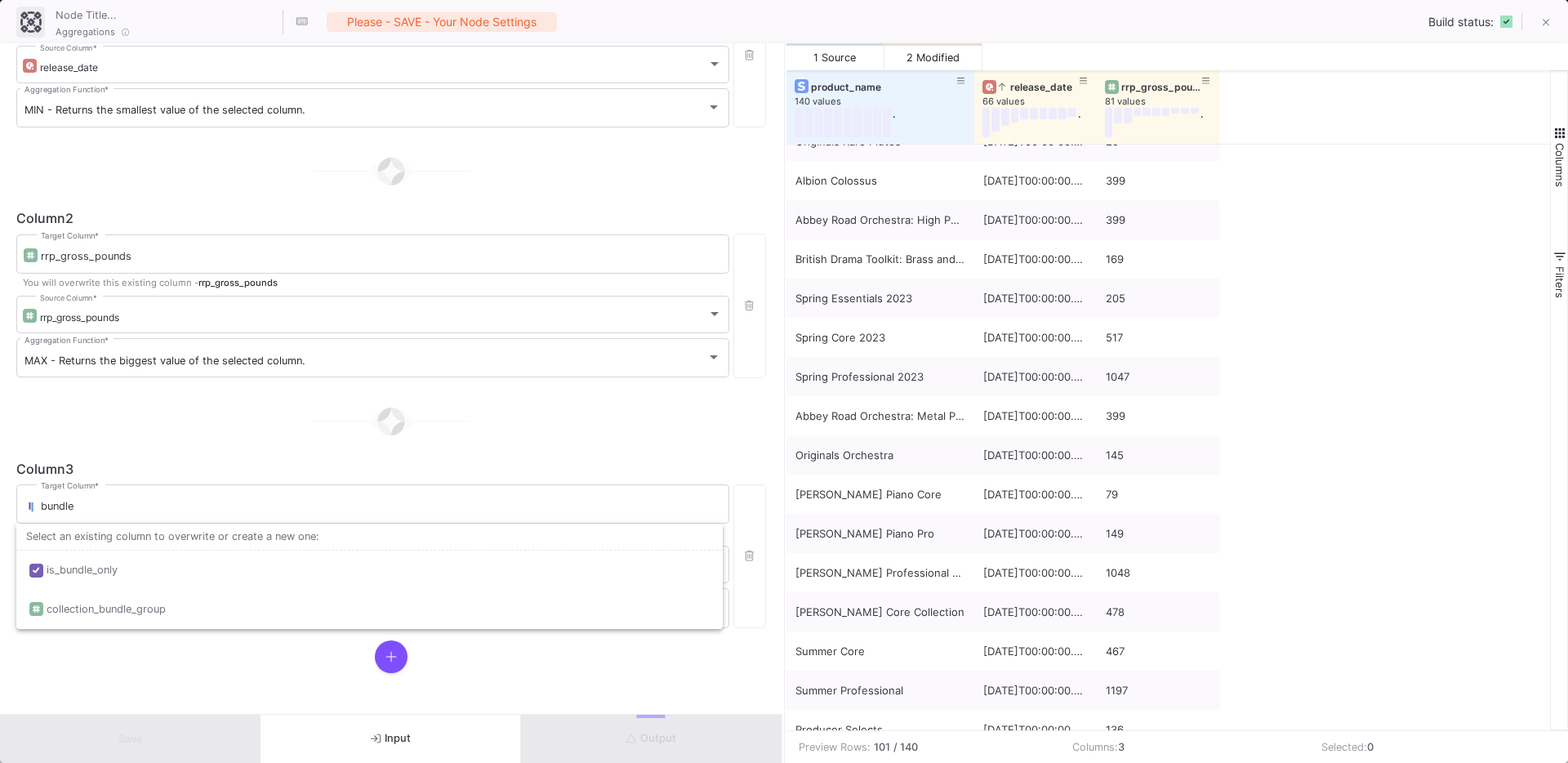
click at [131, 674] on form "Group By product_name Columns * Column 1 release_date Target Column * You will …" at bounding box center [390, 378] width 782 height 671
click at [74, 573] on div "Source Column *" at bounding box center [380, 563] width 681 height 40
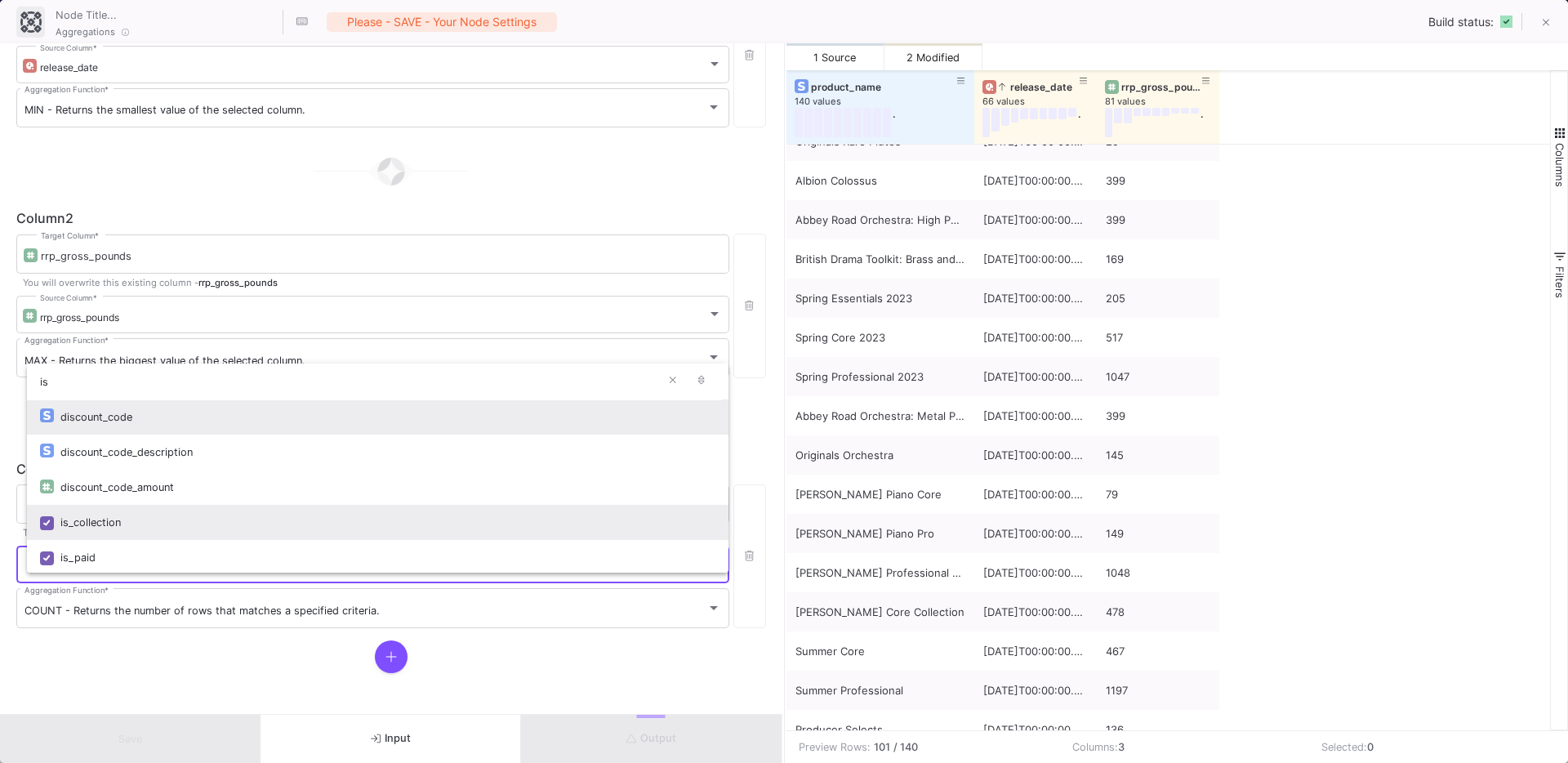
type input "is"
click at [108, 528] on div "is_collection" at bounding box center [388, 522] width 655 height 35
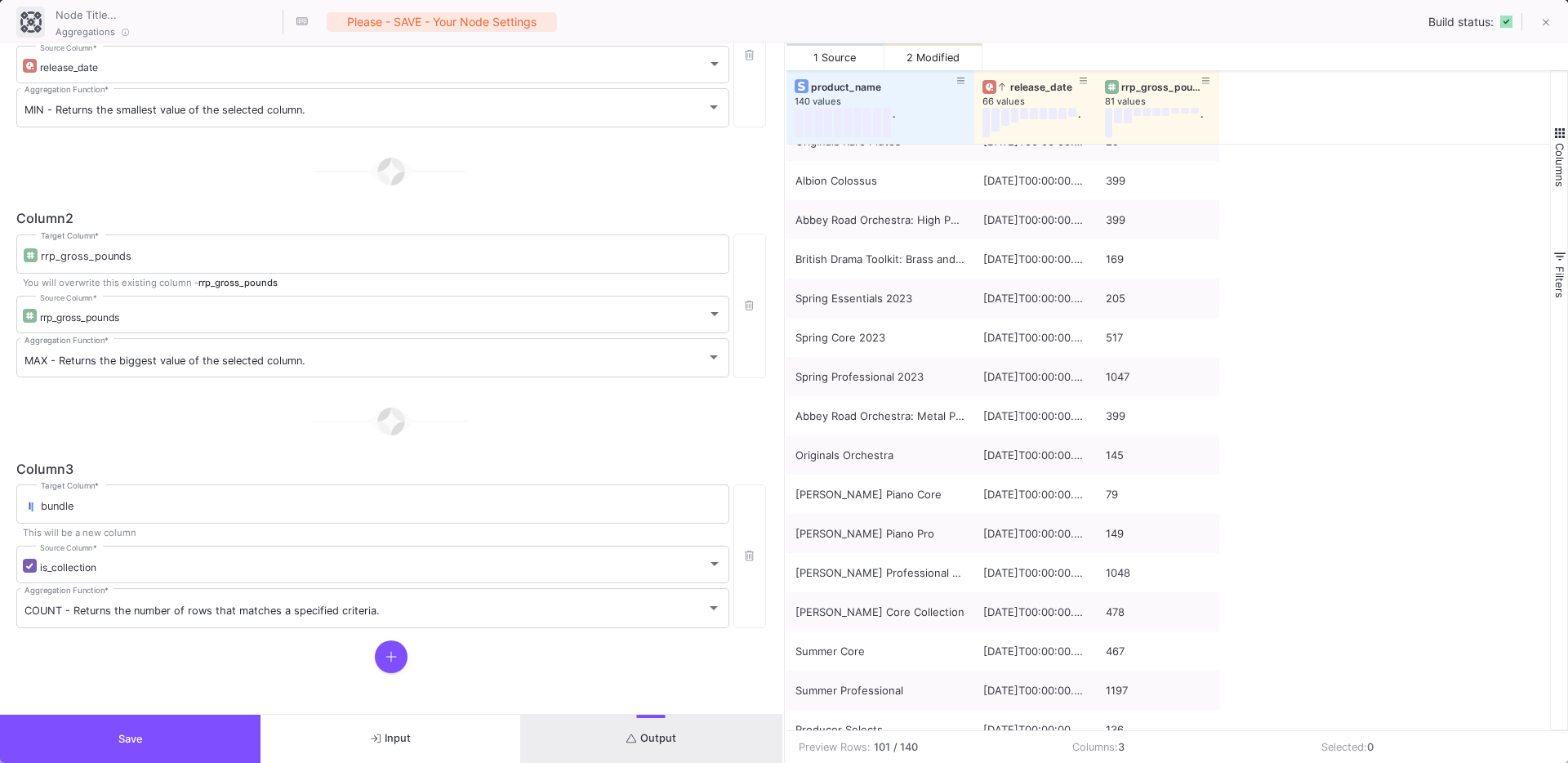
click at [84, 633] on div "Column 1 release_date Target Column * You will overwrite this existing column -…" at bounding box center [391, 318] width 750 height 712
click at [113, 611] on span "COUNT - Returns the number of rows that matches a specified criteria." at bounding box center [202, 610] width 355 height 12
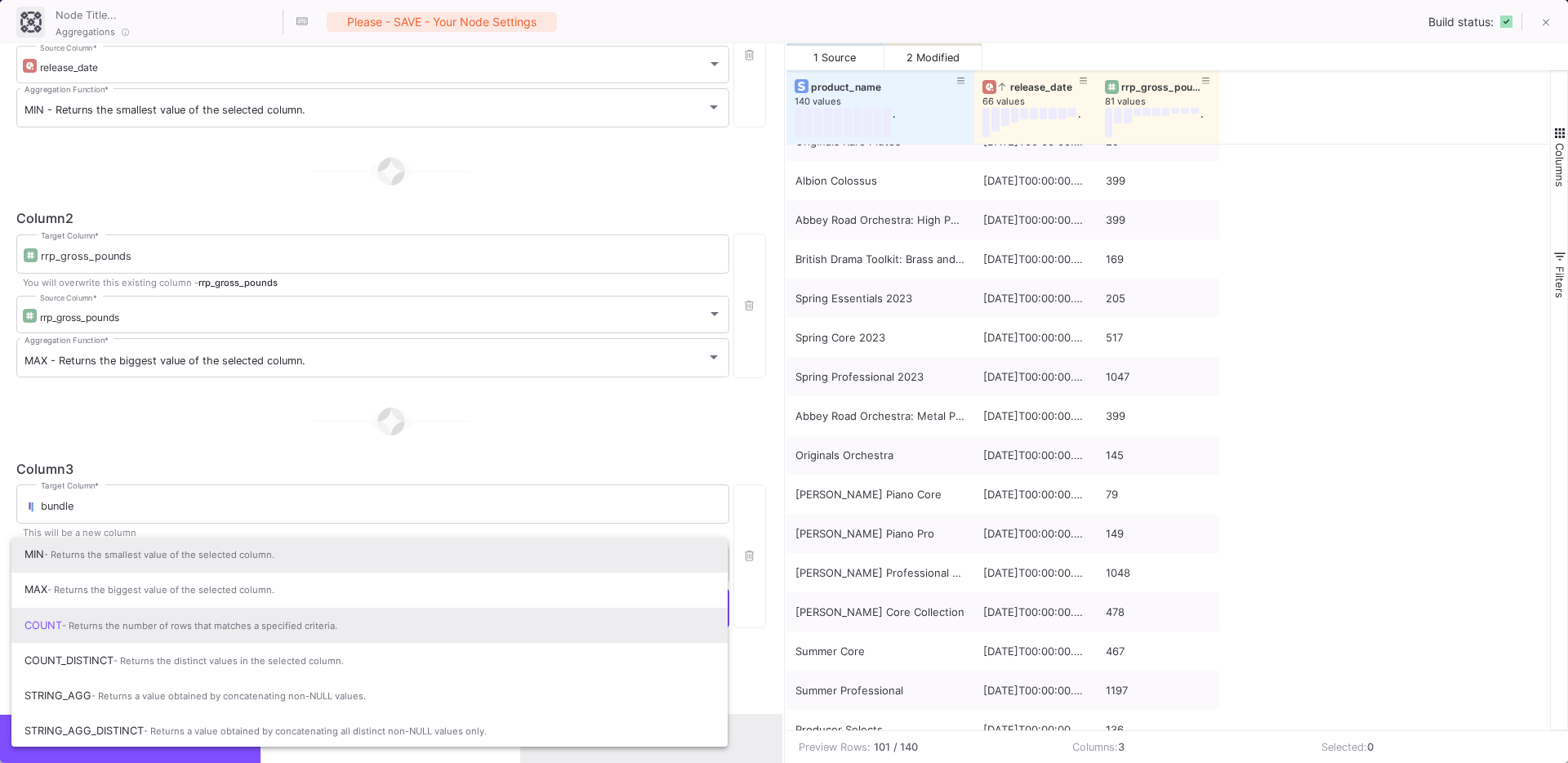
click at [112, 562] on span "MIN - Returns the smallest value of the selected column." at bounding box center [369, 554] width 690 height 36
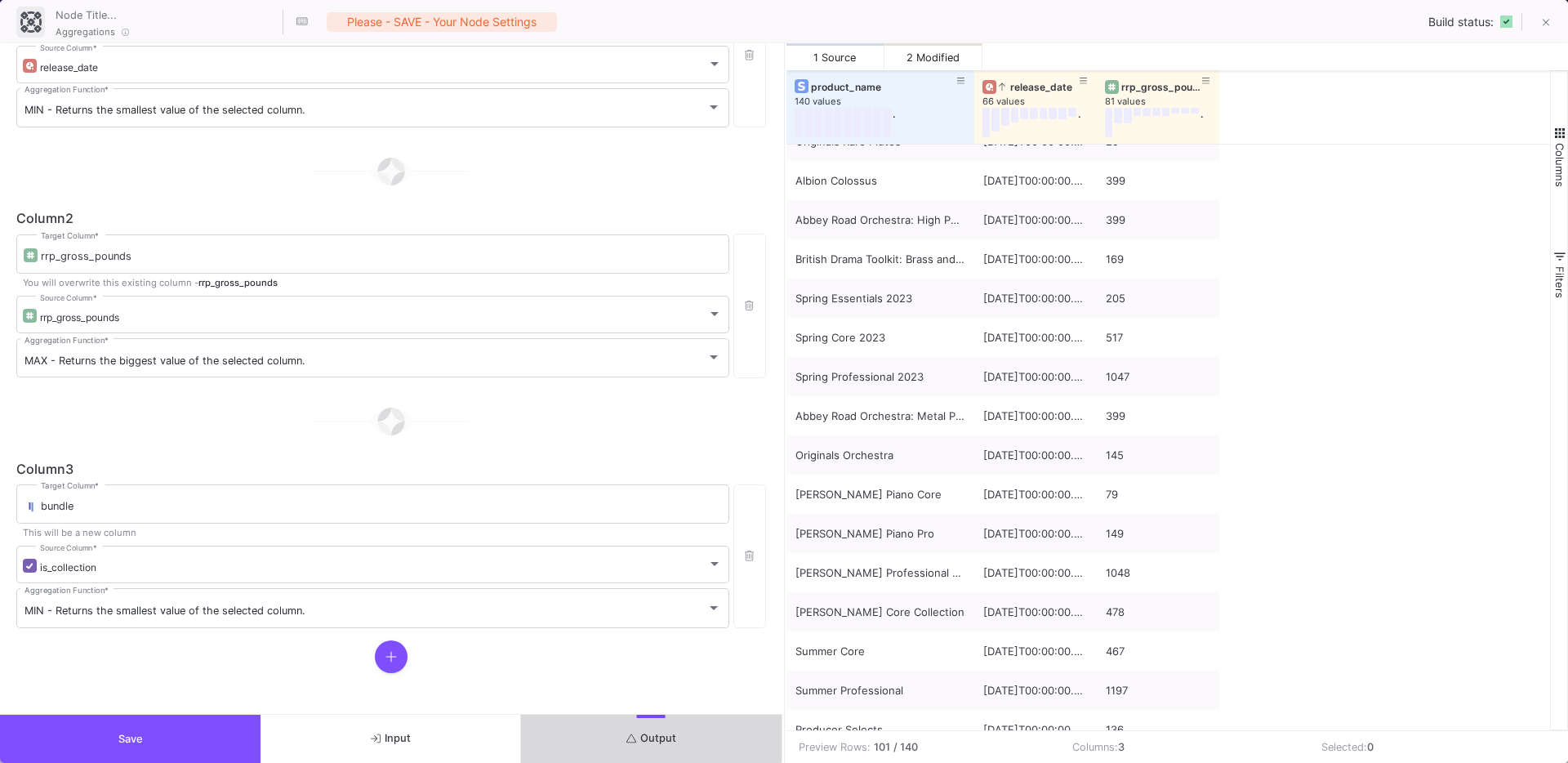
click at [593, 728] on button "Output" at bounding box center [651, 738] width 261 height 48
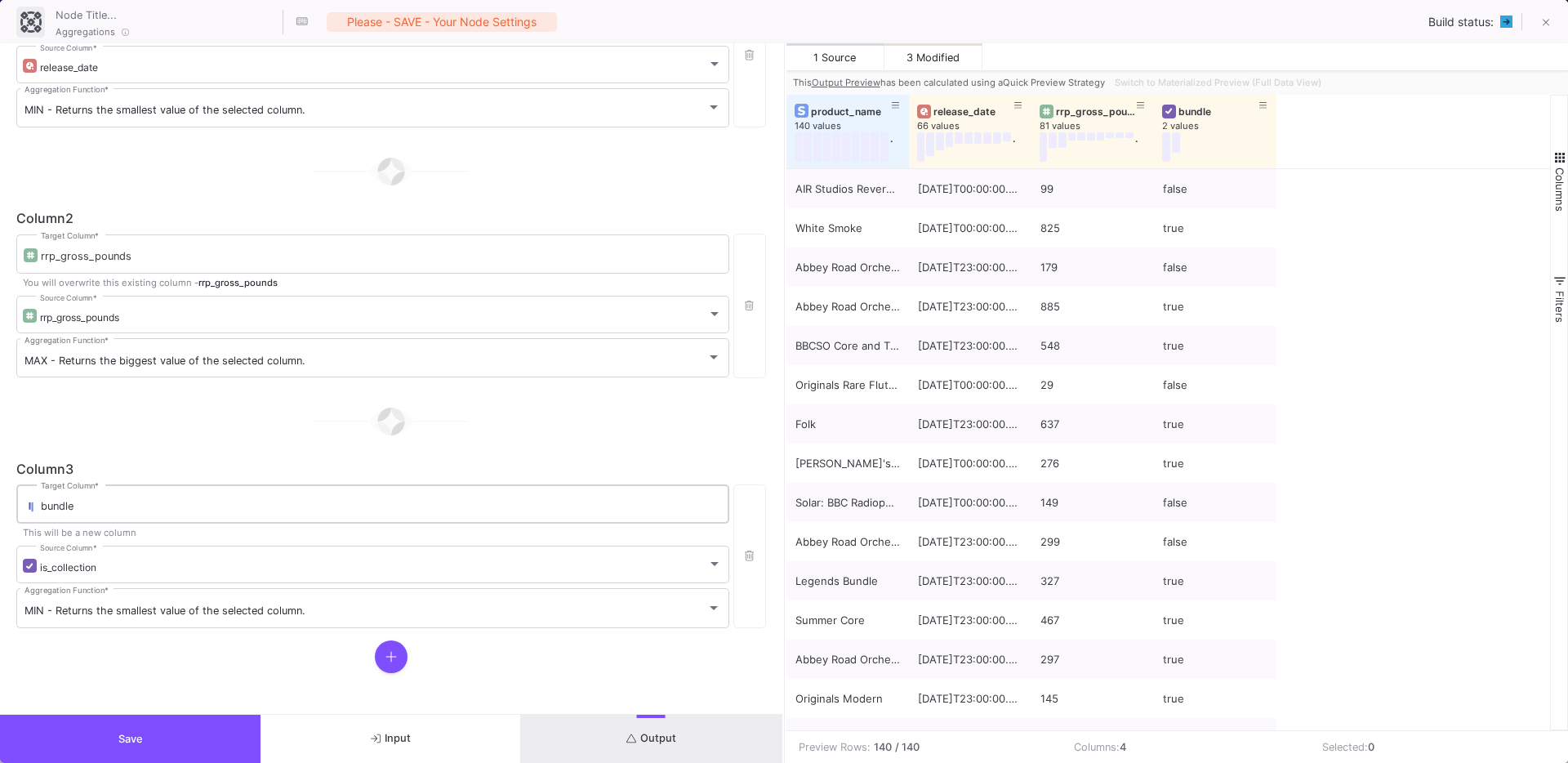
click at [42, 507] on input "bundle" at bounding box center [381, 507] width 680 height 13
type input "is_product_bundle"
click at [179, 682] on form "Group By product_name Columns * Column 1 release_date Target Column * You will …" at bounding box center [390, 378] width 782 height 671
click at [645, 732] on span "Output" at bounding box center [651, 737] width 50 height 12
click at [1234, 78] on span "Switch to Materialized Preview (Full Data View)" at bounding box center [1218, 82] width 206 height 12
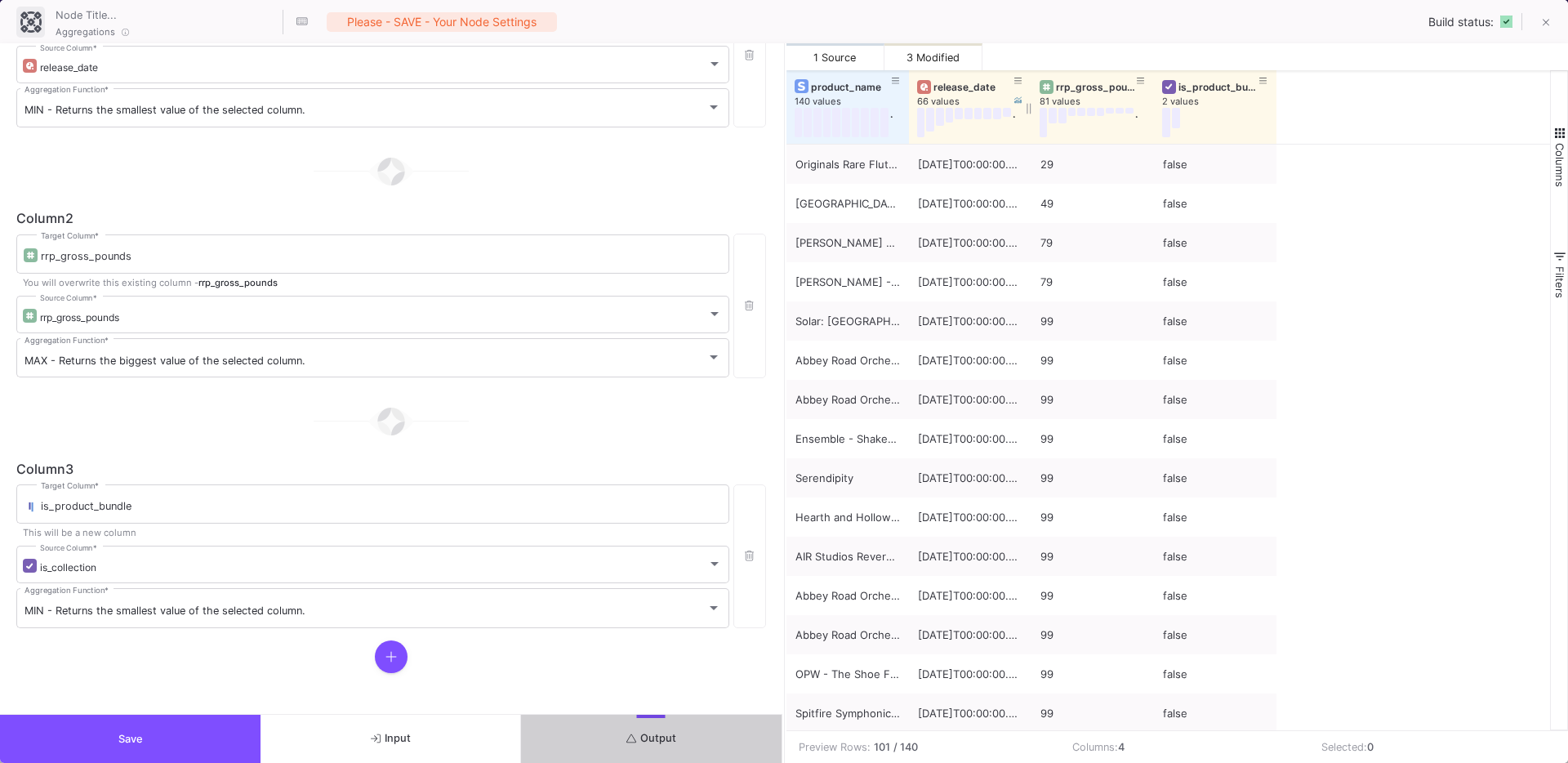
click at [941, 93] on div "release_date" at bounding box center [970, 87] width 106 height 18
click at [934, 89] on div "release_date" at bounding box center [973, 87] width 81 height 12
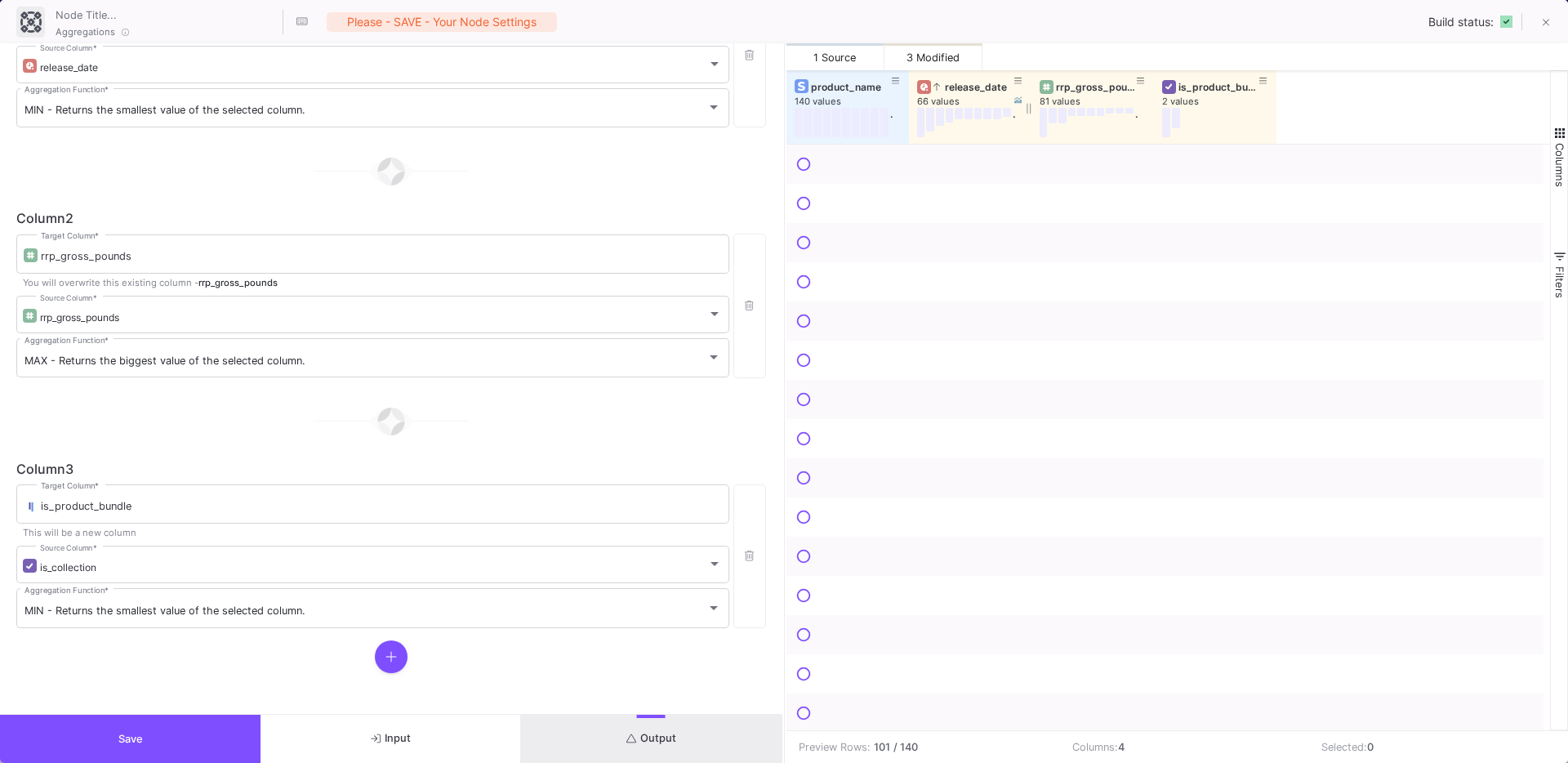
click at [934, 89] on icon at bounding box center [936, 87] width 6 height 9
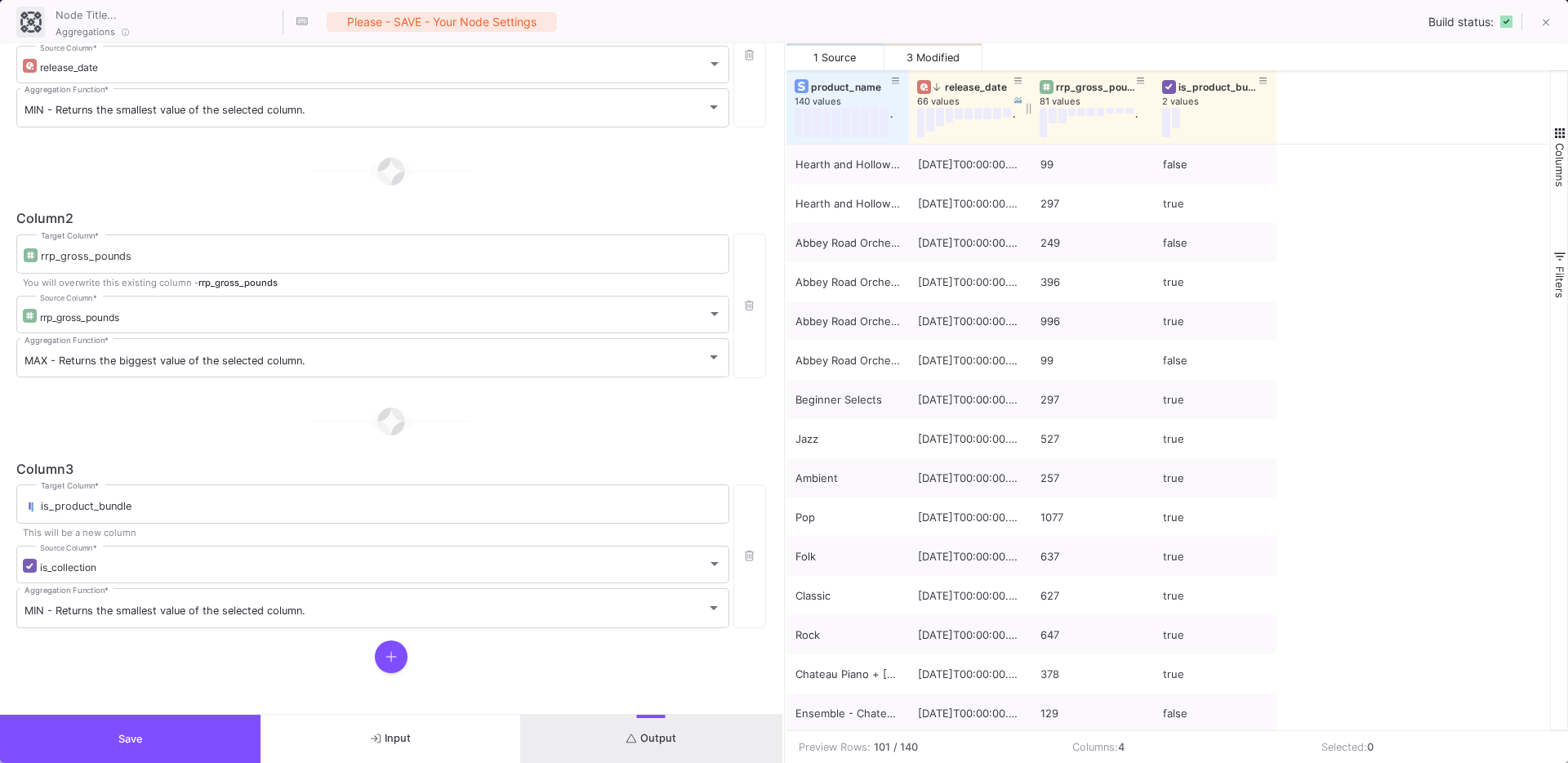
click at [974, 83] on div "release_date" at bounding box center [973, 87] width 81 height 12
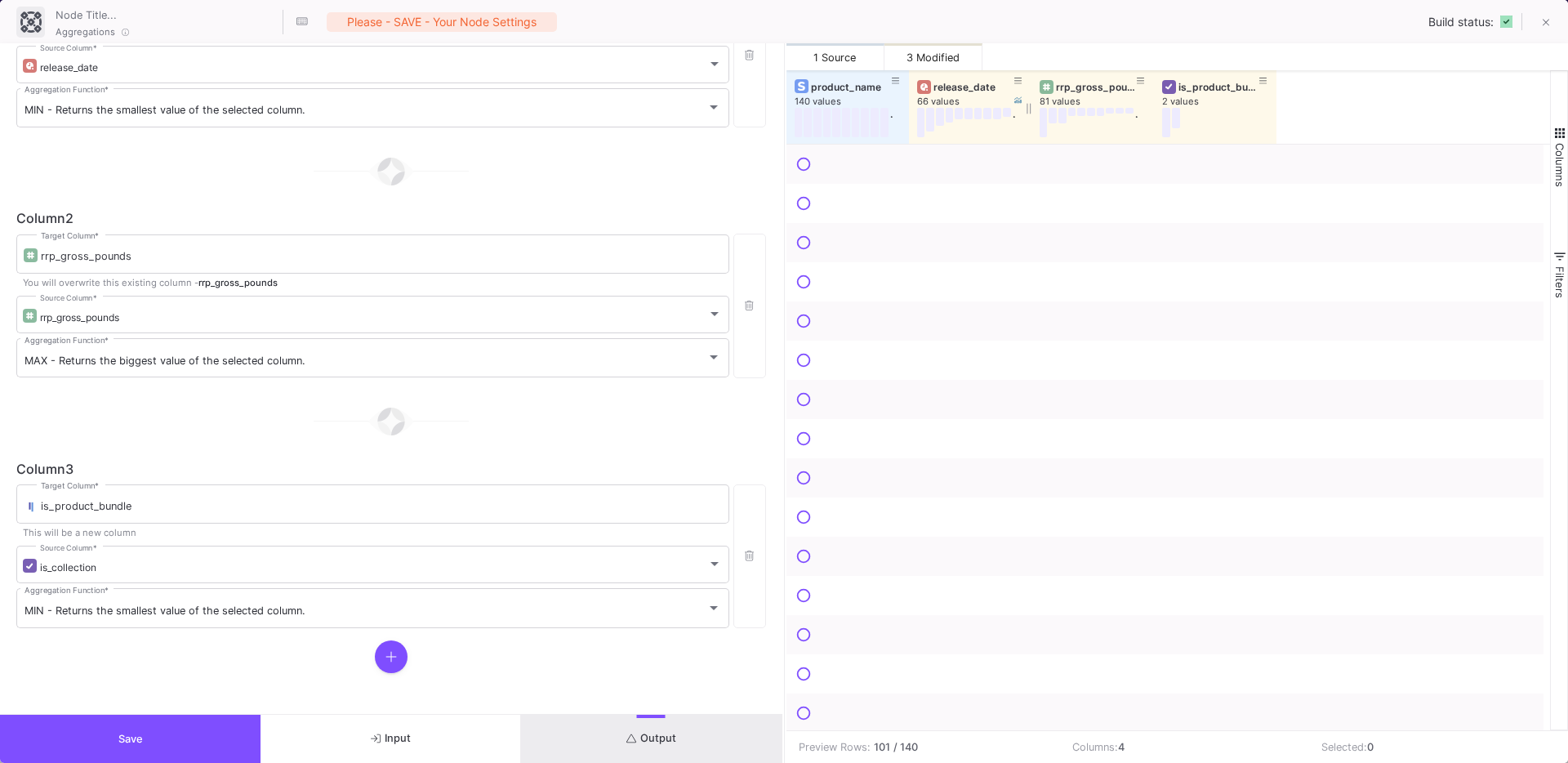
click at [954, 86] on div "release_date" at bounding box center [973, 87] width 81 height 12
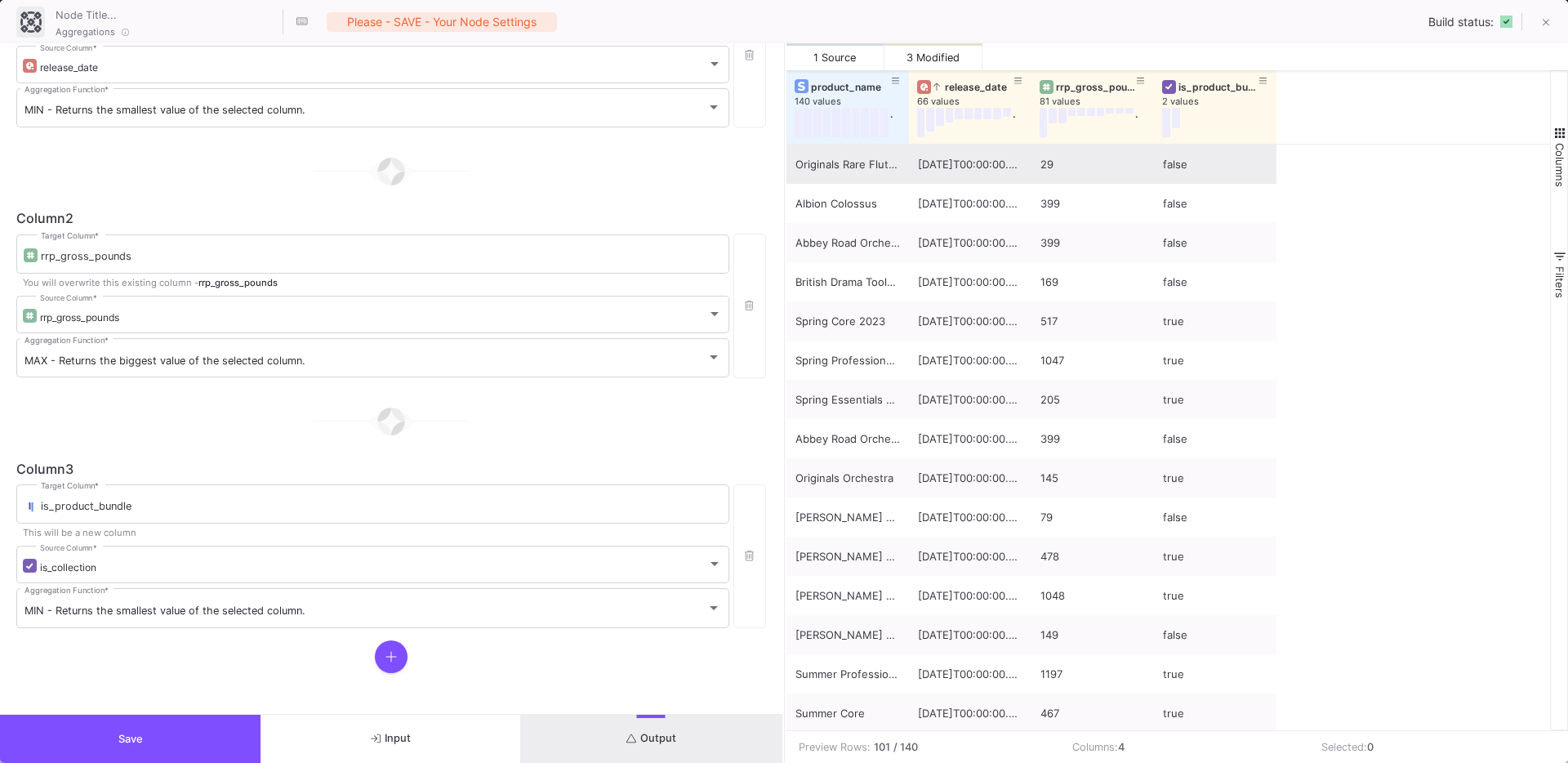
click at [833, 172] on div "Originals Rare Flutes" at bounding box center [847, 164] width 105 height 38
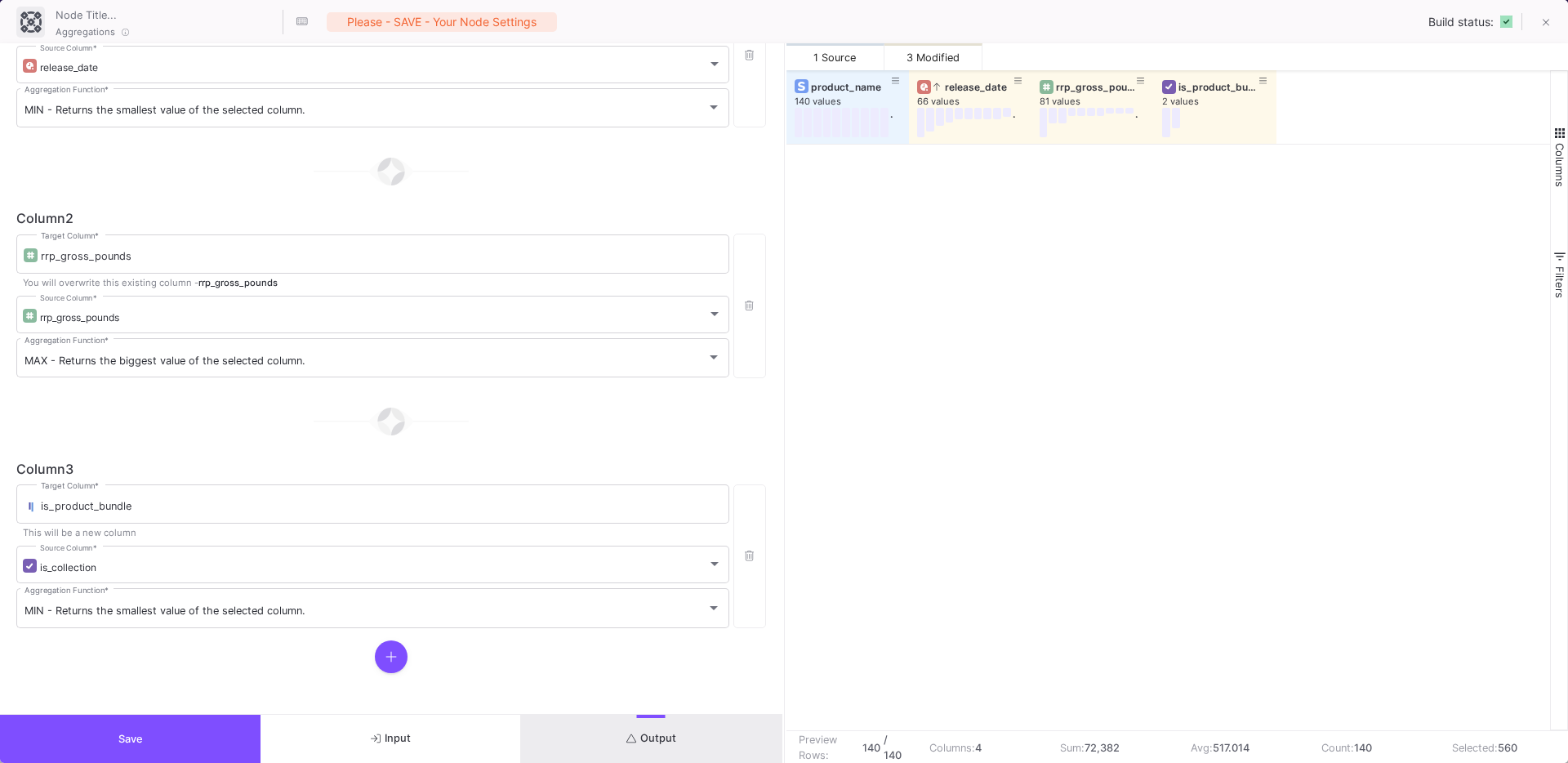
scroll to position [4904, 0]
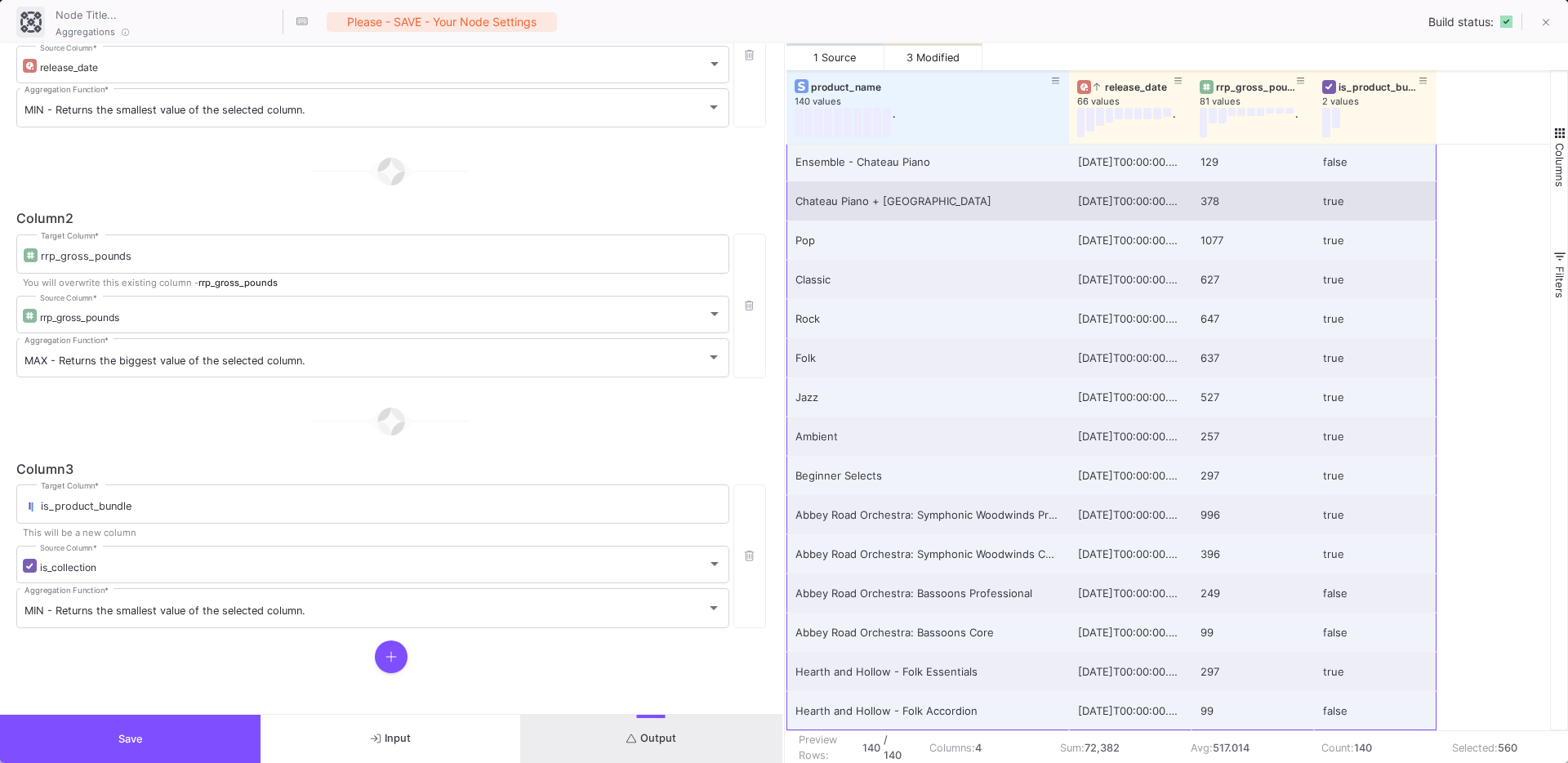
drag, startPoint x: 905, startPoint y: 133, endPoint x: 1037, endPoint y: 182, distance: 140.8
click at [1037, 182] on div "product_name 140 values . release_date 66 values . rrp_gross_pounds 81 values .…" at bounding box center [1168, 400] width 764 height 660
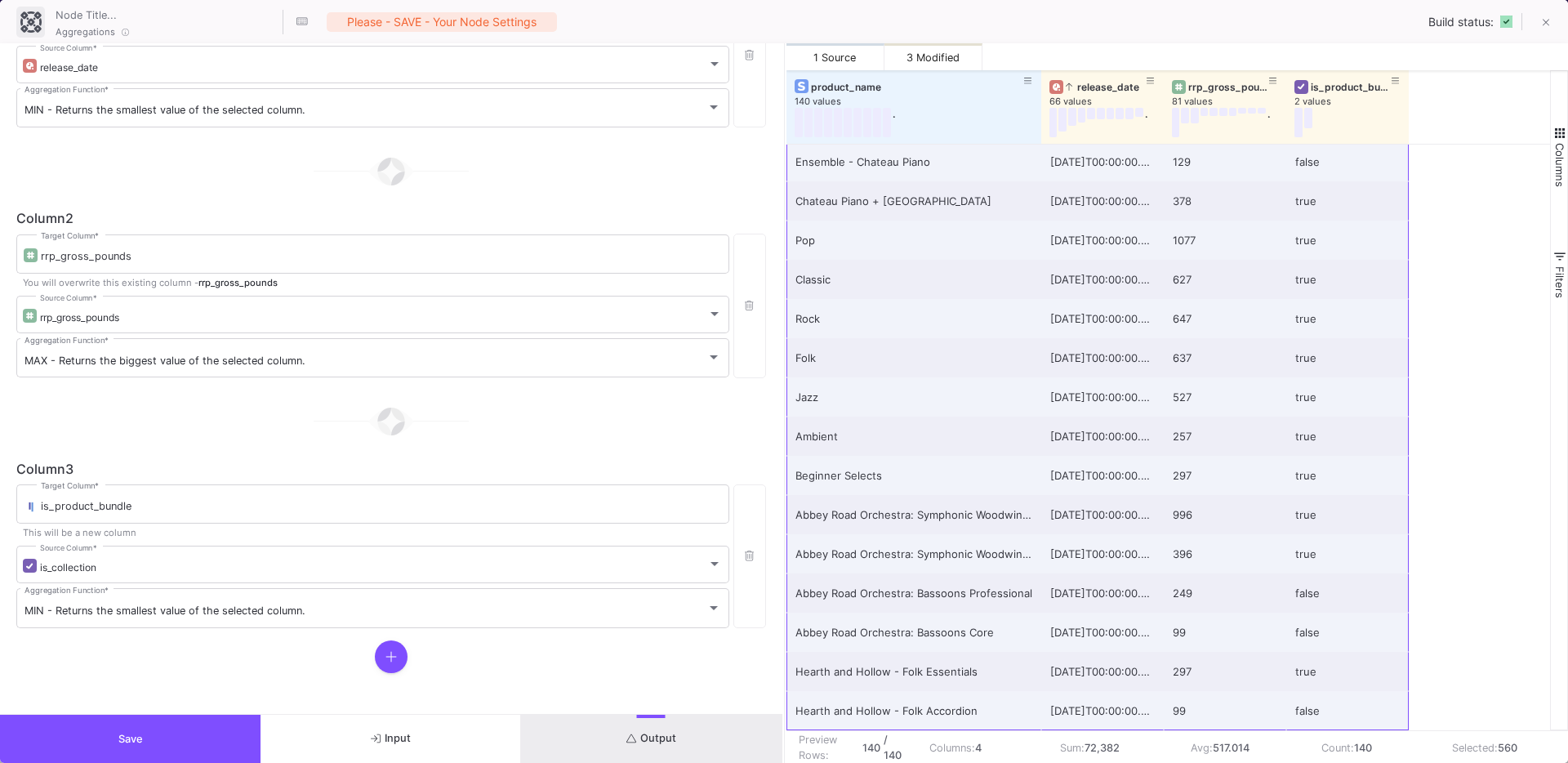
click at [163, 734] on button "Save" at bounding box center [130, 738] width 261 height 48
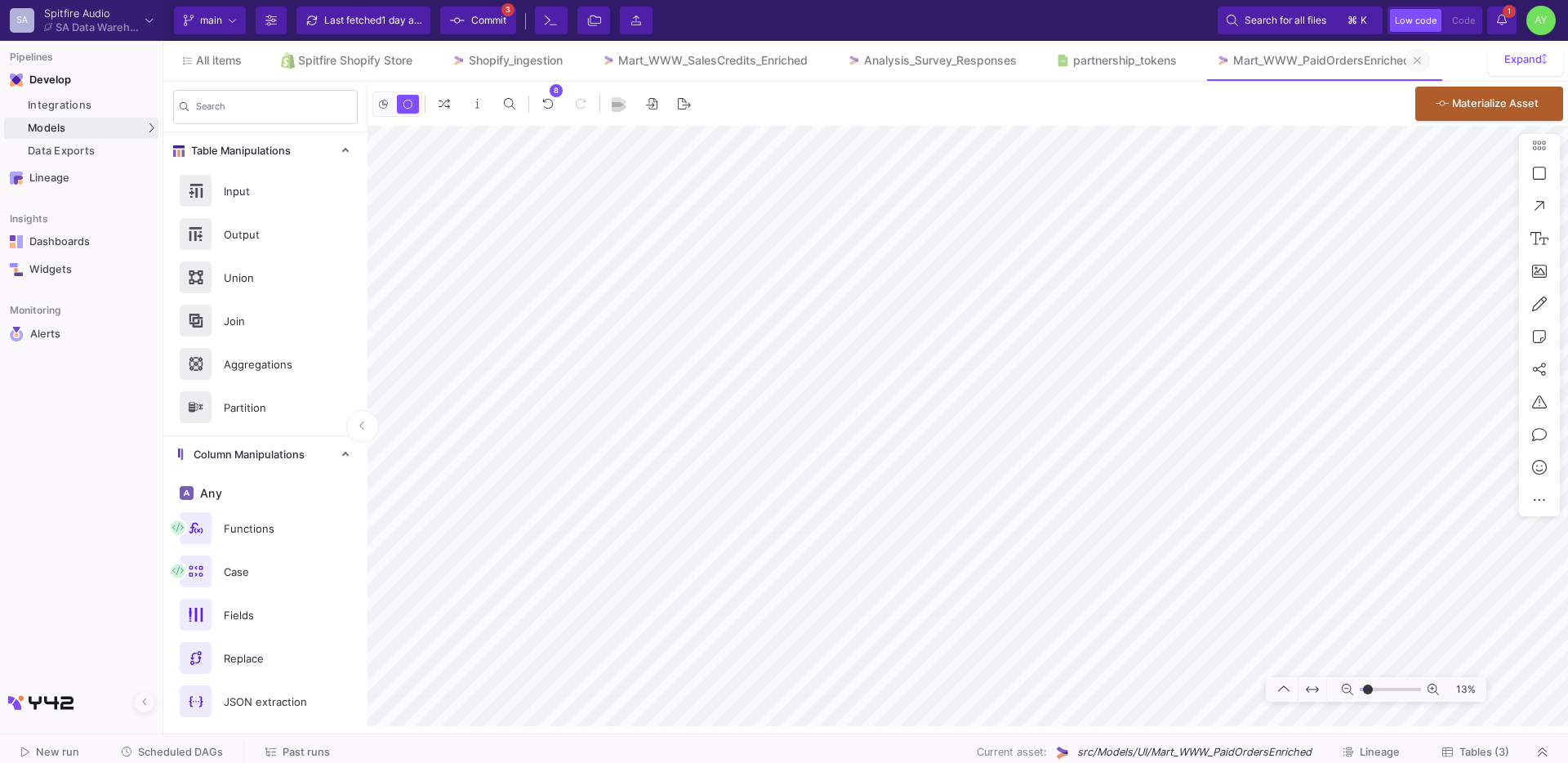
click at [1429, 63] on button at bounding box center [1417, 60] width 25 height 25
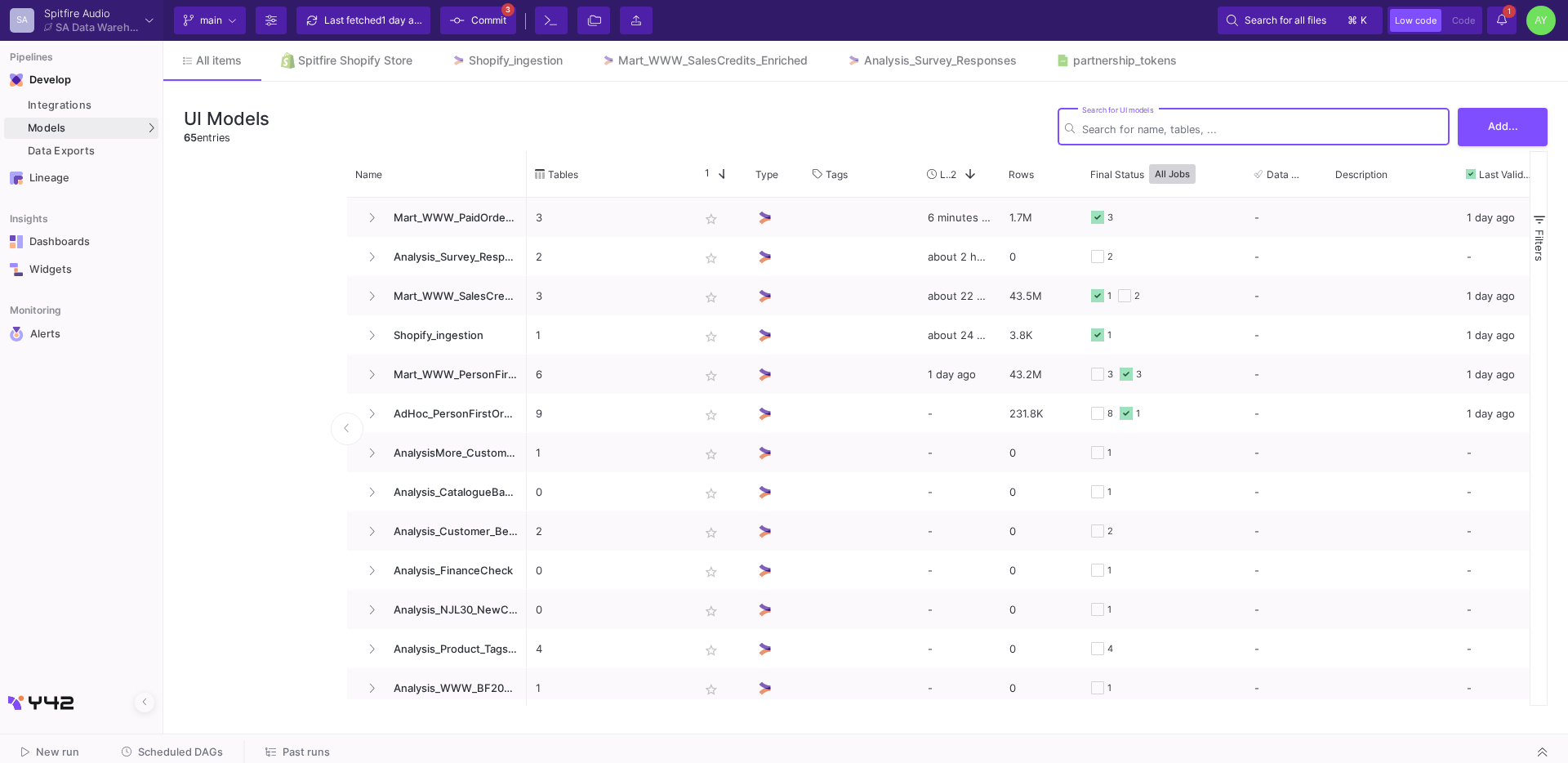
click at [1494, 27] on button "1 1 Notifications" at bounding box center [1501, 20] width 29 height 27
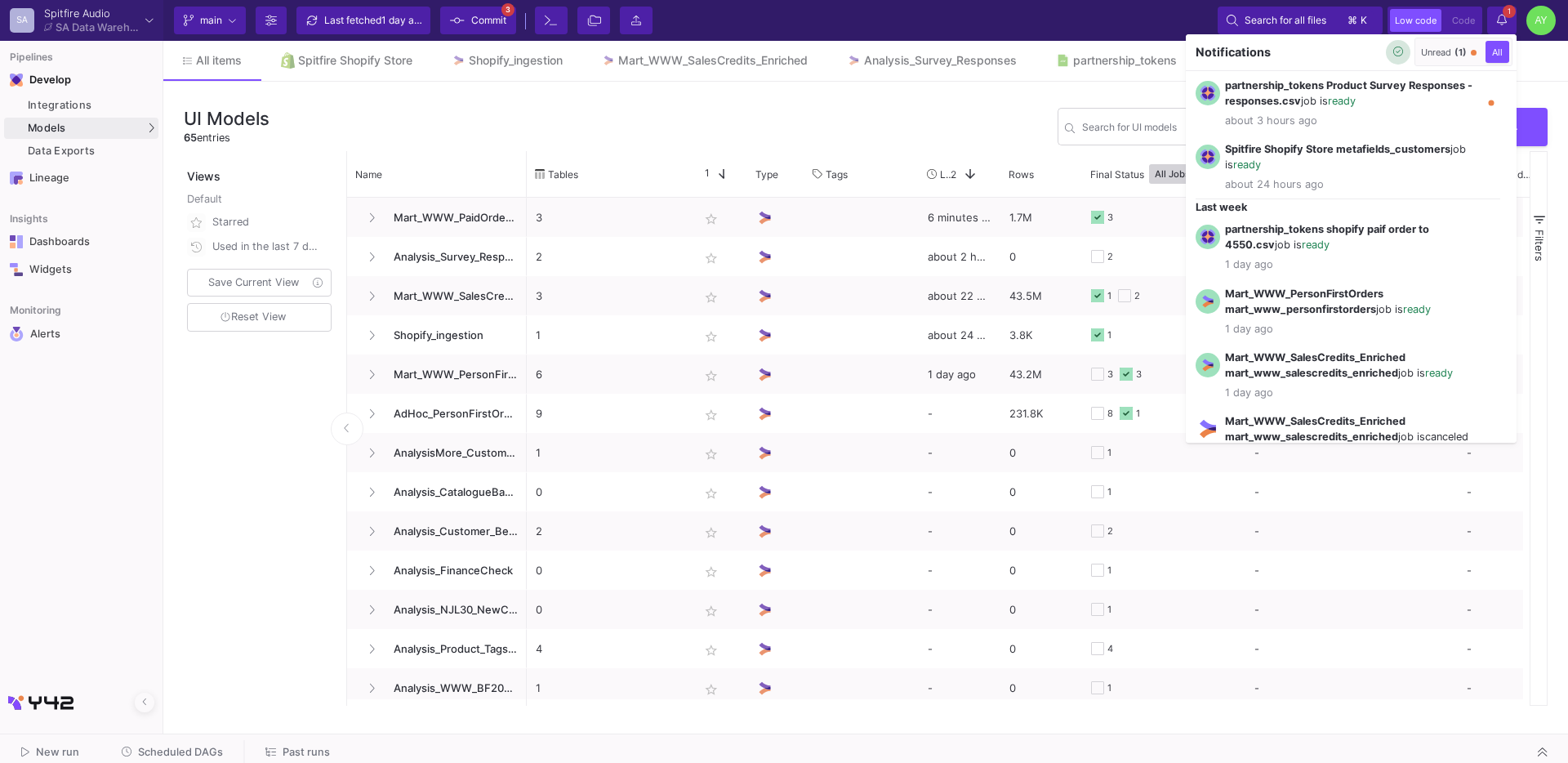
click at [1395, 57] on fa-icon "button" at bounding box center [1398, 52] width 11 height 12
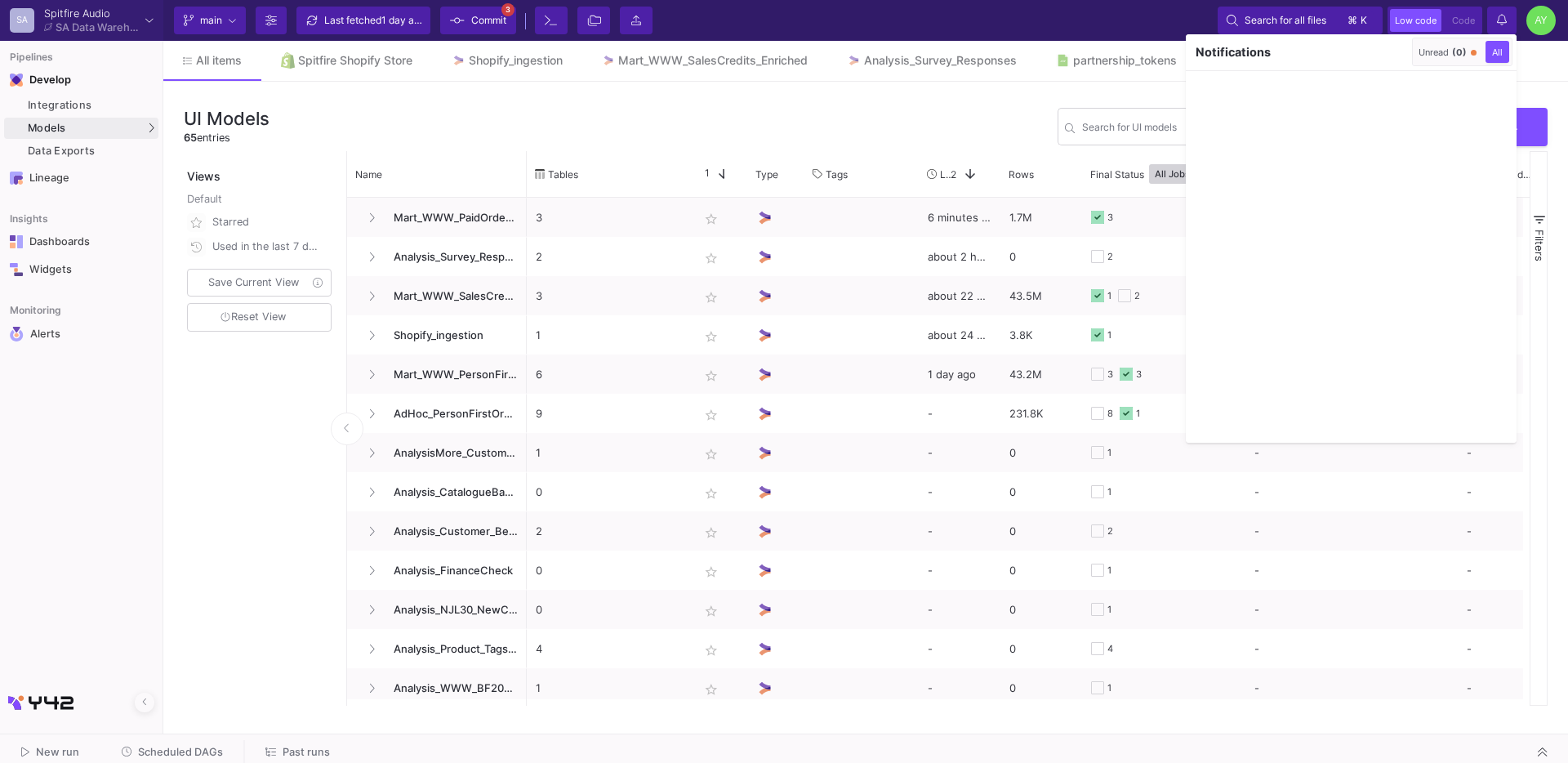
click at [919, 155] on div at bounding box center [784, 382] width 1568 height 763
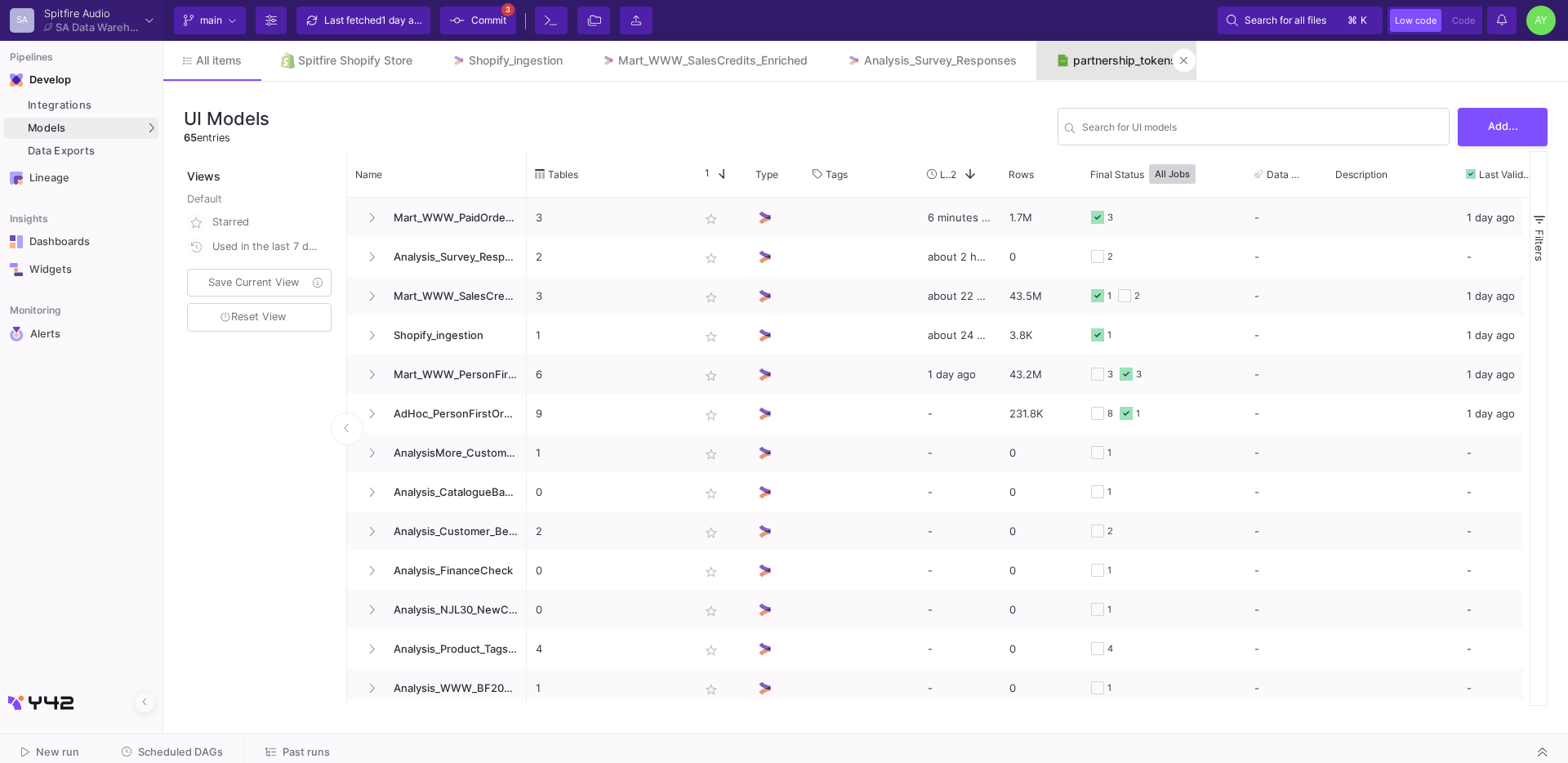
click at [1110, 67] on link "partnership_tokens" at bounding box center [1116, 60] width 160 height 39
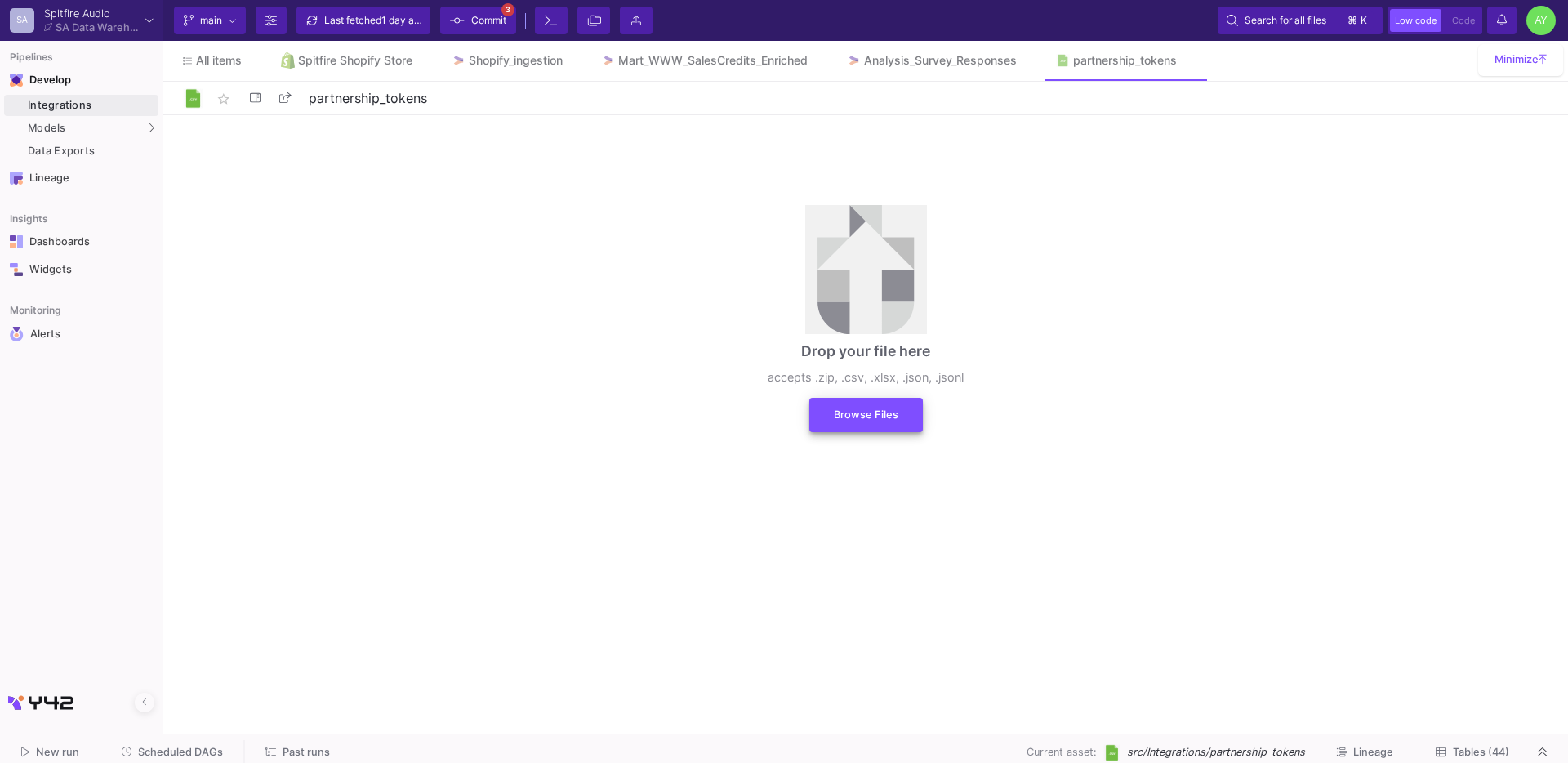
click at [855, 429] on button "Browse Files" at bounding box center [866, 415] width 113 height 35
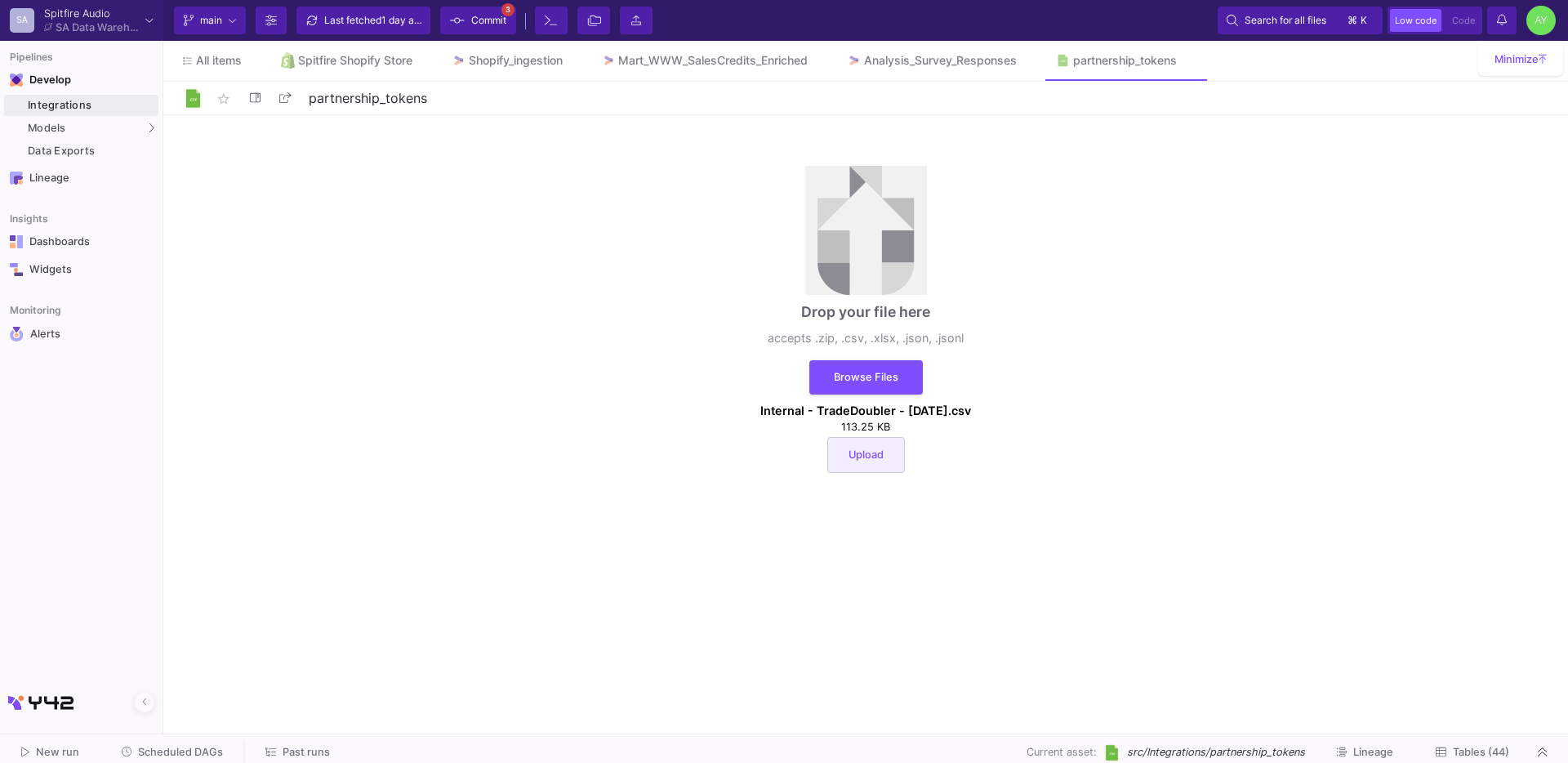
click at [850, 468] on button "Upload" at bounding box center [866, 455] width 78 height 36
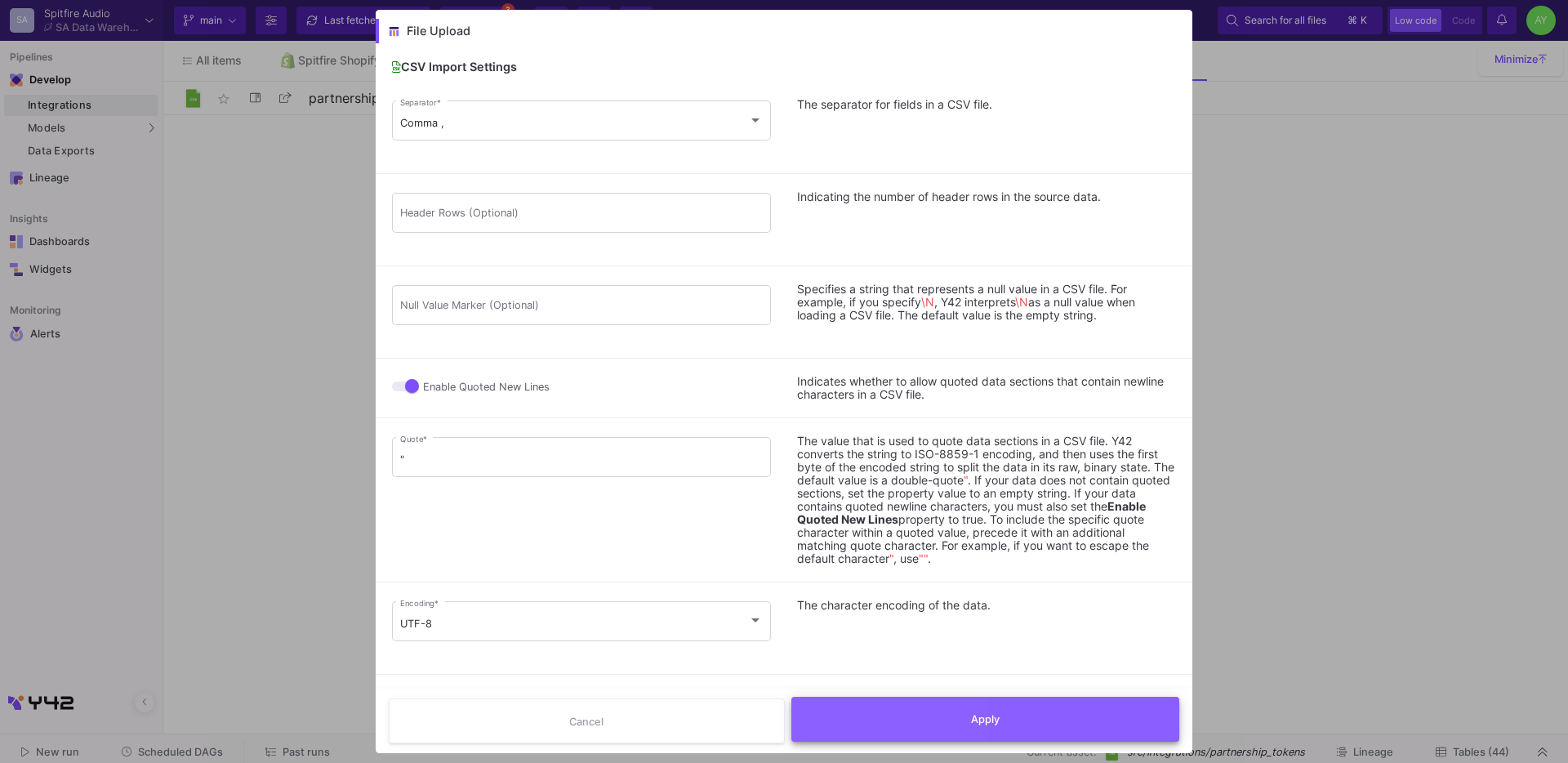
click at [877, 737] on button "Apply" at bounding box center [985, 719] width 389 height 45
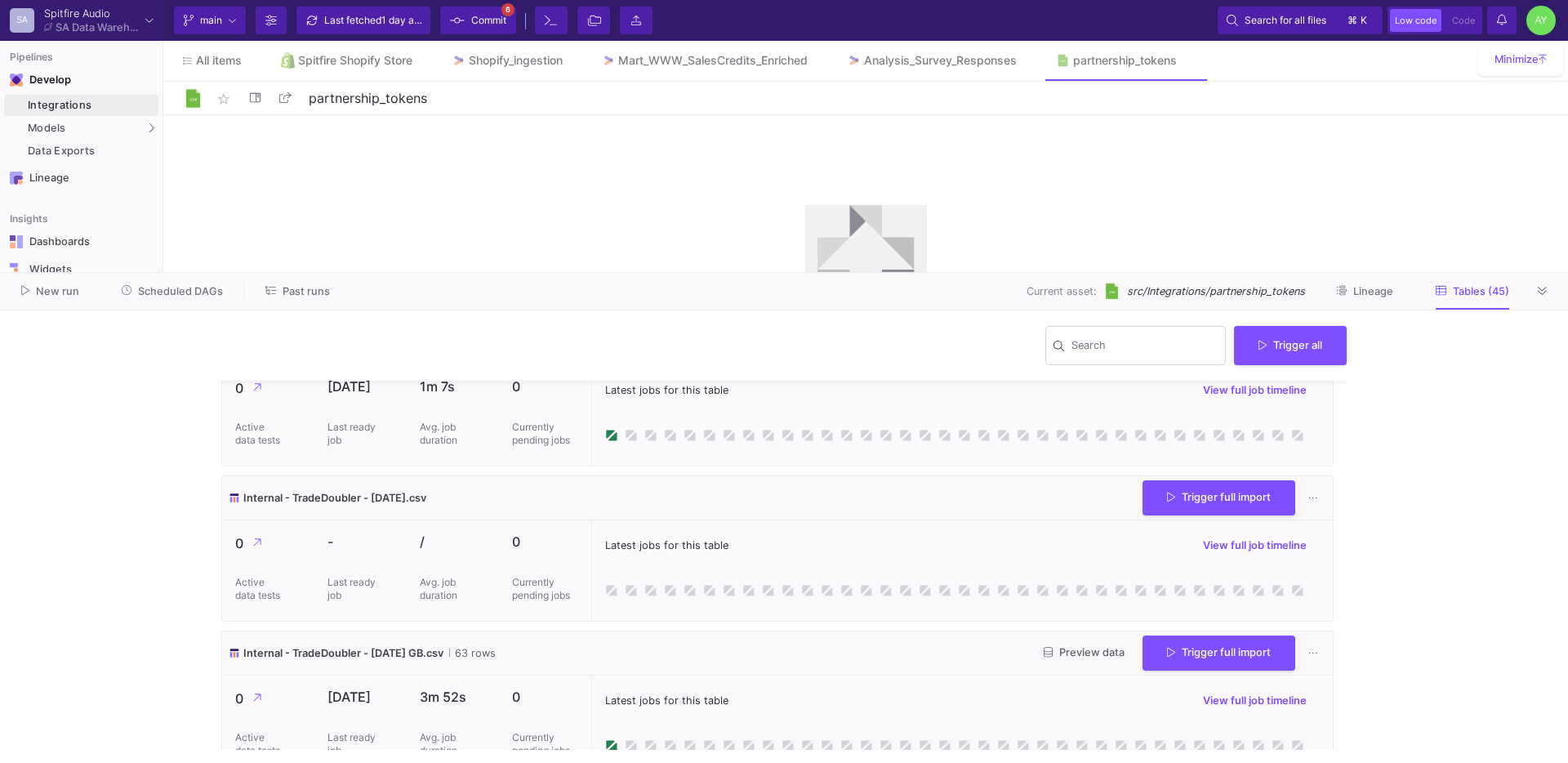
scroll to position [2231, 0]
click at [1194, 509] on button "Trigger full import" at bounding box center [1218, 498] width 152 height 35
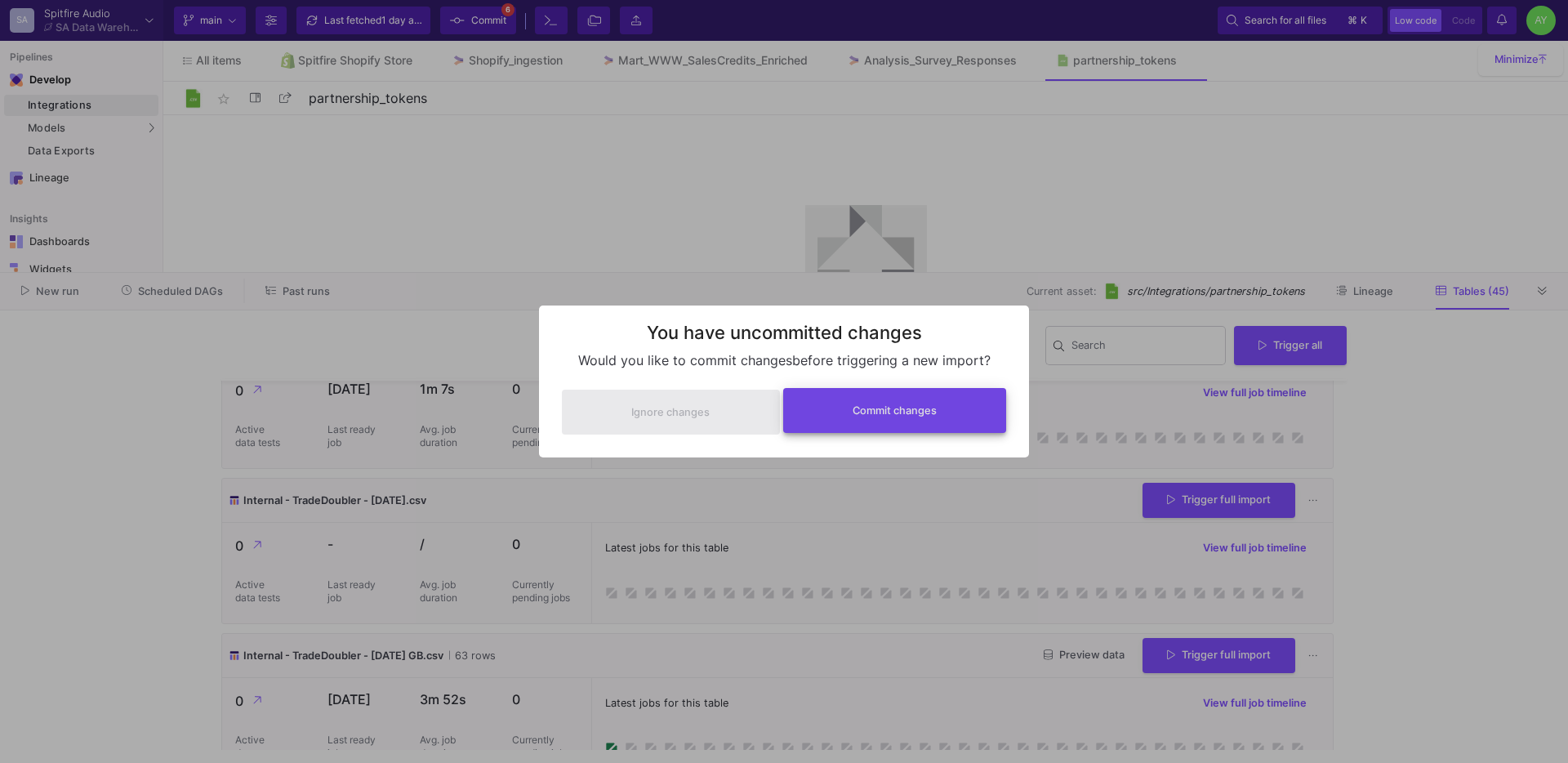
click at [932, 413] on span "Commit changes" at bounding box center [894, 410] width 84 height 12
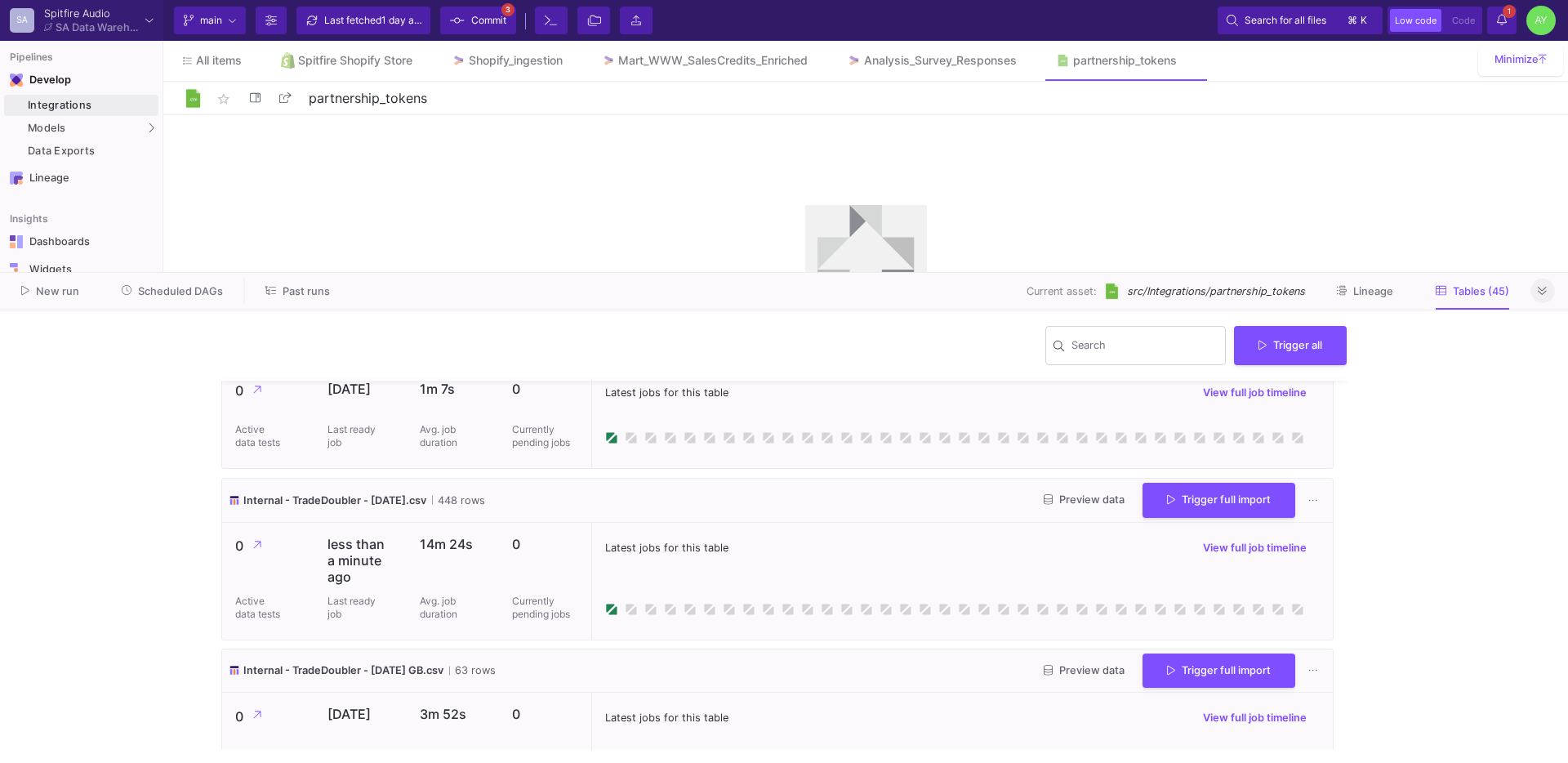
click at [1537, 290] on icon at bounding box center [1542, 291] width 9 height 11
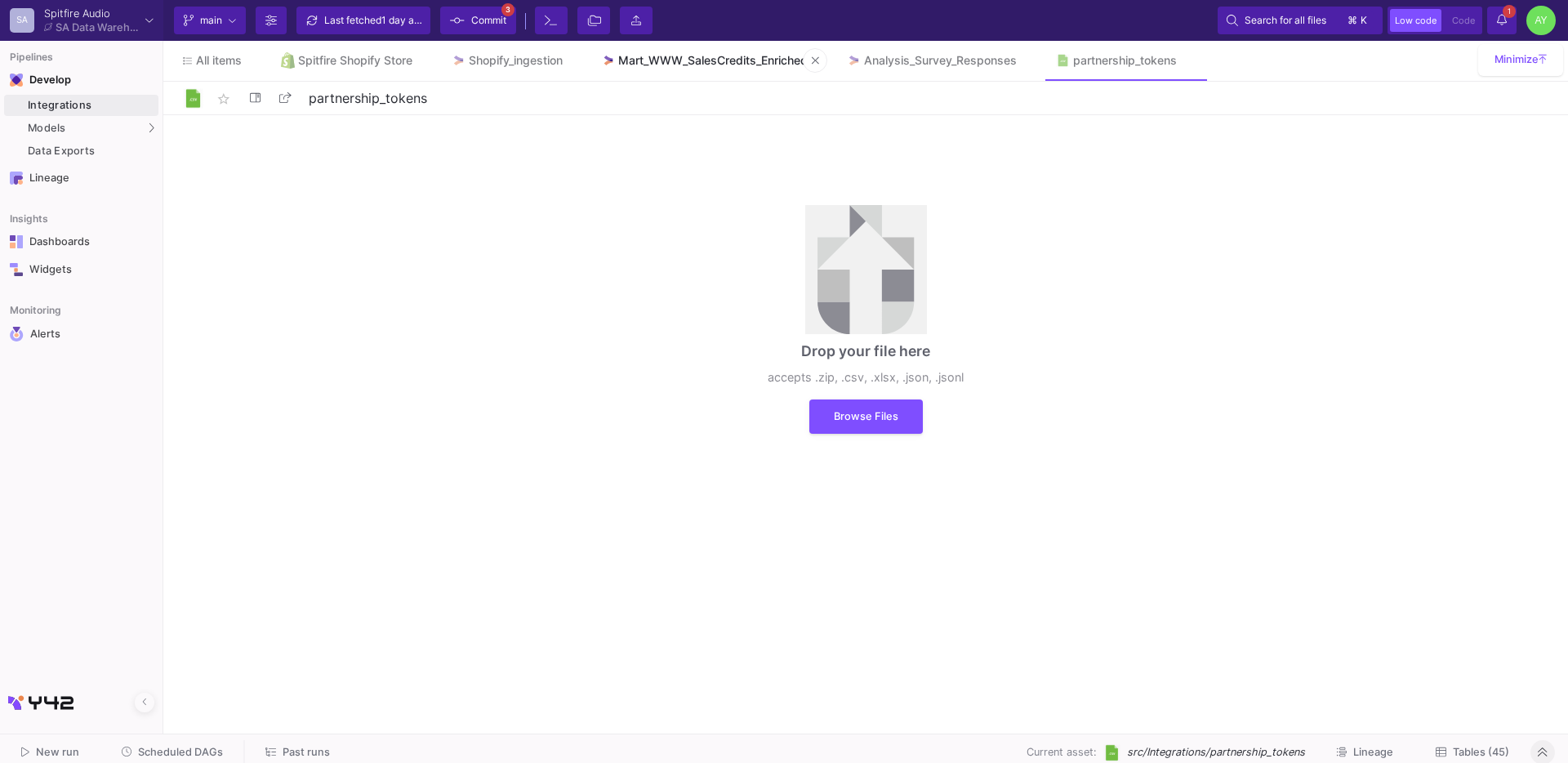
click at [704, 54] on div "Mart_WWW_SalesCredits_Enriched" at bounding box center [713, 60] width 190 height 13
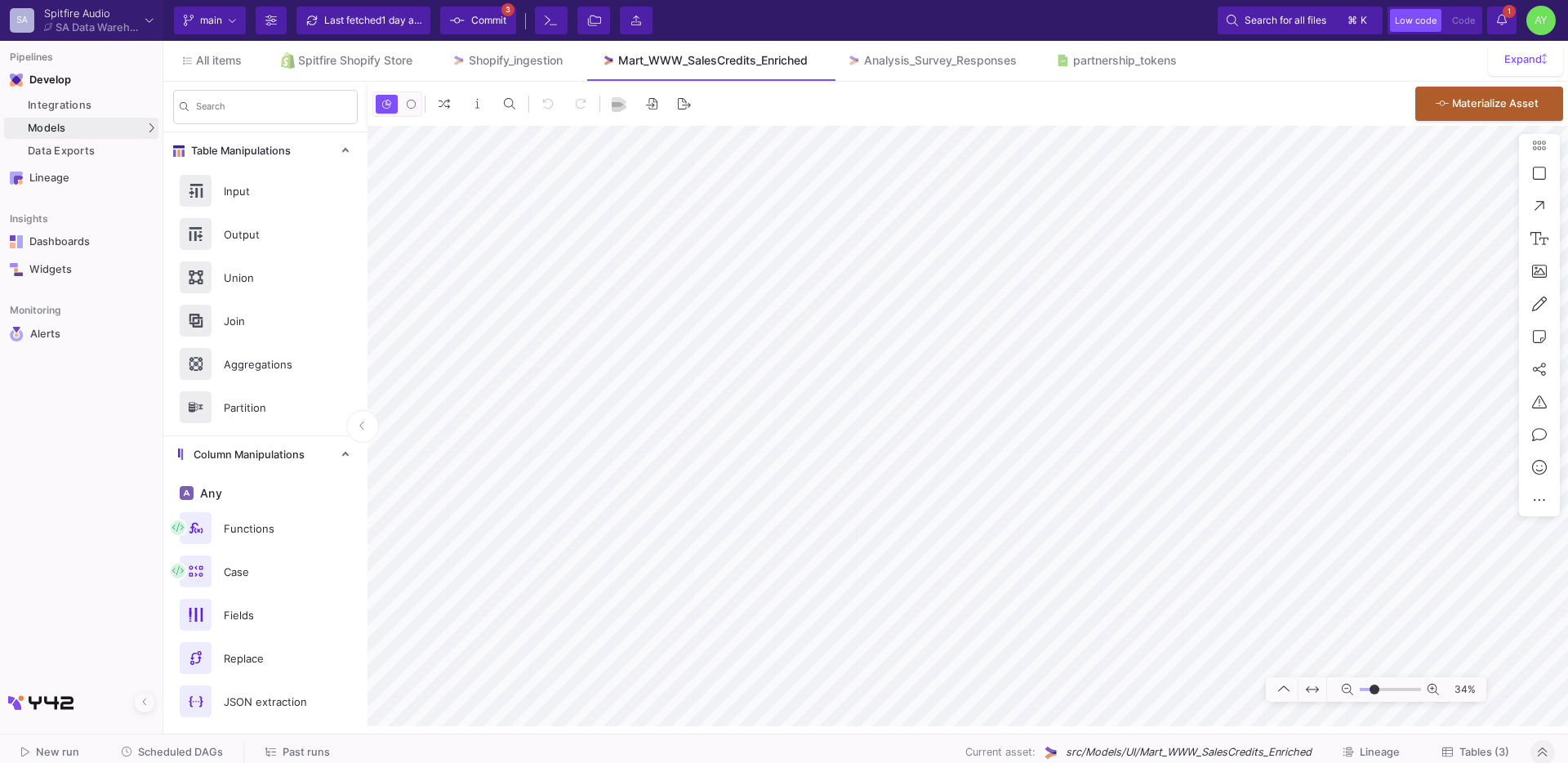
type input "-9"
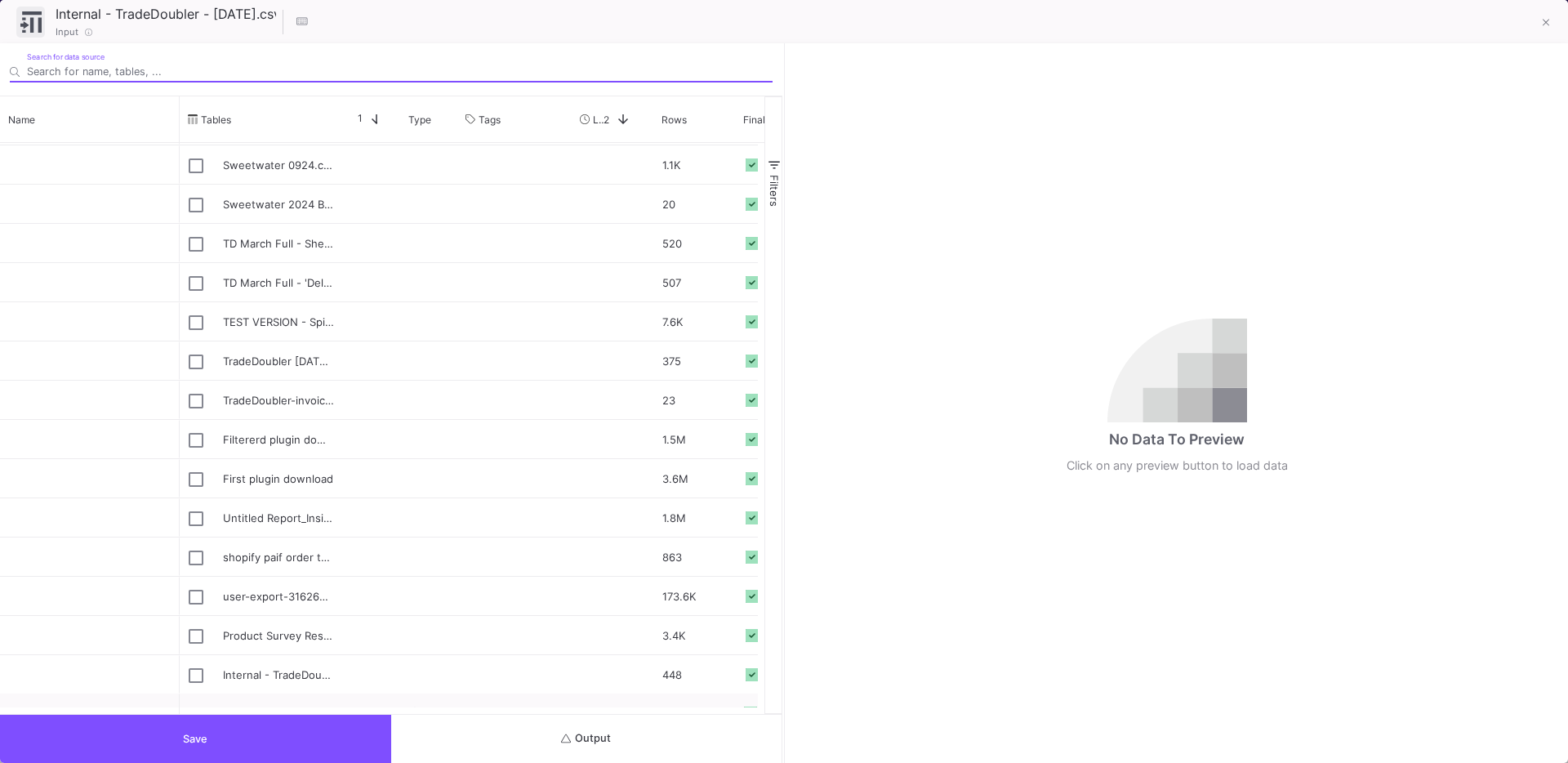
scroll to position [1622, 0]
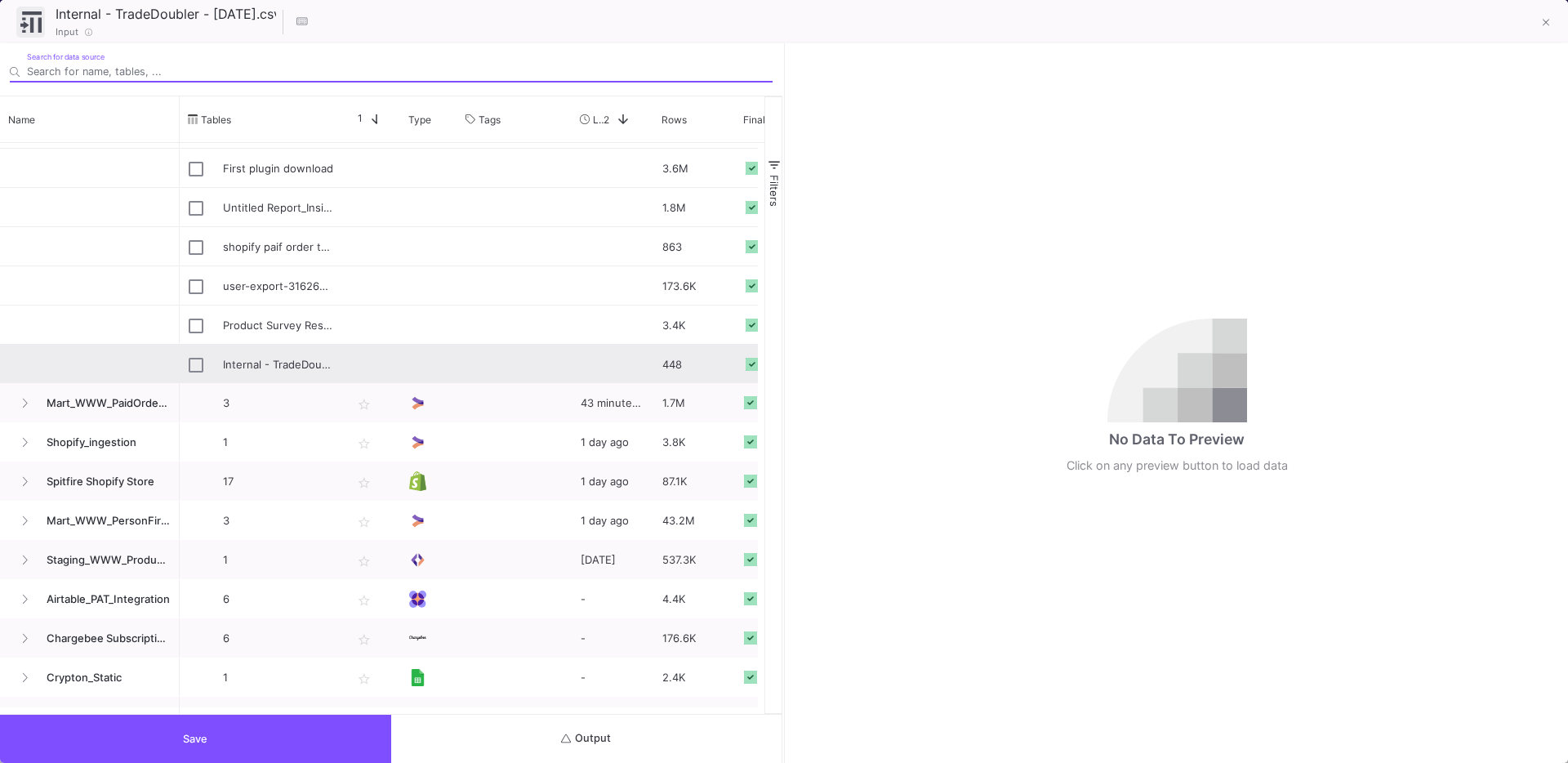
click at [204, 361] on div "Internal - TradeDoubler - Oct 15.csv" at bounding box center [261, 365] width 145 height 38
type input "Internal - TradeDoubler - Oct 15.csv"
checkbox input "true"
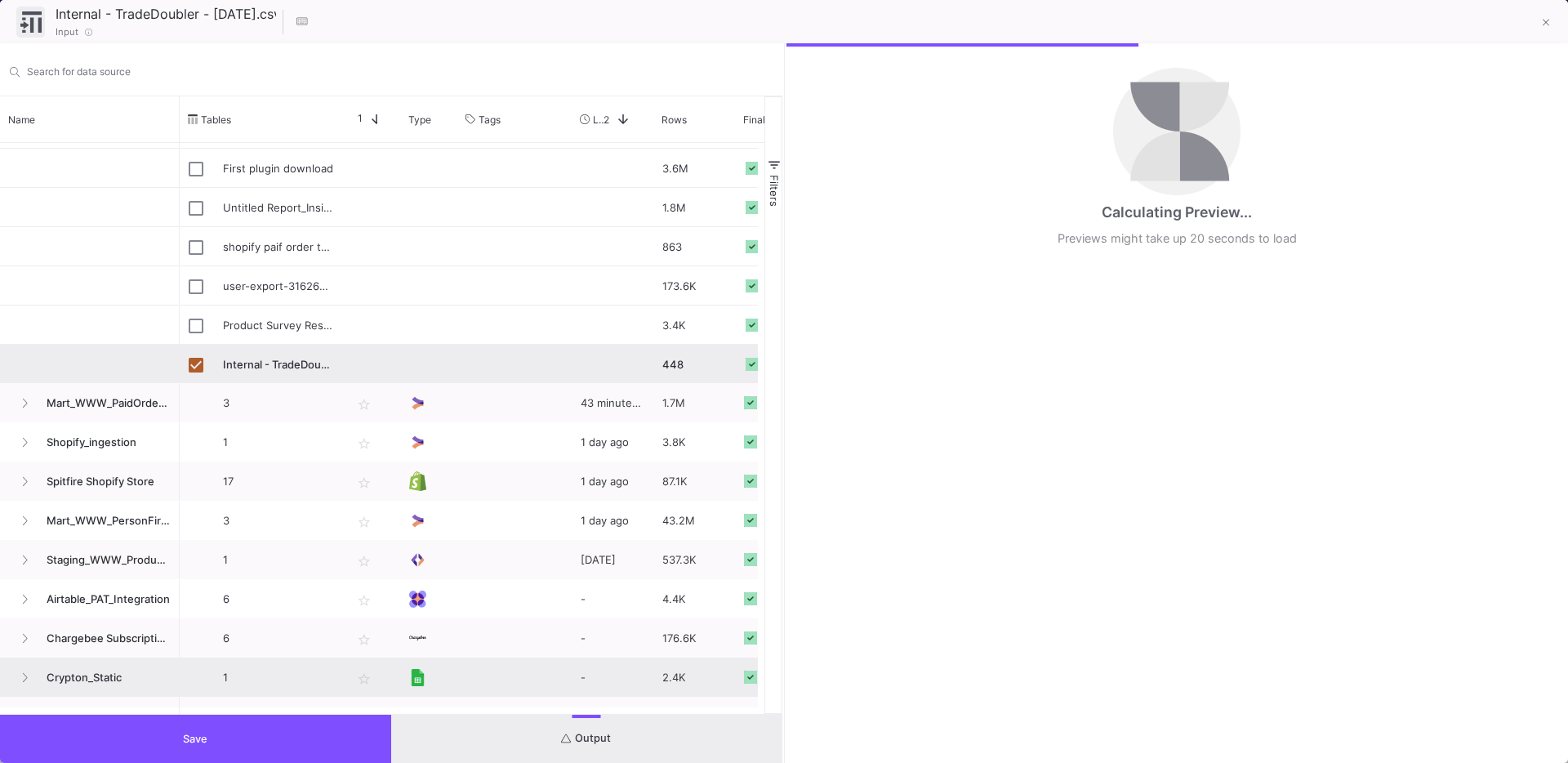
click at [206, 723] on button "Save" at bounding box center [195, 738] width 391 height 48
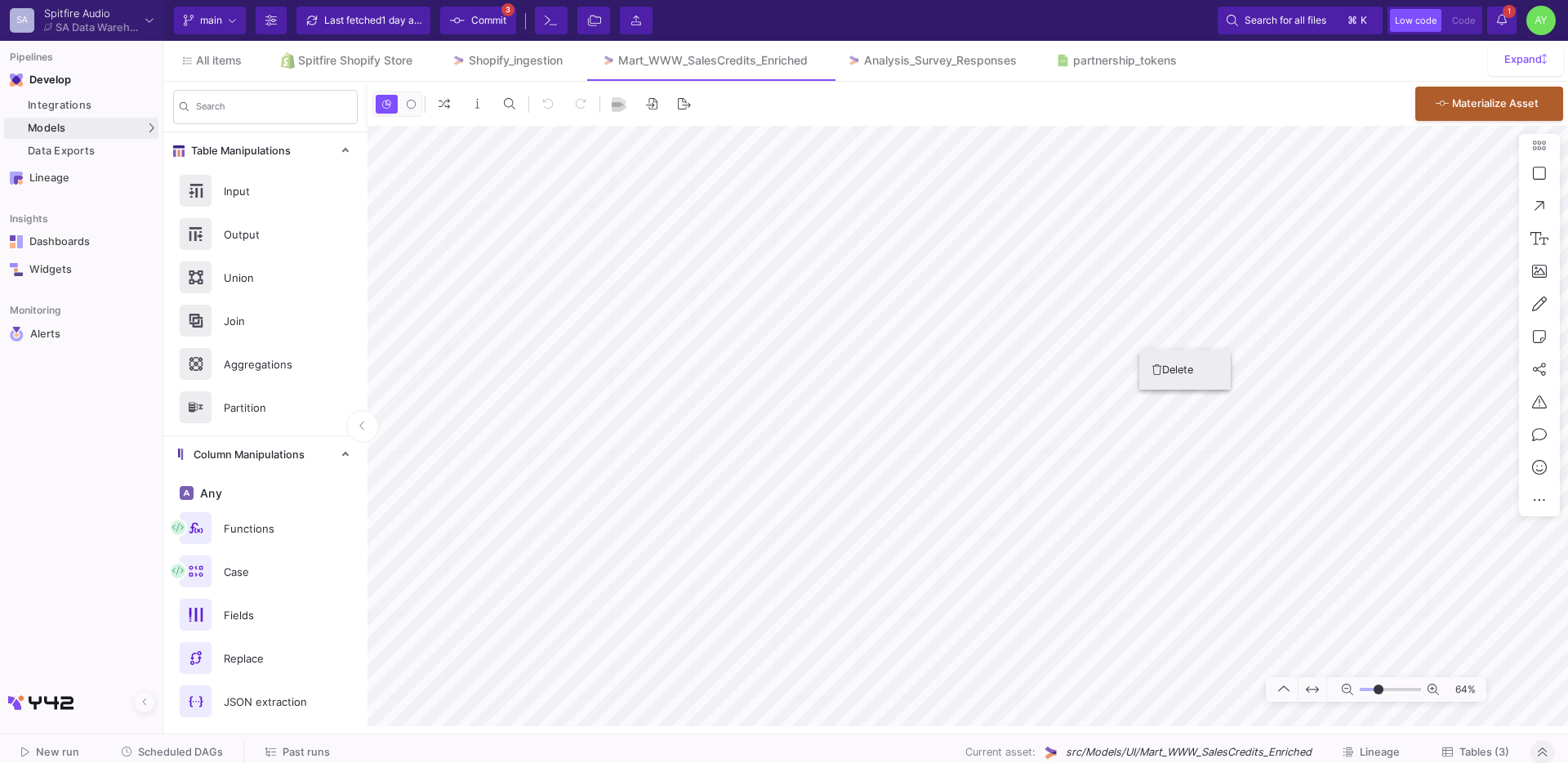
click at [1164, 364] on button "Delete" at bounding box center [1185, 370] width 91 height 39
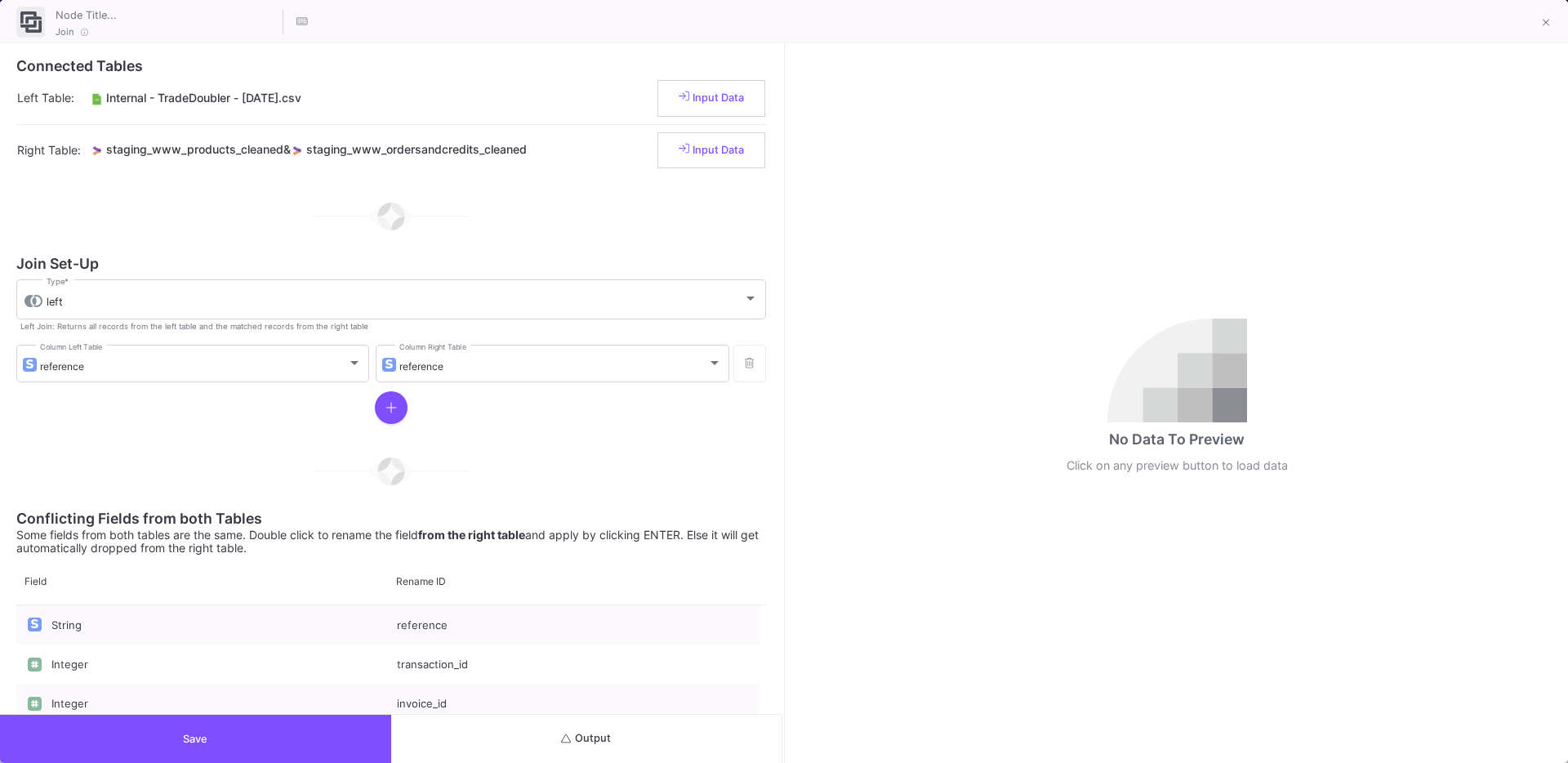
click at [202, 734] on span "Save" at bounding box center [194, 738] width 25 height 12
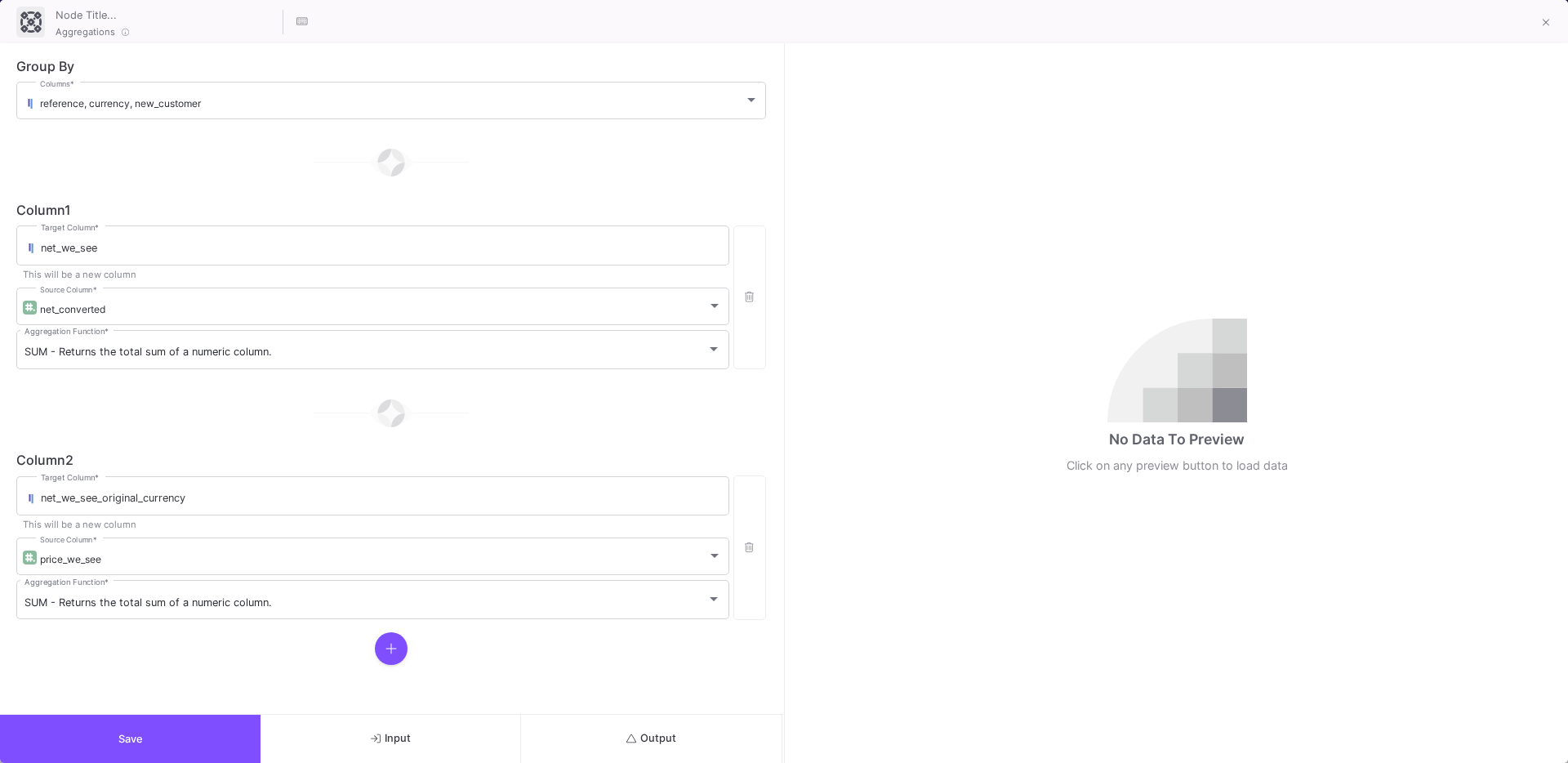
click at [673, 729] on button "Output" at bounding box center [651, 738] width 261 height 48
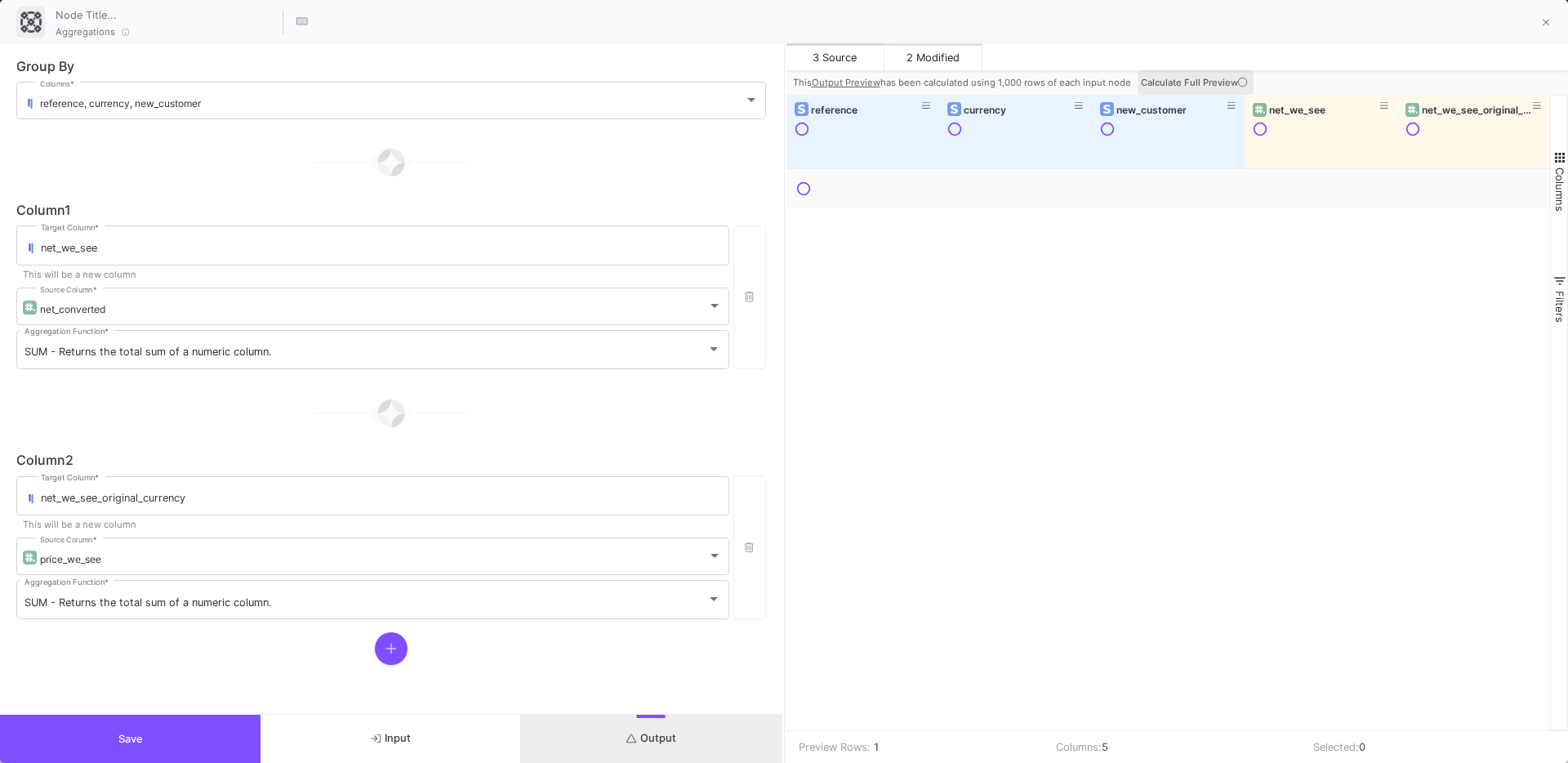
click at [1213, 77] on span "Calculate Full Preview" at bounding box center [1195, 82] width 109 height 12
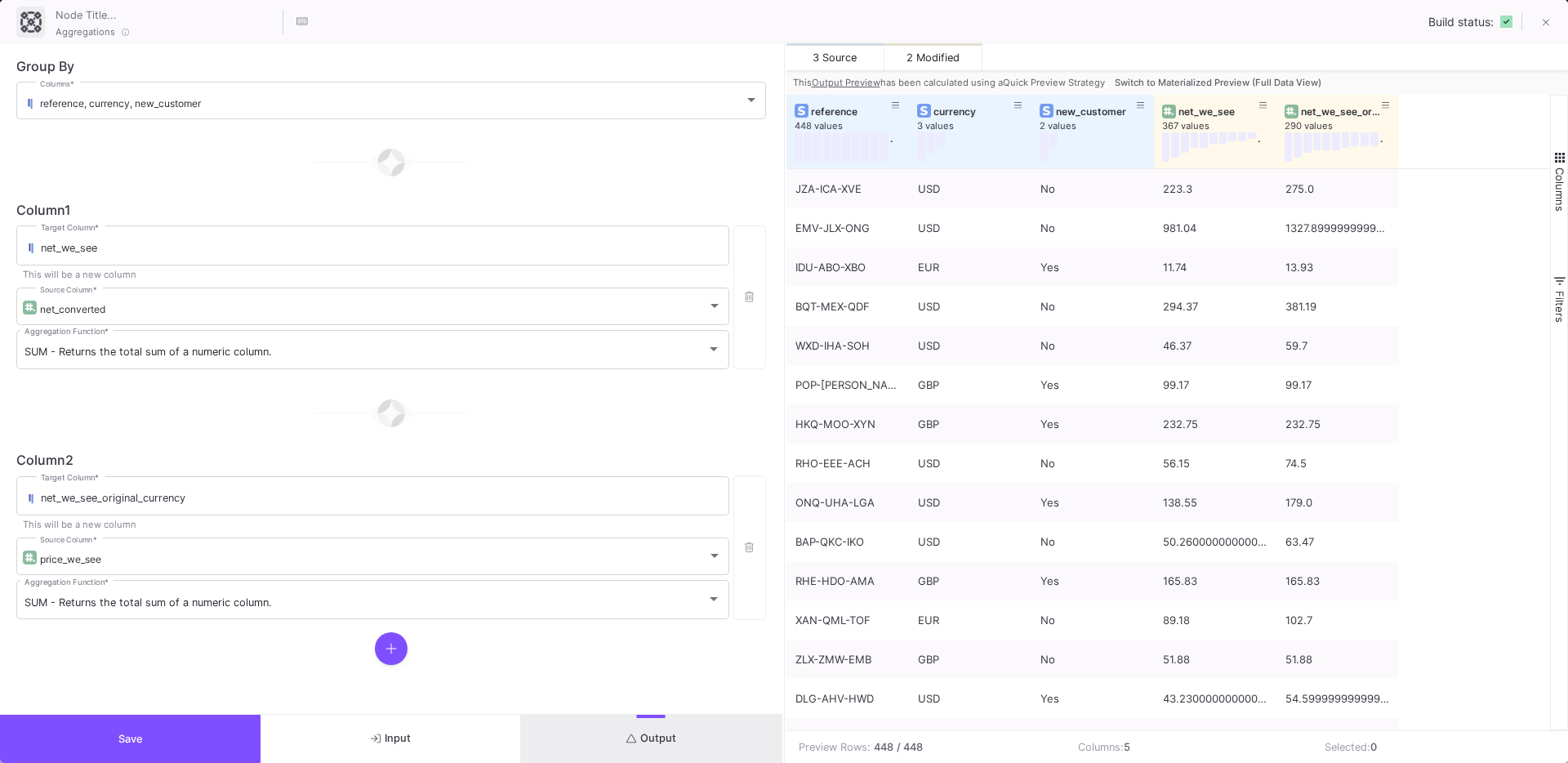
click at [1224, 83] on span "Switch to Materialized Preview (Full Data View)" at bounding box center [1218, 82] width 206 height 12
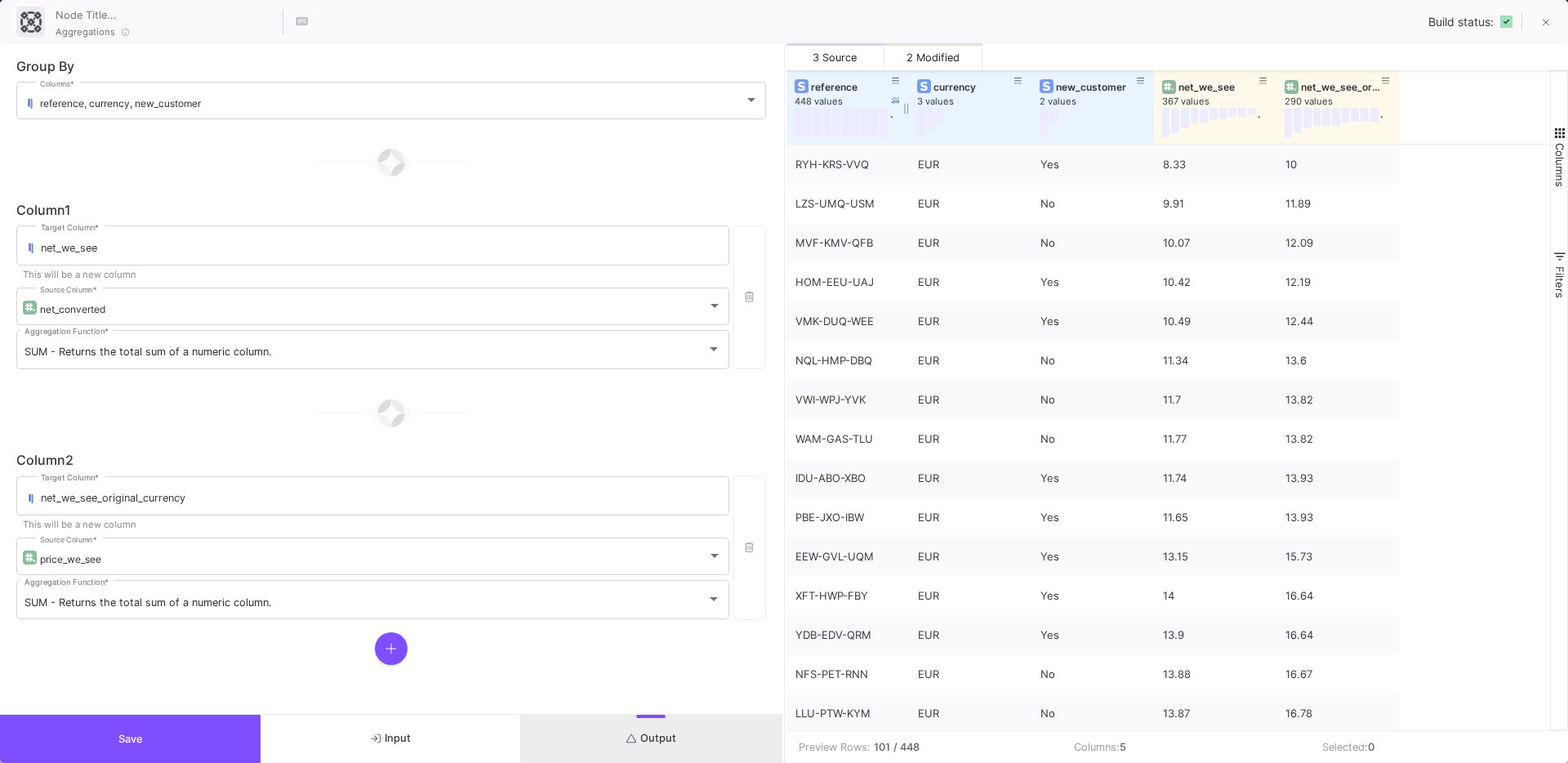
click at [815, 87] on div "reference" at bounding box center [851, 87] width 81 height 12
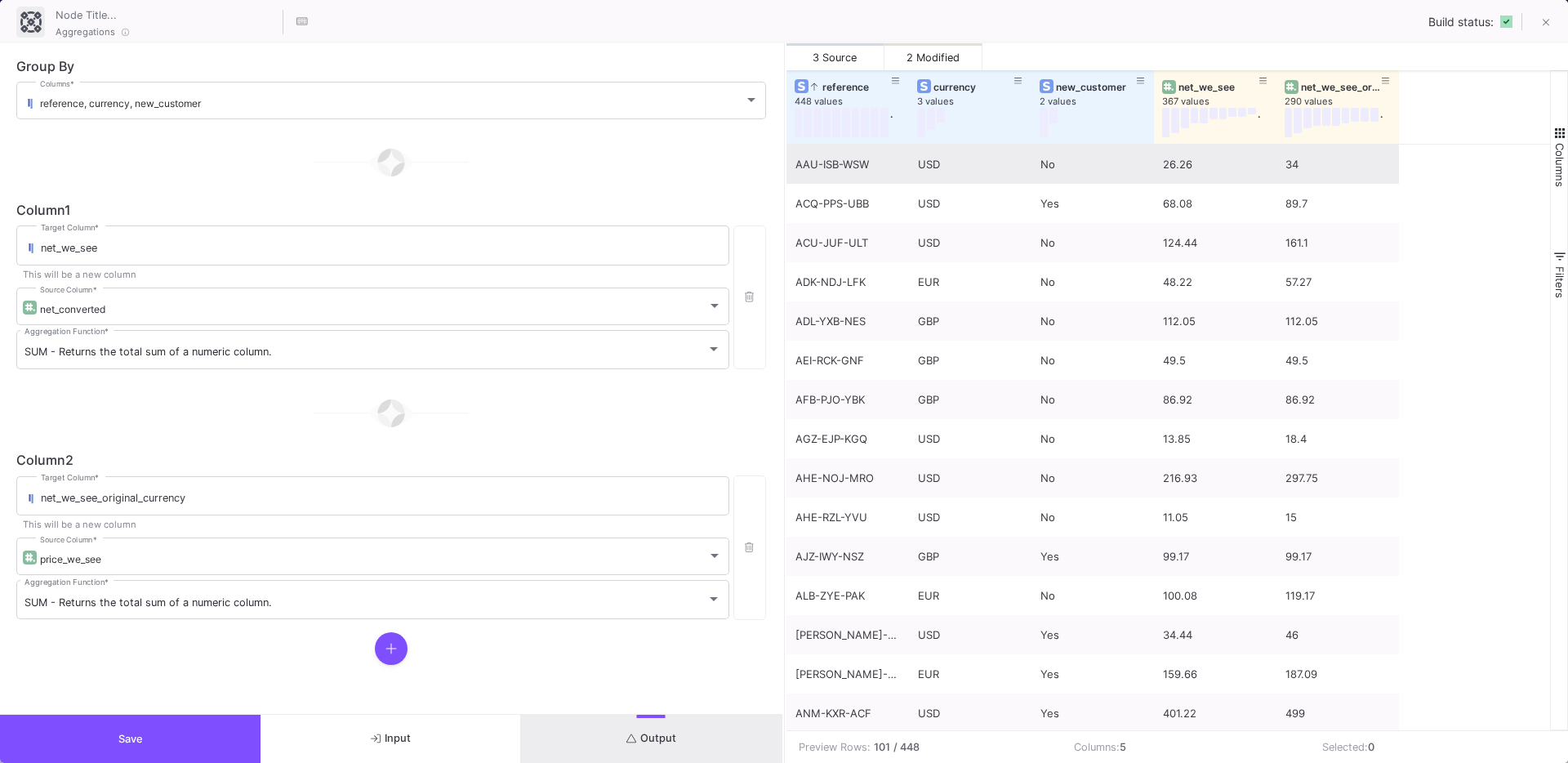
click at [938, 165] on div "USD" at bounding box center [970, 164] width 105 height 38
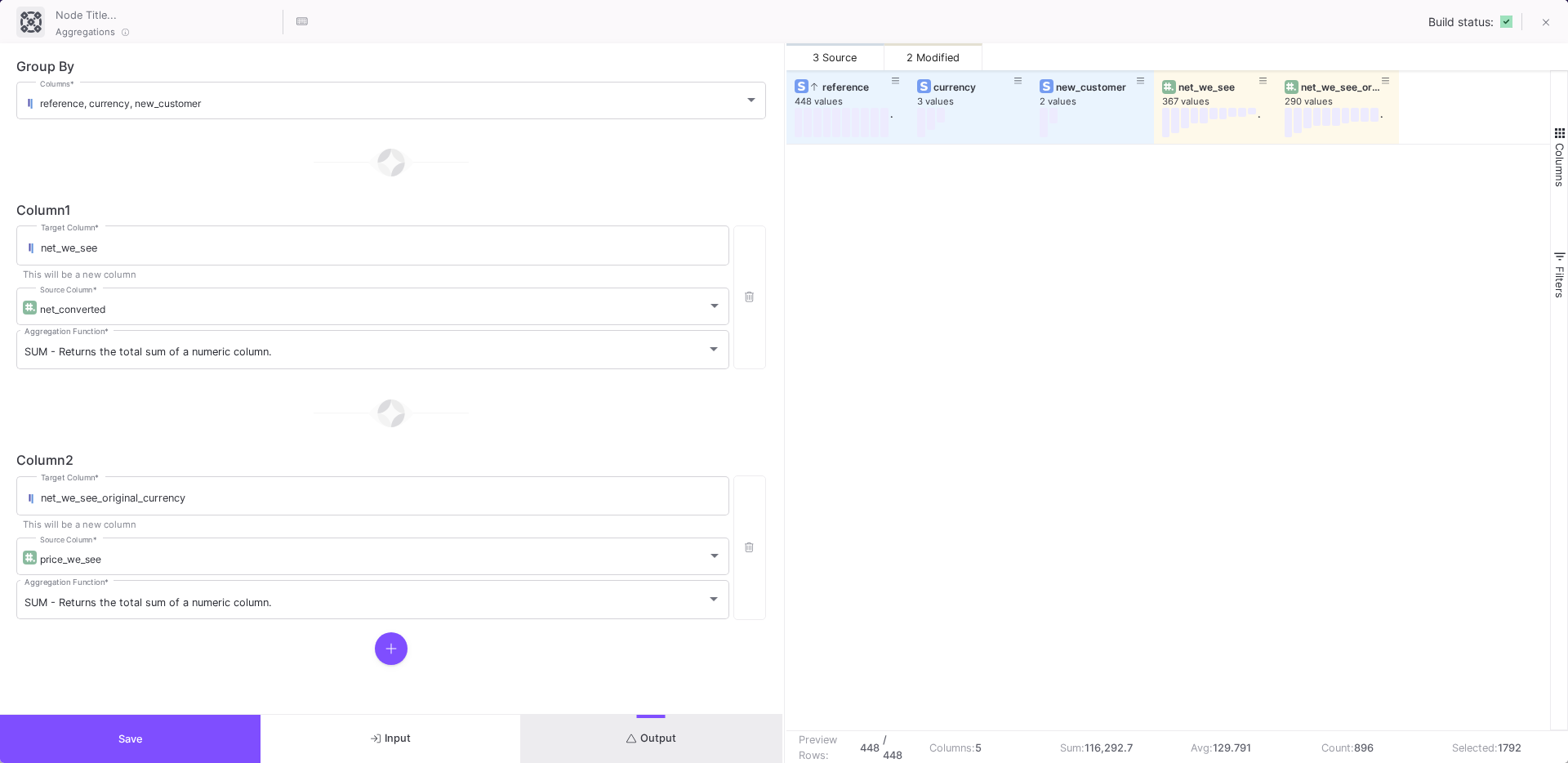
scroll to position [16981, 0]
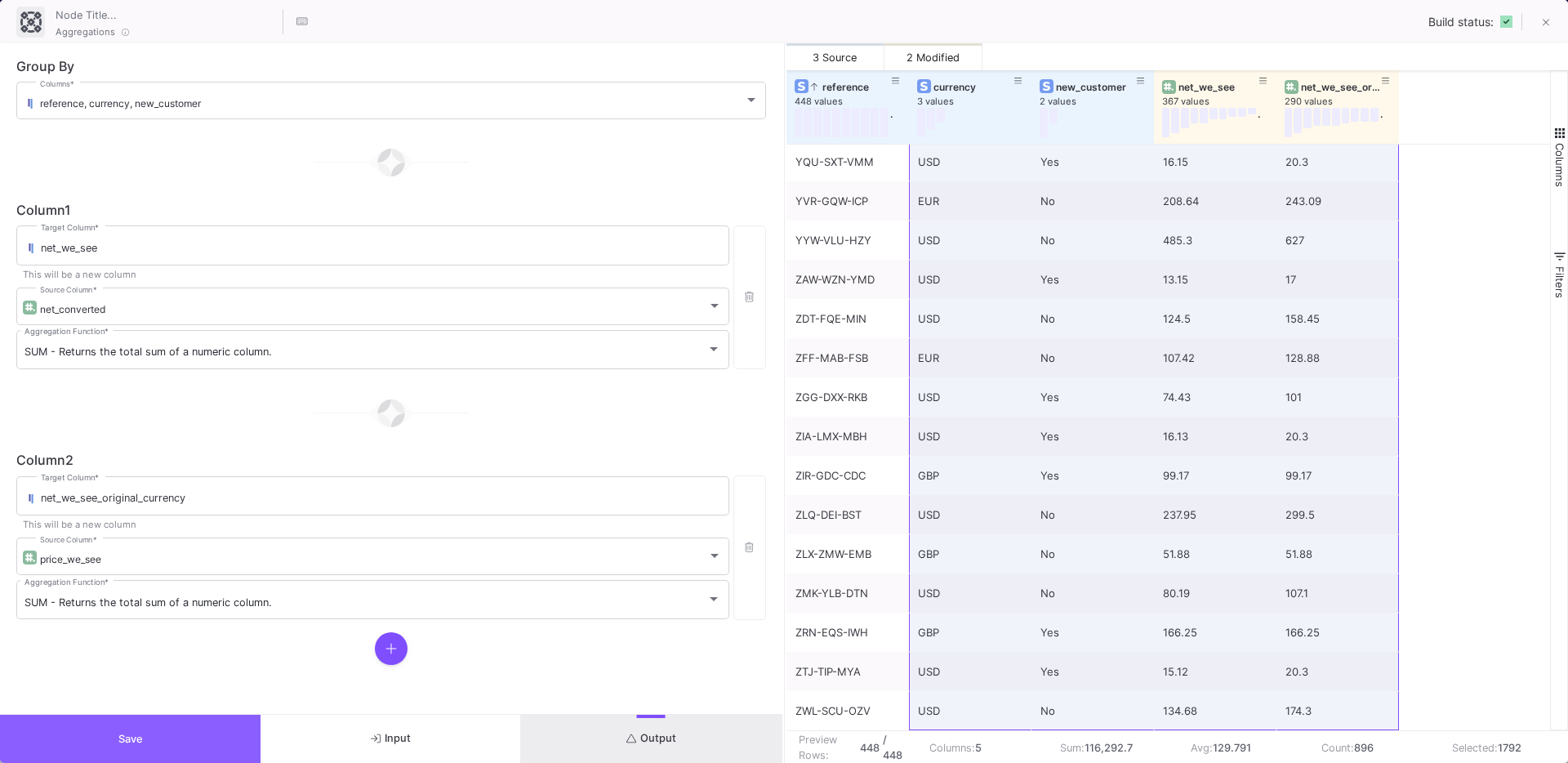
click at [115, 749] on button "Save" at bounding box center [130, 738] width 261 height 48
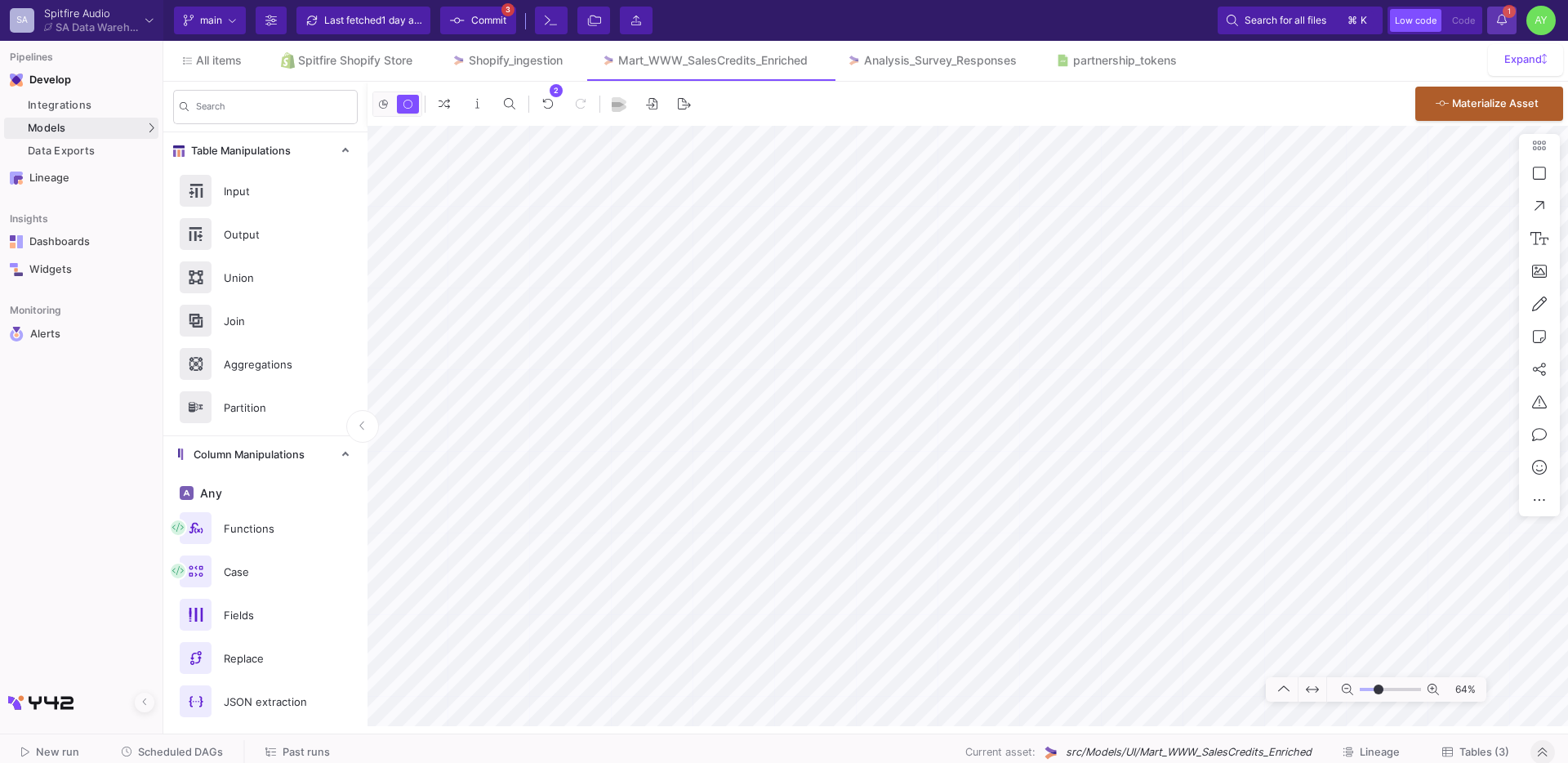
click at [1506, 23] on icon at bounding box center [1501, 19] width 10 height 12
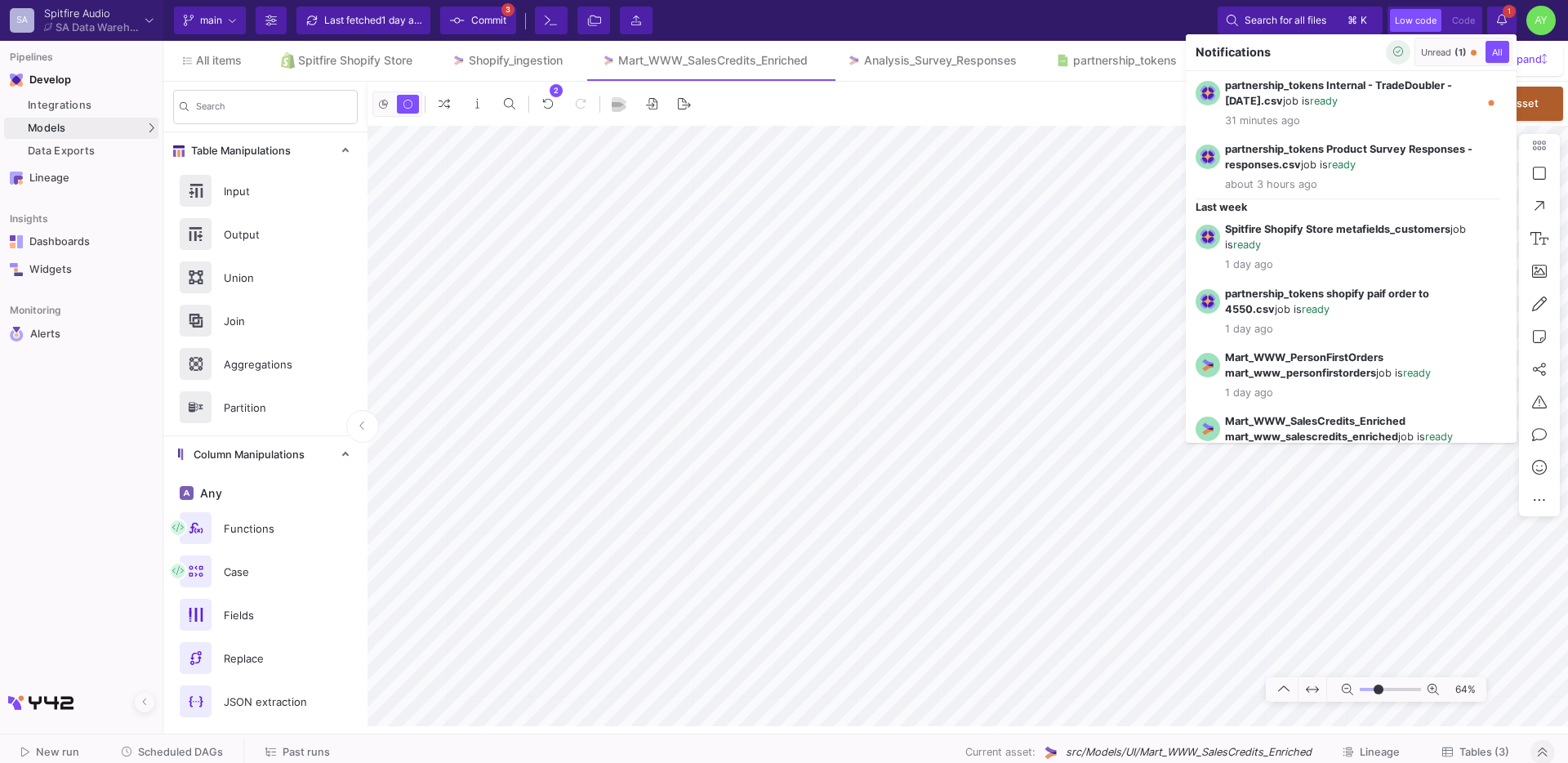
click at [1396, 57] on icon "button" at bounding box center [1398, 52] width 11 height 11
